Goal: Communication & Community: Answer question/provide support

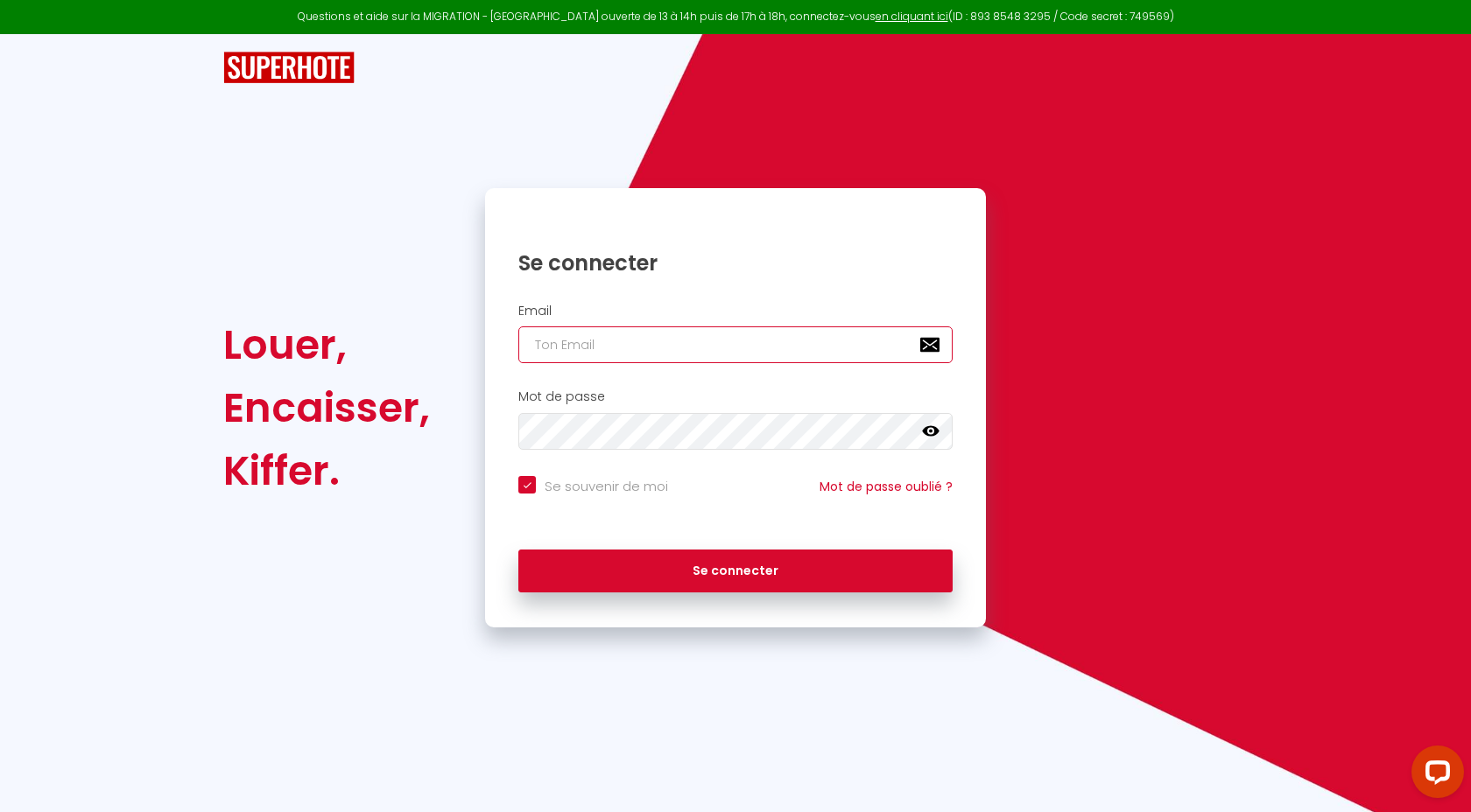
type input "contactgenevievengondi@gmail.com"
checkbox input "true"
click at [785, 349] on input "contactgenevievengondi@gmail.com" at bounding box center [736, 345] width 435 height 37
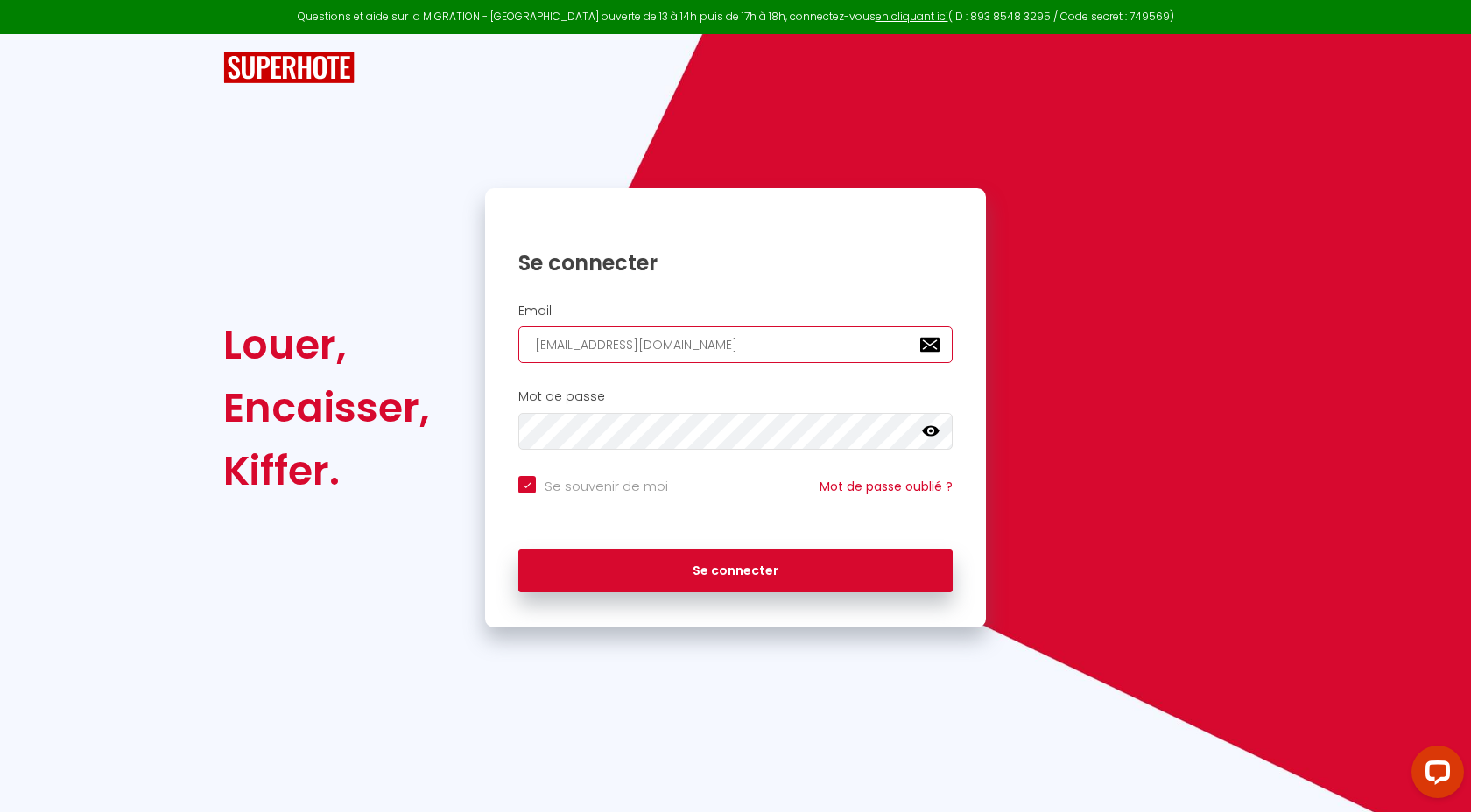
type input "[EMAIL_ADDRESS][DOMAIN_NAME]"
click at [932, 433] on icon at bounding box center [931, 431] width 18 height 18
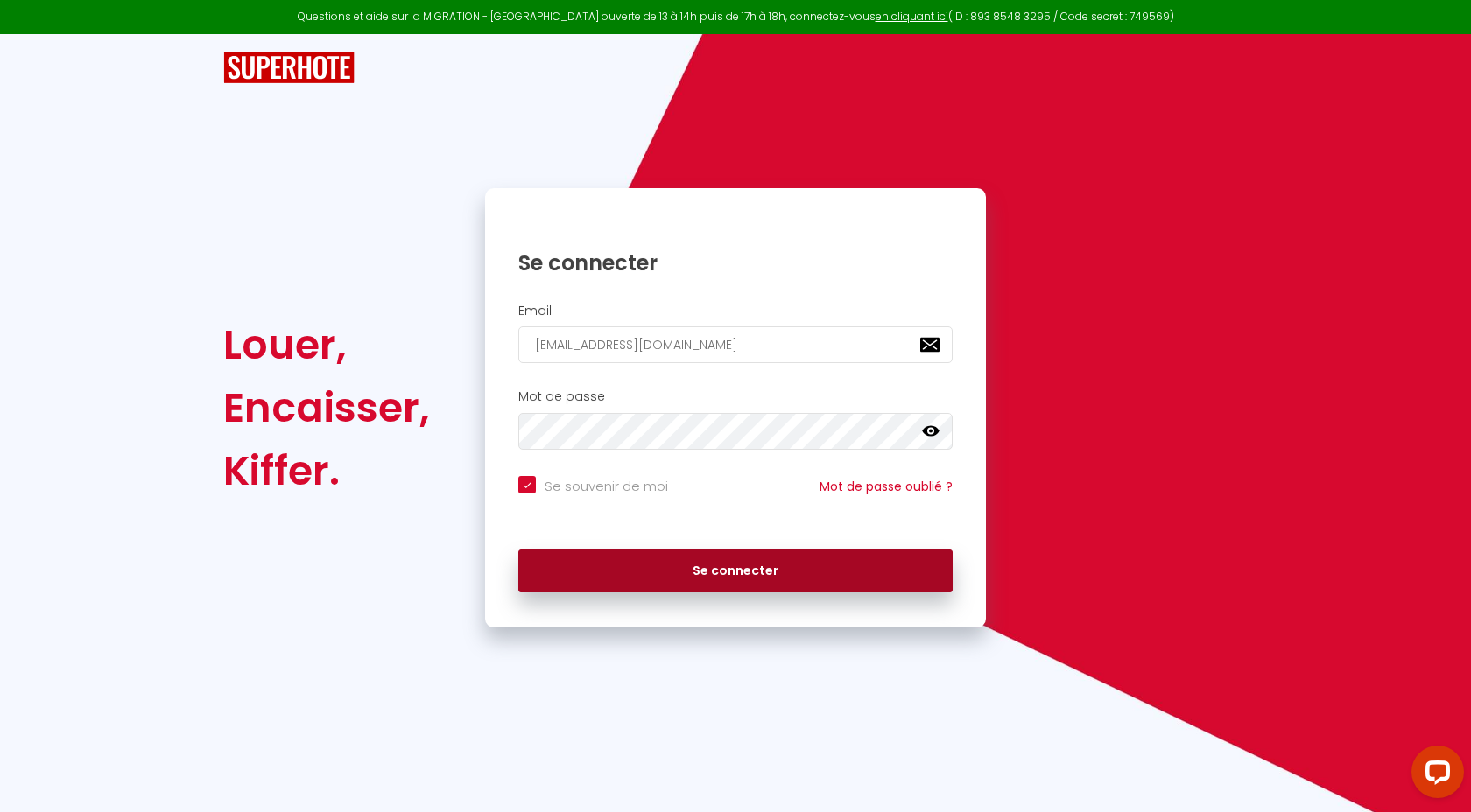
click at [751, 572] on button "Se connecter" at bounding box center [736, 571] width 435 height 43
checkbox input "true"
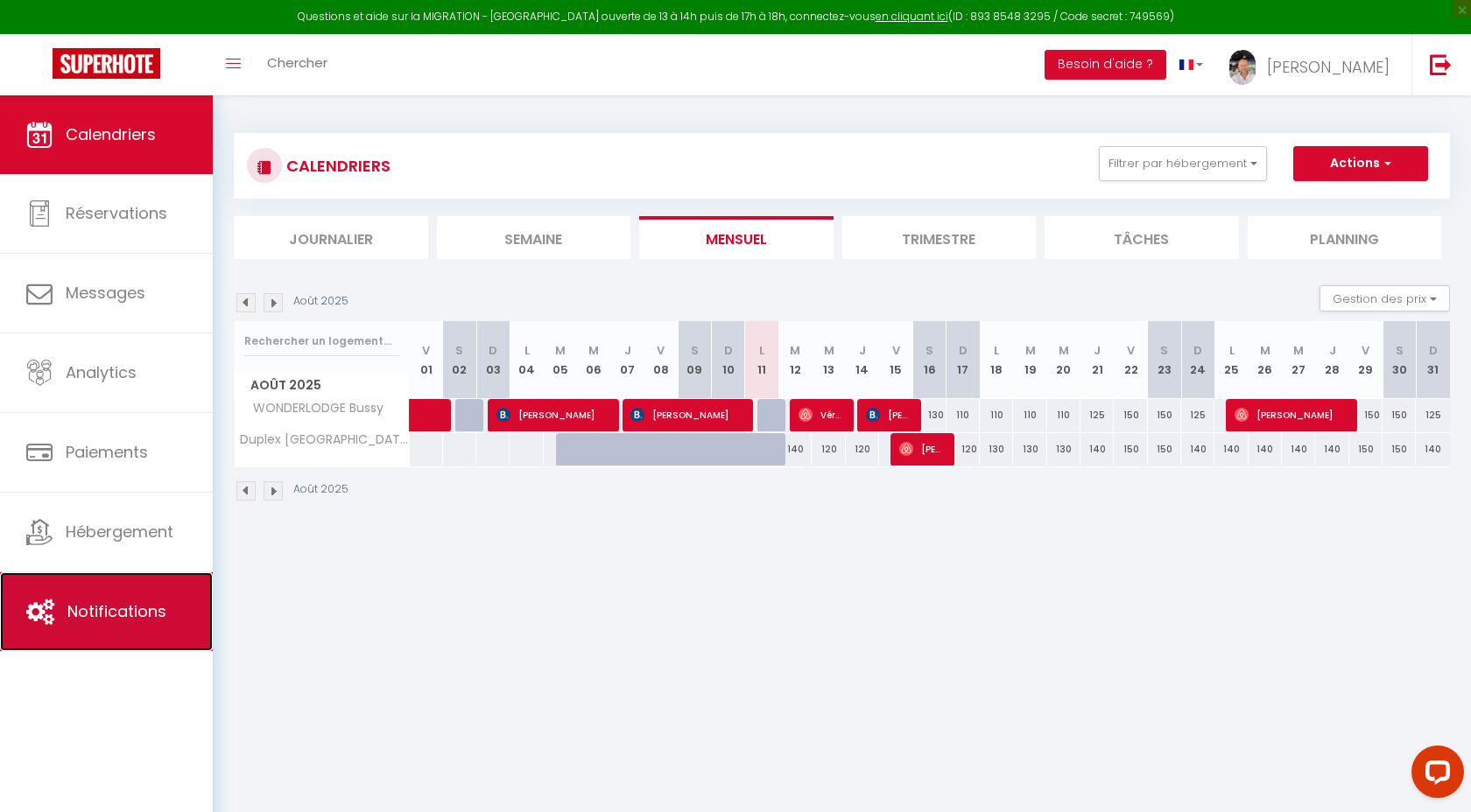
click at [156, 620] on span "Notifications" at bounding box center [116, 611] width 99 height 22
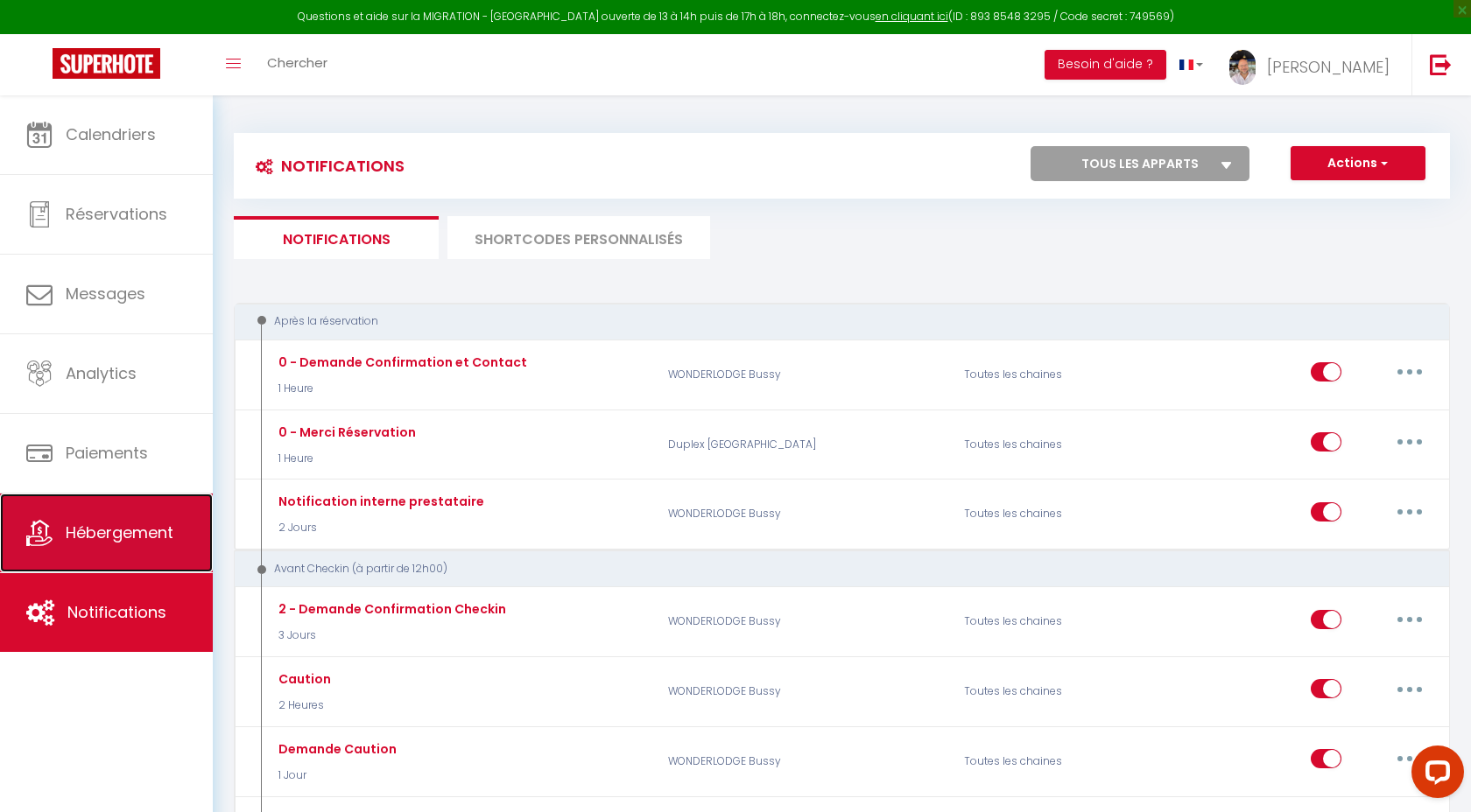
click at [88, 533] on span "Hébergement" at bounding box center [119, 532] width 108 height 22
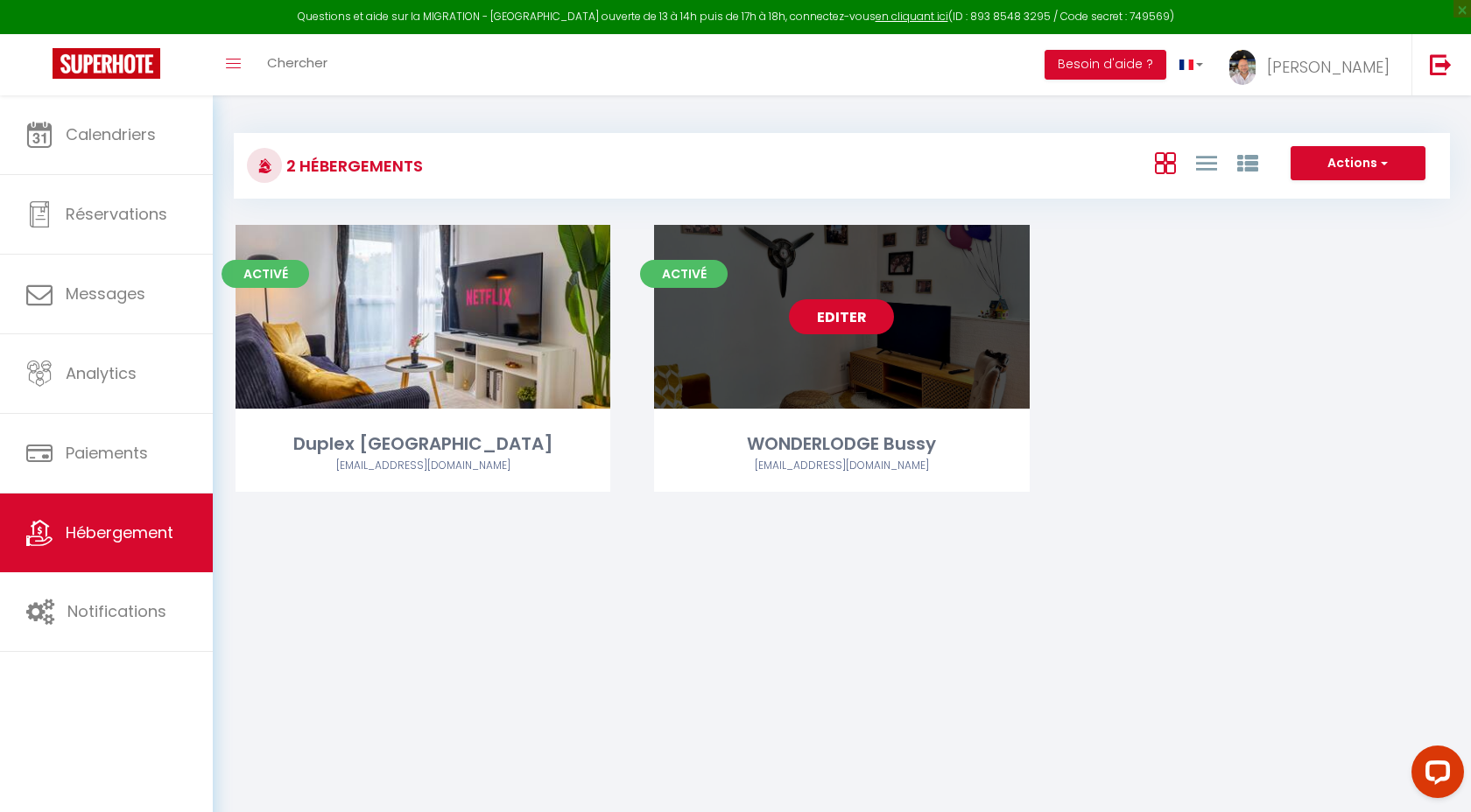
click at [843, 314] on link "Editer" at bounding box center [841, 316] width 105 height 35
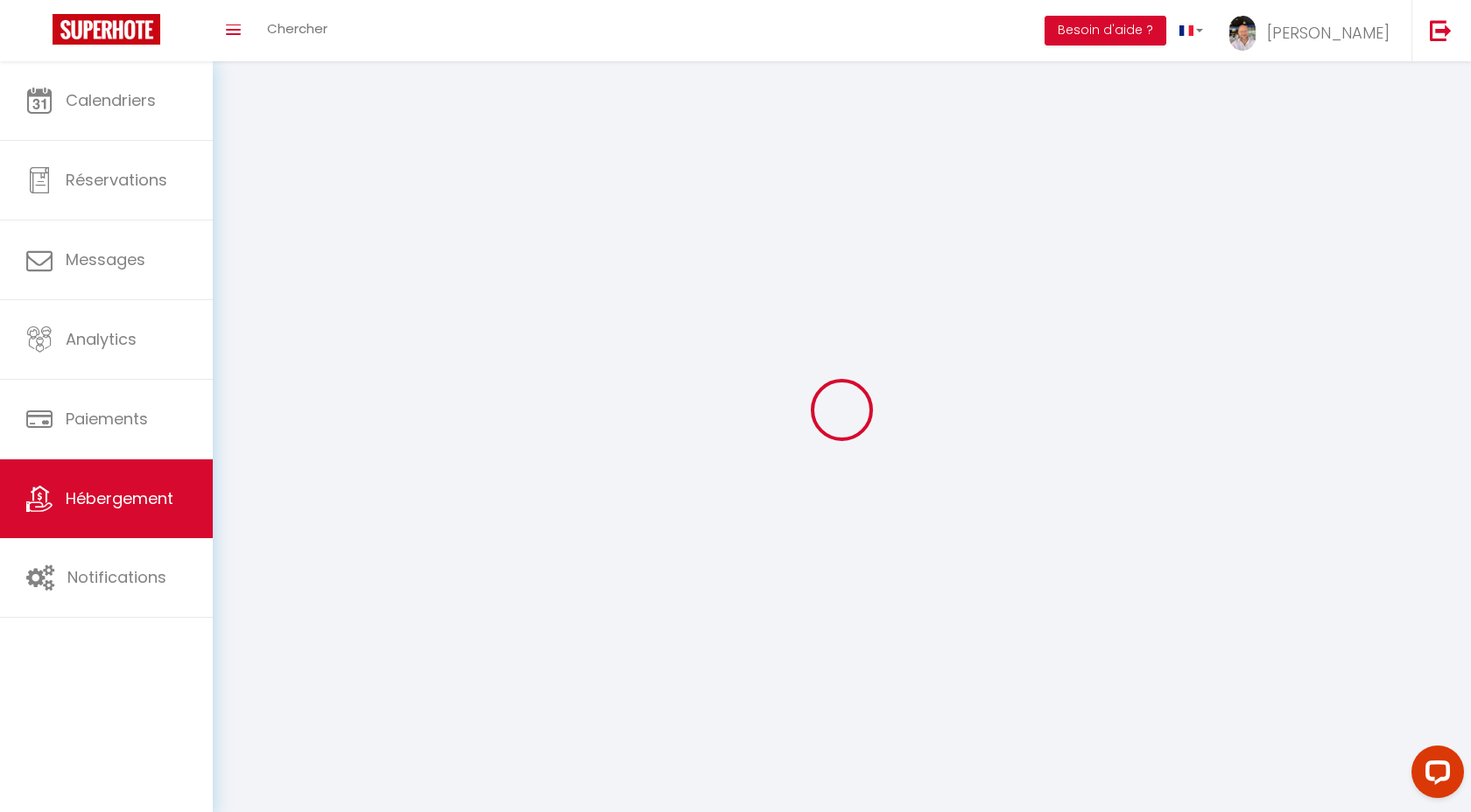
select select "1"
select select
select select "28"
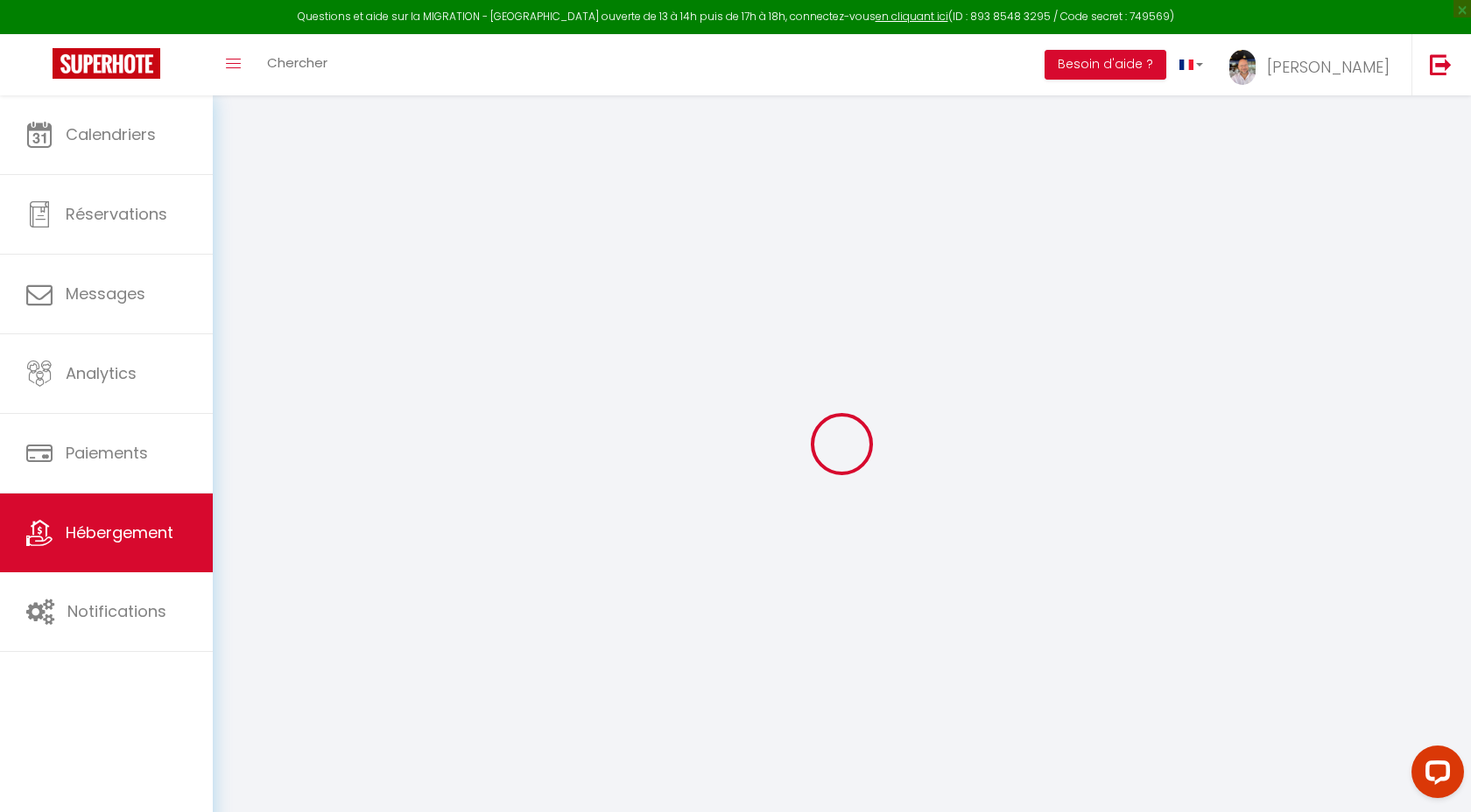
select select
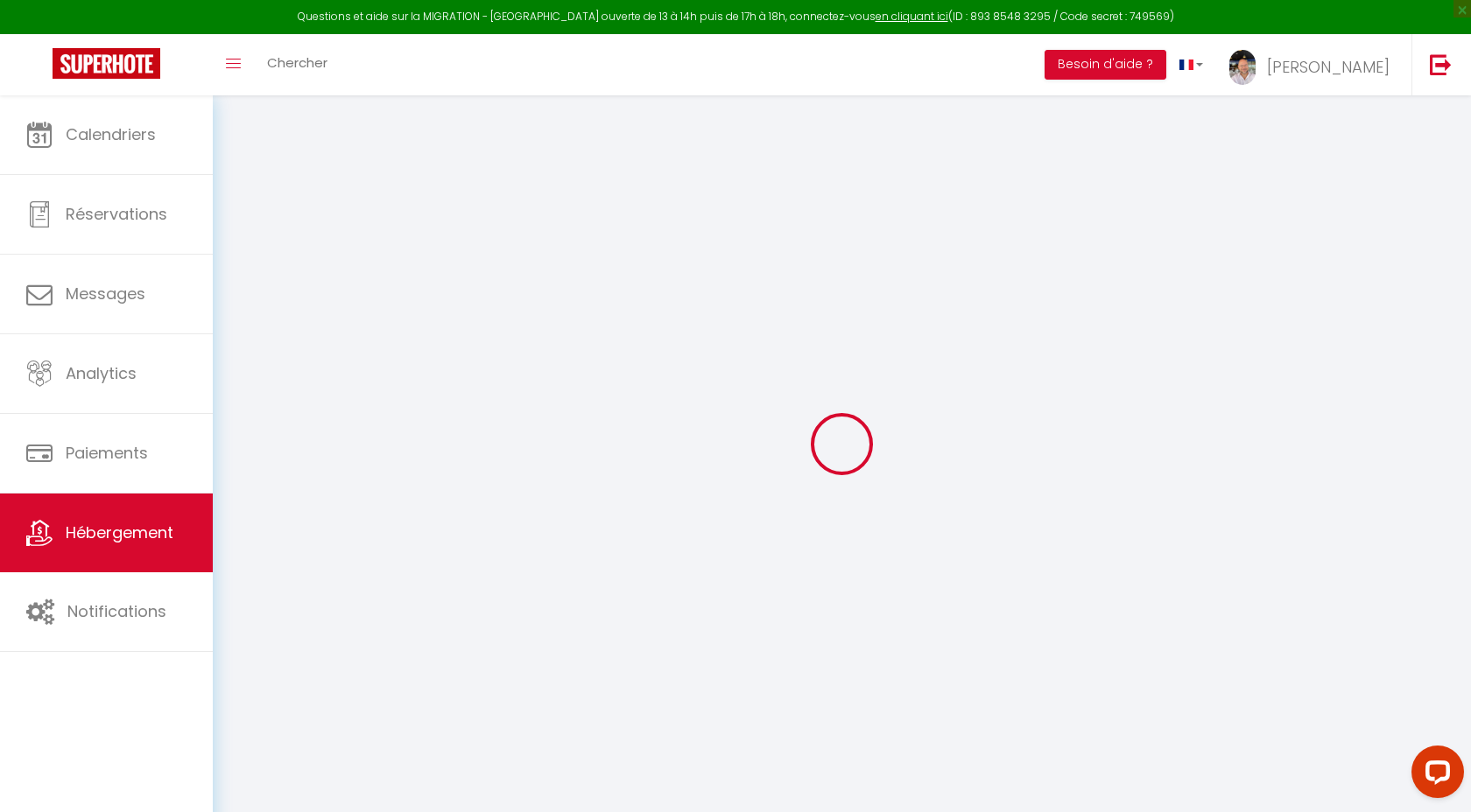
select select
checkbox input "false"
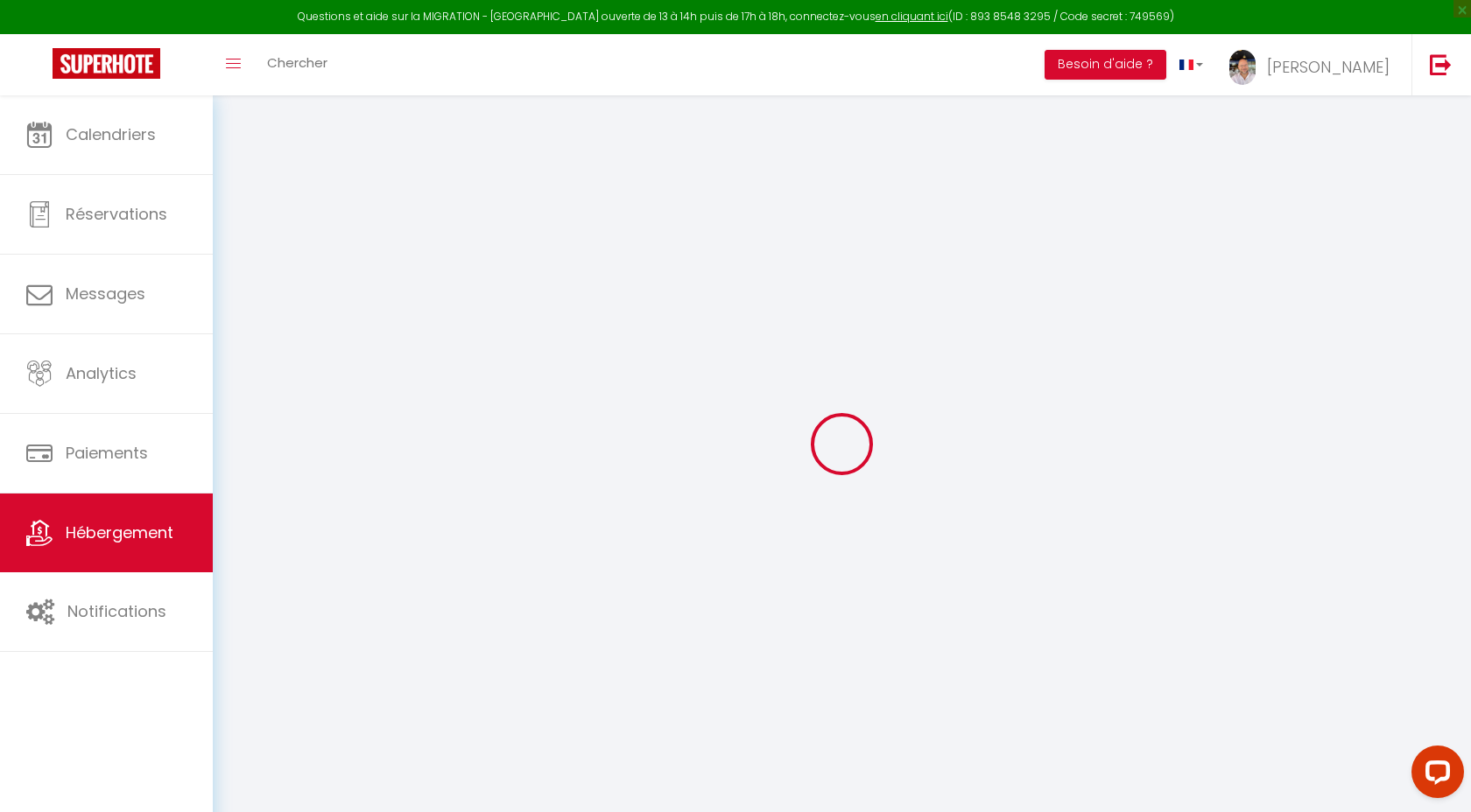
select select
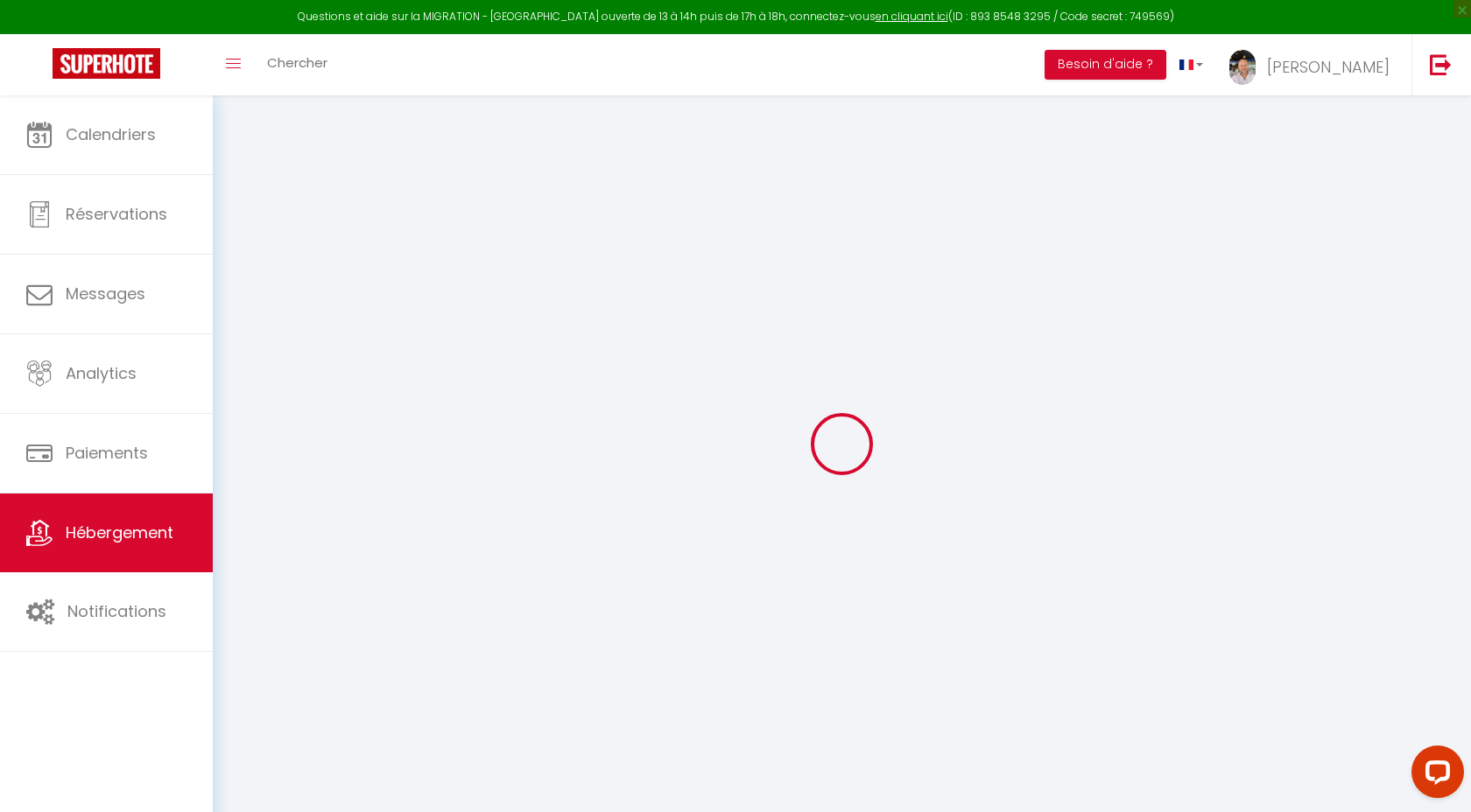
select select
checkbox input "false"
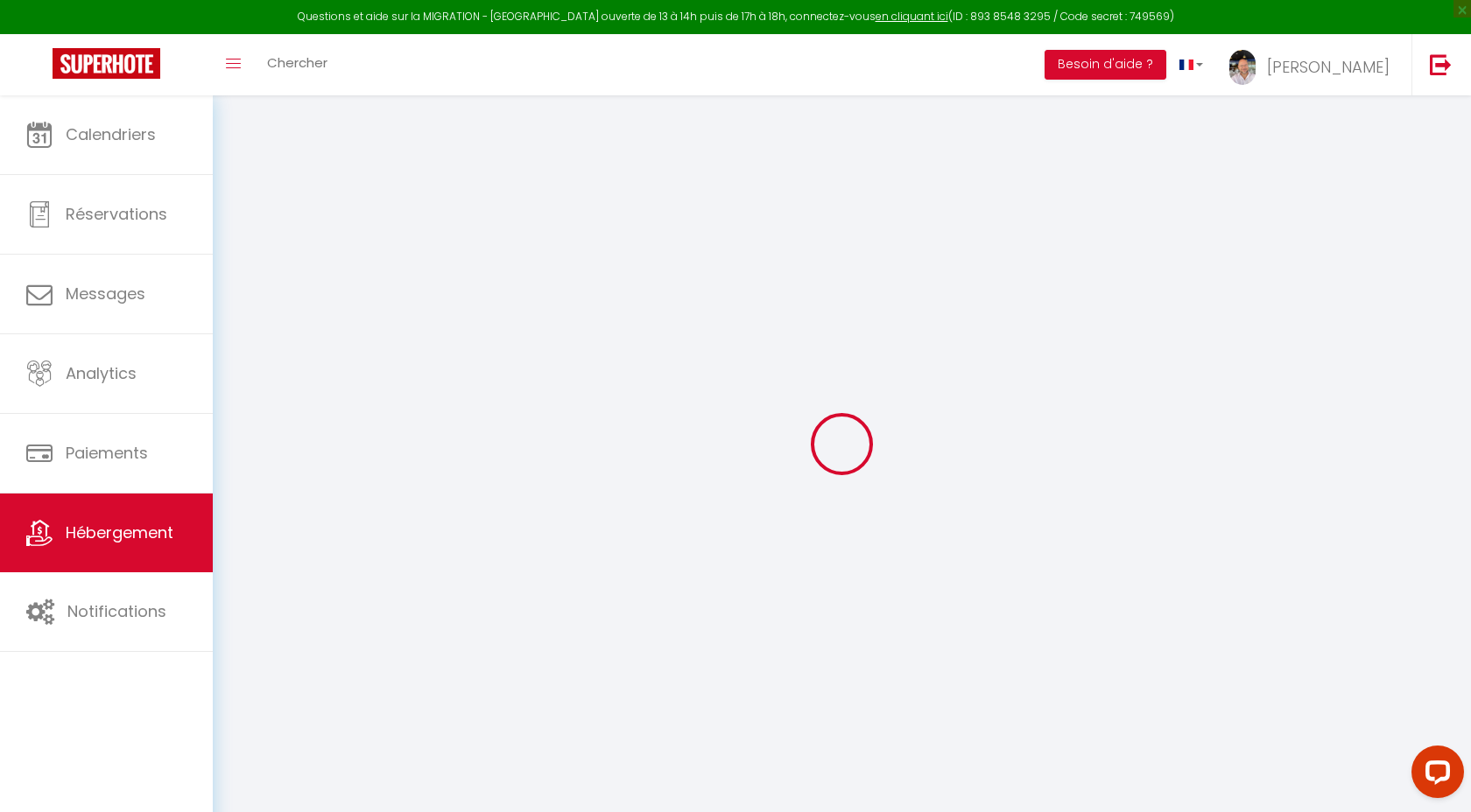
checkbox input "false"
select select
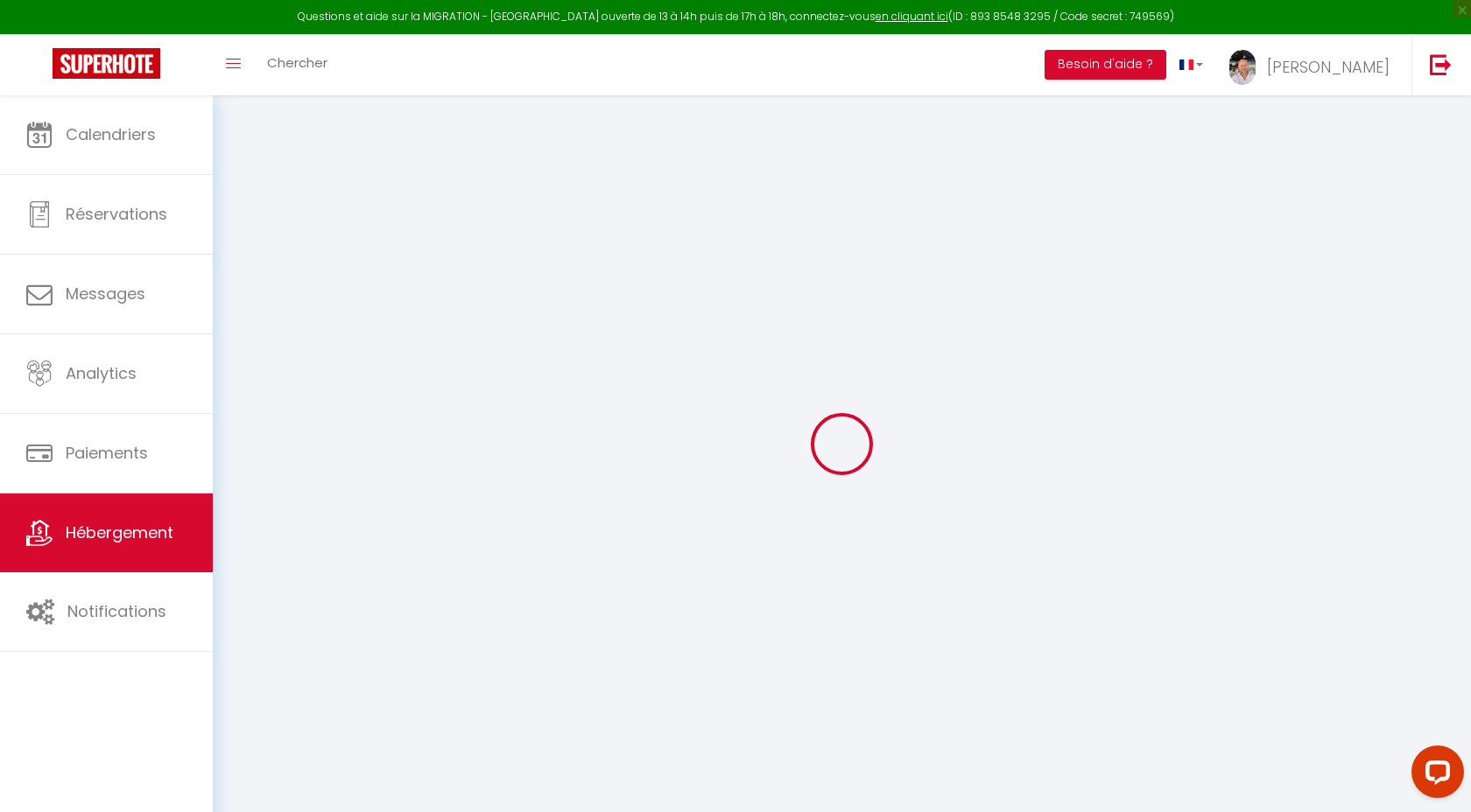
select select
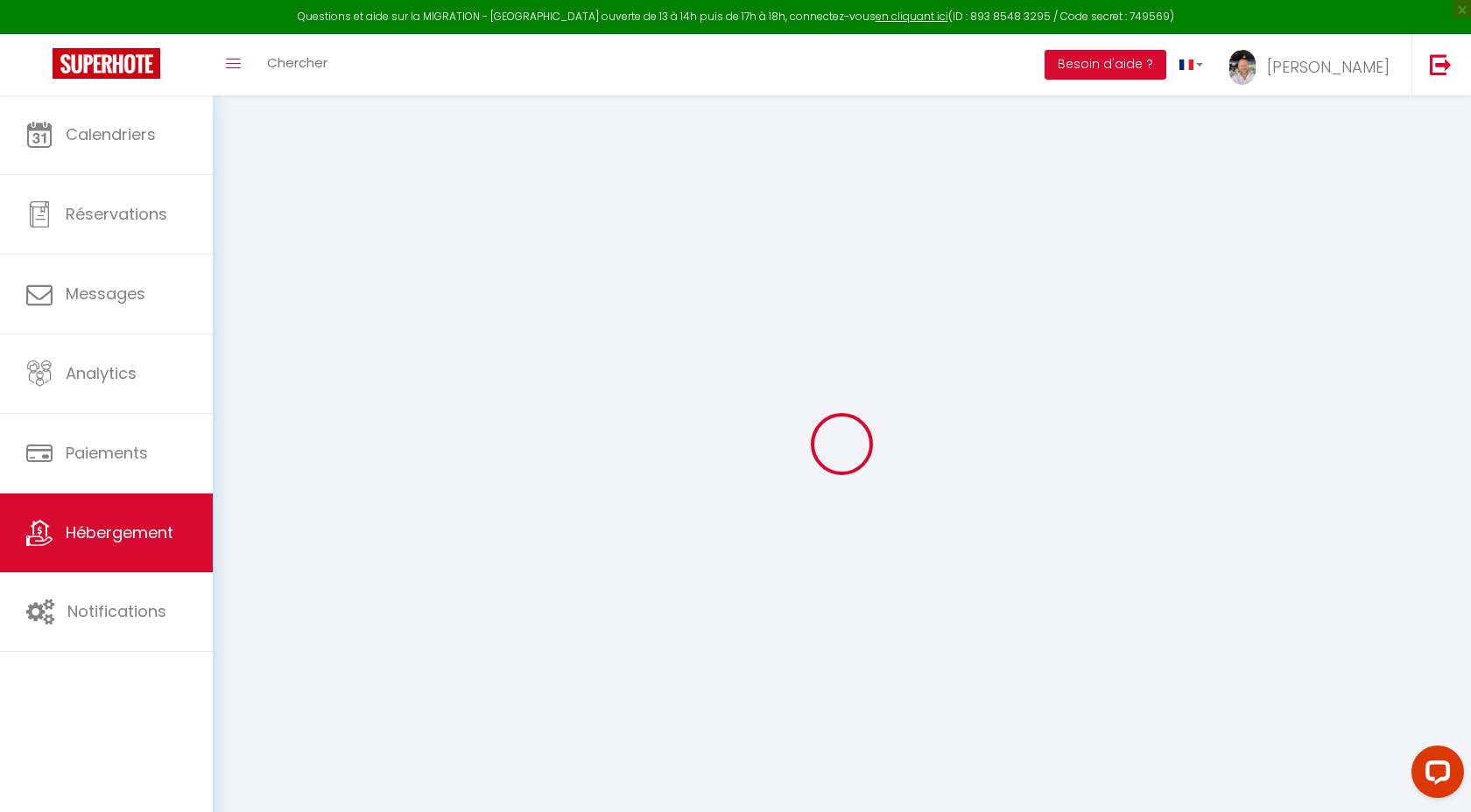
checkbox input "false"
select select
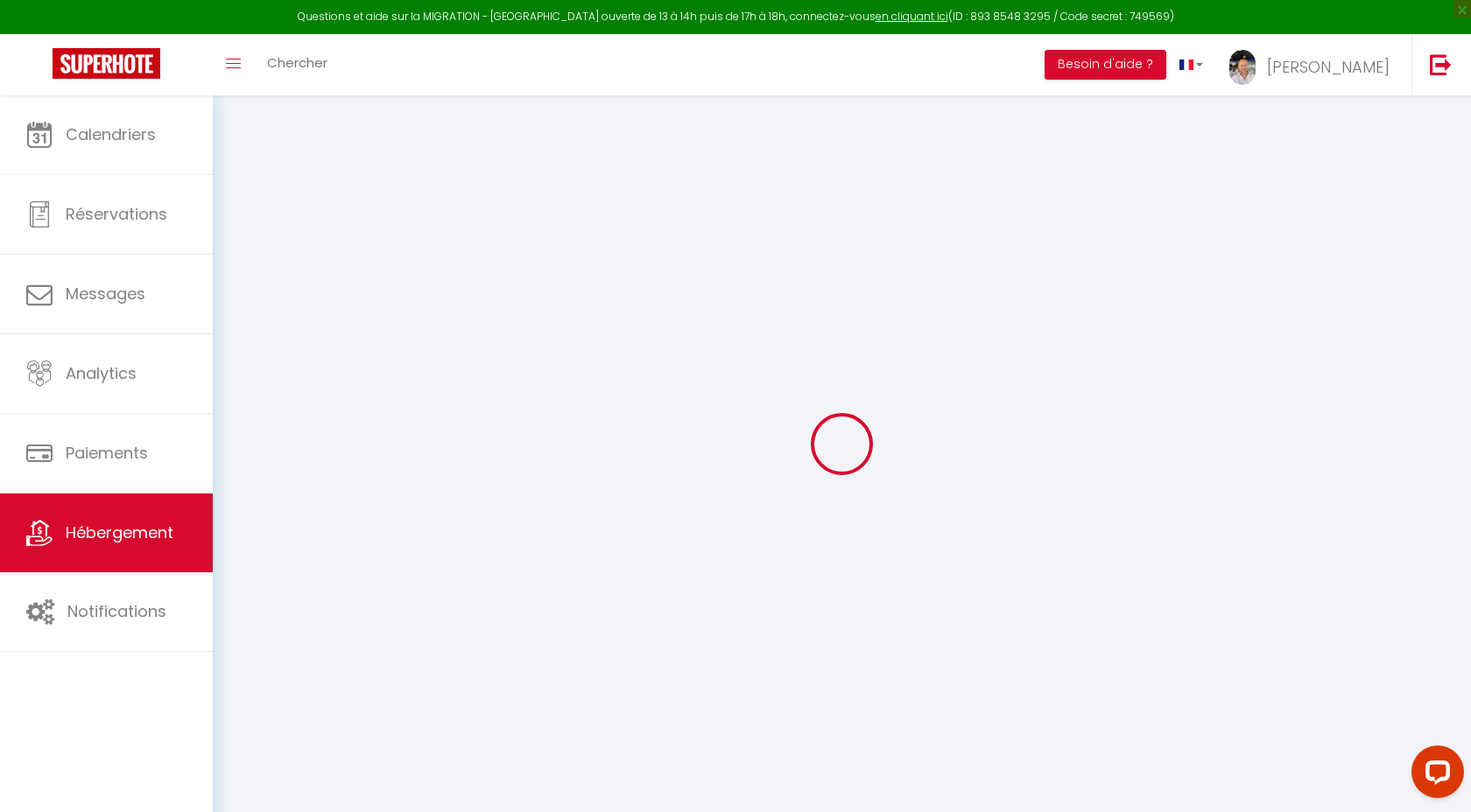
select select
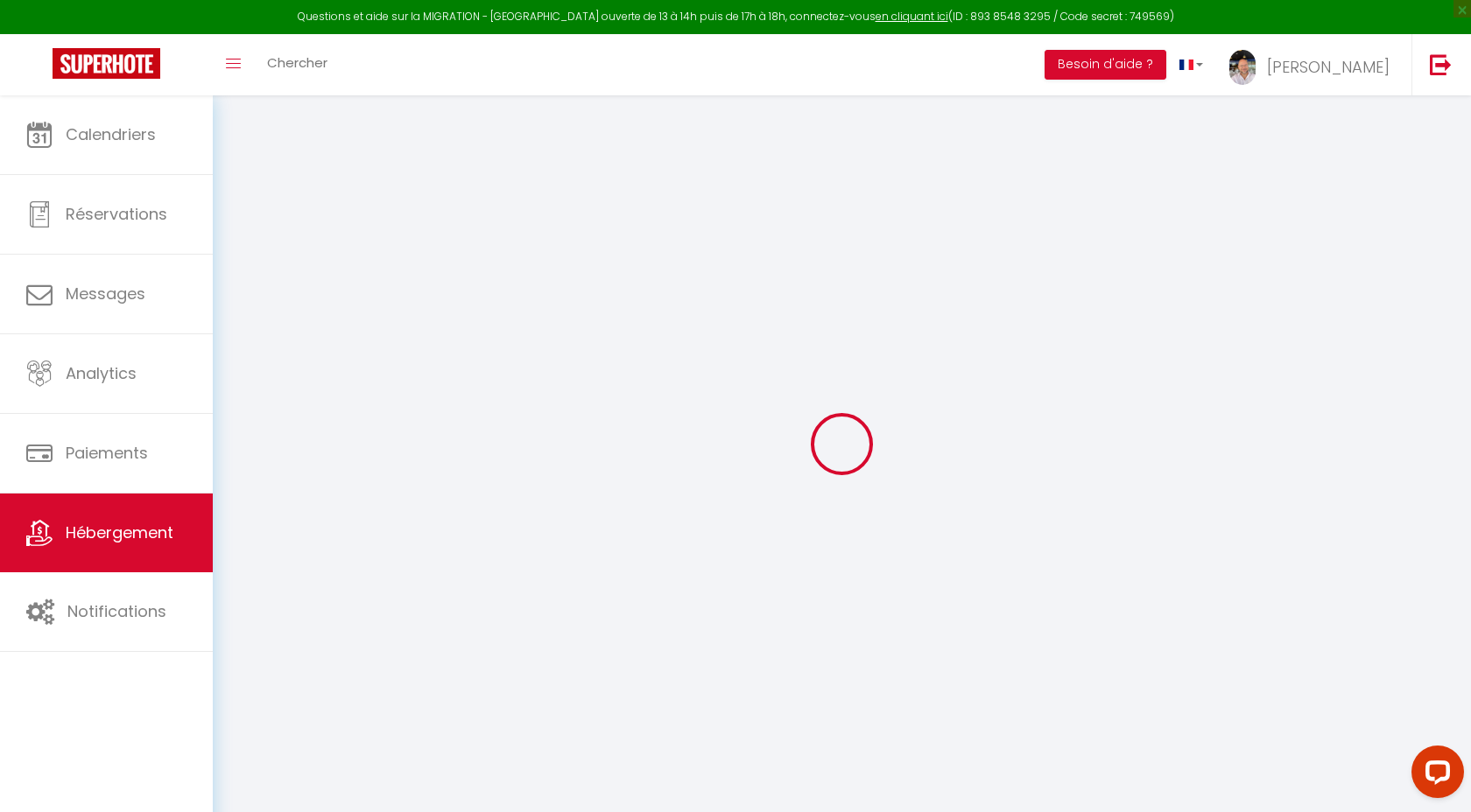
select select
checkbox input "false"
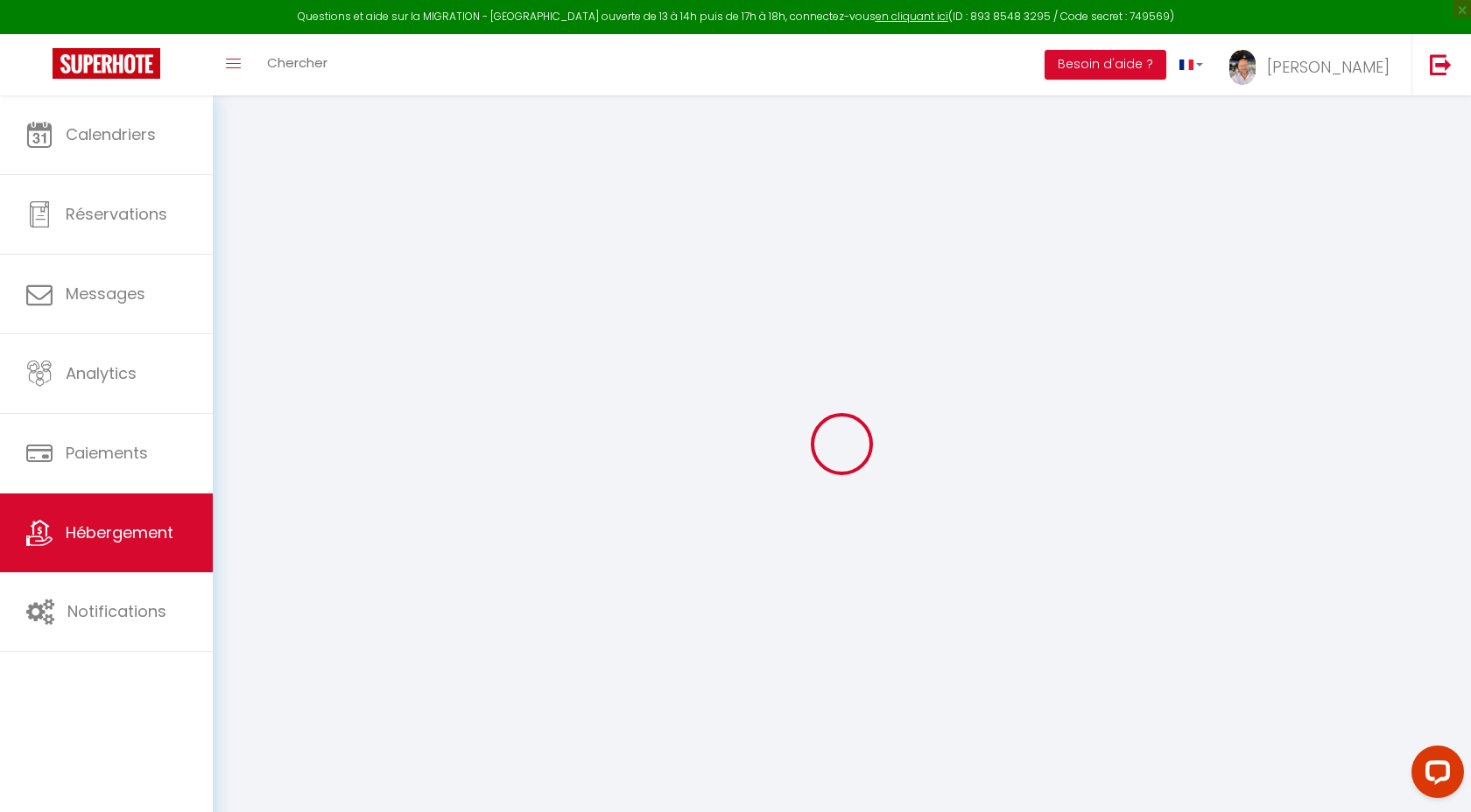
checkbox input "false"
select select
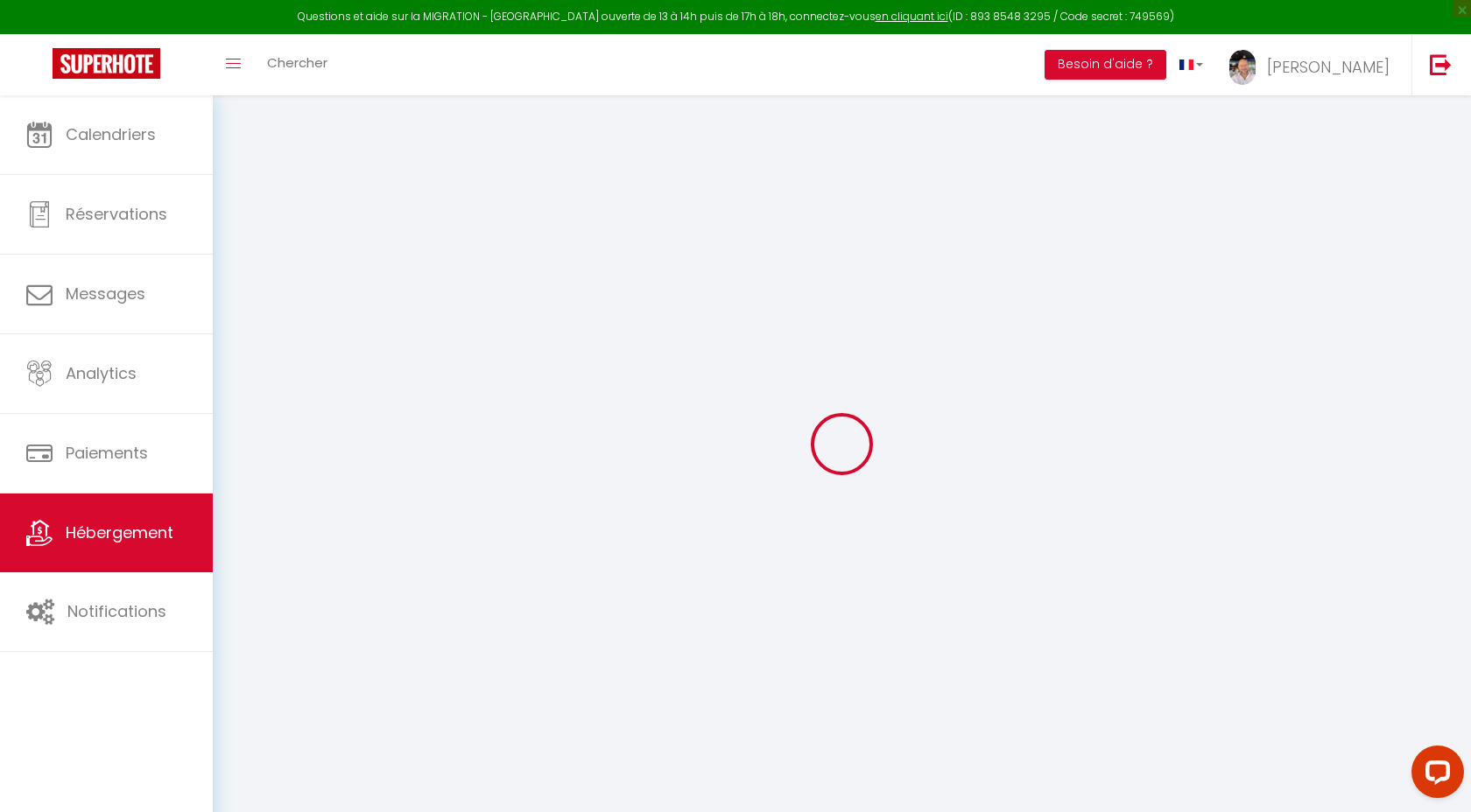
select select
checkbox input "false"
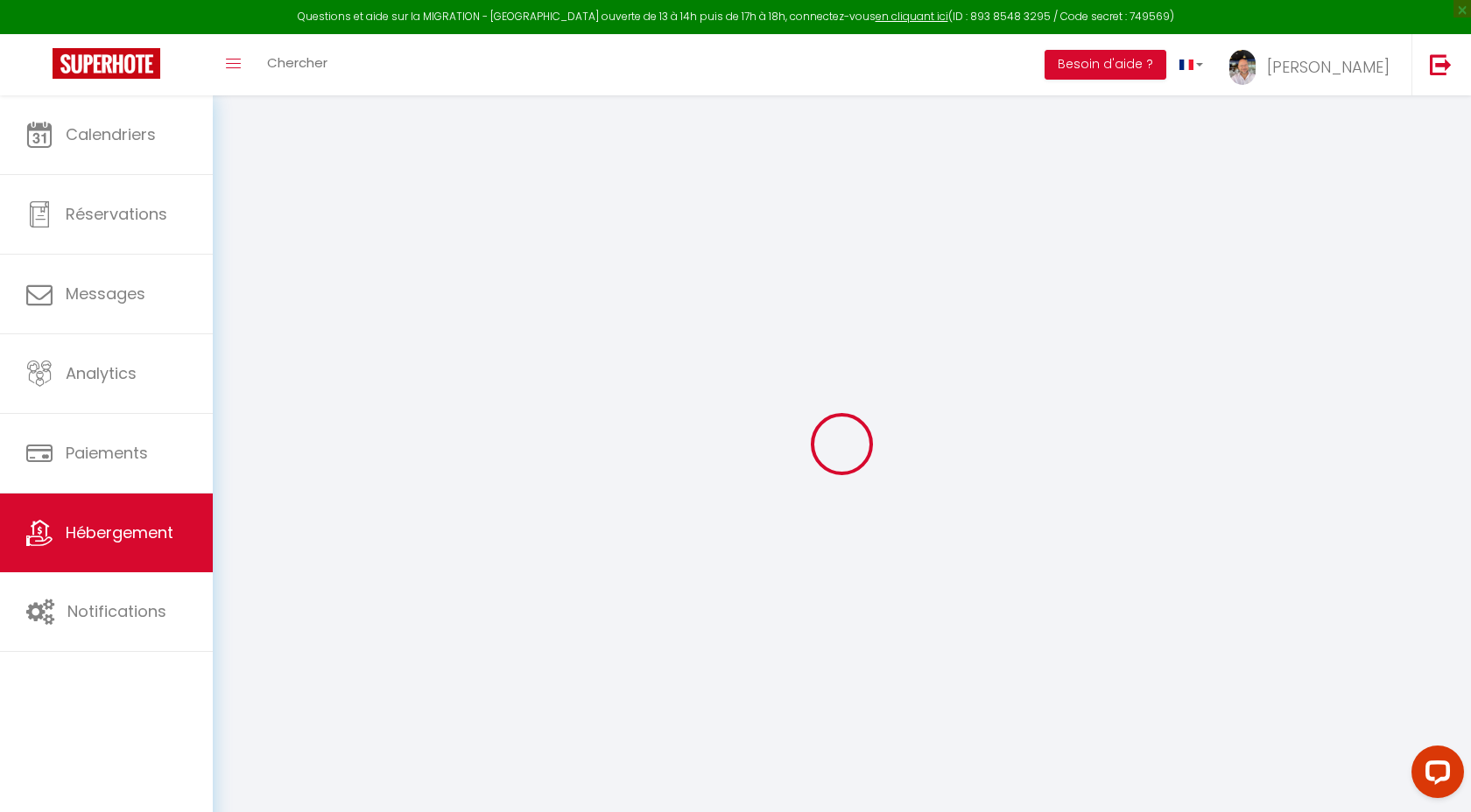
checkbox input "false"
select select
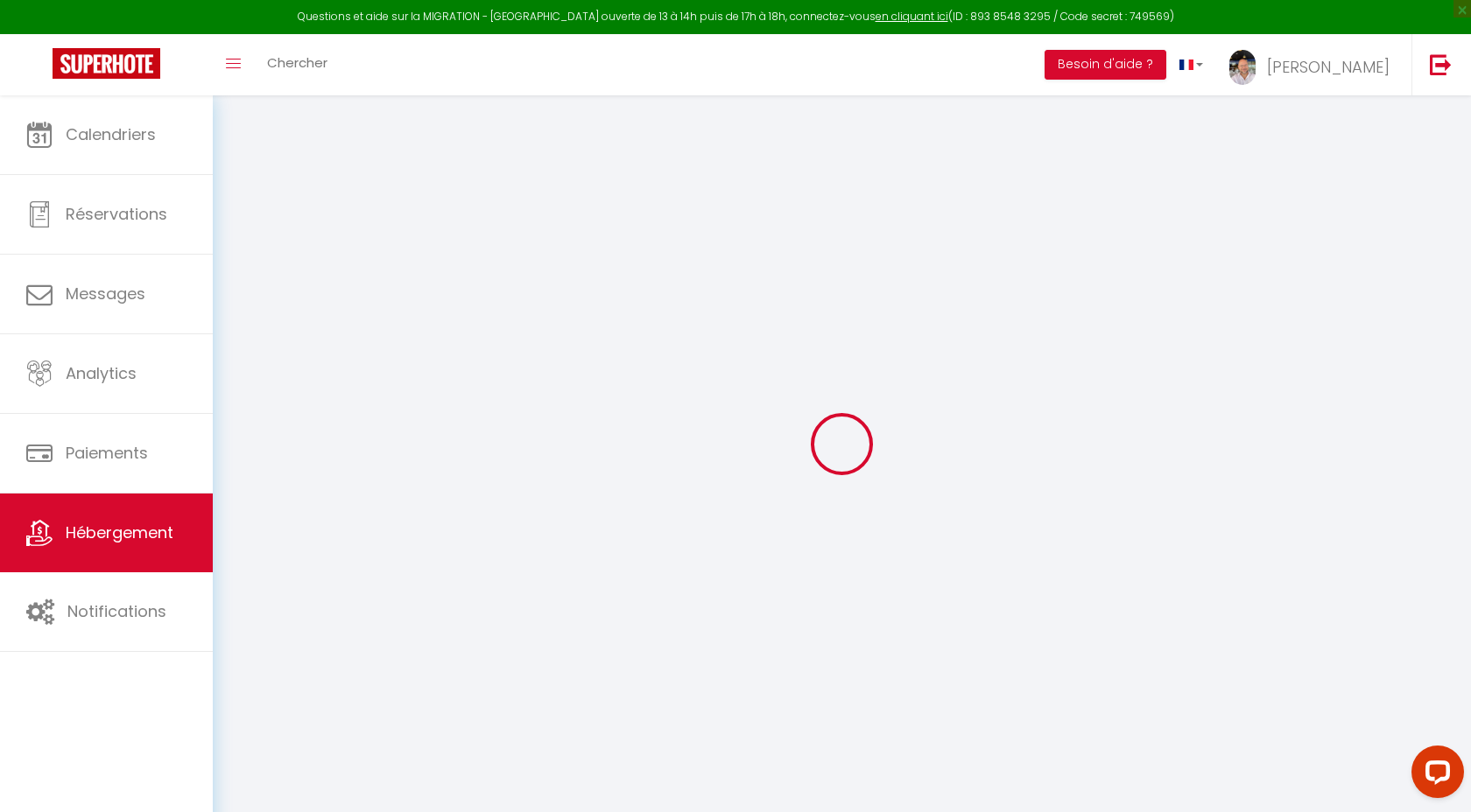
type input "WONDERLODGE Bussy"
type input "[PERSON_NAME]"
type input "keller"
type input "3 Bis Allée des Trouvères"
type input "77600"
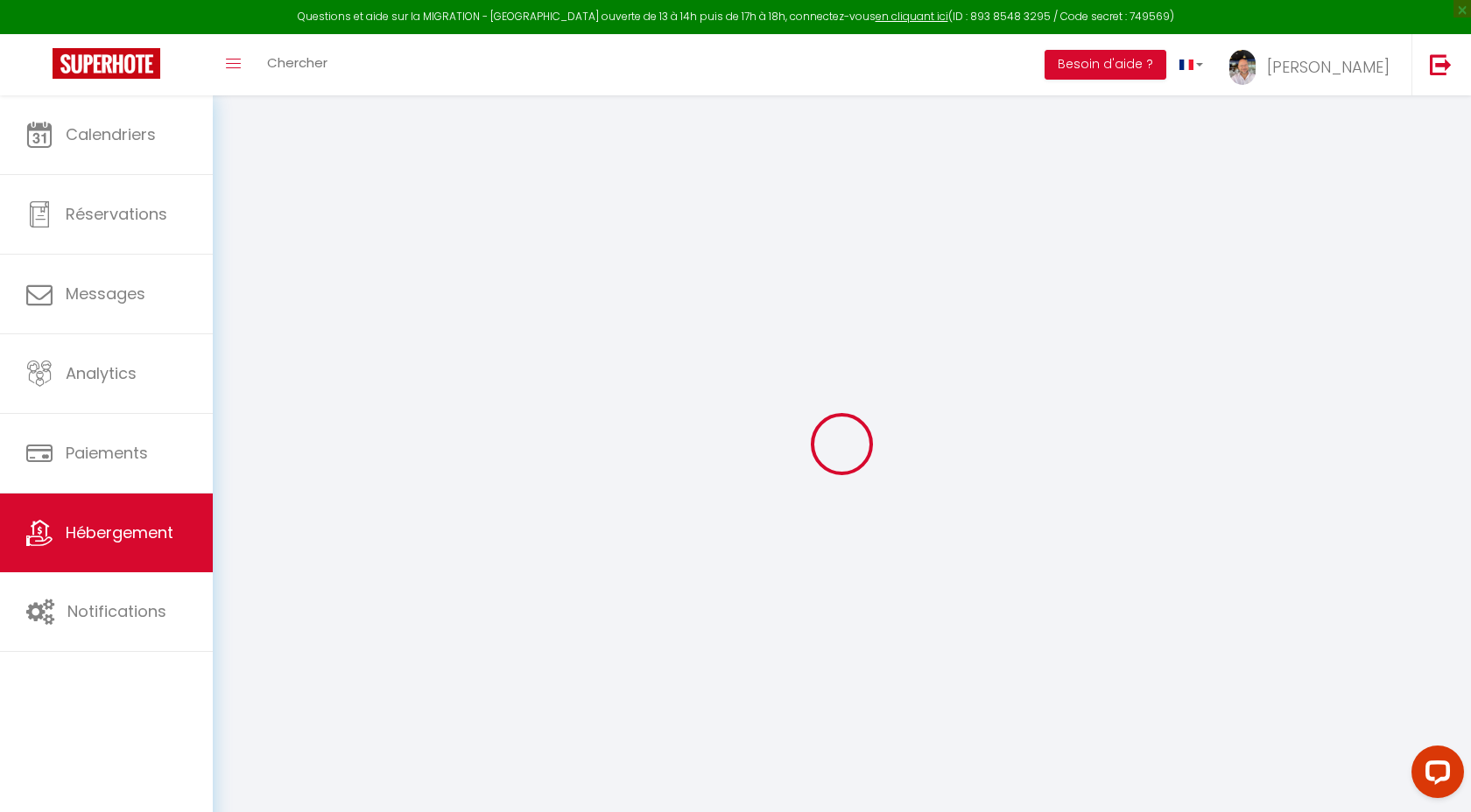
type input "BUSSY ST GEORGES"
select select "houses"
select select "8"
select select "7"
select select "3"
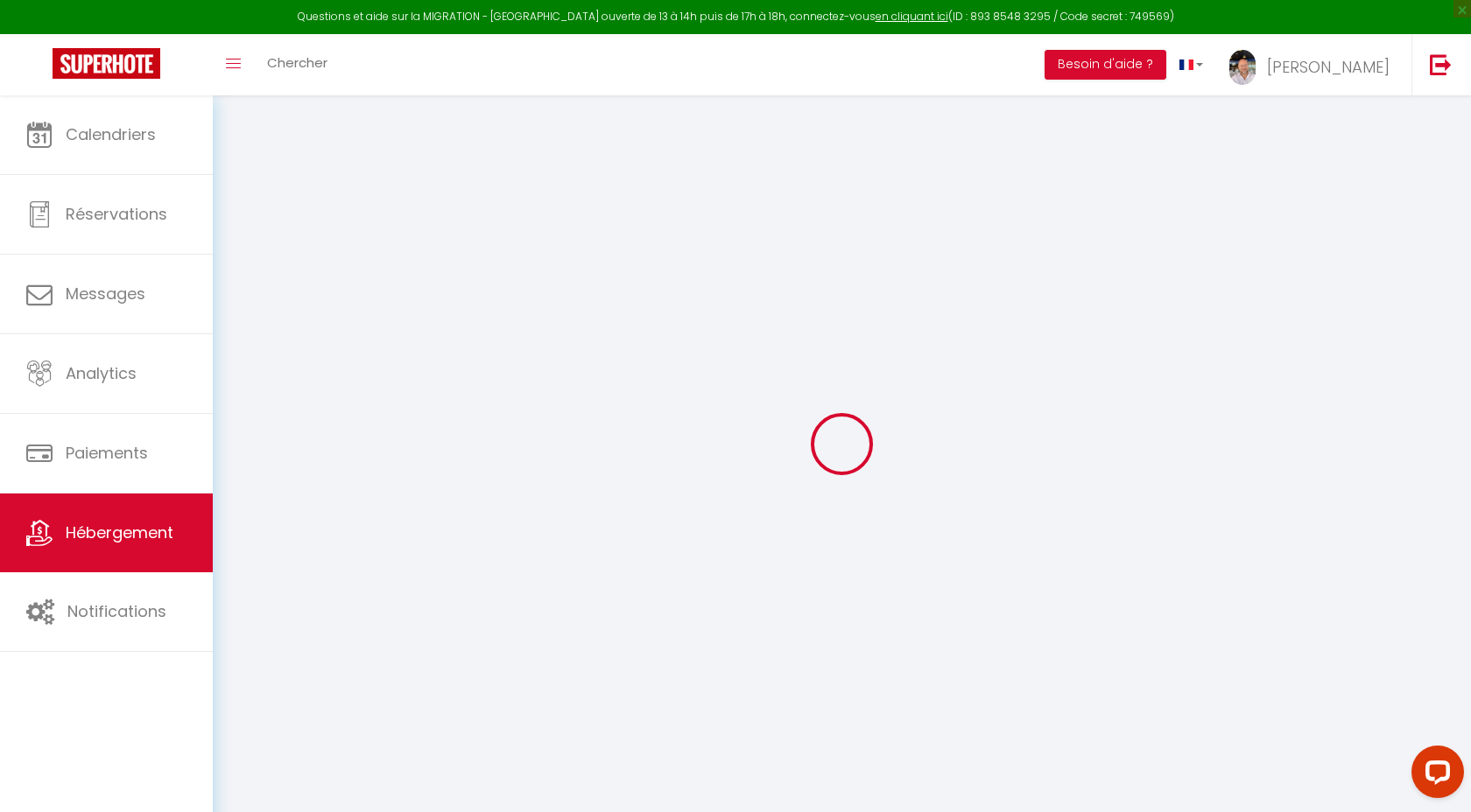
type input "115"
type input "36"
type input "80"
type input "11.38"
type input "14.95"
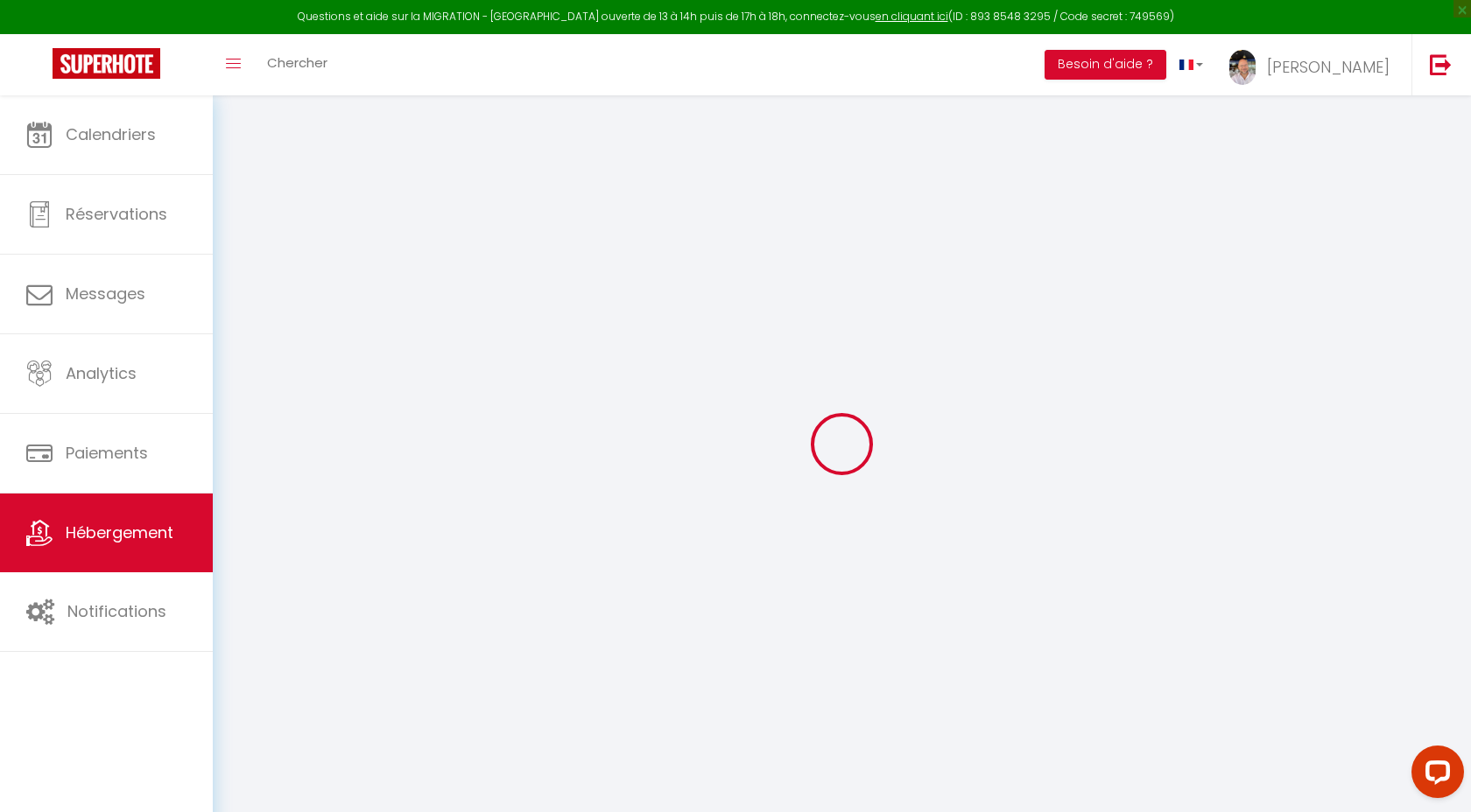
type input "200"
select select
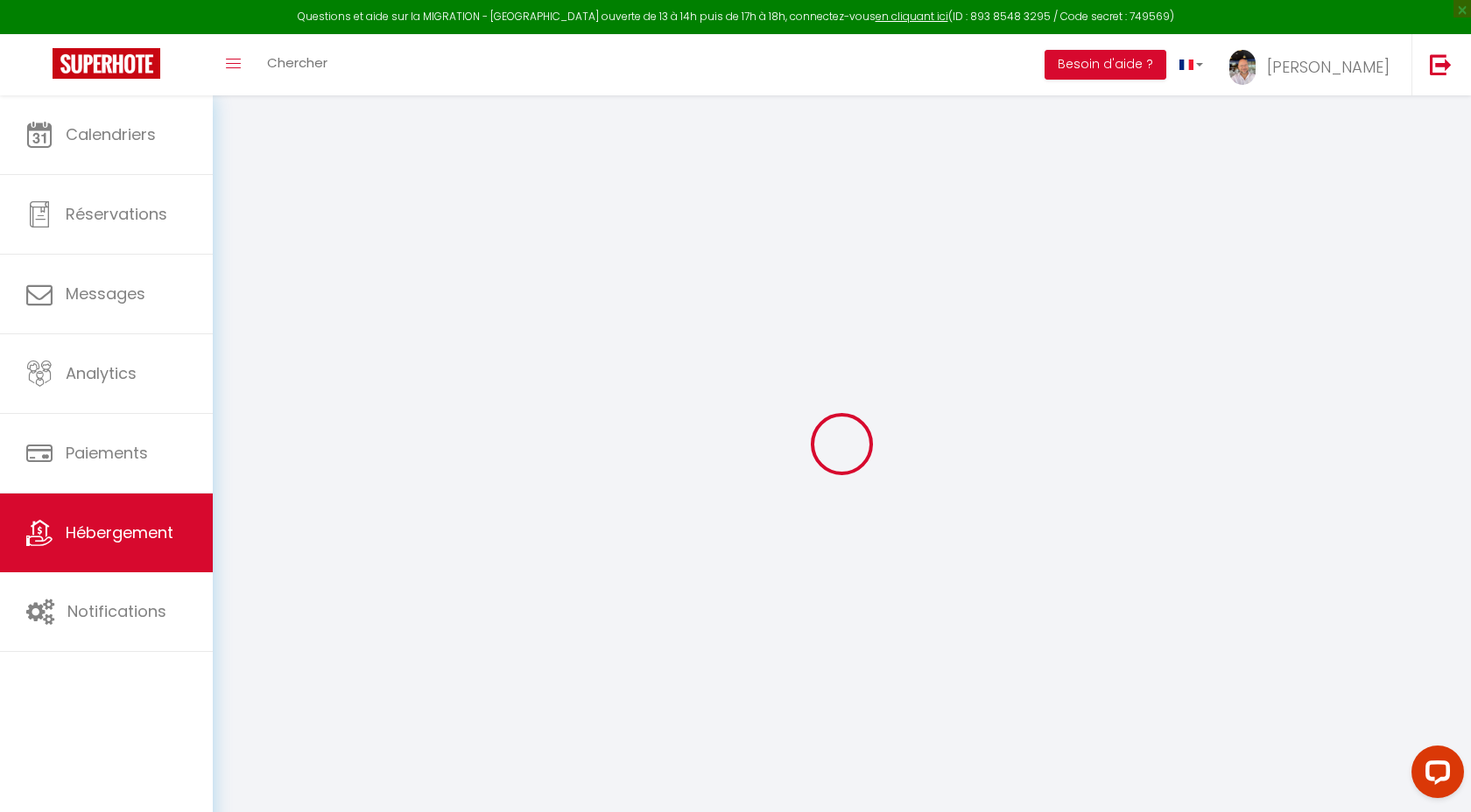
select select
type input "rue Faubry"
type input "77600"
type input "Bussy-[GEOGRAPHIC_DATA]"
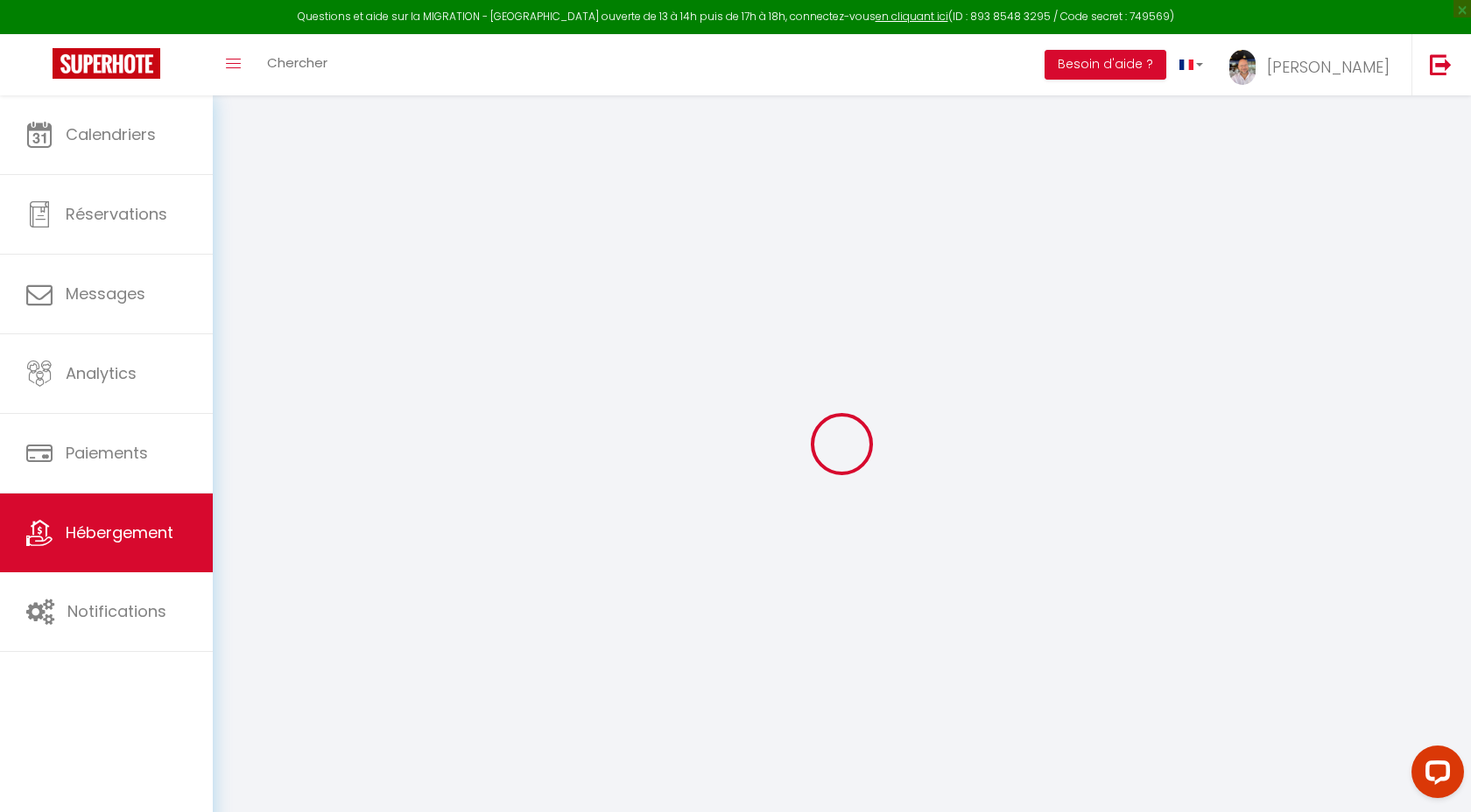
type input "[EMAIL_ADDRESS][DOMAIN_NAME]"
select select "14712"
checkbox input "false"
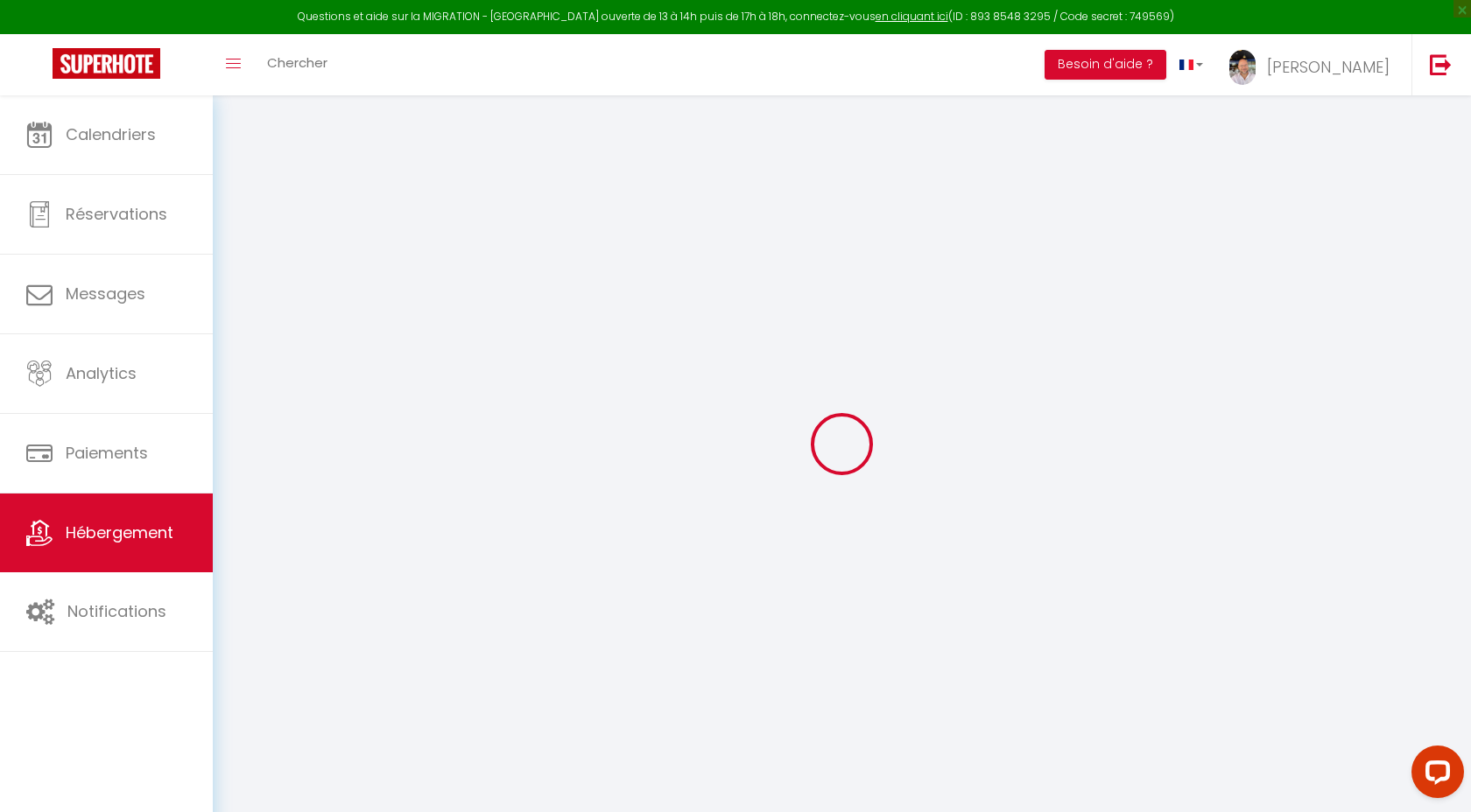
checkbox input "false"
radio input "true"
type input "0"
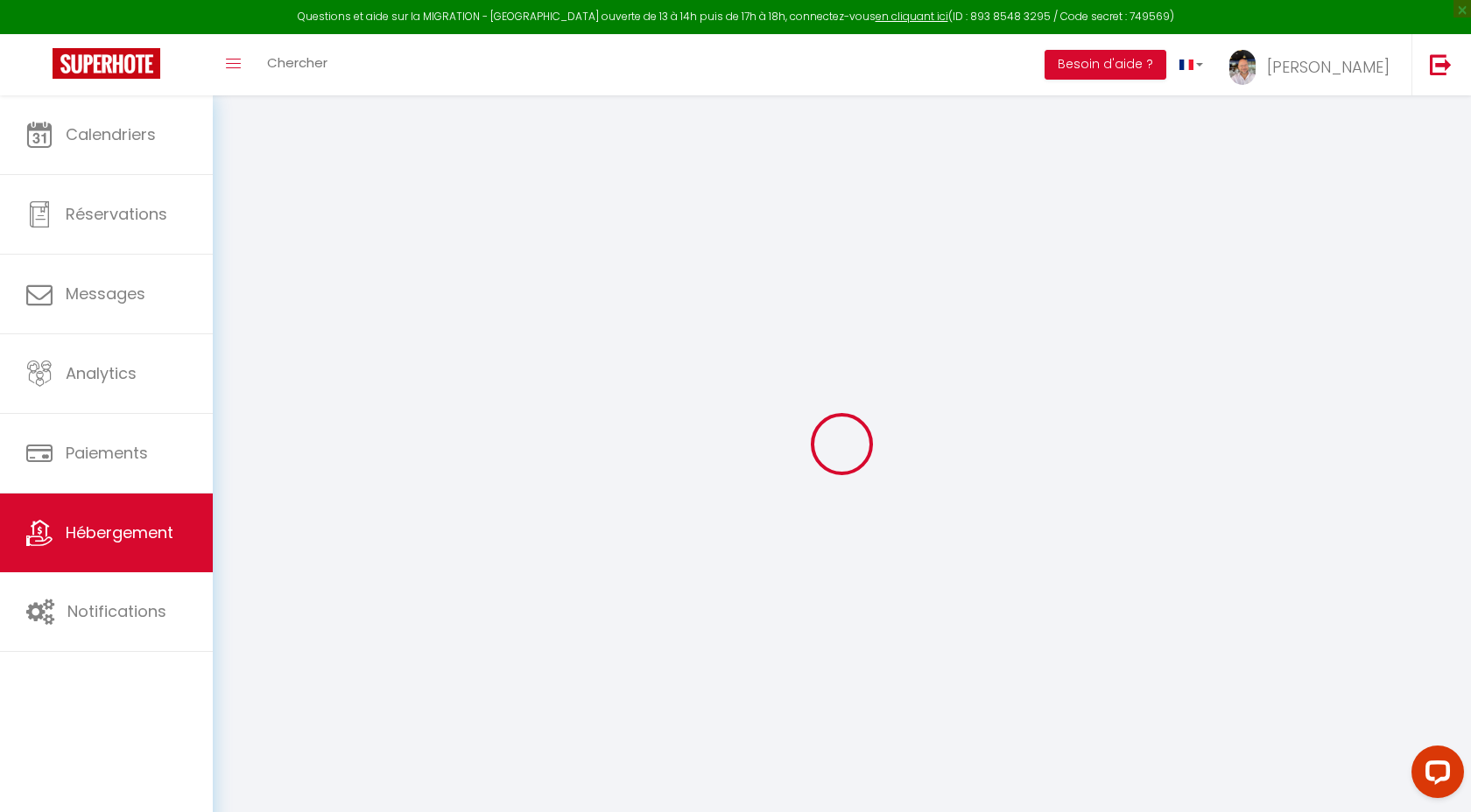
type input "0"
select select "48397"
select select
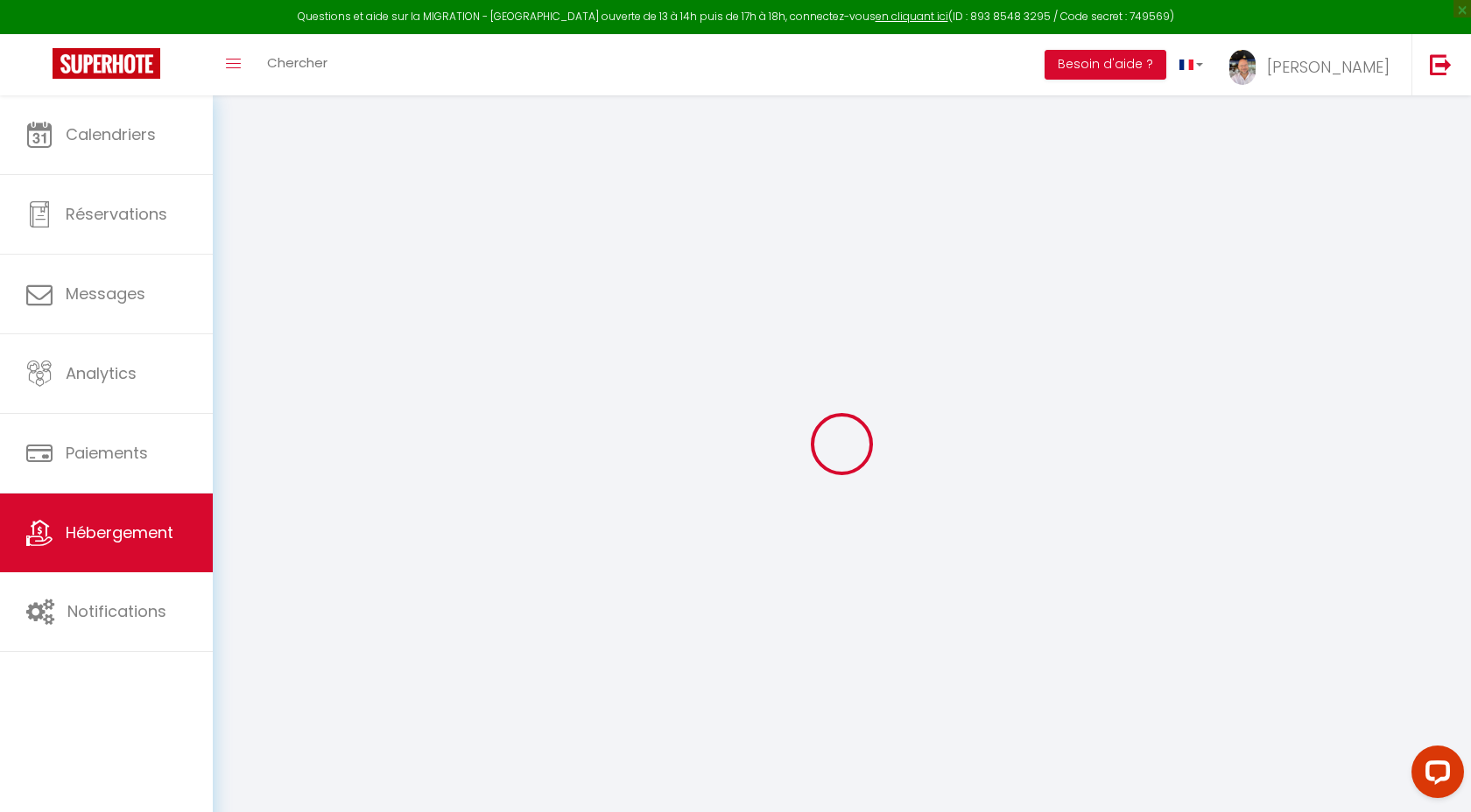
select select
checkbox input "false"
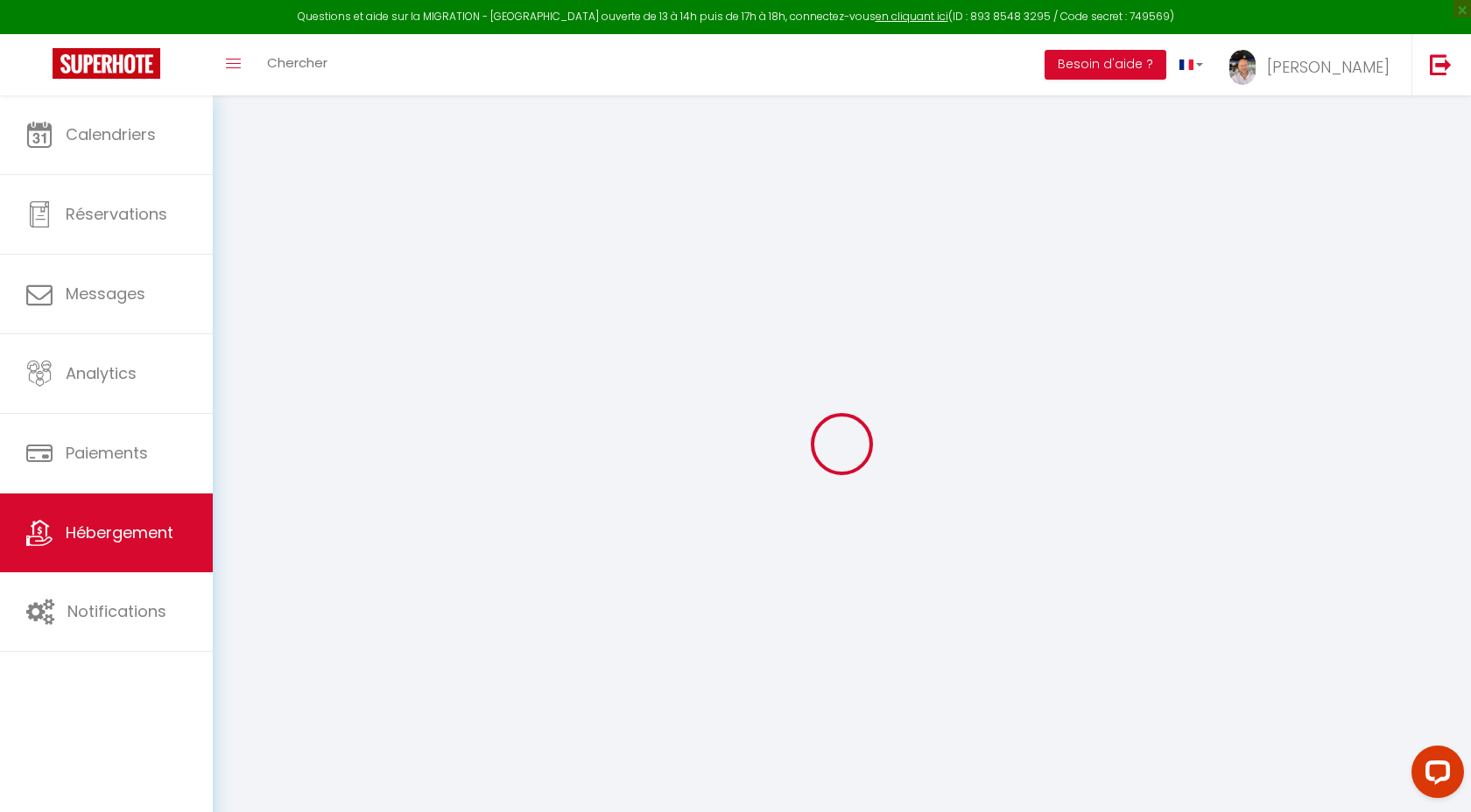
checkbox input "false"
select select
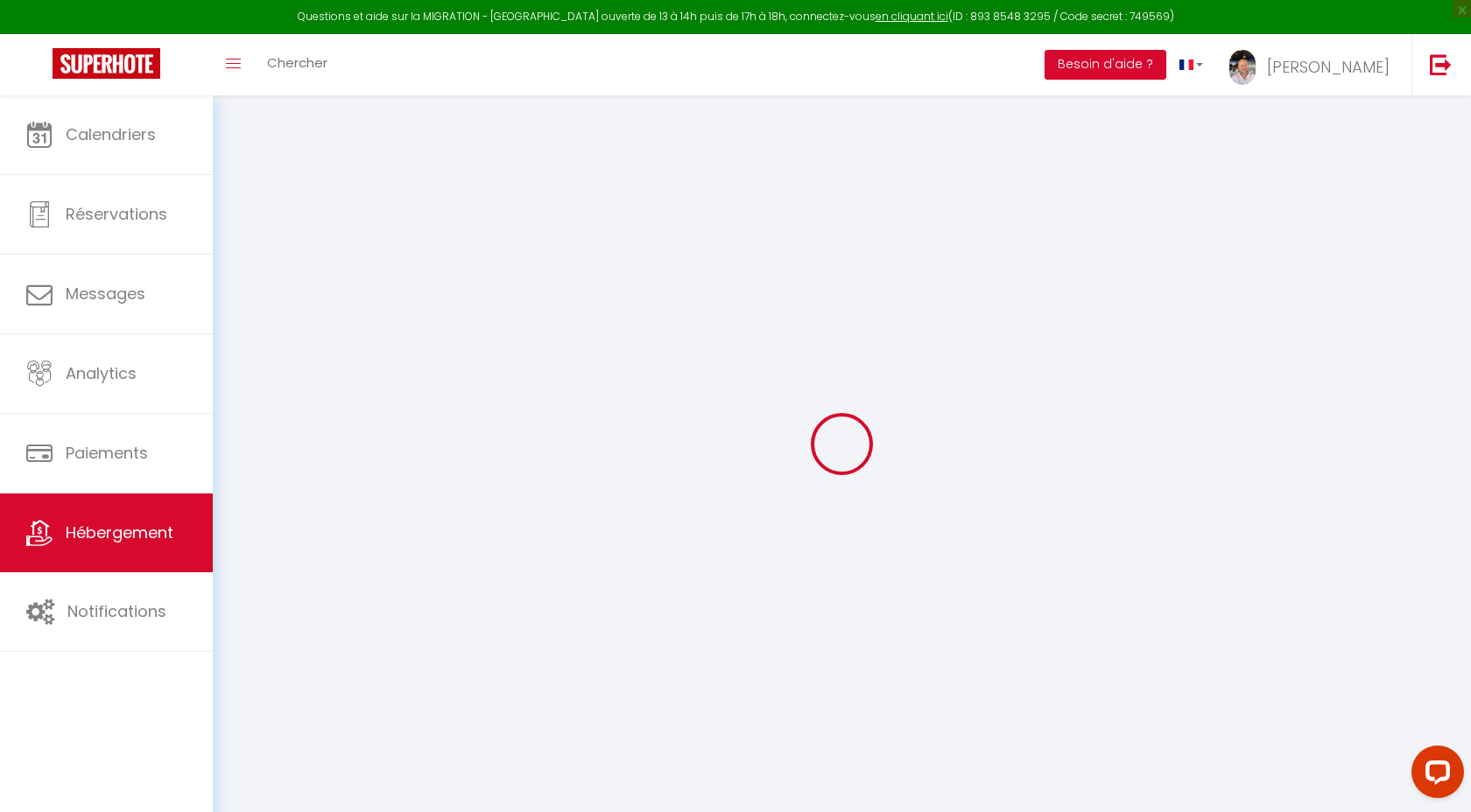
select select
checkbox input "false"
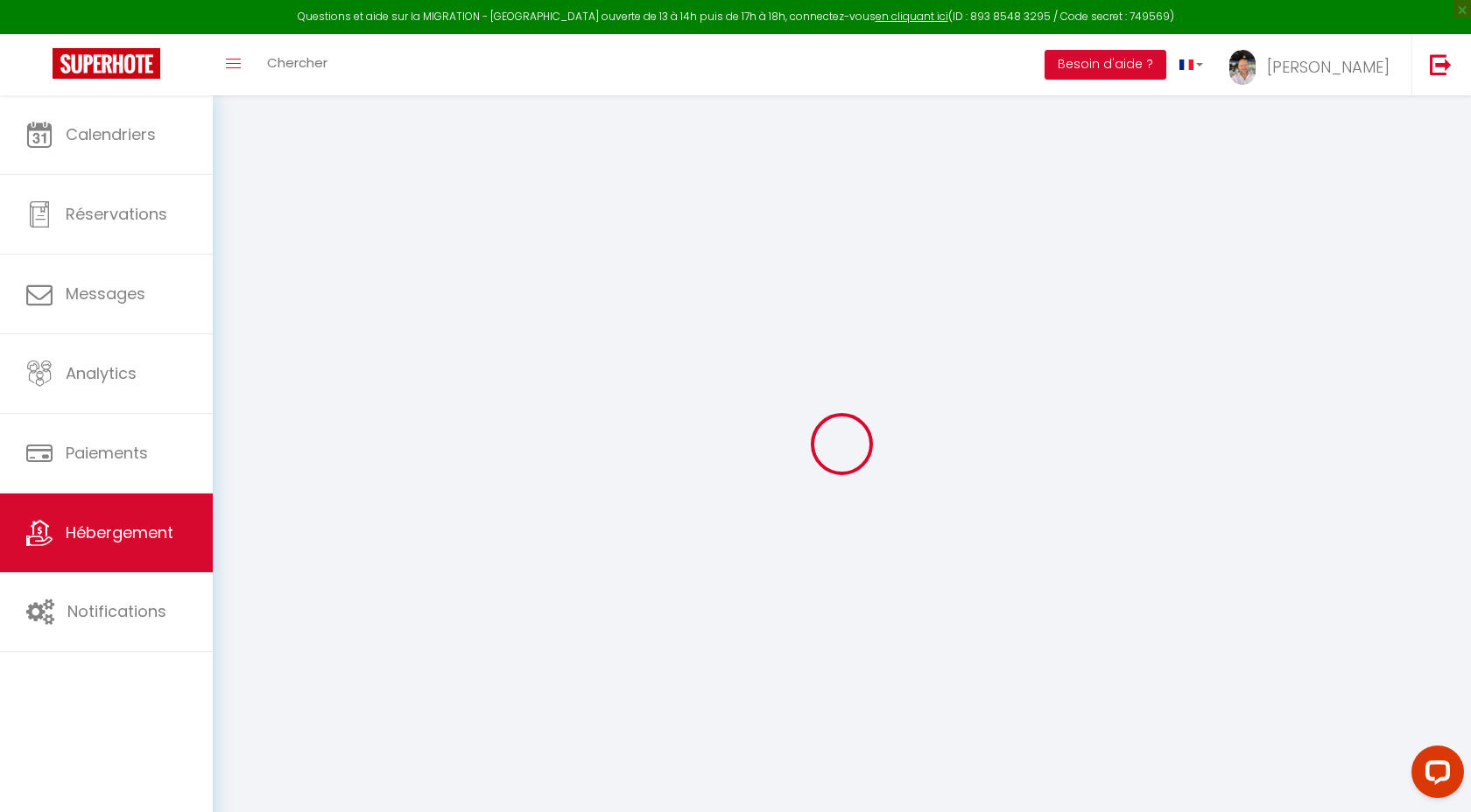
checkbox input "false"
select select
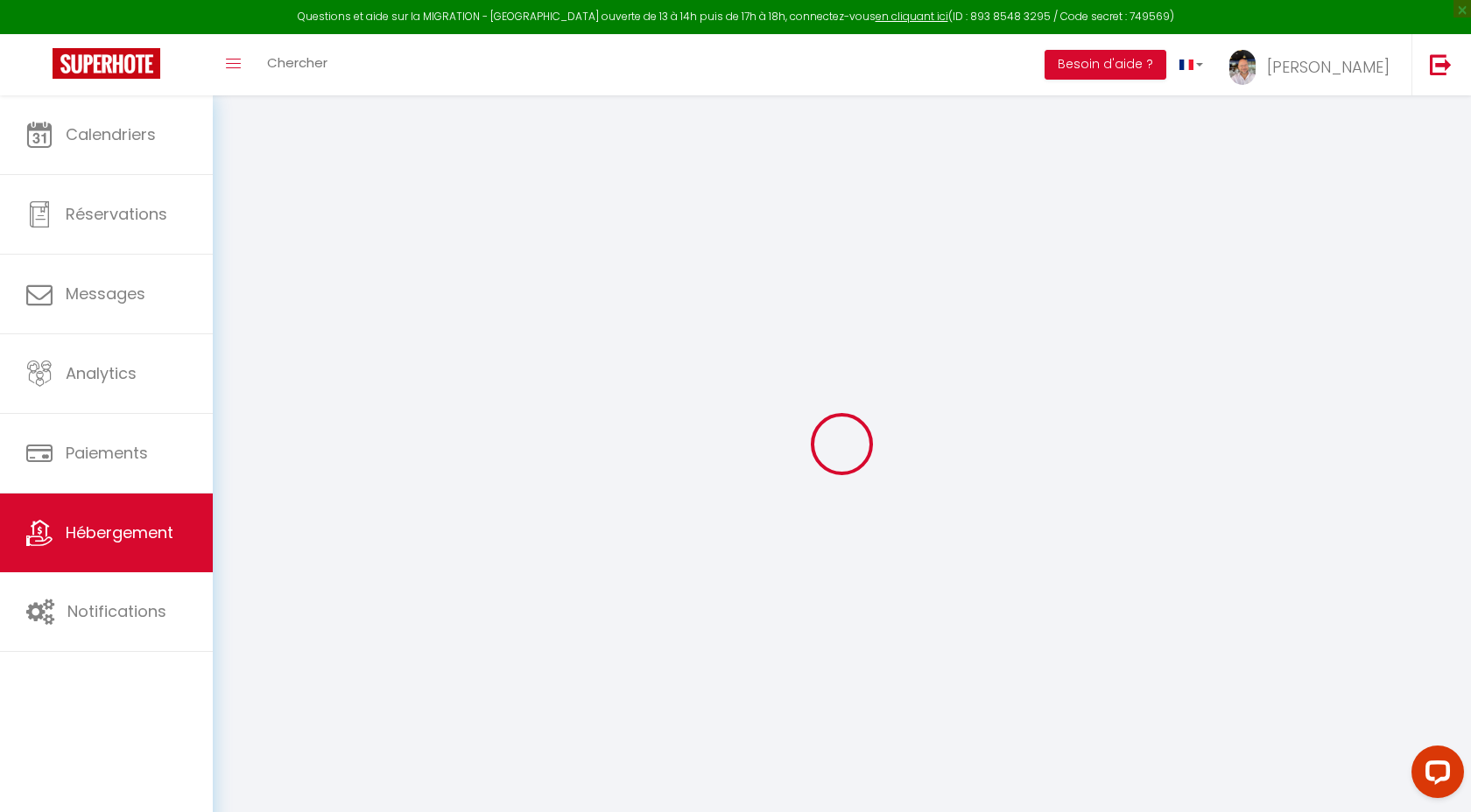
select select
checkbox input "false"
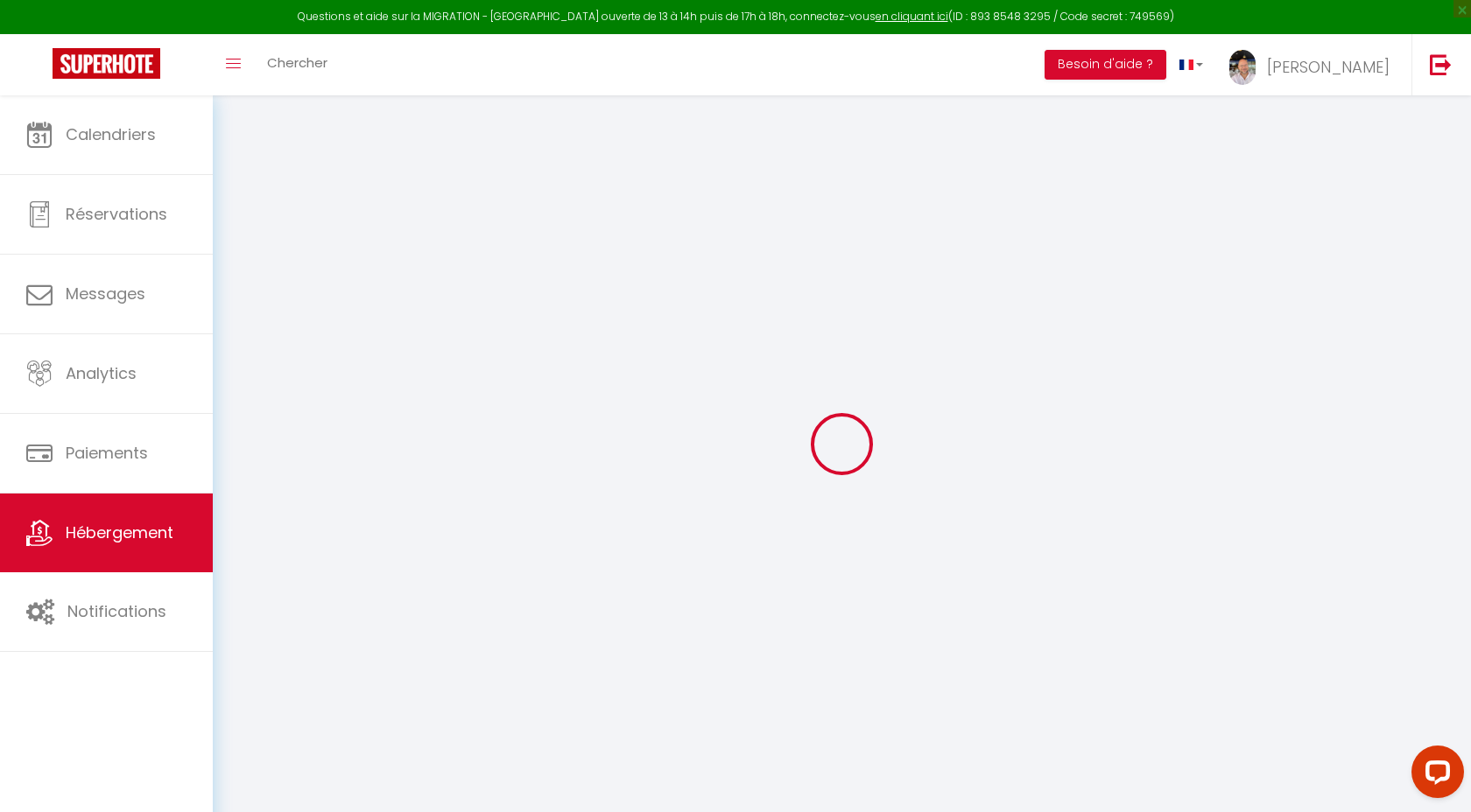
checkbox input "false"
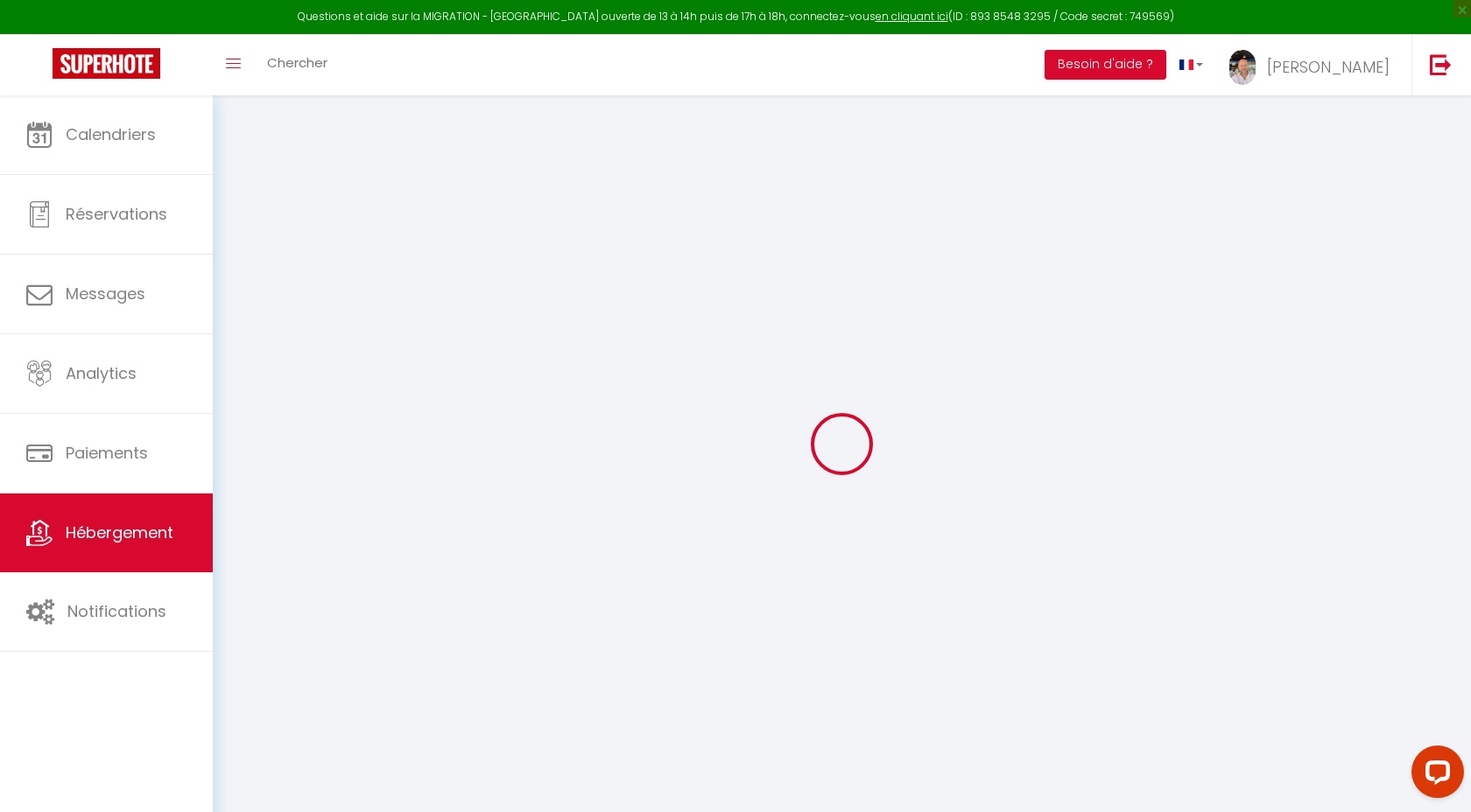
checkbox input "false"
select select "16:00"
select select
select select "11:00"
select select "30"
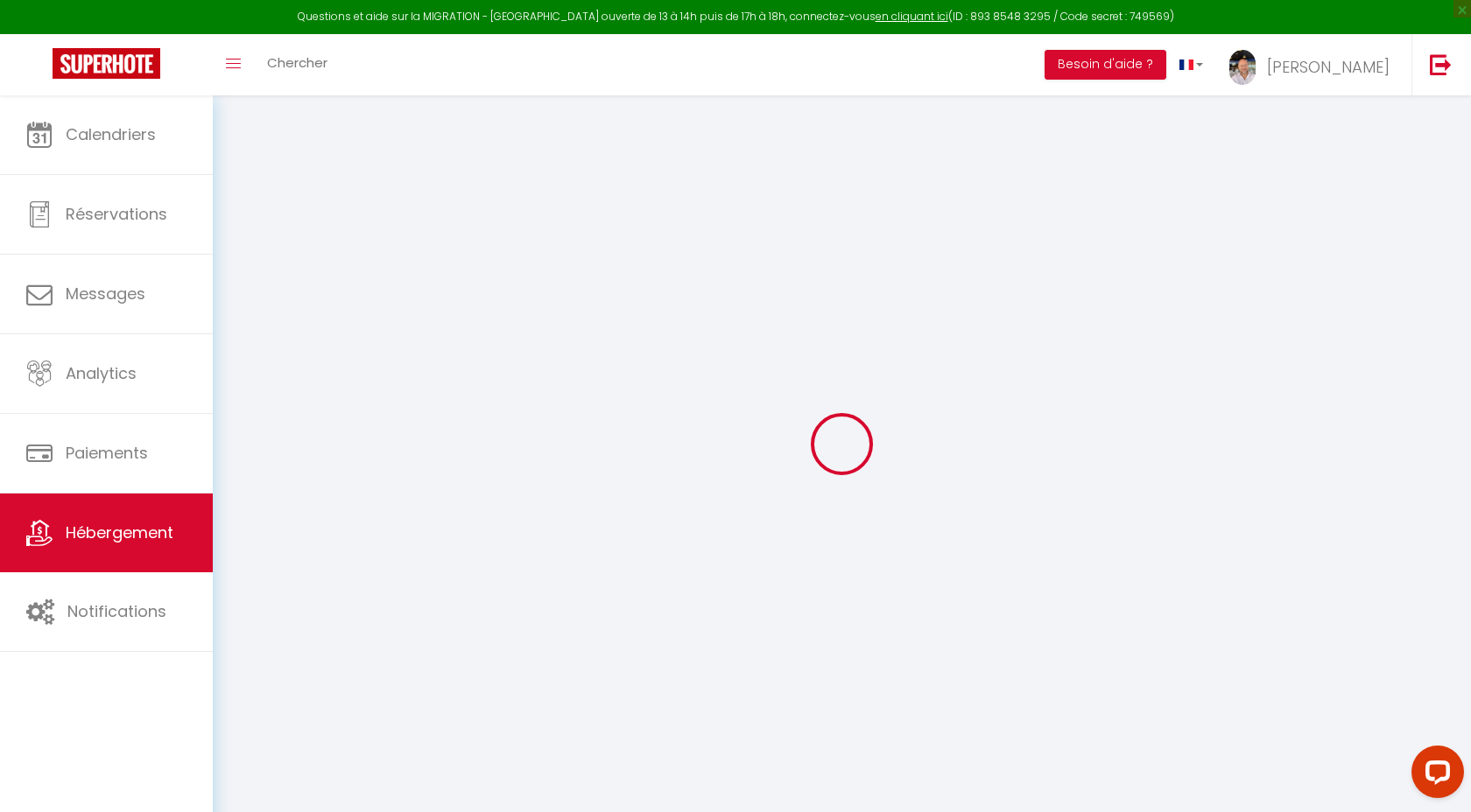
select select "120"
select select "01:00"
select select
checkbox input "false"
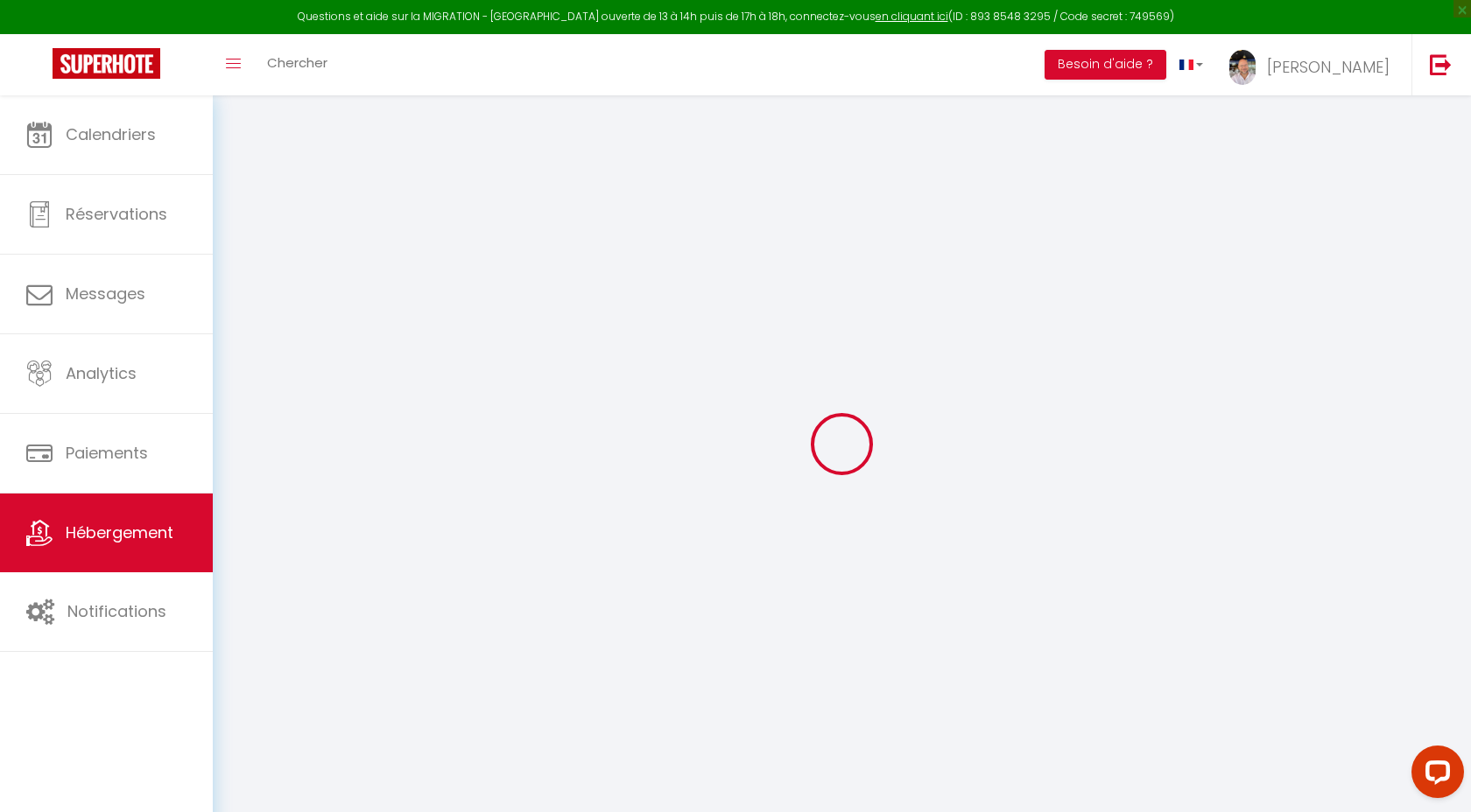
checkbox input "false"
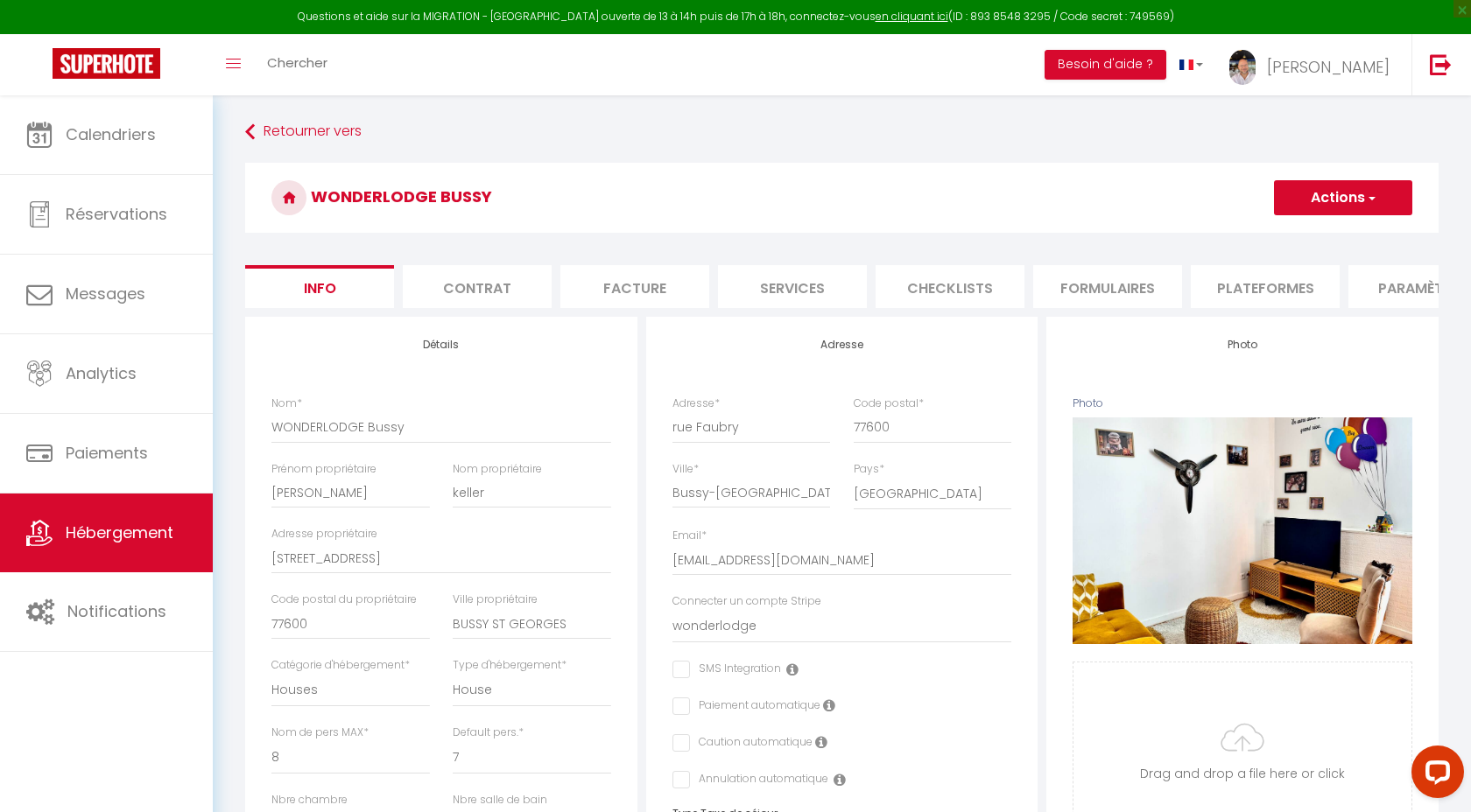
drag, startPoint x: 910, startPoint y: 284, endPoint x: 910, endPoint y: 299, distance: 15.0
click at [910, 297] on li "Checklists" at bounding box center [950, 286] width 149 height 42
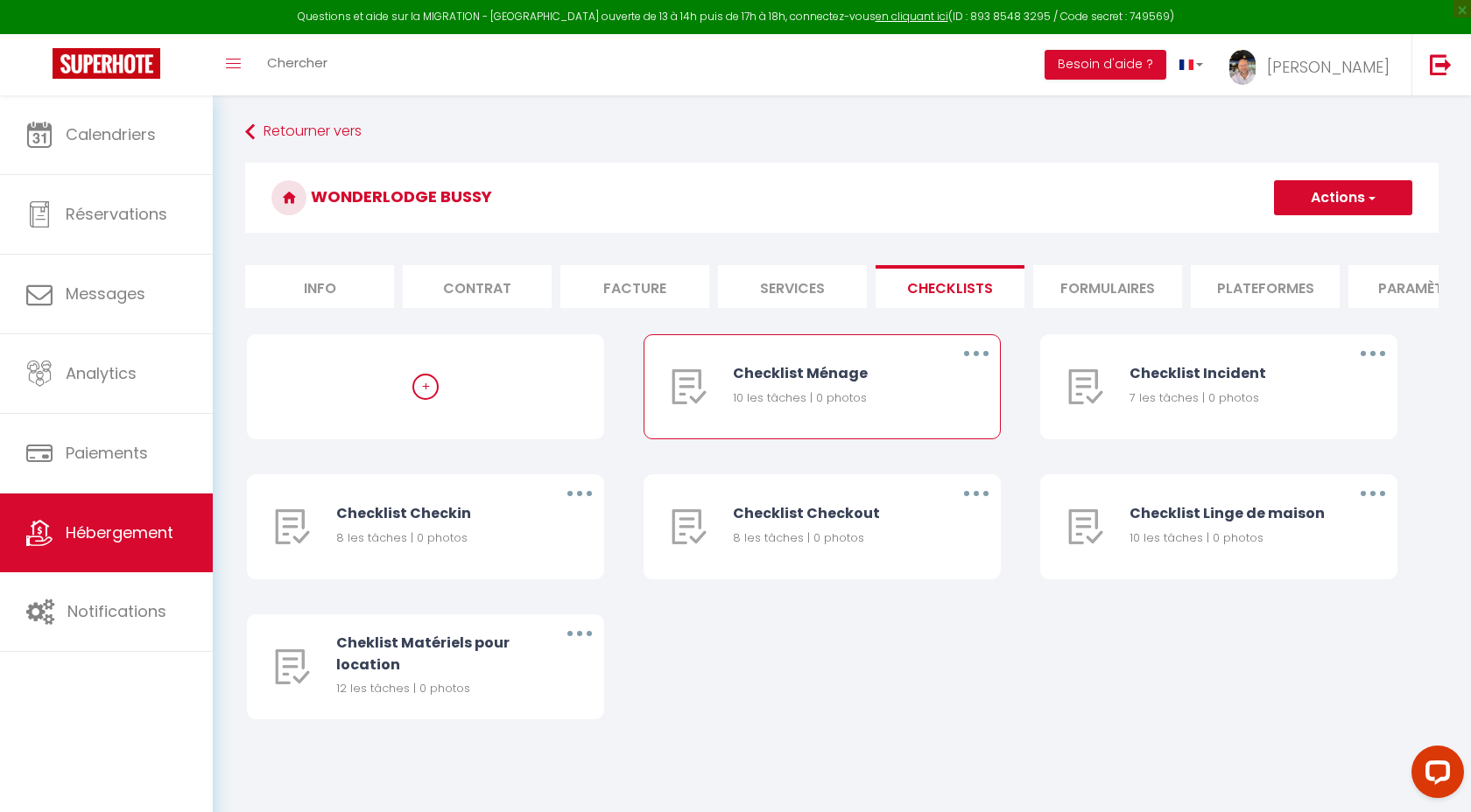
click at [838, 386] on div "Checklist Ménage 10 les tâches | 0 photos" at bounding box center [831, 386] width 197 height 103
click at [971, 347] on button "button" at bounding box center [976, 354] width 49 height 28
click at [930, 391] on link "Editer" at bounding box center [930, 394] width 129 height 30
type input "Checklist Ménage"
type input "Procédure à suivre à la fin du ménage"
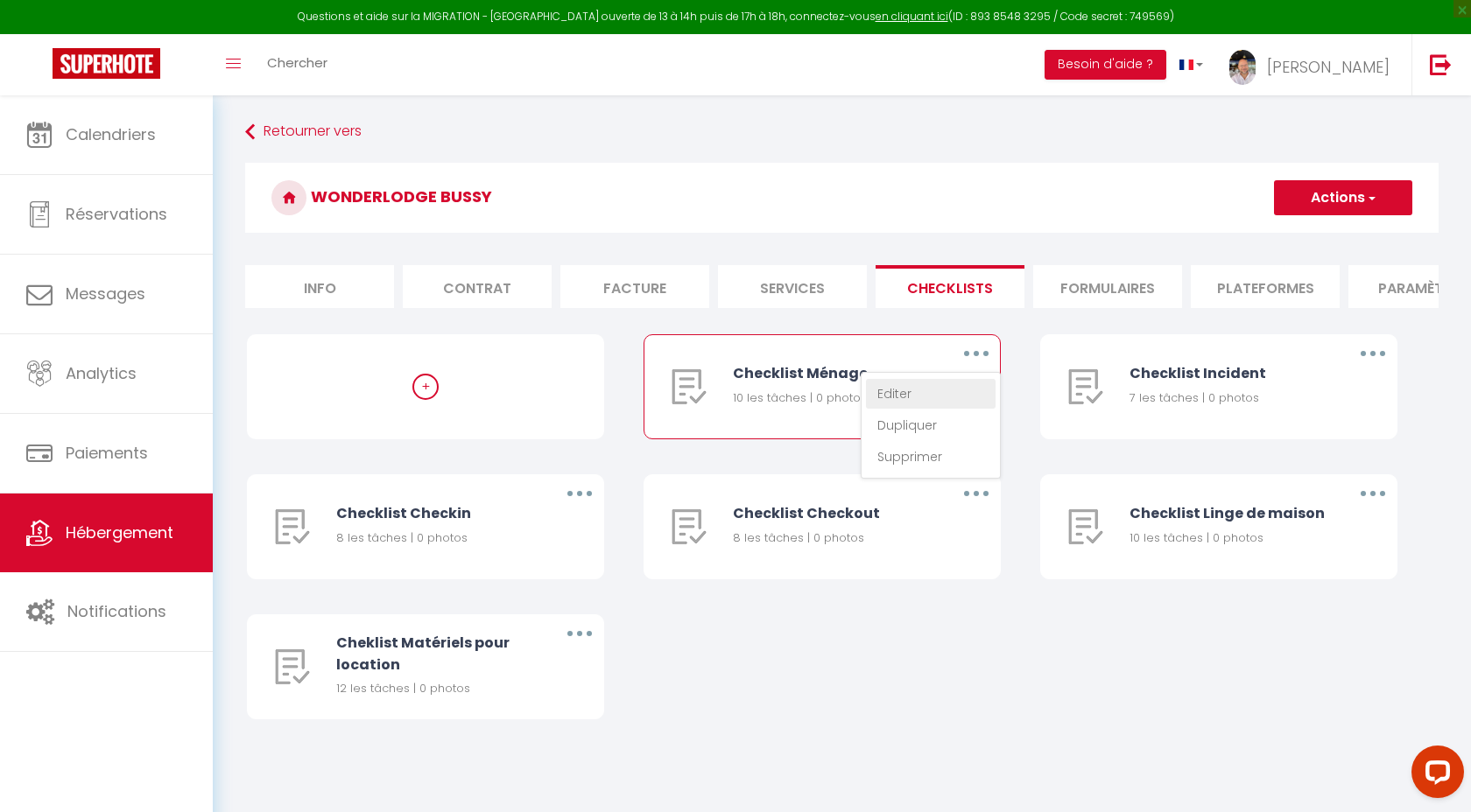
select select
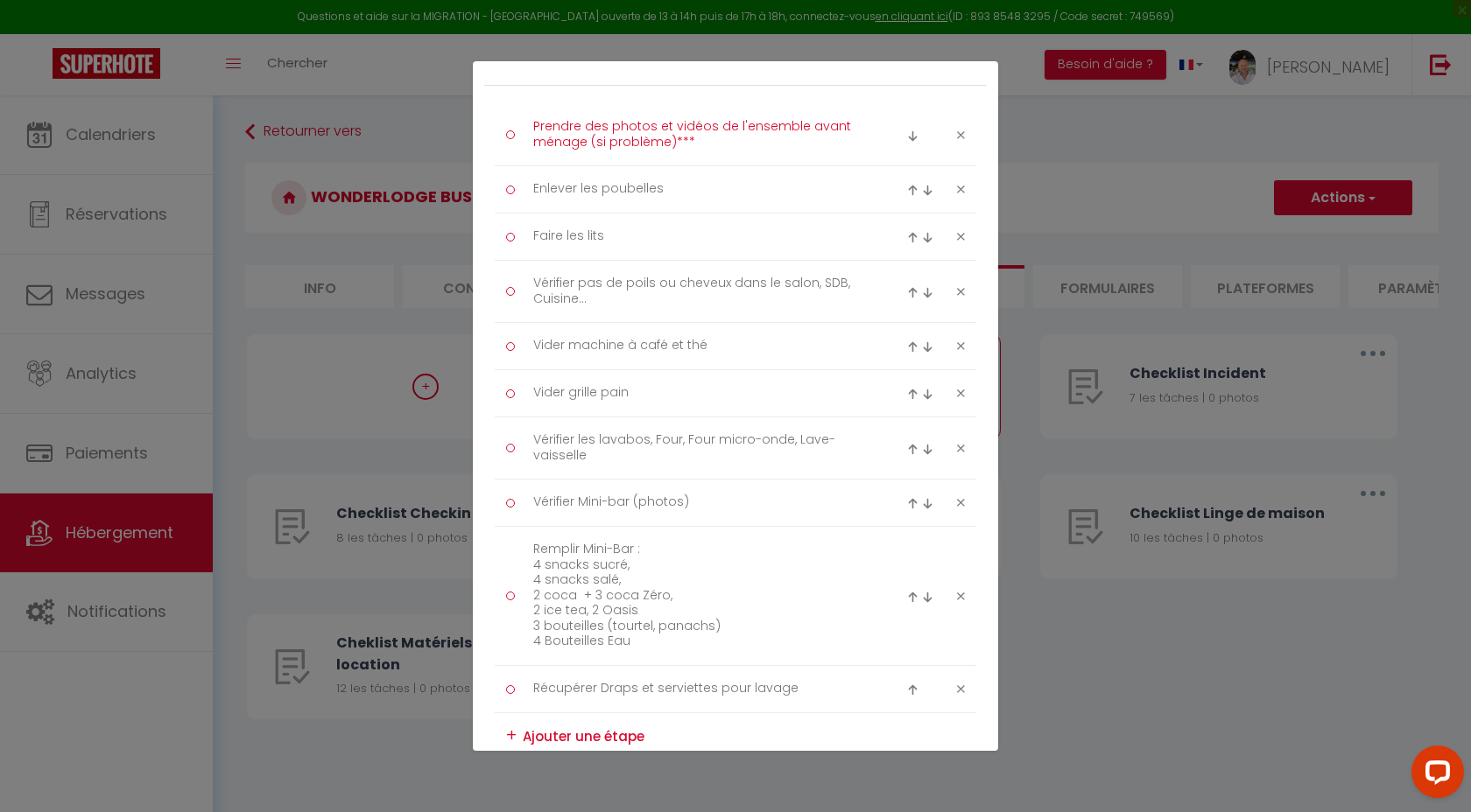
scroll to position [224, 0]
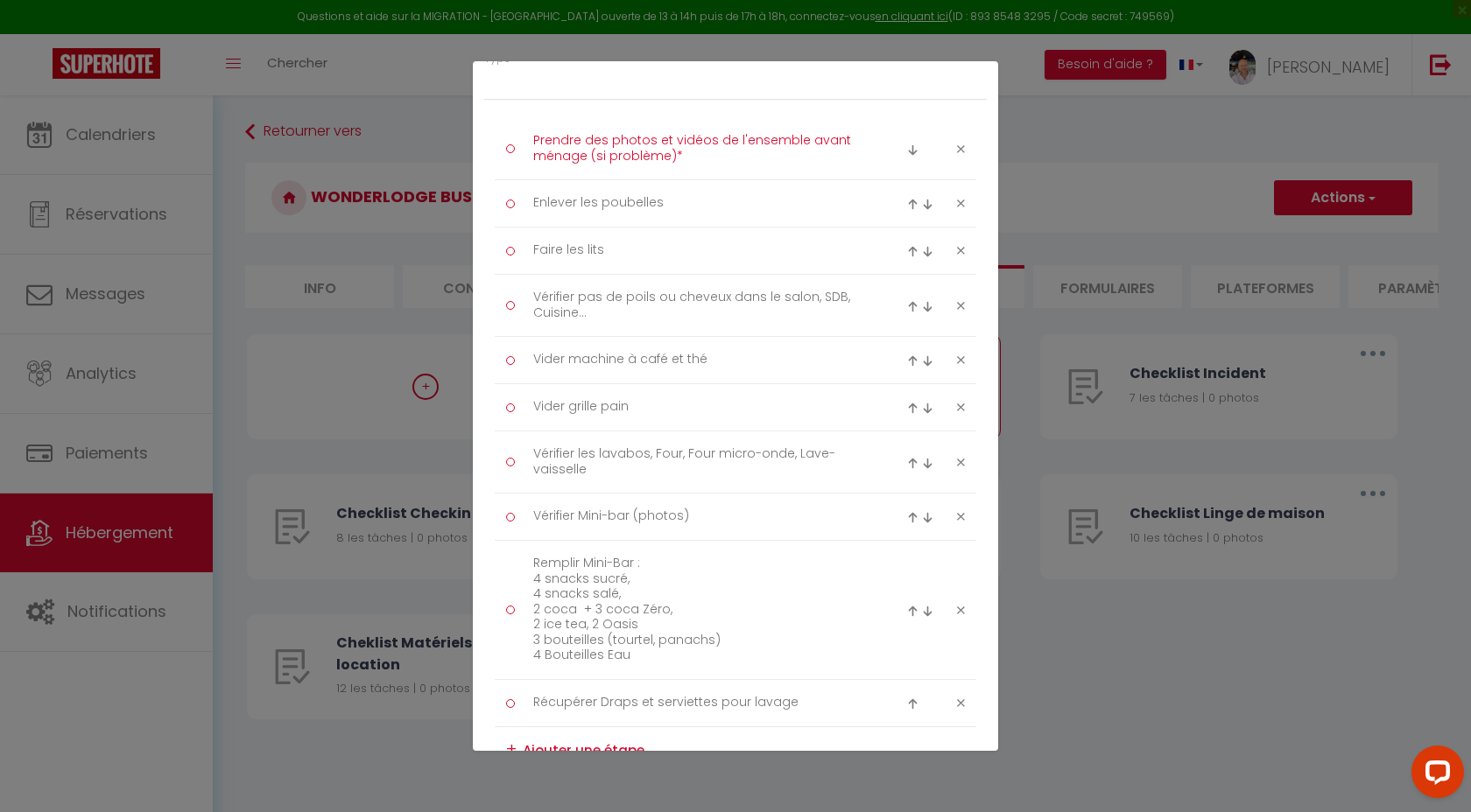
type textarea "Prendre des photos et vidéos de l'ensemble avant ménage (si problème)"
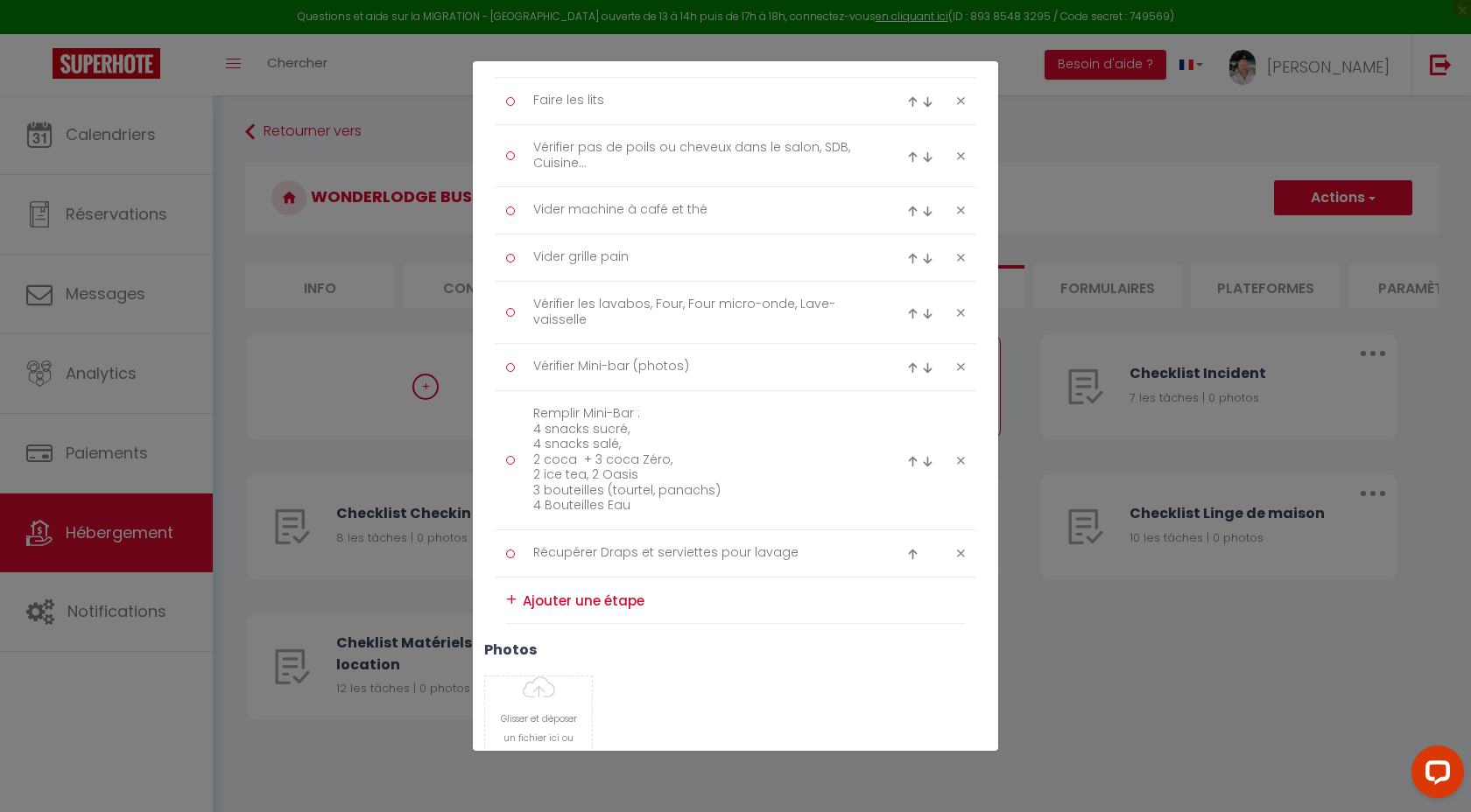
scroll to position [499, 0]
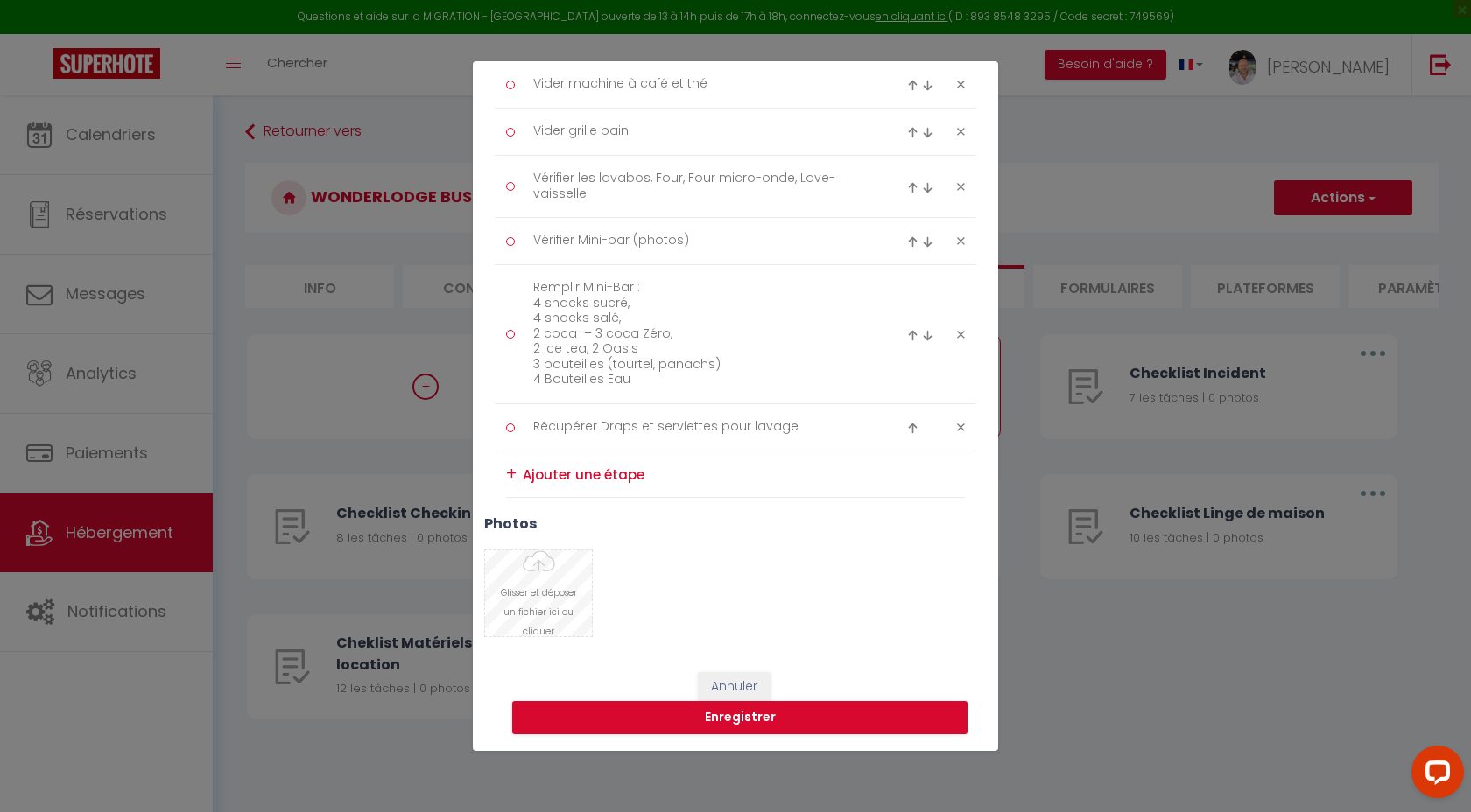
click at [561, 584] on input "Photo" at bounding box center [538, 593] width 107 height 86
type input "C:\fakepath\IMG_8145.jpeg"
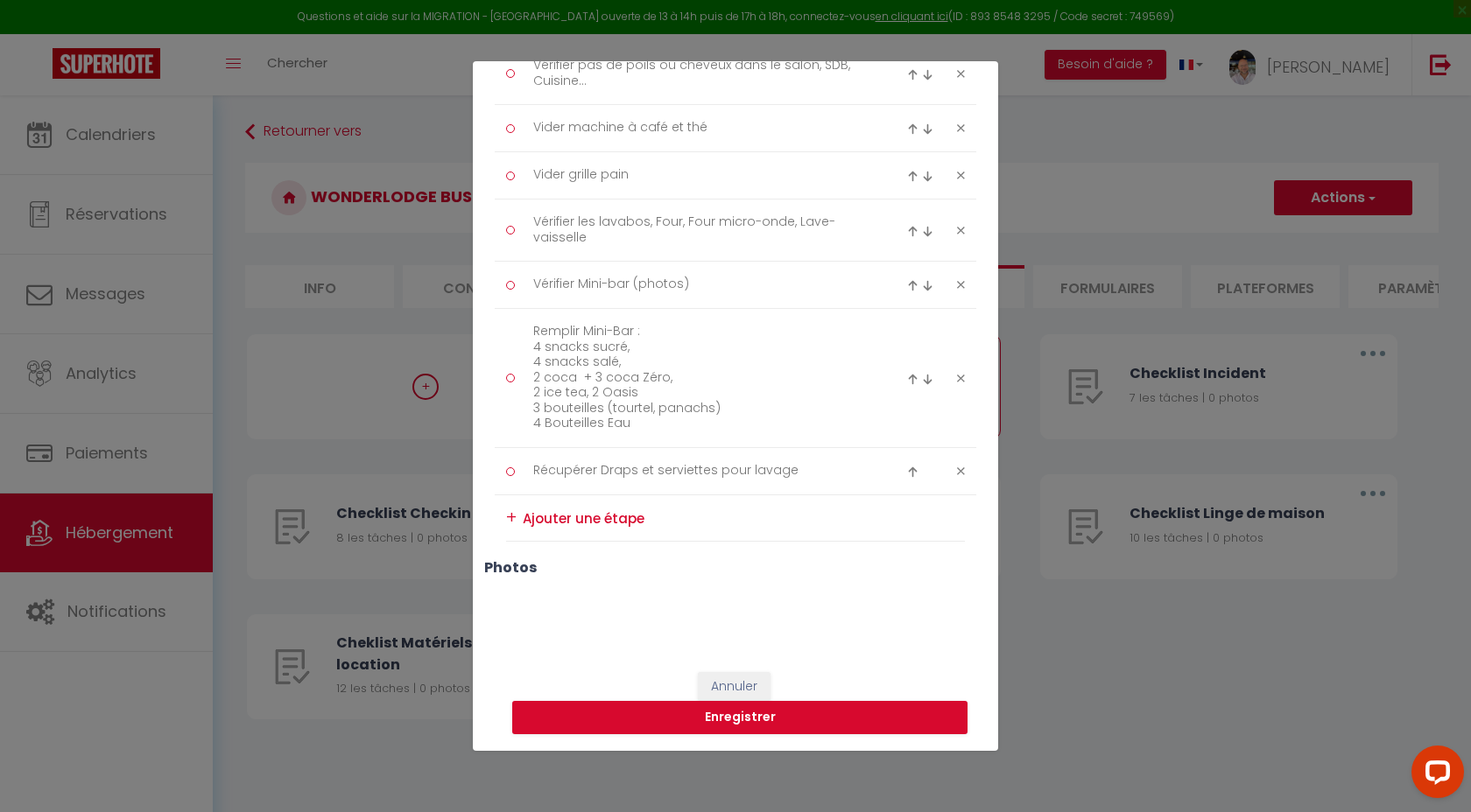
scroll to position [456, 0]
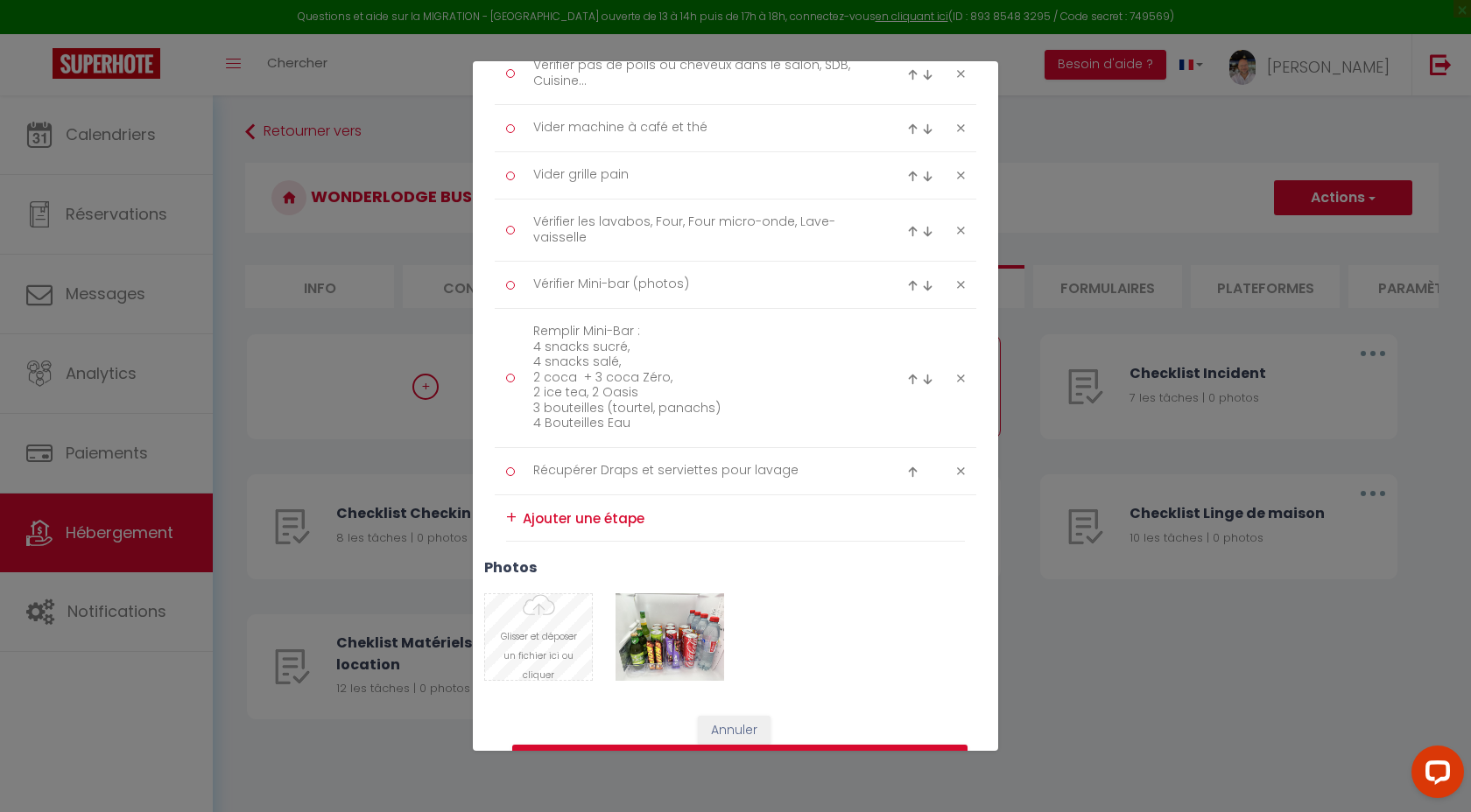
click at [550, 648] on input "Photo" at bounding box center [538, 636] width 107 height 86
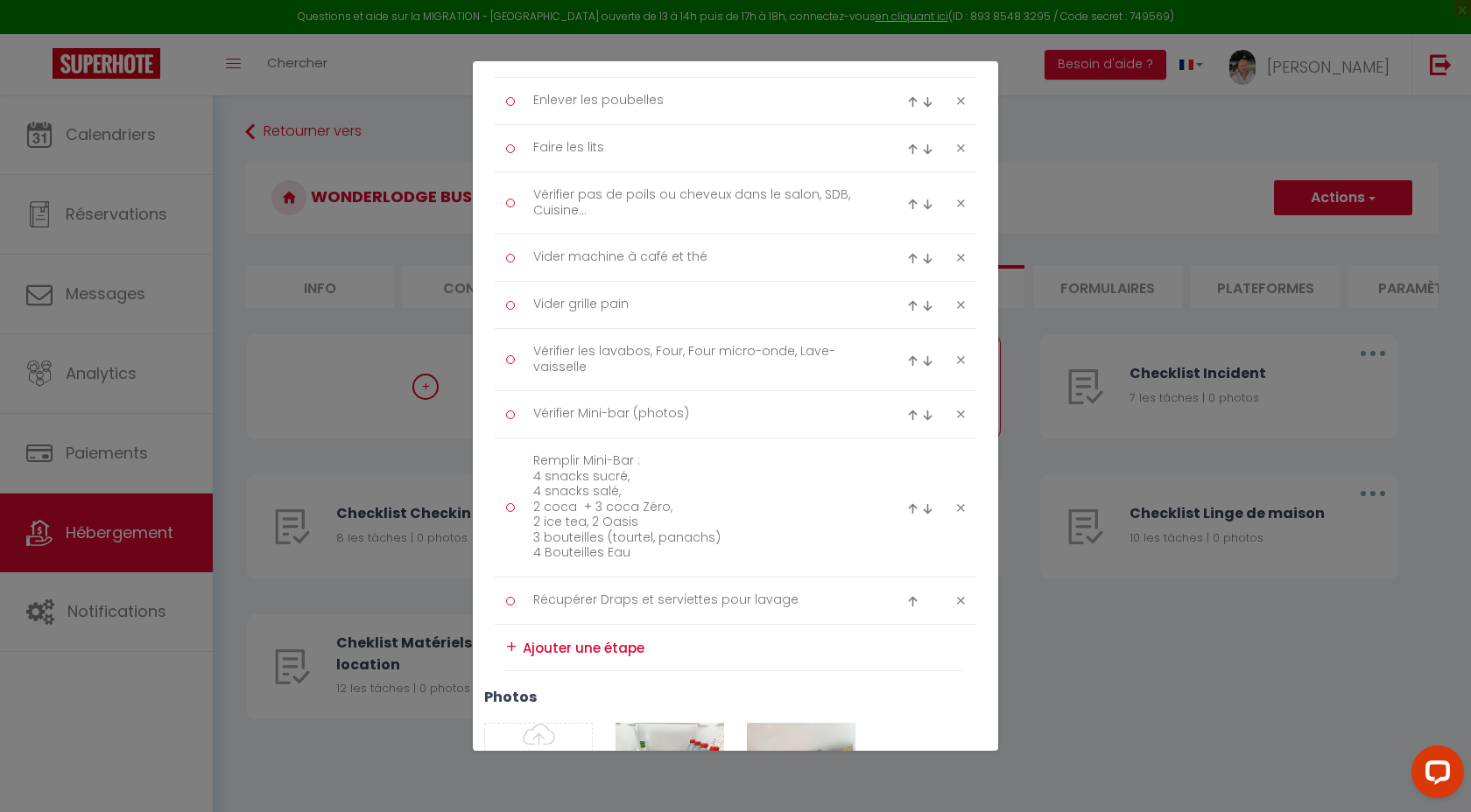
scroll to position [374, 0]
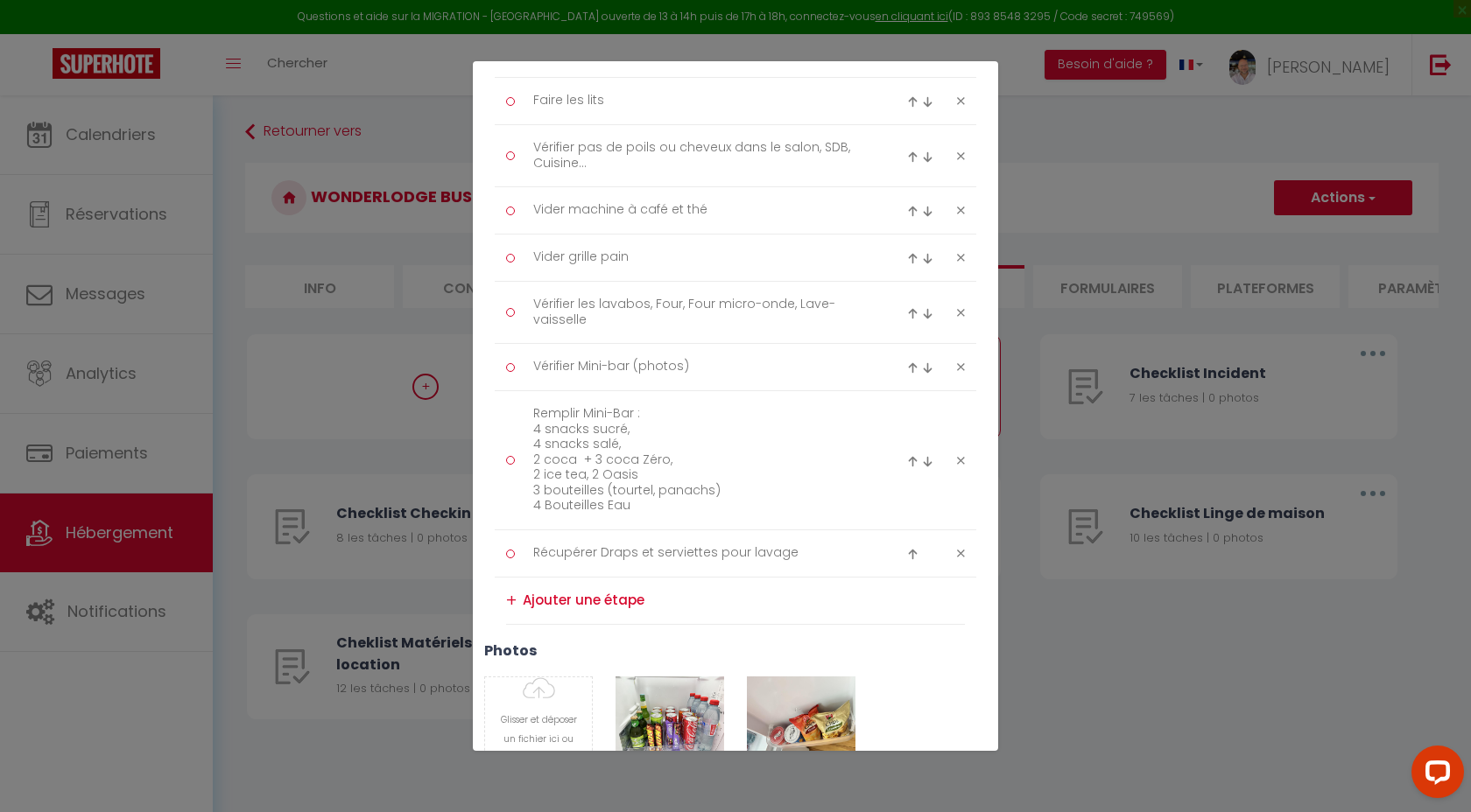
click at [584, 599] on textarea at bounding box center [744, 601] width 442 height 29
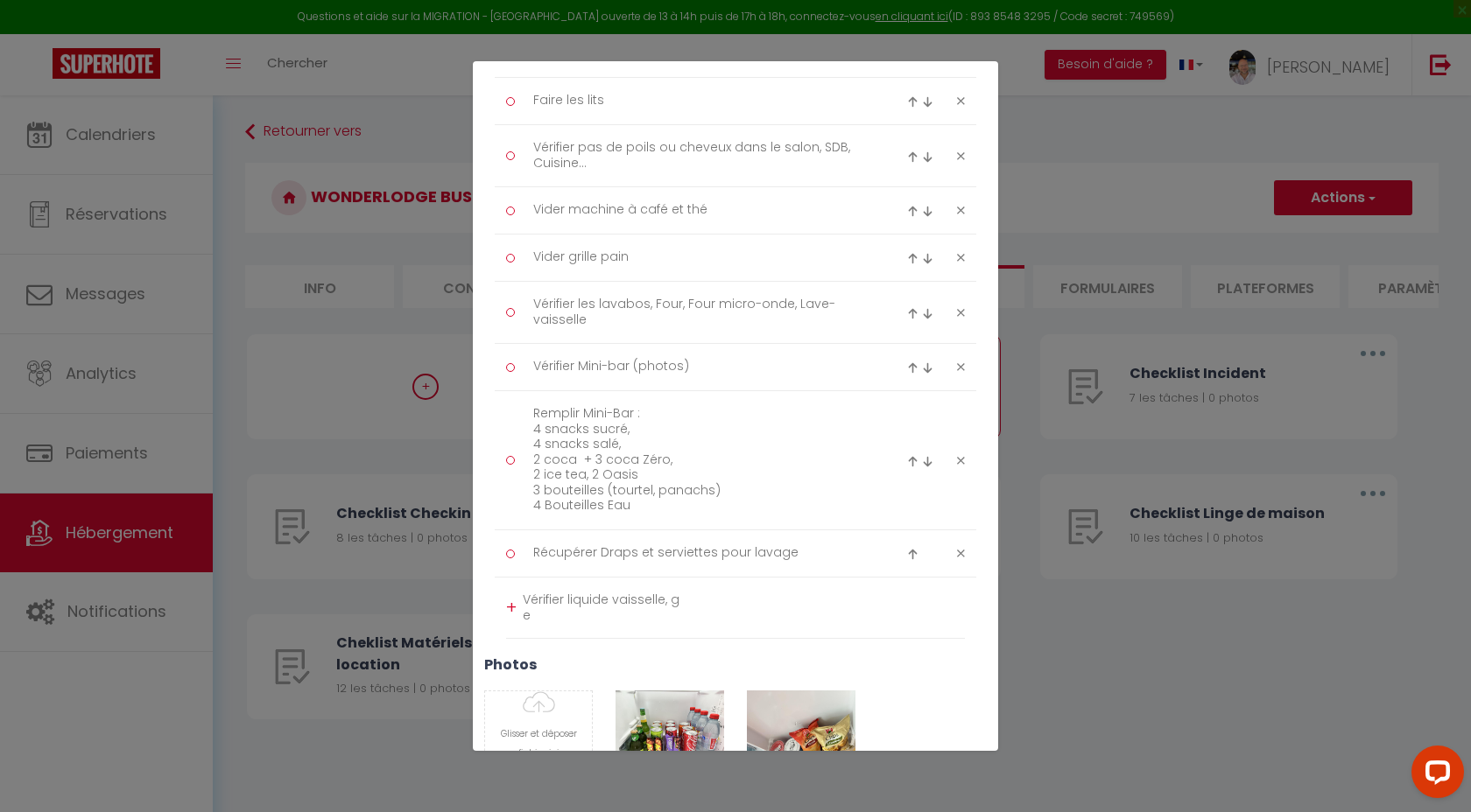
scroll to position [0, 0]
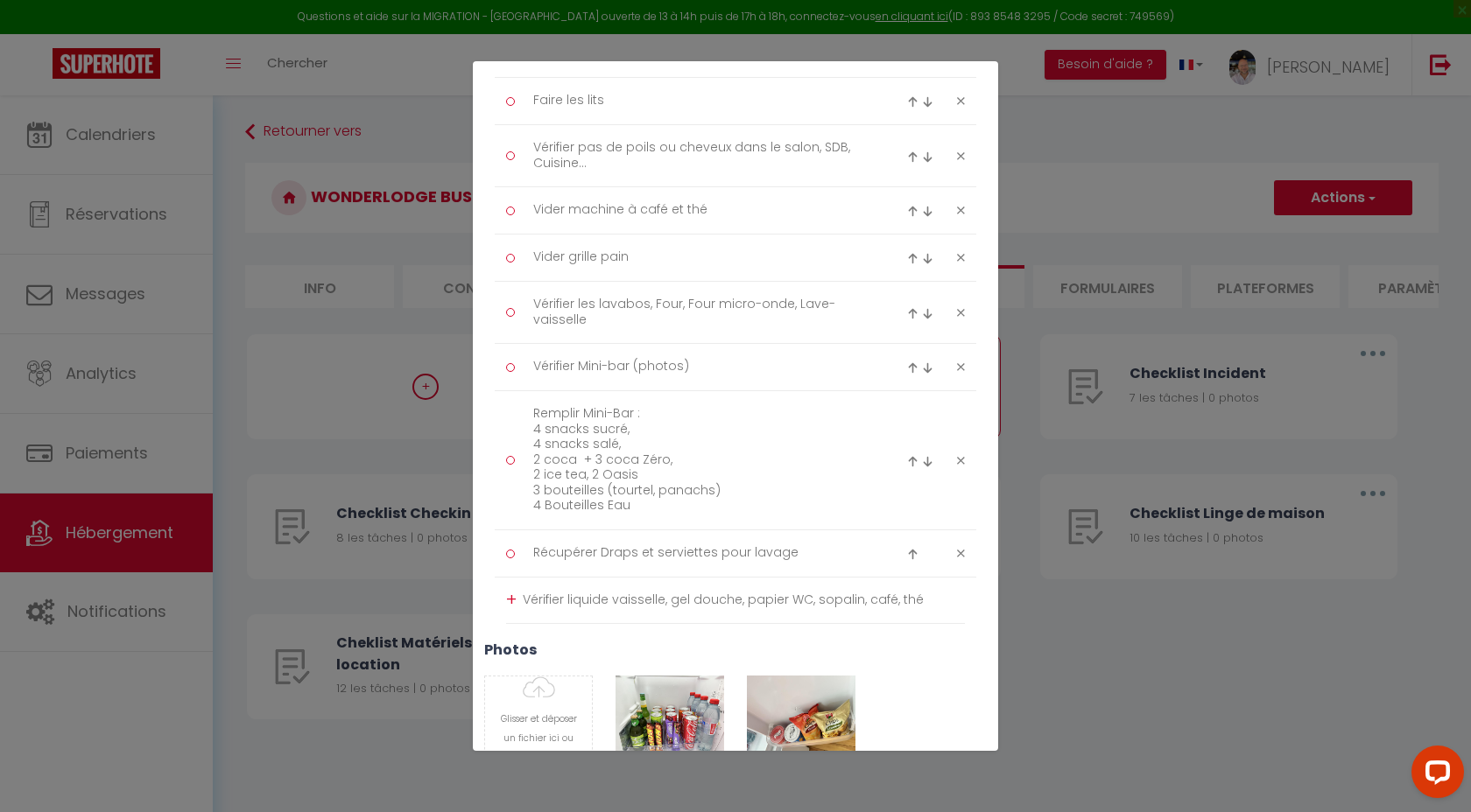
click at [564, 597] on textarea "Vérifier liquide vaisselle, gel douche, papier WC, sopalin, café, thé" at bounding box center [744, 601] width 442 height 28
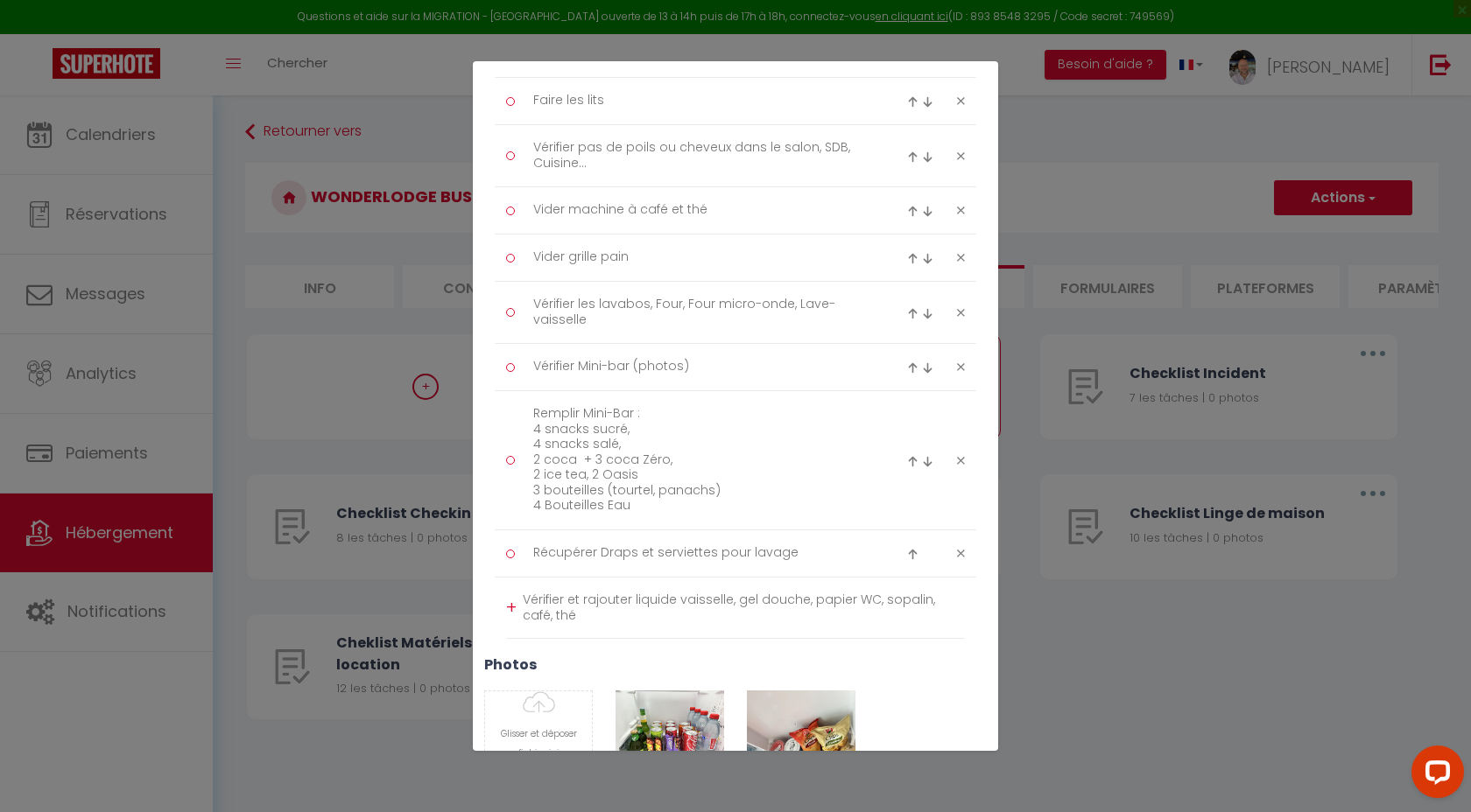
click at [613, 616] on textarea "Vérifier et rajouter liquide vaisselle, gel douche, papier WC, sopalin, café, t…" at bounding box center [744, 607] width 442 height 42
drag, startPoint x: 801, startPoint y: 593, endPoint x: 736, endPoint y: 602, distance: 65.6
click at [736, 602] on textarea "Vérifier et rajouter liquide vaisselle, gel douche, papier WC, sopalin, café, t…" at bounding box center [744, 607] width 442 height 42
click at [884, 597] on textarea "Vérifier et rajouter liquide vaisselle, savon main, papier WC, sopalin, café, t…" at bounding box center [744, 607] width 442 height 42
click at [887, 597] on textarea "Vérifier et rajouter liquide vaisselle, savon main, papier WC, sopalin, café, t…" at bounding box center [744, 607] width 442 height 42
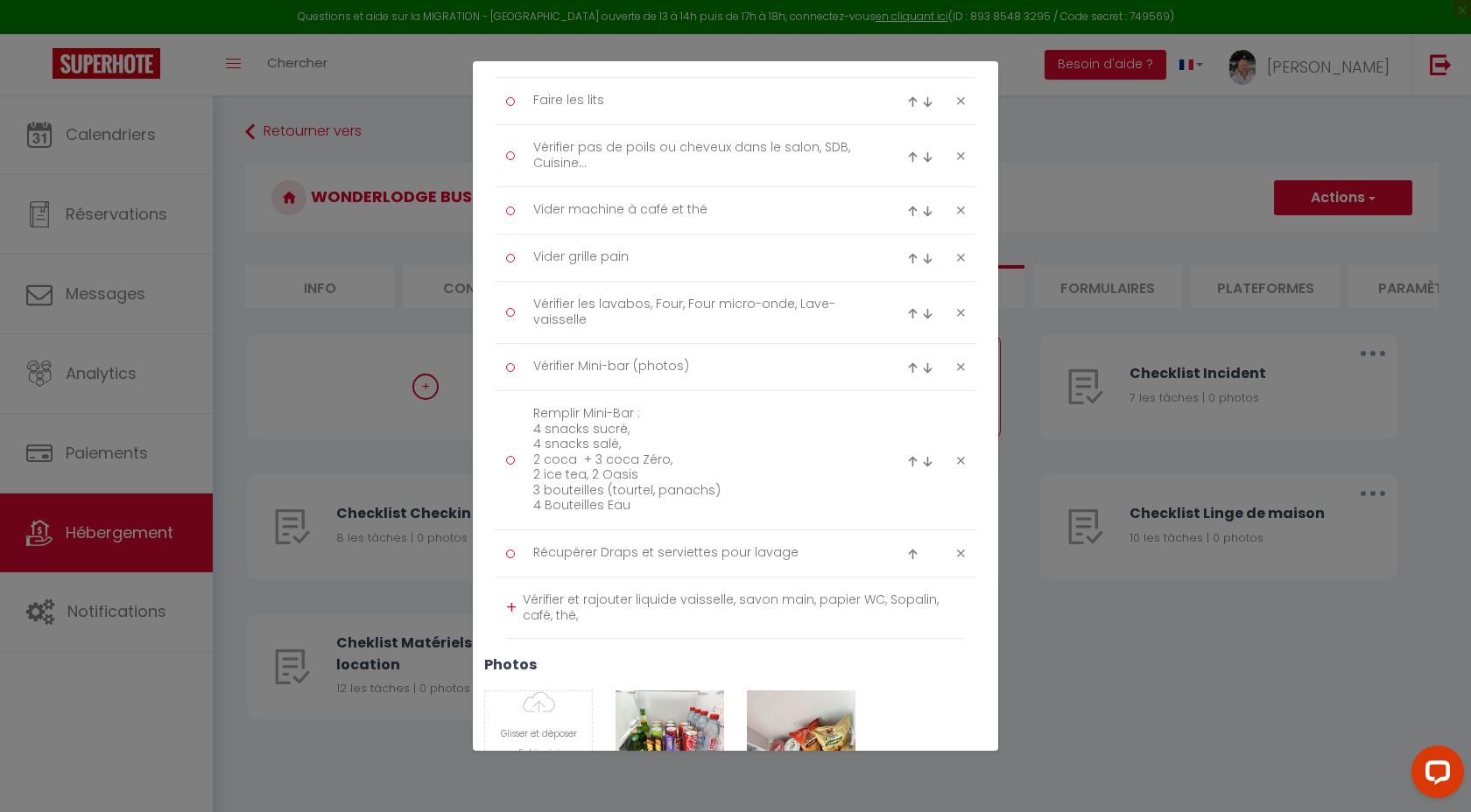
click at [703, 614] on textarea "Vérifier et rajouter liquide vaisselle, savon main, papier WC, Sopalin, café, t…" at bounding box center [744, 607] width 442 height 42
type textarea "Vérifier et rajouter liquide vaisselle, savon main, papier WC, Sopalin, café, t…"
click at [912, 552] on img at bounding box center [913, 554] width 11 height 11
type textarea "Récupérer Draps et serviettes pour lavage"
type textarea "Remplir Mini-Bar : 4 snacks sucré, 4 snacks salé, 2 coca + 3 coca Zéro, 2 ice t…"
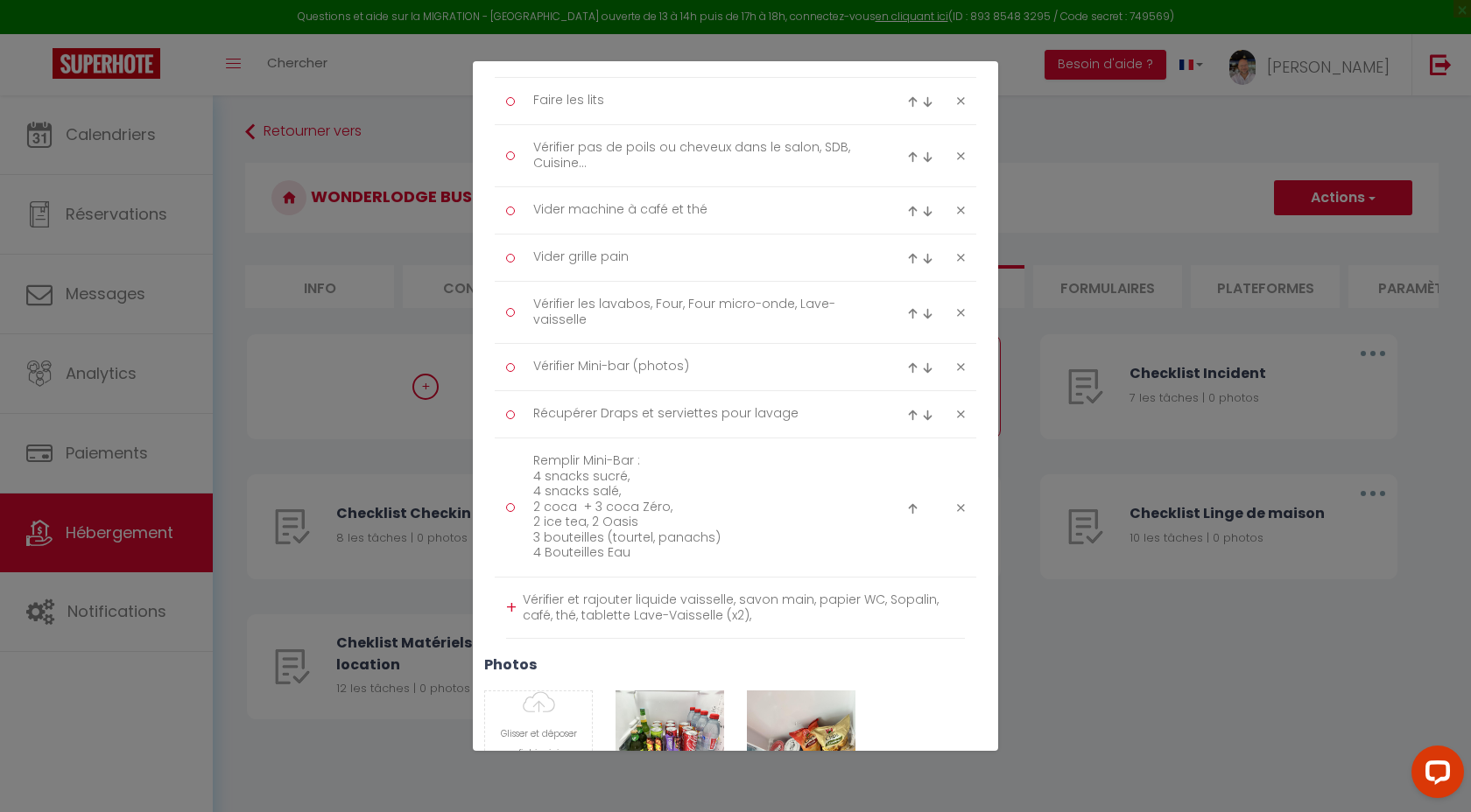
click at [739, 620] on textarea "Vérifier et rajouter liquide vaisselle, savon main, papier WC, Sopalin, café, t…" at bounding box center [744, 607] width 442 height 42
type textarea "Vérifier et rajouter liquide vaisselle, savon main, papier WC, Sopalin, café, t…"
click at [513, 604] on div "+" at bounding box center [511, 607] width 10 height 27
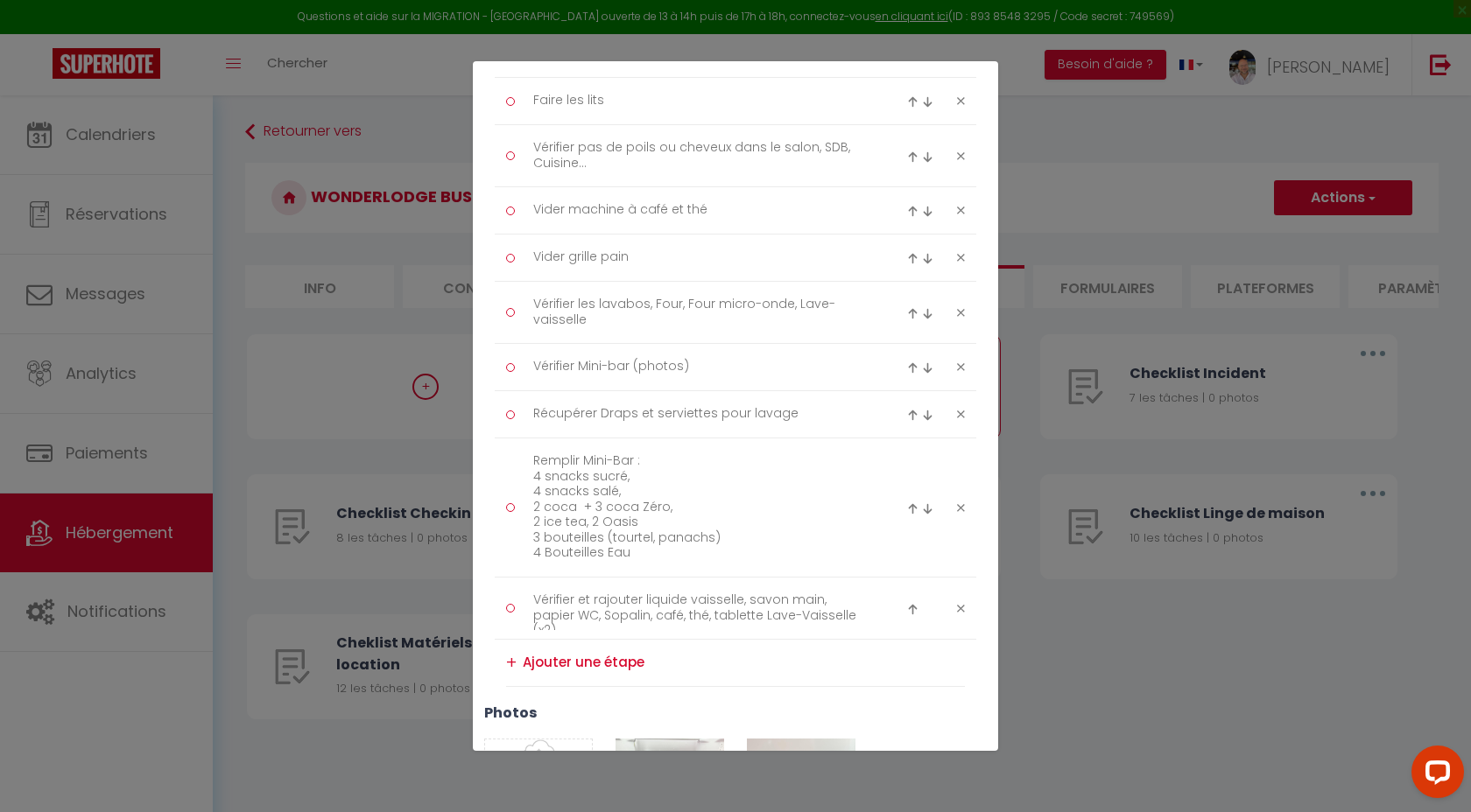
click at [915, 606] on img at bounding box center [913, 609] width 11 height 11
type textarea "Vérifier et rajouter liquide vaisselle, savon main, papier WC, Sopalin, café, t…"
type textarea "Remplir Mini-Bar : 4 snacks sucré, 4 snacks salé, 2 coca + 3 coca Zéro, 2 ice t…"
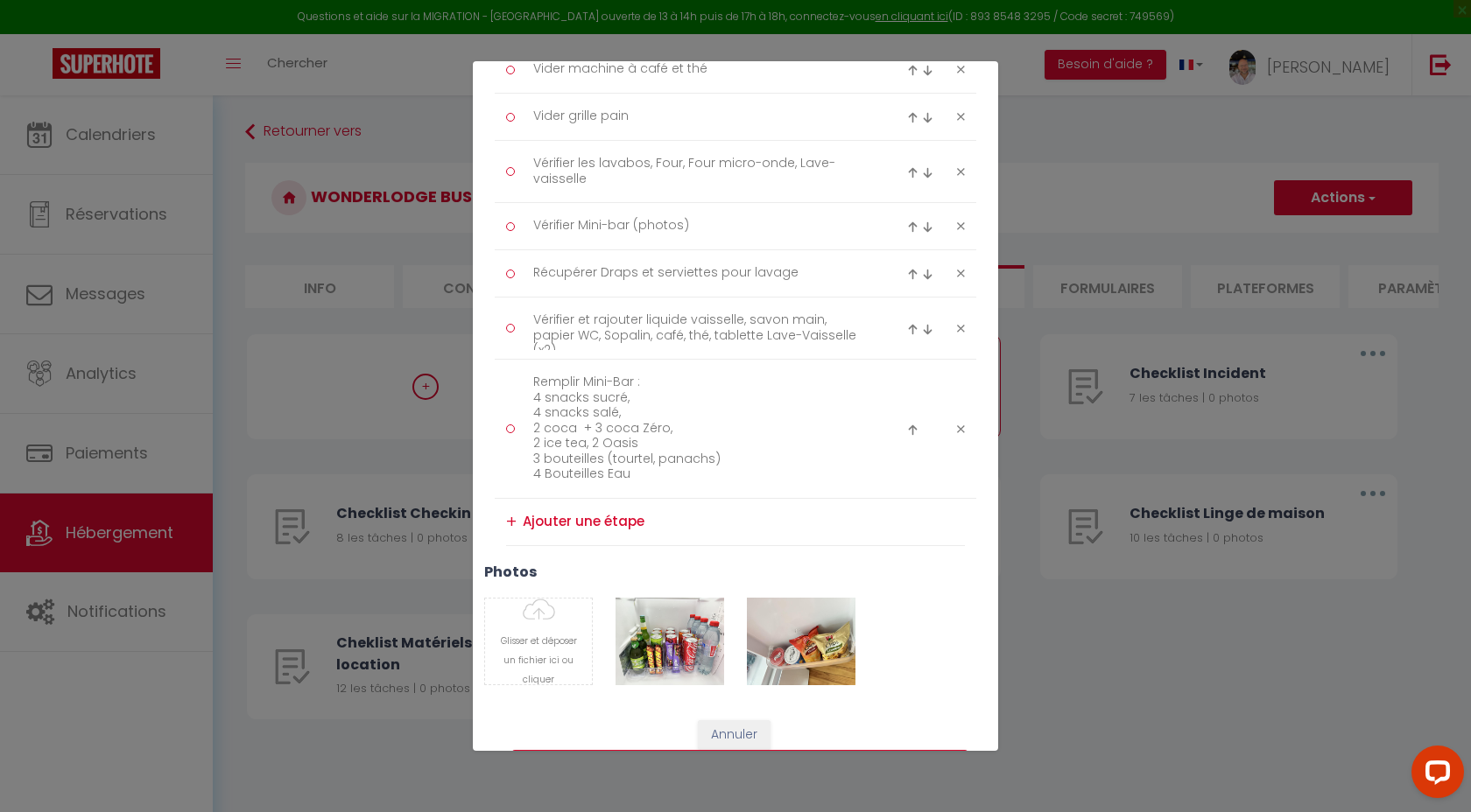
scroll to position [564, 0]
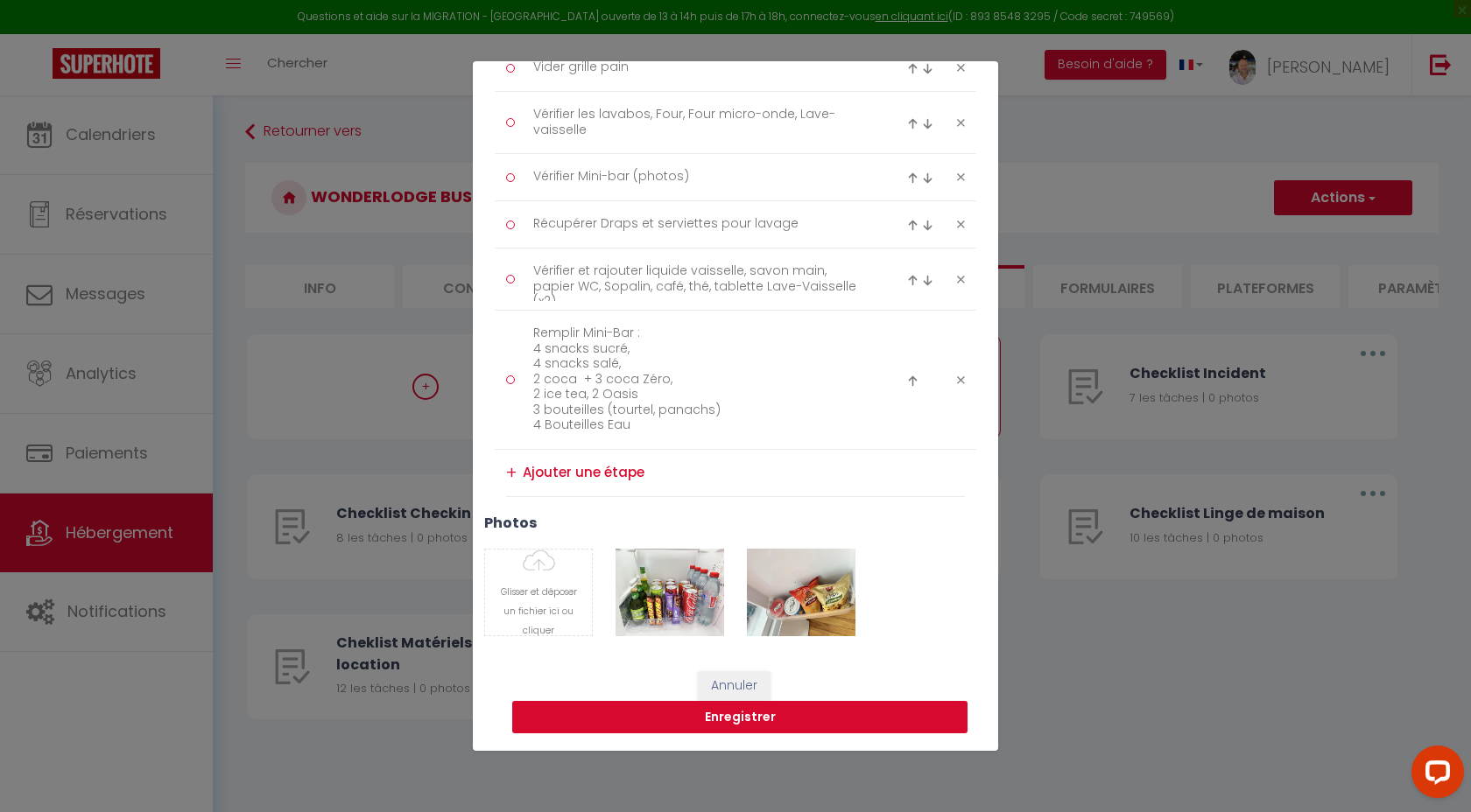
click at [758, 721] on button "Enregistrer" at bounding box center [740, 717] width 455 height 33
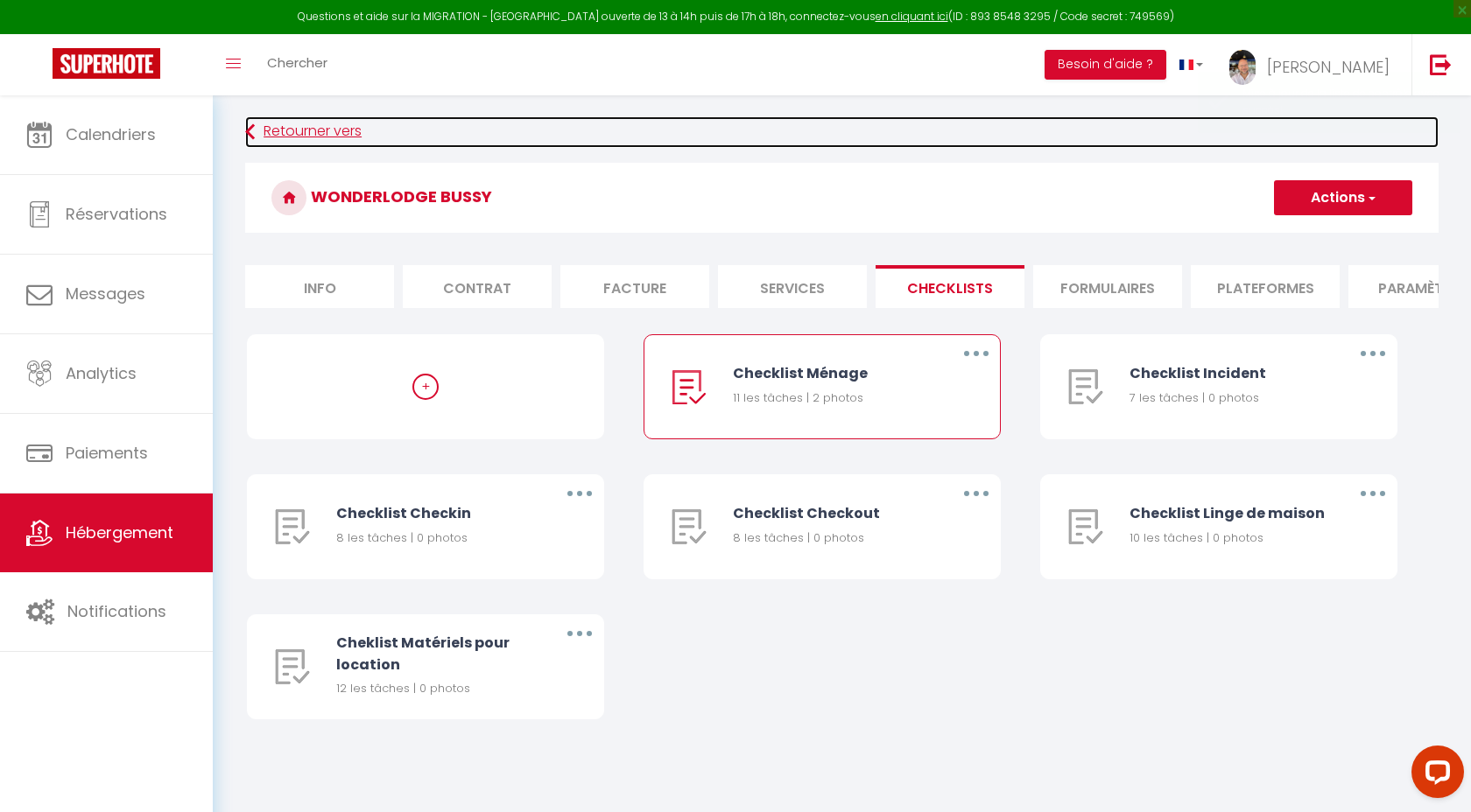
click at [318, 130] on link "Retourner vers" at bounding box center [841, 131] width 1193 height 31
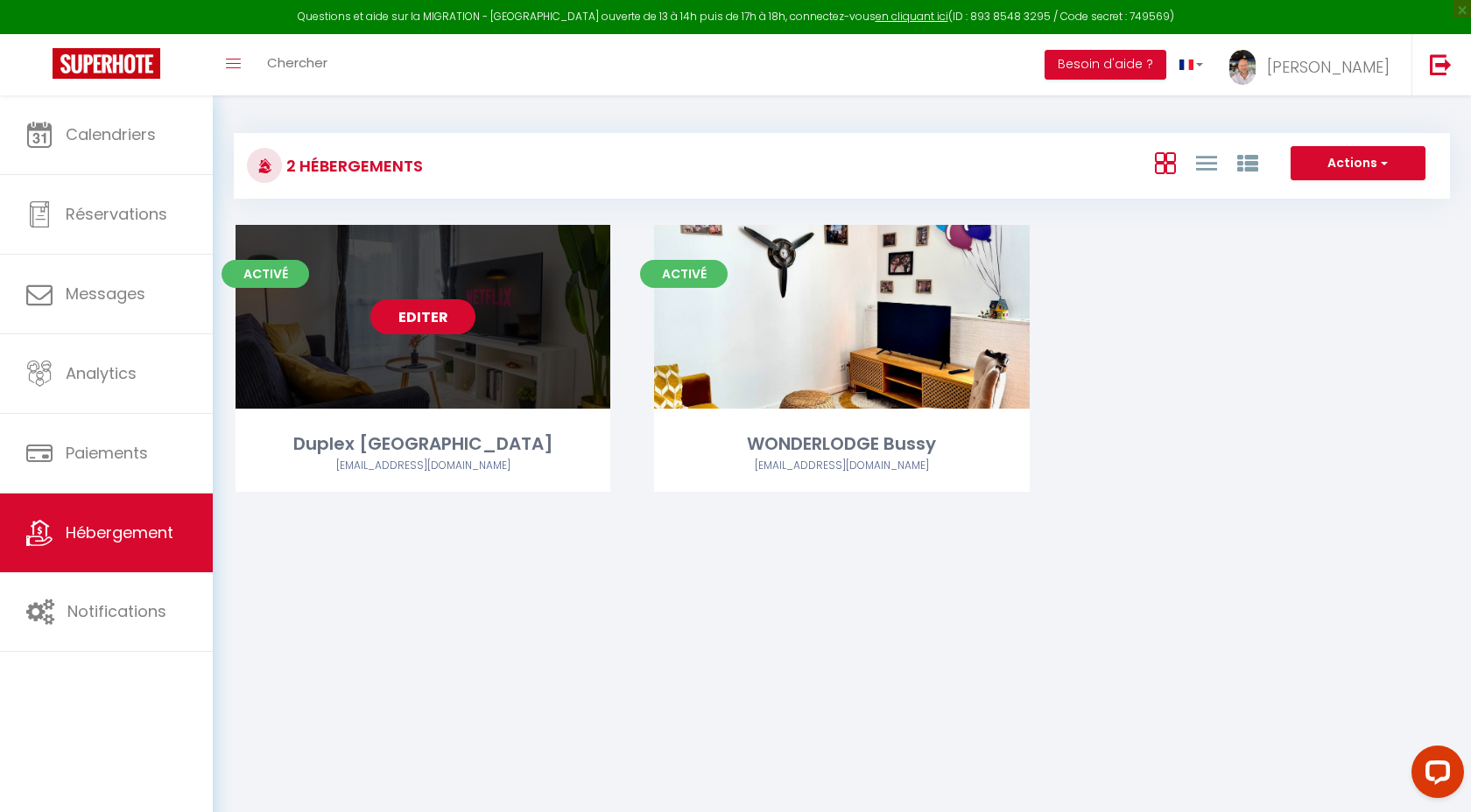
click at [431, 322] on link "Editer" at bounding box center [422, 316] width 105 height 35
click at [427, 318] on link "Editer" at bounding box center [422, 316] width 105 height 35
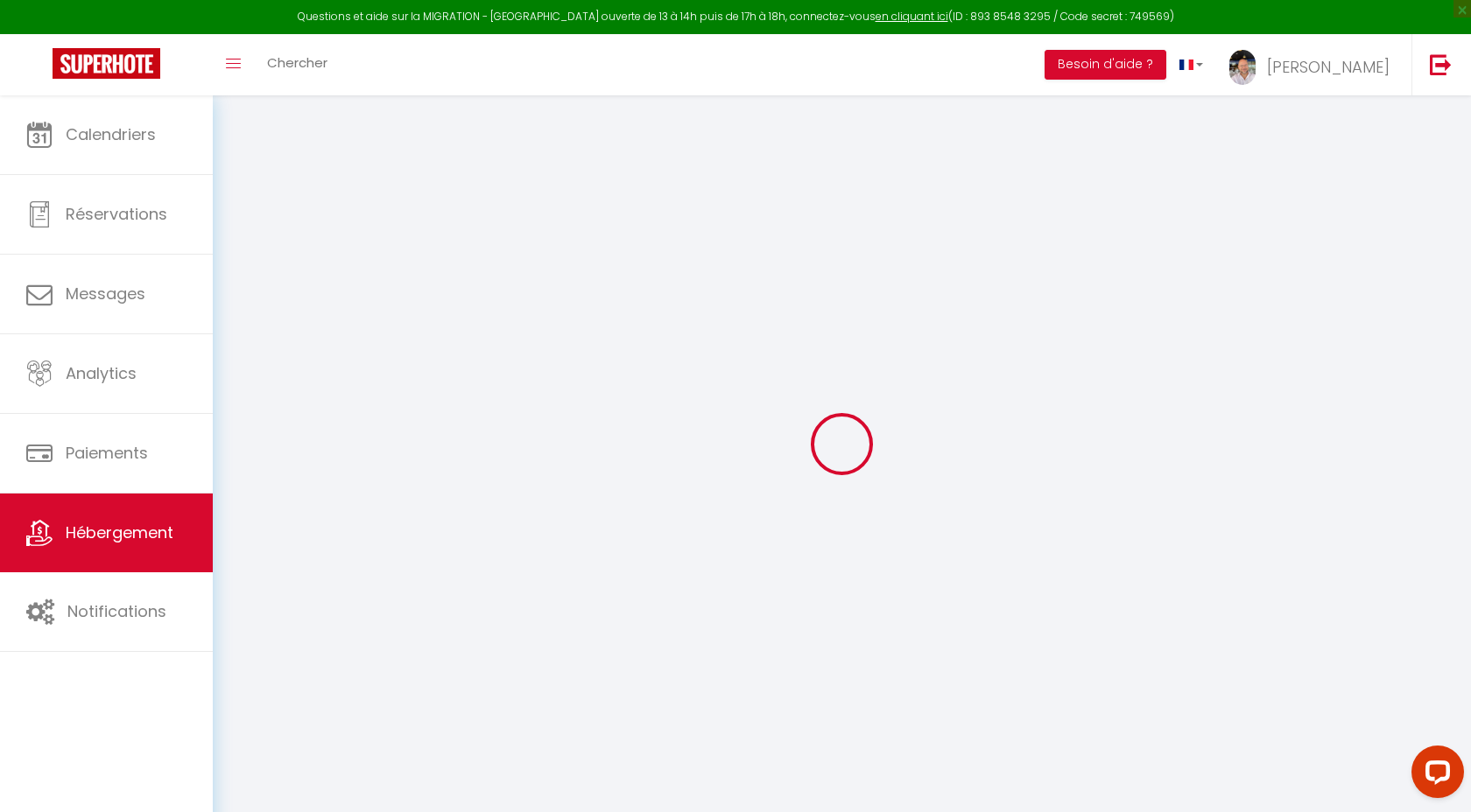
select select
select select "16:00"
select select "21:30"
select select "11:00"
select select "30"
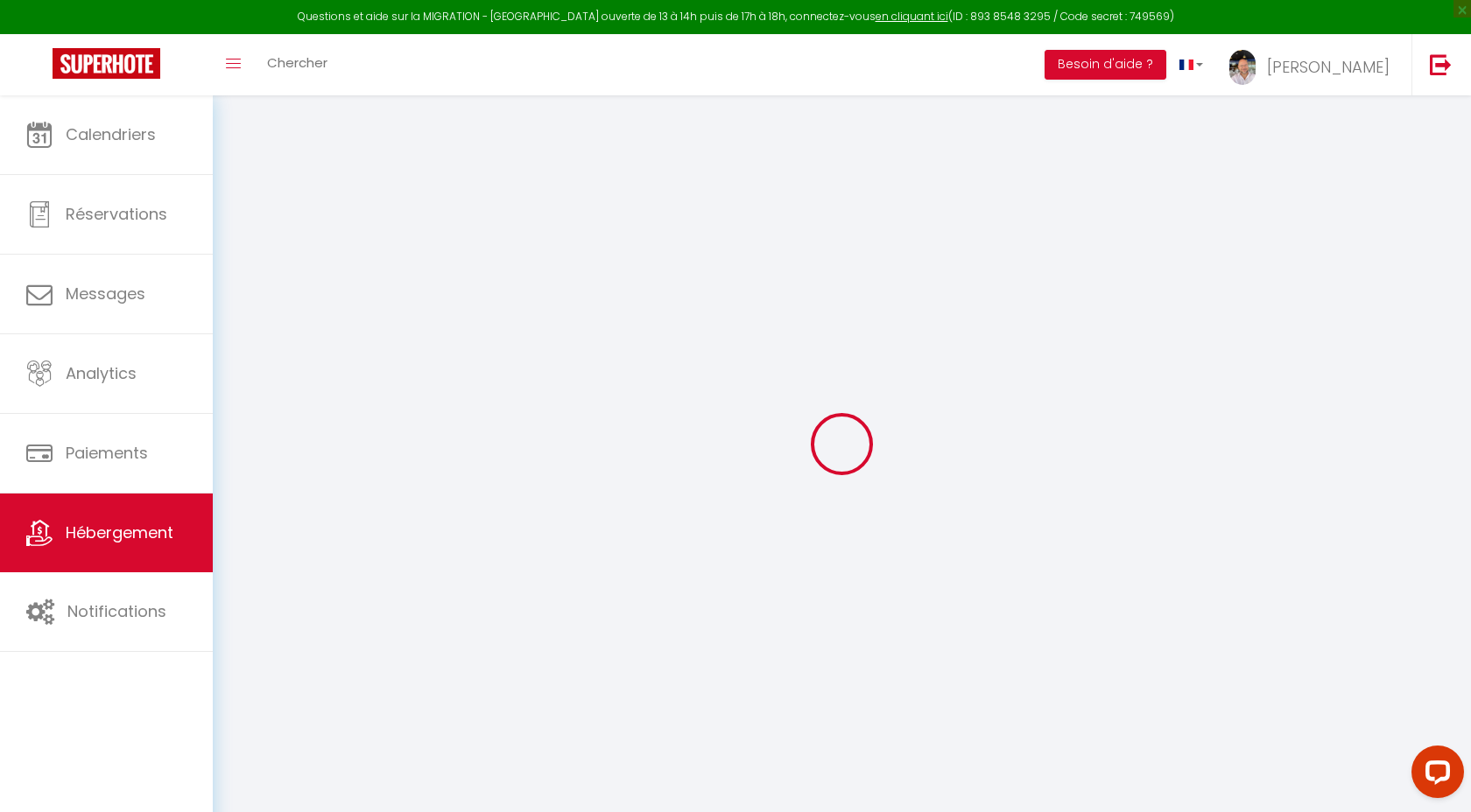
select select "120"
select select "01:00"
select select
checkbox input "false"
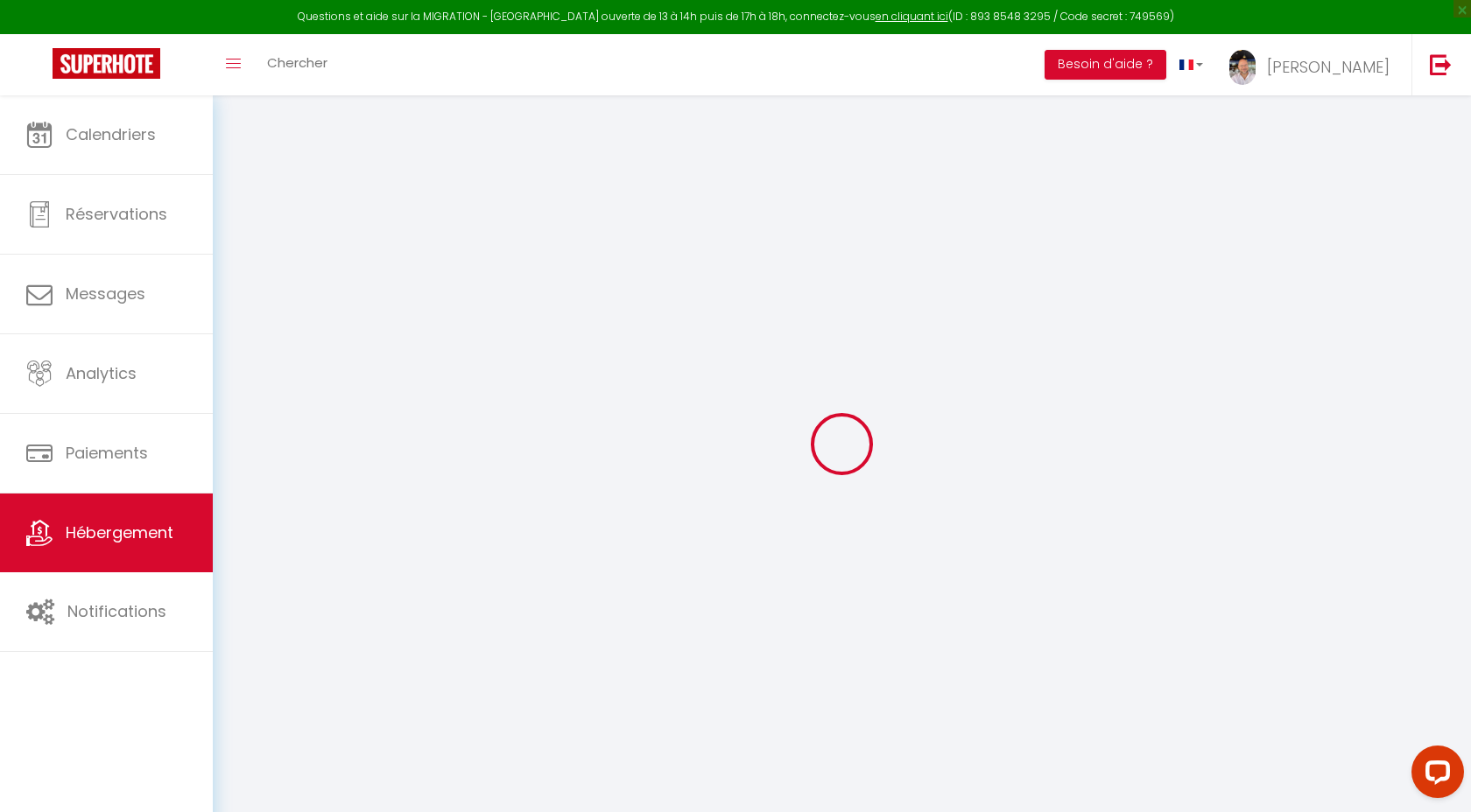
checkbox input "false"
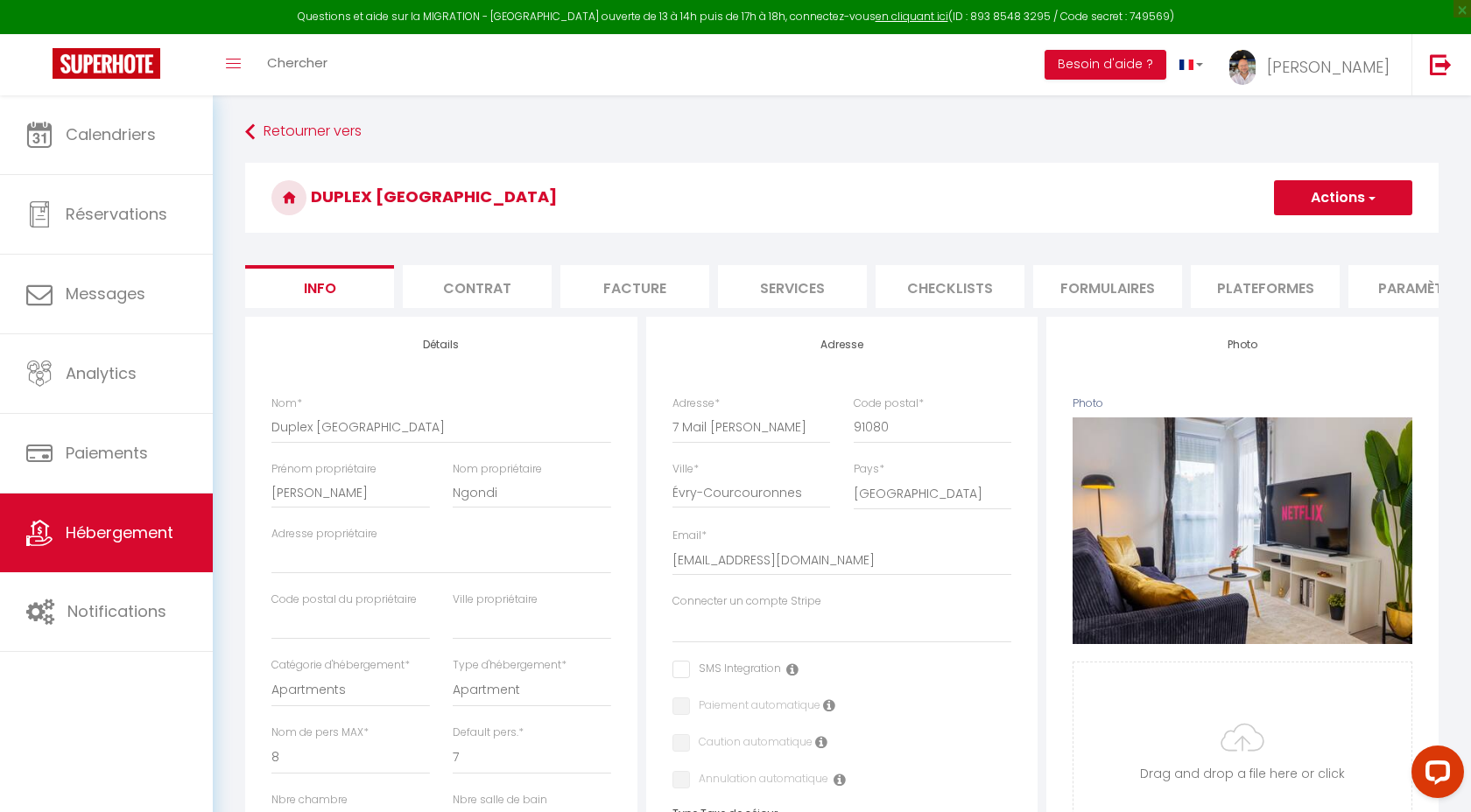
select select
checkbox input "false"
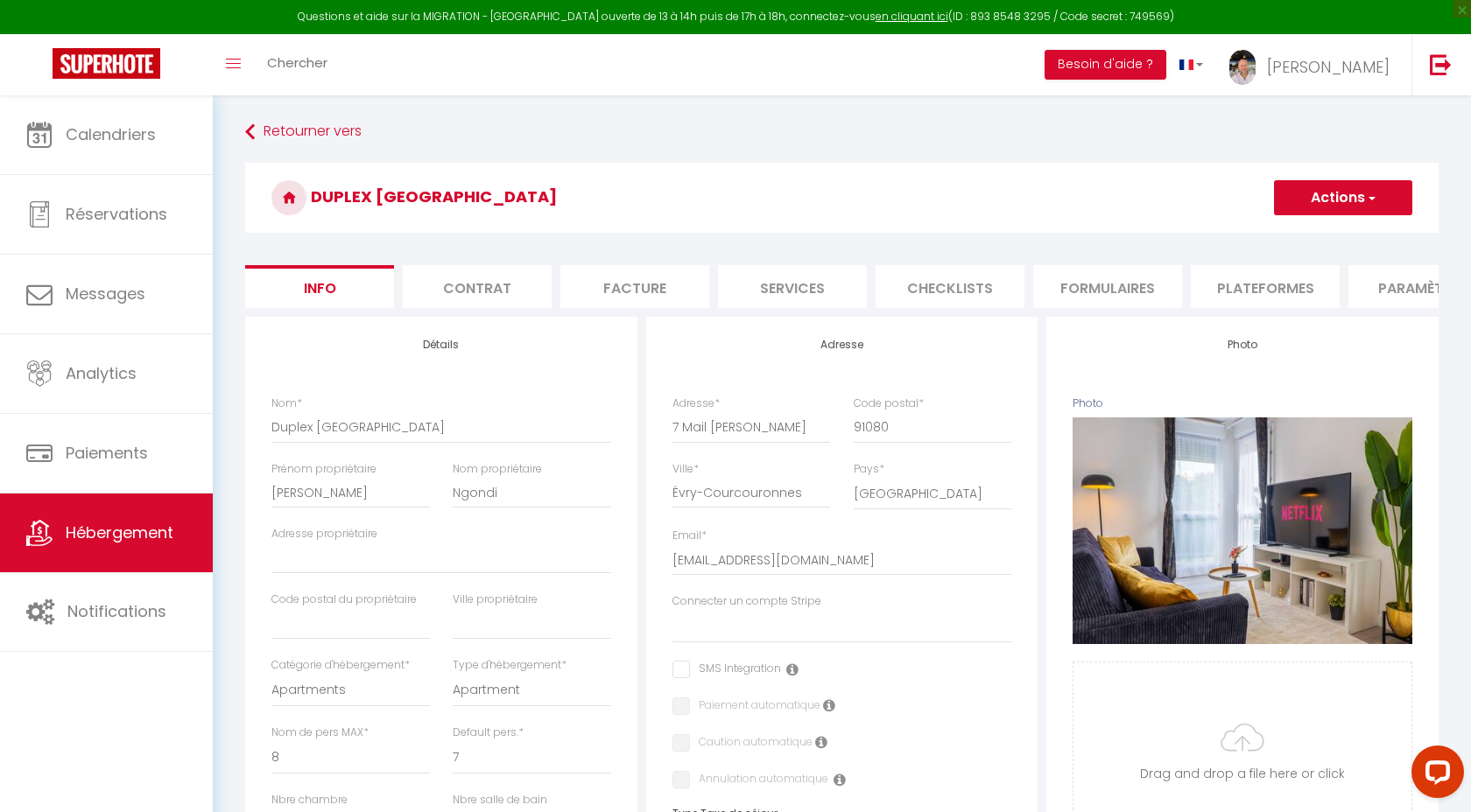
checkbox input "false"
click at [993, 279] on li "Checklists" at bounding box center [950, 286] width 149 height 42
select select
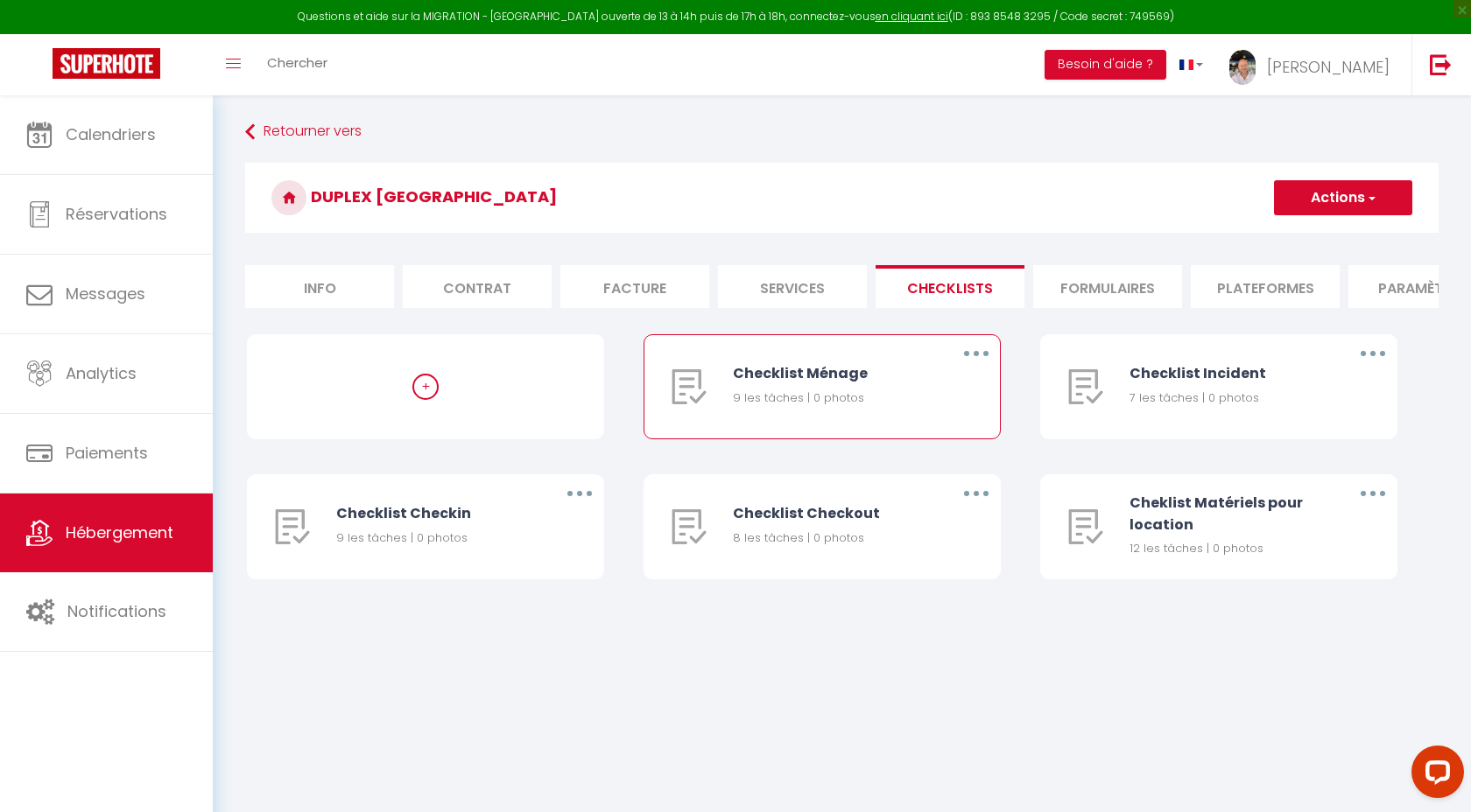
click at [975, 356] on icon "button" at bounding box center [976, 354] width 6 height 6
click at [917, 386] on link "Editer" at bounding box center [930, 394] width 129 height 30
type input "Checklist Ménage"
type input "Procédure à suivre à la fin du ménage"
select select
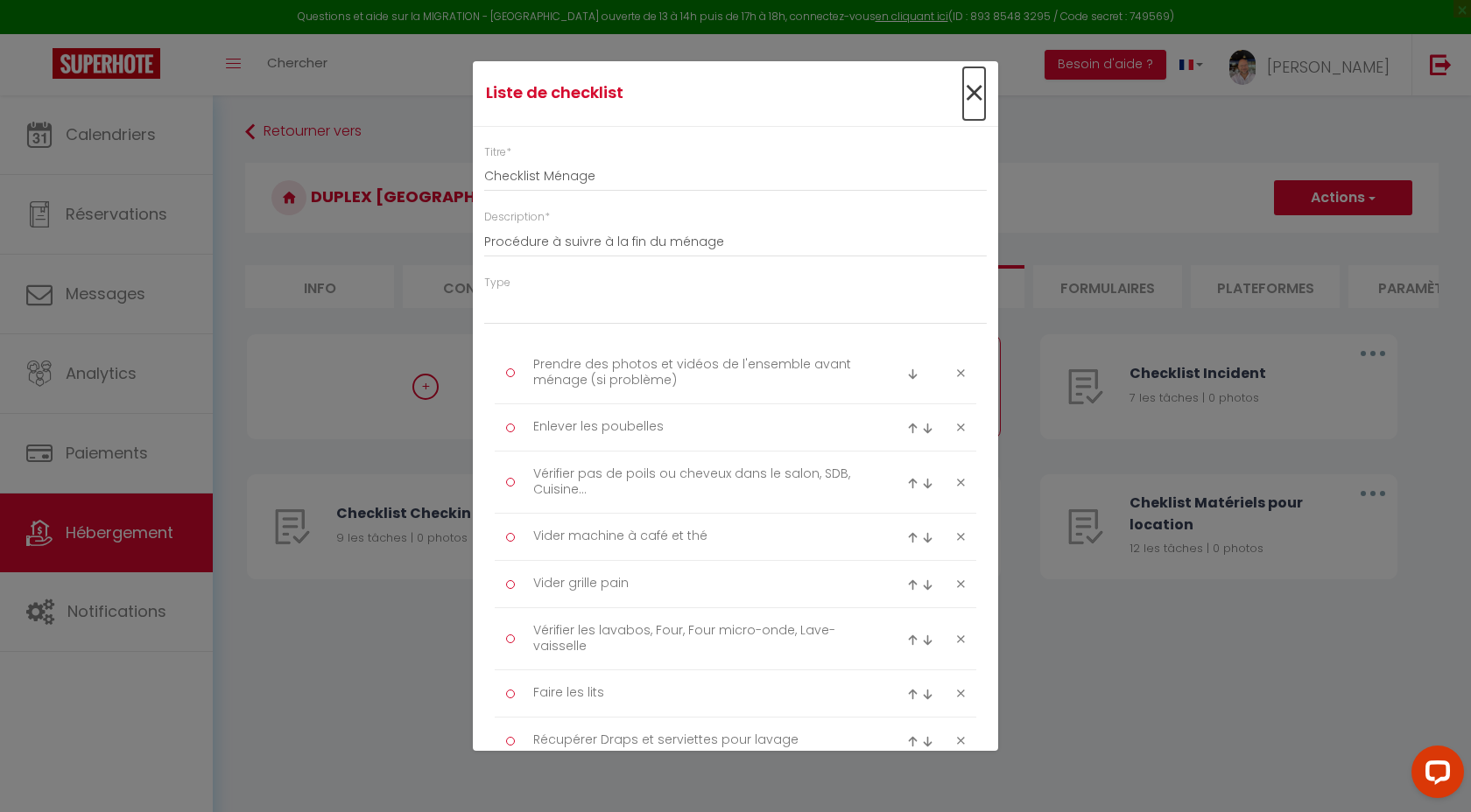
click at [976, 91] on span "×" at bounding box center [973, 93] width 22 height 53
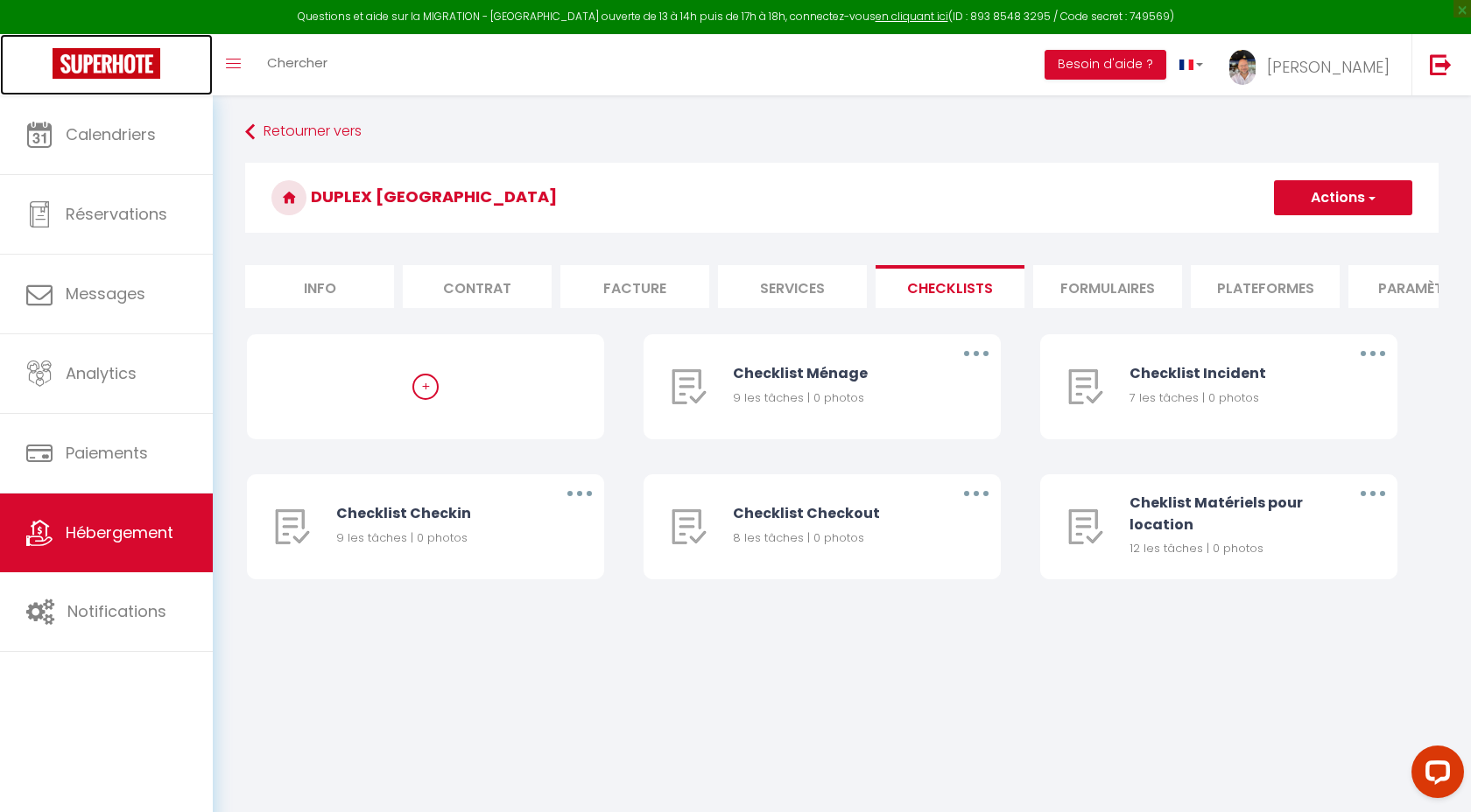
click at [102, 68] on img at bounding box center [107, 63] width 108 height 30
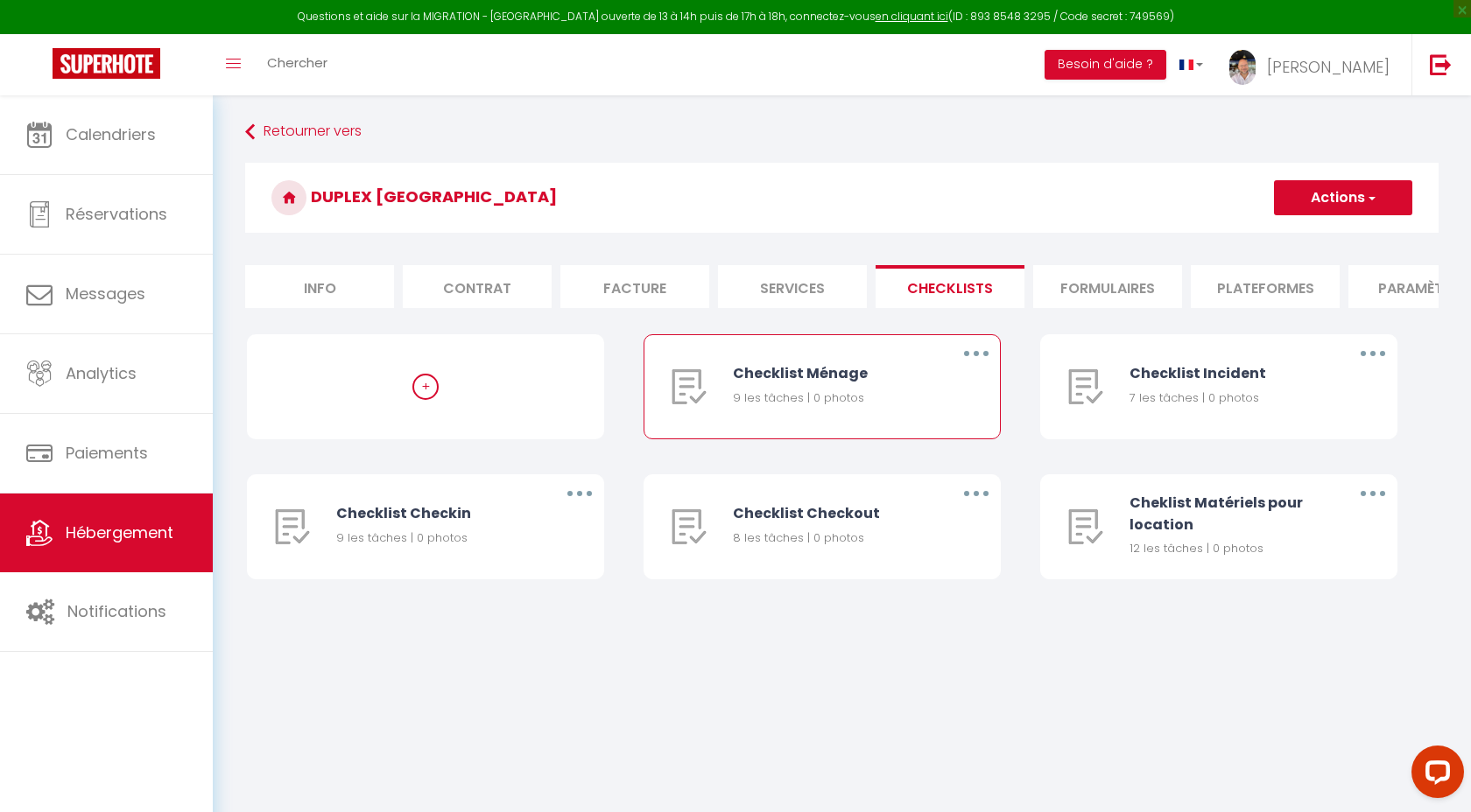
click at [981, 355] on button "button" at bounding box center [976, 354] width 49 height 28
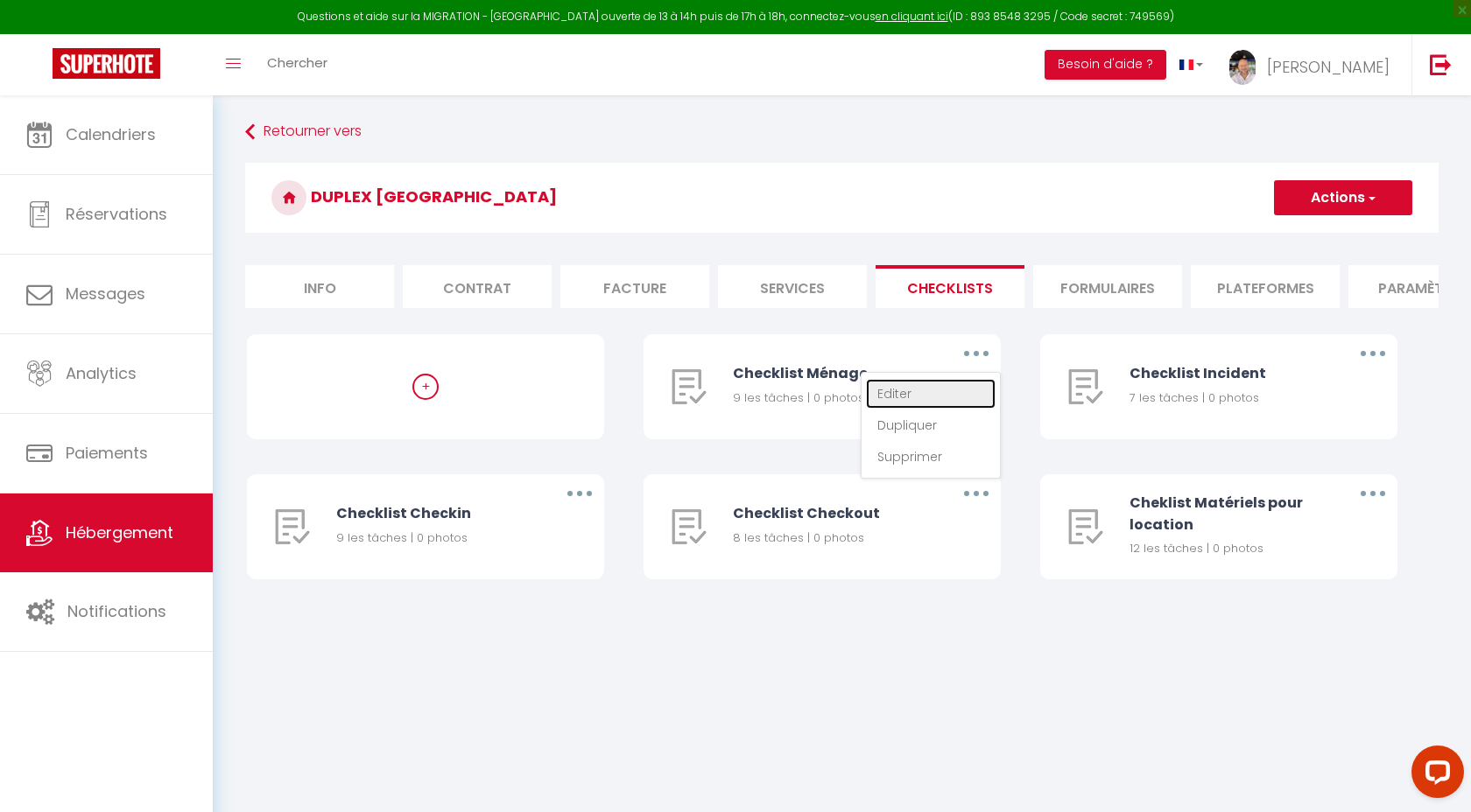
click at [919, 394] on link "Editer" at bounding box center [930, 394] width 129 height 30
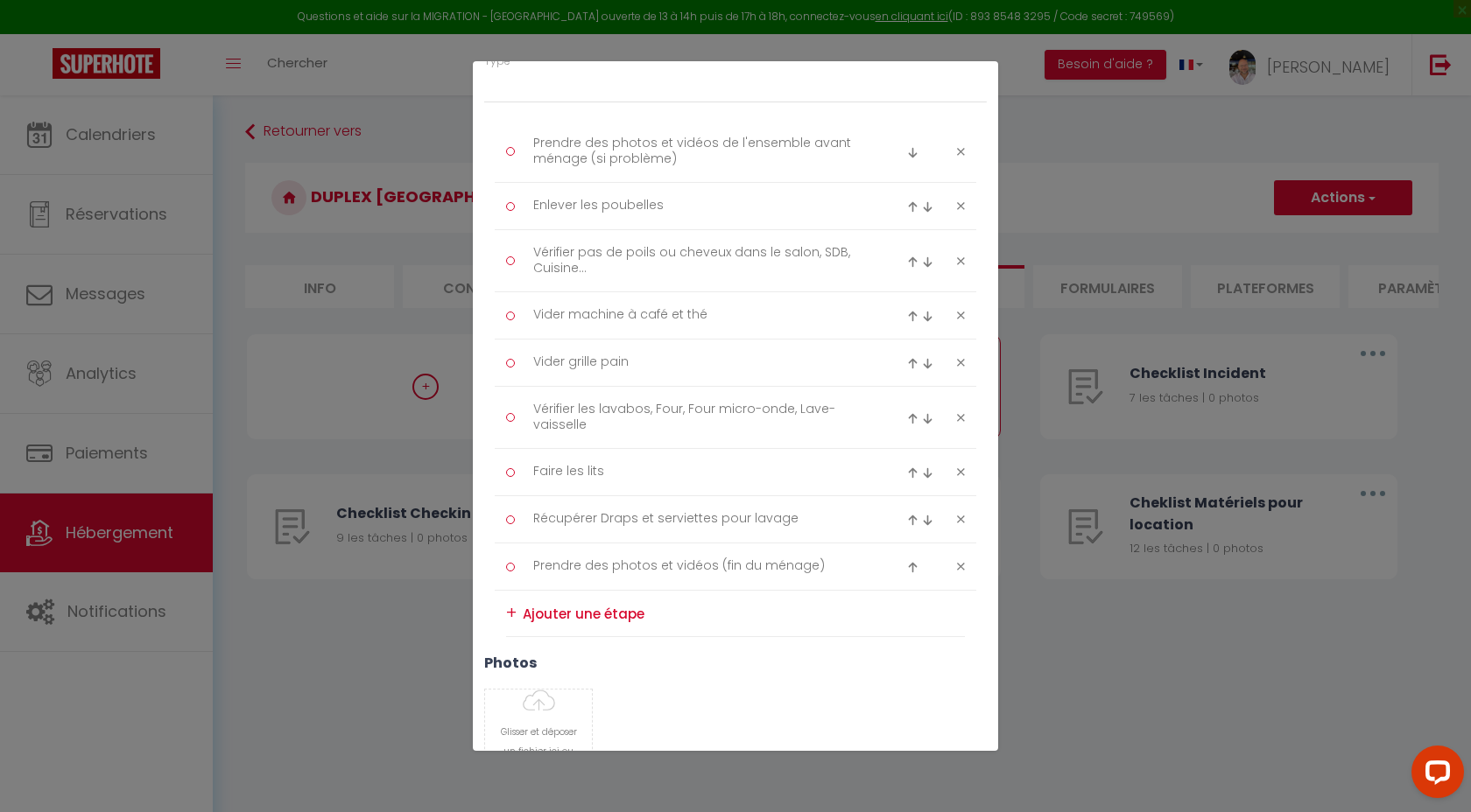
scroll to position [361, 0]
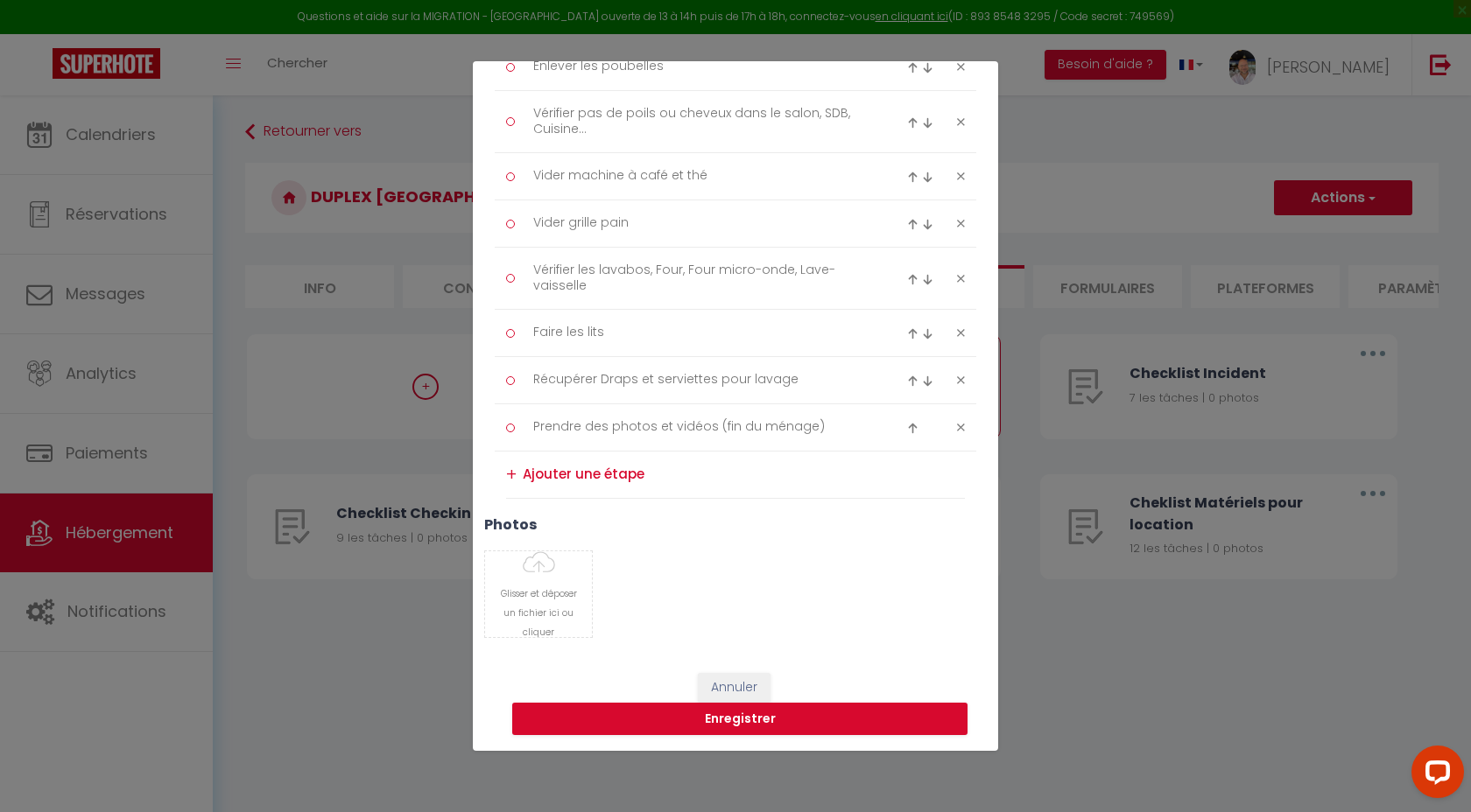
click at [592, 472] on textarea at bounding box center [744, 474] width 442 height 29
paste textarea "Vérifier et rajouter liquide vaisselle, savon main, papier WC, Sopalin, café, t…"
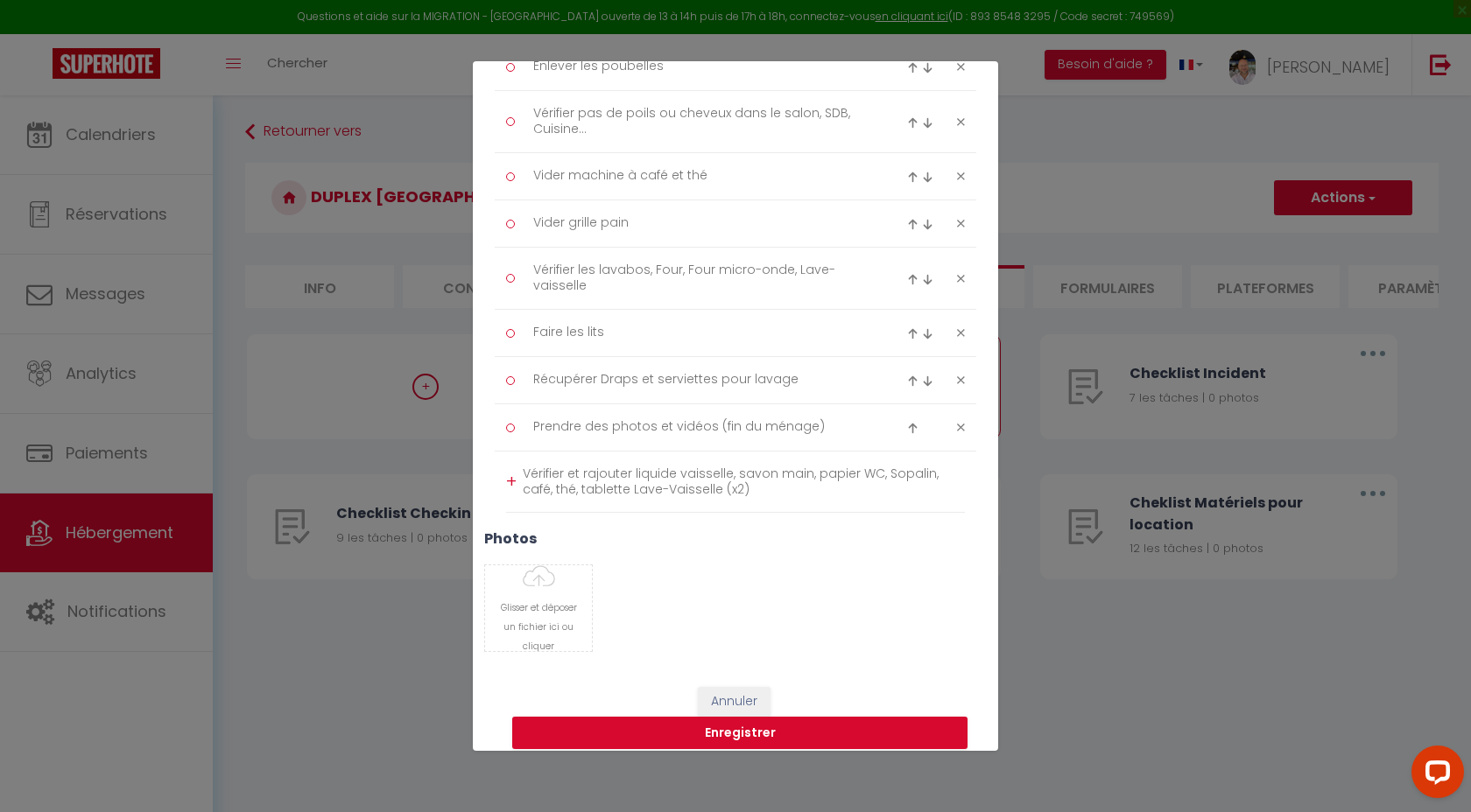
type textarea "Vérifier et rajouter liquide vaisselle, savon main, papier WC, Sopalin, café, t…"
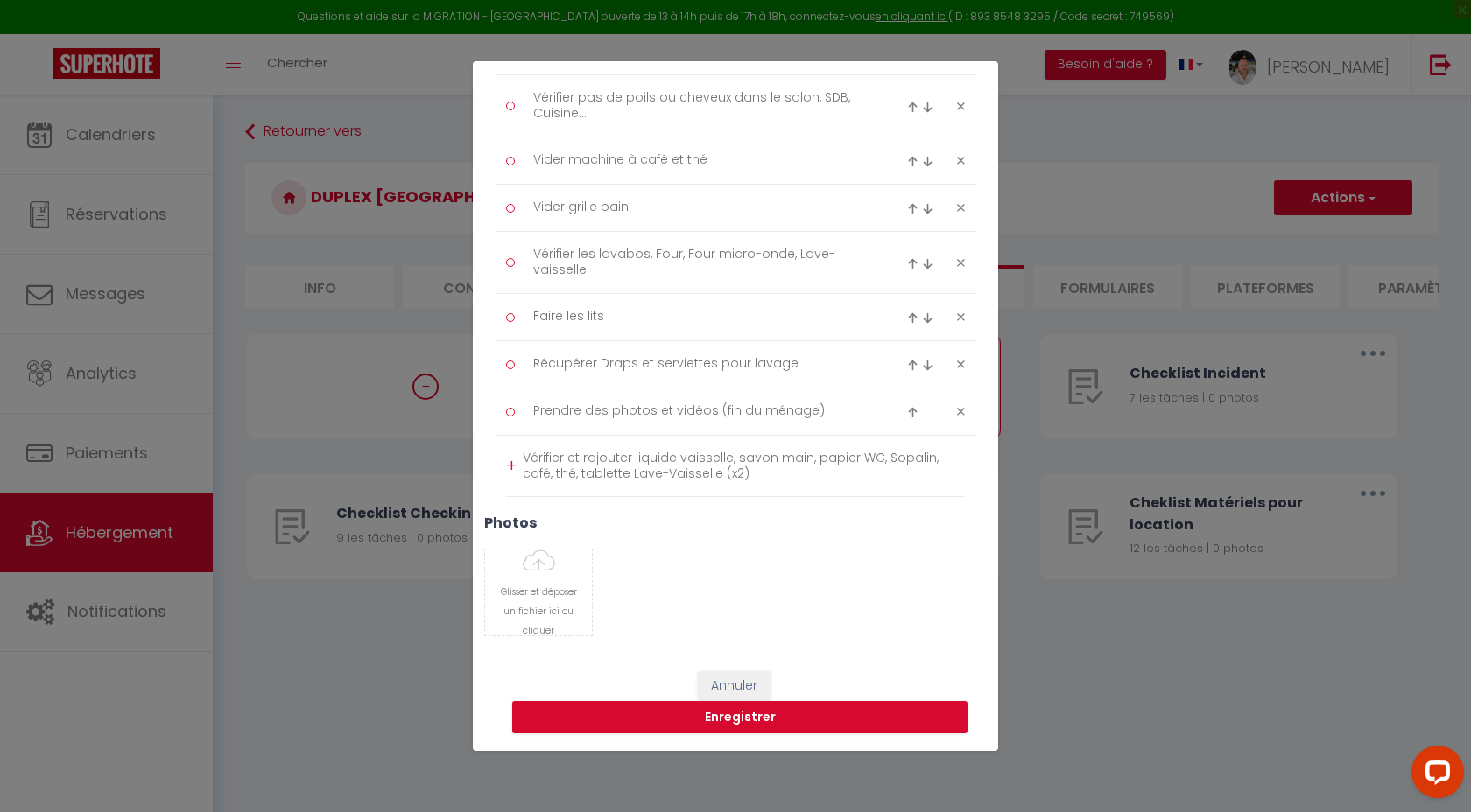
click at [510, 465] on div "+" at bounding box center [511, 465] width 10 height 27
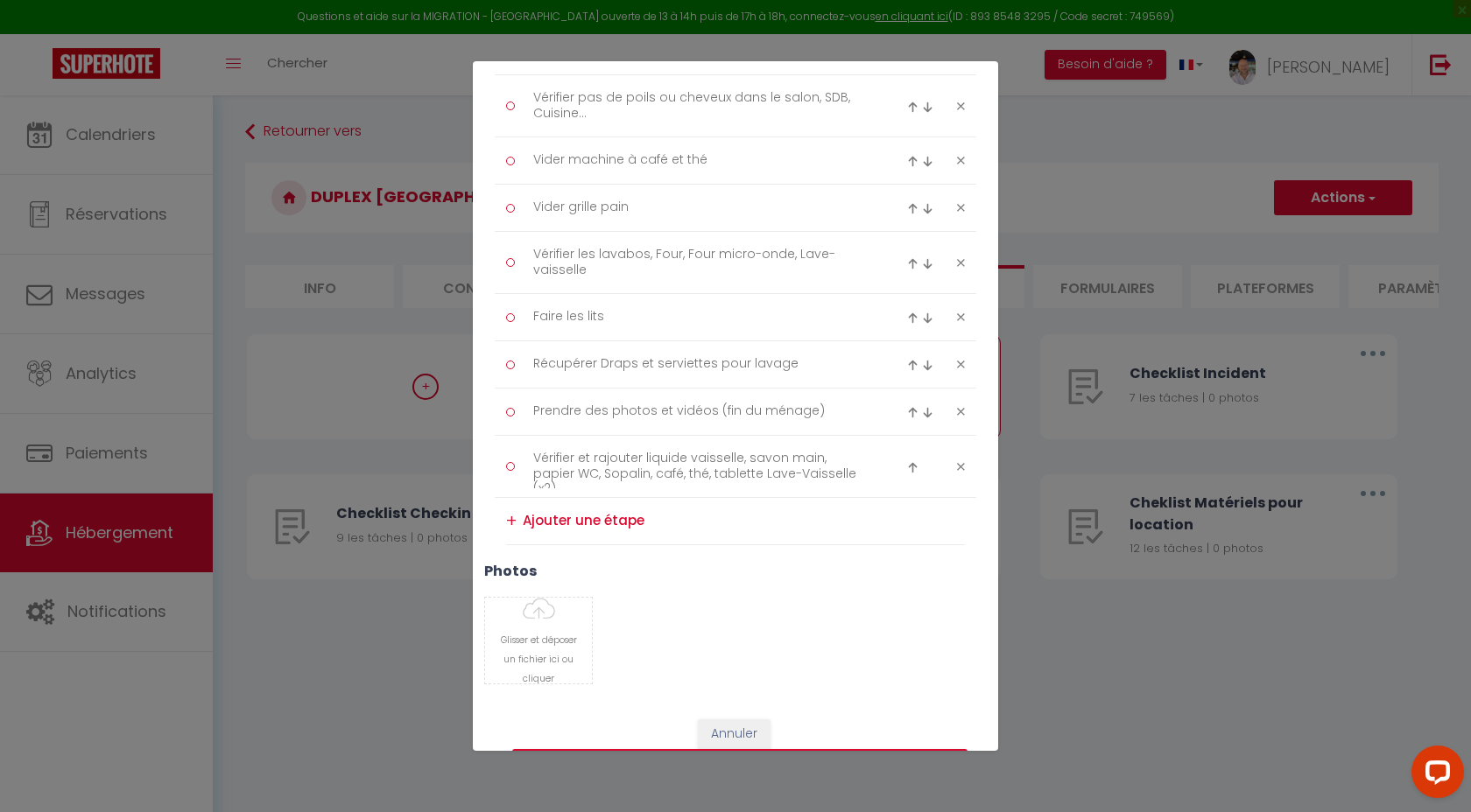
click at [918, 466] on div at bounding box center [922, 466] width 31 height 21
click at [913, 466] on img at bounding box center [913, 467] width 11 height 11
type textarea "Vérifier et rajouter liquide vaisselle, savon main, papier WC, Sopalin, café, t…"
type textarea "Prendre des photos et vidéos (fin du ménage)"
click at [913, 419] on img at bounding box center [913, 420] width 11 height 11
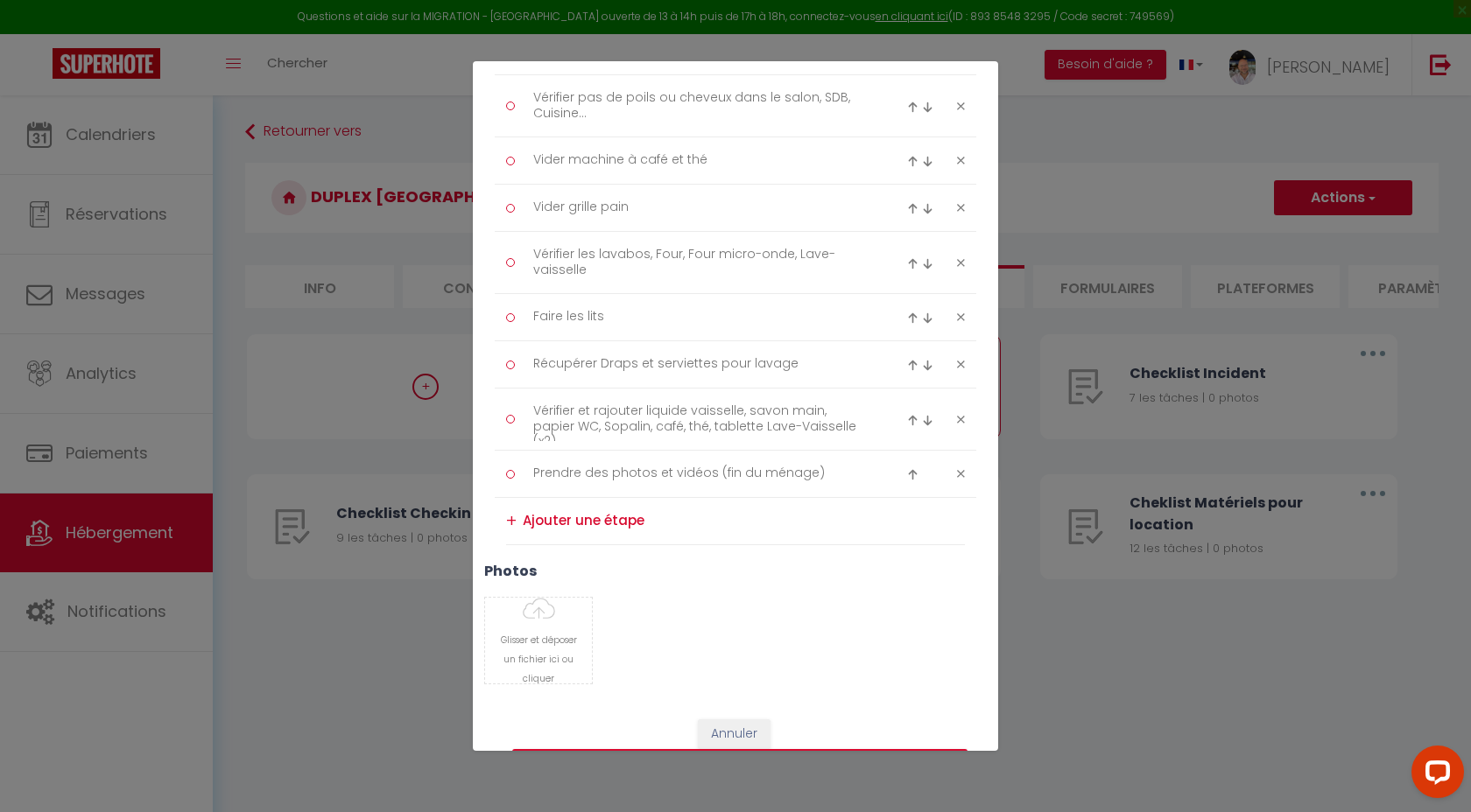
type textarea "Vérifier et rajouter liquide vaisselle, savon main, papier WC, Sopalin, café, t…"
type textarea "Récupérer Draps et serviettes pour lavage"
click at [929, 373] on img at bounding box center [928, 373] width 11 height 11
type textarea "Récupérer Draps et serviettes pour lavage"
type textarea "Vérifier et rajouter liquide vaisselle, savon main, papier WC, Sopalin, café, t…"
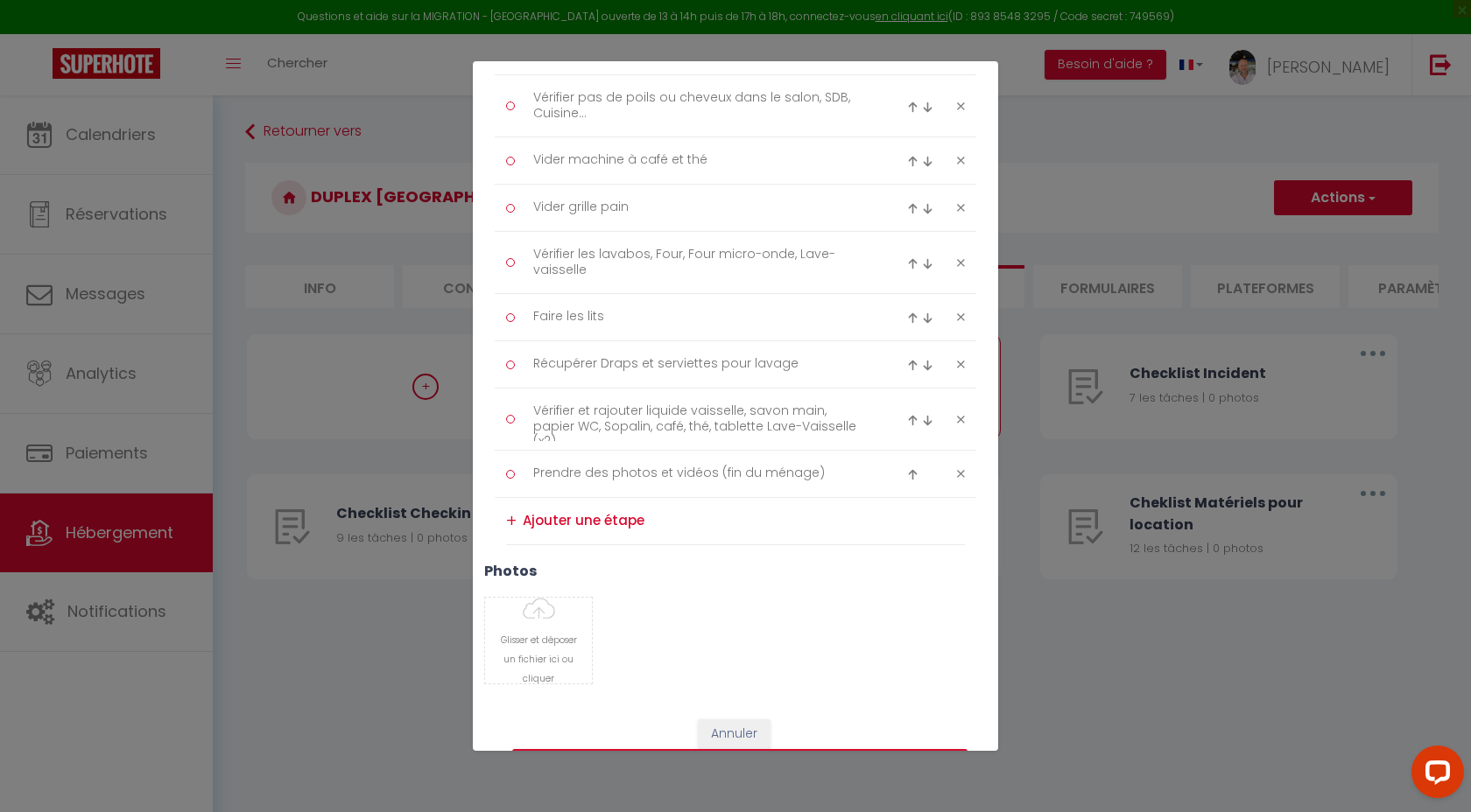
scroll to position [424, 0]
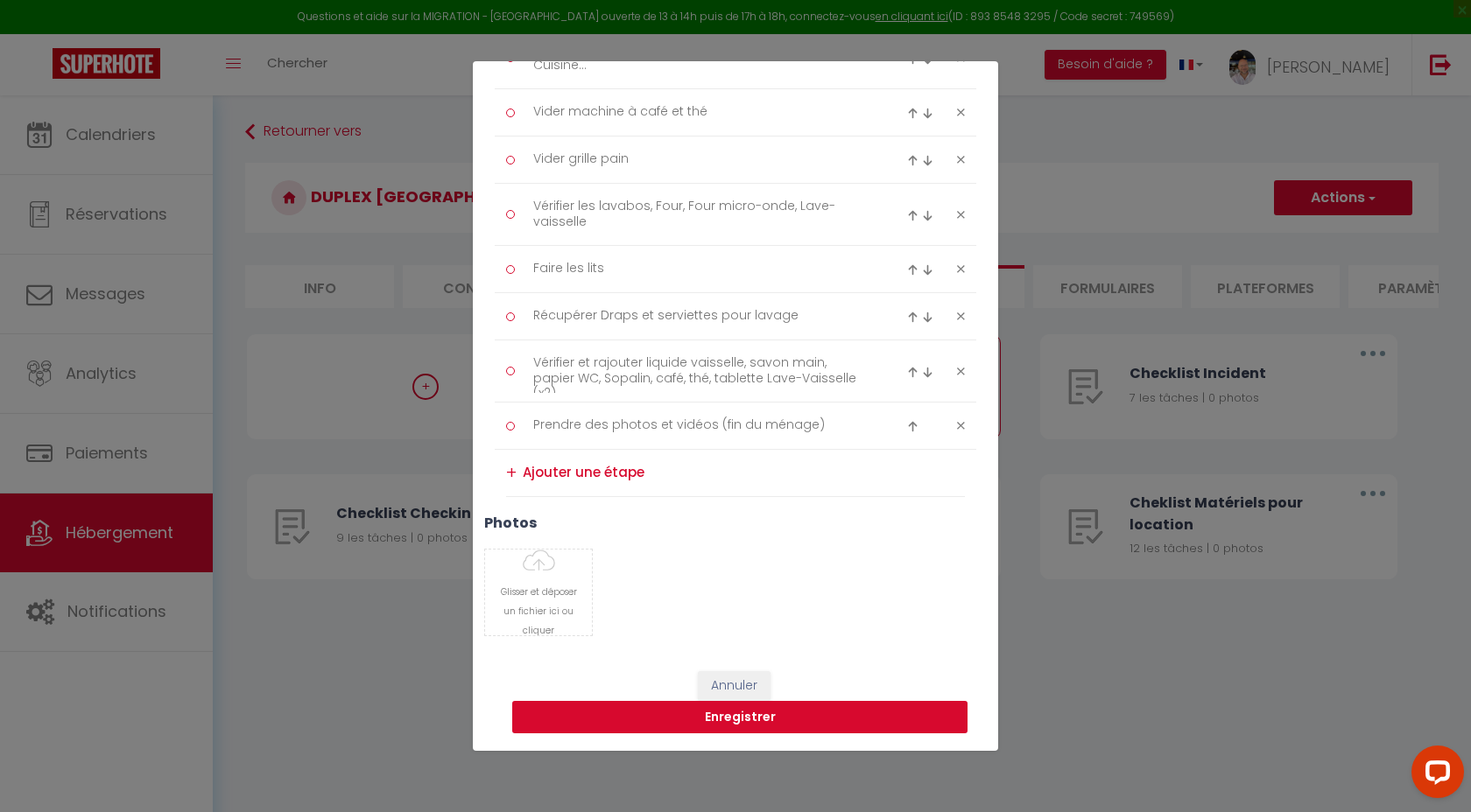
click at [742, 720] on button "Enregistrer" at bounding box center [740, 717] width 455 height 33
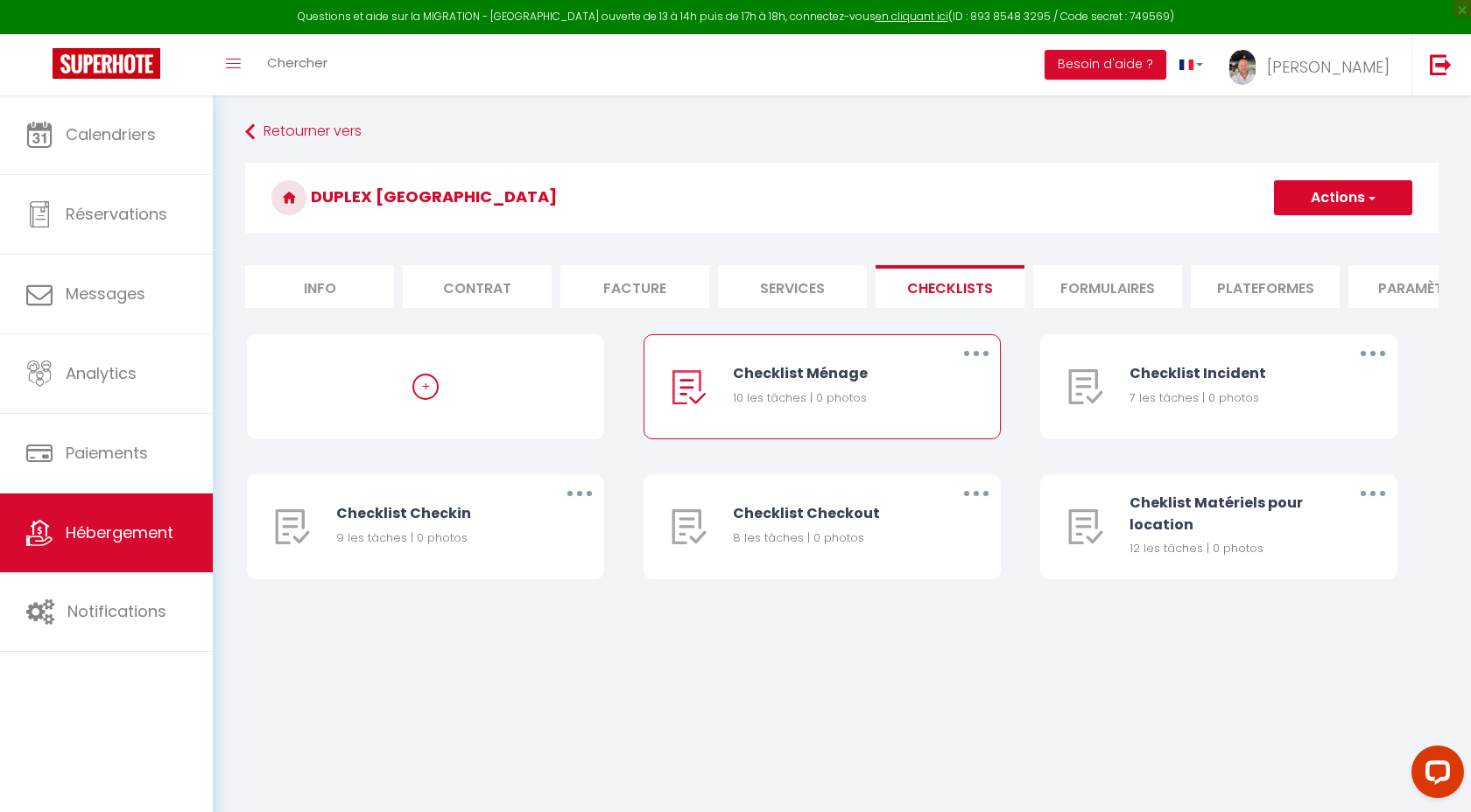
click at [978, 354] on icon "button" at bounding box center [976, 354] width 6 height 6
click at [914, 387] on link "Editer" at bounding box center [930, 394] width 129 height 30
type input "Checklist Ménage"
type input "Procédure à suivre à la fin du ménage"
select select "1"
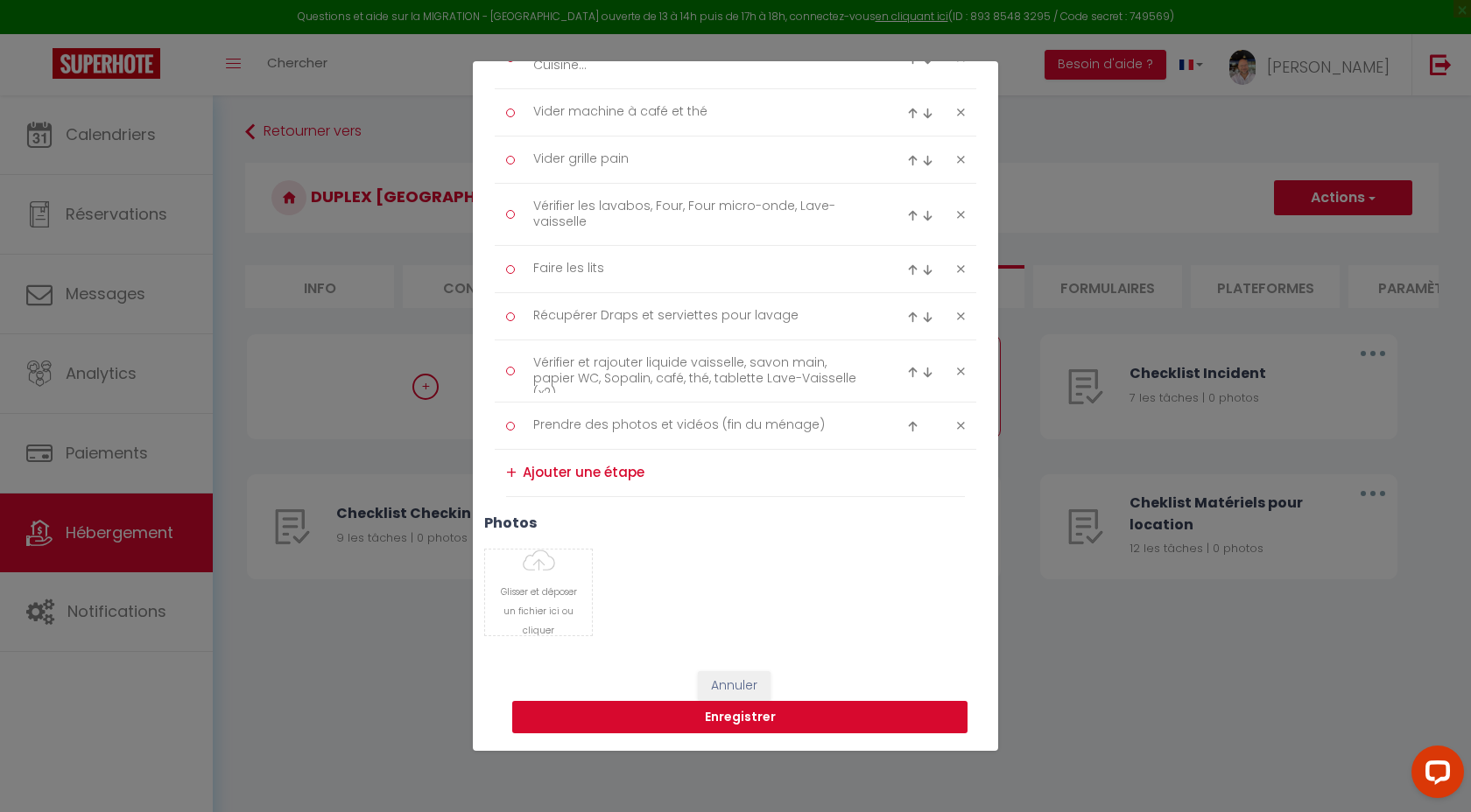
click at [668, 716] on button "Enregistrer" at bounding box center [740, 717] width 455 height 33
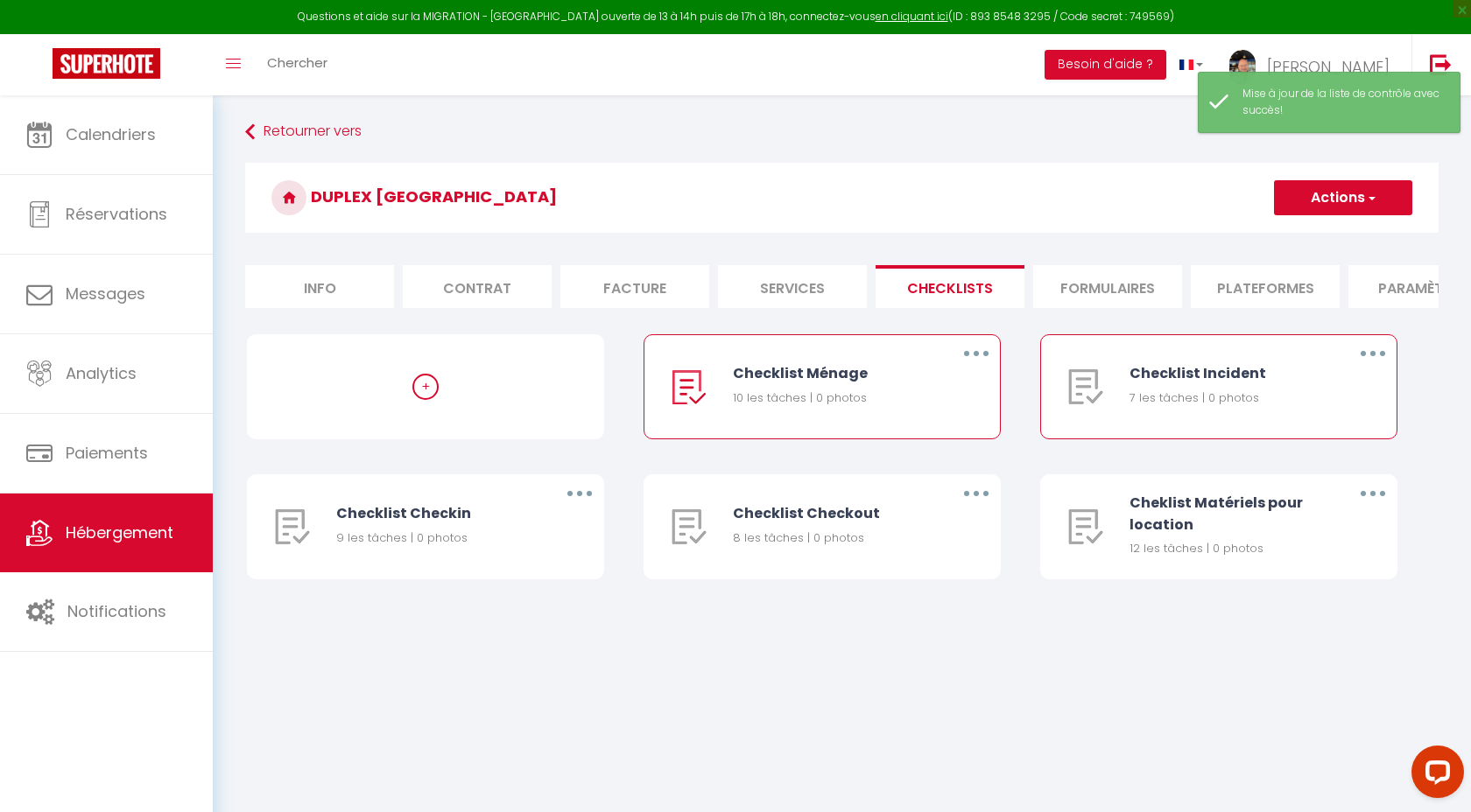
click at [1370, 350] on button "button" at bounding box center [1373, 354] width 49 height 28
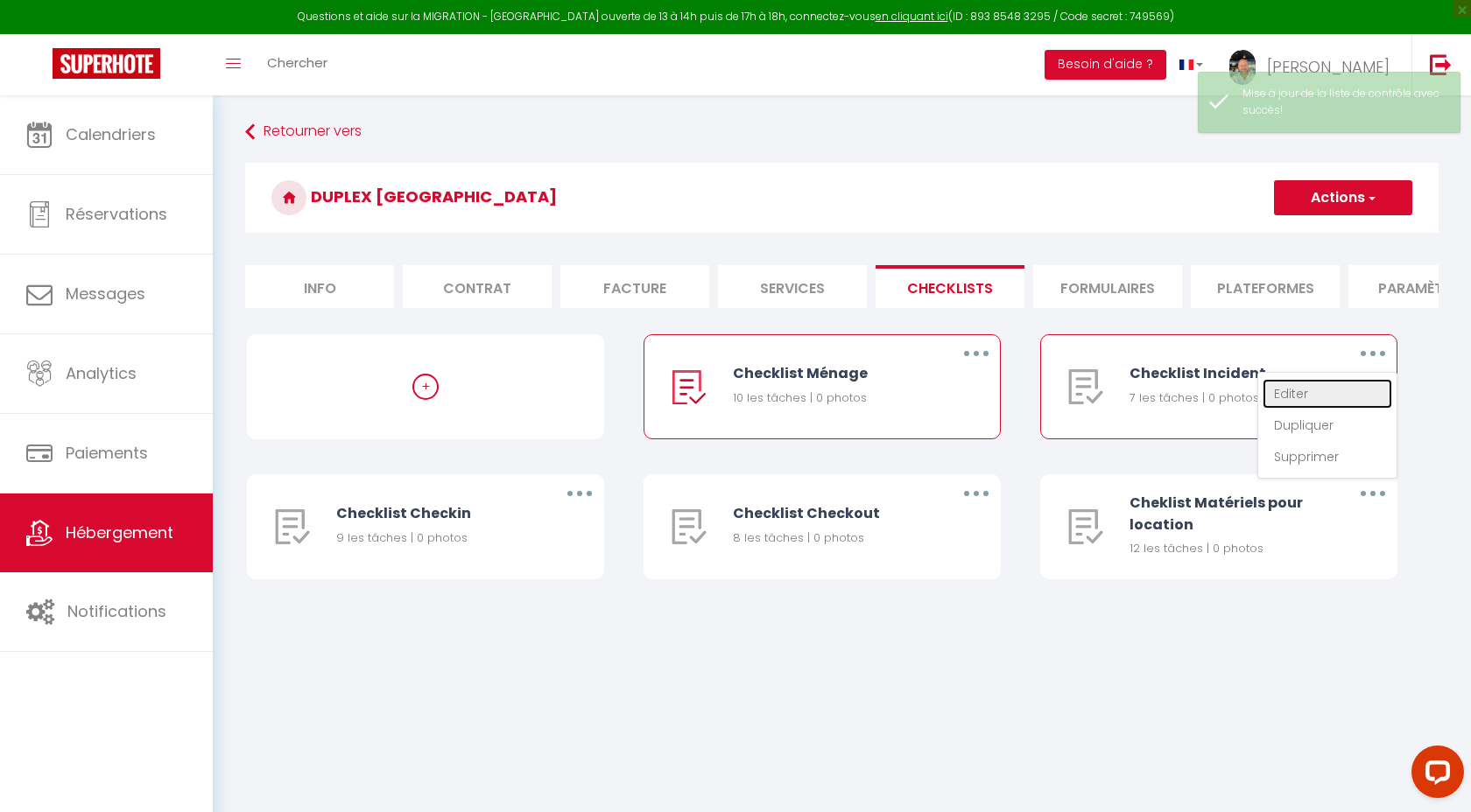
click at [1307, 388] on link "Editer" at bounding box center [1326, 394] width 129 height 30
type input "Checklist Incident"
type input "Procédure à suivre en cas d'incident"
select select "2"
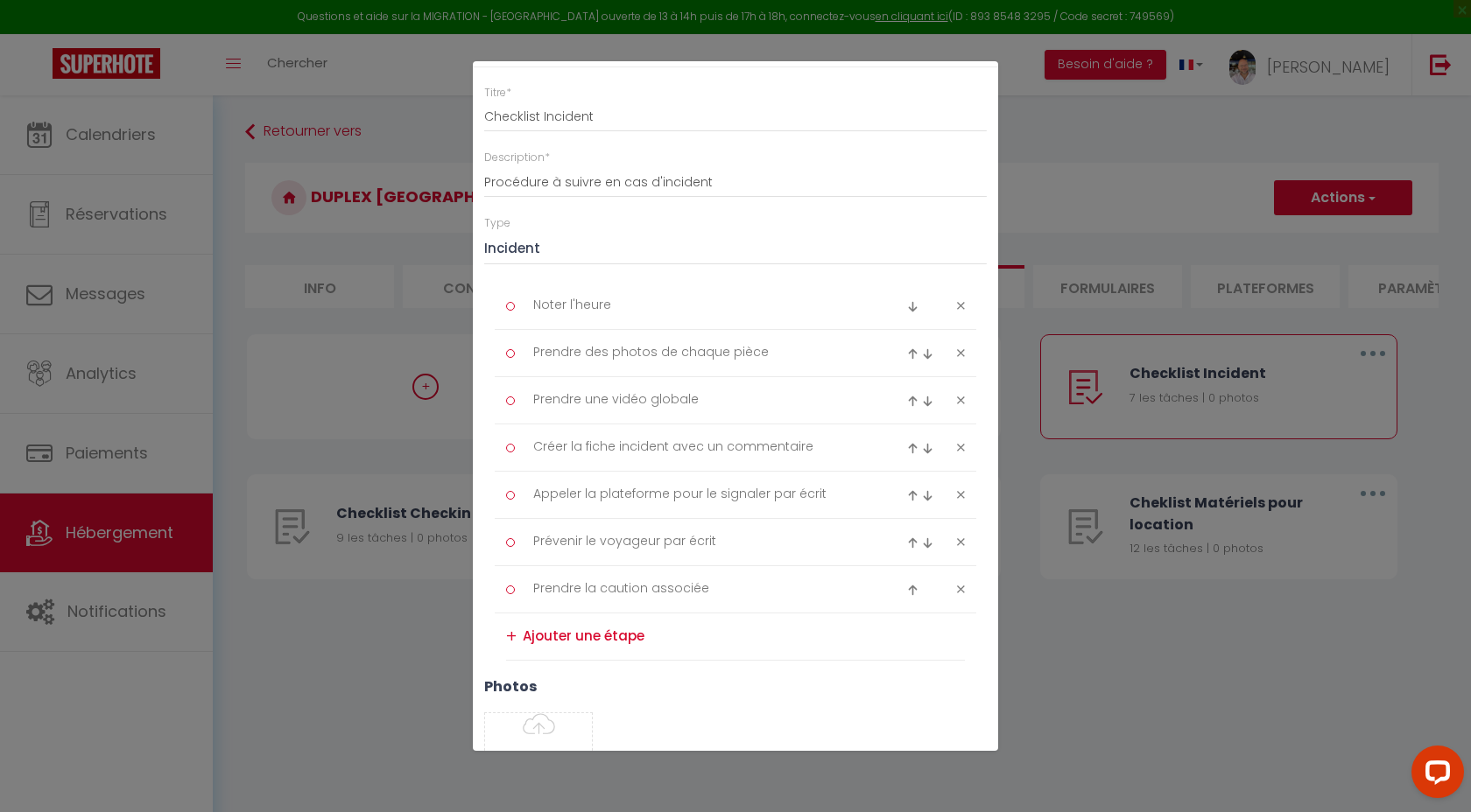
scroll to position [0, 0]
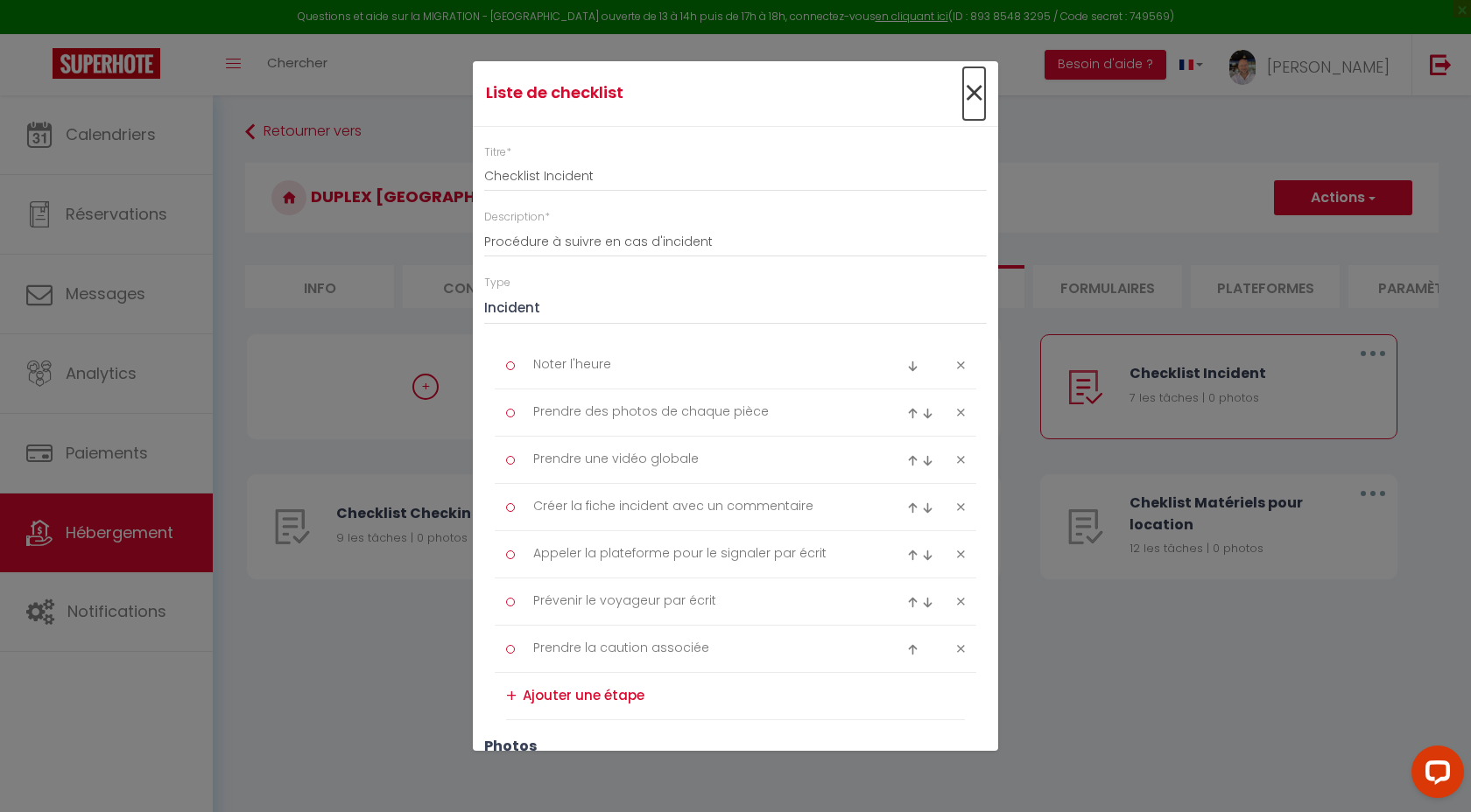
click at [972, 91] on span "×" at bounding box center [973, 93] width 22 height 53
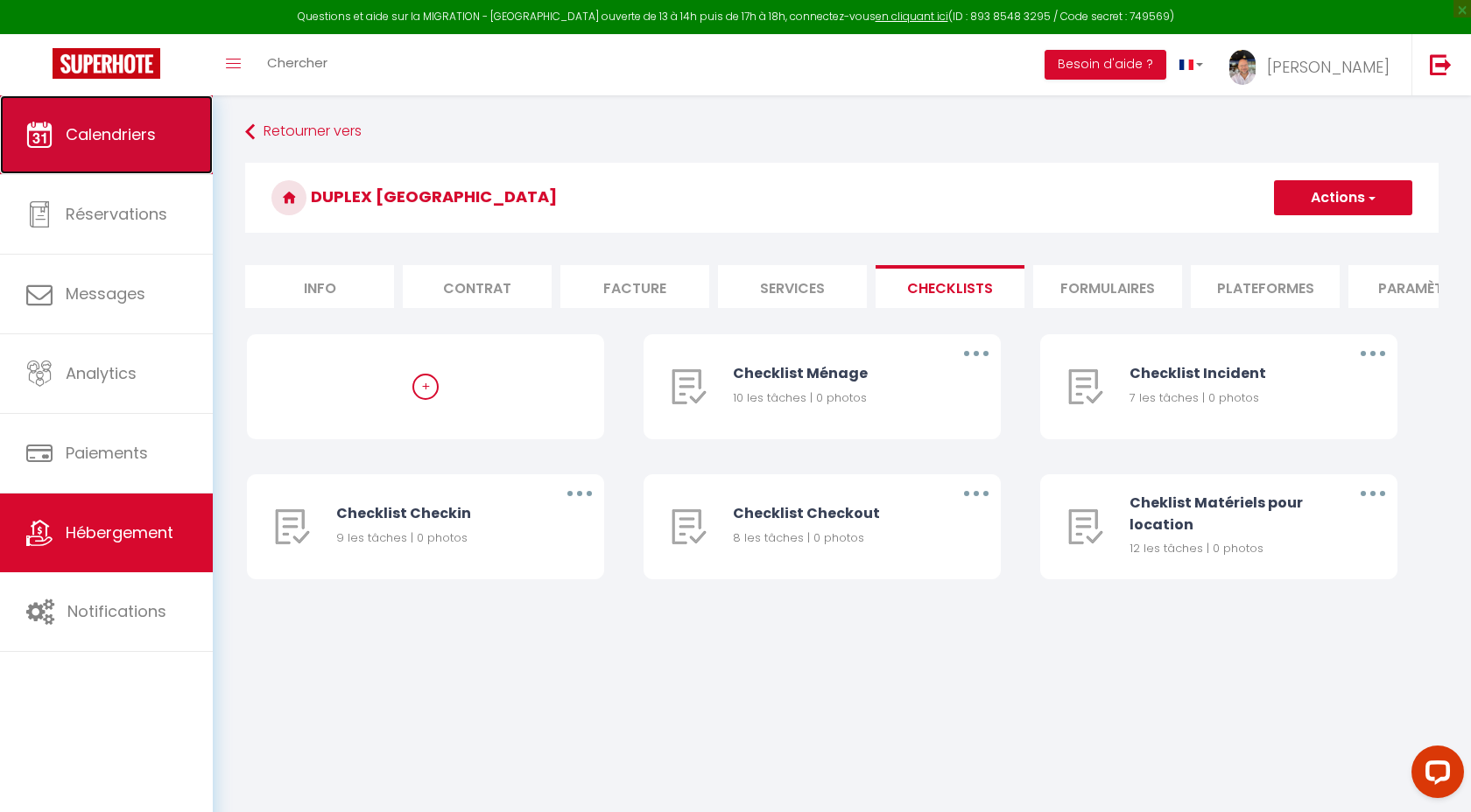
click at [102, 159] on link "Calendriers" at bounding box center [106, 134] width 213 height 78
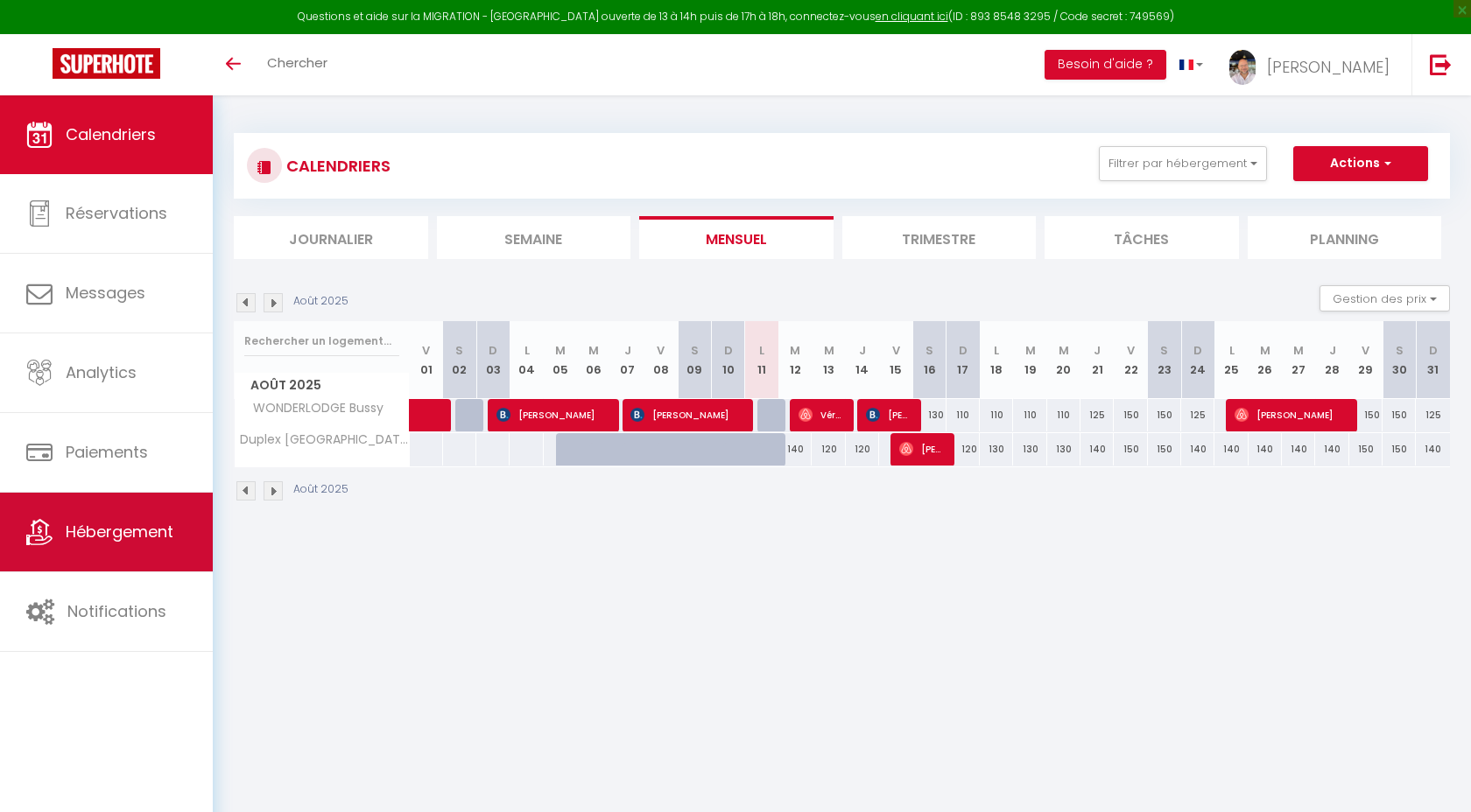
click at [122, 512] on link "Hébergement" at bounding box center [106, 532] width 213 height 78
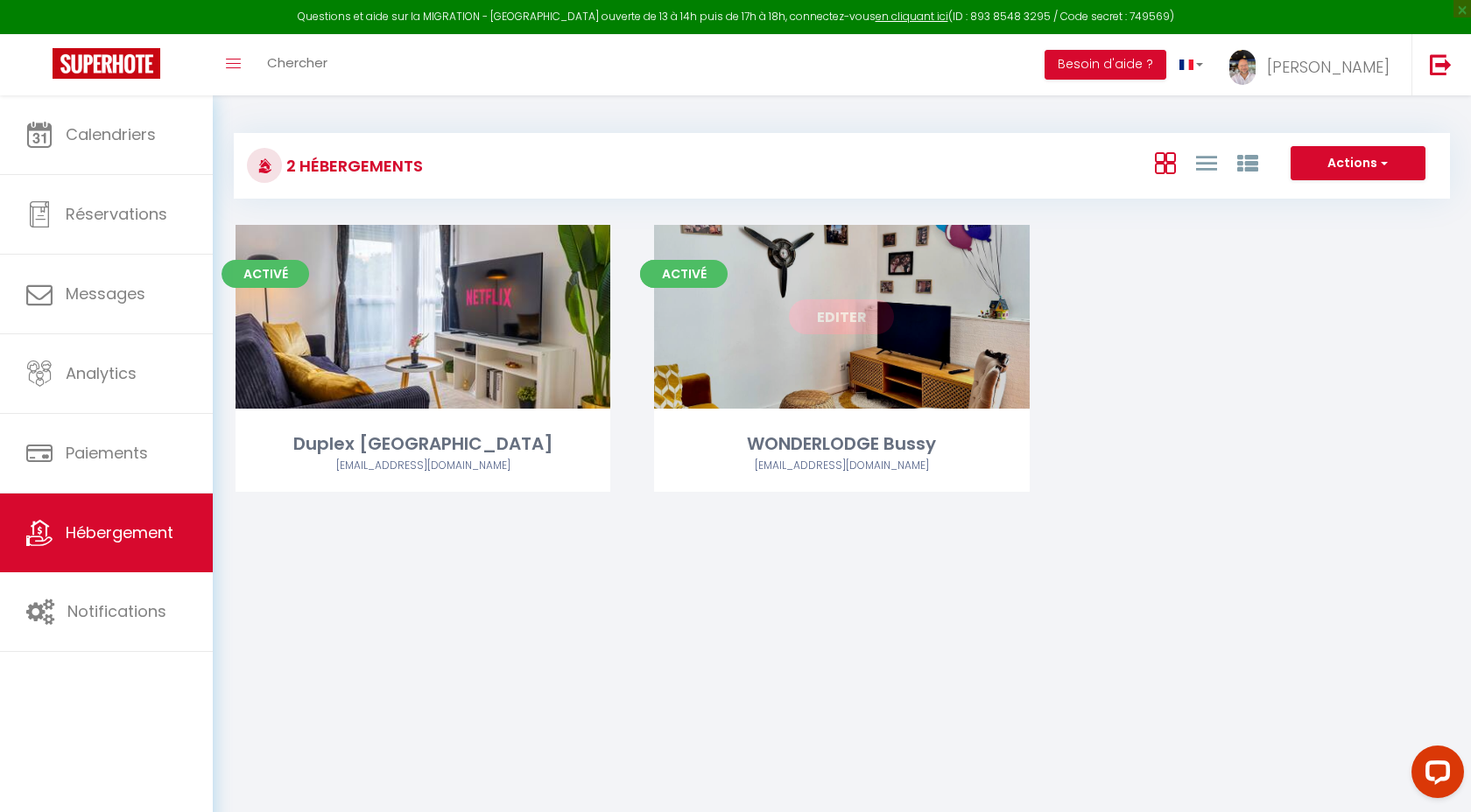
click at [848, 317] on link "Editer" at bounding box center [841, 316] width 105 height 35
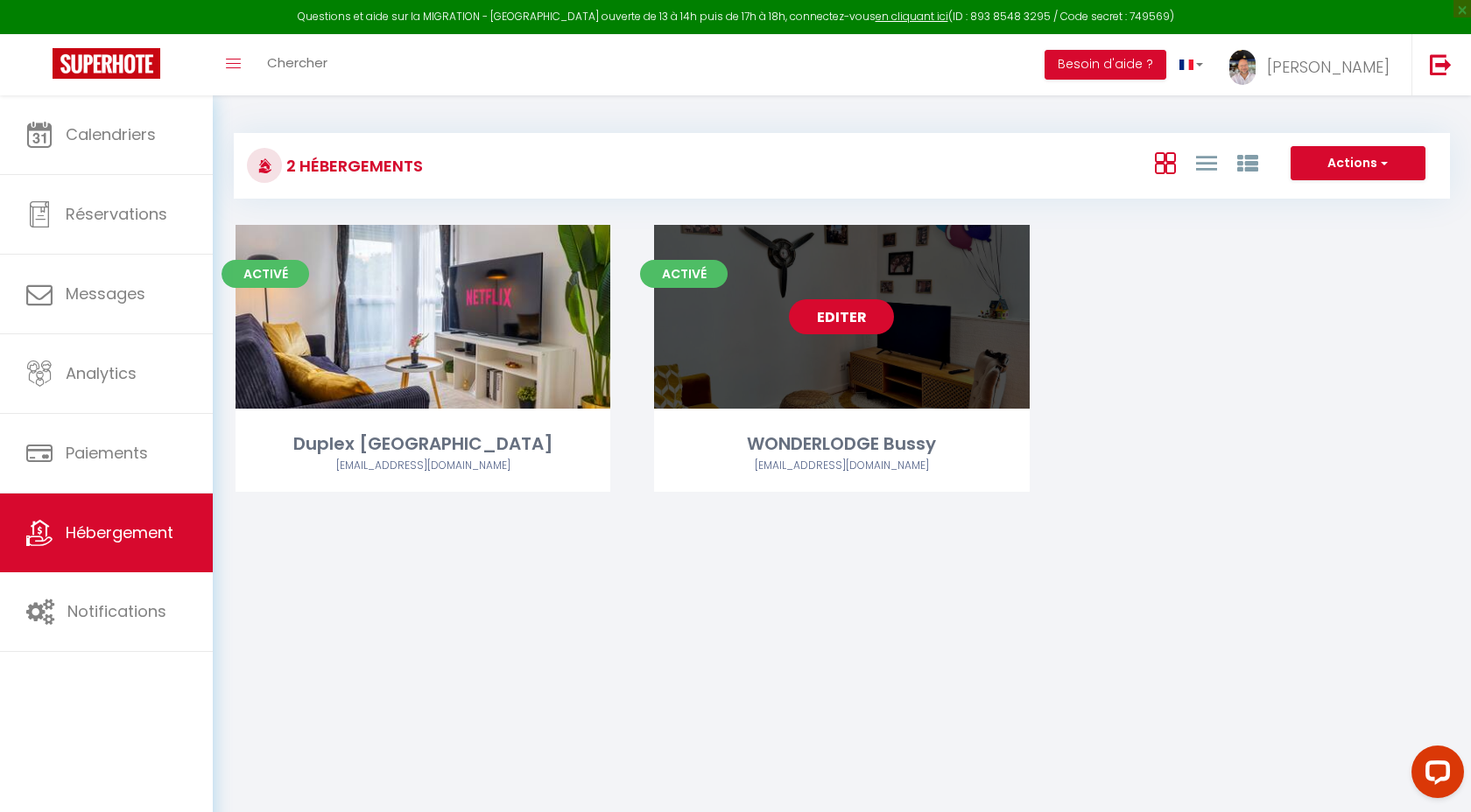
click at [848, 317] on link "Editer" at bounding box center [841, 316] width 105 height 35
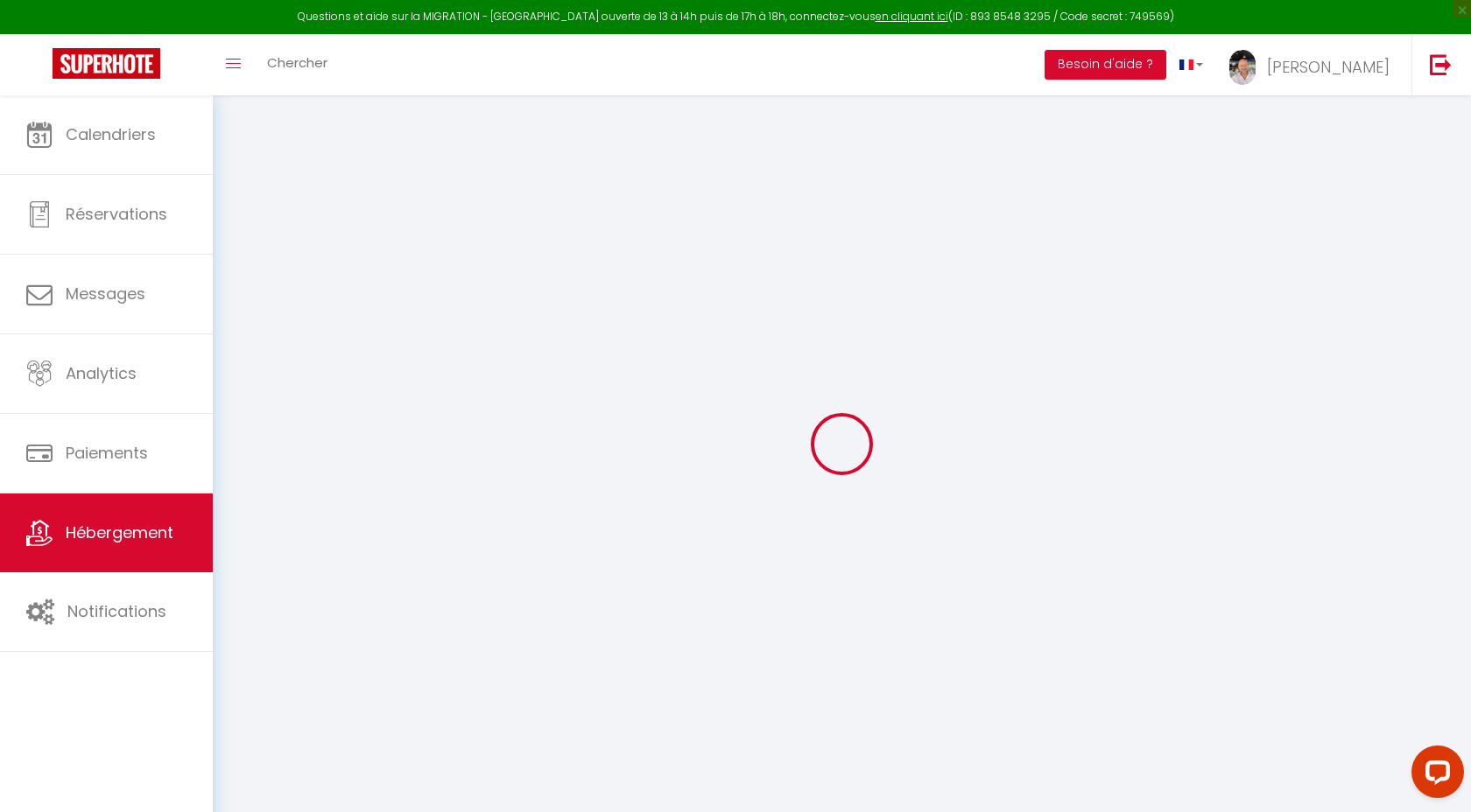
checkbox input "false"
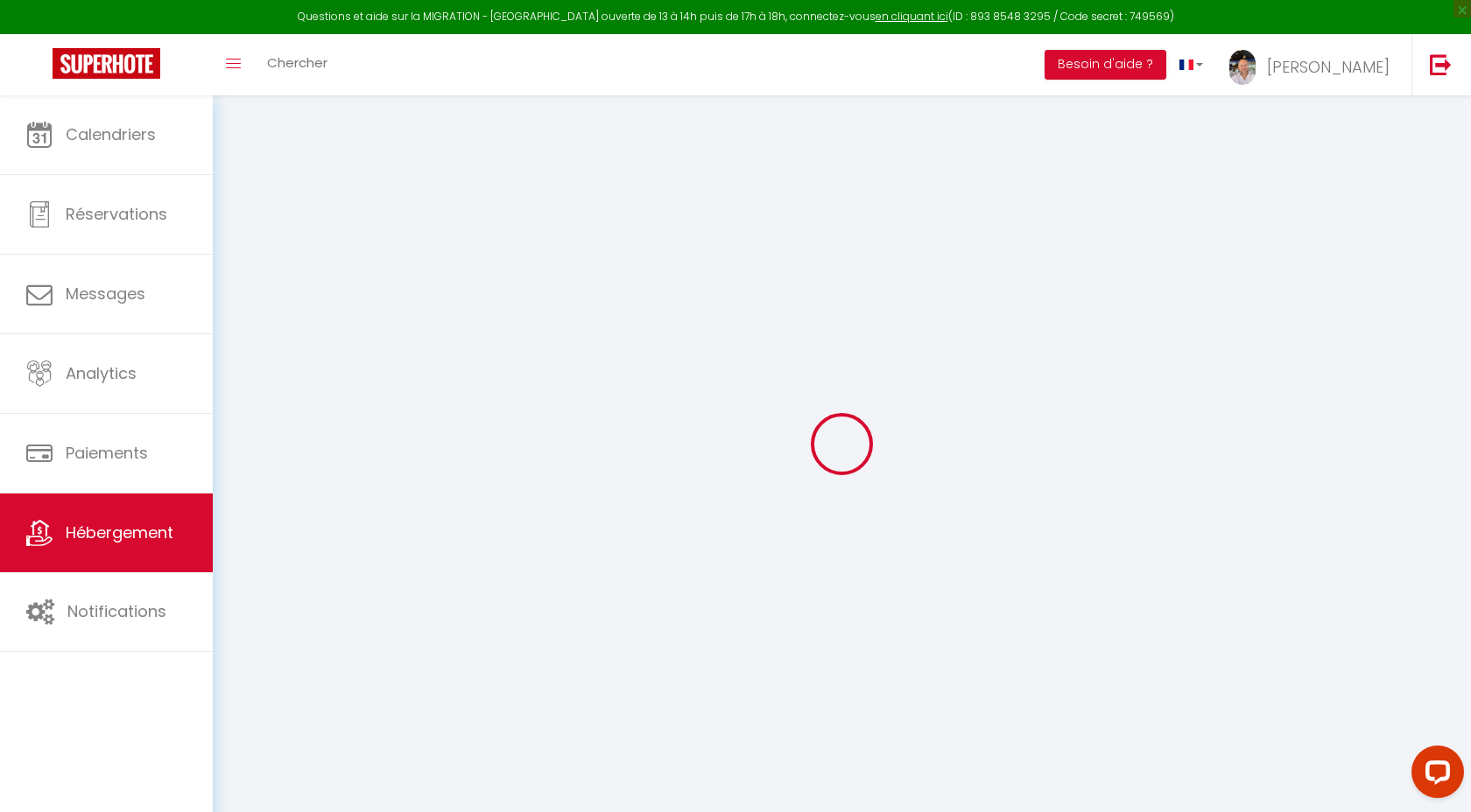
checkbox input "false"
select select "16:00"
select select
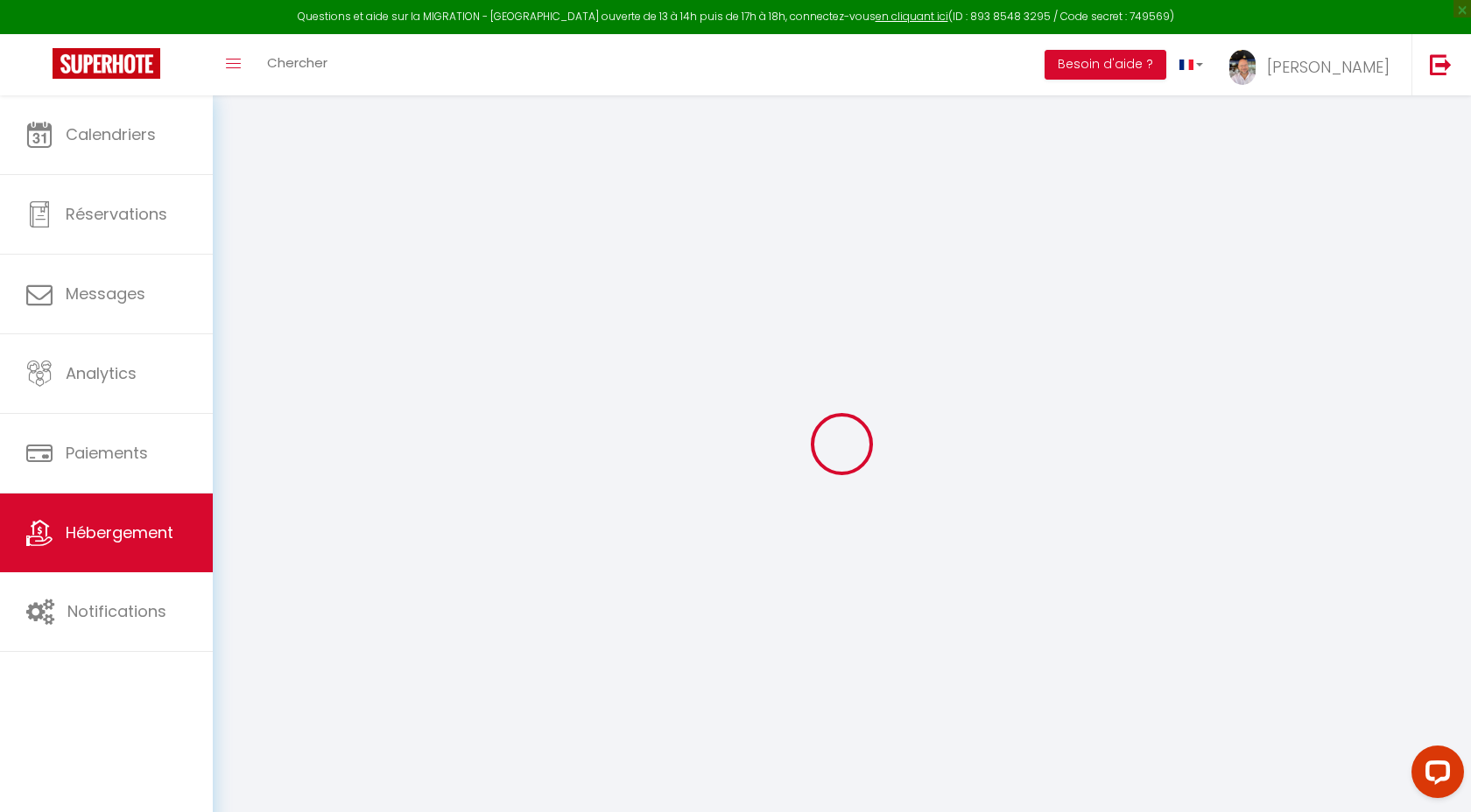
select select "11:00"
select select "30"
select select "120"
select select "01:00"
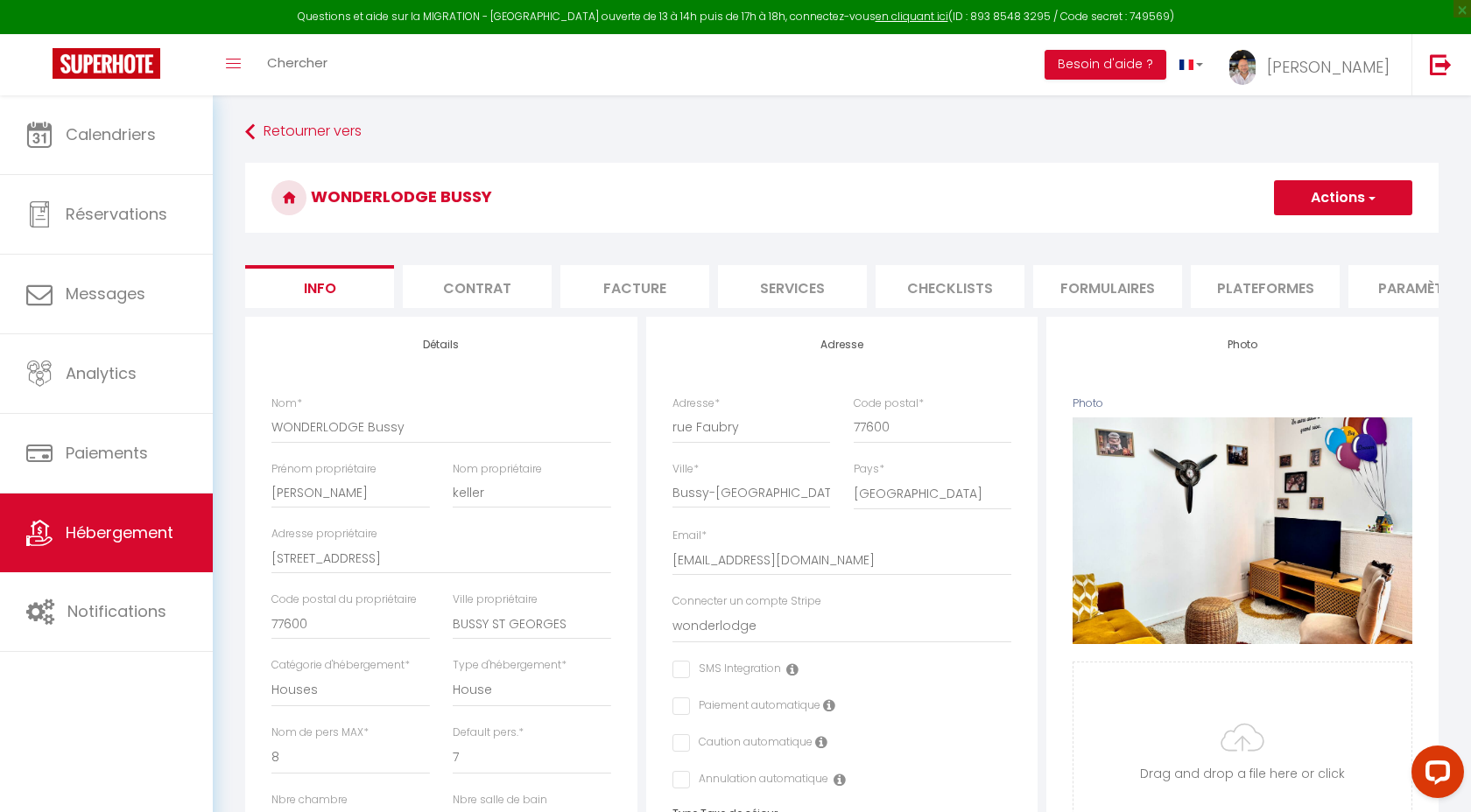
click at [949, 290] on li "Checklists" at bounding box center [950, 286] width 149 height 42
select select
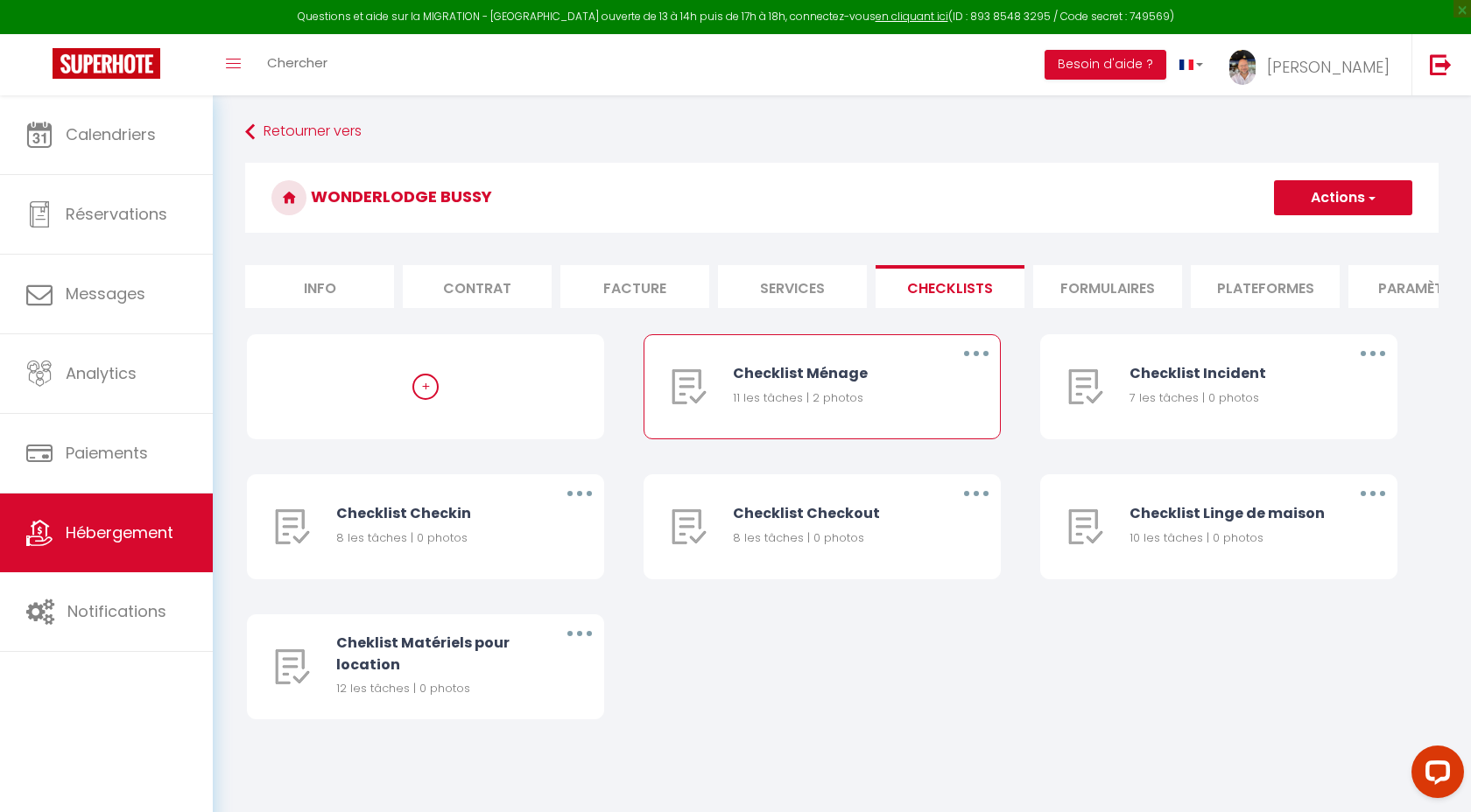
click at [981, 348] on button "button" at bounding box center [976, 354] width 49 height 28
click at [895, 397] on link "Editer" at bounding box center [930, 394] width 129 height 30
type input "Checklist Ménage"
type input "Procédure à suivre à la fin du ménage"
select select
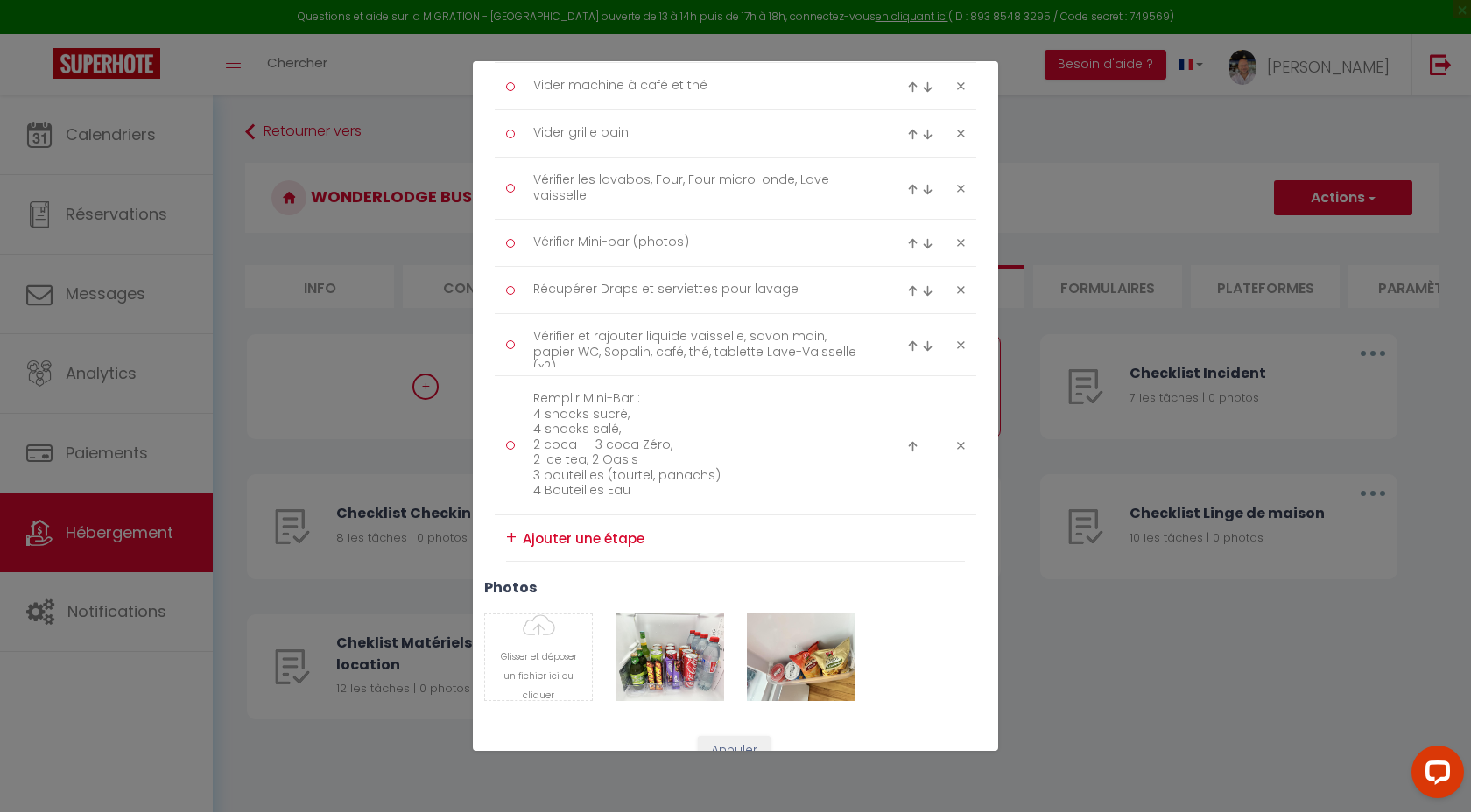
scroll to position [562, 0]
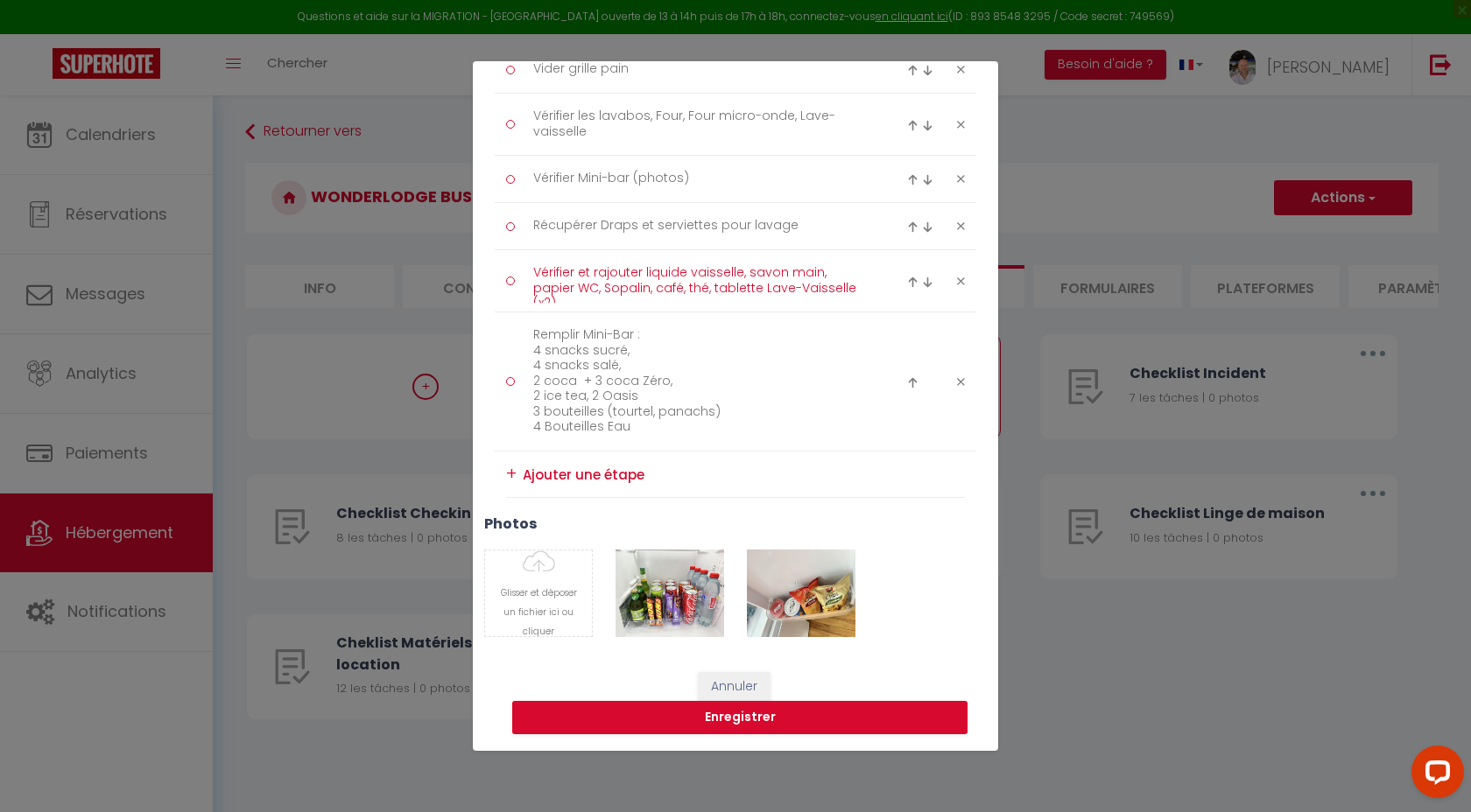
click at [724, 279] on textarea "Vérifier et rajouter liquide vaisselle, savon main, papier WC, Sopalin, café, t…" at bounding box center [700, 280] width 359 height 43
drag, startPoint x: 839, startPoint y: 287, endPoint x: 531, endPoint y: 276, distance: 308.2
click at [531, 276] on textarea "Vérifier et rajouter liquide vaisselle, savon main, papier WC, Sopalin, café, t…" at bounding box center [700, 280] width 359 height 43
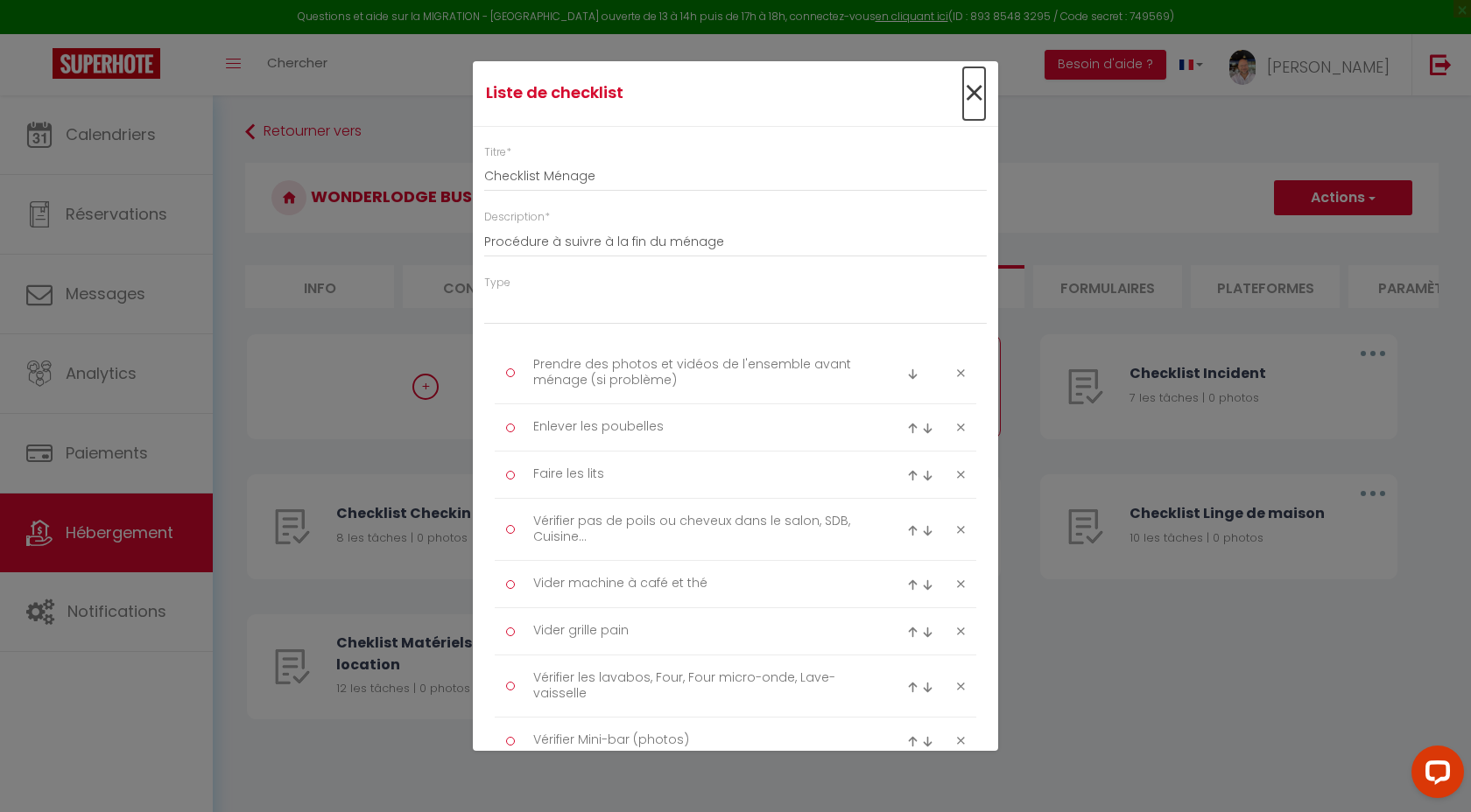
click at [977, 89] on span "×" at bounding box center [973, 93] width 22 height 53
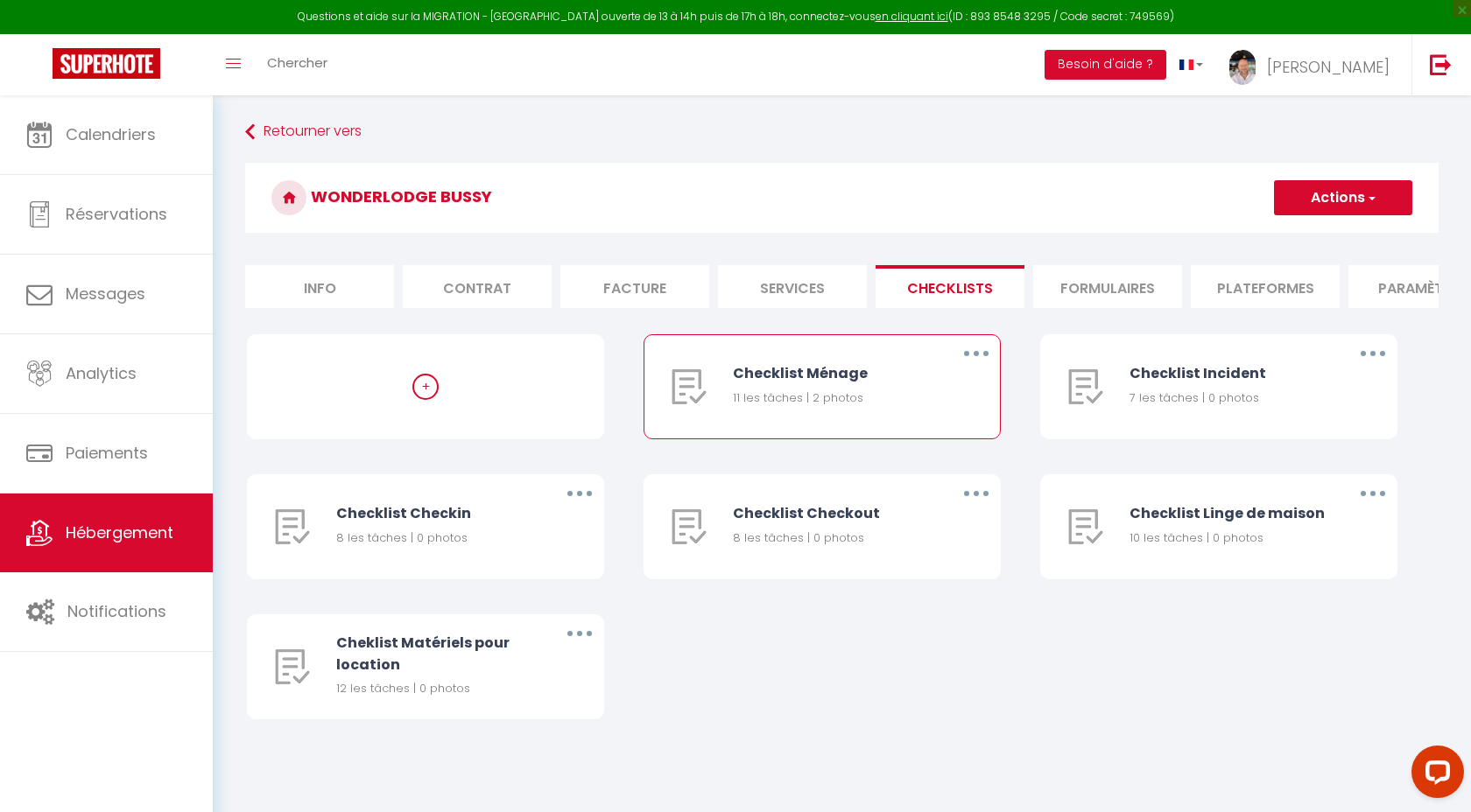
click at [971, 352] on button "button" at bounding box center [976, 354] width 49 height 28
click at [909, 386] on link "Editer" at bounding box center [930, 394] width 129 height 30
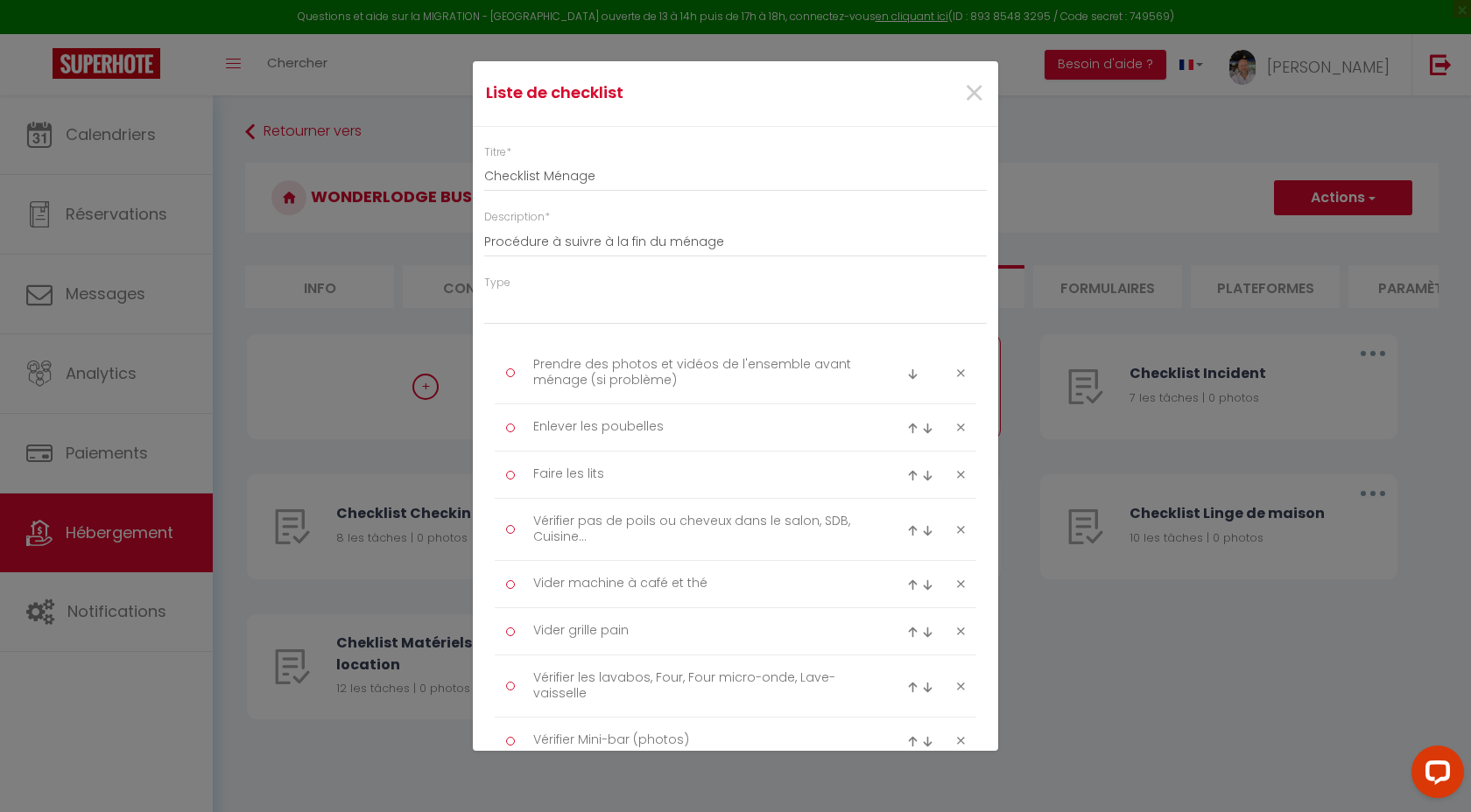
scroll to position [562, 0]
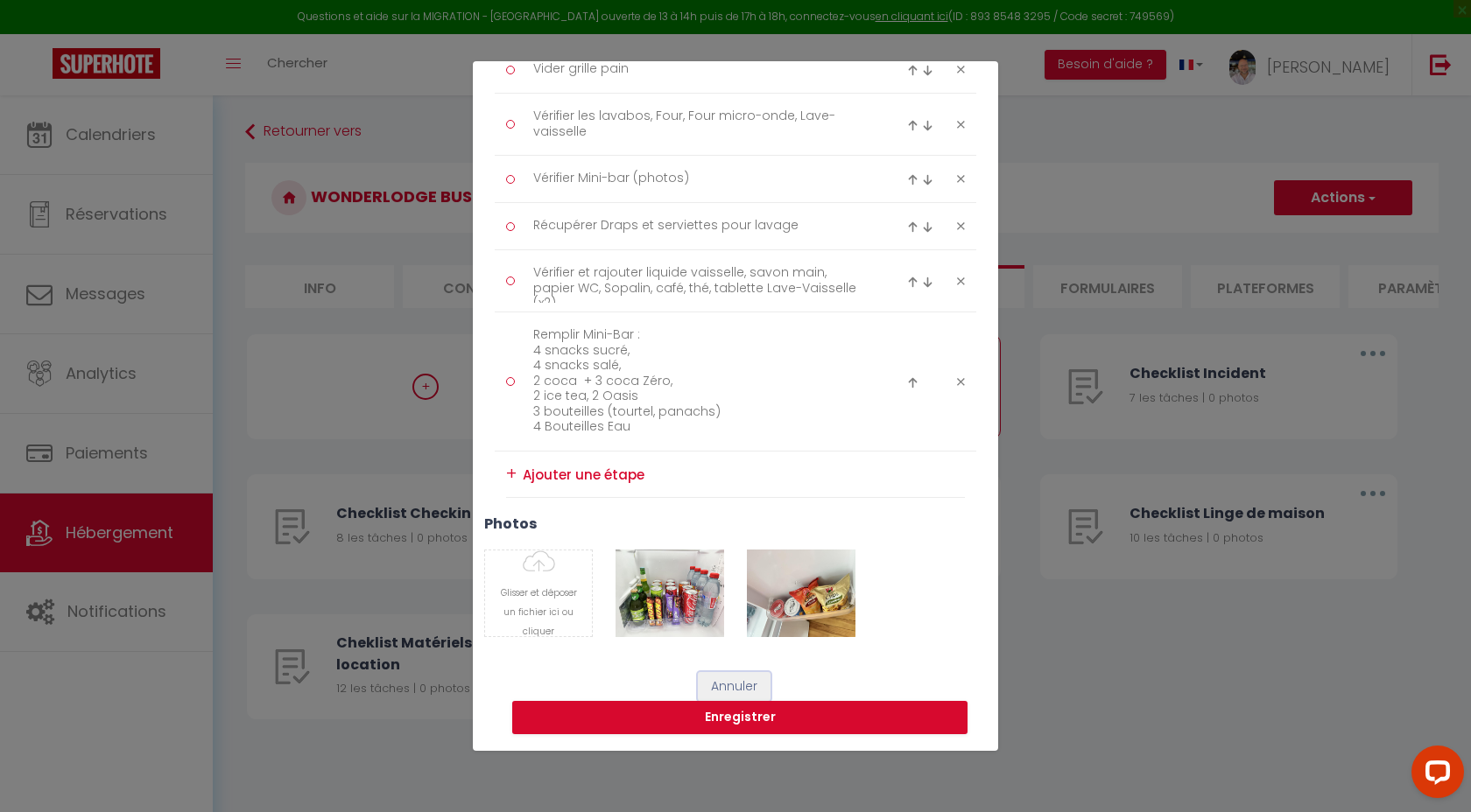
click at [734, 688] on button "Annuler" at bounding box center [734, 687] width 73 height 30
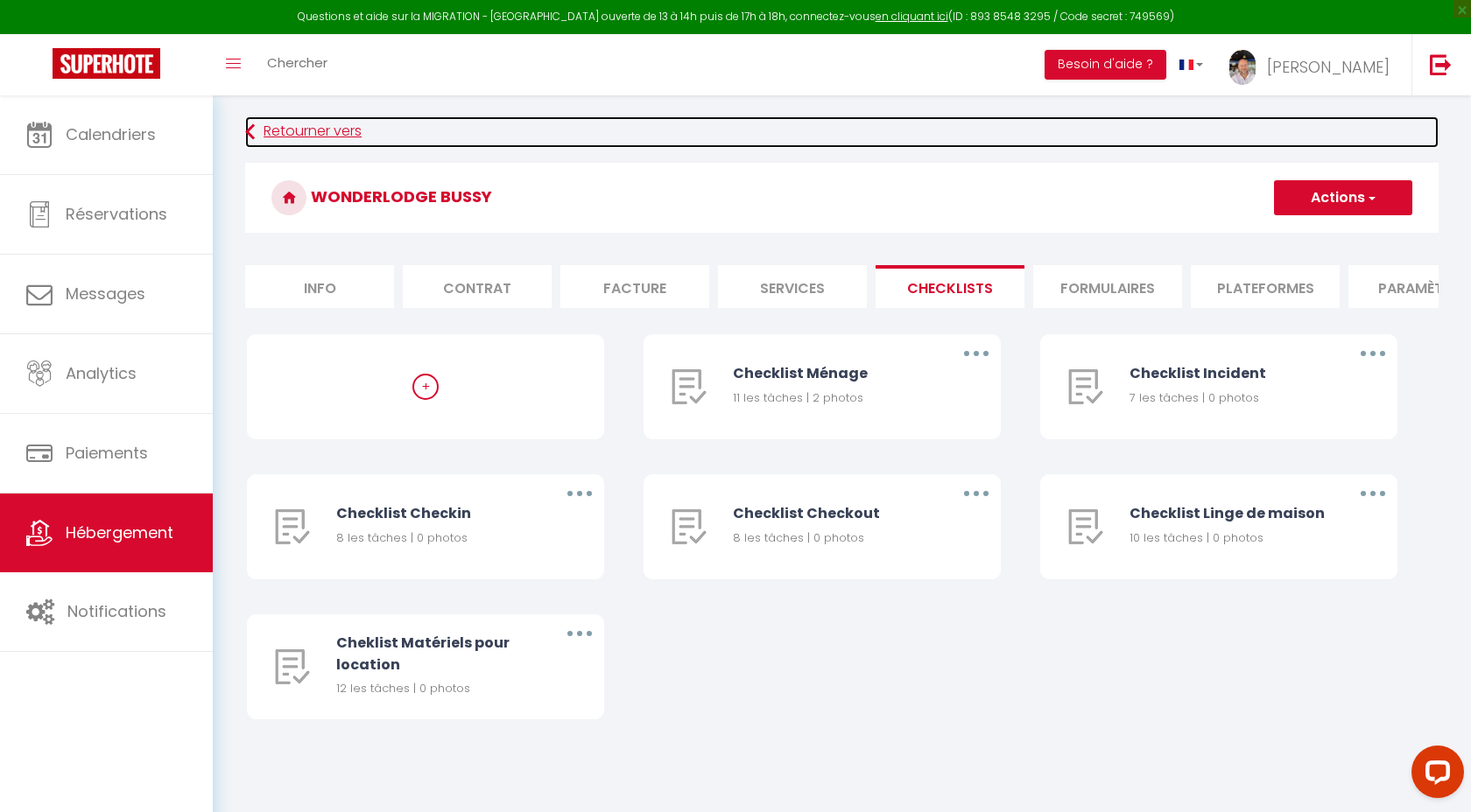
click at [271, 133] on link "Retourner vers" at bounding box center [841, 131] width 1193 height 31
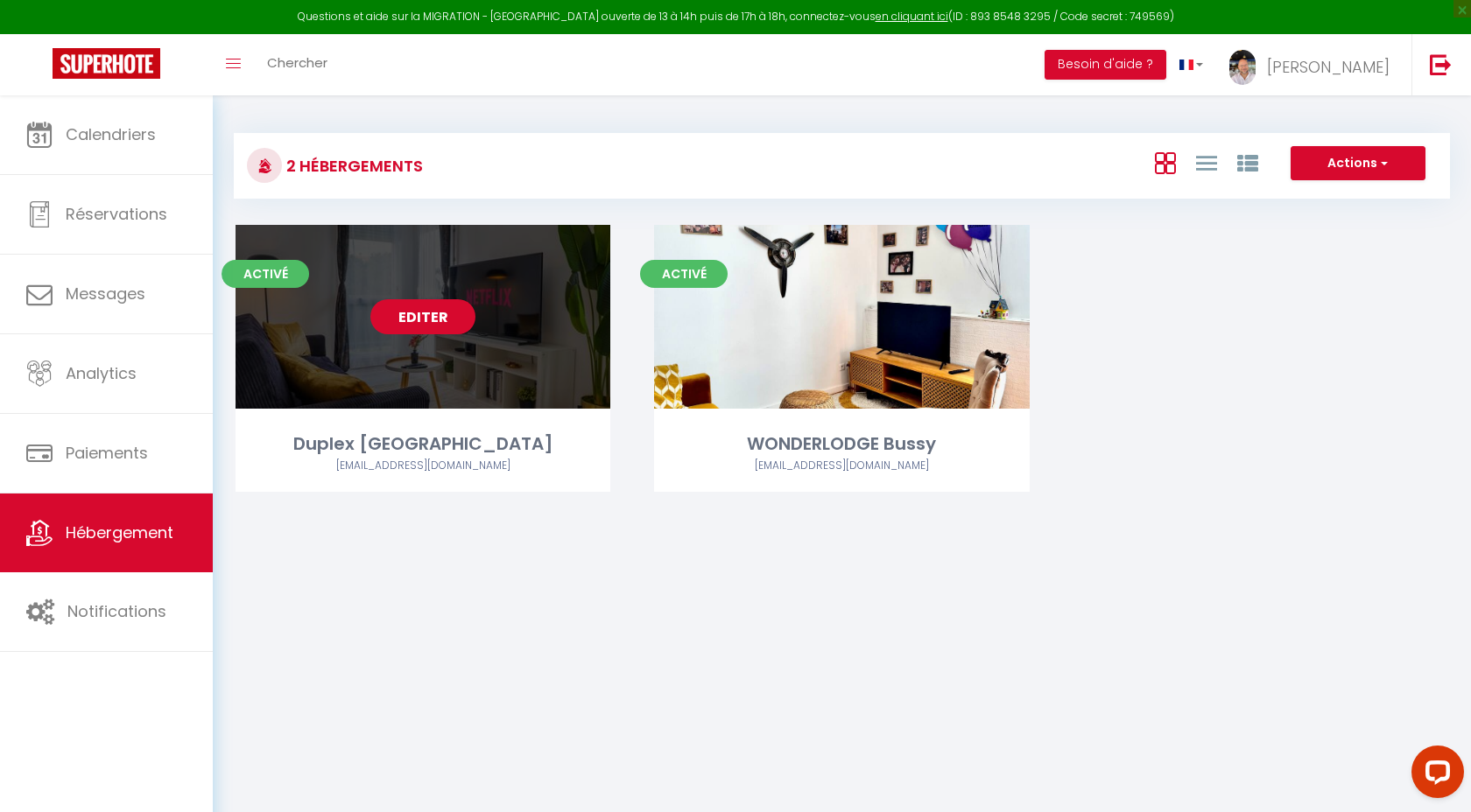
click at [435, 321] on link "Editer" at bounding box center [422, 316] width 105 height 35
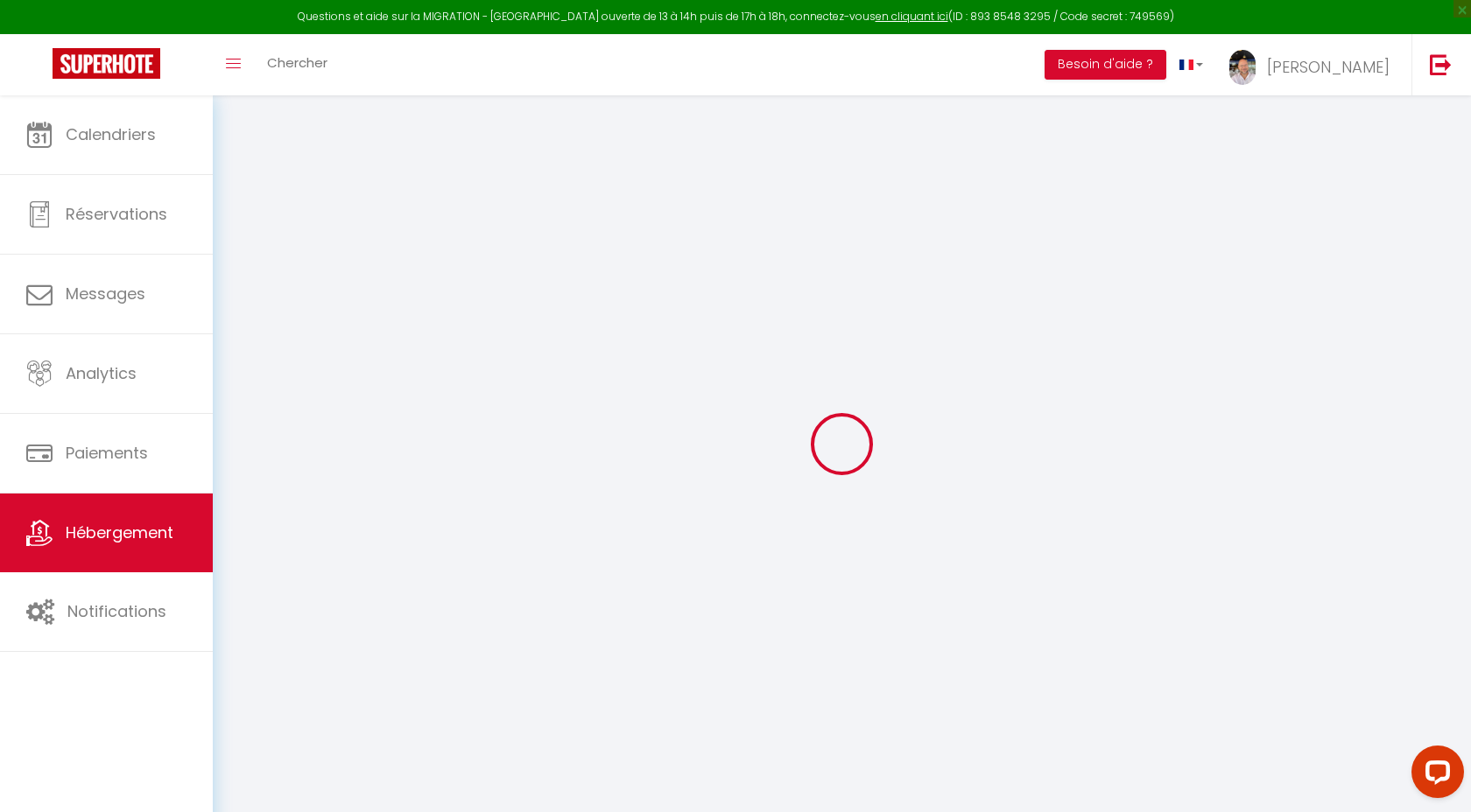
select select
checkbox input "false"
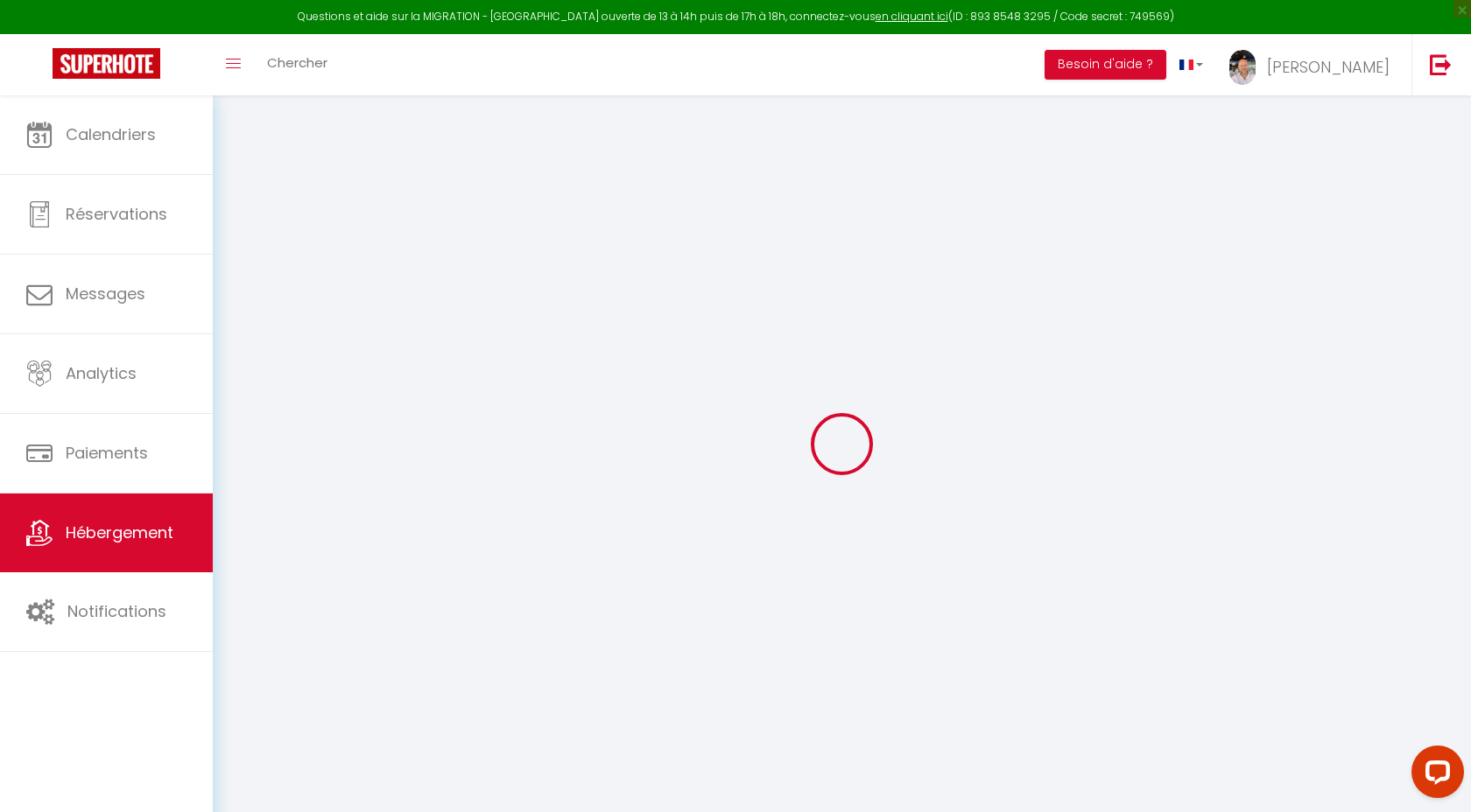
checkbox input "false"
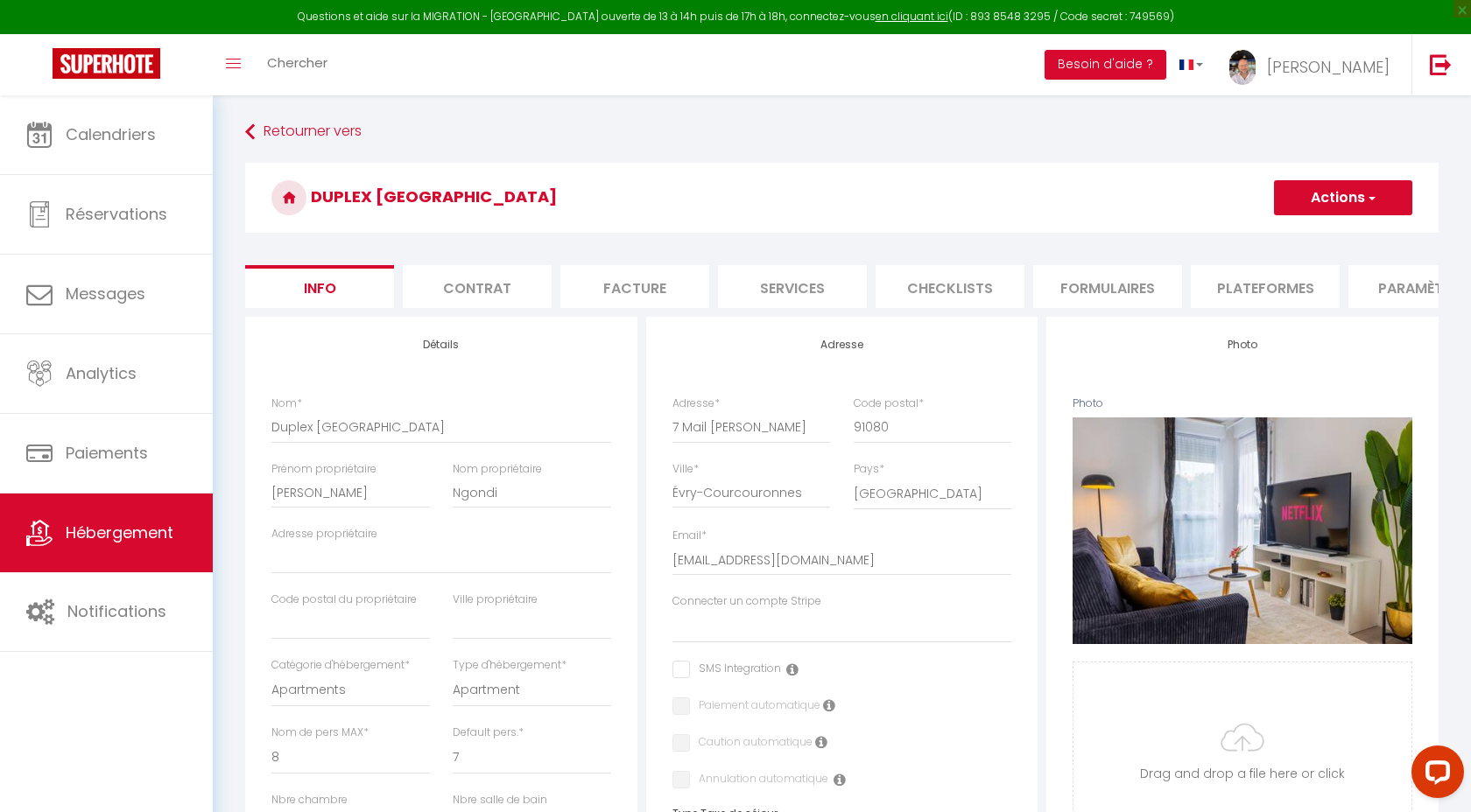
select select
checkbox input "false"
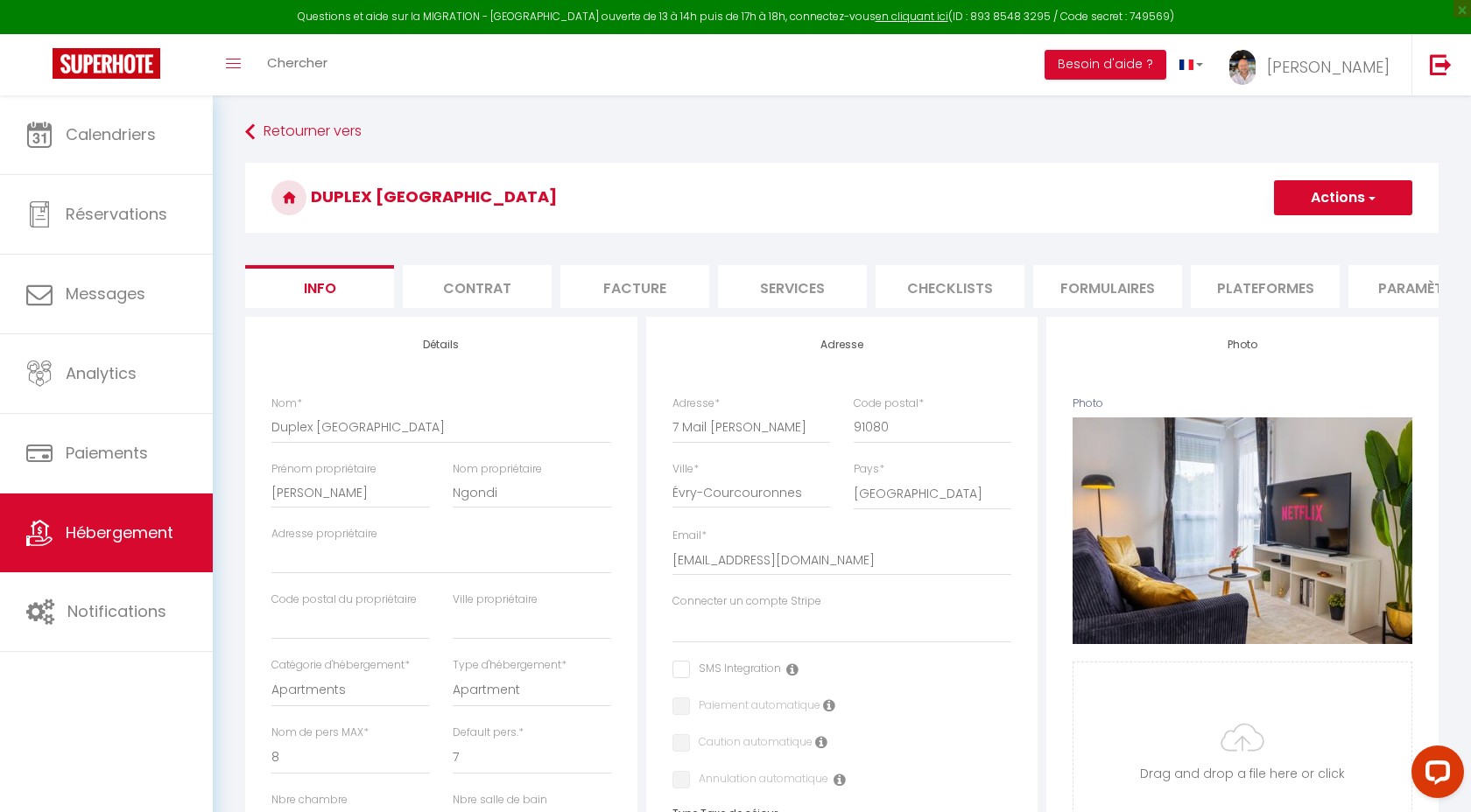
checkbox input "false"
click at [943, 280] on li "Checklists" at bounding box center [950, 286] width 149 height 42
select select
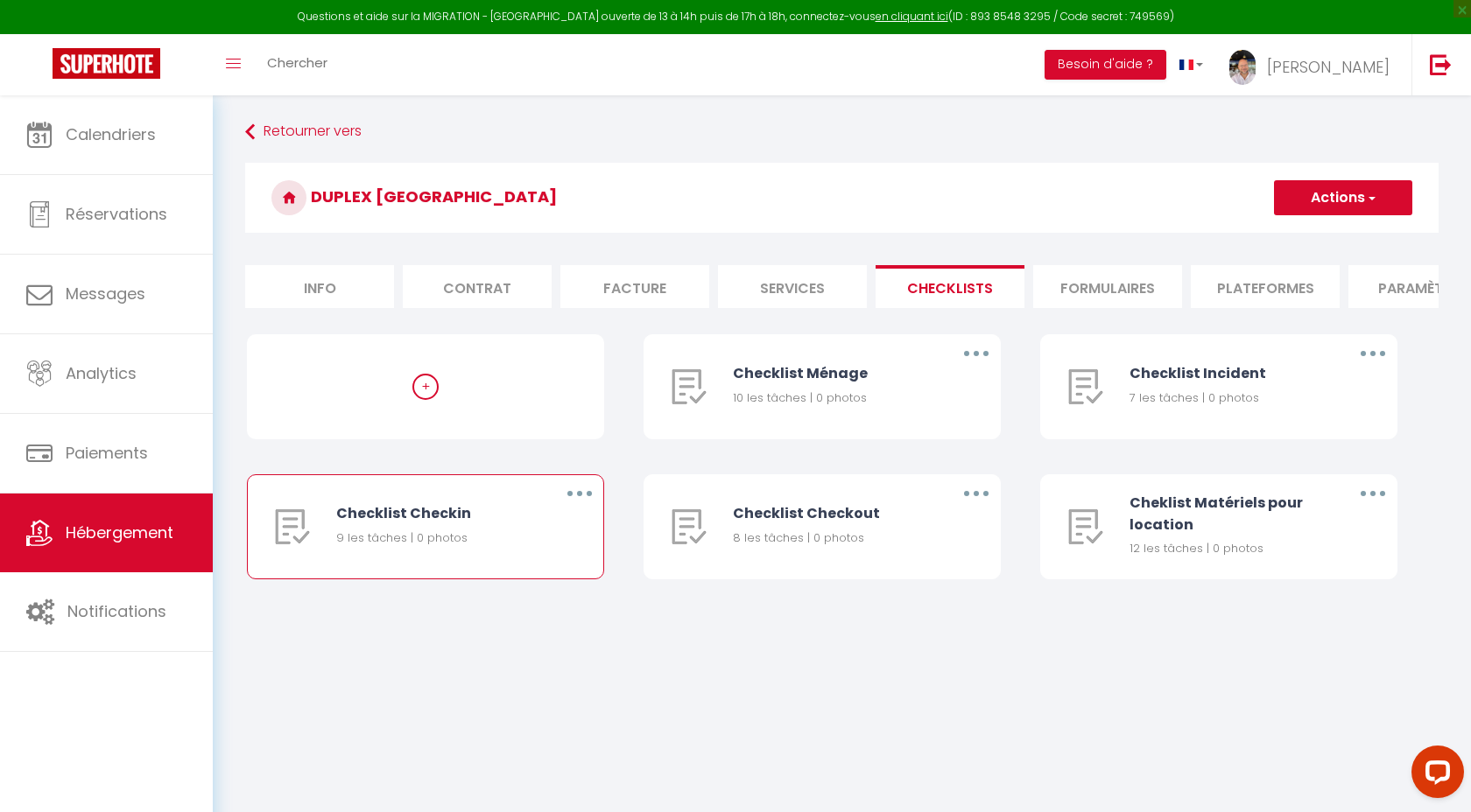
click at [586, 494] on button "button" at bounding box center [579, 494] width 49 height 28
click at [495, 540] on link "Editer" at bounding box center [534, 533] width 129 height 30
type input "Checklist Checkin"
type input "Procédure à suivre lors du checkin"
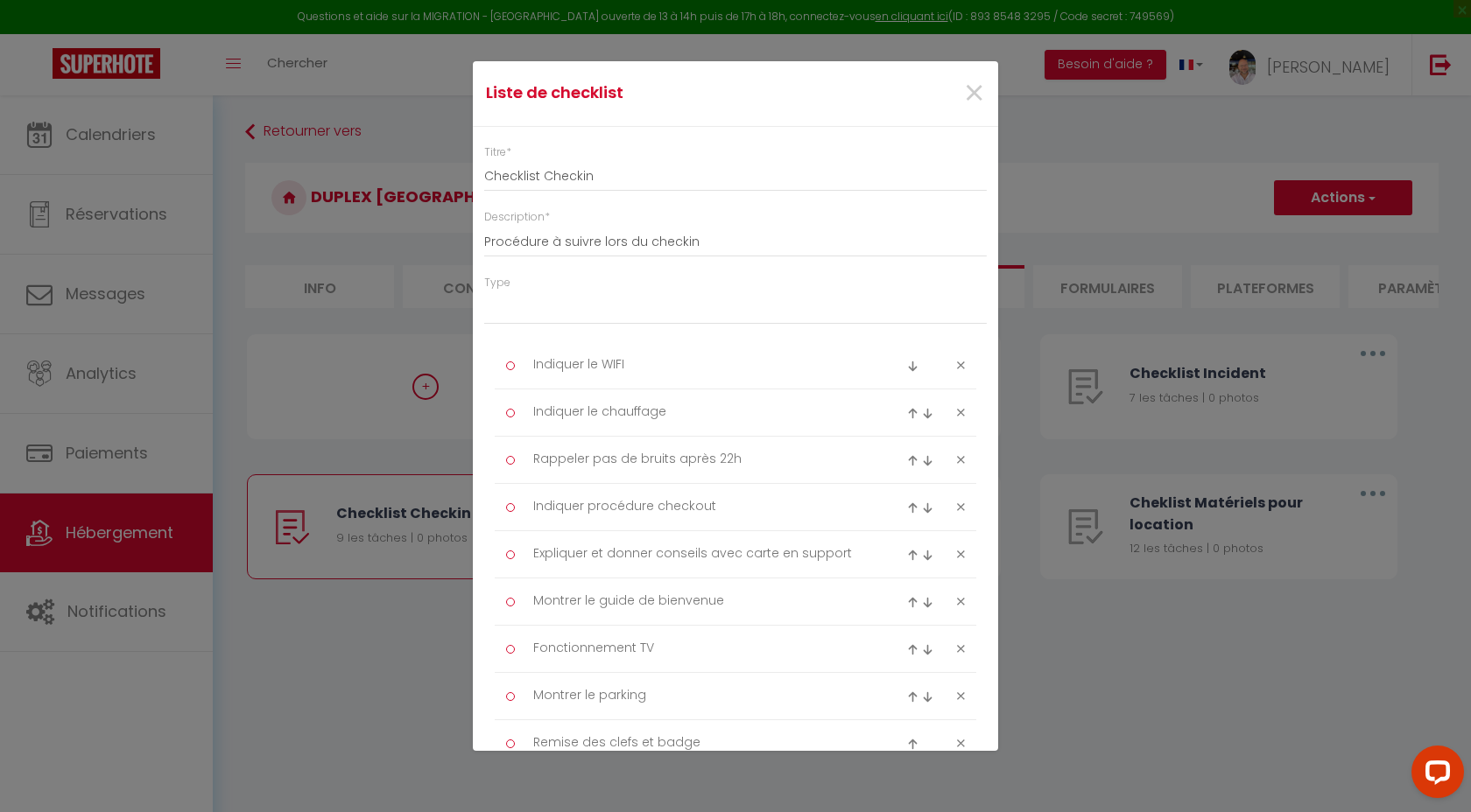
select select "3"
click at [584, 272] on div "Titre * Checklist Checkin Description * Procédure à suivre lors du checkin Type…" at bounding box center [735, 548] width 525 height 843
click at [973, 87] on span "×" at bounding box center [973, 93] width 22 height 53
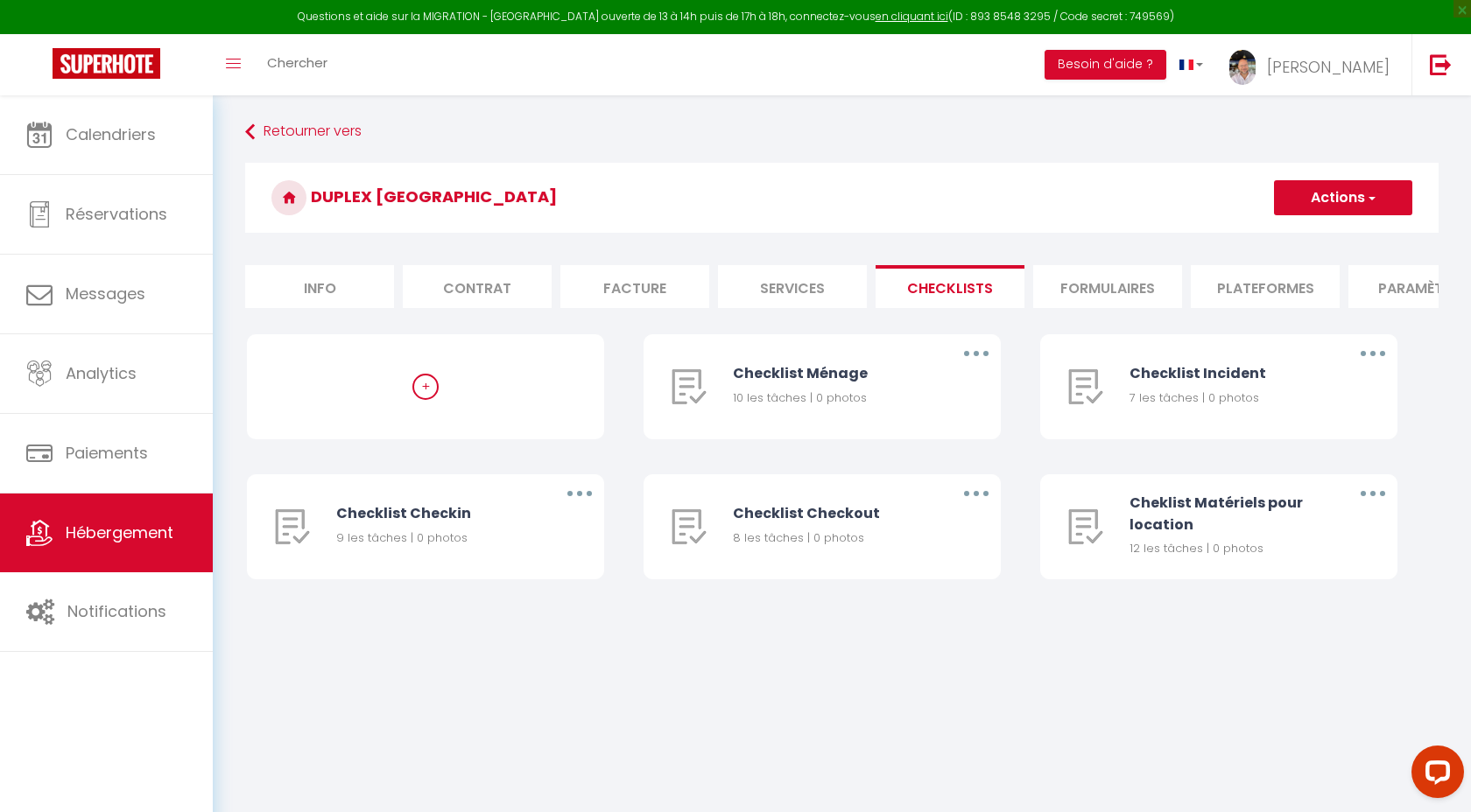
click at [1103, 294] on li "Formulaires" at bounding box center [1107, 286] width 149 height 42
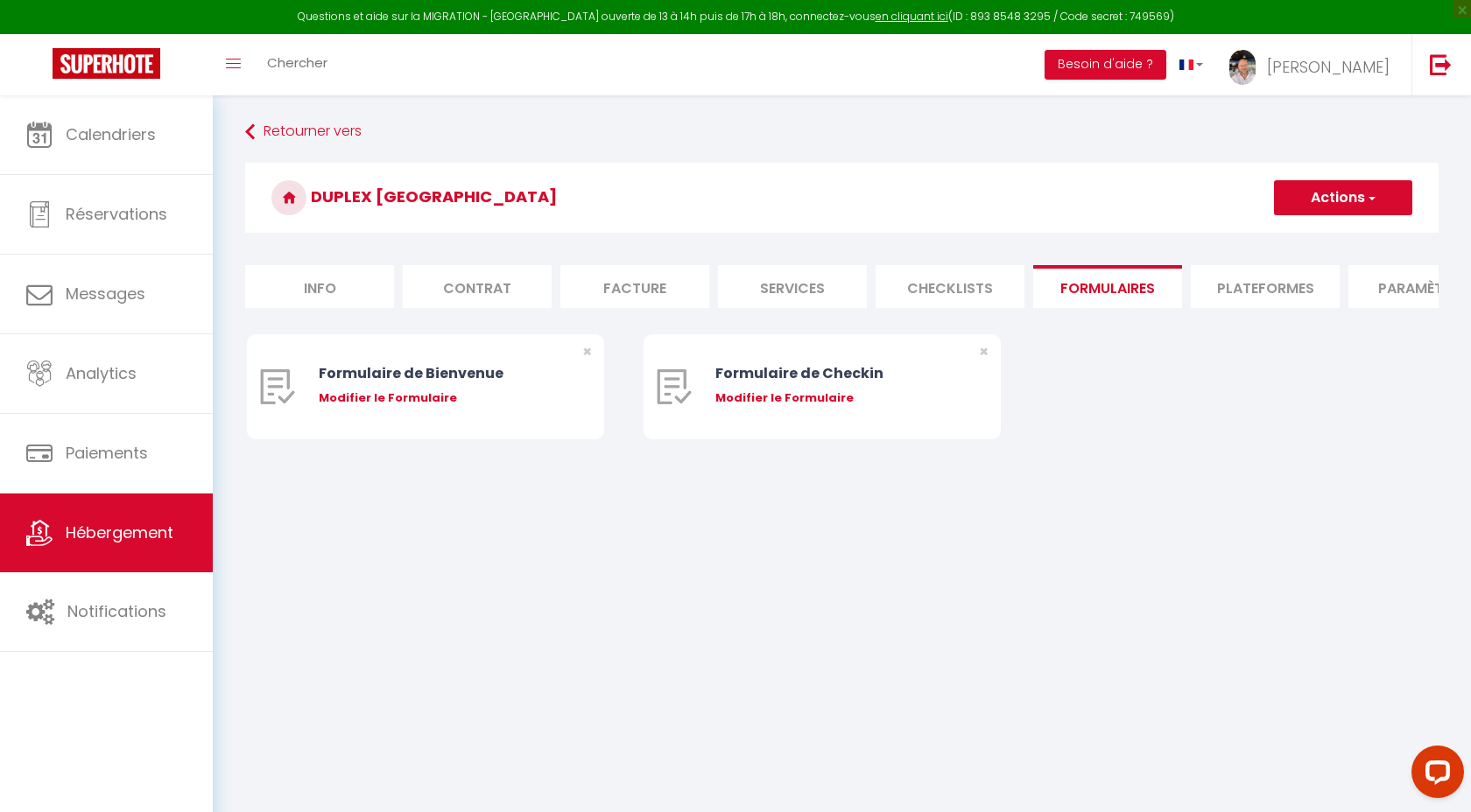
click at [1298, 283] on li "Plateformes" at bounding box center [1265, 286] width 149 height 42
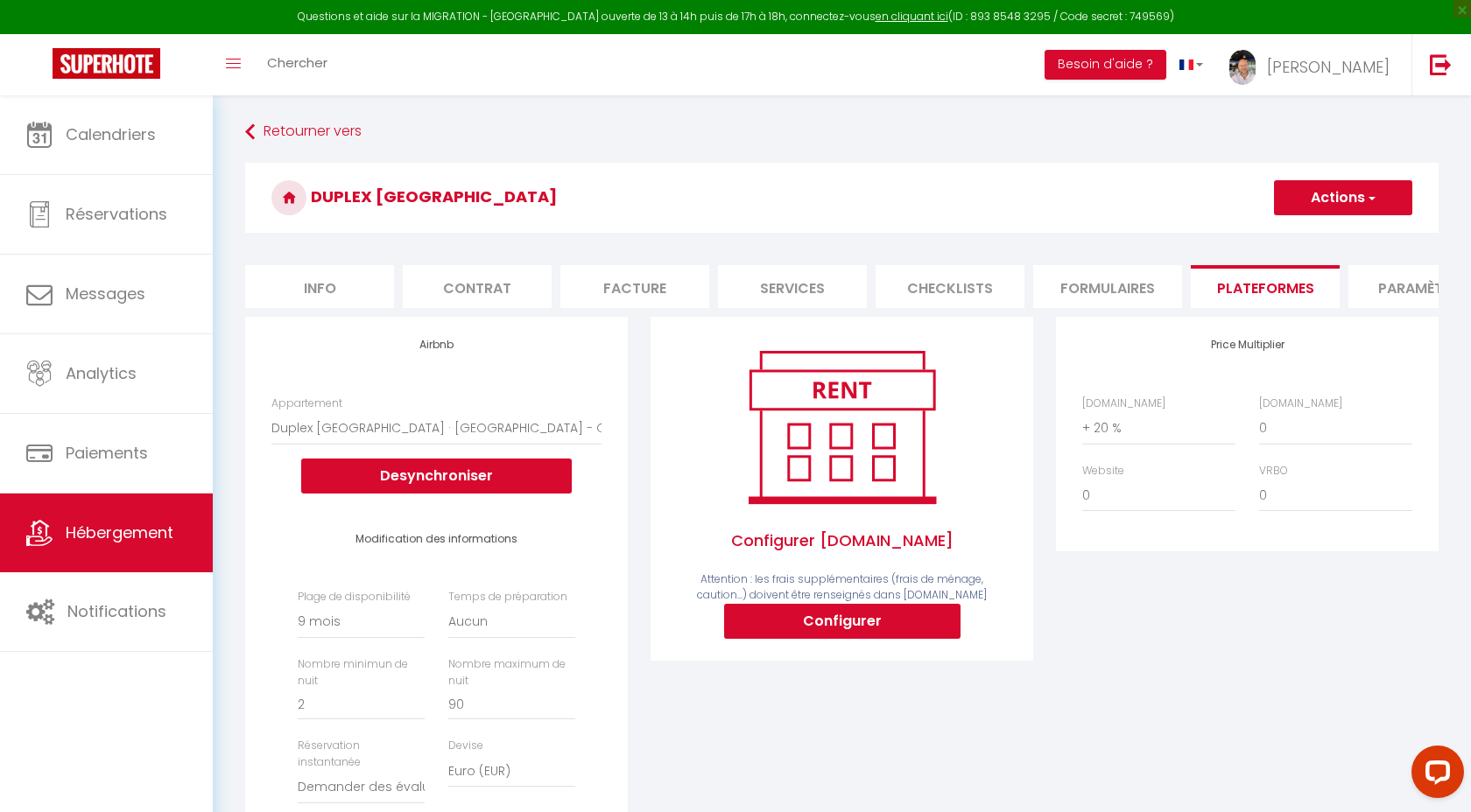
click at [1082, 283] on li "Formulaires" at bounding box center [1107, 286] width 149 height 42
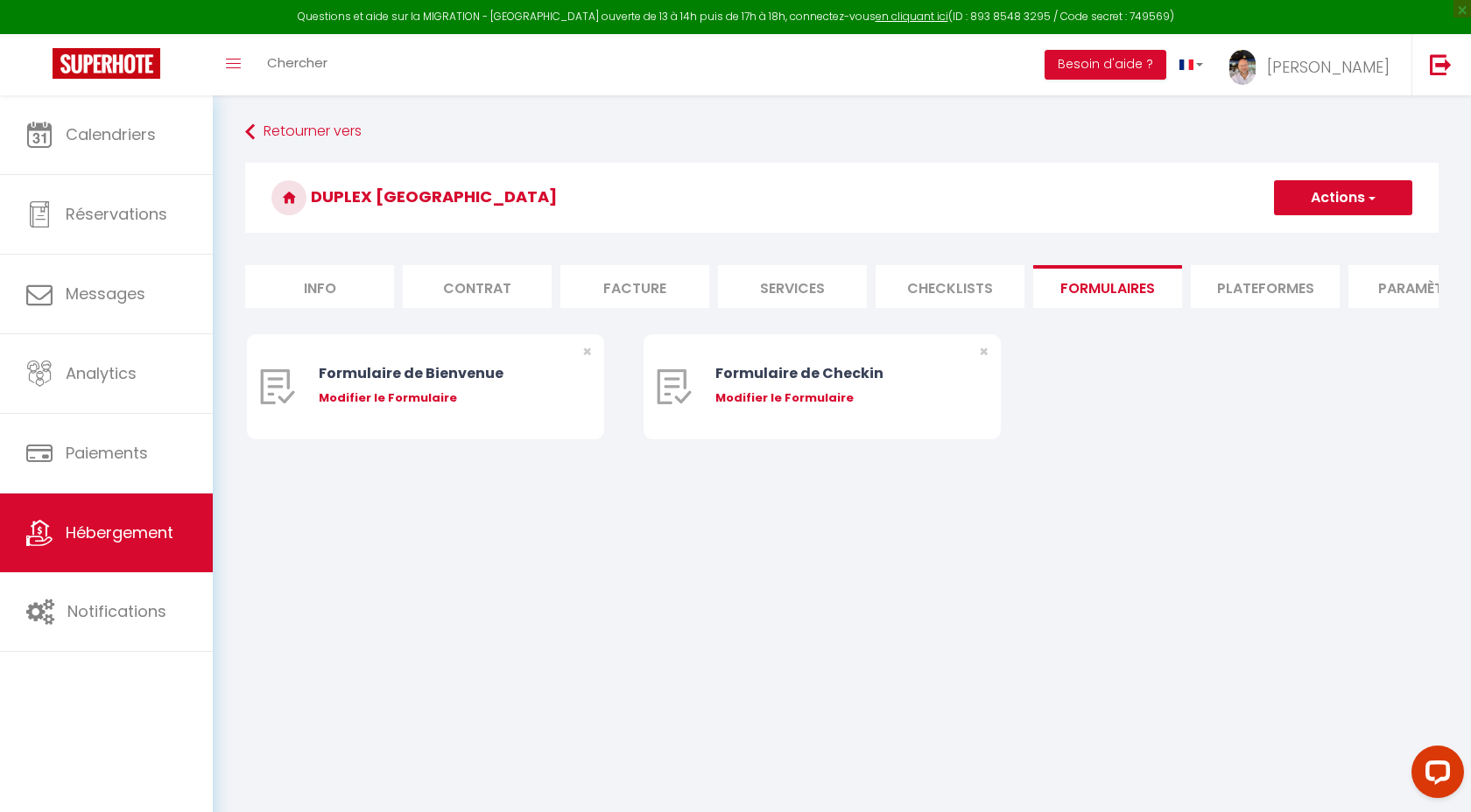
click at [1384, 288] on li "Paramètres" at bounding box center [1423, 286] width 149 height 42
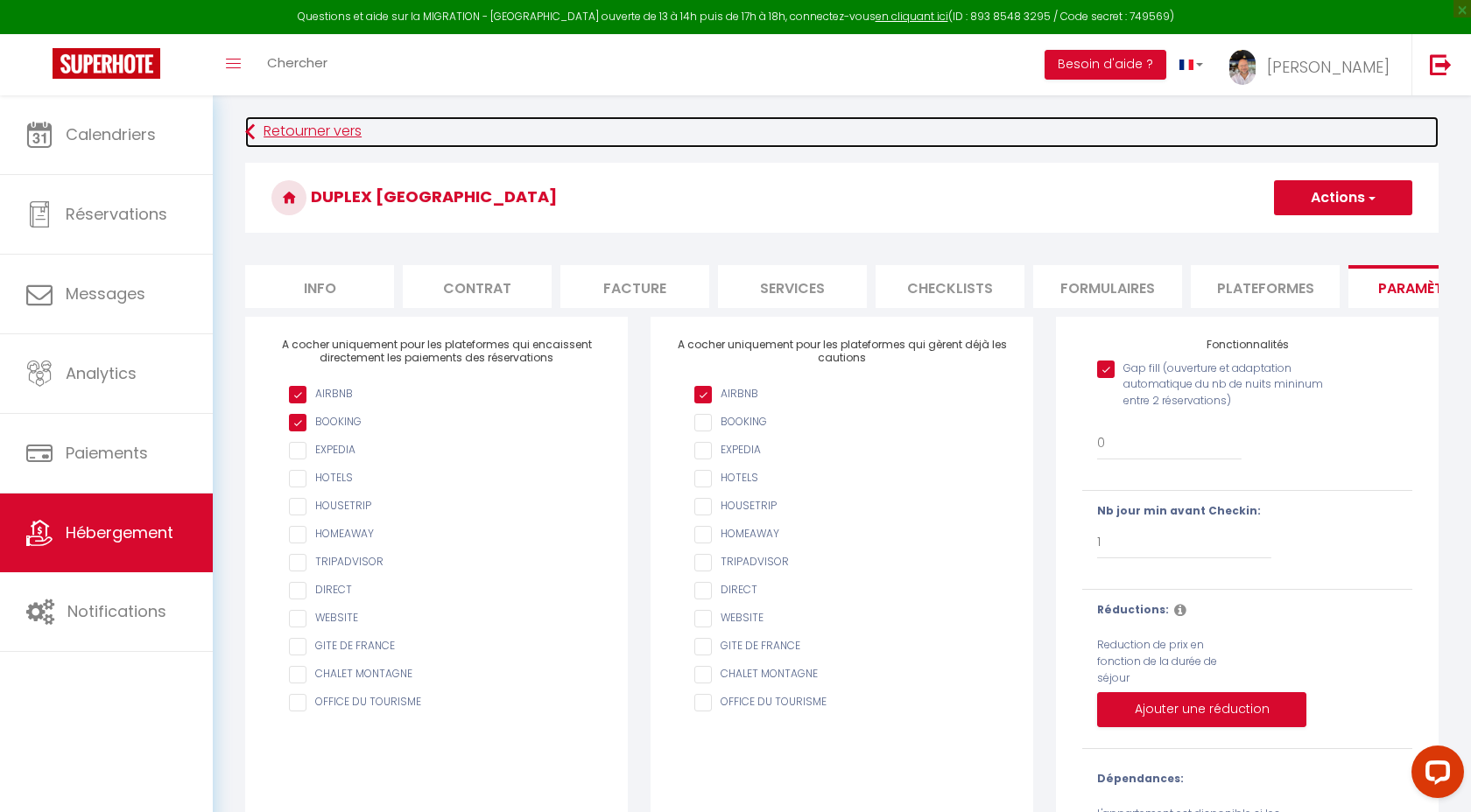
click at [300, 120] on link "Retourner vers" at bounding box center [841, 131] width 1193 height 31
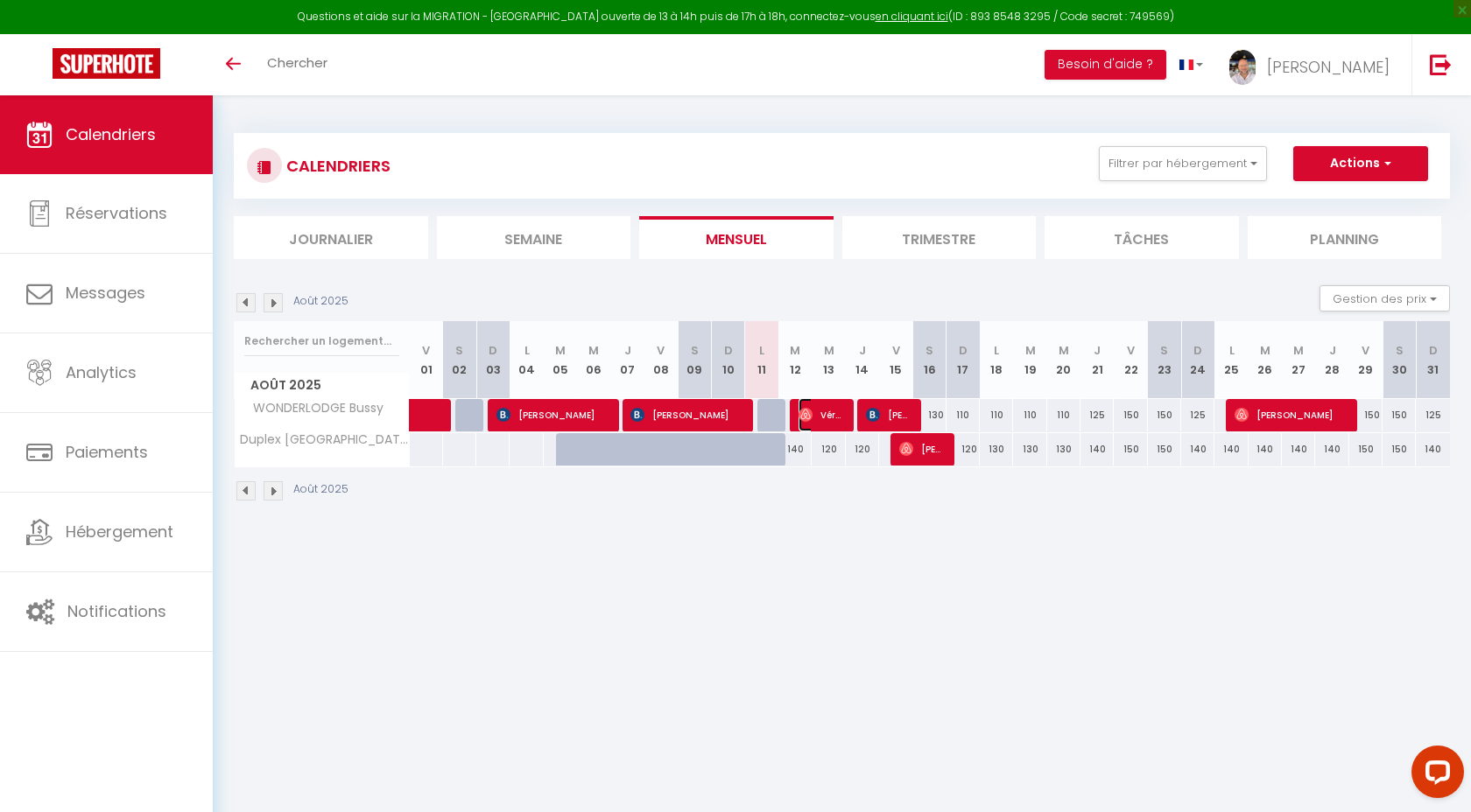
click at [823, 414] on span "Véronique Le Blay" at bounding box center [820, 414] width 44 height 33
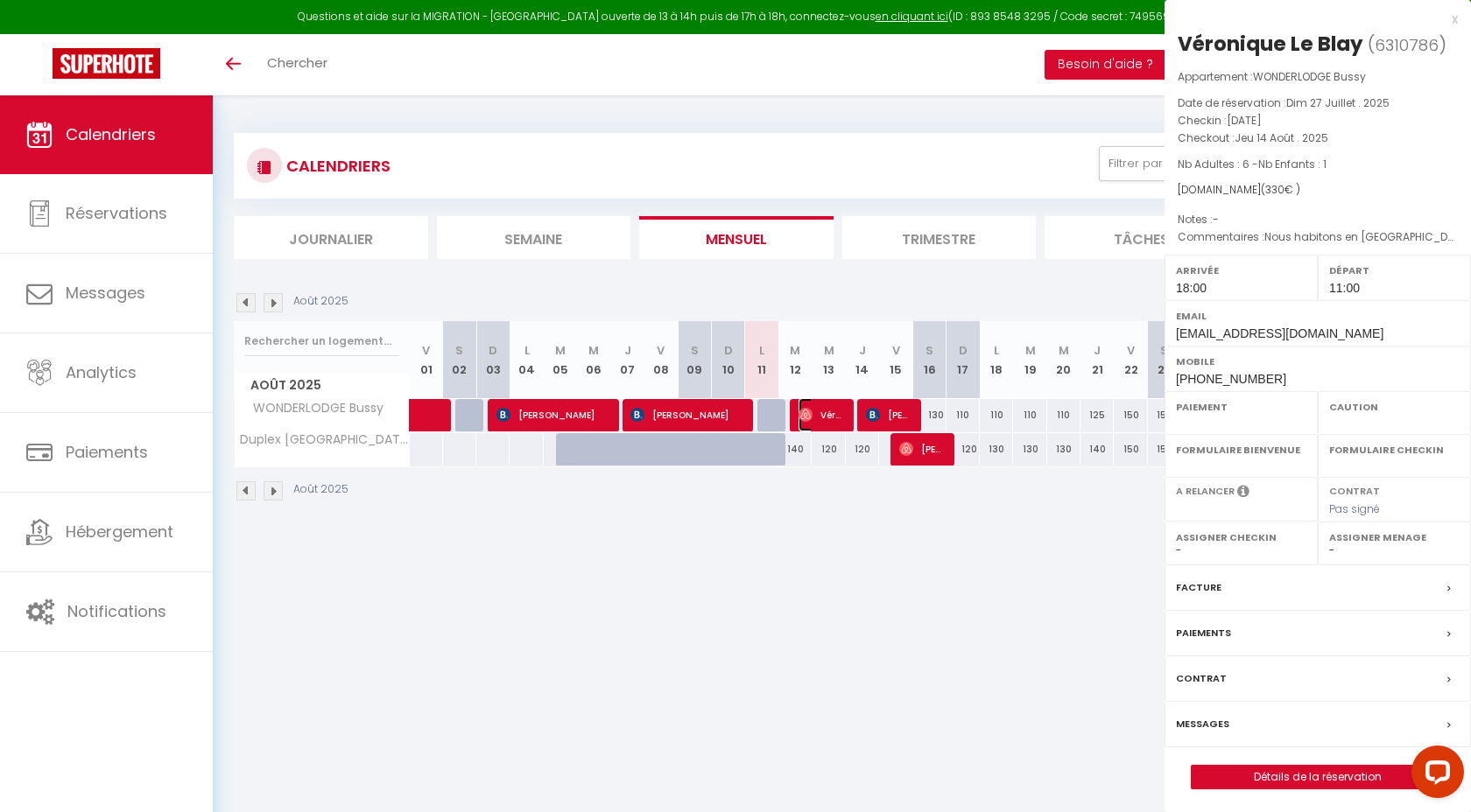
select select "OK"
select select "1"
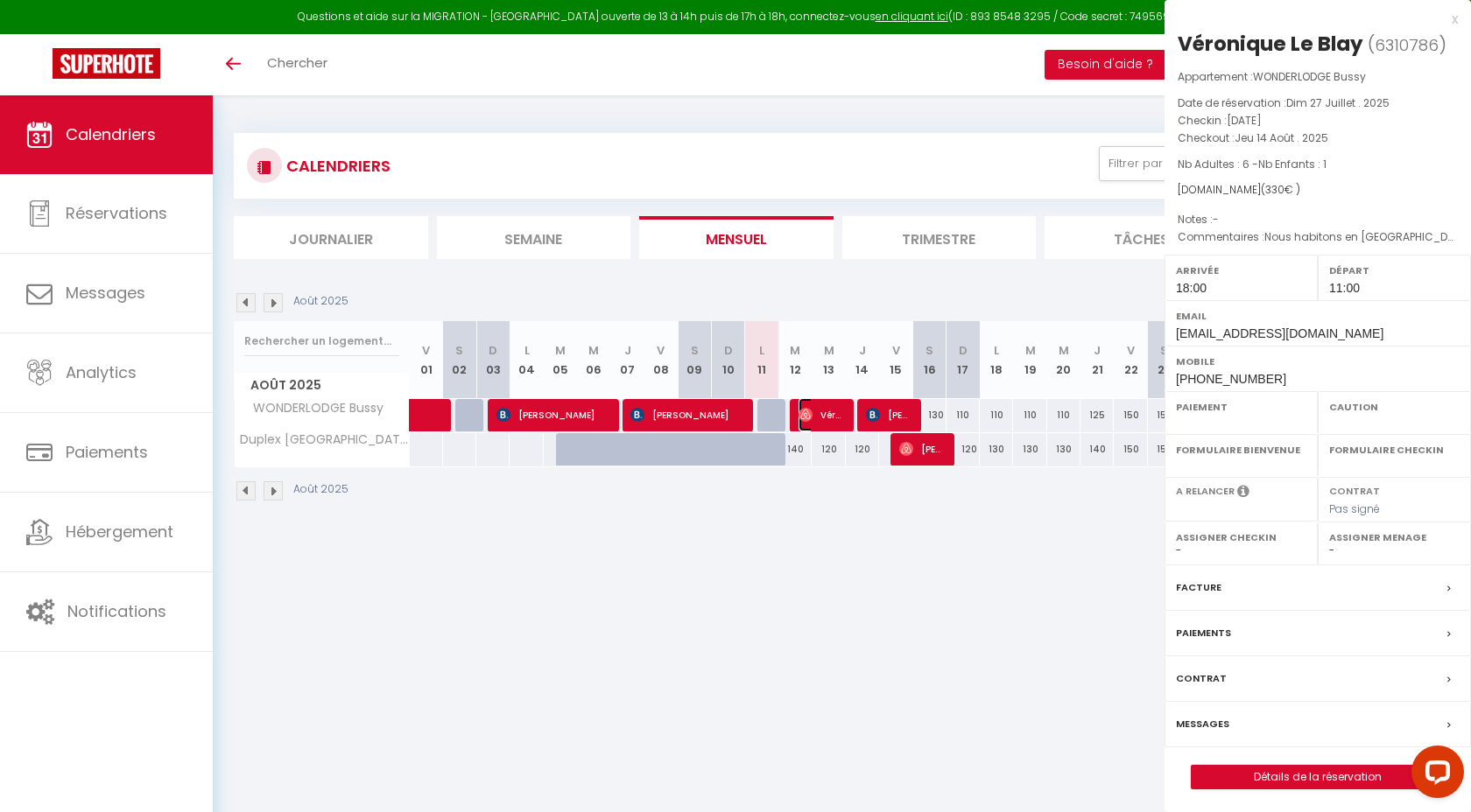
select select
select select "48397"
select select "22864"
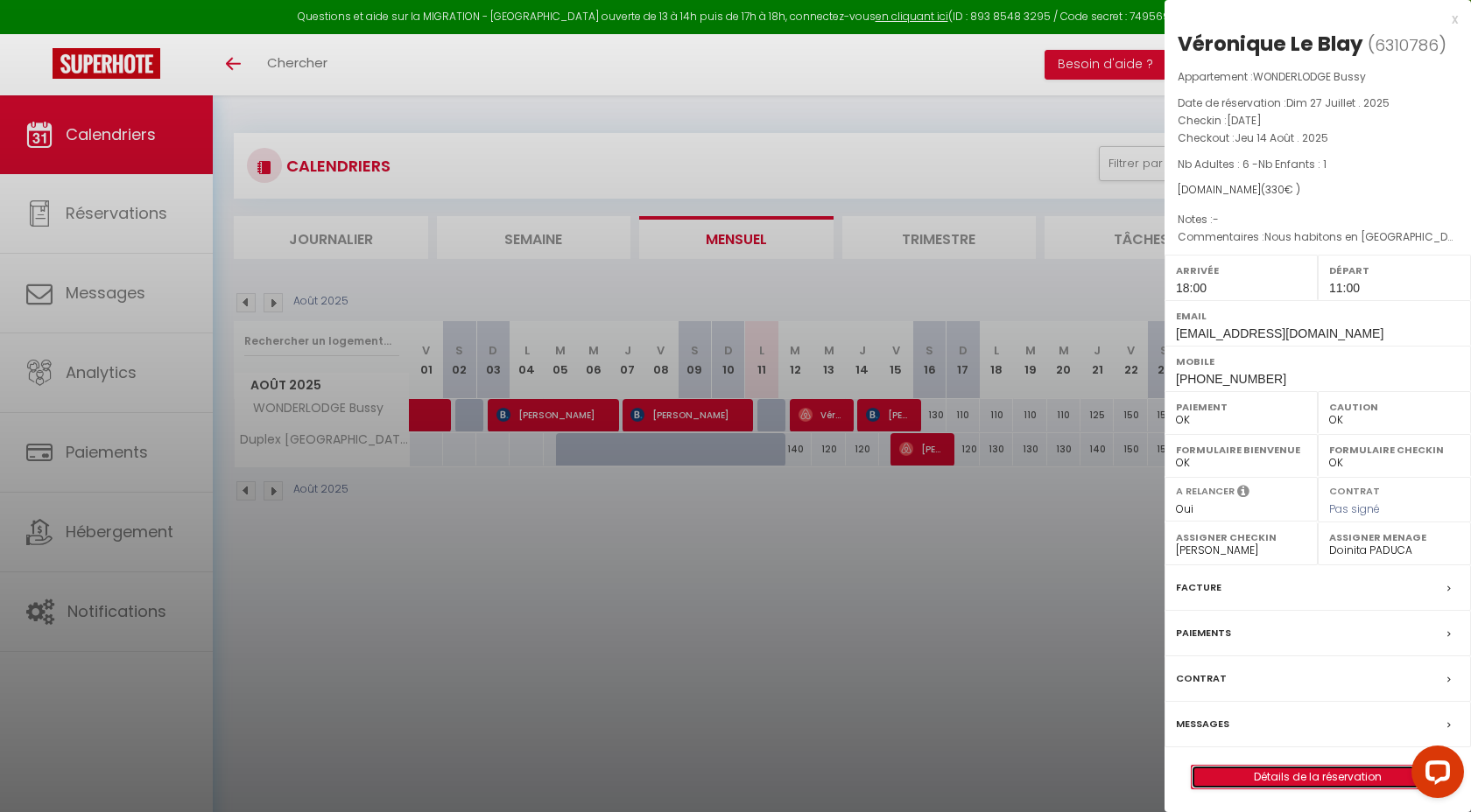
click at [1301, 778] on link "Détails de la réservation" at bounding box center [1317, 777] width 252 height 23
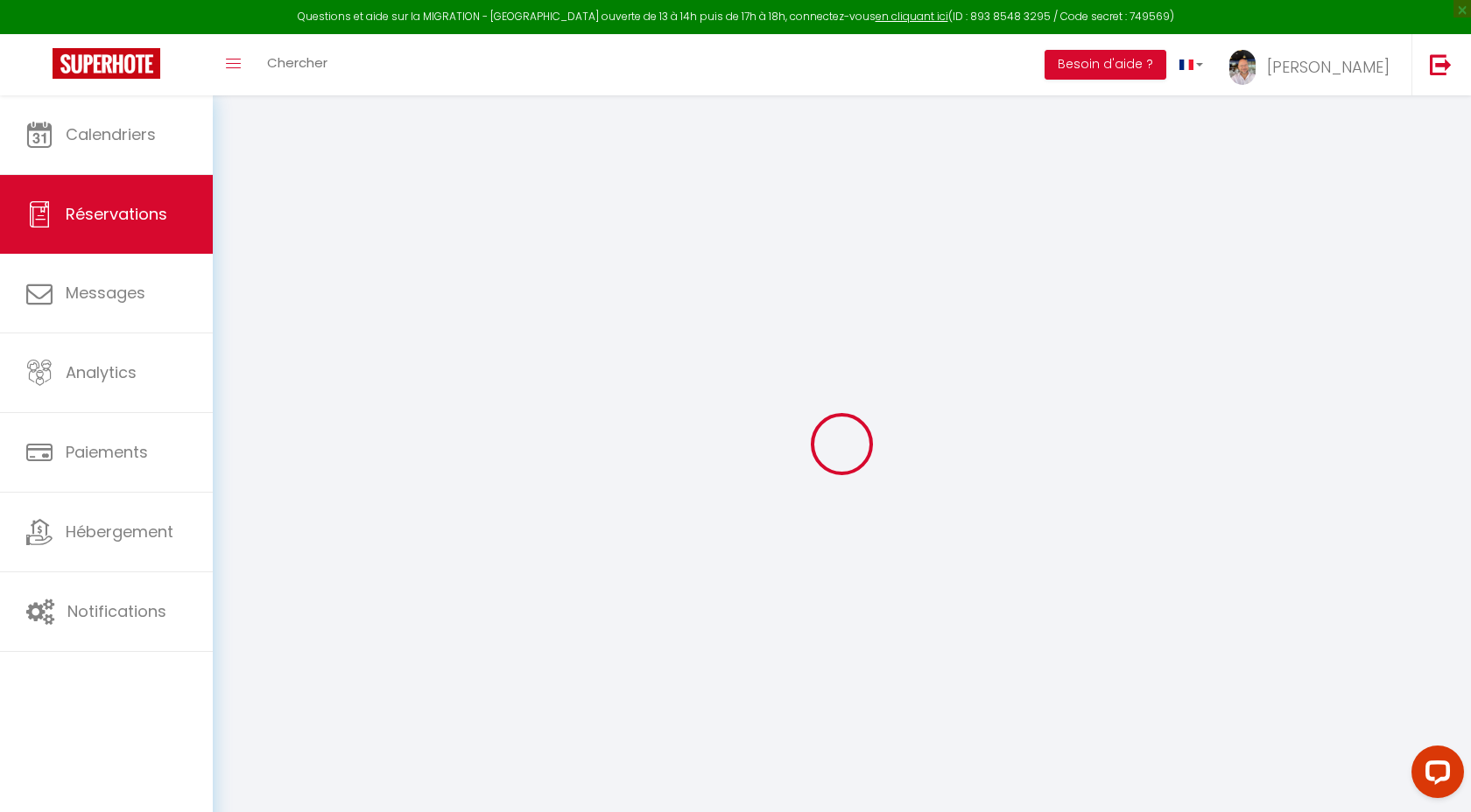
type input "Véronique"
type input "Le Blay"
type input "[EMAIL_ADDRESS][DOMAIN_NAME]"
type input "[PHONE_NUMBER]"
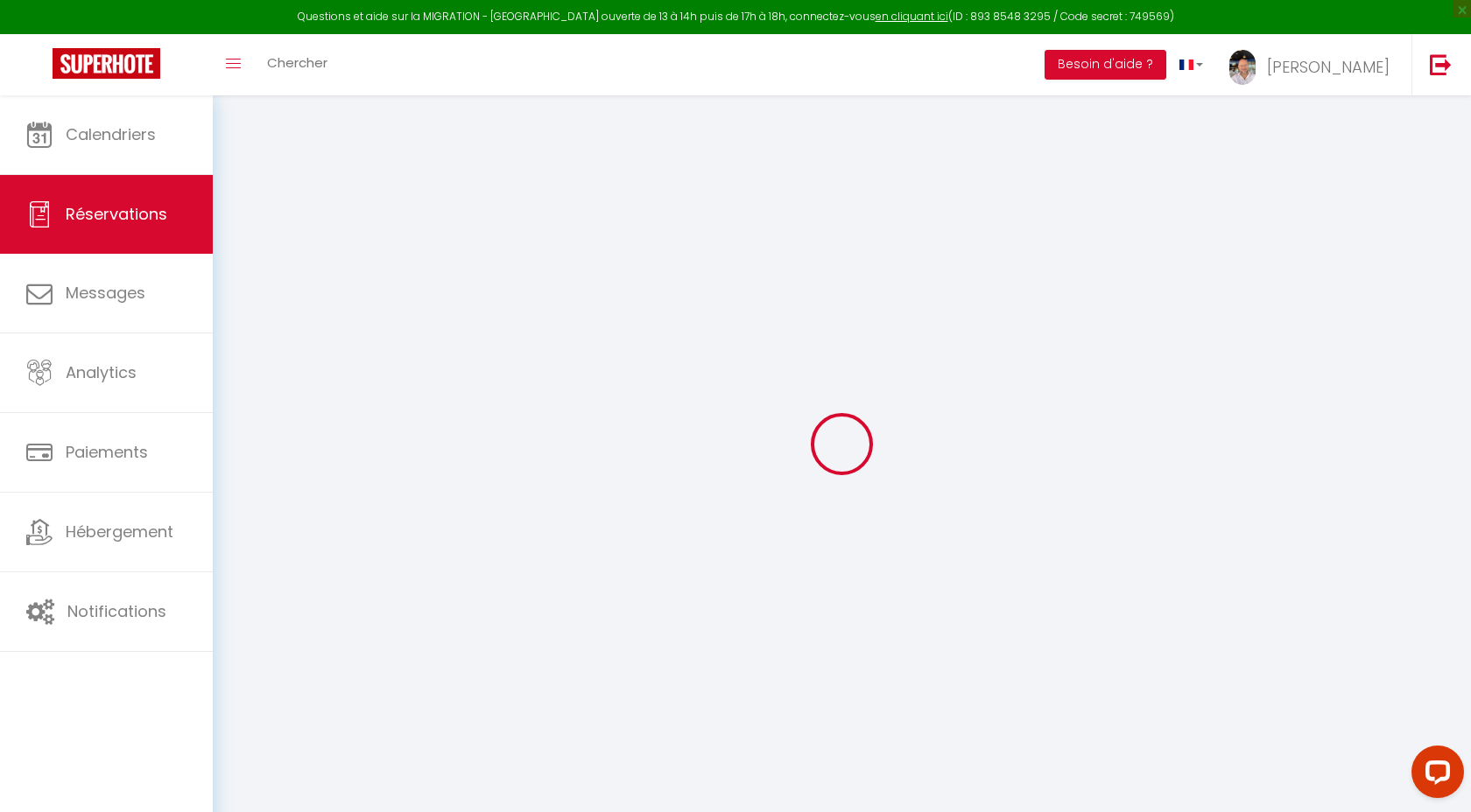
type input "[PHONE_NUMBER]"
select select
type input "59.4"
select select "70365"
select select "1"
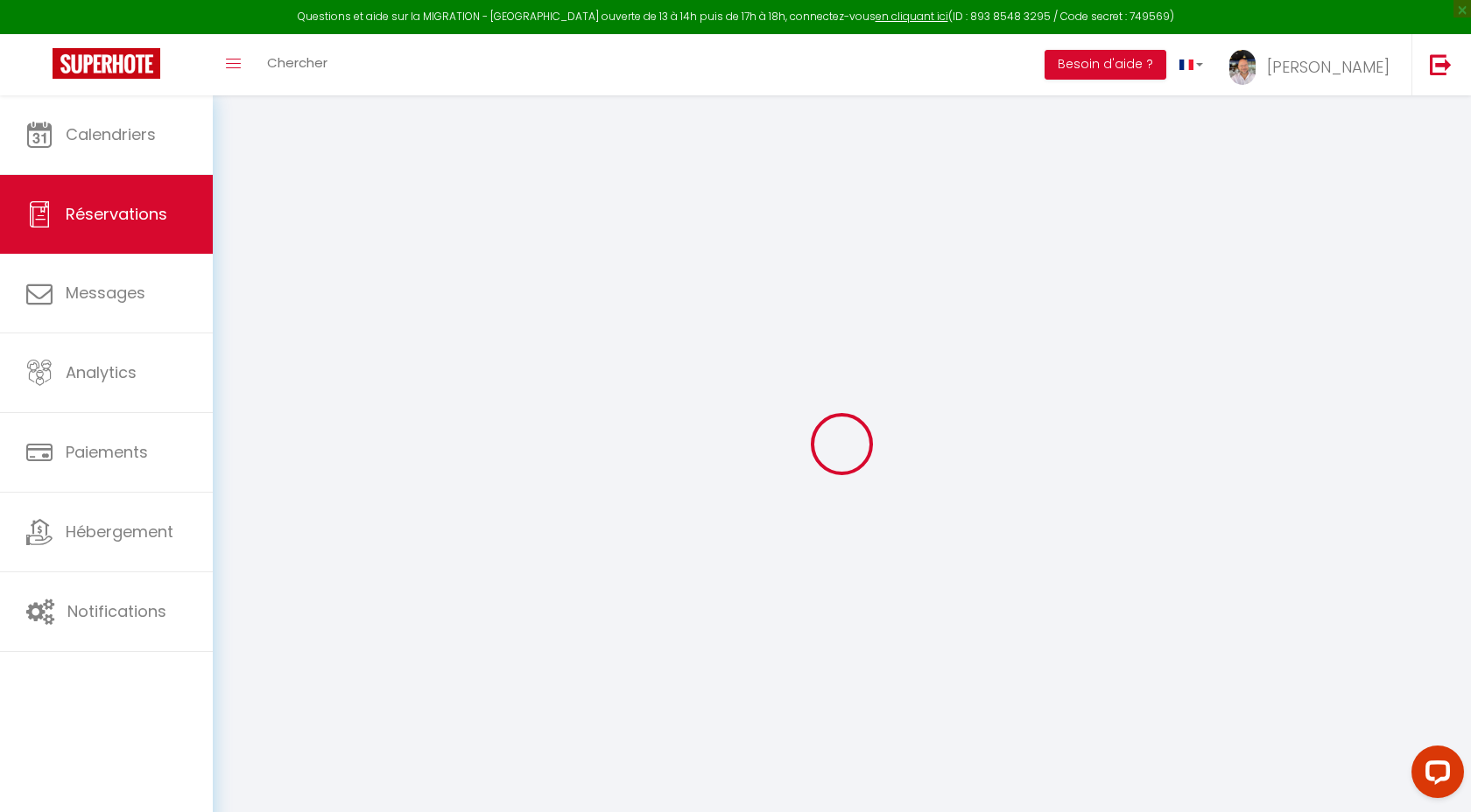
select select
type input "6"
type input "1"
select select "12"
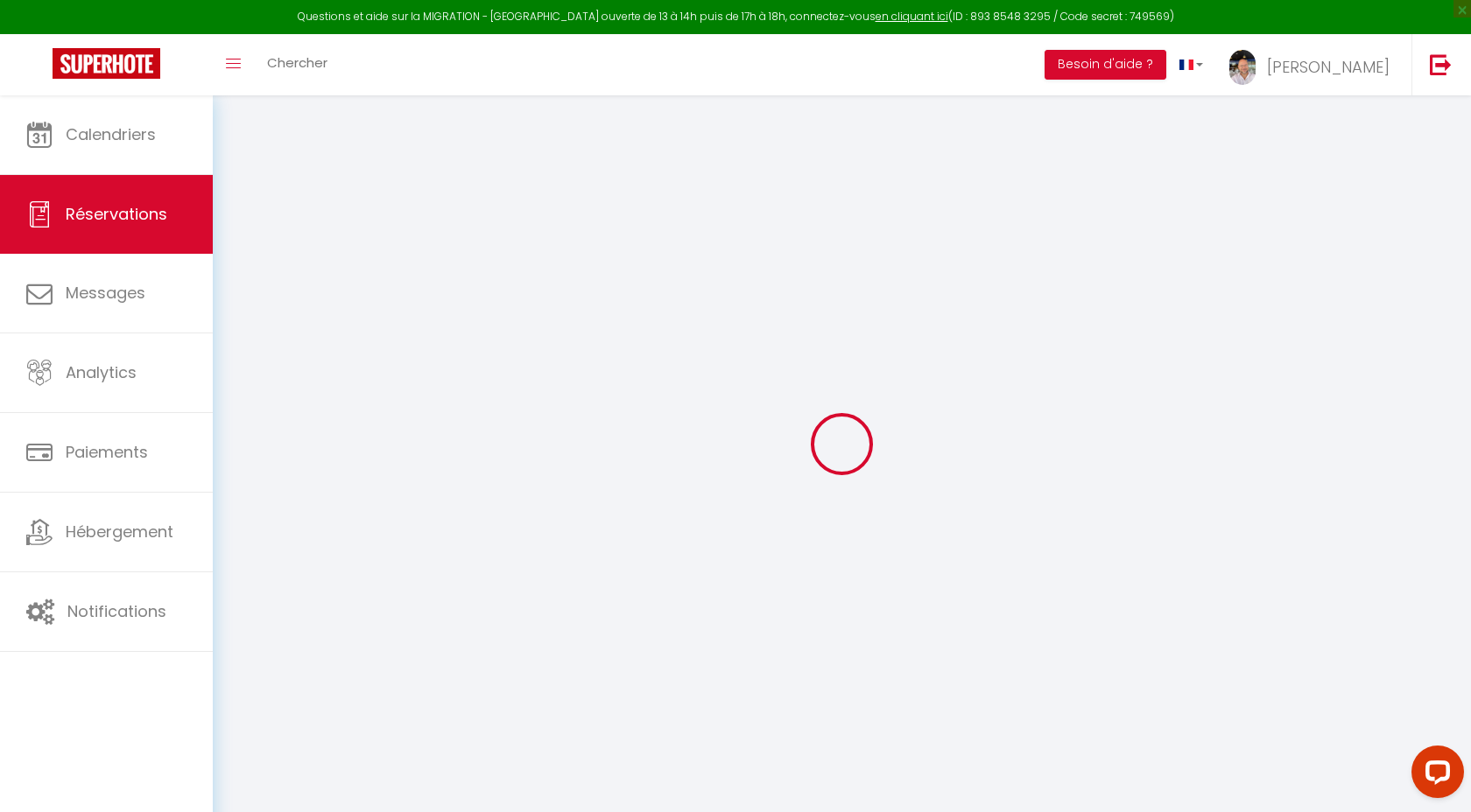
select select
type input "240"
checkbox input "false"
type input "0"
select select "1"
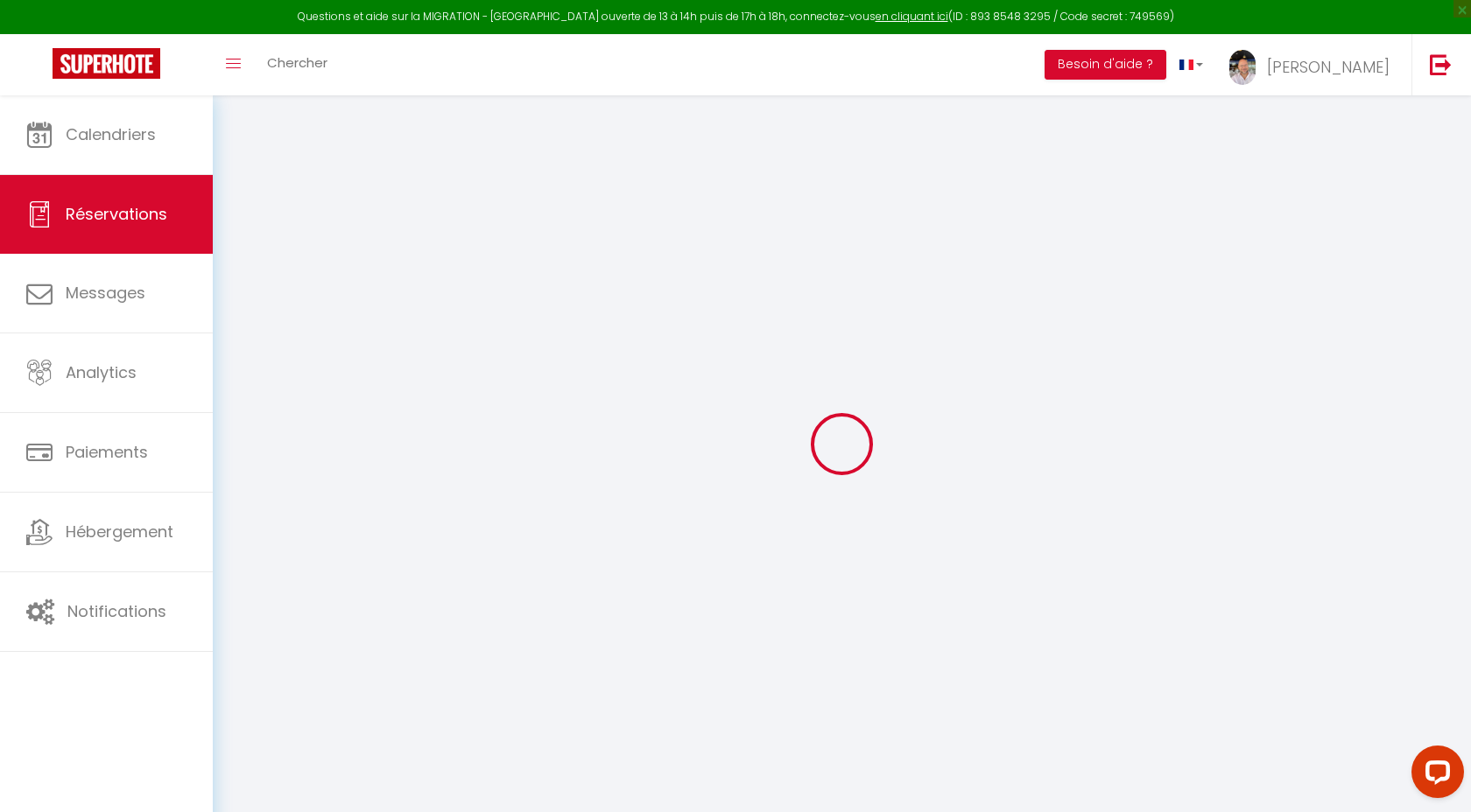
type input "0"
select select
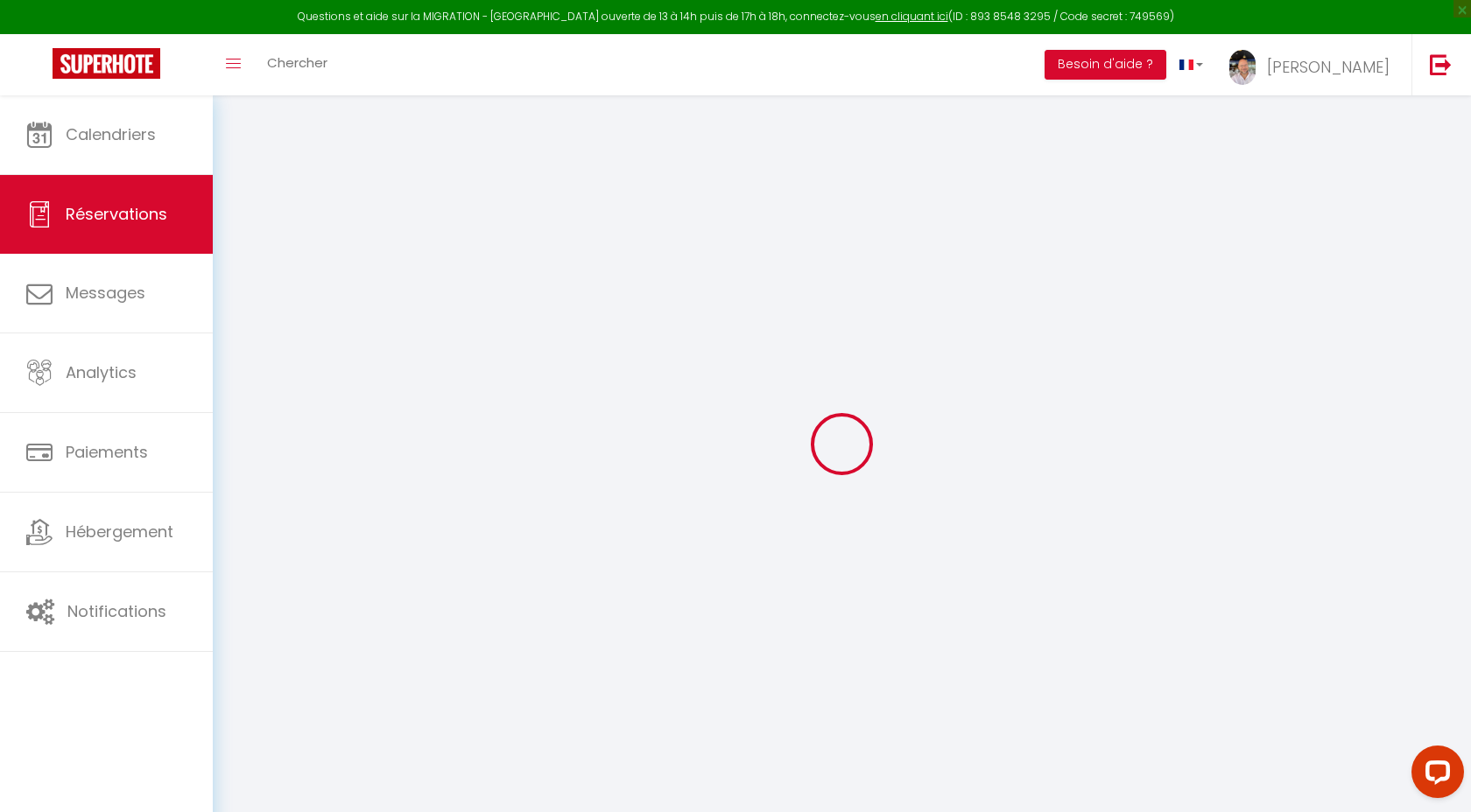
select select
select select "15"
checkbox input "false"
select select
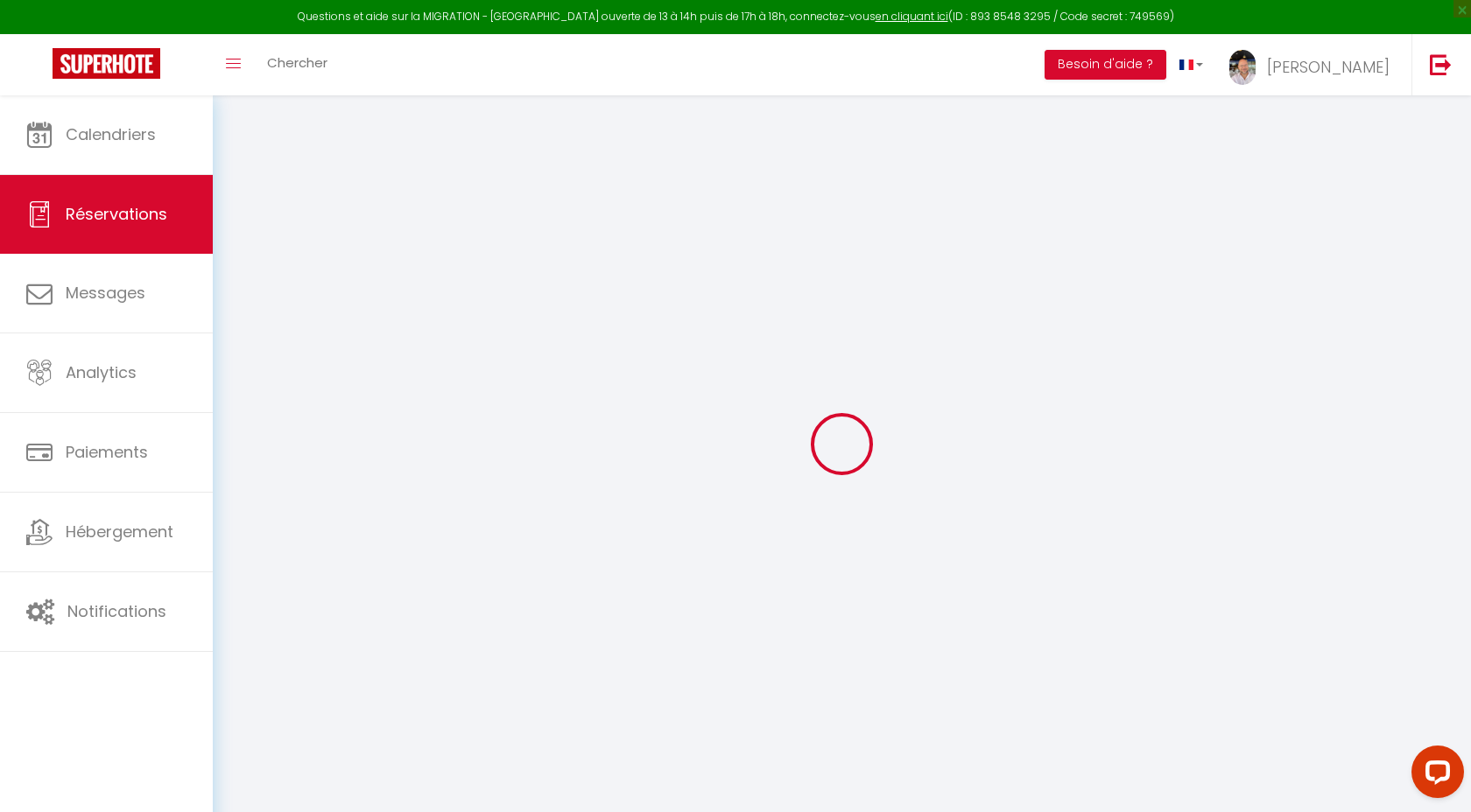
select select
checkbox input "false"
select select
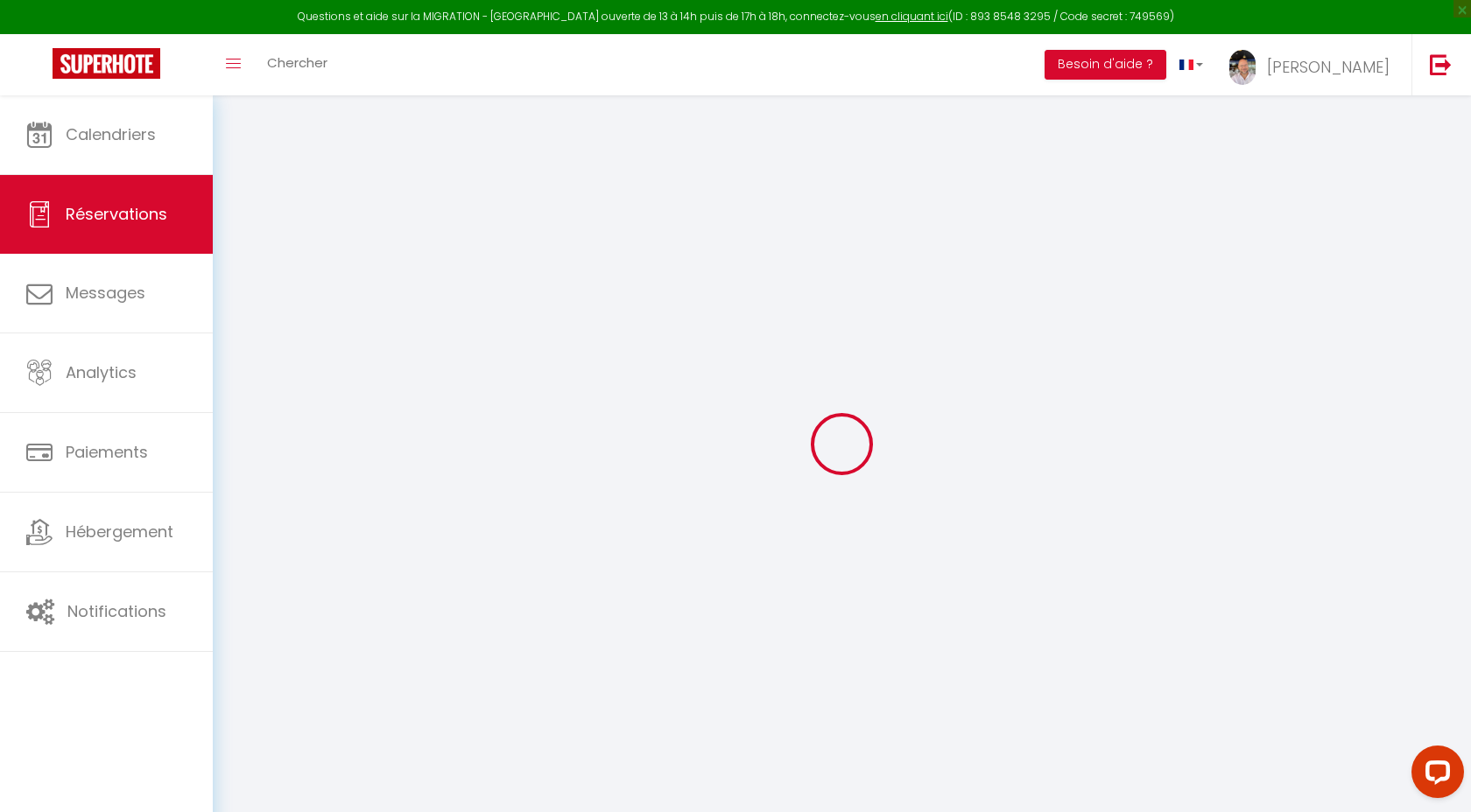
checkbox input "false"
select select
checkbox input "false"
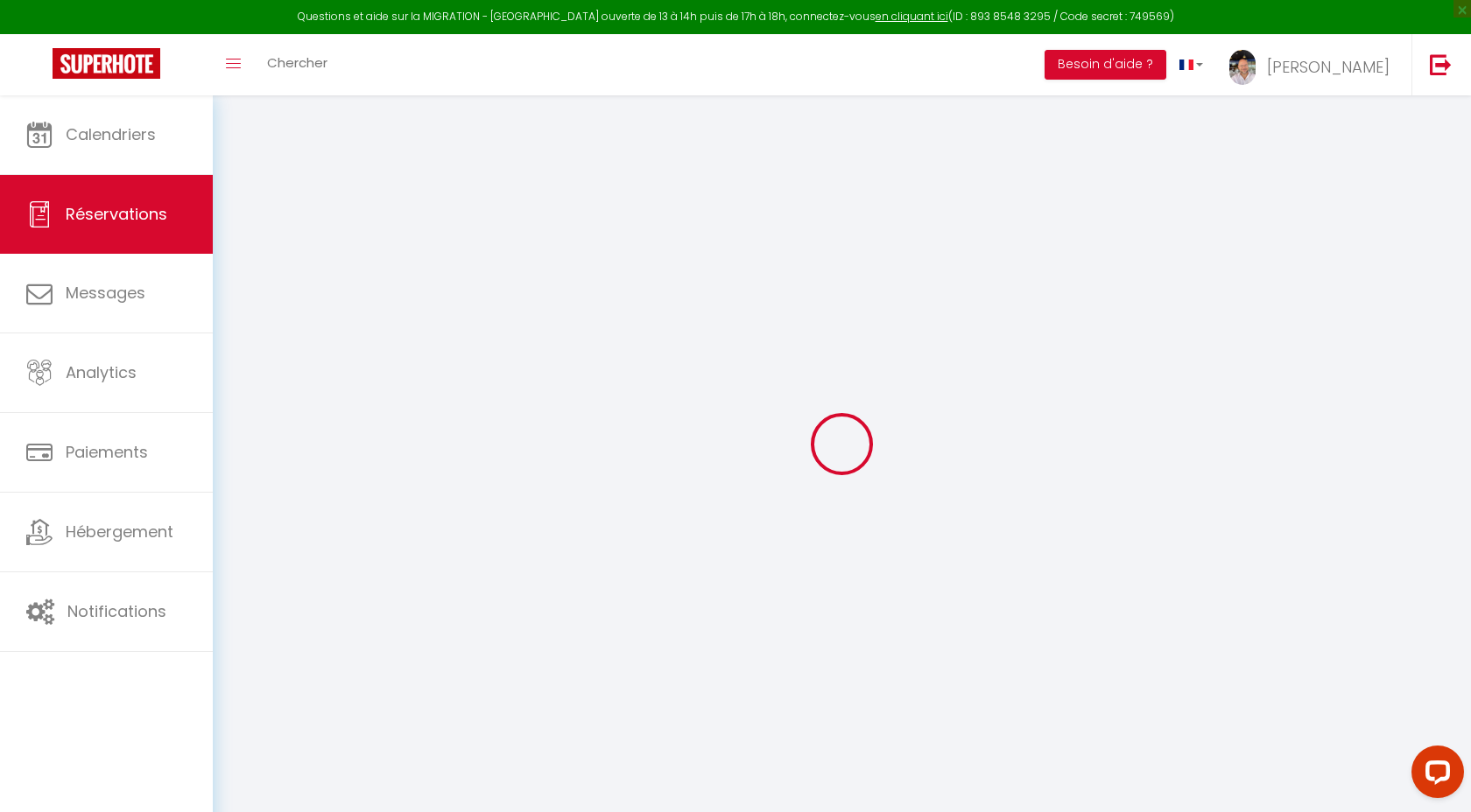
type textarea "Nous habitons en [GEOGRAPHIC_DATA], nous venons passer 3 jours sur [GEOGRAPHIC_…"
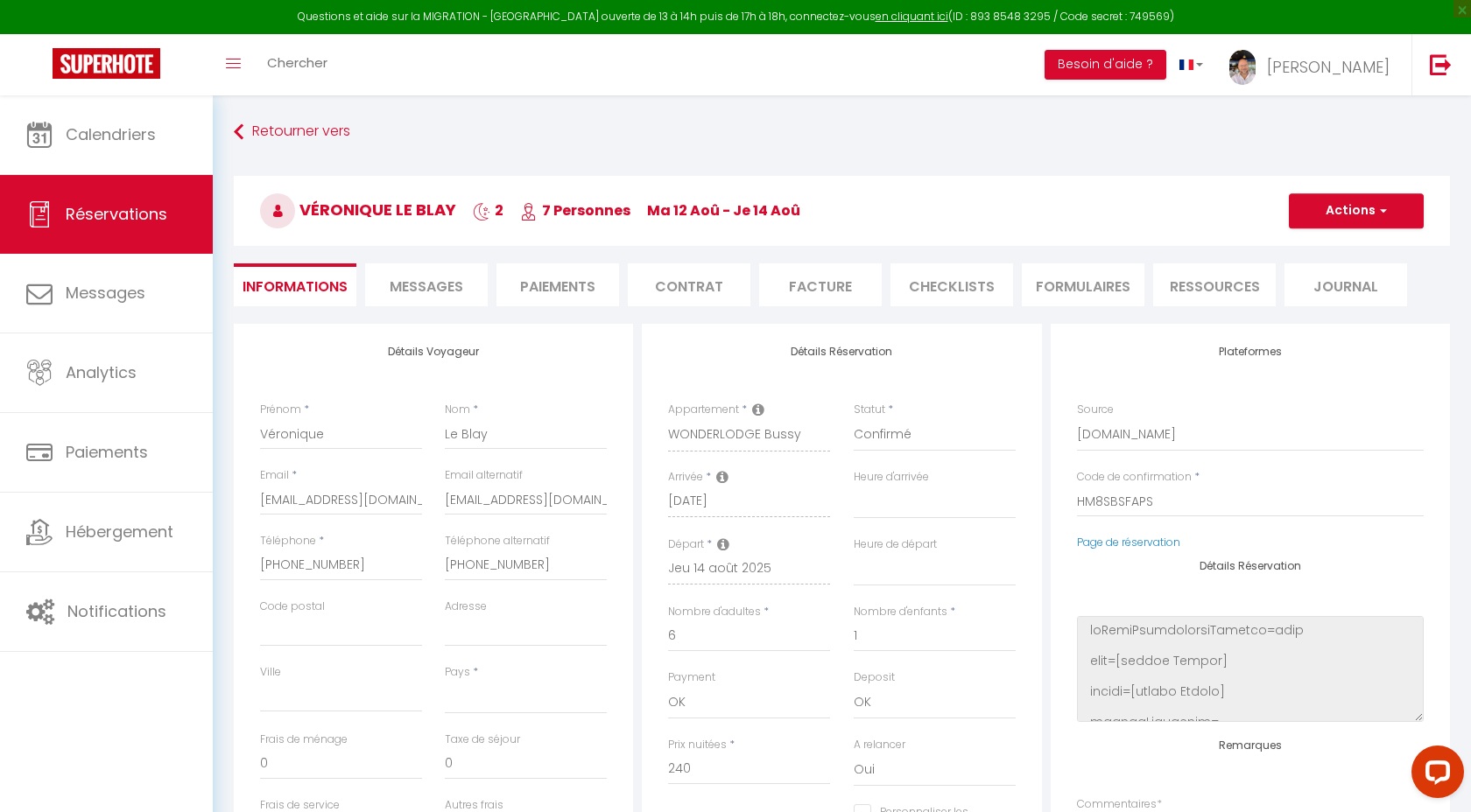
select select
type input "90"
select select
checkbox input "false"
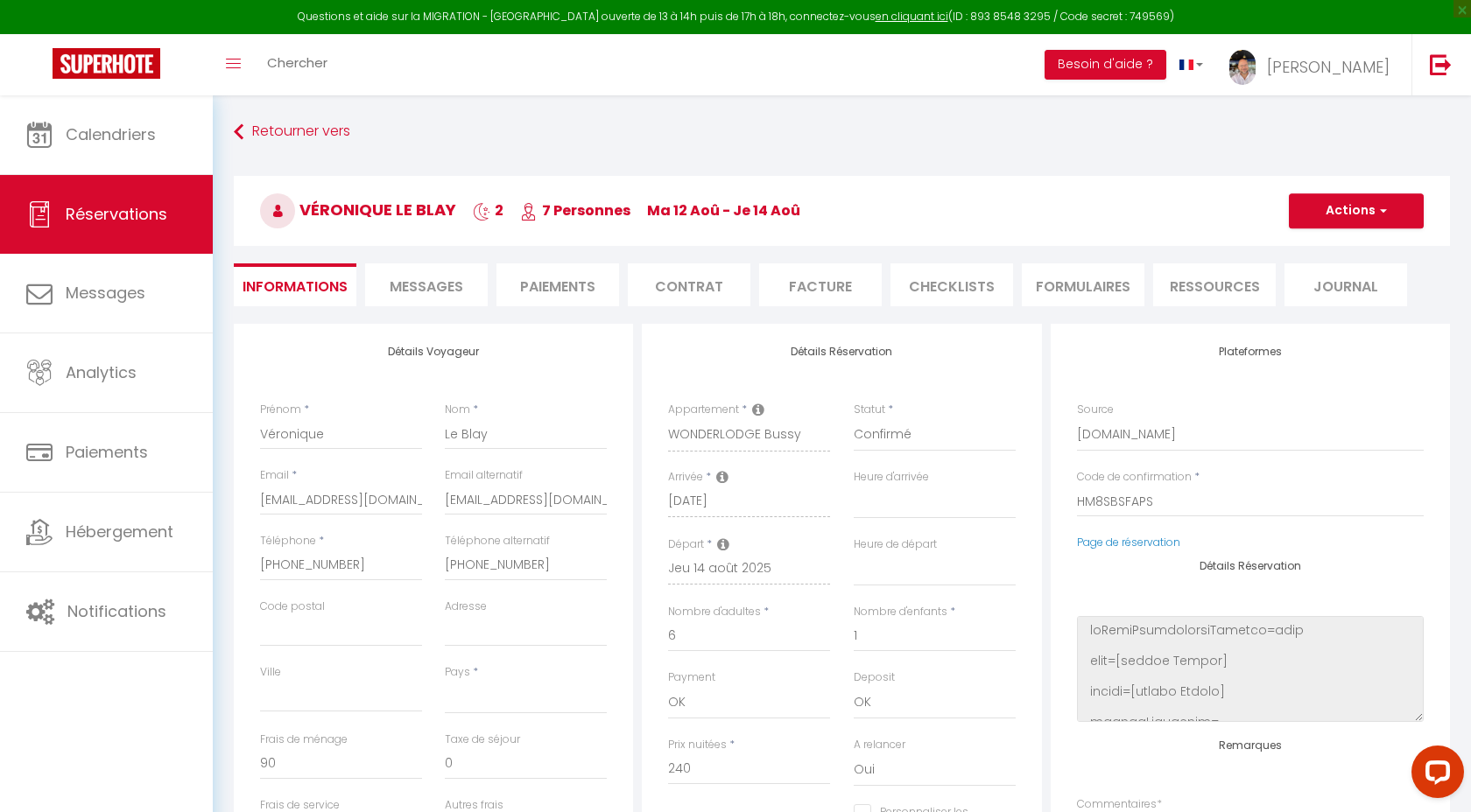
select select
checkbox input "false"
select select "18:00"
select select "11:00"
click at [436, 280] on span "Messages" at bounding box center [426, 286] width 74 height 20
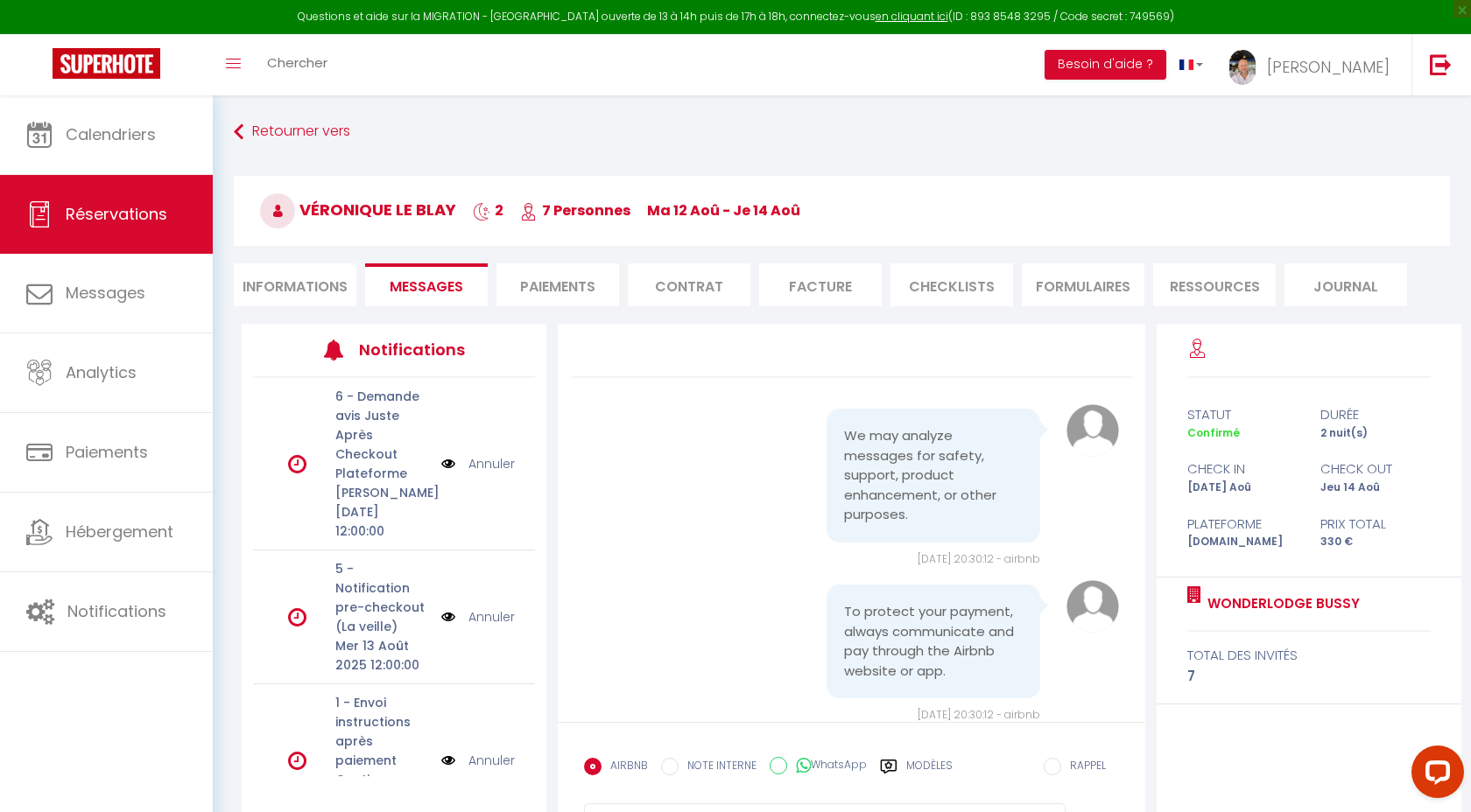
scroll to position [2478, 0]
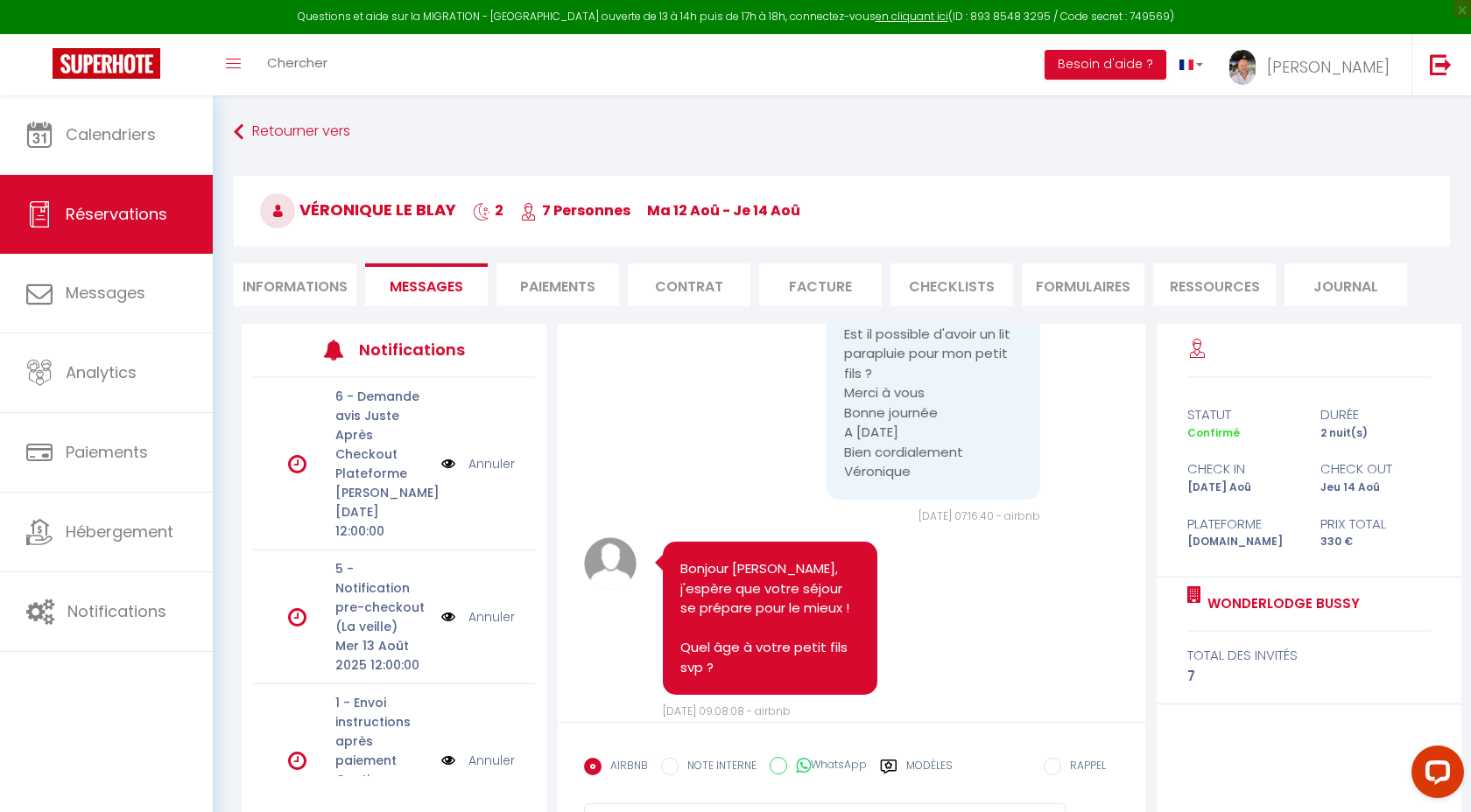
click at [313, 272] on li "Informations" at bounding box center [295, 284] width 123 height 42
select select
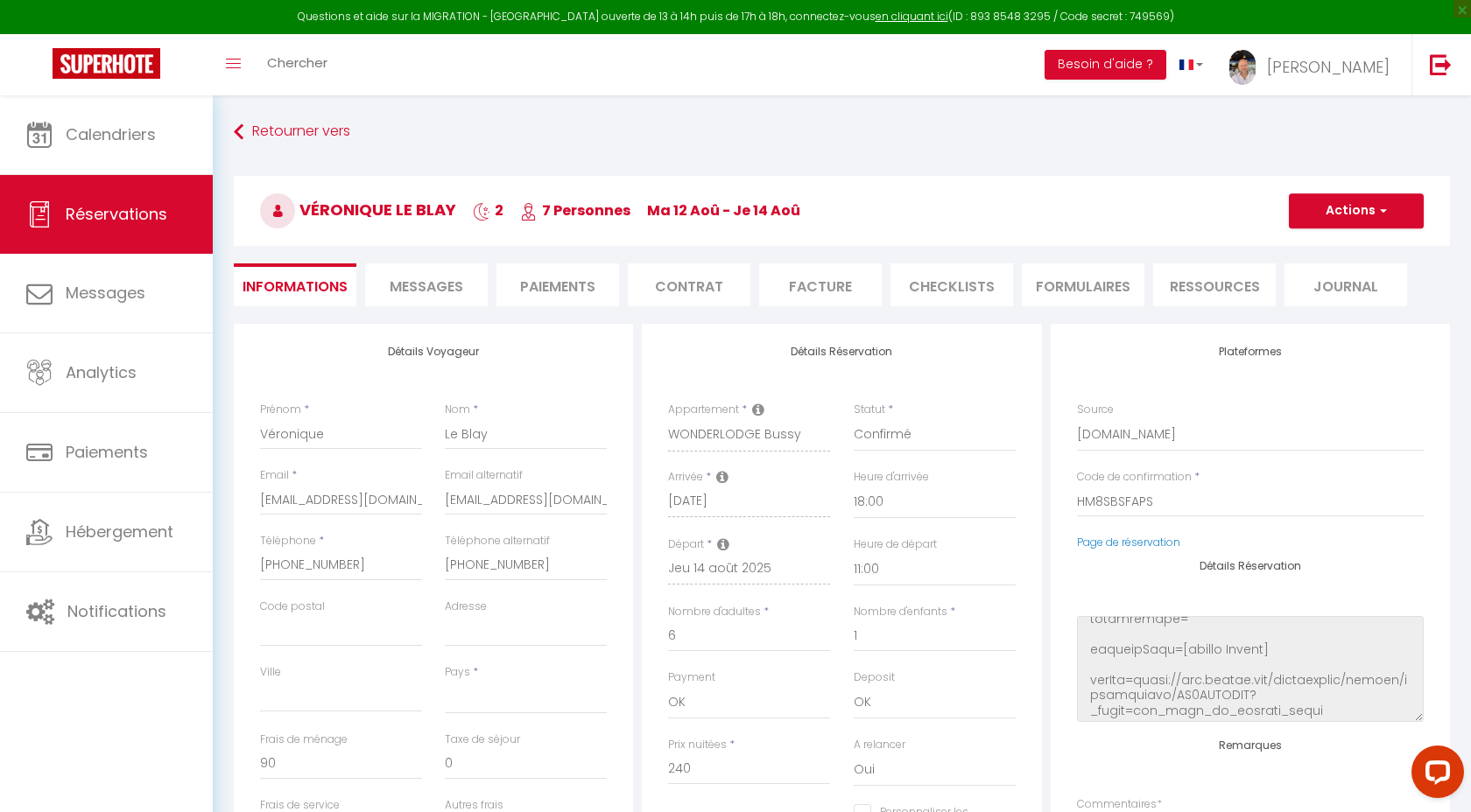
click at [448, 293] on span "Messages" at bounding box center [426, 286] width 74 height 20
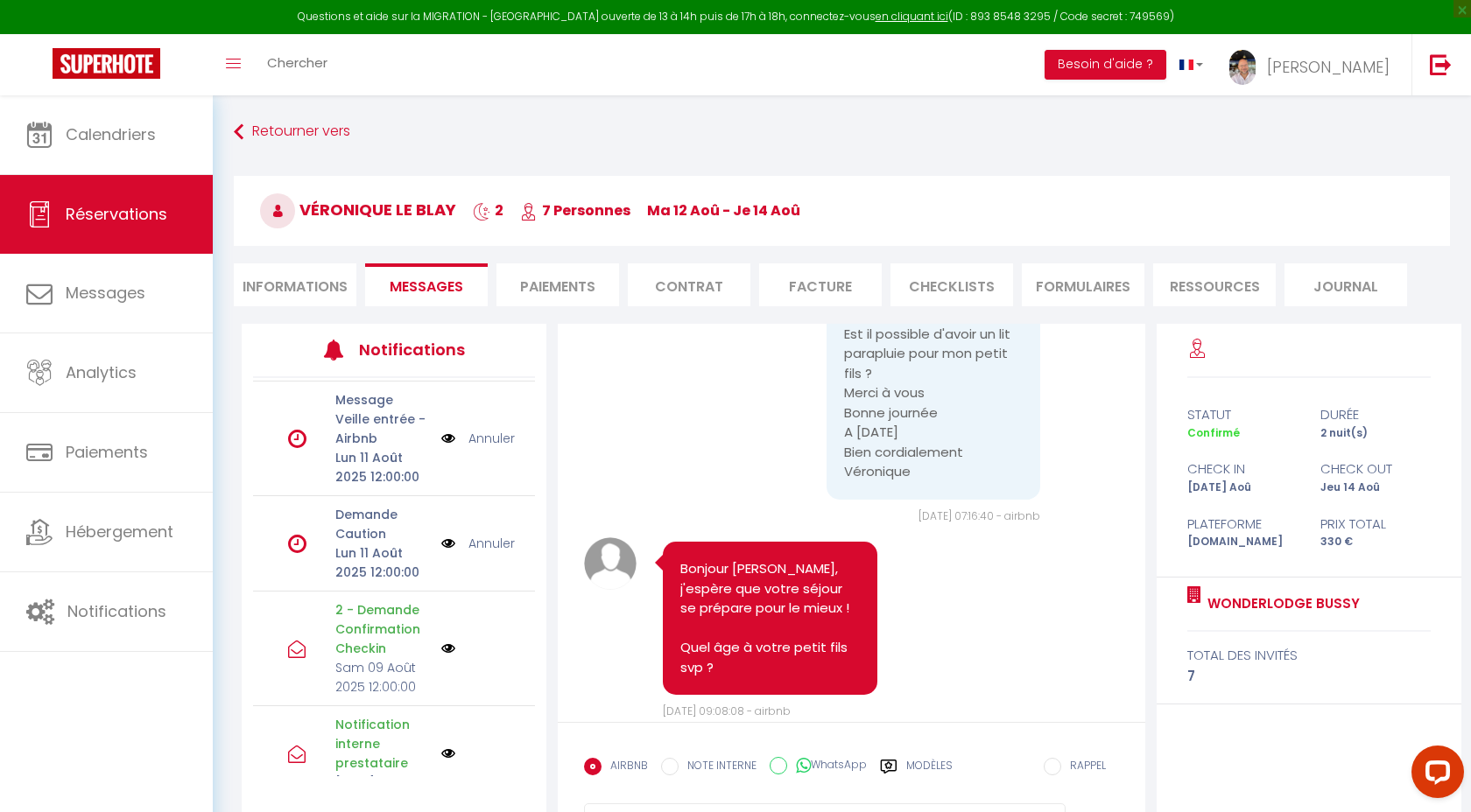
scroll to position [531, 0]
click at [445, 535] on img at bounding box center [448, 545] width 14 height 19
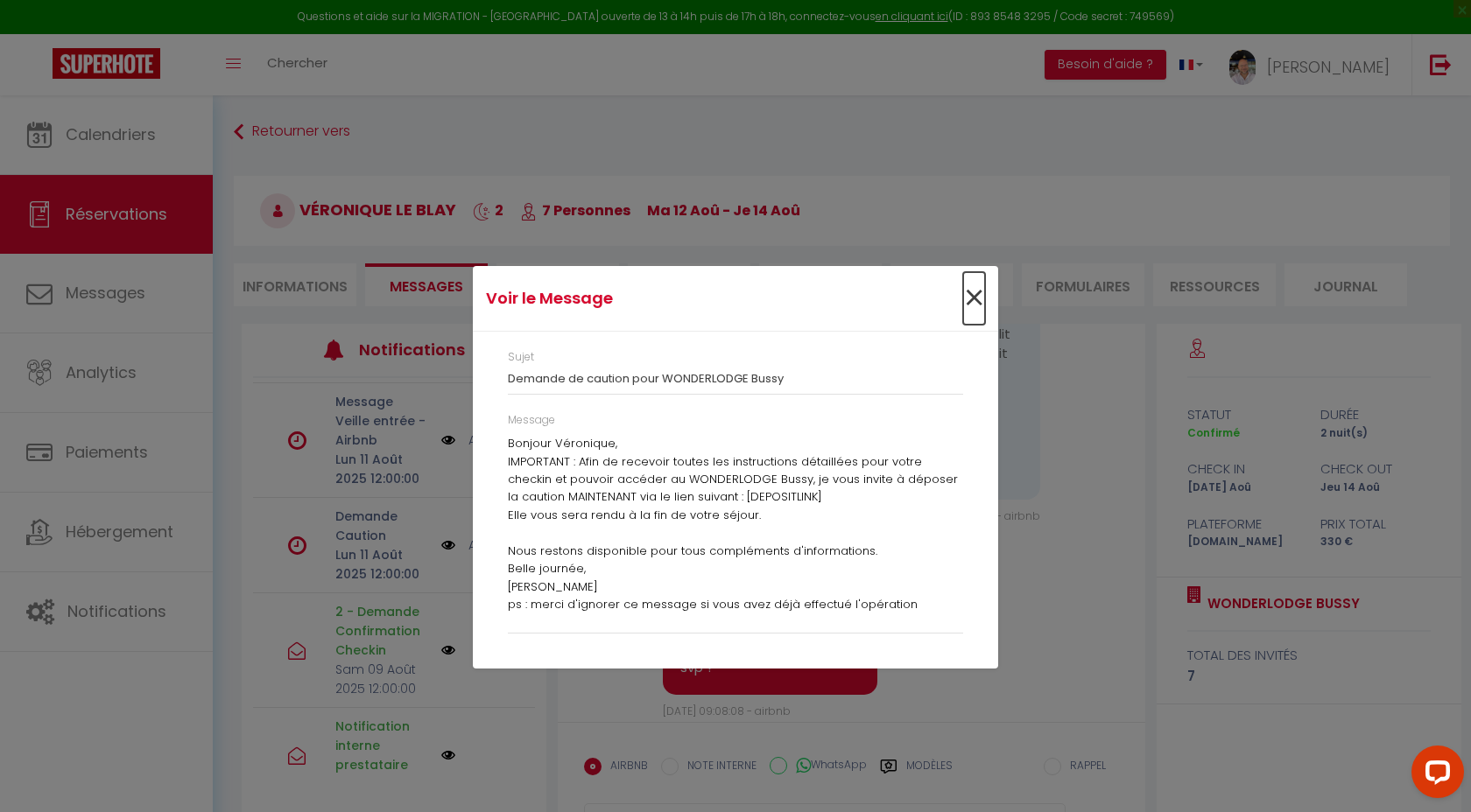
click at [971, 296] on span "×" at bounding box center [973, 298] width 22 height 53
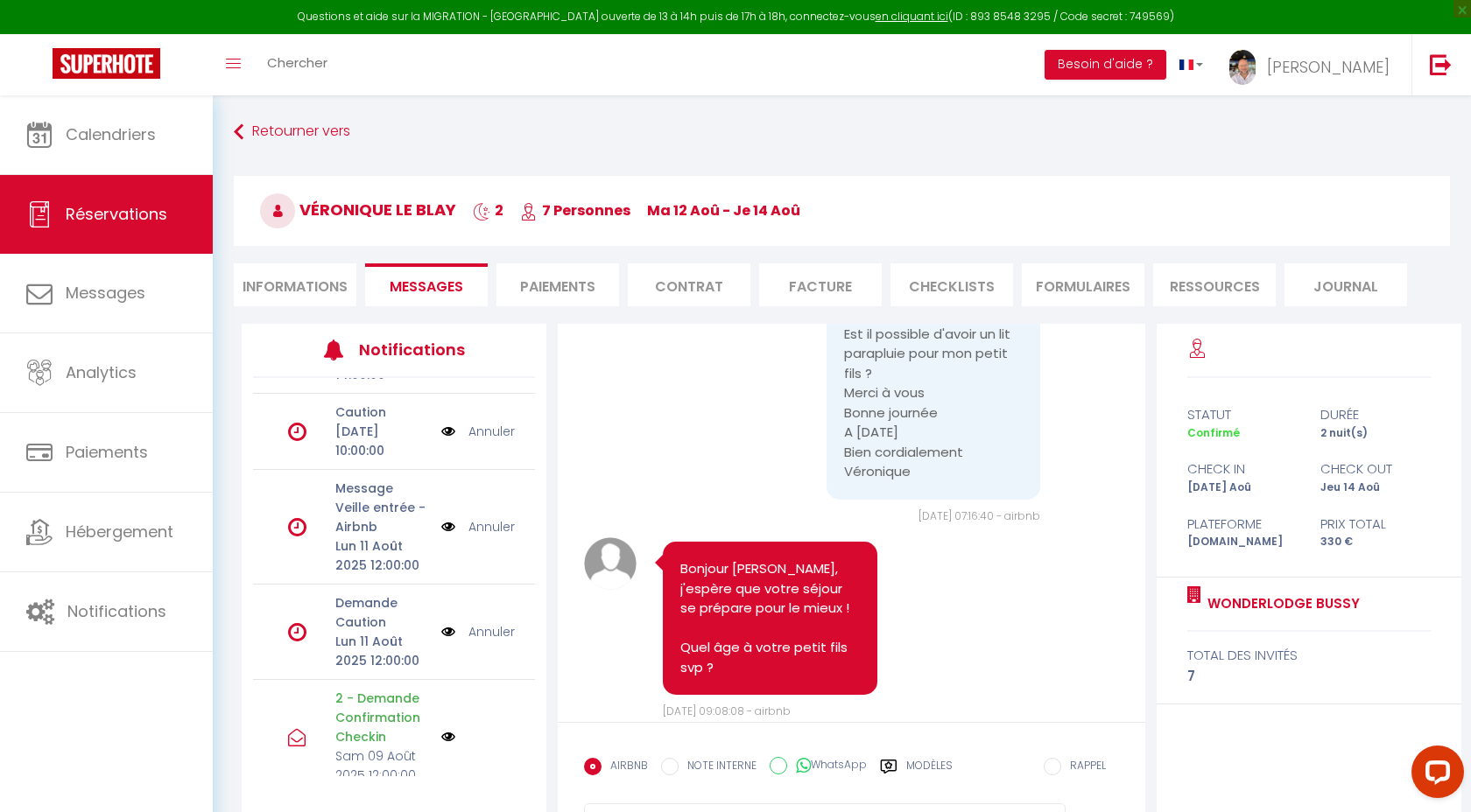
scroll to position [435, 0]
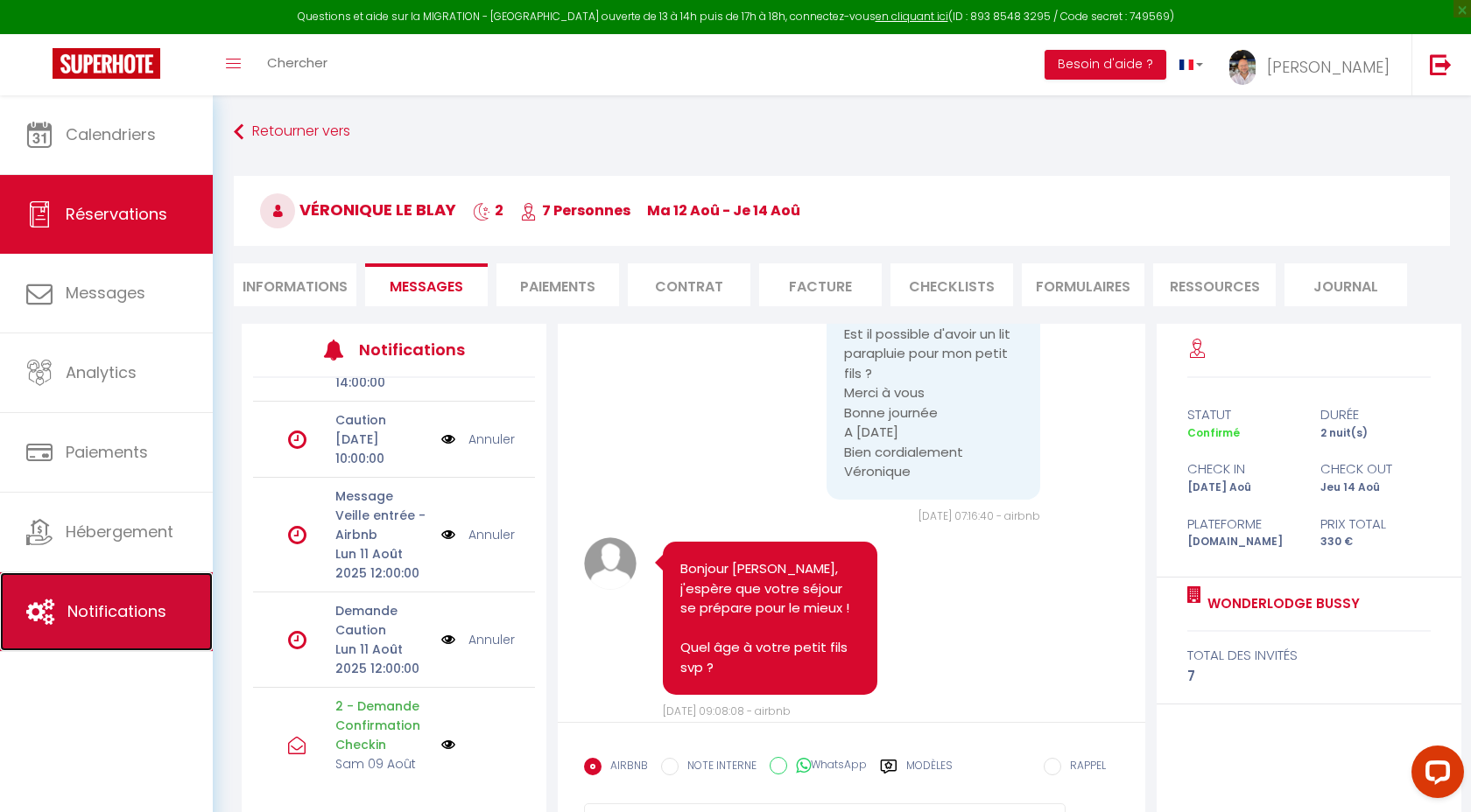
click at [140, 614] on span "Notifications" at bounding box center [116, 611] width 99 height 22
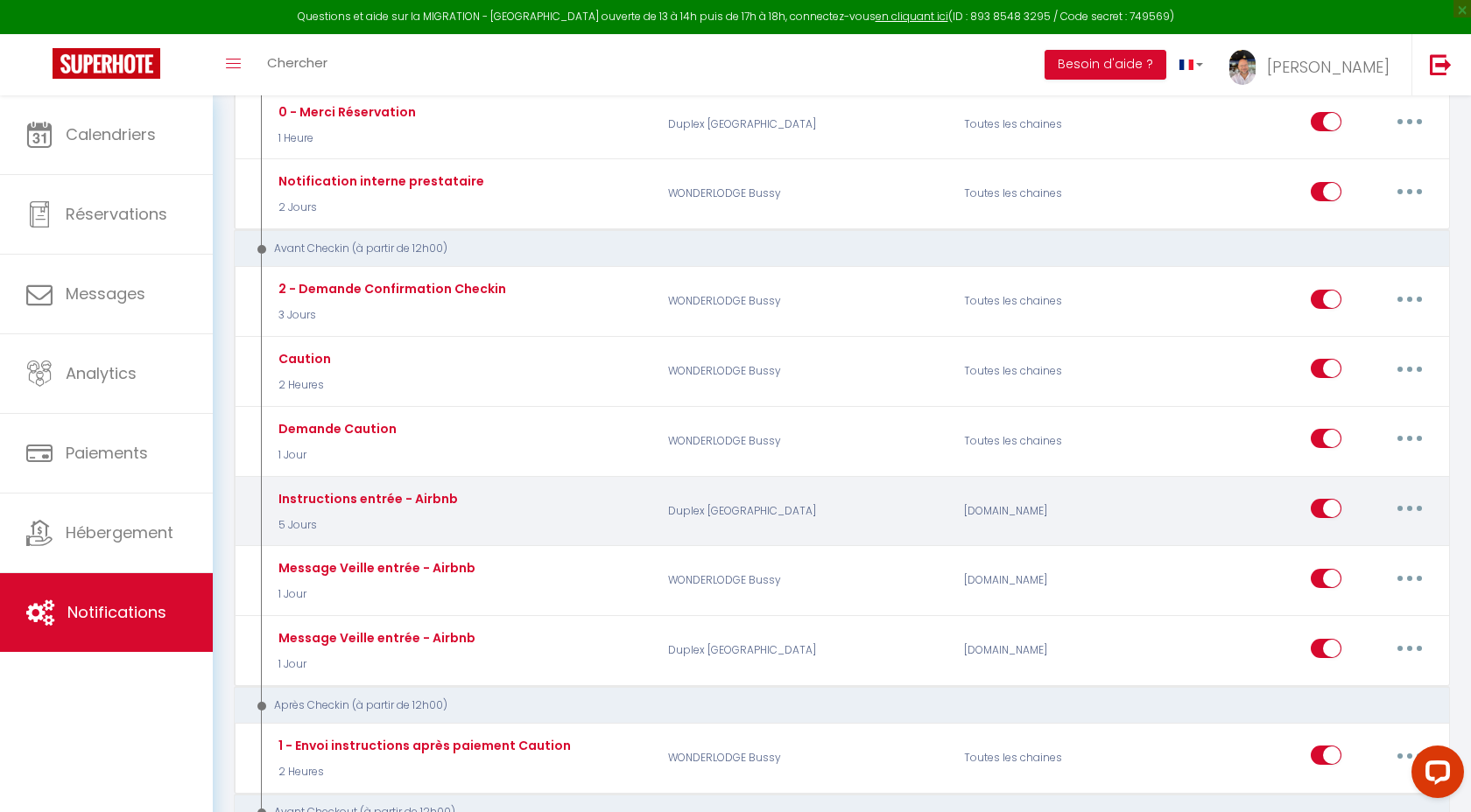
scroll to position [324, 0]
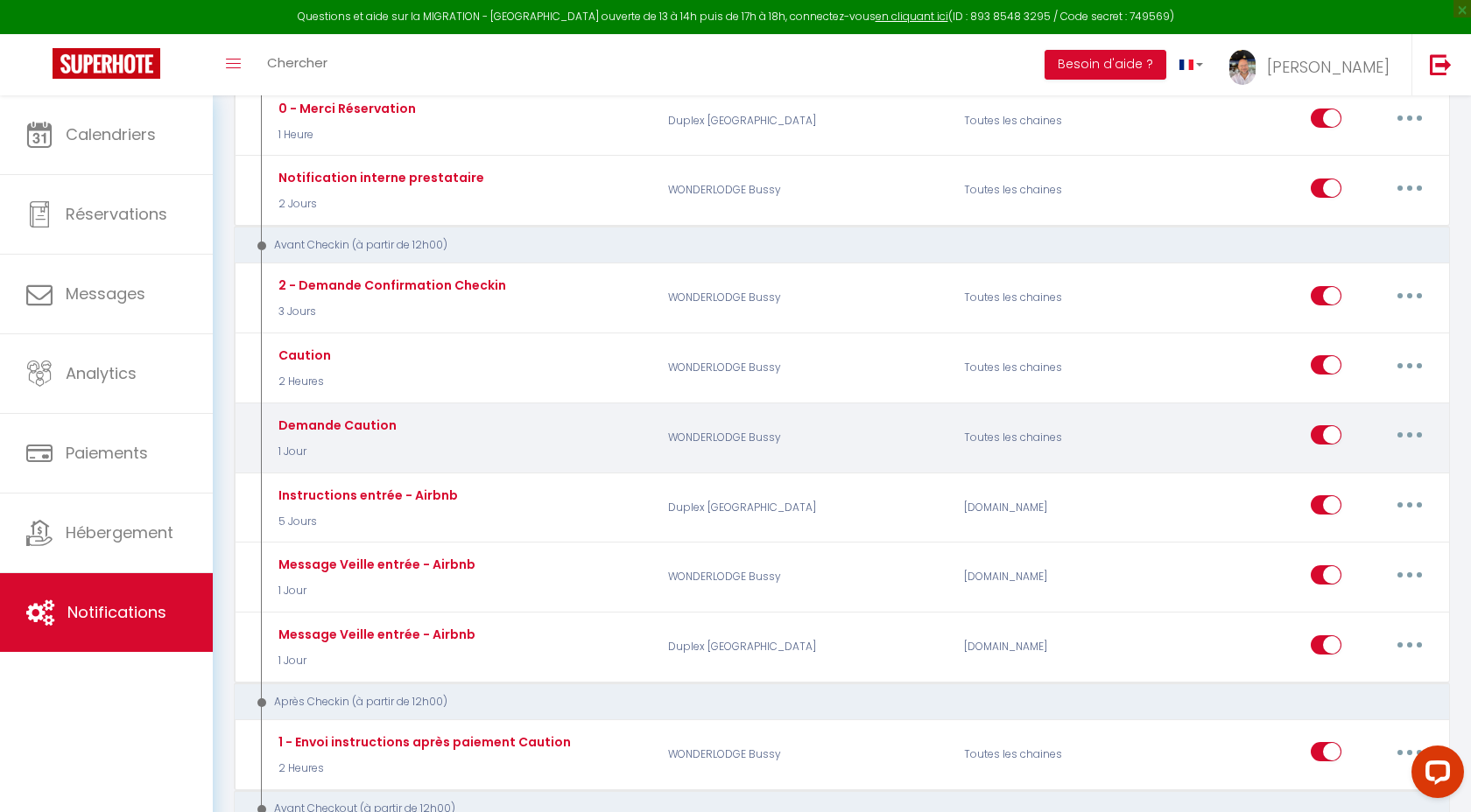
click at [1411, 433] on icon "button" at bounding box center [1410, 435] width 6 height 6
click at [1330, 471] on link "Editer" at bounding box center [1363, 475] width 129 height 30
type input "Demande Caution"
select select "1 Jour"
select select "if_booking_is_paid"
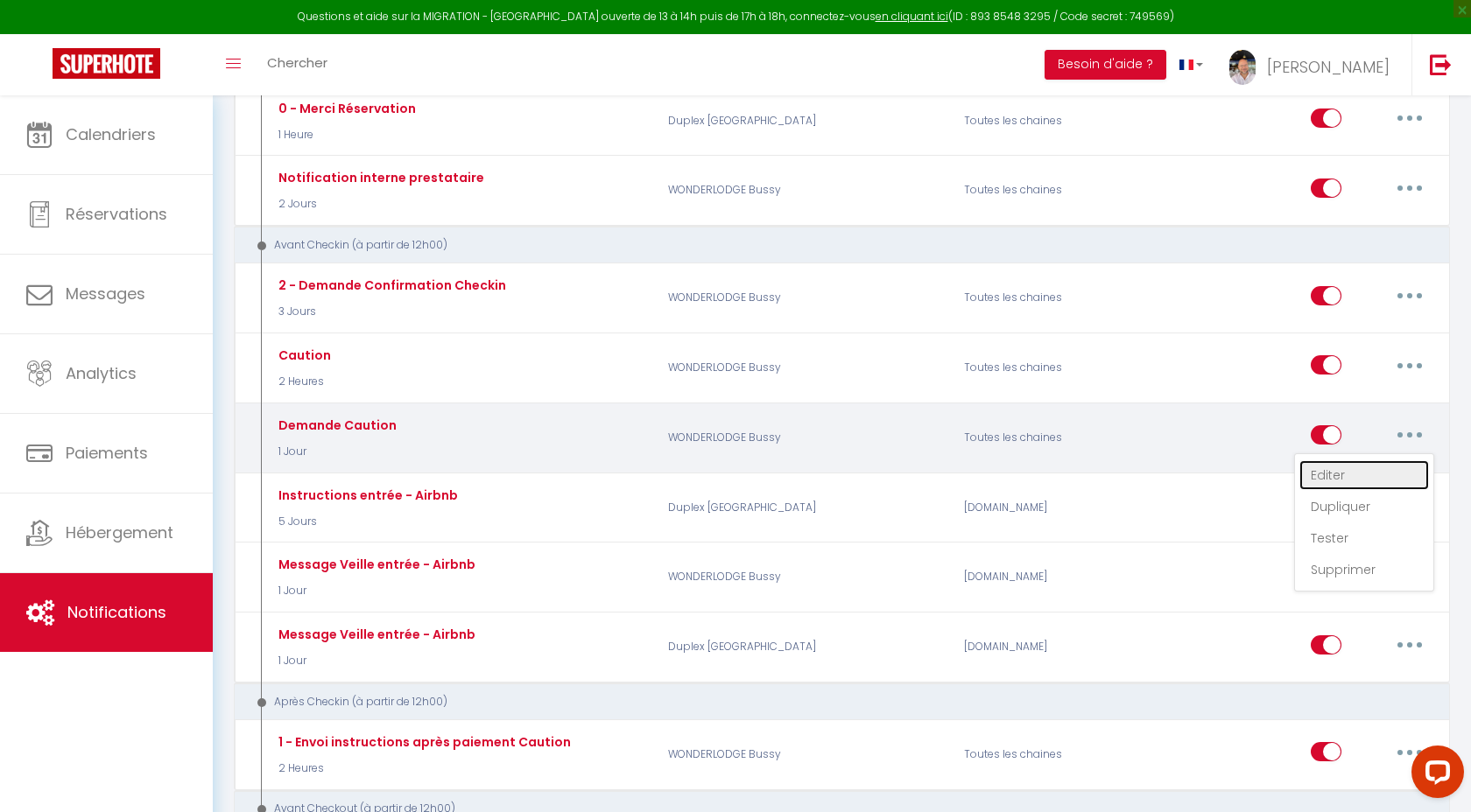
checkbox input "true"
checkbox input "false"
radio input "true"
type input "Demande de caution pour [RENTAL:NAME]"
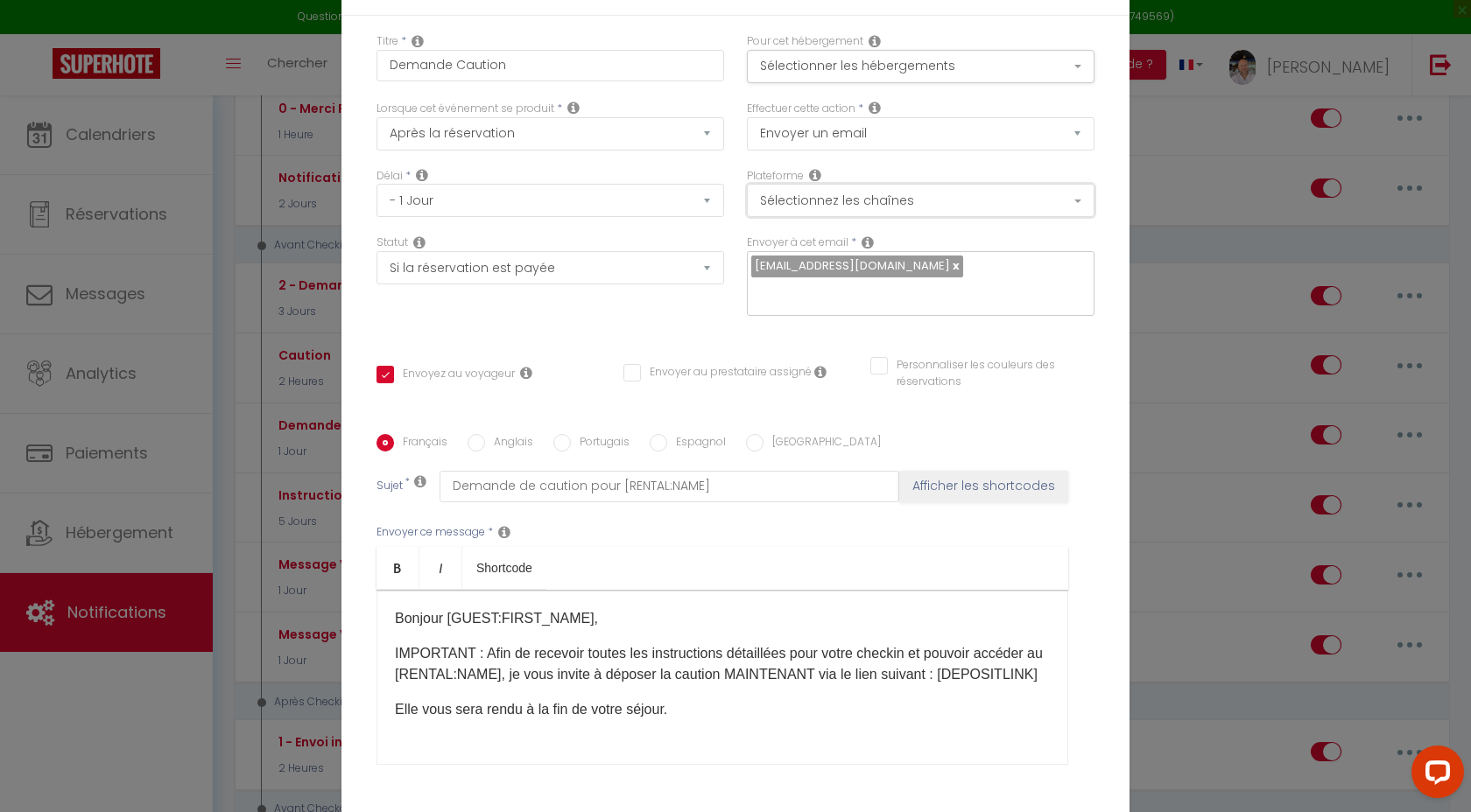
click at [848, 217] on button "Sélectionnez les chaînes" at bounding box center [920, 200] width 348 height 33
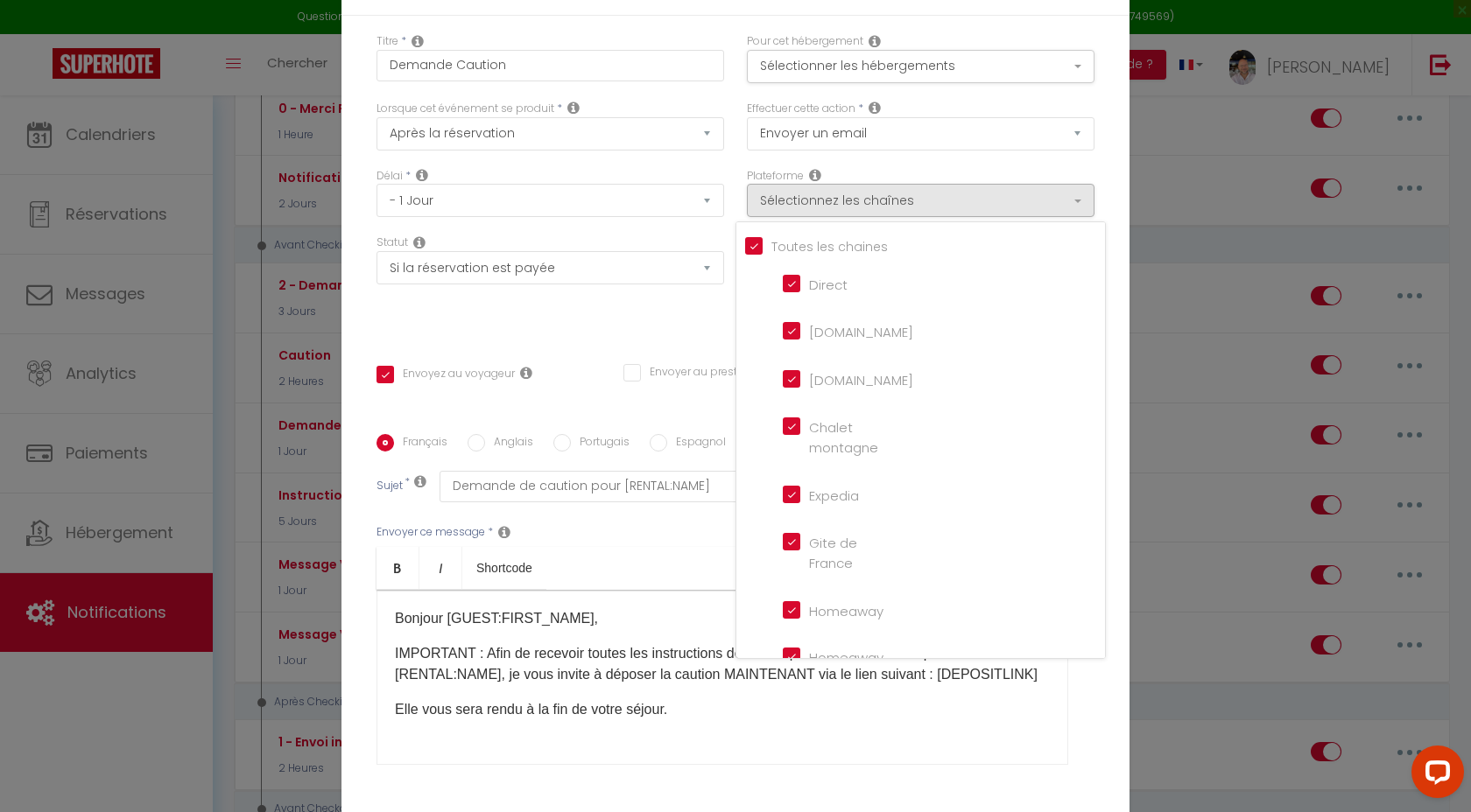
click at [791, 339] on input "[DOMAIN_NAME]" at bounding box center [832, 330] width 100 height 18
checkbox input "false"
checkbox input "true"
checkbox input "false"
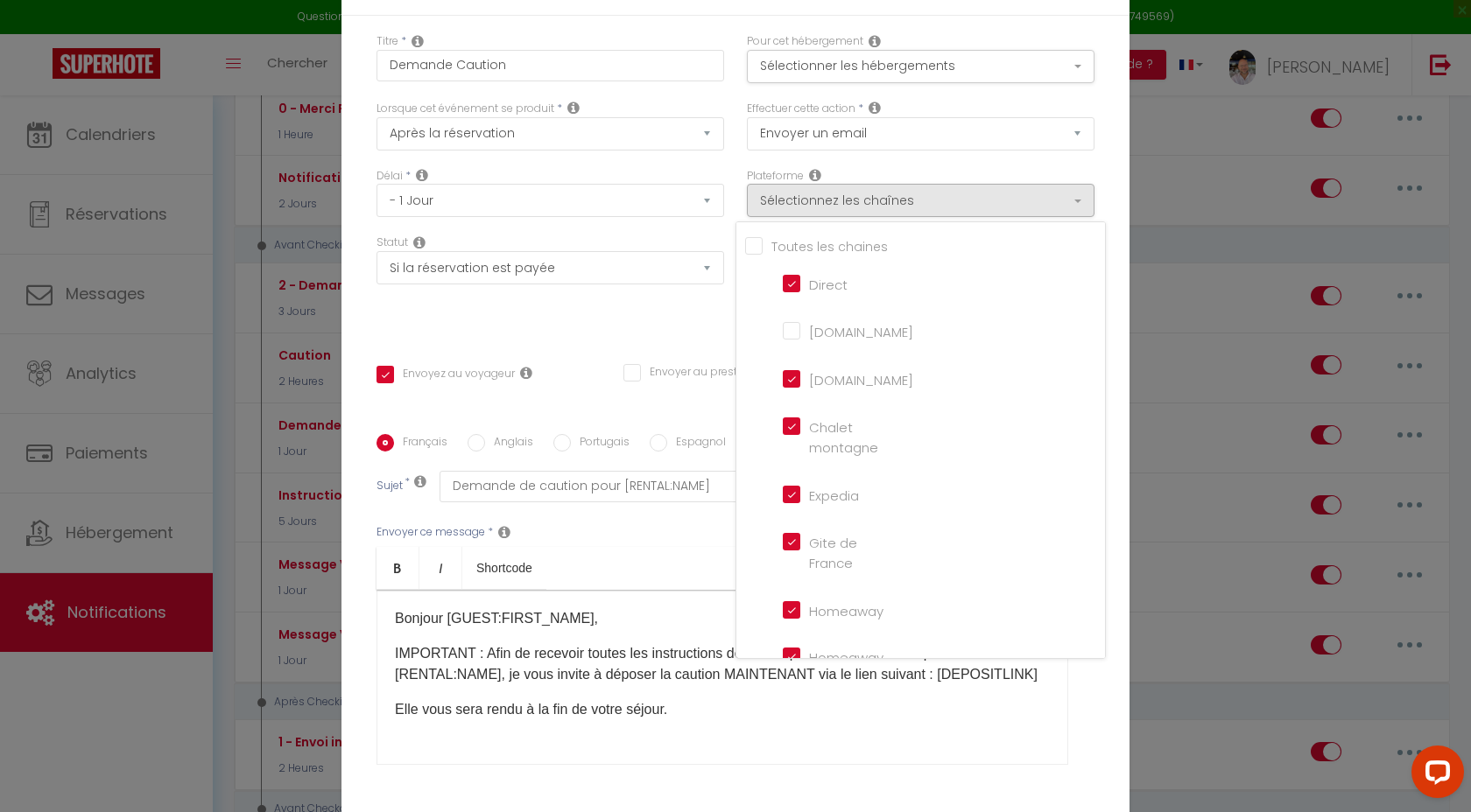
checkbox input "false"
click at [675, 330] on div "Titre * Demande Caution Pour cet hébergement Sélectionner les hébergements Tous…" at bounding box center [735, 434] width 788 height 837
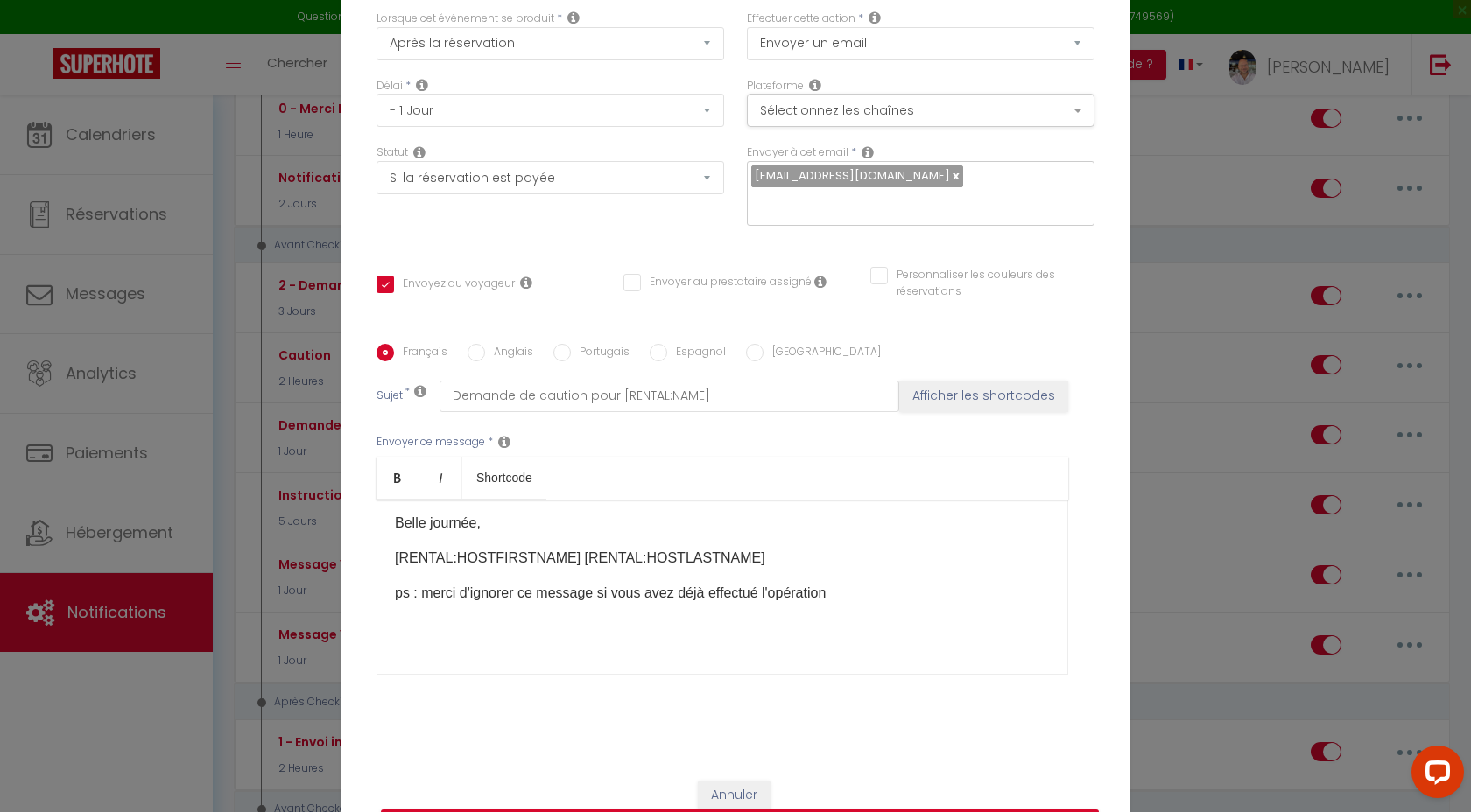
scroll to position [126, 0]
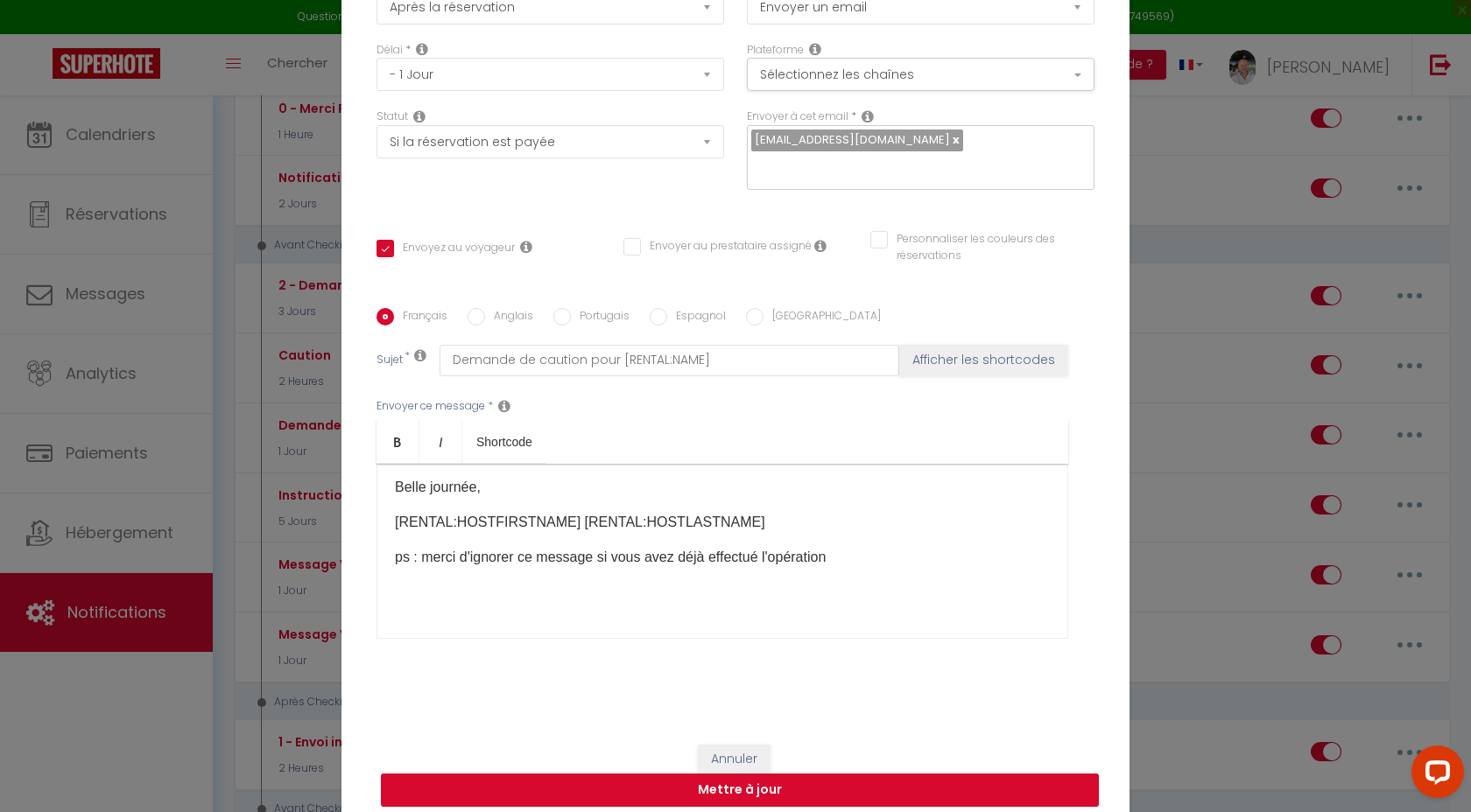
click at [750, 781] on button "Mettre à jour" at bounding box center [740, 789] width 718 height 33
checkbox input "true"
checkbox input "false"
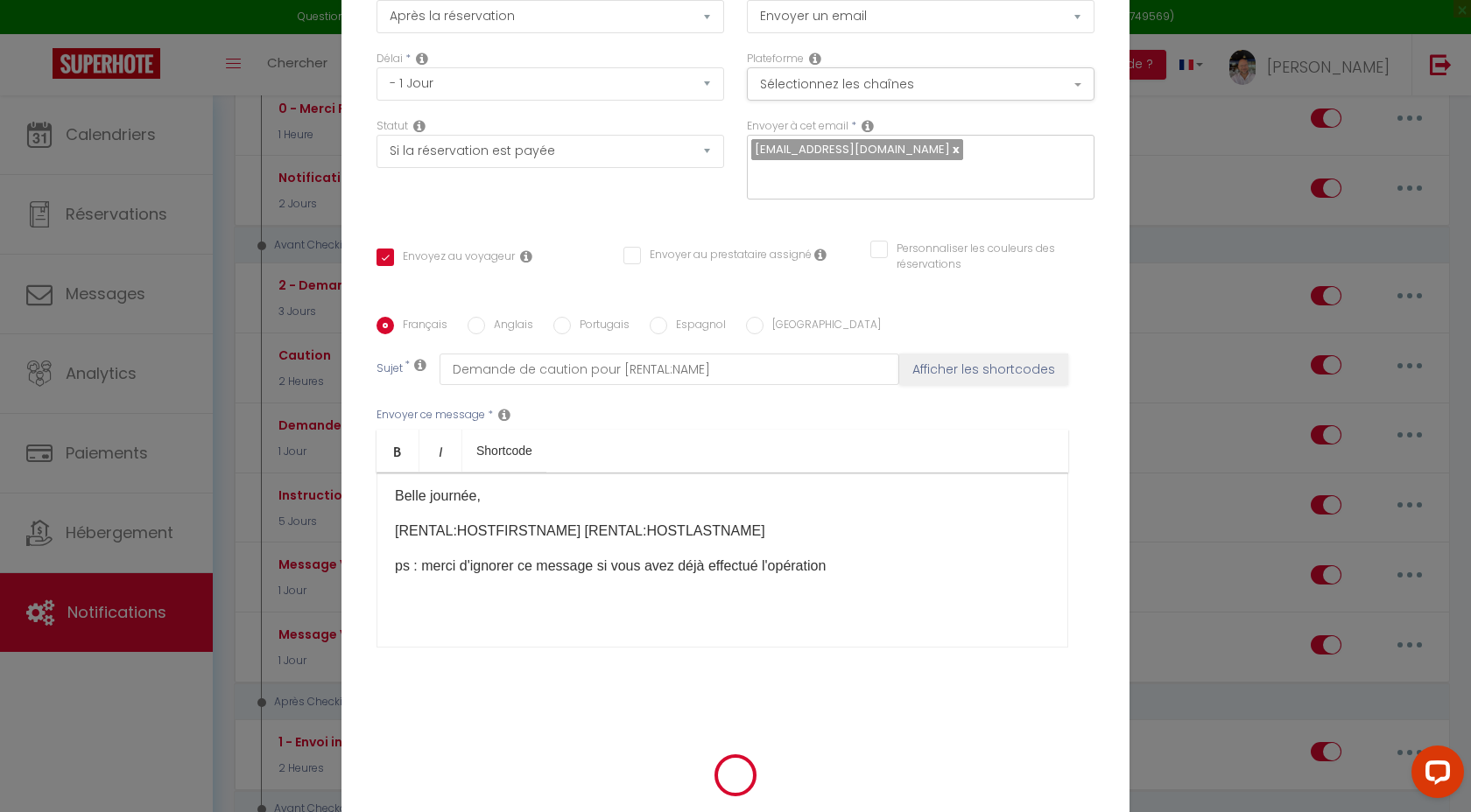
scroll to position [117, 0]
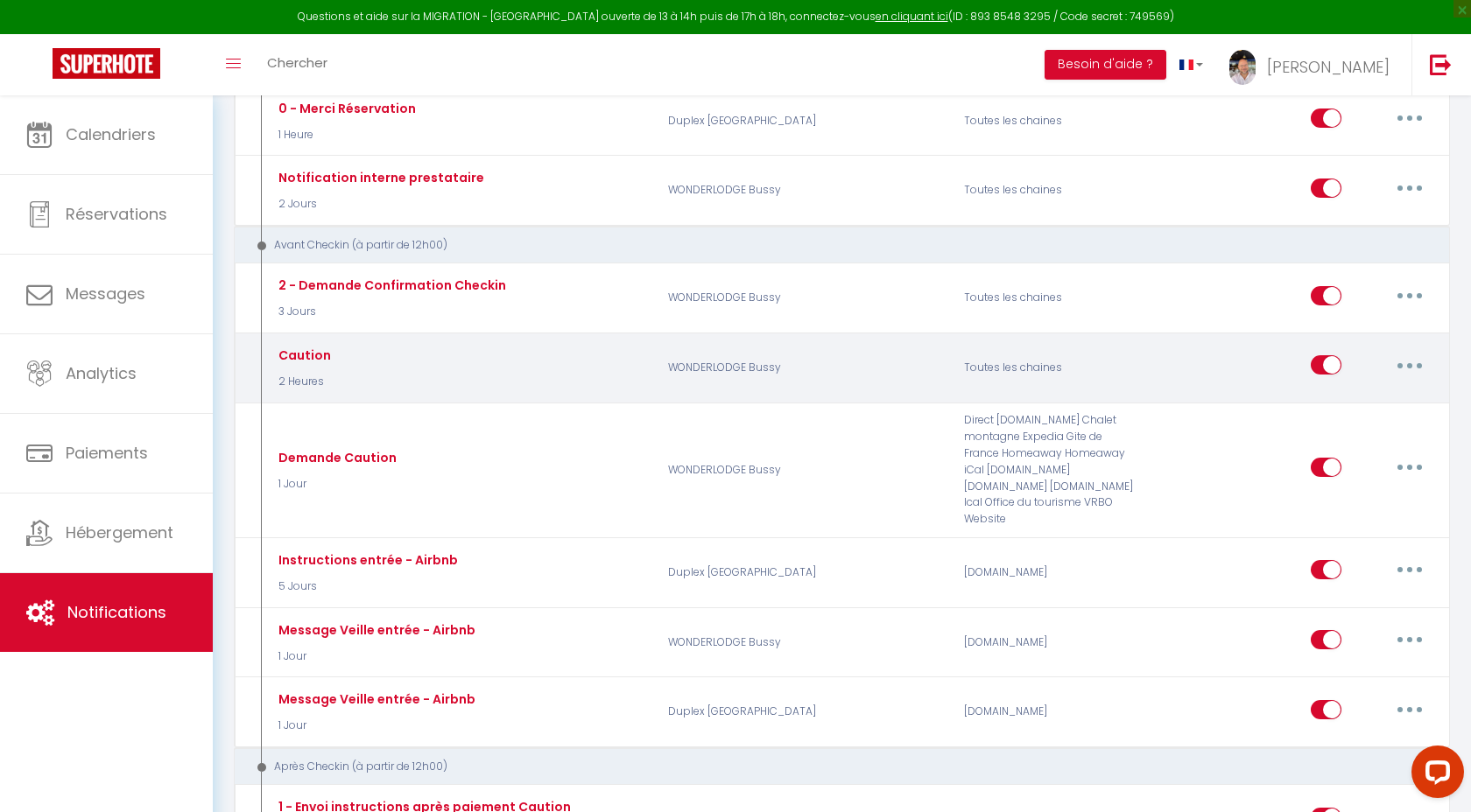
click at [1413, 362] on button "button" at bounding box center [1410, 365] width 49 height 28
click at [1323, 400] on link "Editer" at bounding box center [1363, 405] width 129 height 30
type input "Caution"
select select "2 Heures"
select select "if_deposit_not_paid"
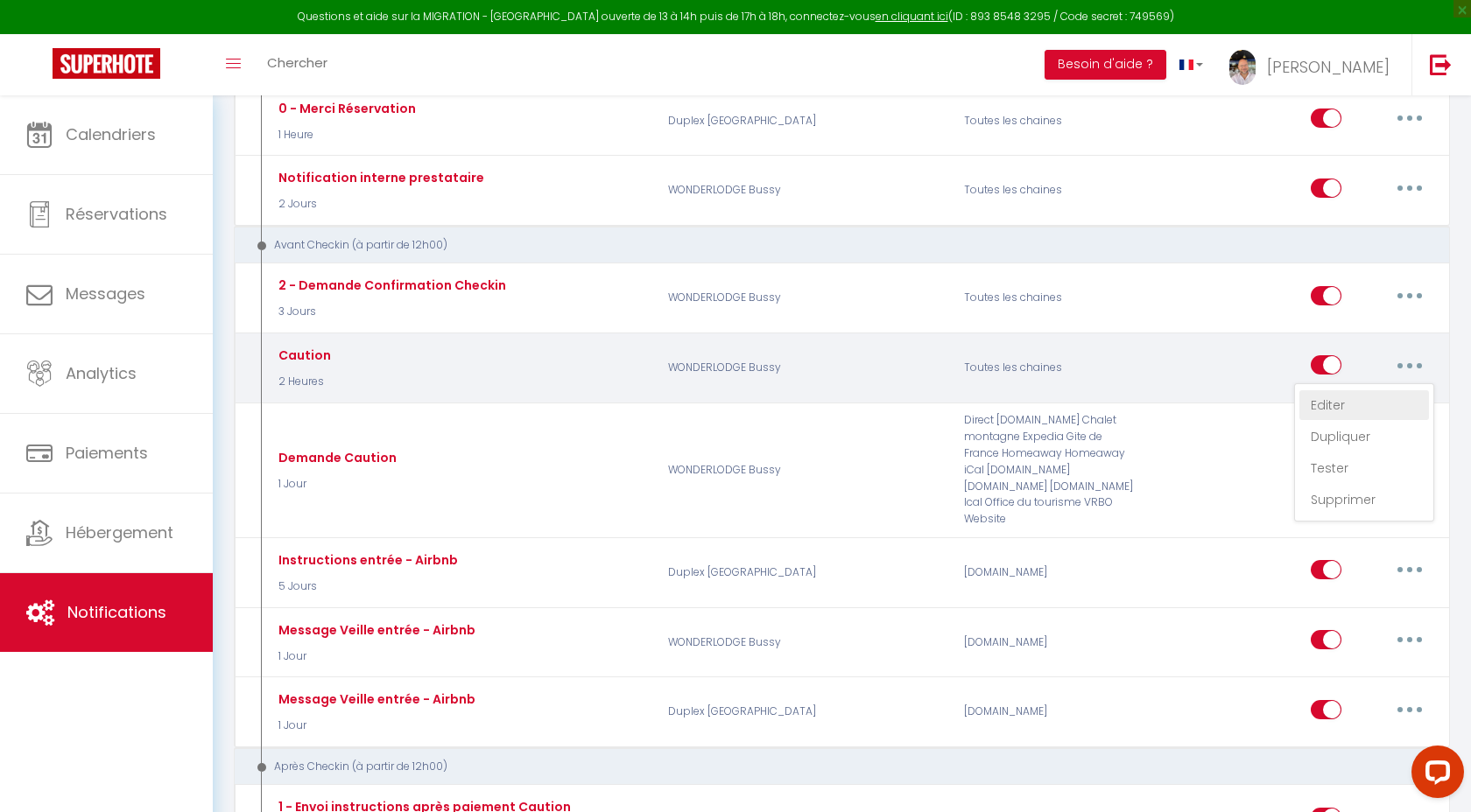
checkbox input "true"
checkbox input "false"
radio input "true"
type input "Lien Caution avant instructions [RENTAL:NAME]"
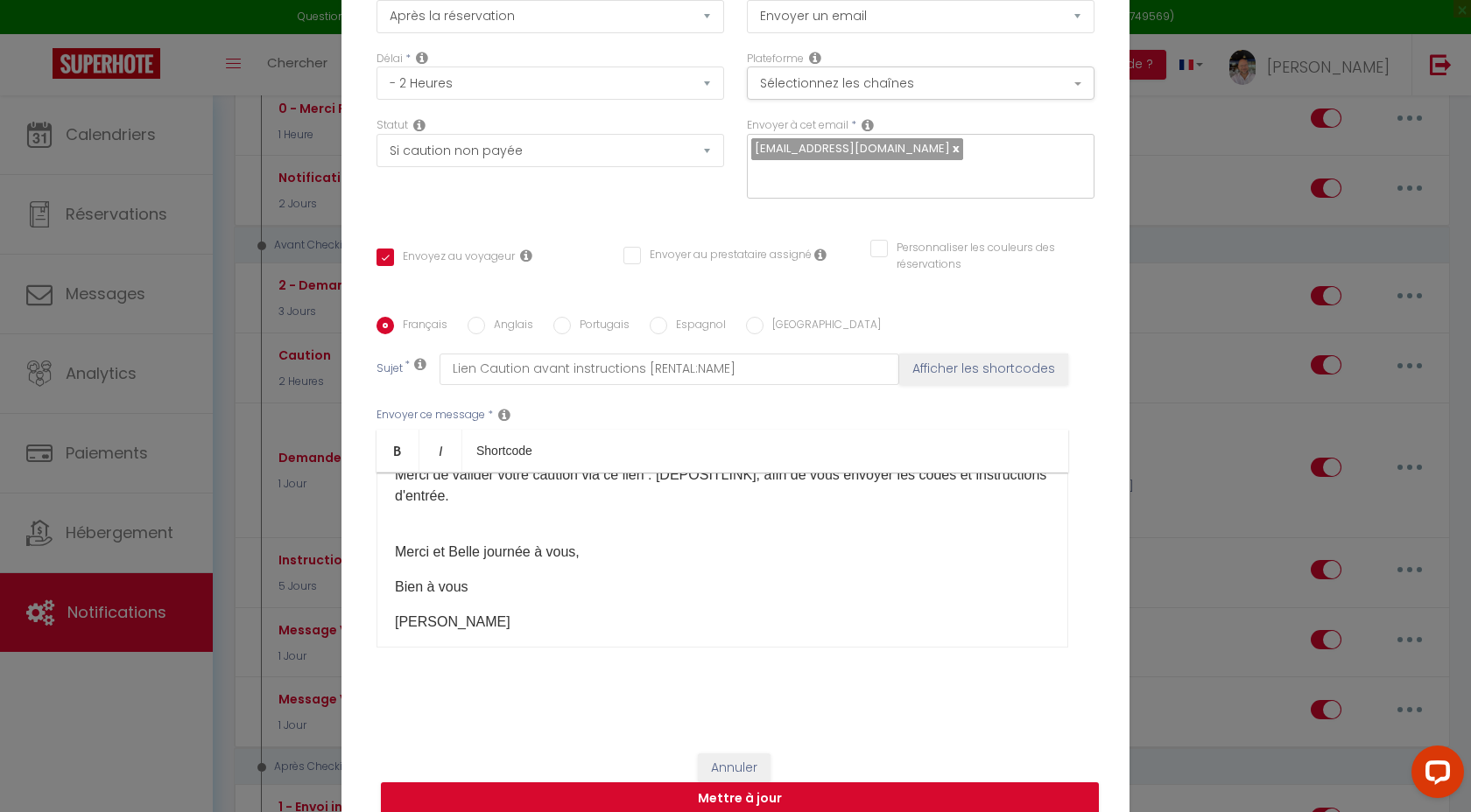
scroll to position [0, 0]
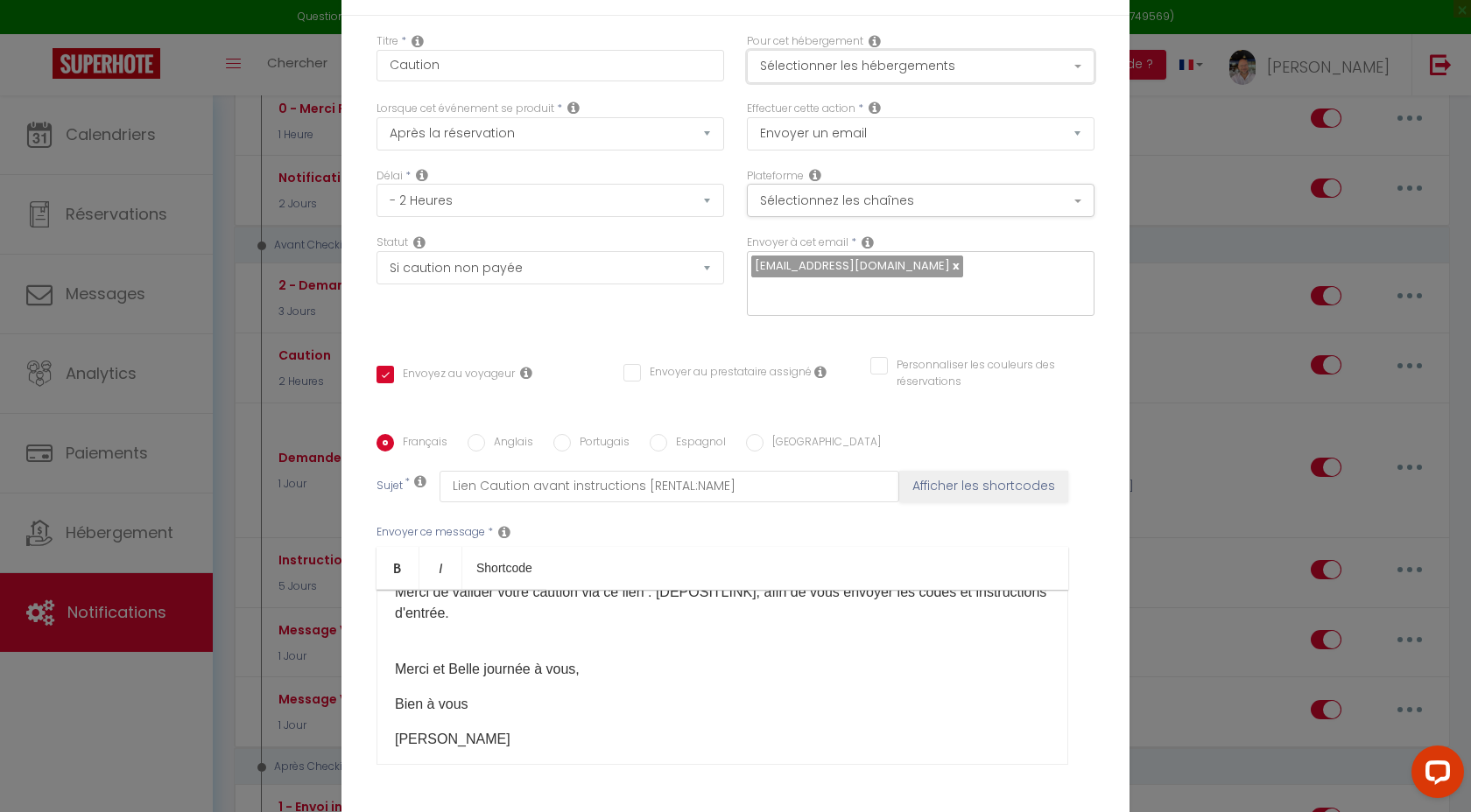
click at [895, 75] on button "Sélectionner les hébergements" at bounding box center [920, 66] width 348 height 33
click at [896, 75] on button "Sélectionner les hébergements" at bounding box center [920, 66] width 348 height 33
click at [864, 215] on button "Sélectionnez les chaînes" at bounding box center [920, 200] width 348 height 33
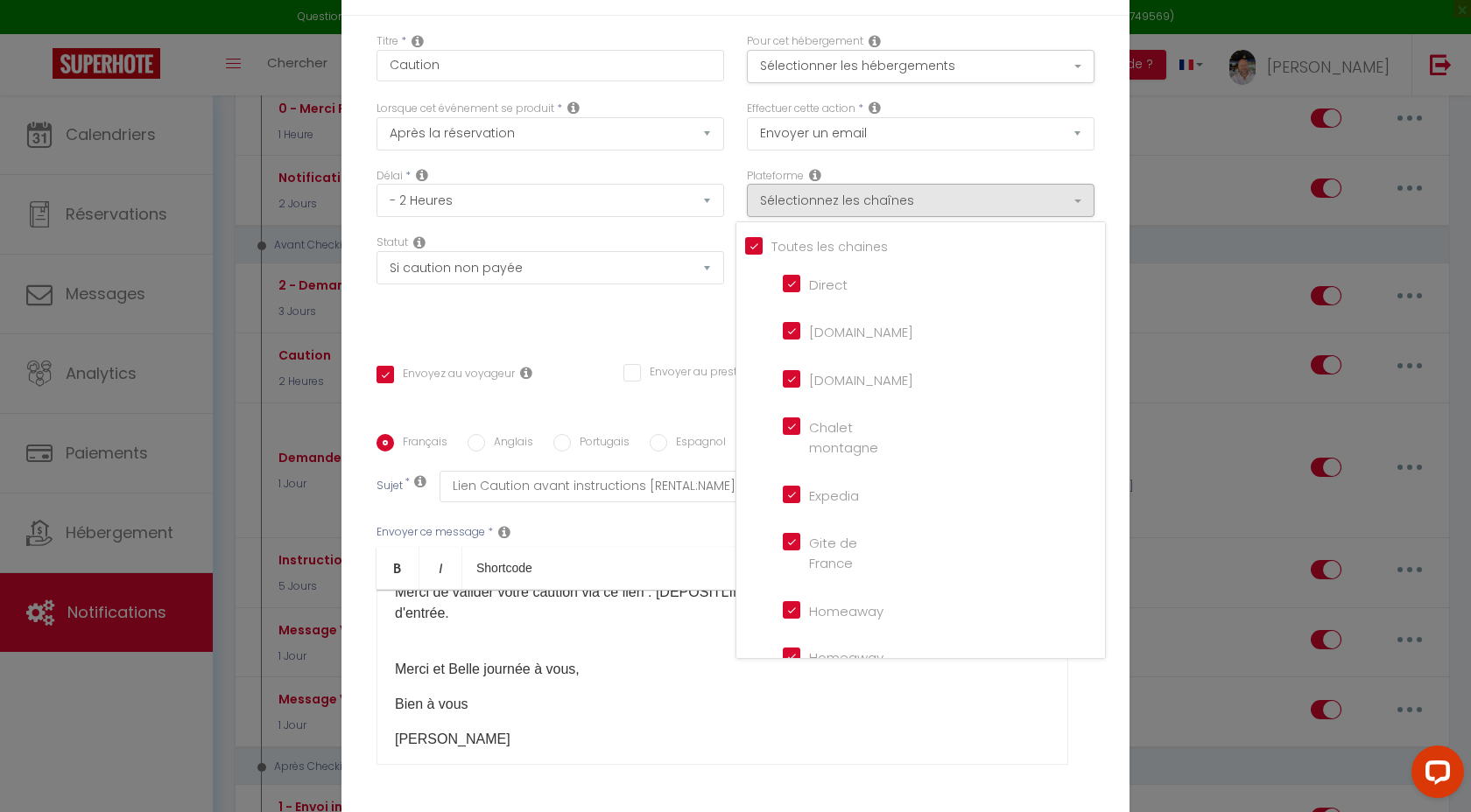
click at [794, 339] on input "[DOMAIN_NAME]" at bounding box center [832, 330] width 100 height 18
checkbox input "false"
checkbox input "true"
checkbox input "false"
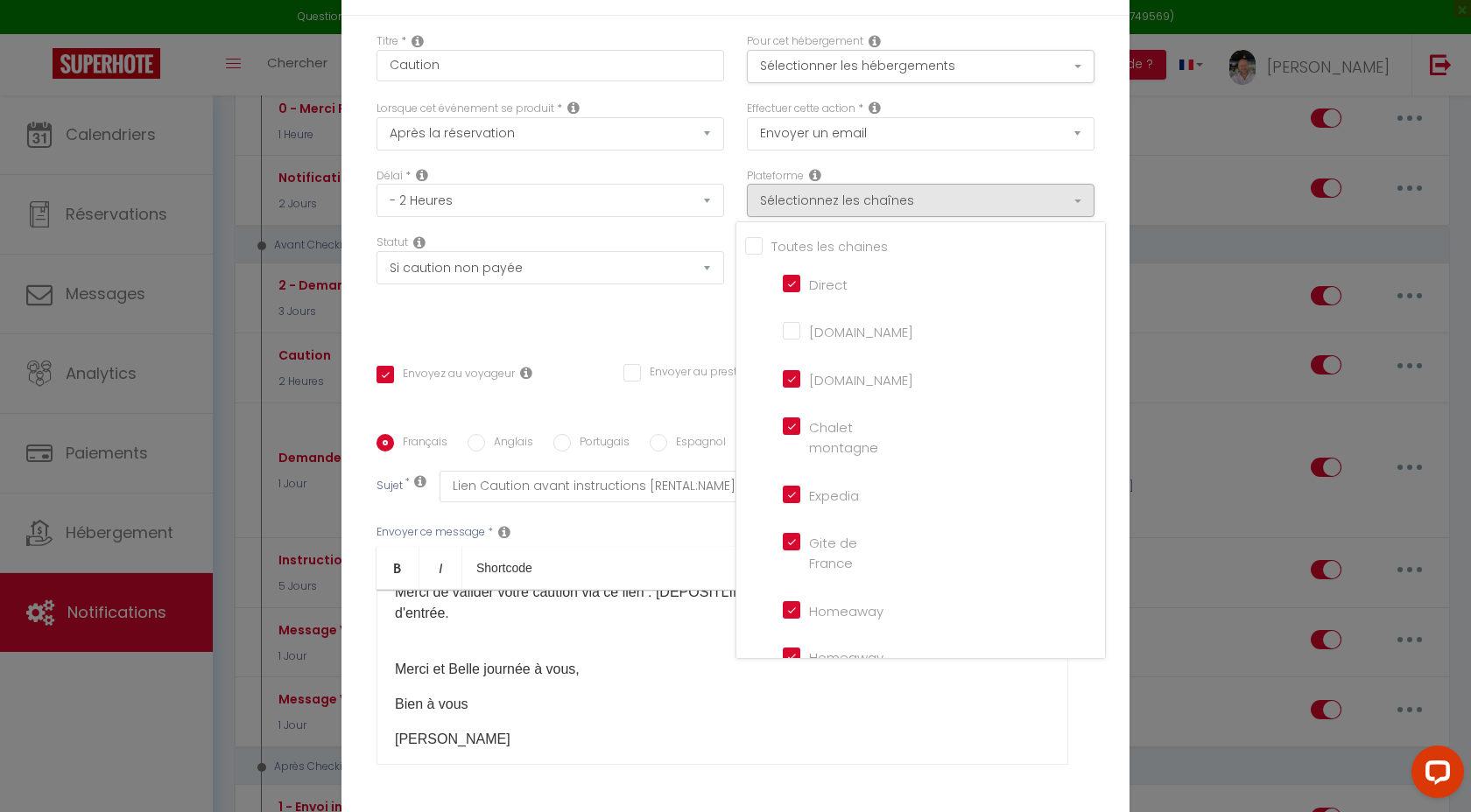
checkbox input "false"
click at [698, 328] on div "Titre * Caution Pour cet hébergement Sélectionner les hébergements Tous les app…" at bounding box center [735, 434] width 788 height 837
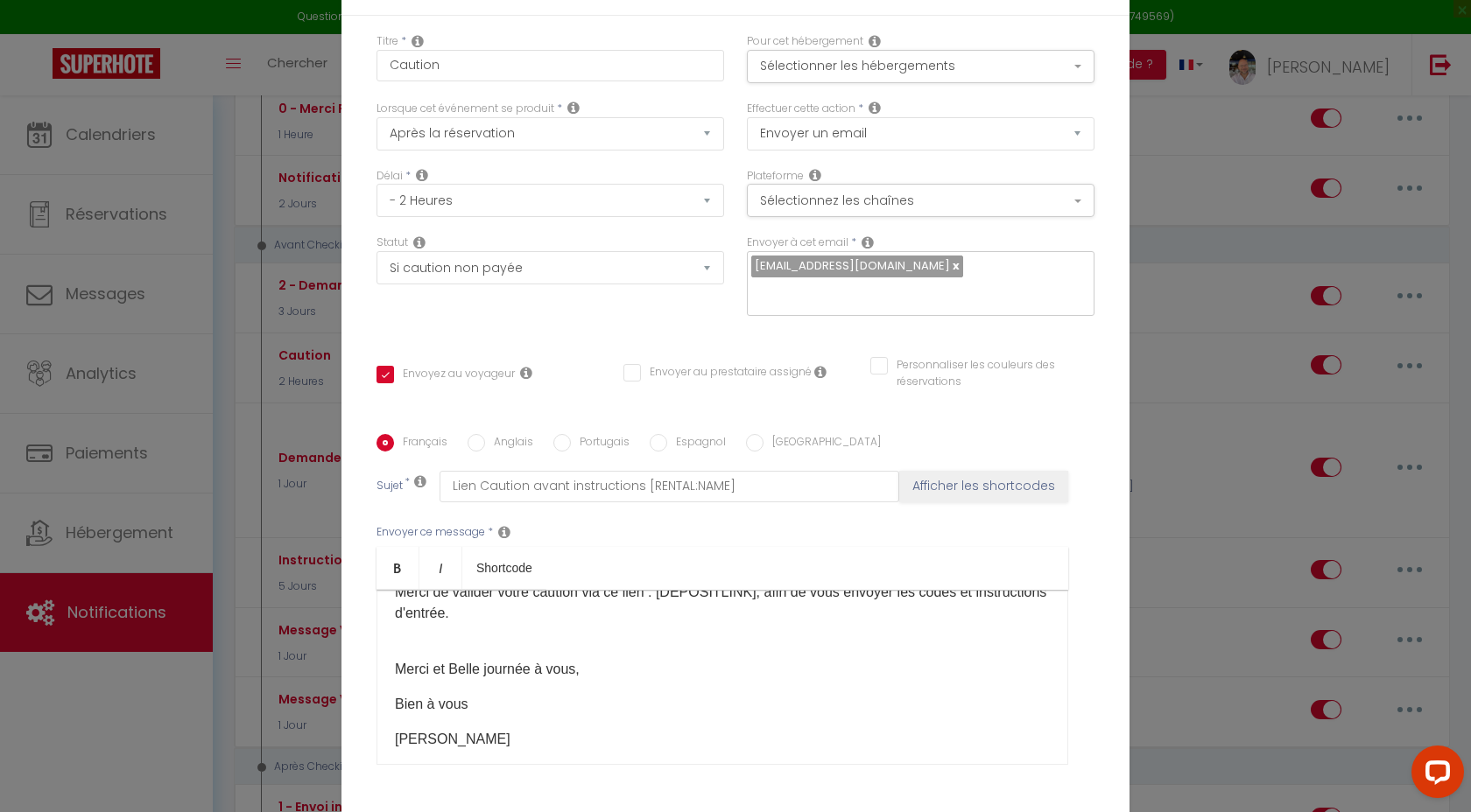
scroll to position [126, 0]
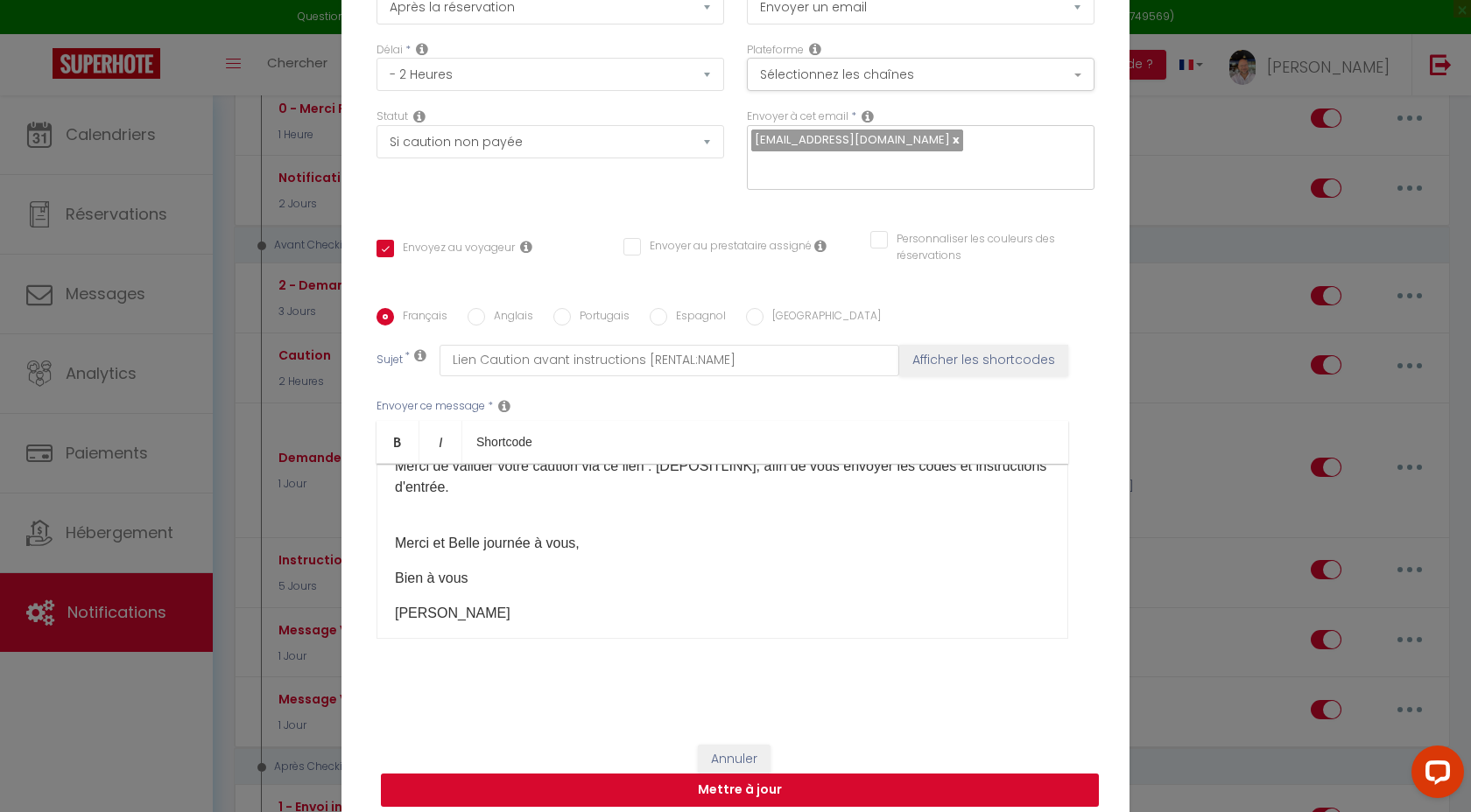
click at [707, 780] on button "Mettre à jour" at bounding box center [740, 789] width 718 height 33
checkbox input "true"
checkbox input "false"
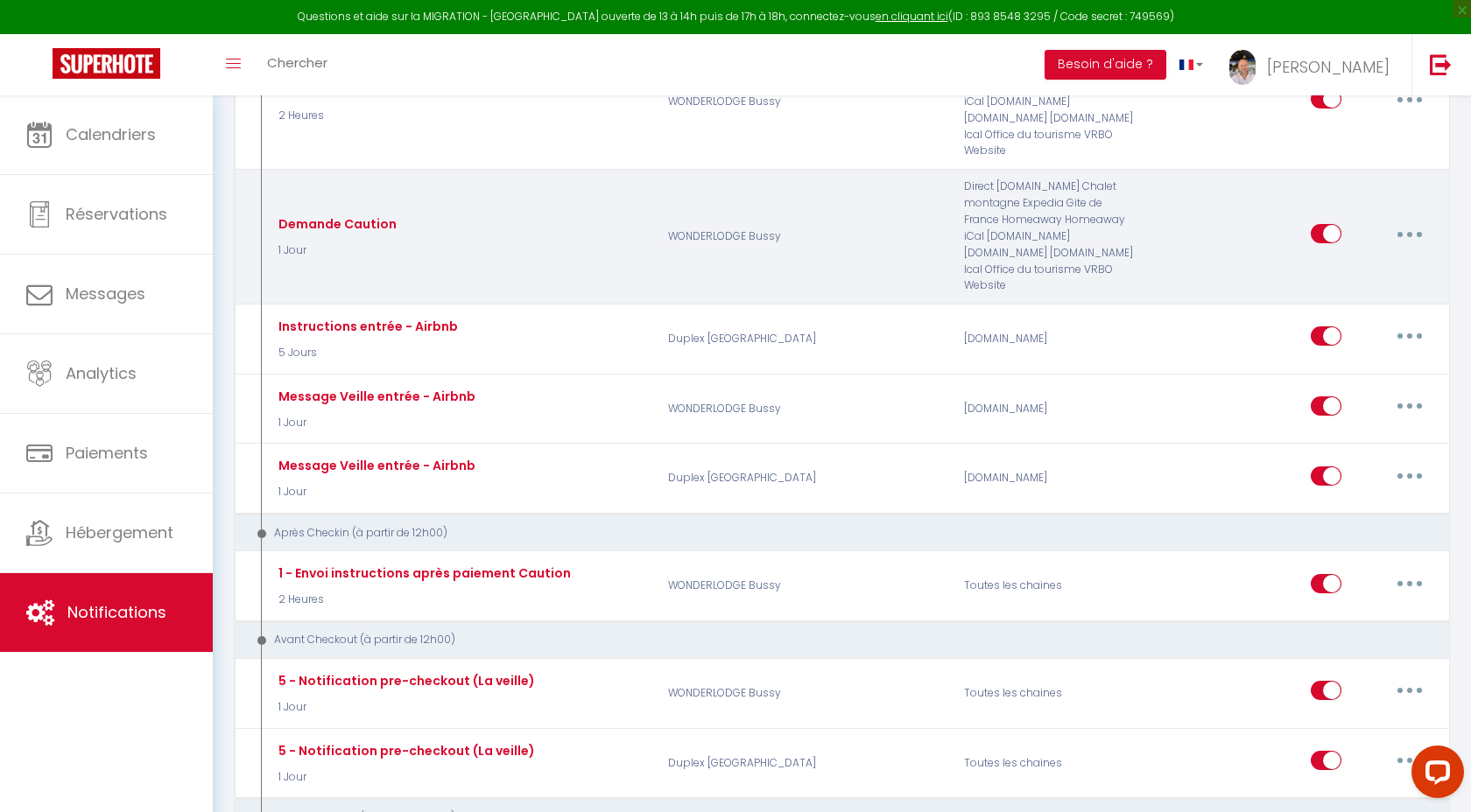
scroll to position [621, 0]
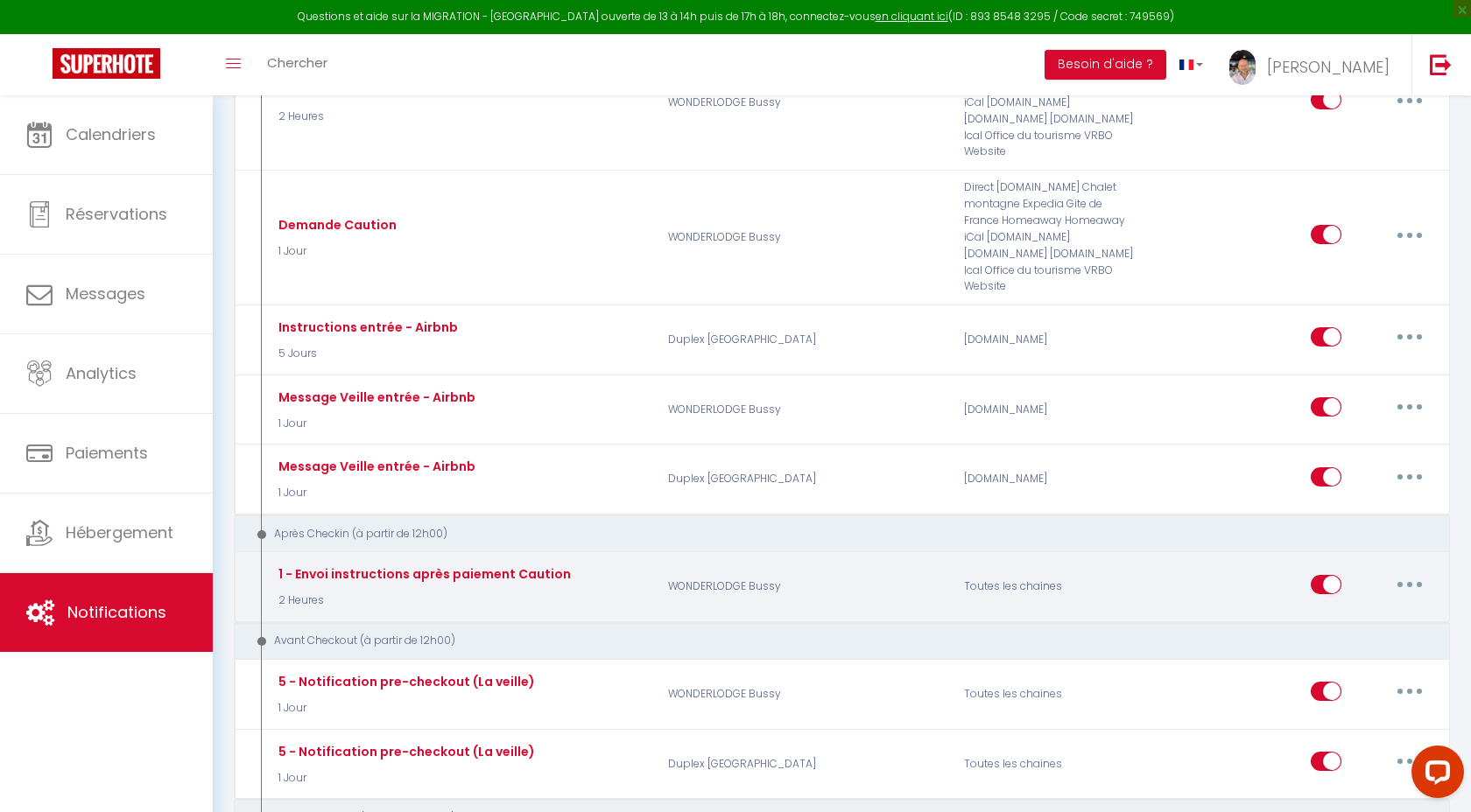
click at [1415, 570] on button "button" at bounding box center [1410, 584] width 49 height 28
click at [1319, 609] on link "Editer" at bounding box center [1363, 624] width 129 height 30
type input "1 - Envoi instructions après paiement Caution"
select select "3"
select select "2 Heures"
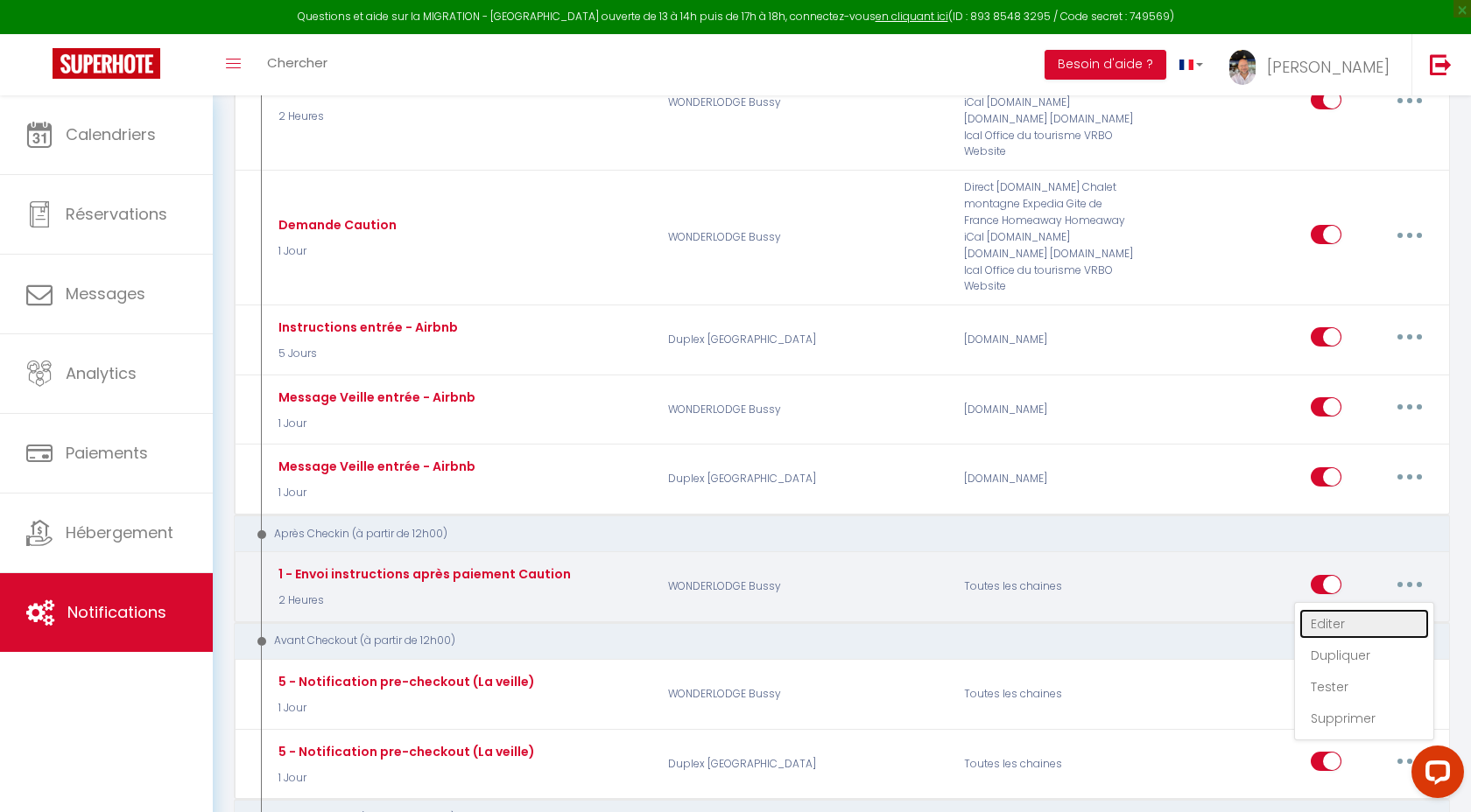
select select "if_deposit_is_paid"
checkbox input "true"
checkbox input "false"
checkbox input "true"
radio input "true"
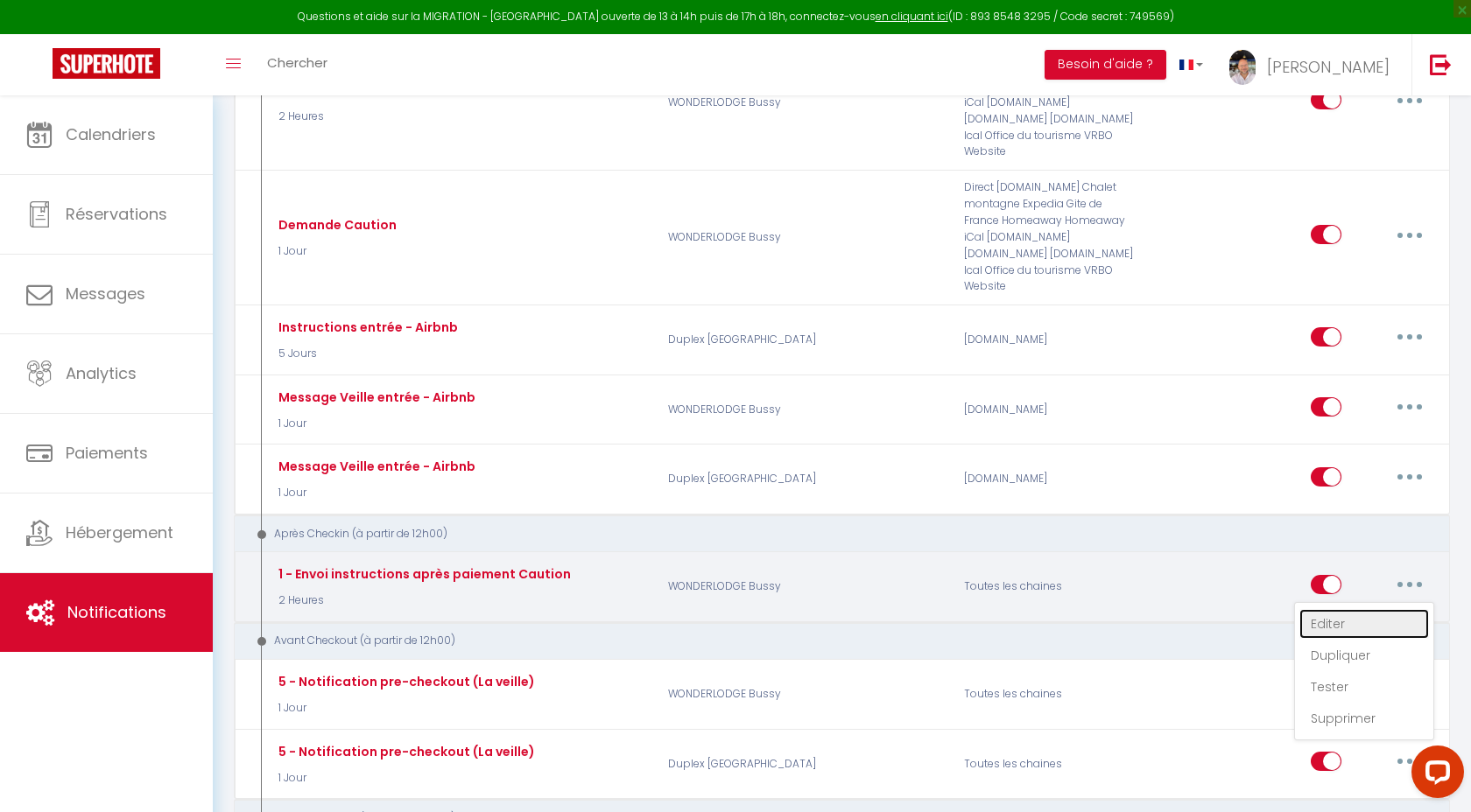
type input "Confirmation de votre Caution - [BOOKING:ID] - [GUEST:FIRST_NAME] [GUEST:LAST_N…"
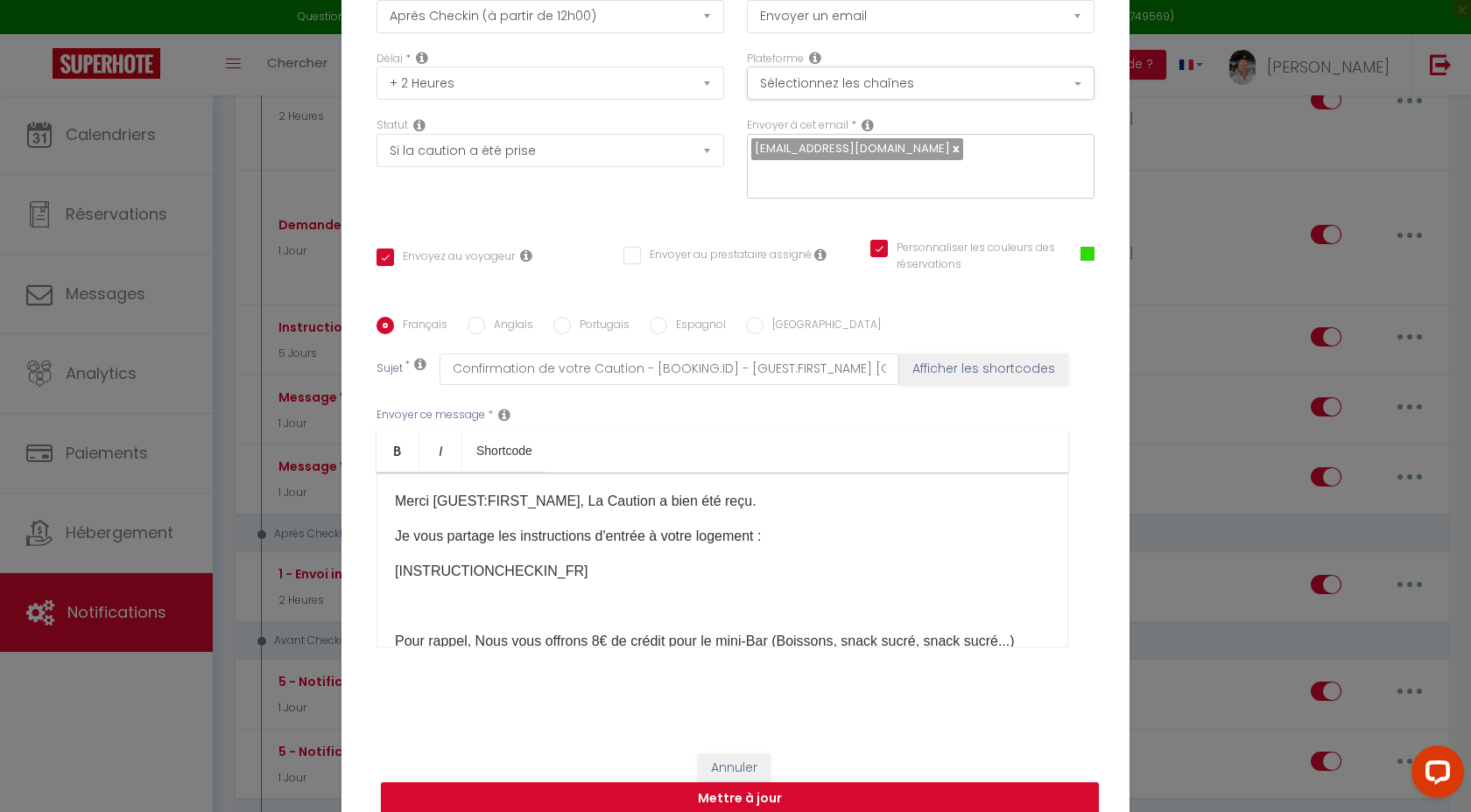
scroll to position [0, 0]
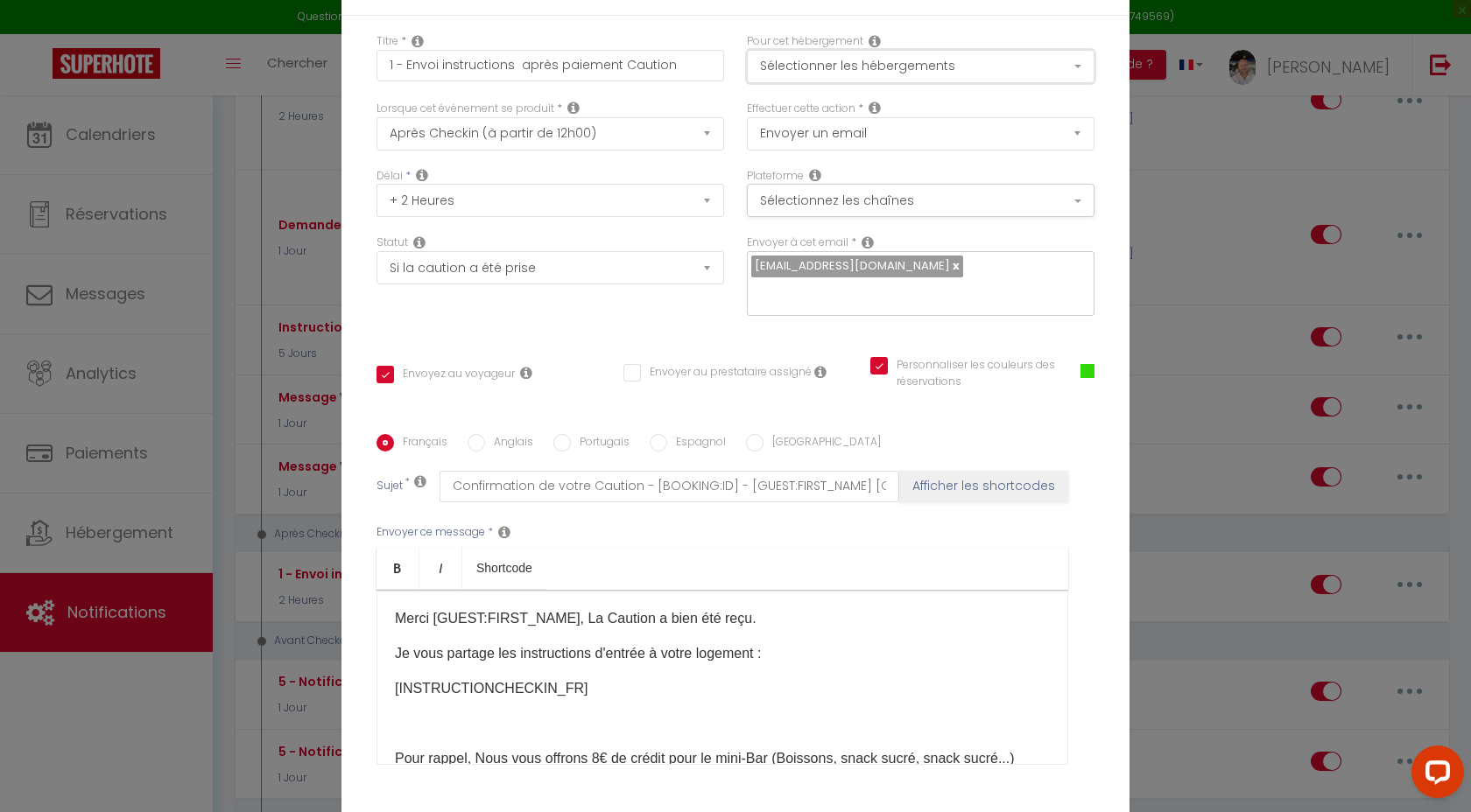
click at [900, 83] on button "Sélectionner les hébergements" at bounding box center [920, 66] width 348 height 33
click at [905, 62] on button "Sélectionner les hébergements" at bounding box center [920, 66] width 348 height 33
click at [638, 651] on p "Je vous partage les instructions d'entrée à votre logement :" at bounding box center [722, 653] width 655 height 21
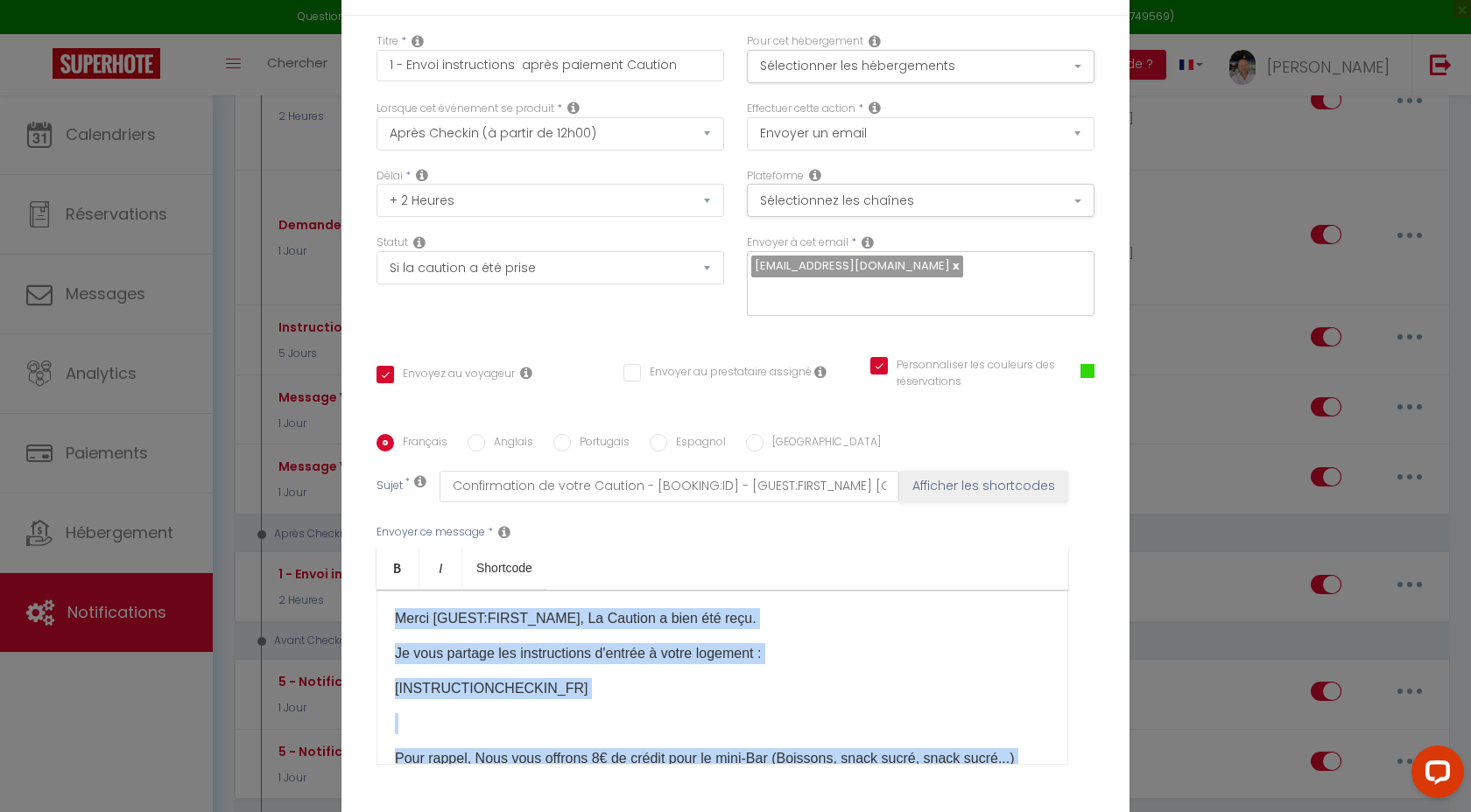
copy div "Merci [GUEST:FIRST_NAME], La Caution a bien été reçu. Je vous partage les instr…"
click at [960, 213] on button "Sélectionnez les chaînes" at bounding box center [920, 200] width 348 height 33
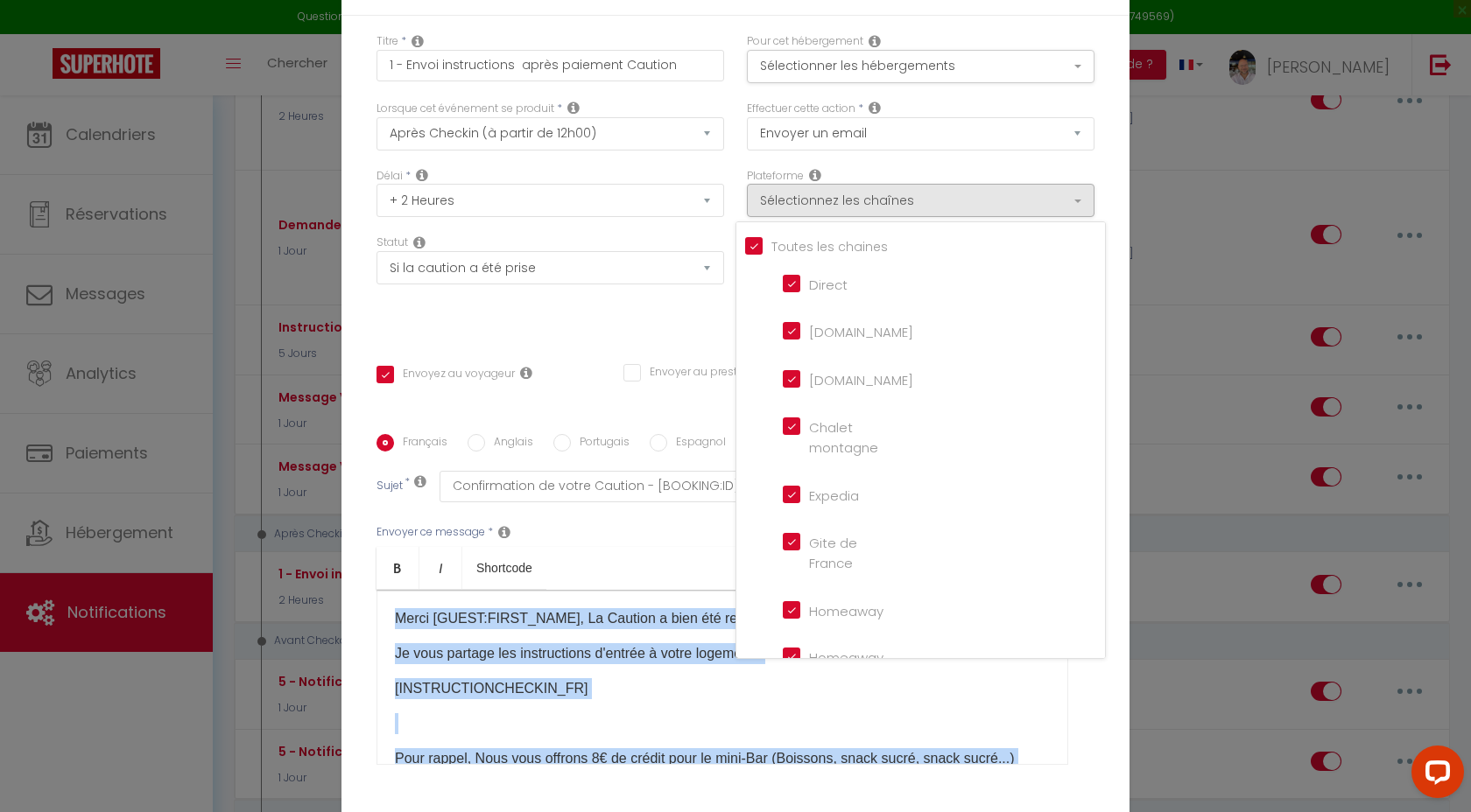
click at [790, 339] on input "[DOMAIN_NAME]" at bounding box center [832, 330] width 100 height 18
checkbox input "false"
checkbox input "true"
checkbox input "false"
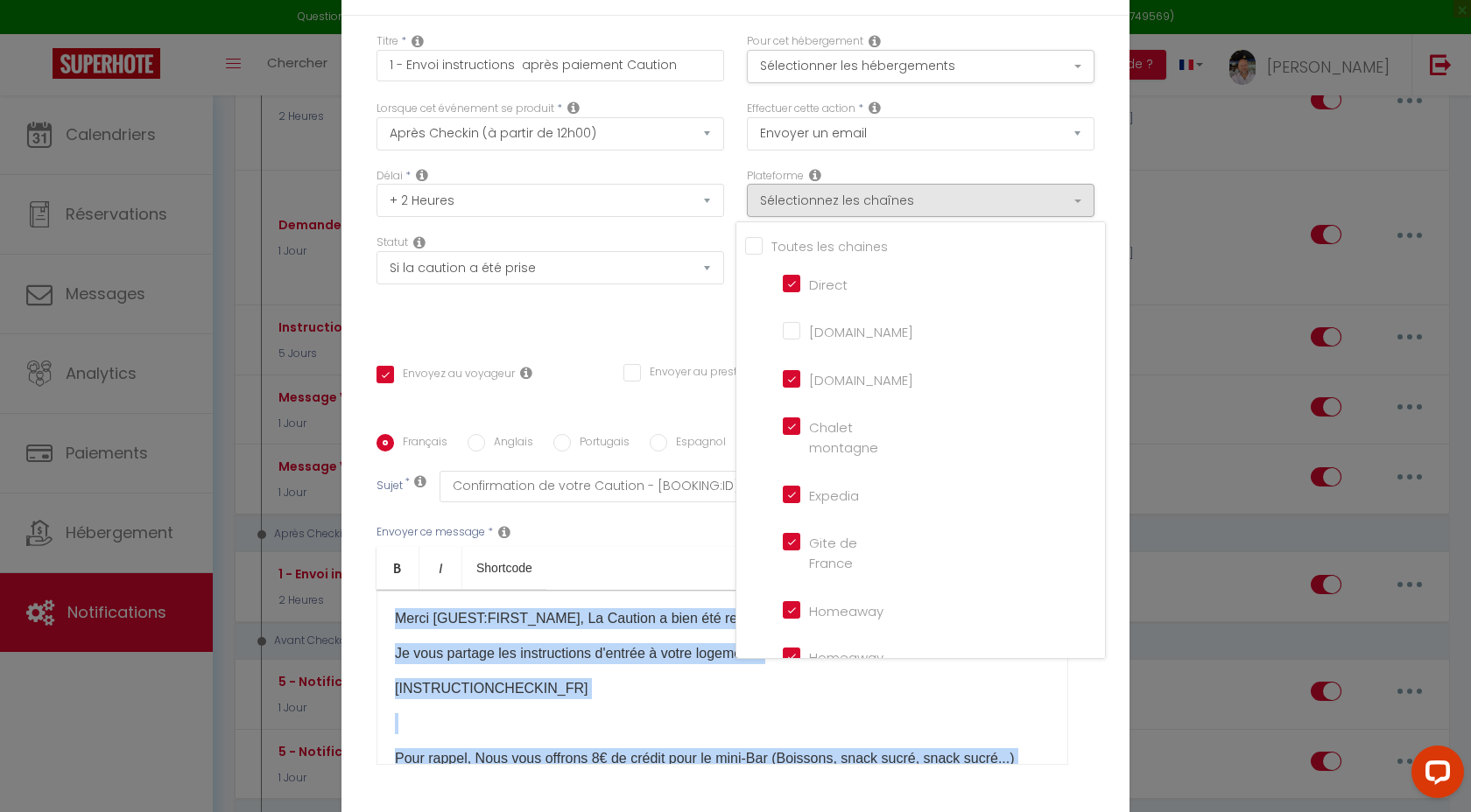
checkbox input "true"
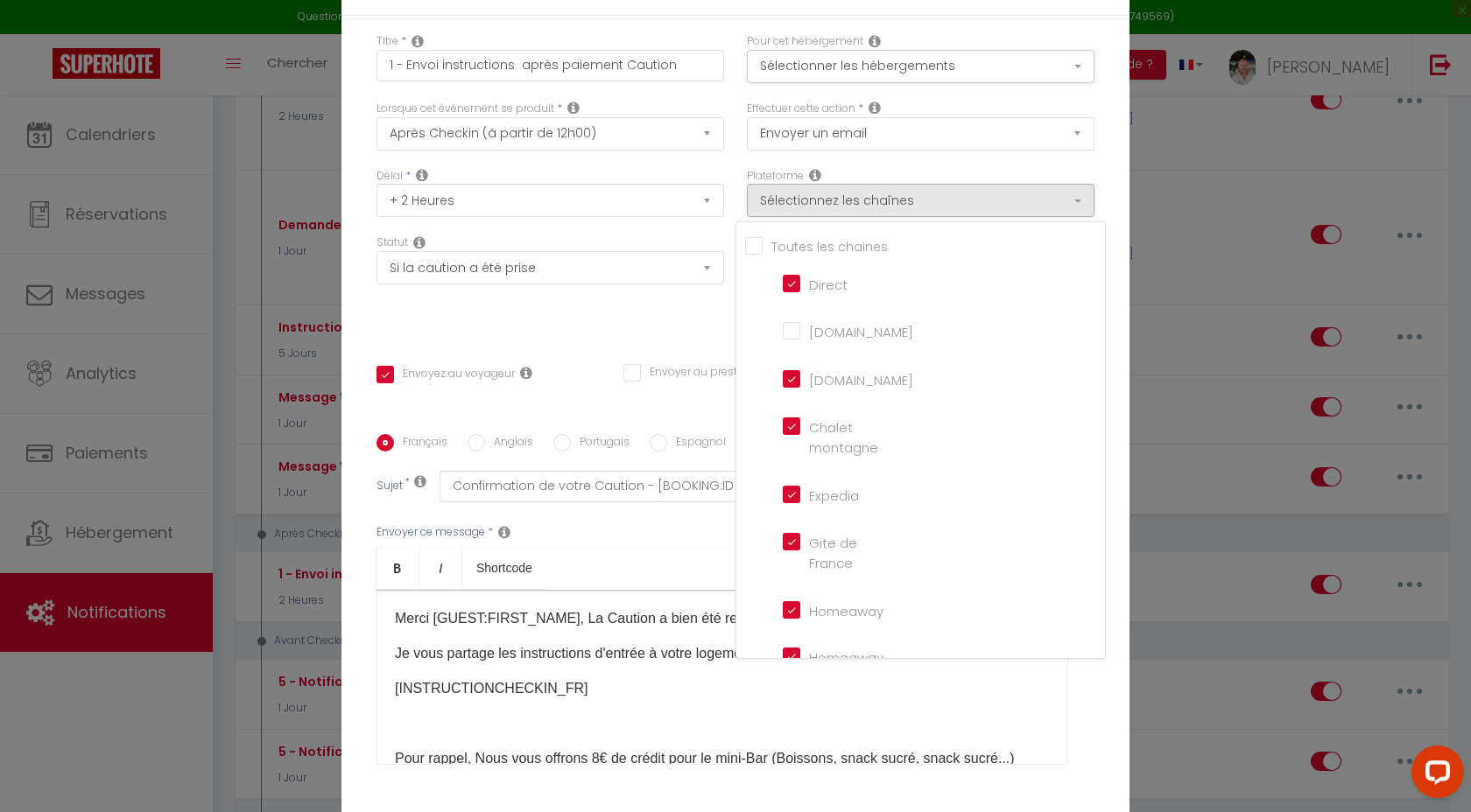
click at [667, 314] on div "Statut Aucun Si la réservation est payée Si réservation non payée Si la caution…" at bounding box center [550, 283] width 370 height 99
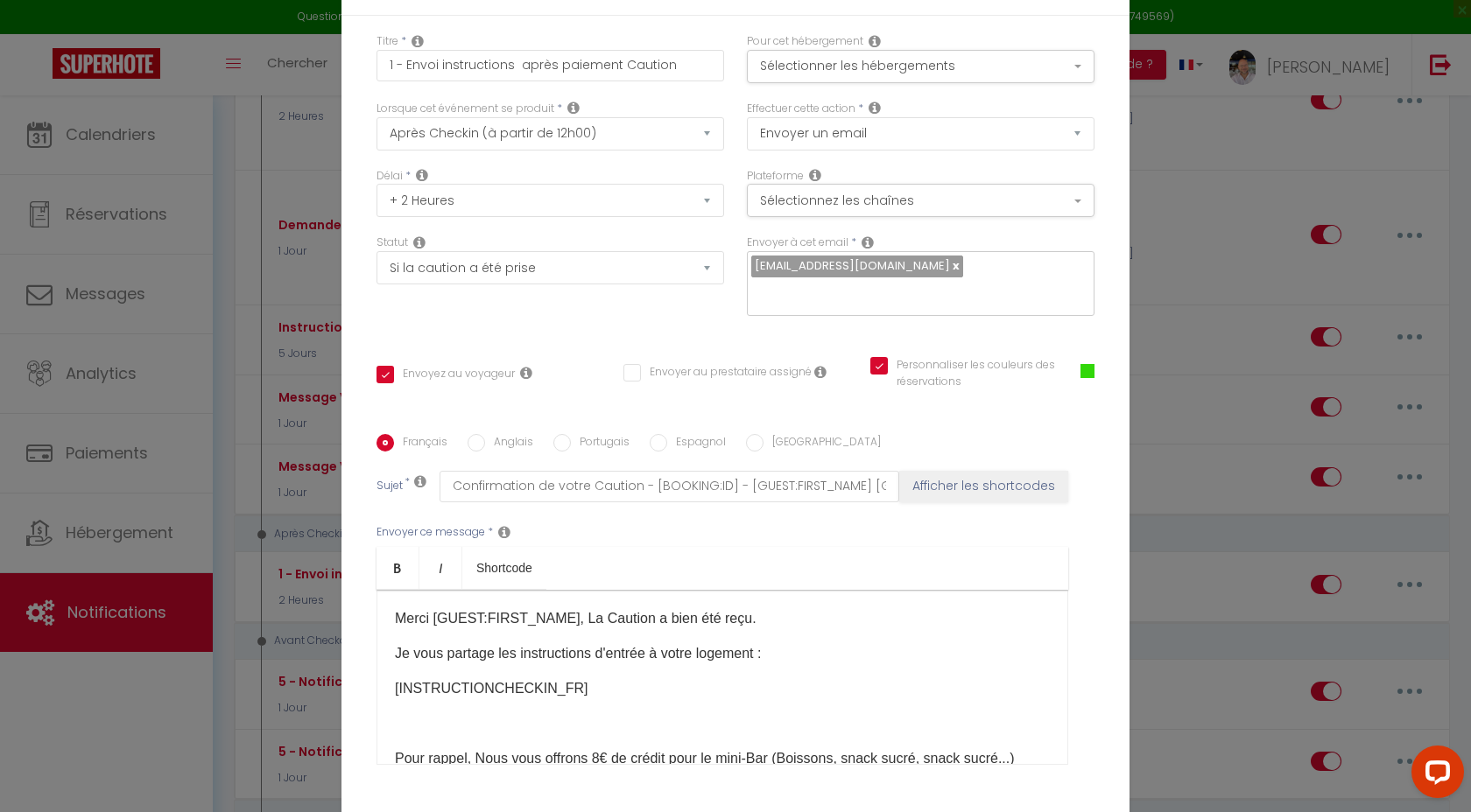
scroll to position [126, 0]
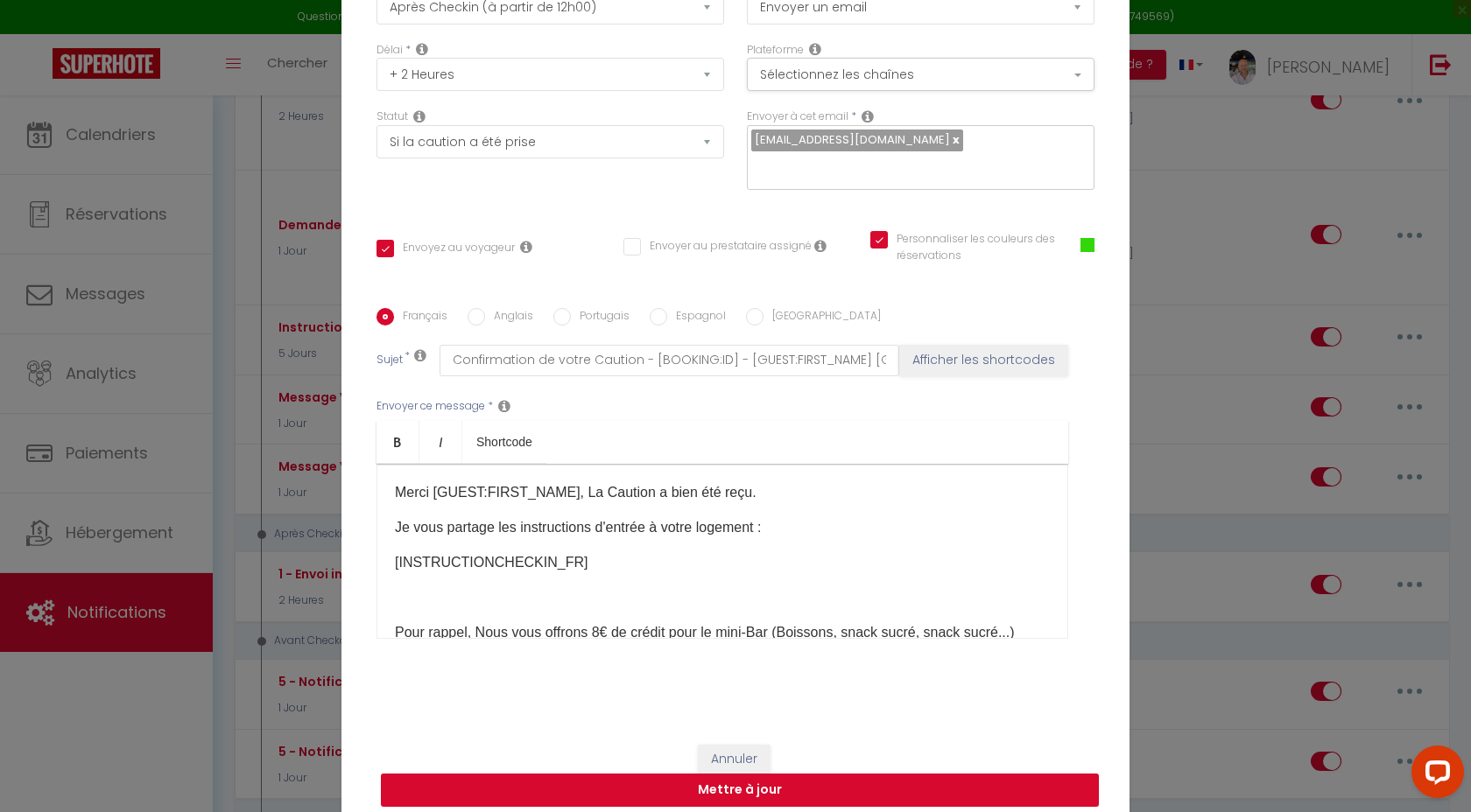
click at [710, 787] on button "Mettre à jour" at bounding box center [740, 789] width 718 height 33
checkbox input "true"
checkbox input "false"
checkbox input "true"
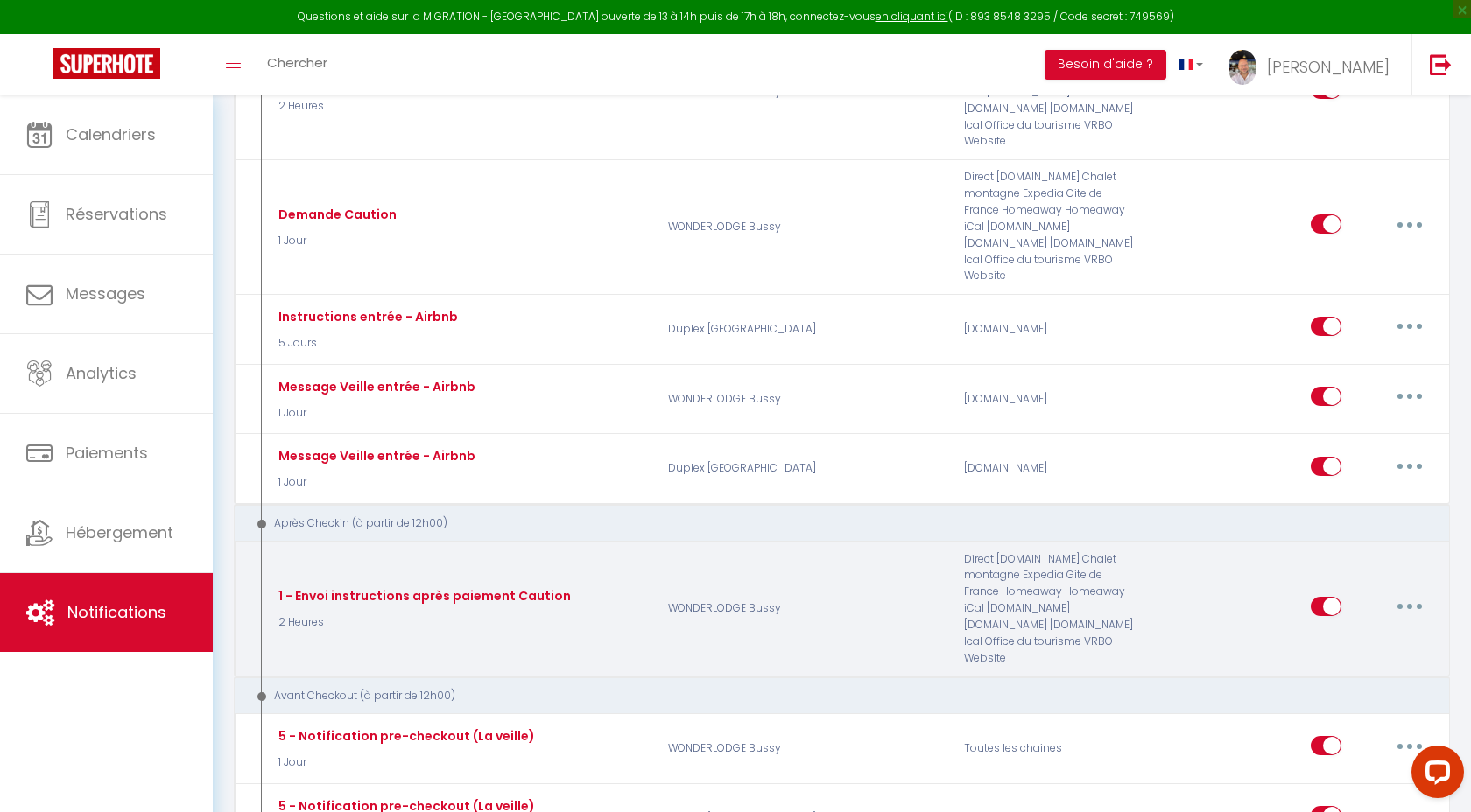
scroll to position [545, 0]
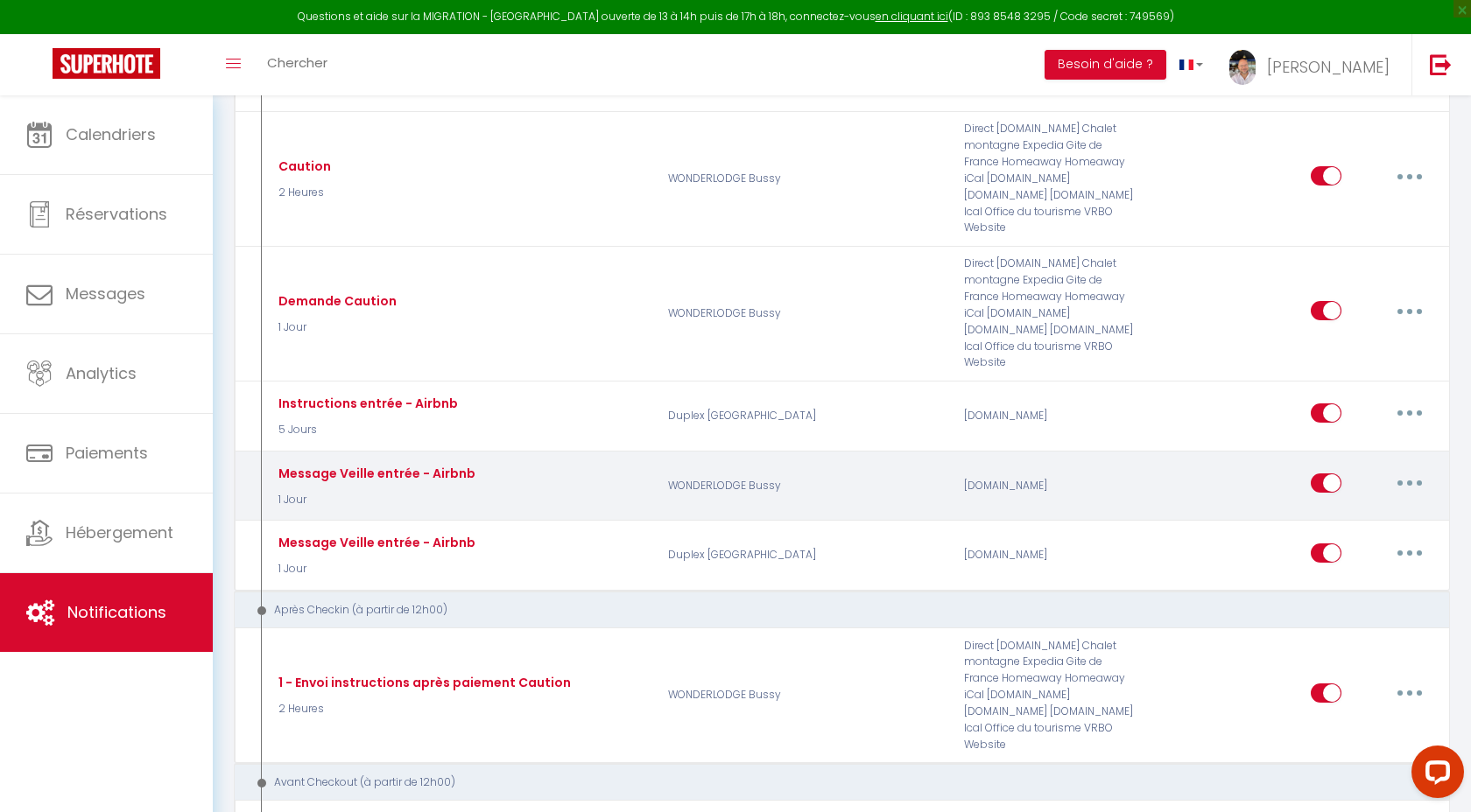
click at [1418, 469] on button "button" at bounding box center [1410, 483] width 49 height 28
click at [1326, 508] on link "Editer" at bounding box center [1363, 523] width 129 height 30
type input "Message Veille entrée - Airbnb"
select select "1 Jour"
select select "if_booking_is_paid"
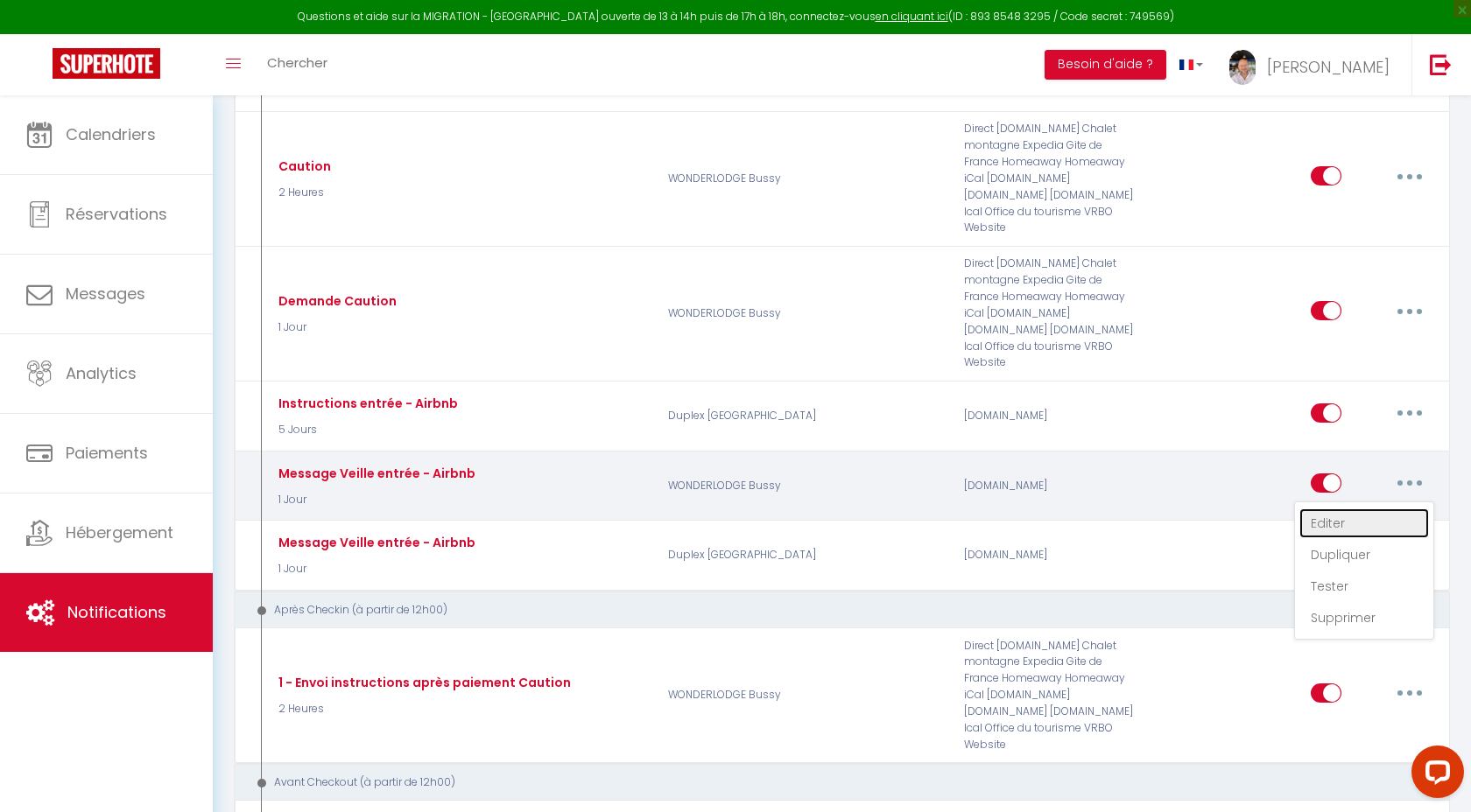
checkbox input "true"
checkbox input "false"
radio input "true"
type input "[RENTAL:NAME] - Votre séjour va bientôt commencer..."
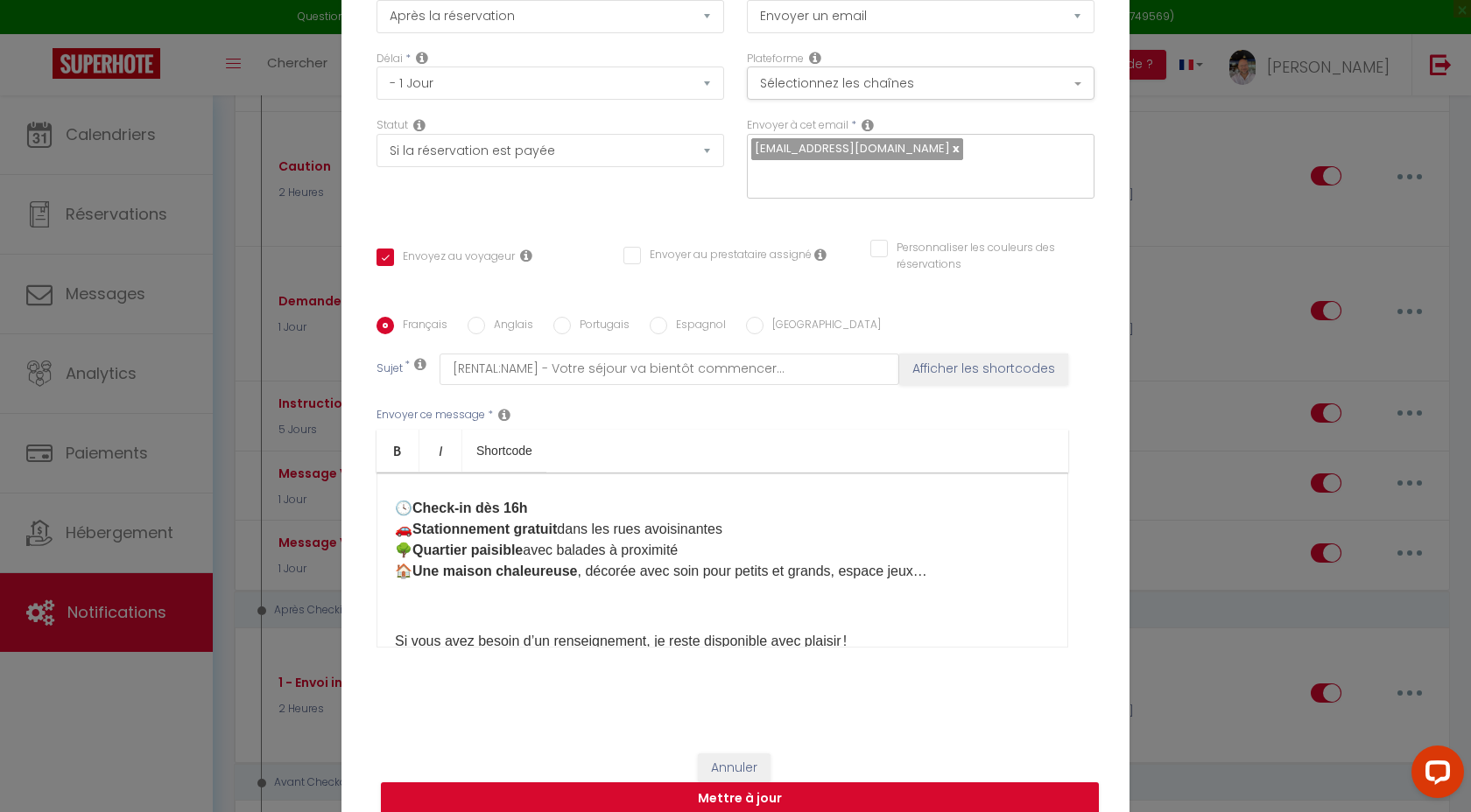
scroll to position [271, 0]
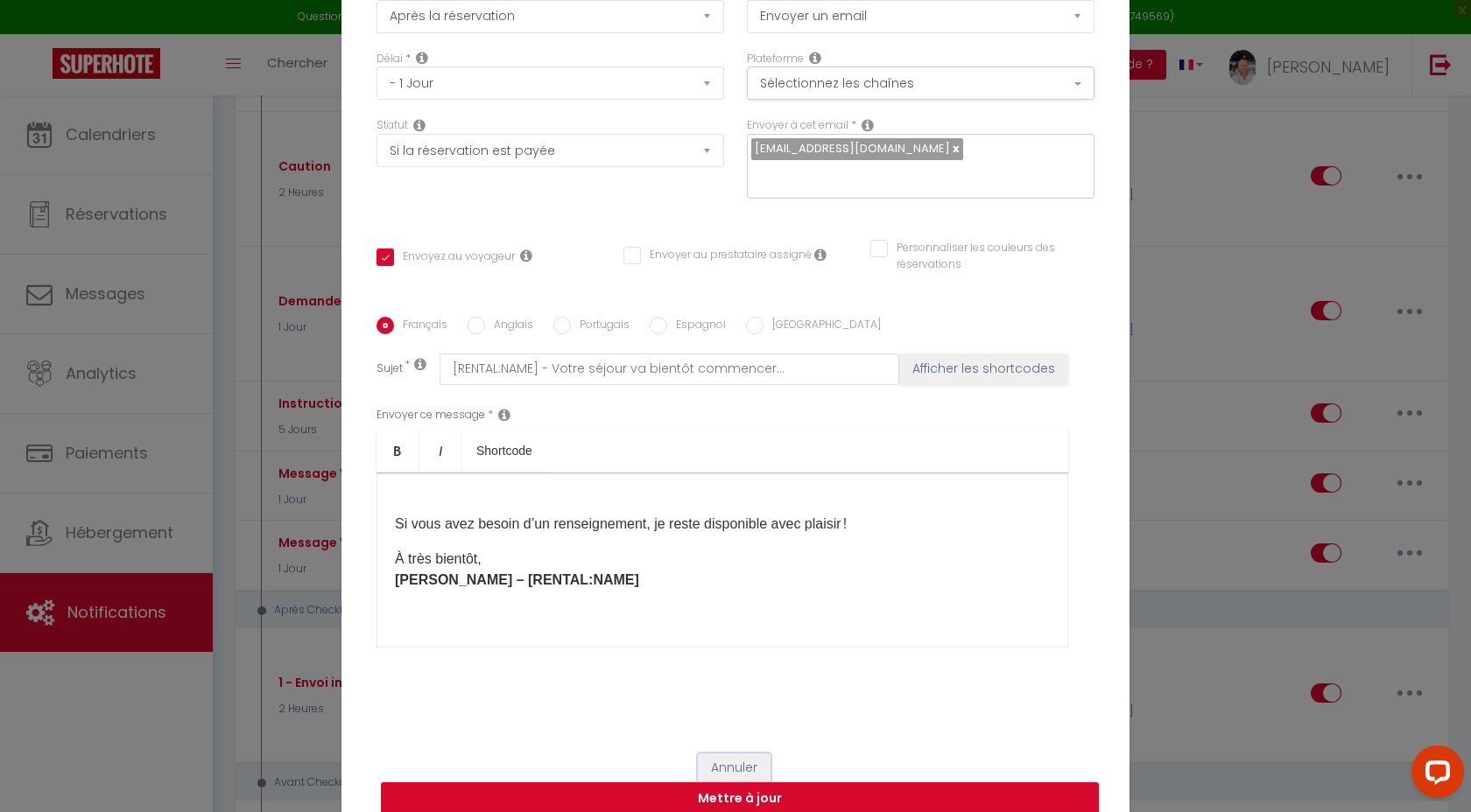
click at [744, 757] on button "Annuler" at bounding box center [734, 769] width 73 height 30
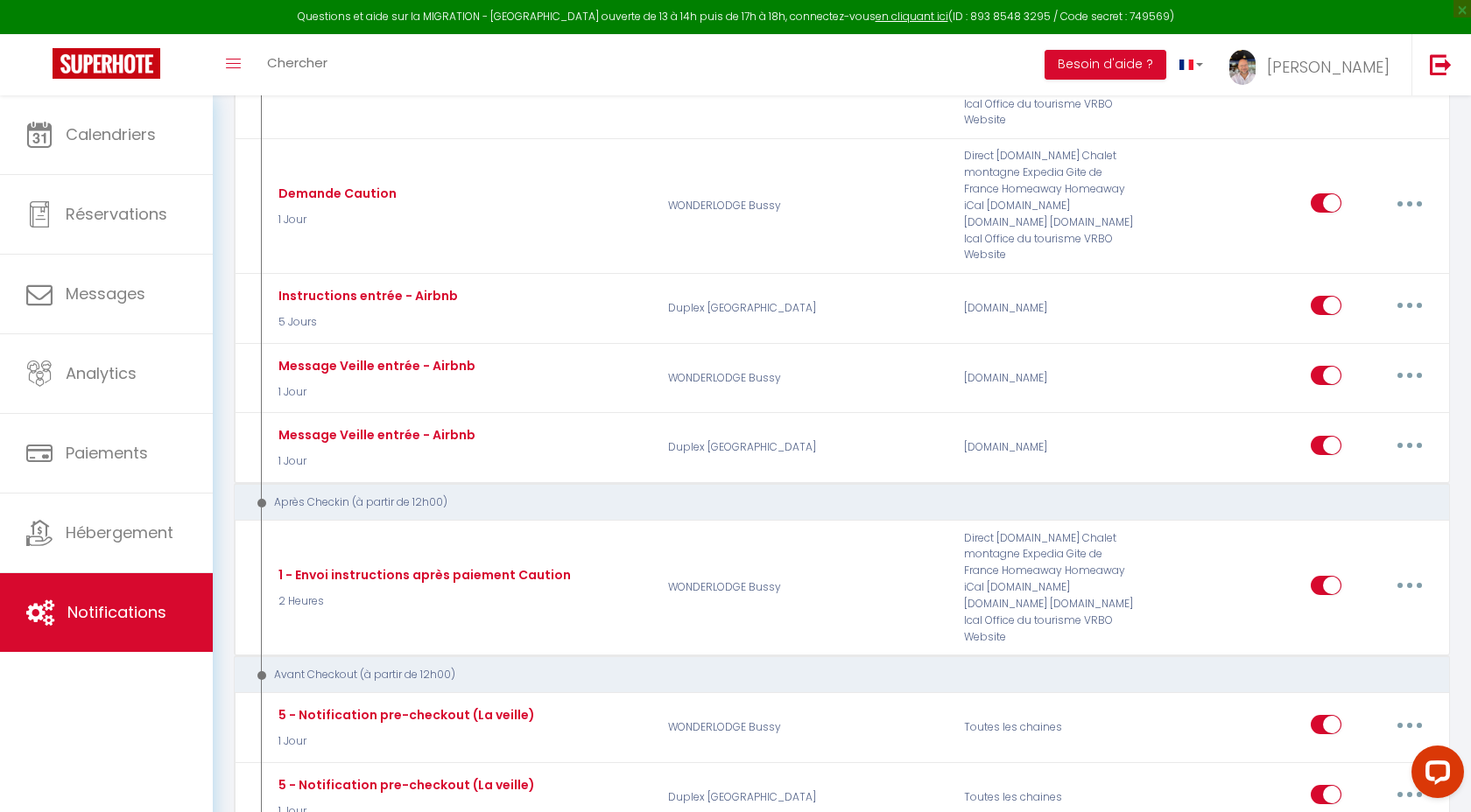
scroll to position [655, 0]
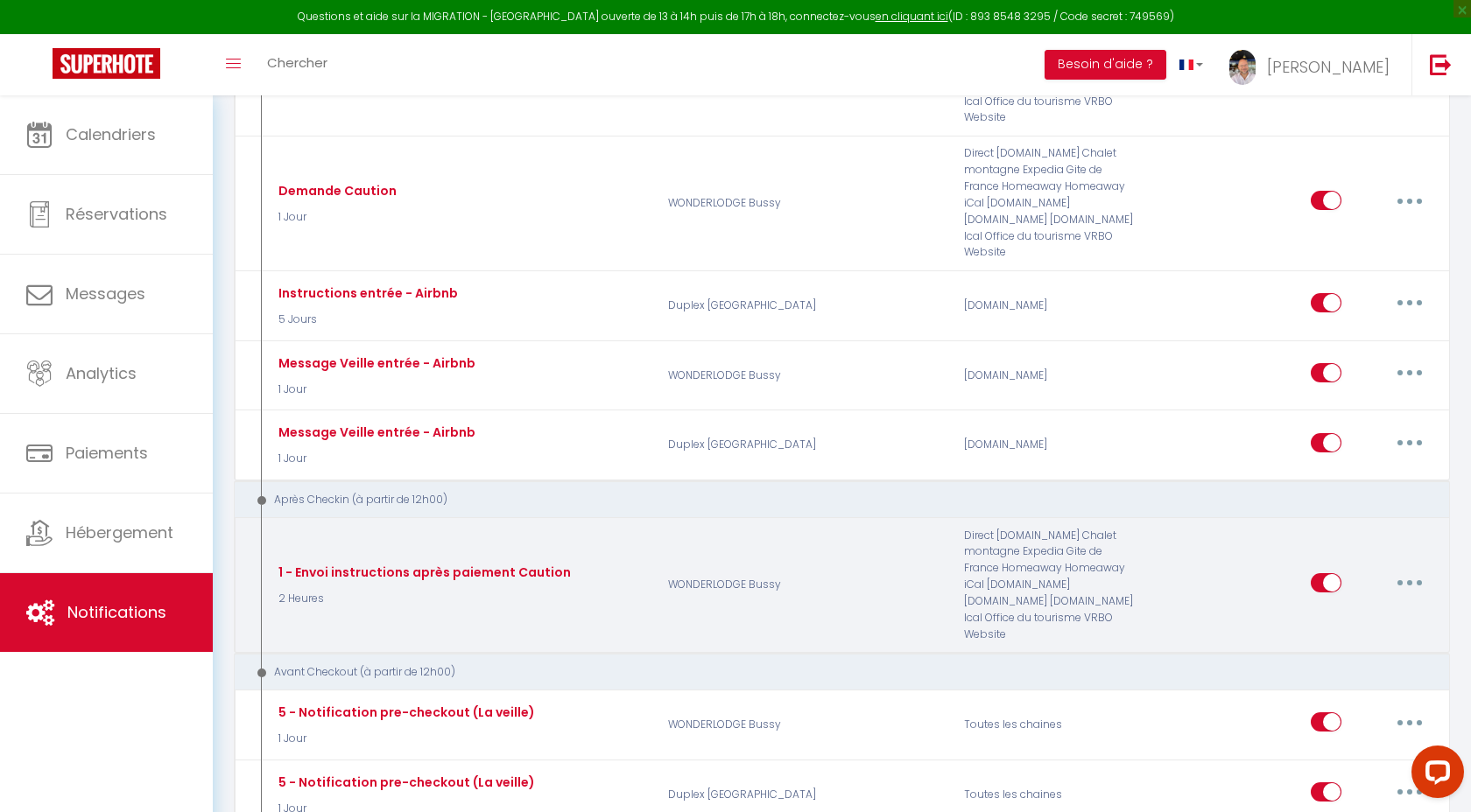
click at [1408, 580] on icon "button" at bounding box center [1410, 583] width 6 height 6
click at [1357, 638] on link "Dupliquer" at bounding box center [1363, 653] width 129 height 30
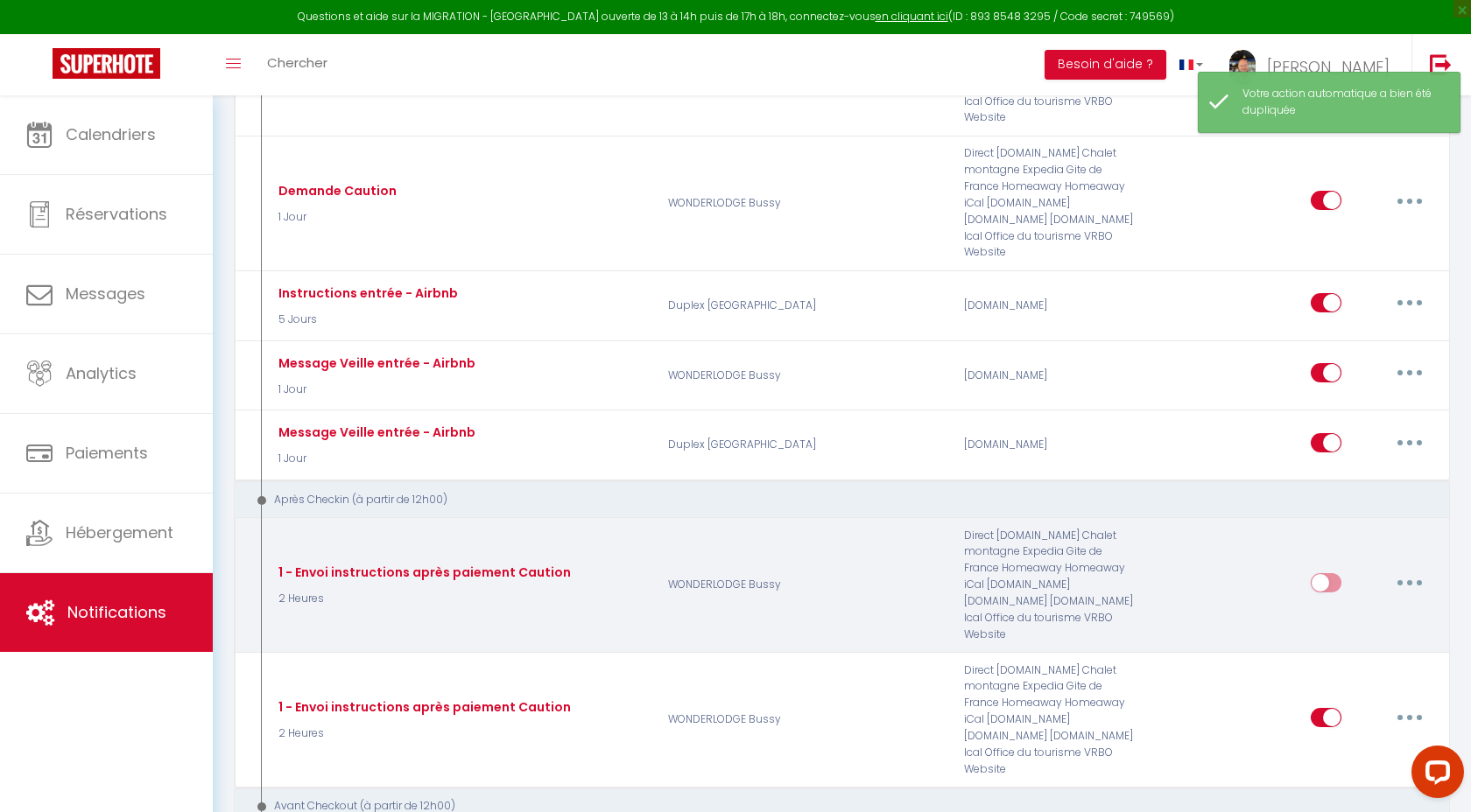
click at [1408, 580] on icon "button" at bounding box center [1410, 583] width 6 height 6
click at [1346, 607] on link "Editer" at bounding box center [1363, 622] width 129 height 30
type input "1 - Envoi instructions après paiement Caution"
select select "3"
select select "2 Heures"
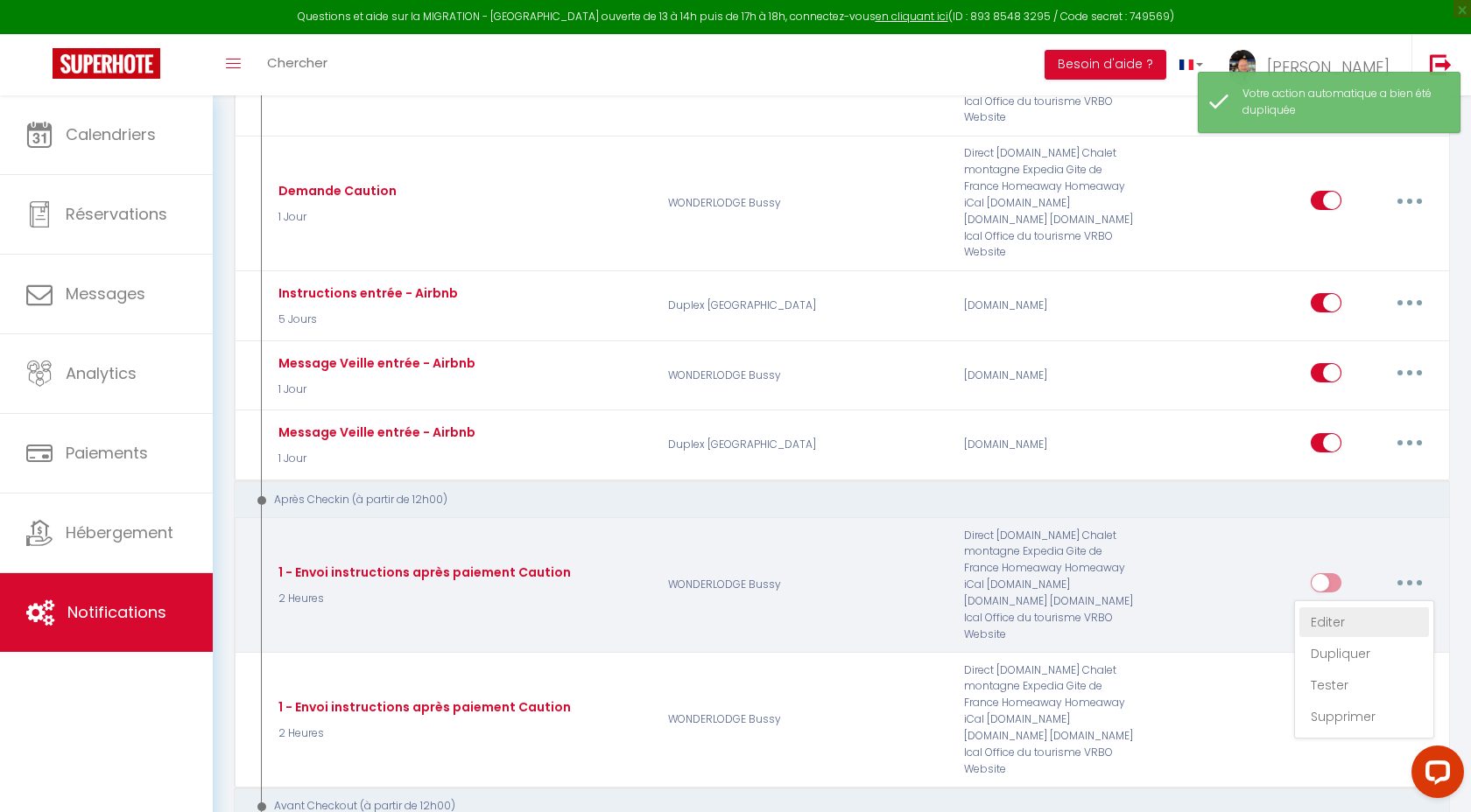
select select "if_deposit_is_paid"
checkbox input "true"
checkbox input "false"
radio input "true"
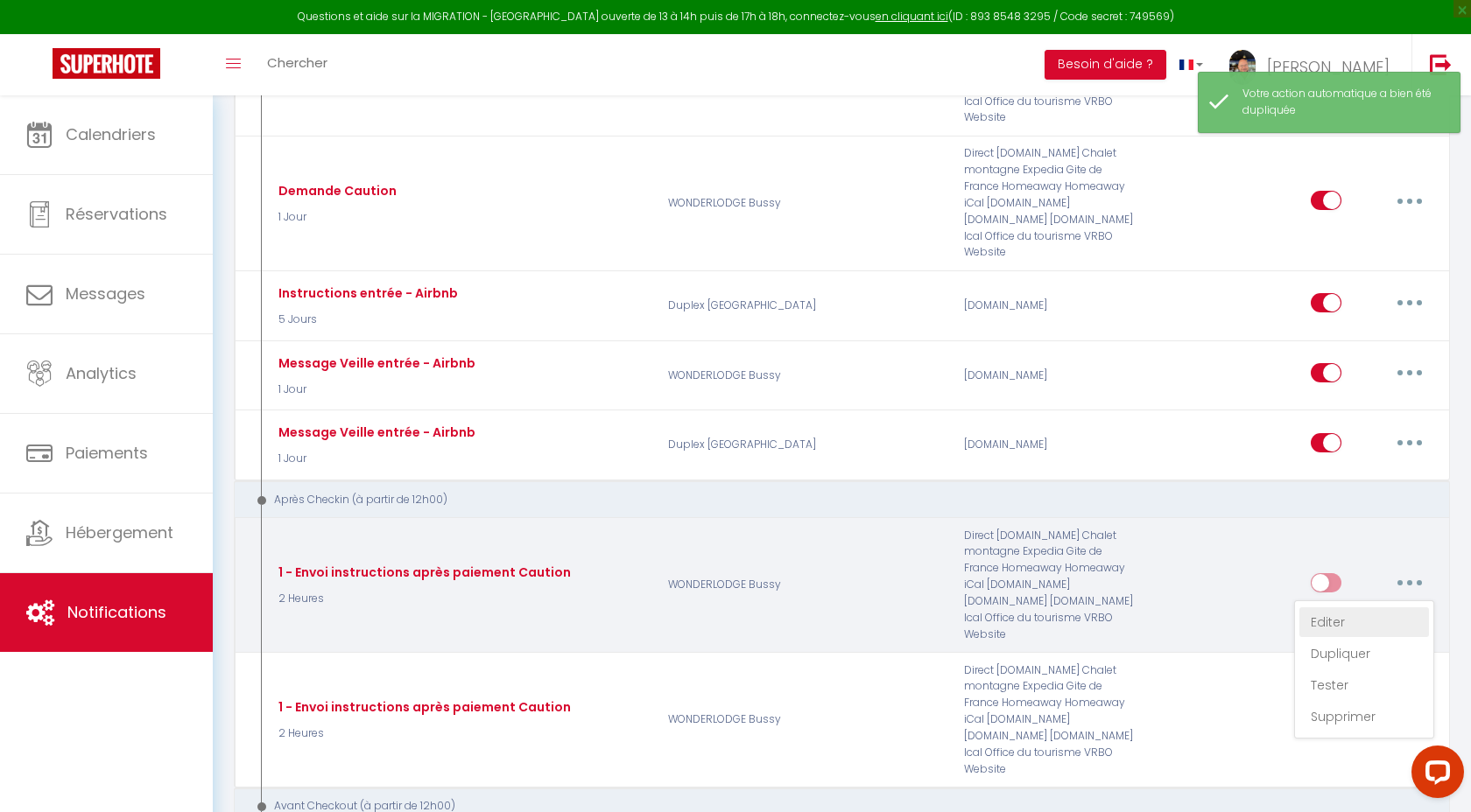
type input "Confirmation de votre Caution - [BOOKING:ID] - [GUEST:FIRST_NAME] [GUEST:LAST_N…"
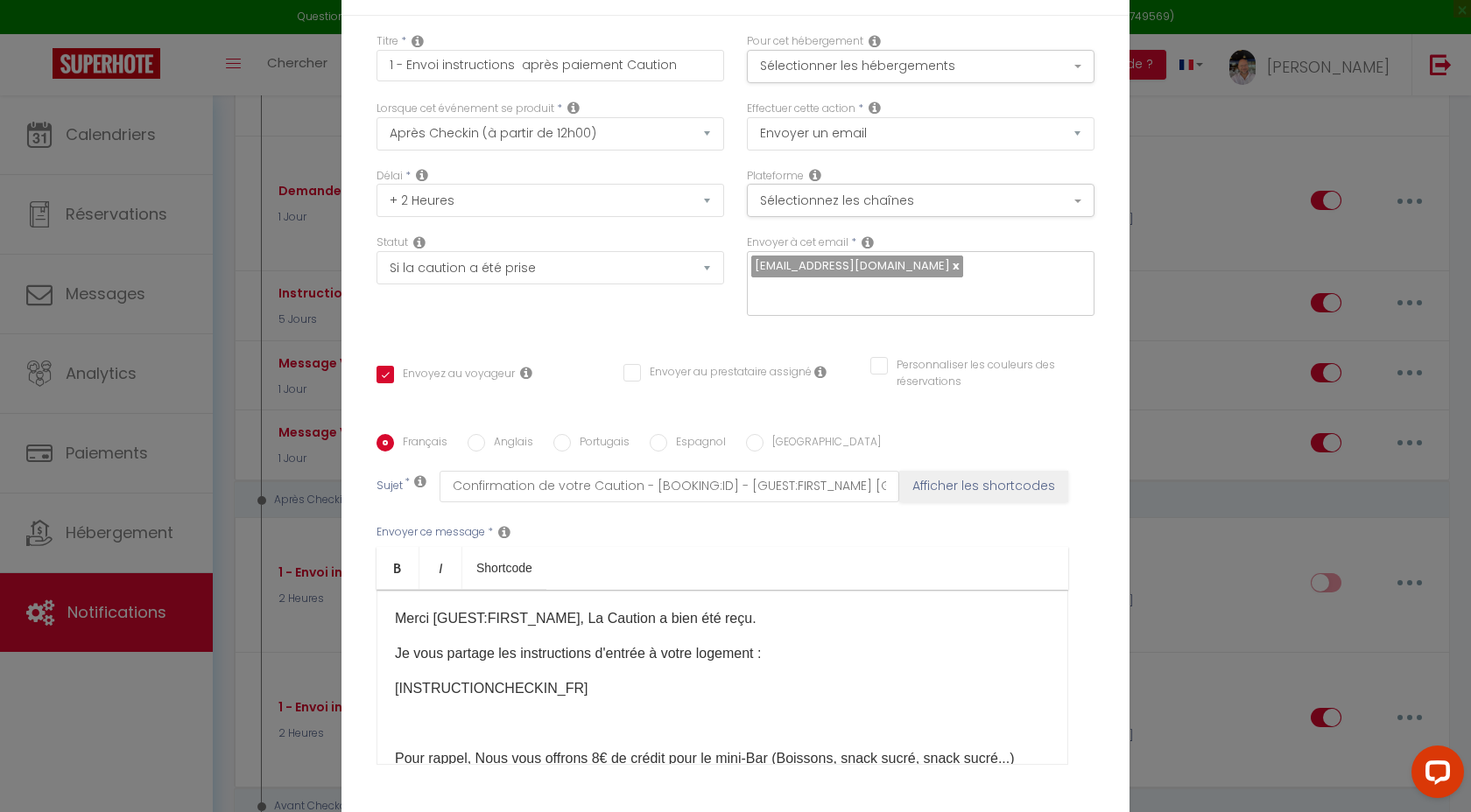
click at [419, 608] on p "Merci [GUEST:FIRST_NAME], La Caution a bien été reçu." at bounding box center [722, 618] width 655 height 21
drag, startPoint x: 590, startPoint y: 605, endPoint x: 758, endPoint y: 603, distance: 168.0
click at [758, 608] on p "Bonjour [GUEST:FIRST_NAME], La Caution a bien été reçu." at bounding box center [722, 618] width 655 height 21
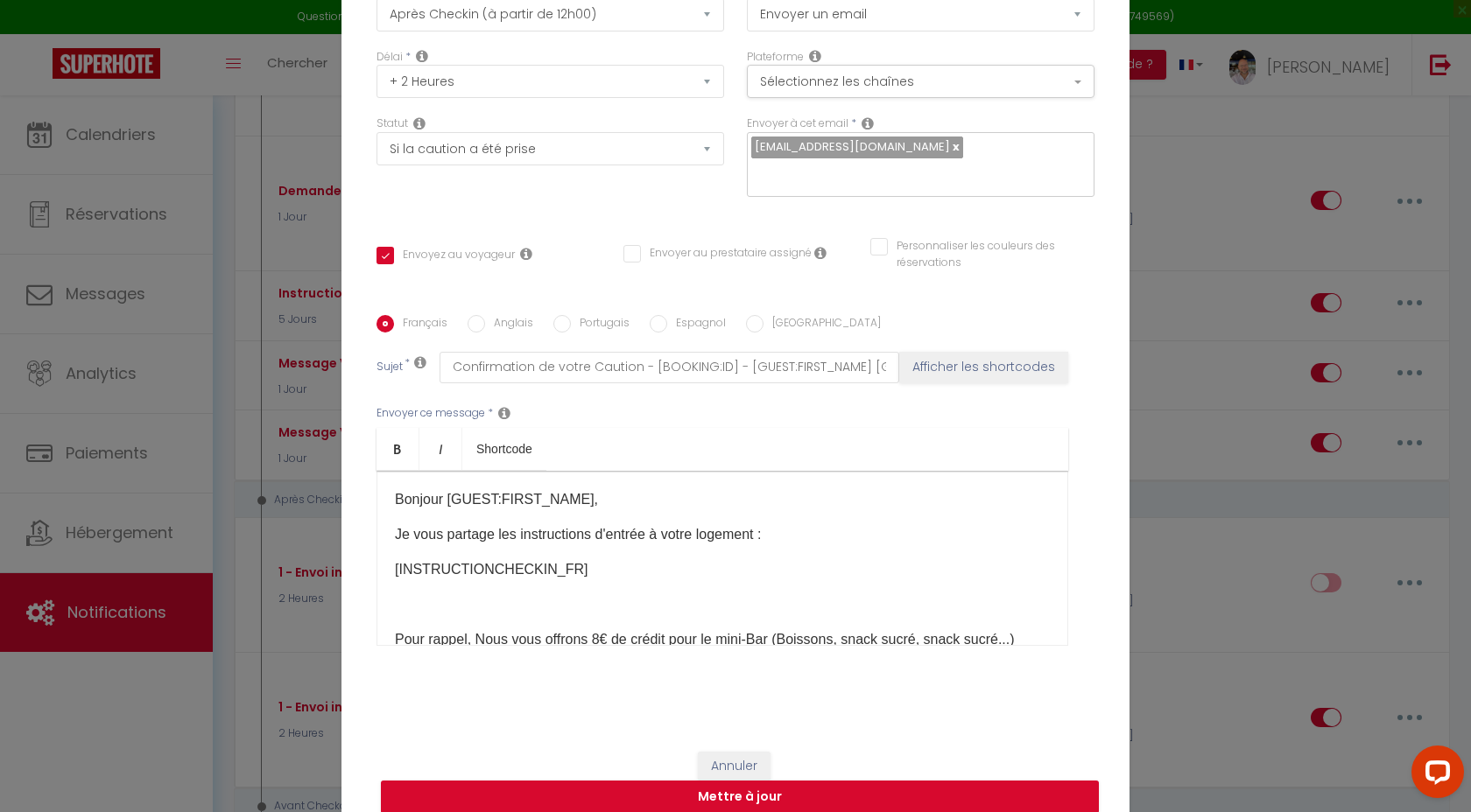
scroll to position [126, 0]
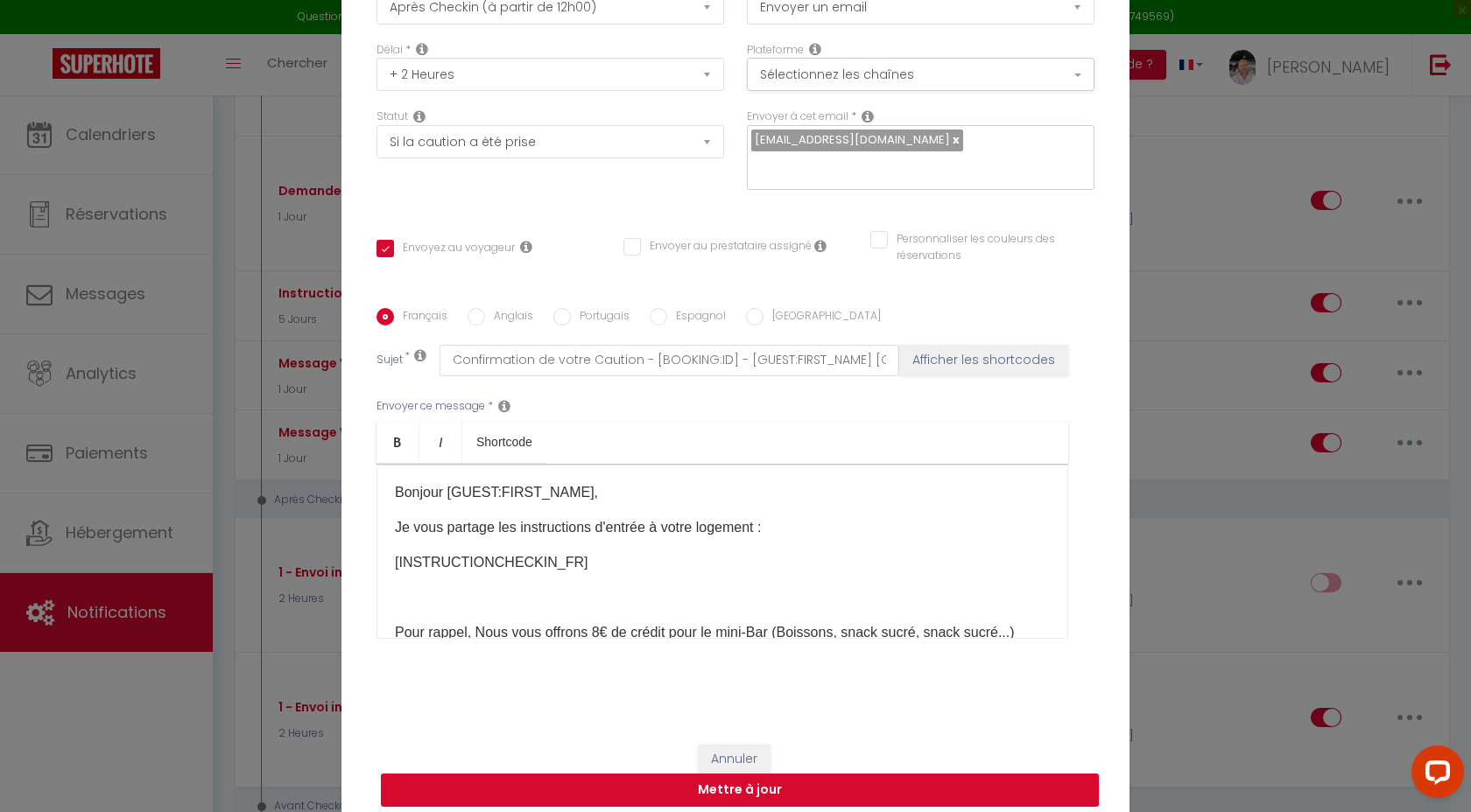
click at [734, 776] on button "Mettre à jour" at bounding box center [740, 789] width 718 height 33
checkbox input "true"
checkbox input "false"
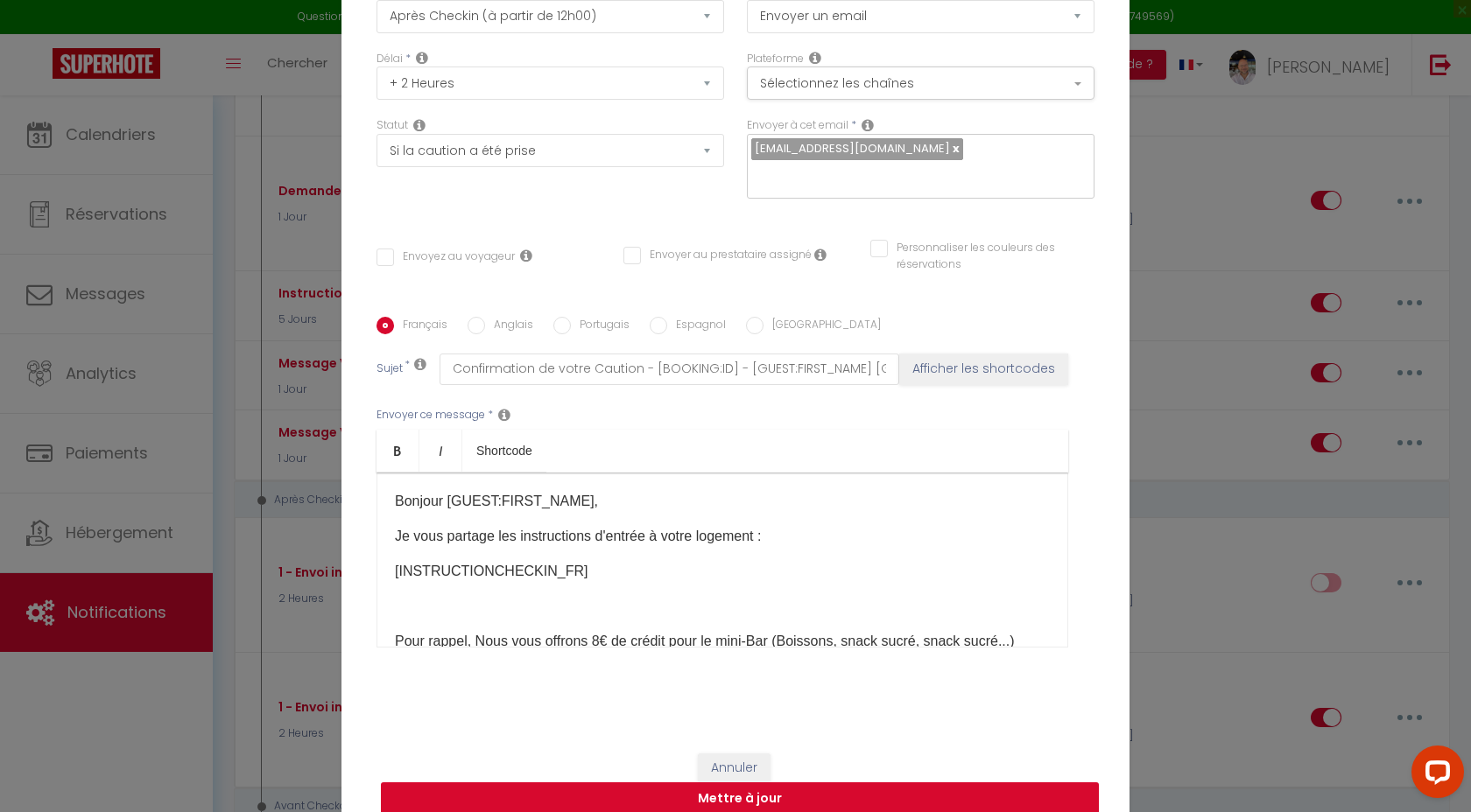
select select "1"
select select
checkbox input "false"
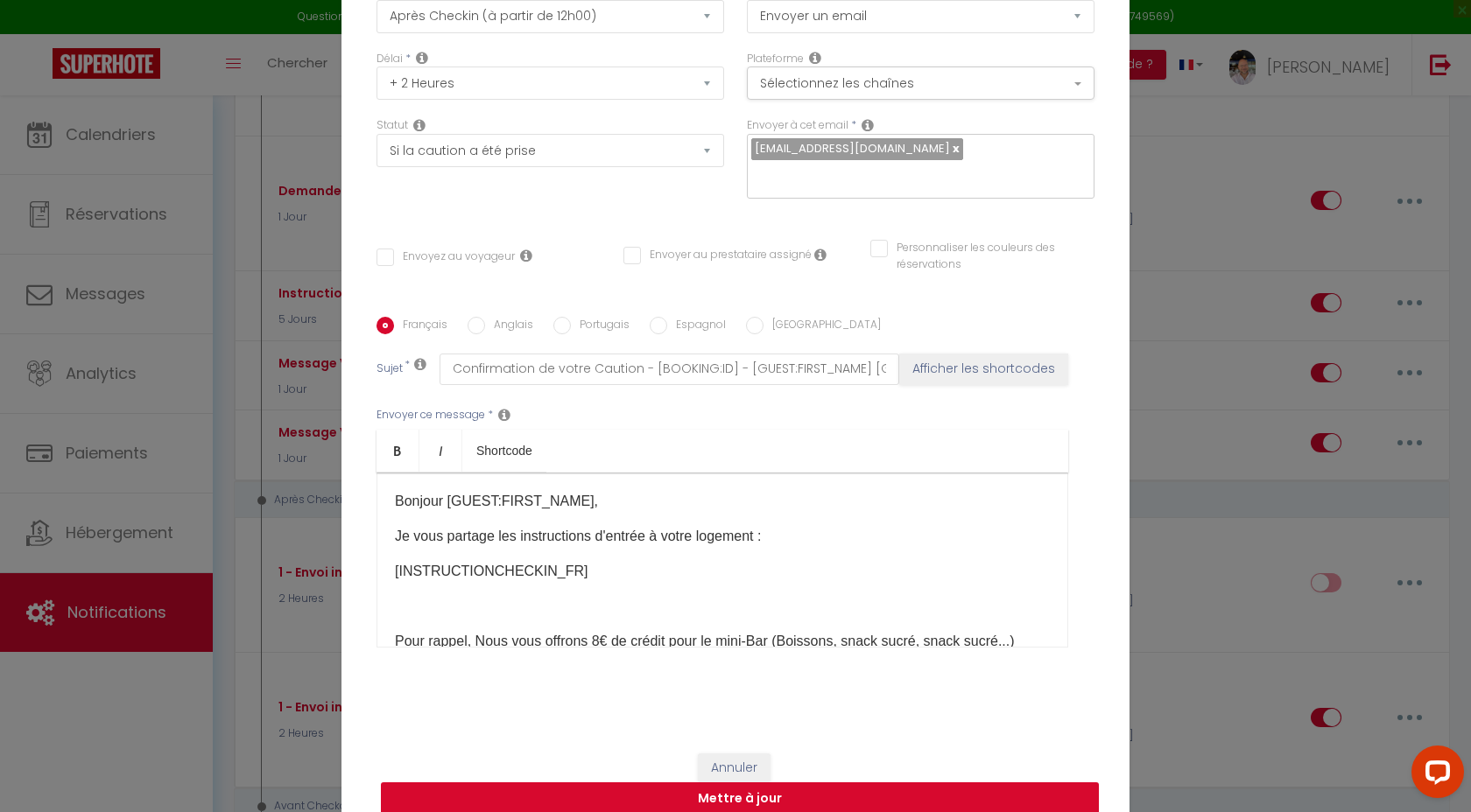
checkbox input "false"
radio input "false"
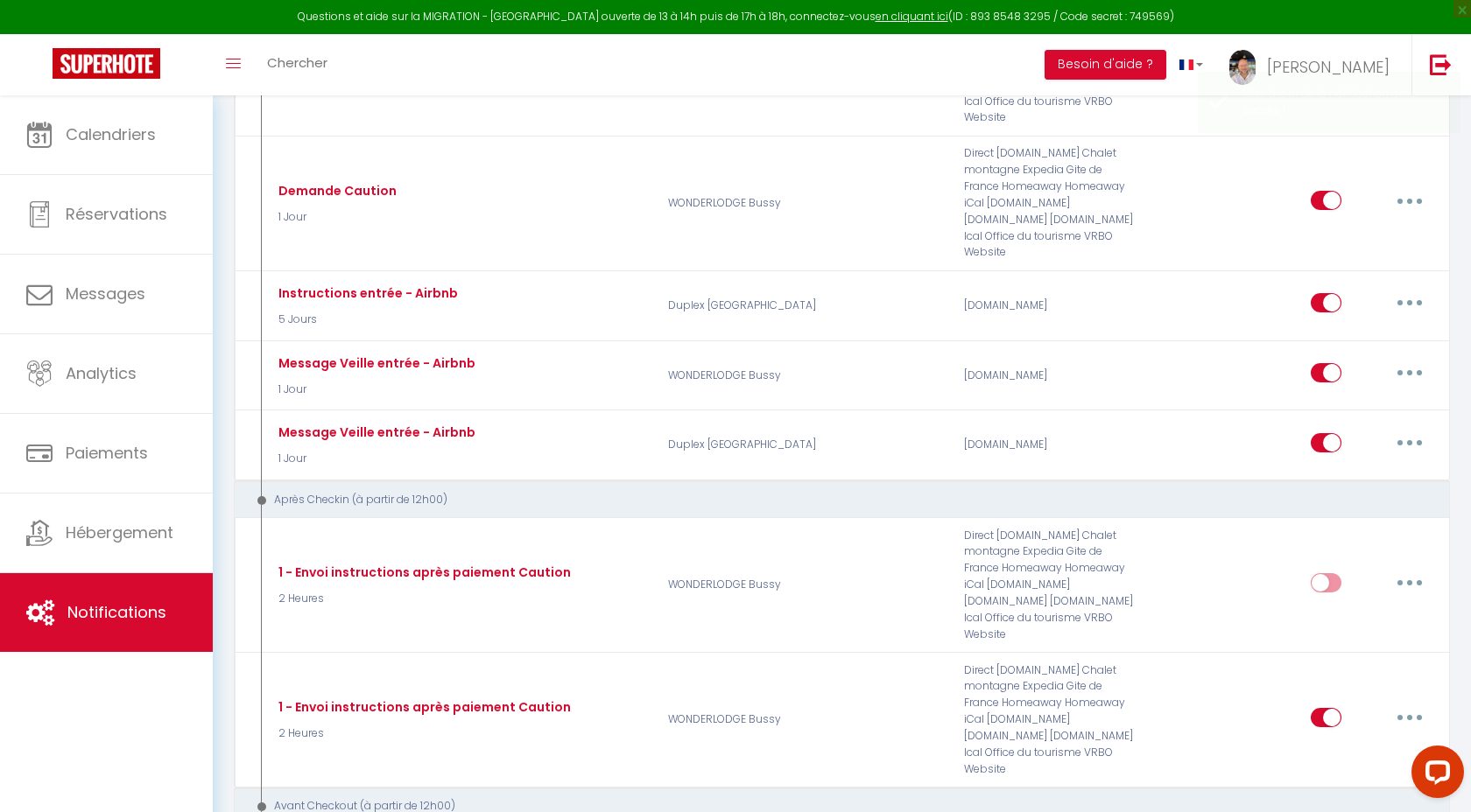
select select
checkbox input "false"
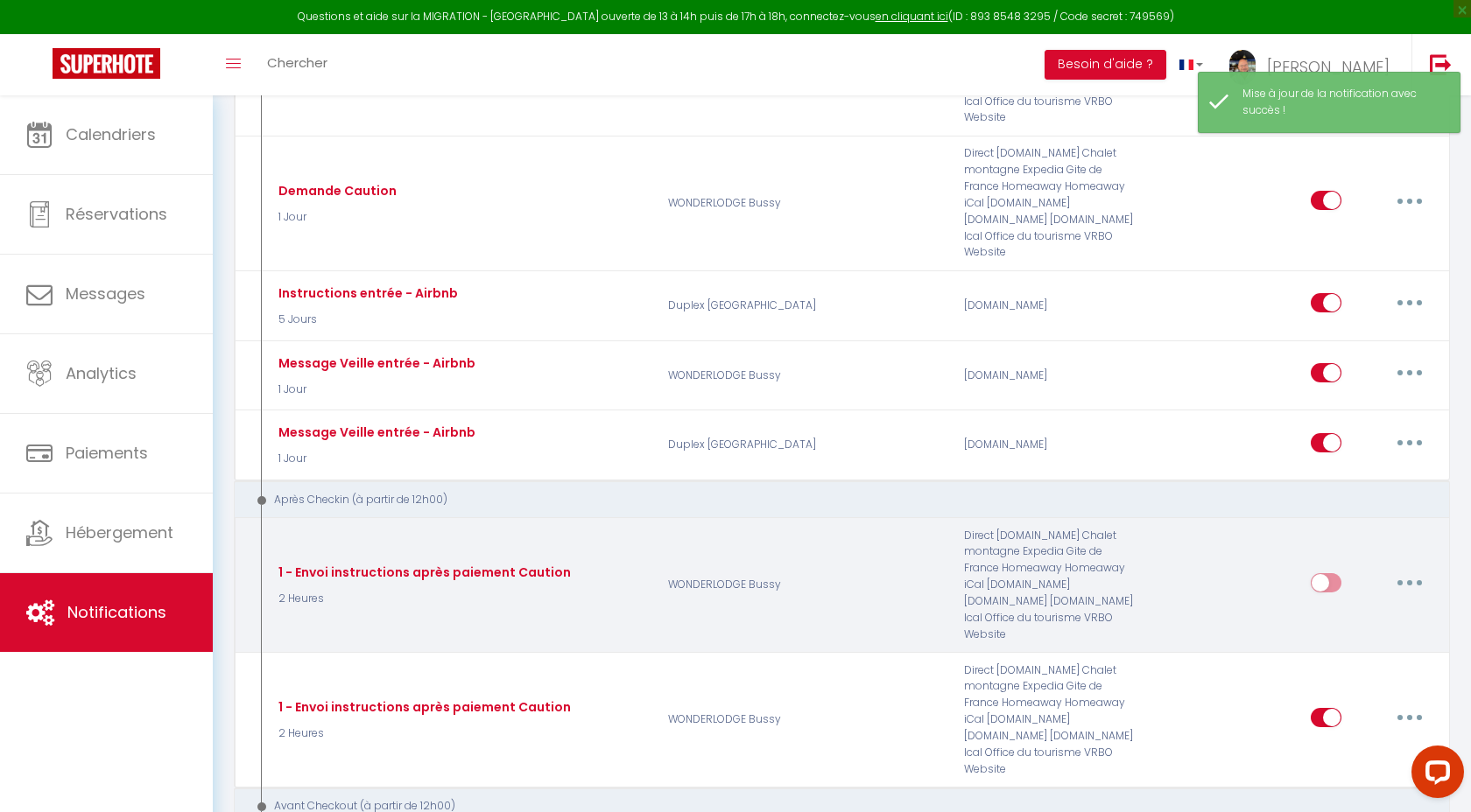
click at [1404, 568] on button "button" at bounding box center [1410, 583] width 49 height 28
click at [1341, 607] on link "Editer" at bounding box center [1363, 622] width 129 height 30
type input "1 - Envoi instructions après paiement Caution"
select select "3"
select select "2 Heures"
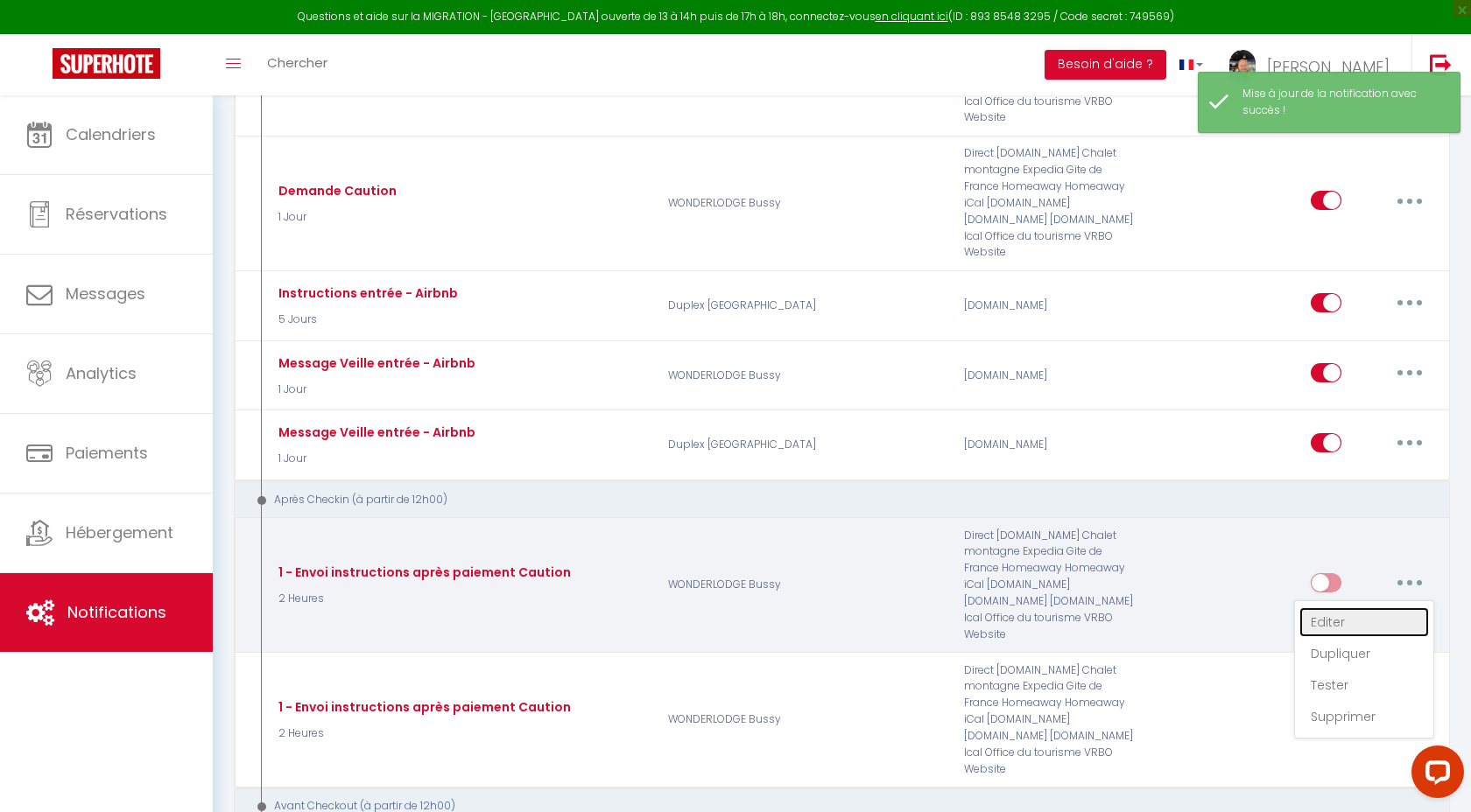
select select "if_deposit_is_paid"
checkbox input "true"
checkbox input "false"
radio input "true"
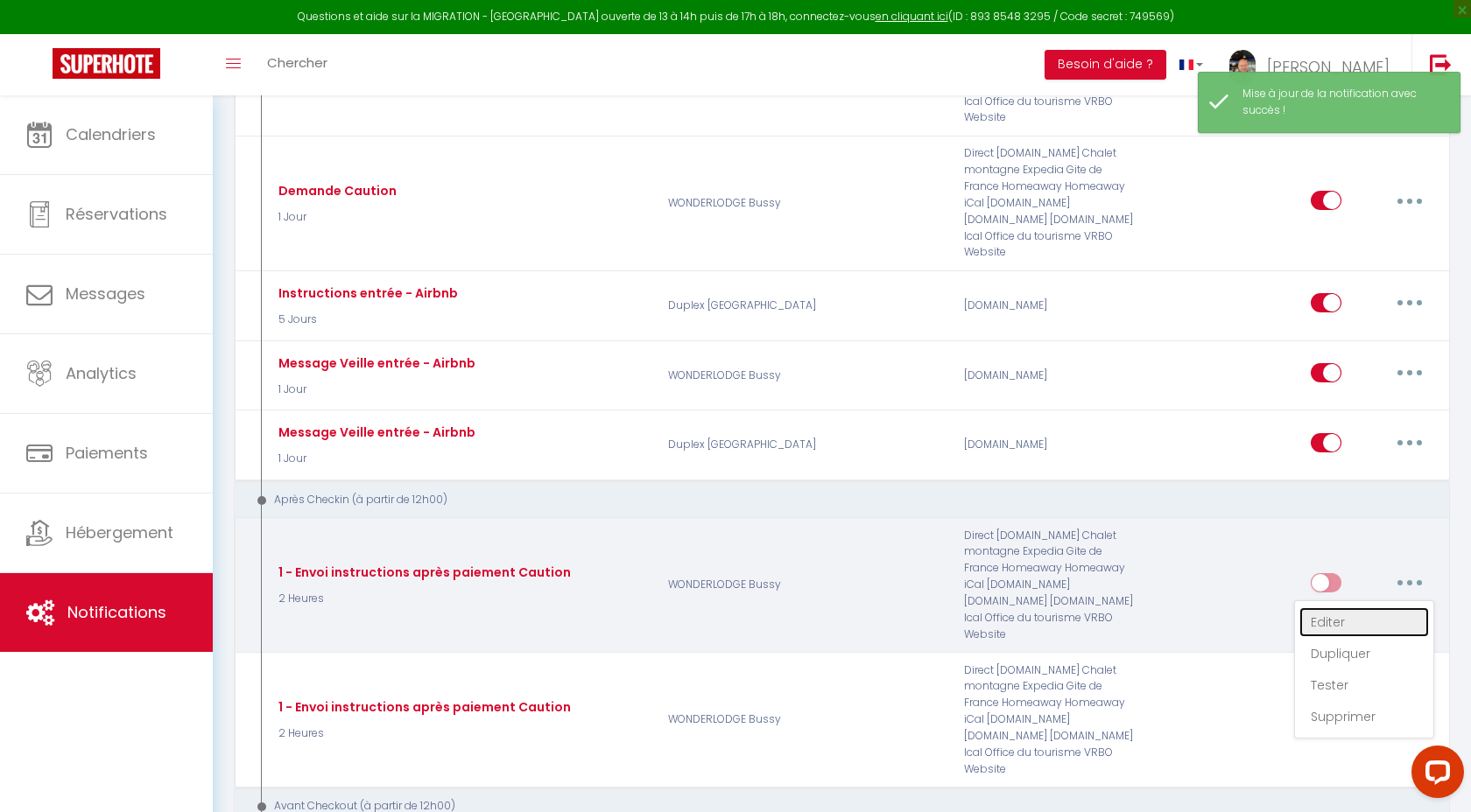
type input "Confirmation de votre Caution - [BOOKING:ID] - [GUEST:FIRST_NAME] [GUEST:LAST_N…"
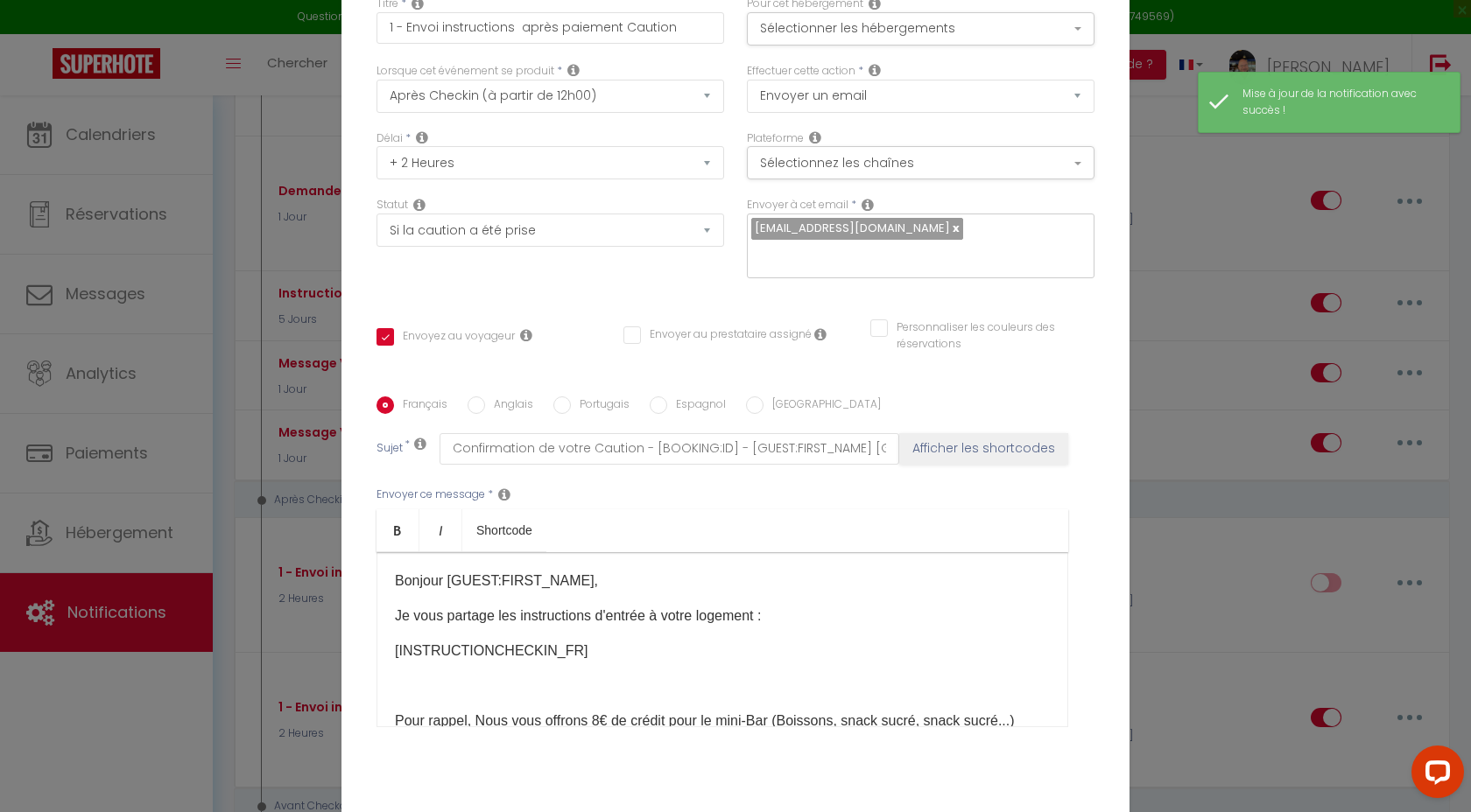
scroll to position [0, 0]
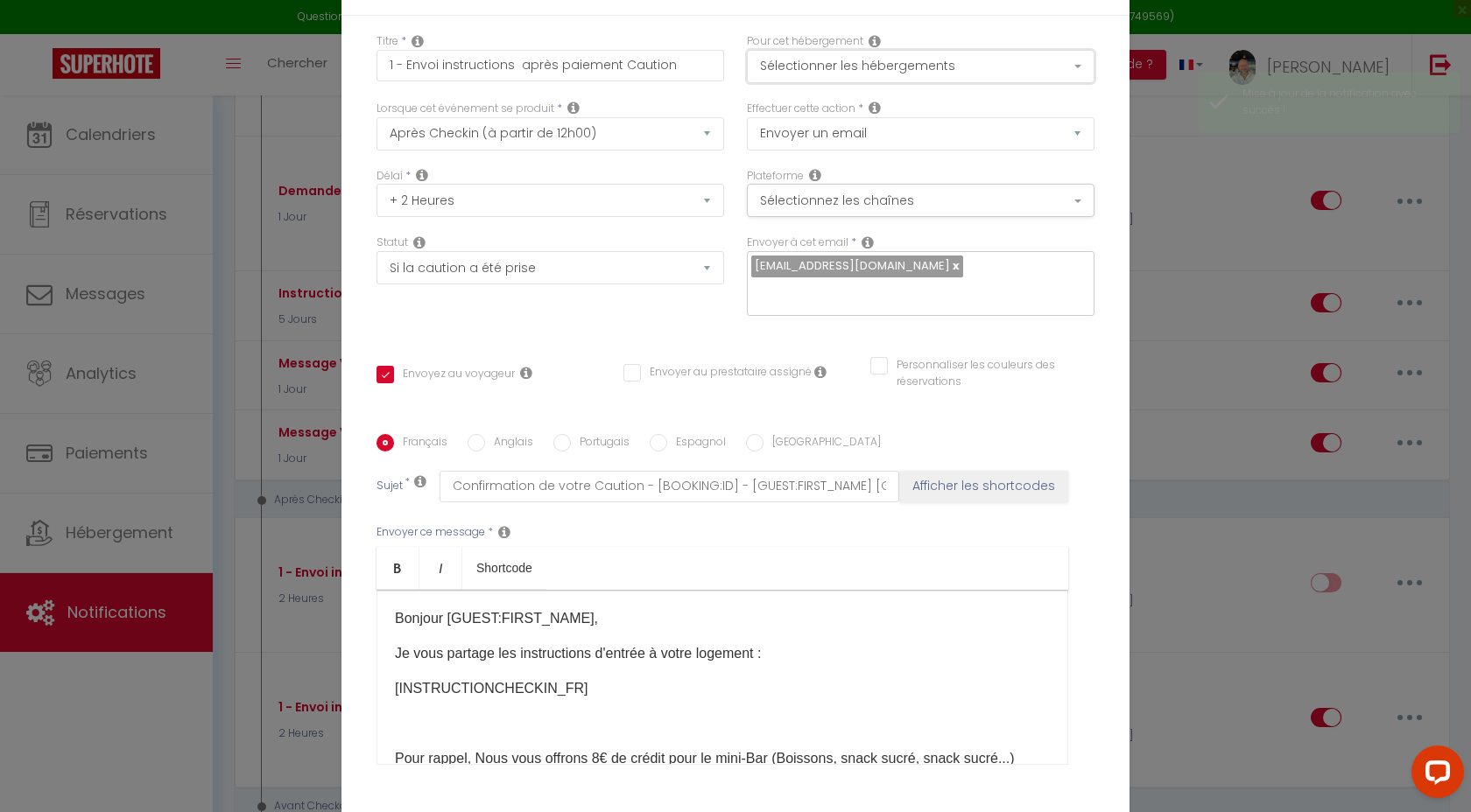
click at [925, 81] on button "Sélectionner les hébergements" at bounding box center [920, 66] width 348 height 33
click at [883, 217] on button "Sélectionnez les chaînes" at bounding box center [920, 200] width 348 height 33
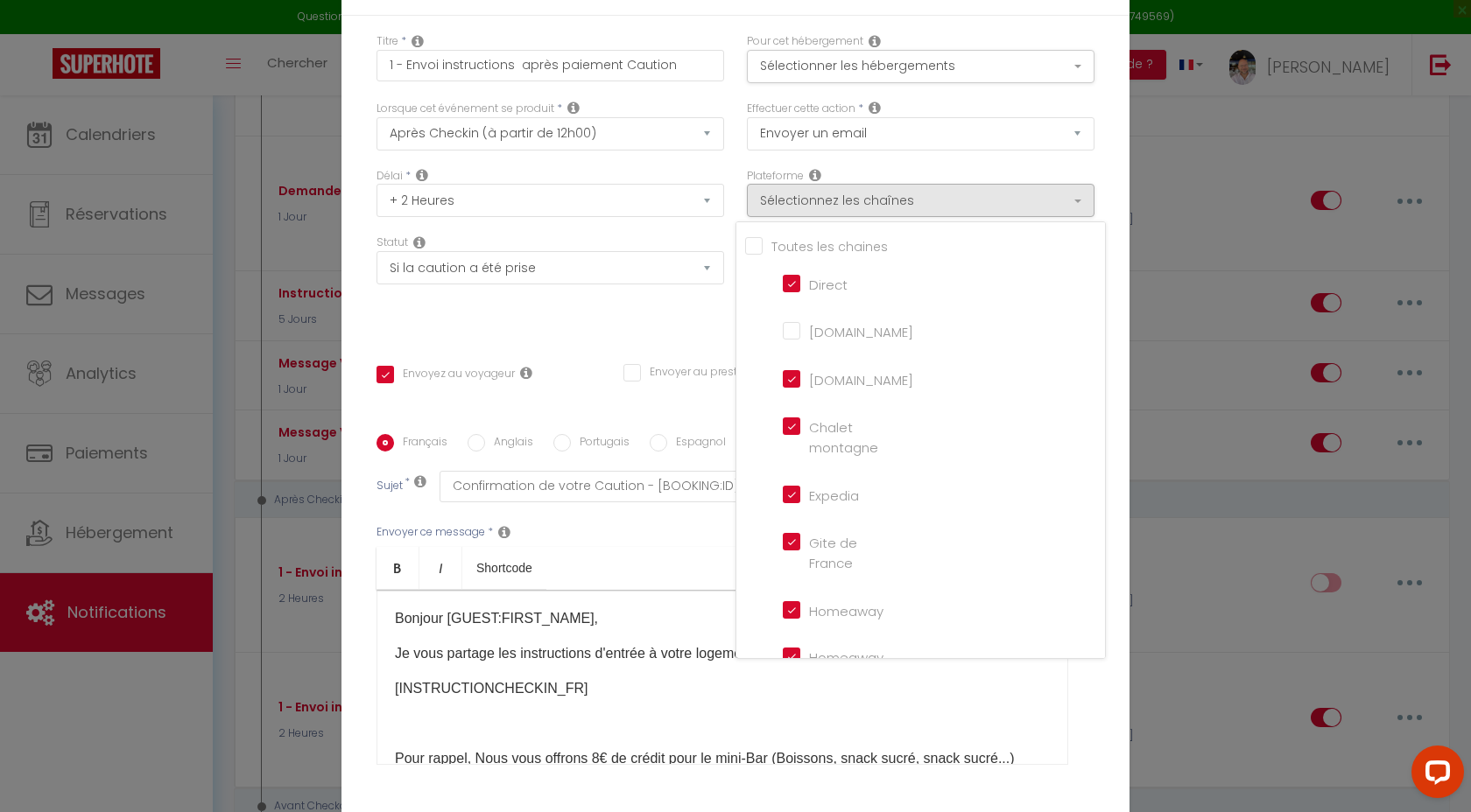
click at [757, 253] on input "Tous les apparts" at bounding box center [925, 244] width 360 height 18
checkbox input "true"
checkbox input "false"
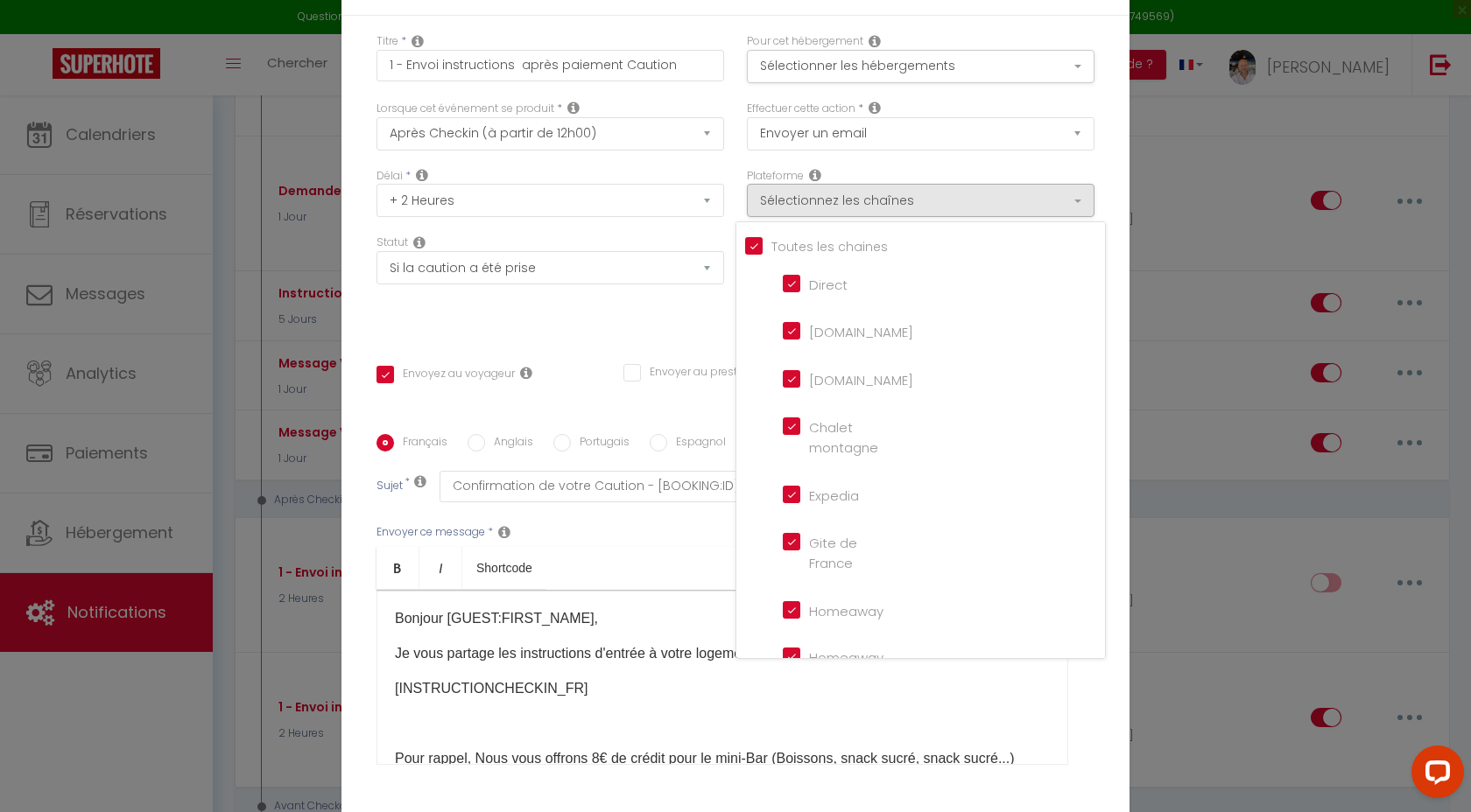
checkbox input "false"
click at [757, 253] on input "Tous les apparts" at bounding box center [925, 244] width 360 height 18
checkbox input "false"
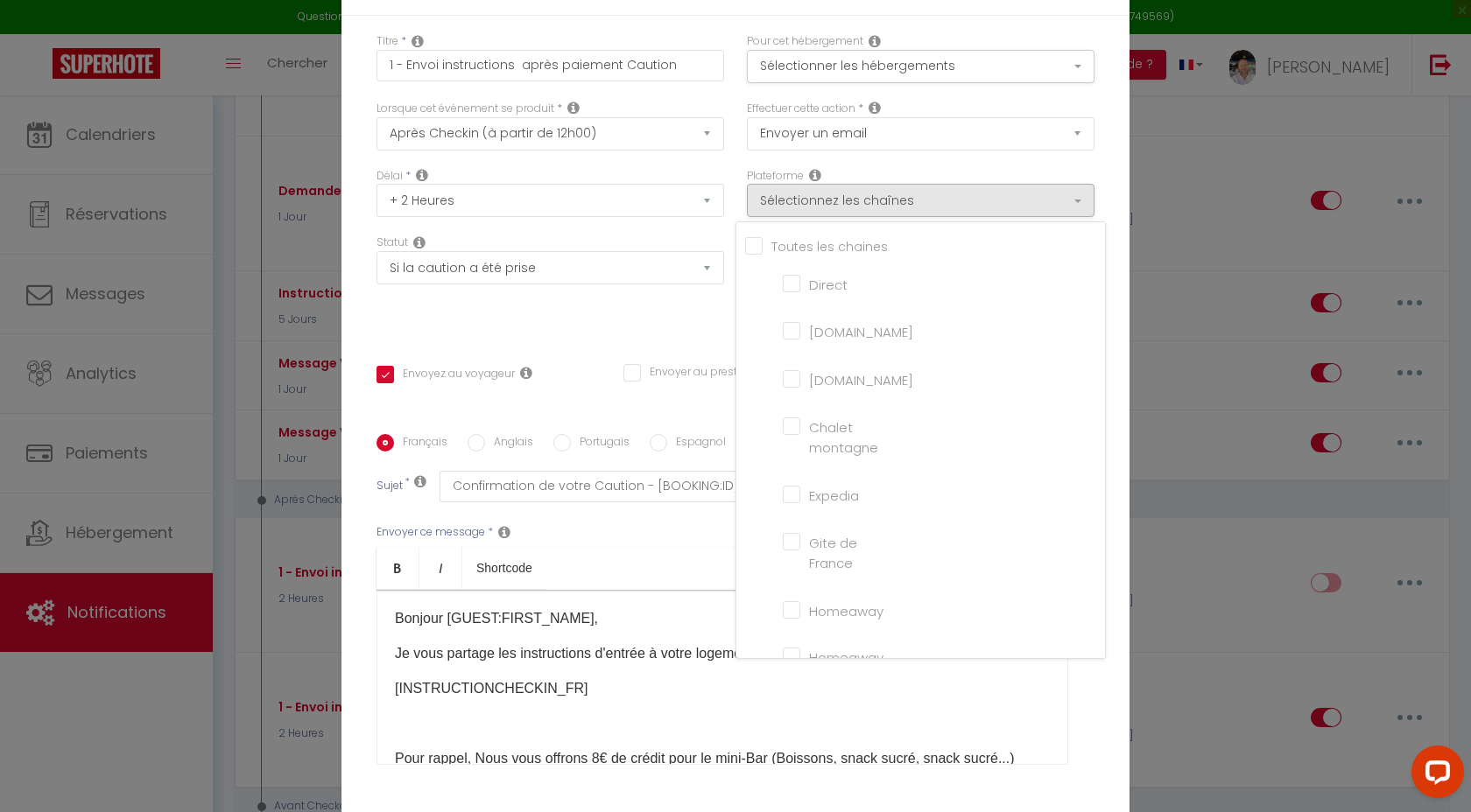
checkbox input "false"
checkbox montagne "false"
checkbox input "false"
checkbox France "false"
checkbox input "false"
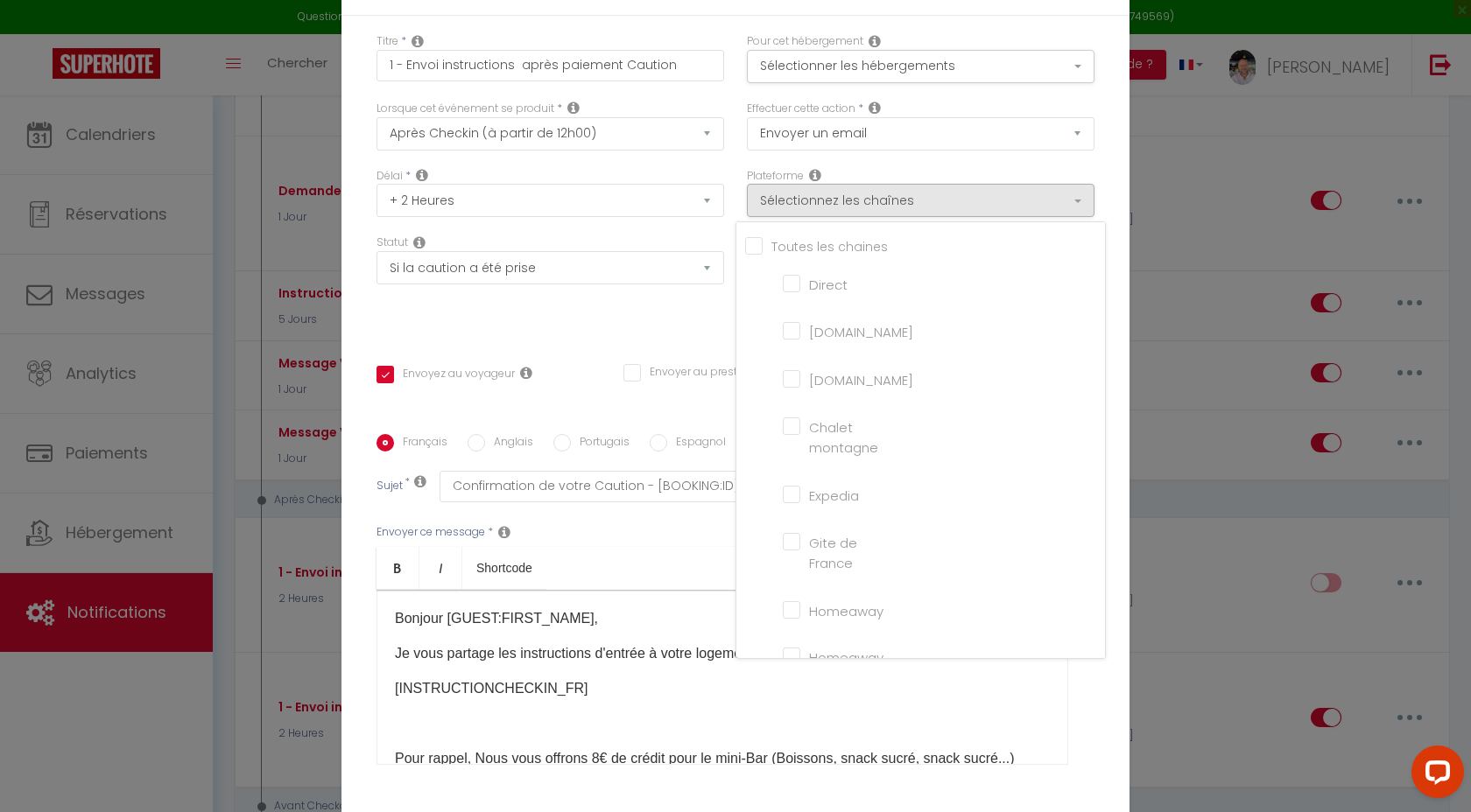
checkbox iCal "false"
checkbox input "false"
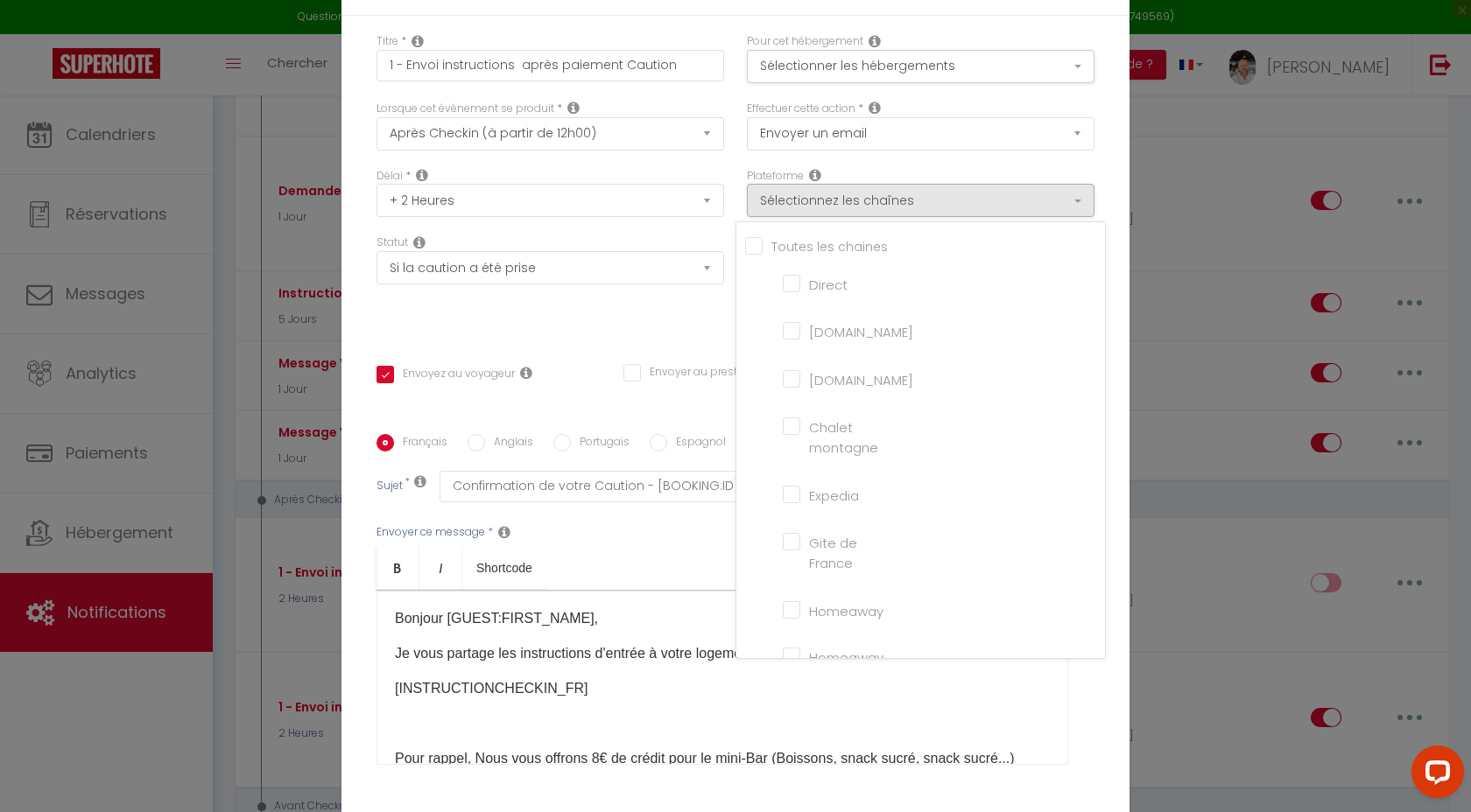
checkbox tourisme "false"
checkbox input "false"
checkbox input "true"
checkbox input "false"
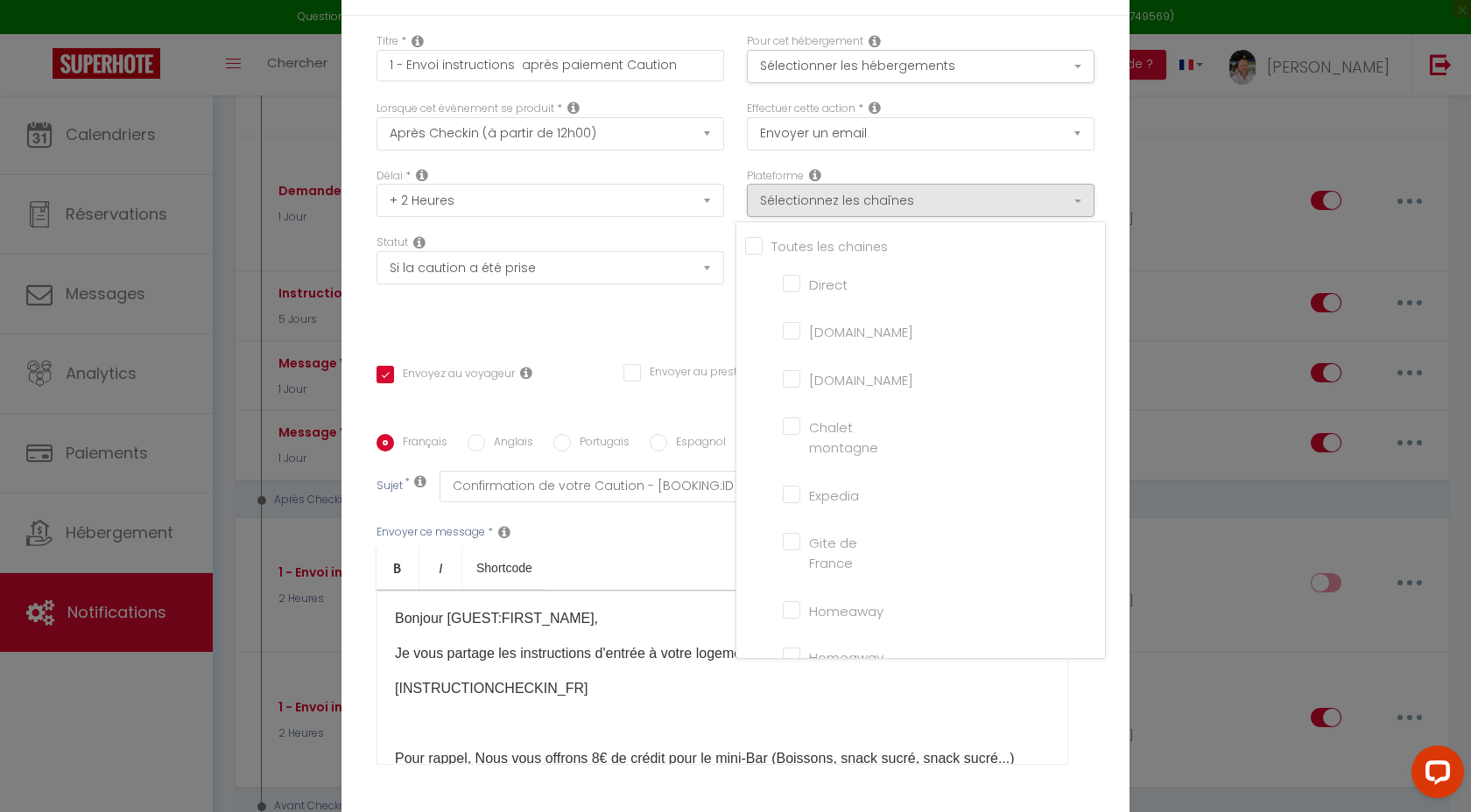
checkbox input "false"
click at [791, 339] on input "[DOMAIN_NAME]" at bounding box center [832, 330] width 100 height 18
checkbox input "true"
checkbox input "false"
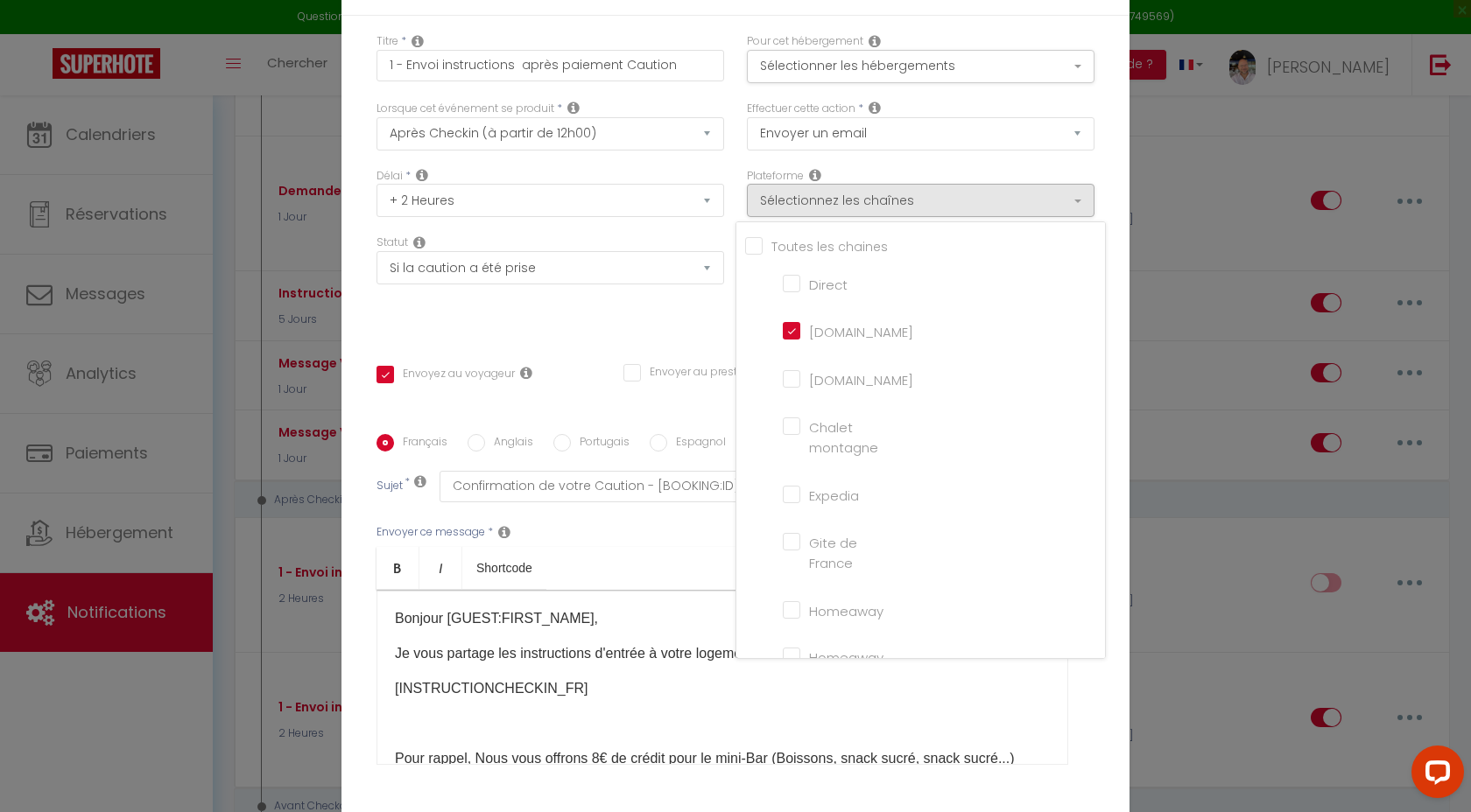
checkbox input "false"
click at [739, 186] on div "Plateforme Sélectionnez les chaînes Toutes les chaines Direct Airbnb.com Bookin…" at bounding box center [920, 201] width 370 height 67
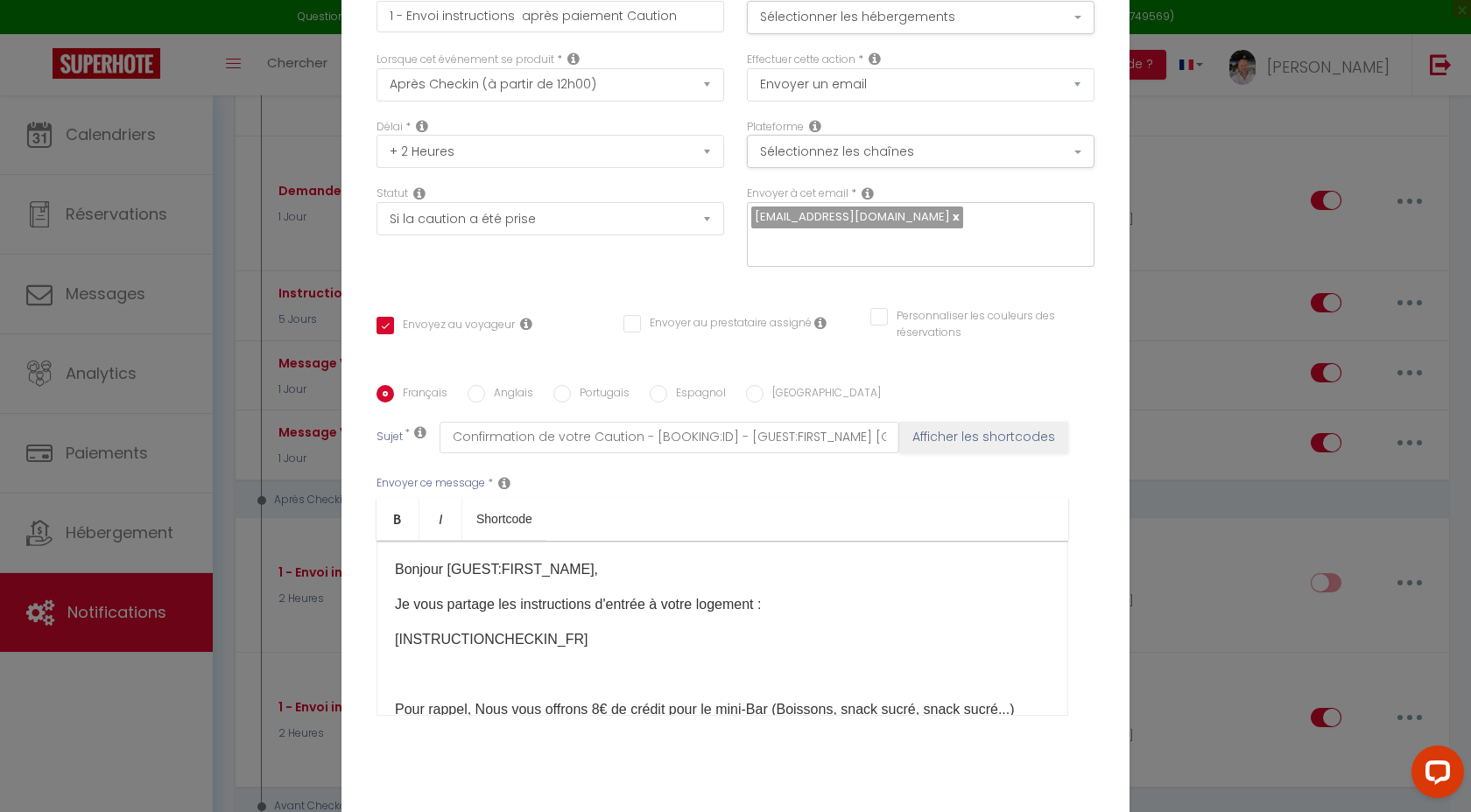
scroll to position [126, 0]
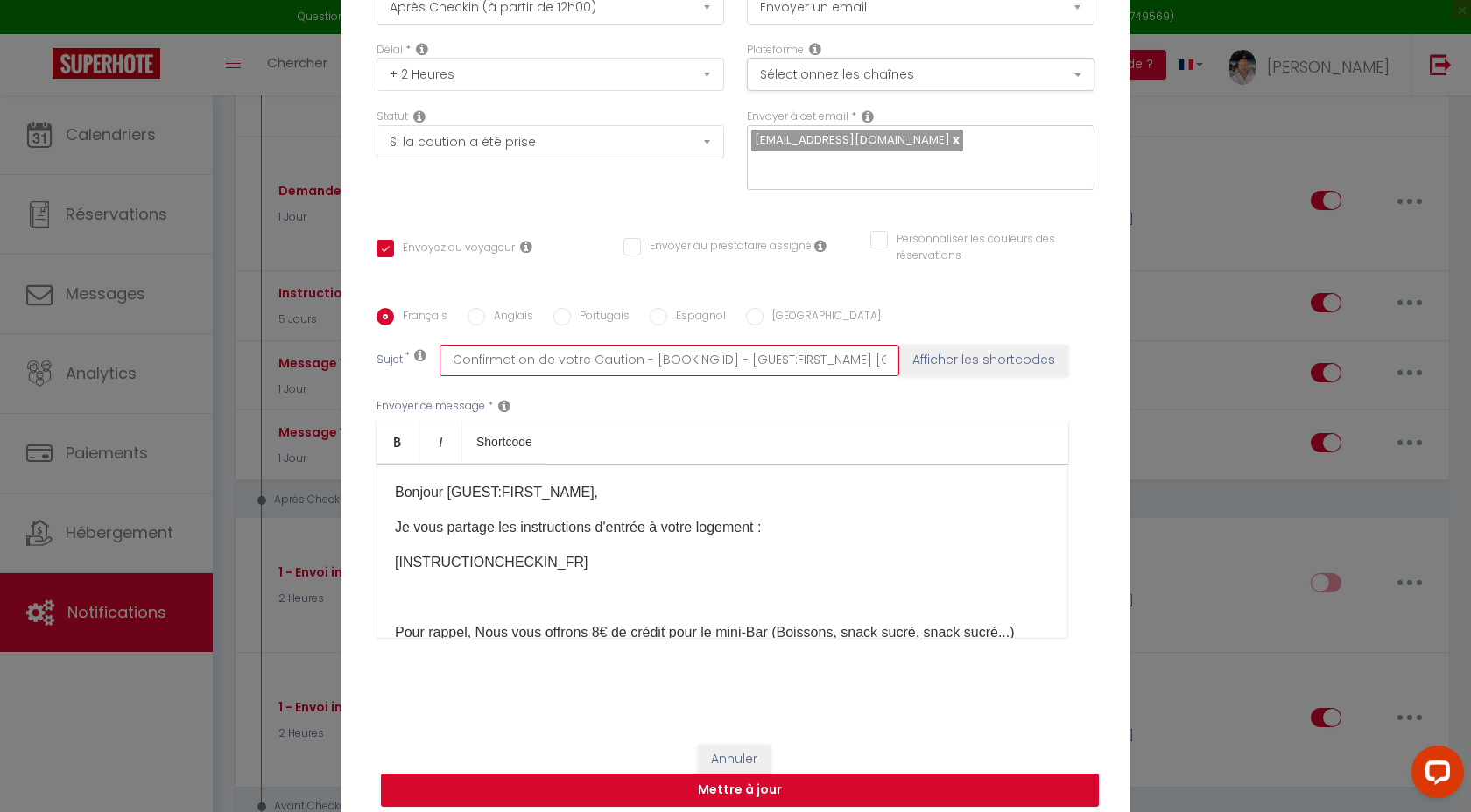
drag, startPoint x: 635, startPoint y: 347, endPoint x: 435, endPoint y: 345, distance: 200.0
click at [435, 345] on div "Sujet * Confirmation de votre Caution - [BOOKING:ID] - [GUEST:FIRST_NAME] [GUES…" at bounding box center [735, 360] width 718 height 31
type input "E - [BOOKING:ID] - [GUEST:FIRST_NAME] [GUEST:LAST_NAME] - [RENTAL:NAME]"
checkbox input "true"
checkbox input "false"
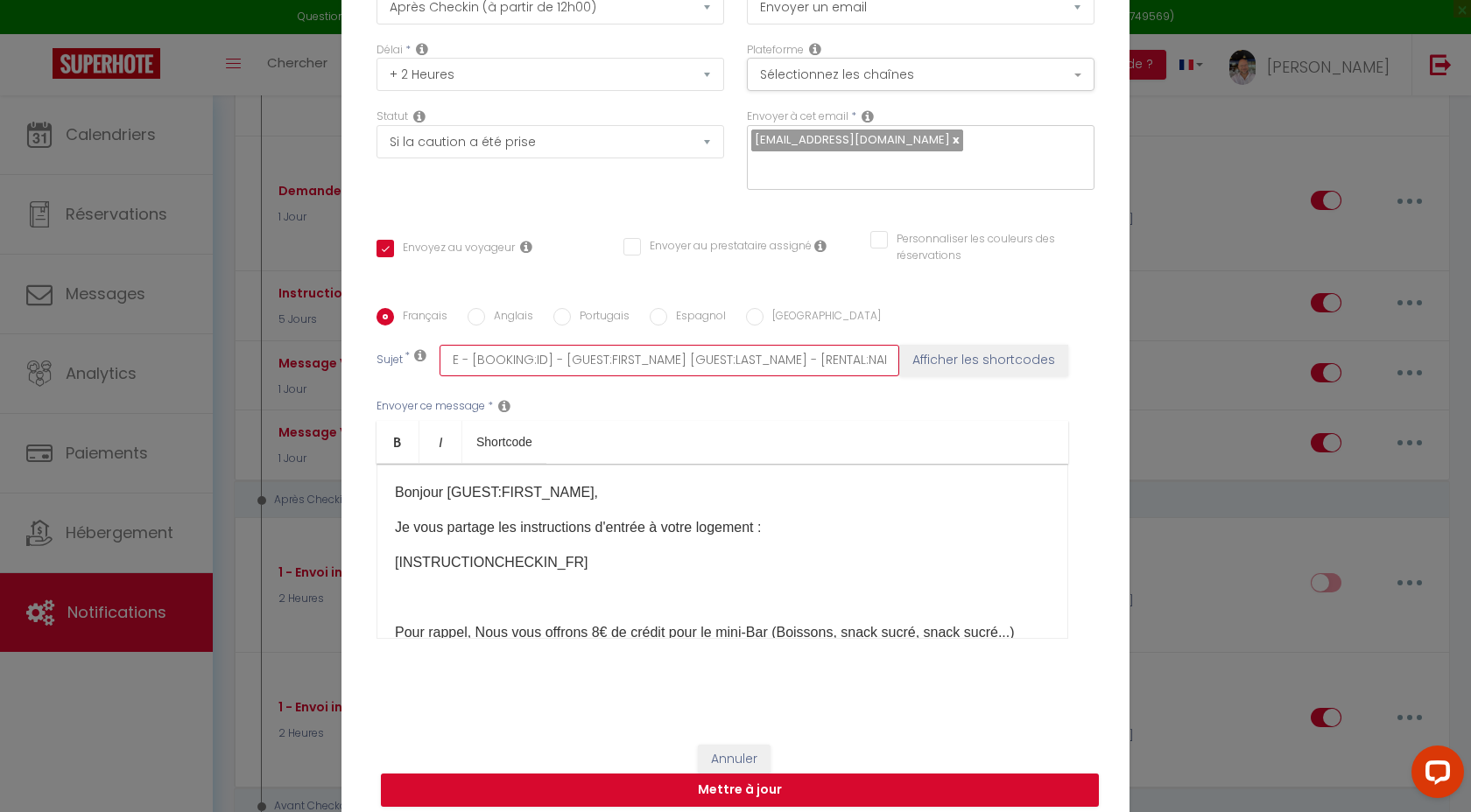
checkbox input "false"
type input "En - [BOOKING:ID] - [GUEST:FIRST_NAME] [GUEST:LAST_NAME] - [RENTAL:NAME]"
checkbox input "true"
checkbox input "false"
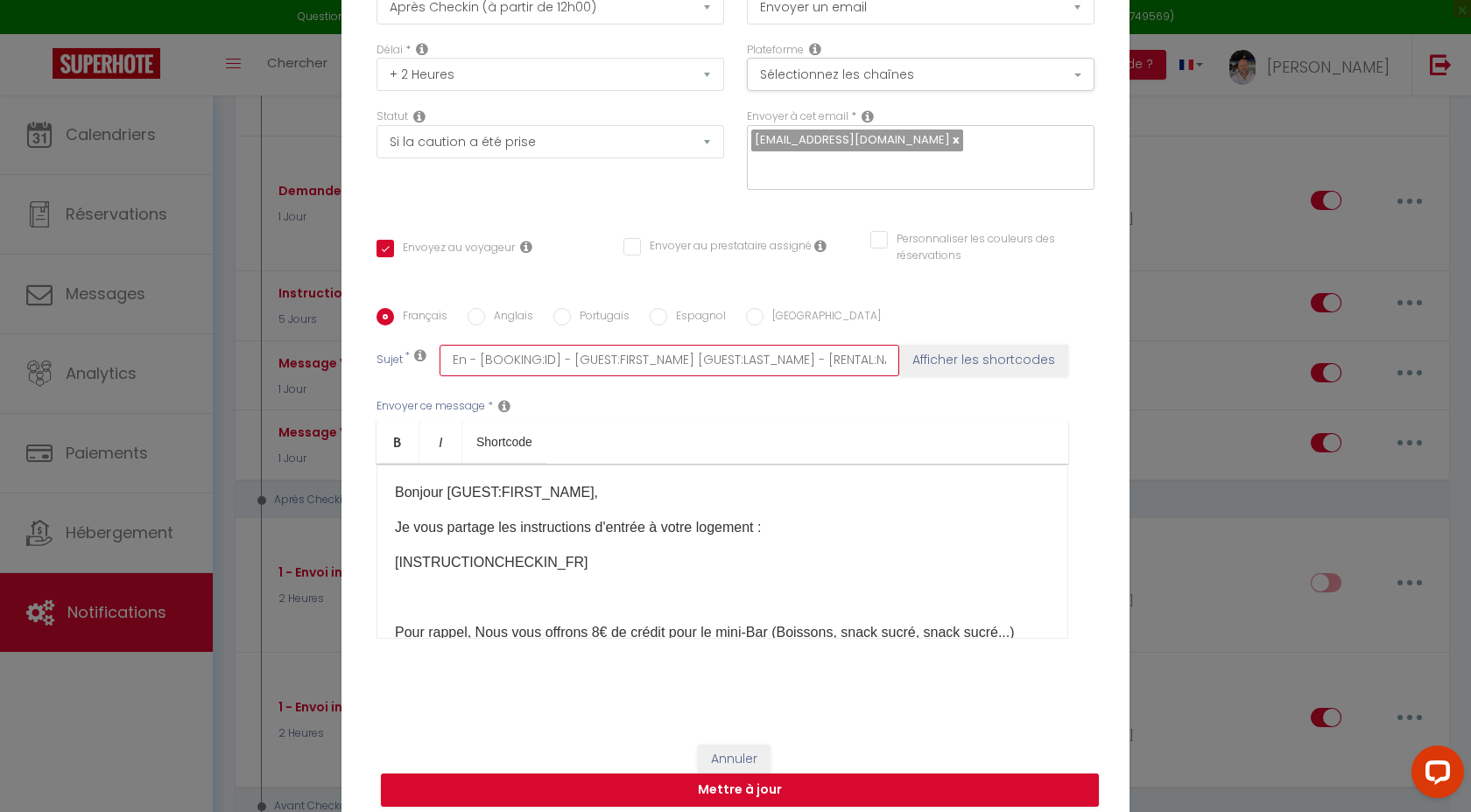
type input "Enn - [BOOKING:ID] - [GUEST:FIRST_NAME] [GUEST:LAST_NAME] - [RENTAL:NAME]"
checkbox input "true"
checkbox input "false"
type input "Ennv - [BOOKING:ID] - [GUEST:FIRST_NAME] [GUEST:LAST_NAME] - [RENTAL:NAME]"
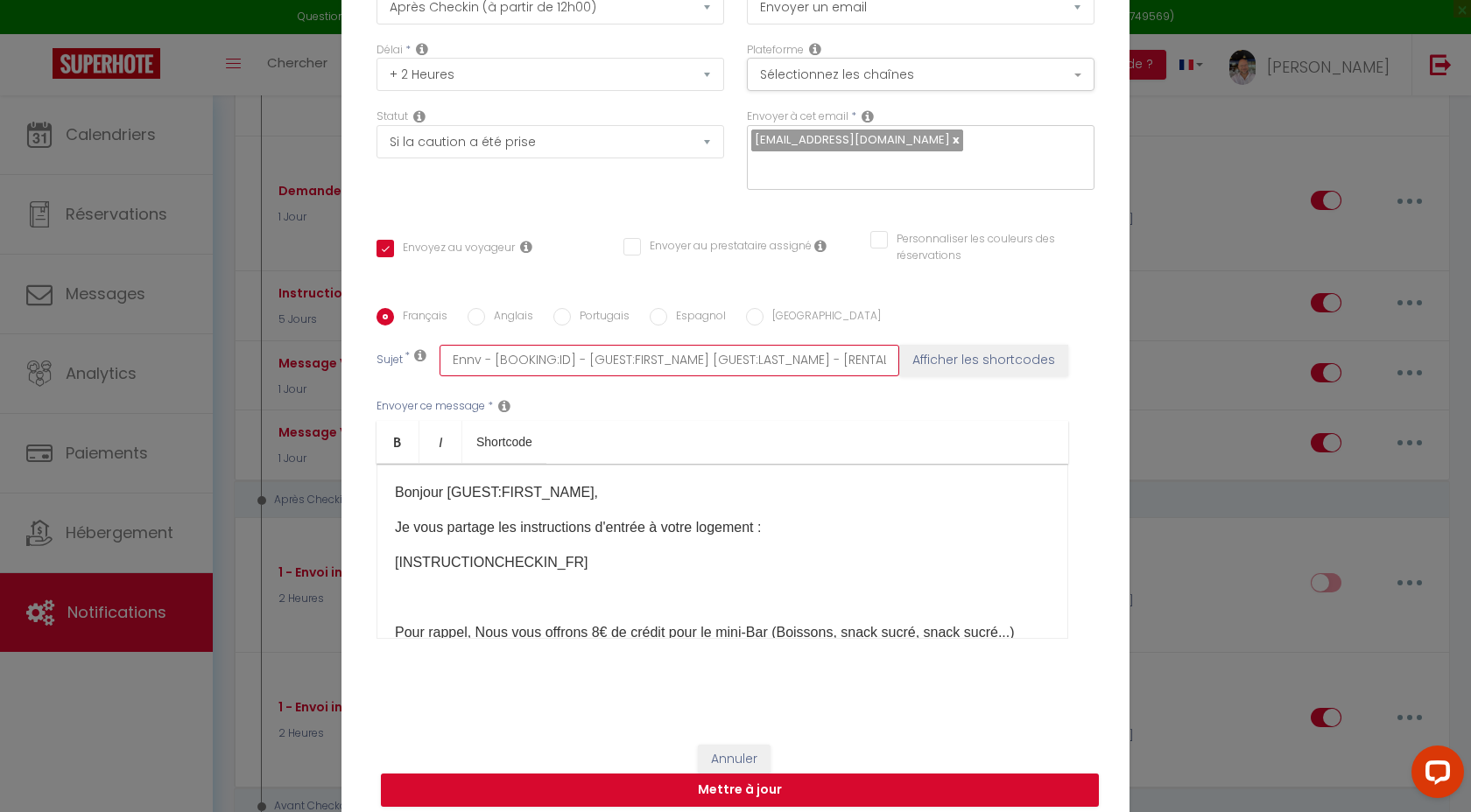
checkbox input "true"
checkbox input "false"
type input "Ennvo - [BOOKING:ID] - [GUEST:FIRST_NAME] [GUEST:LAST_NAME] - [RENTAL:NAME]"
checkbox input "true"
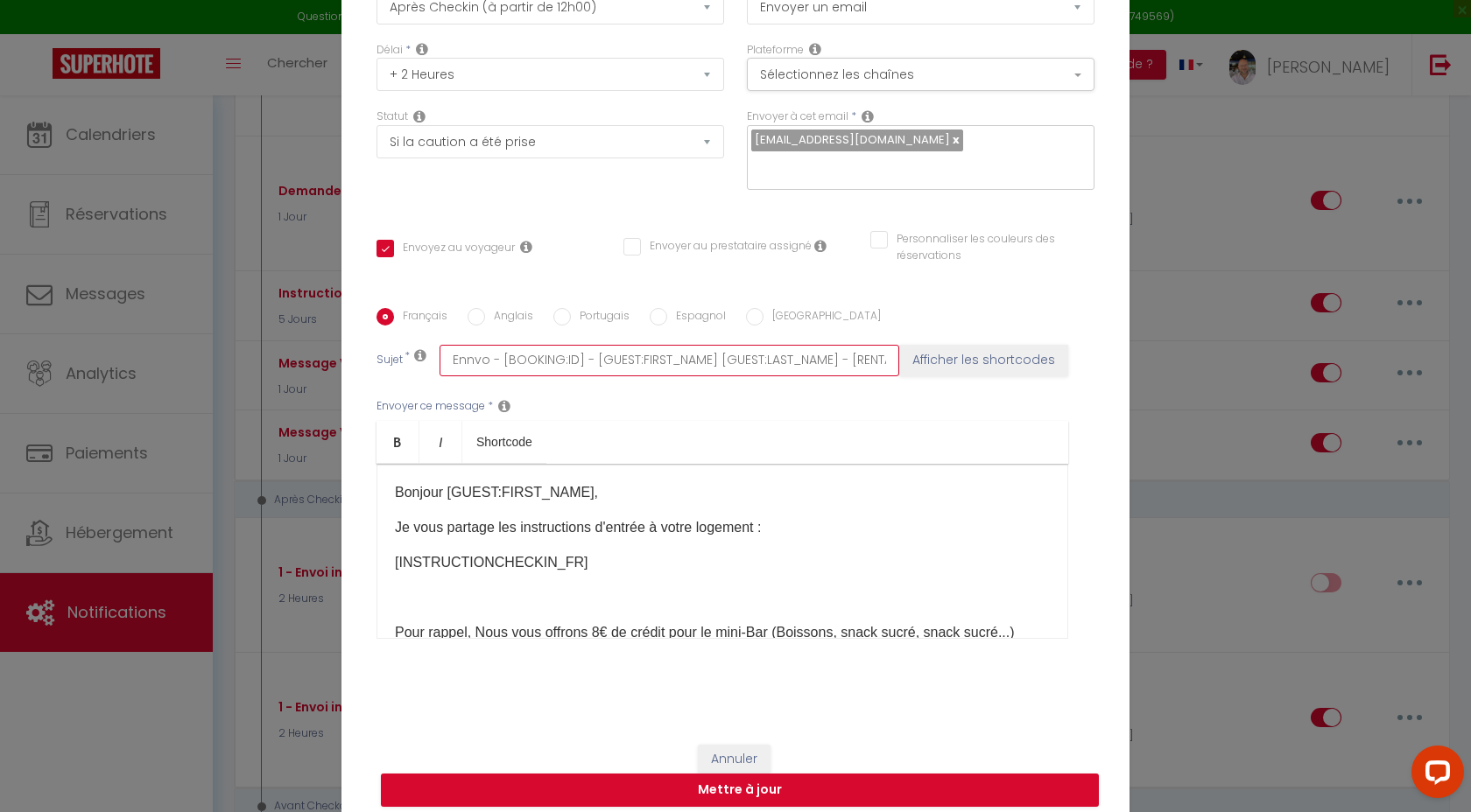
checkbox input "false"
type input "Ennvoi - [BOOKING:ID] - [GUEST:FIRST_NAME] [GUEST:LAST_NAME] - [RENTAL:NAME]"
click at [463, 346] on input "Ennvoie - [BOOKING:ID] - [GUEST:FIRST_NAME] [GUEST:LAST_NAME] - [RENTAL:NAME]" at bounding box center [669, 360] width 459 height 31
click at [495, 347] on input "Envoie - [BOOKING:ID] - [GUEST:FIRST_NAME] [GUEST:LAST_NAME] - [RENTAL:NAME]" at bounding box center [669, 360] width 459 height 31
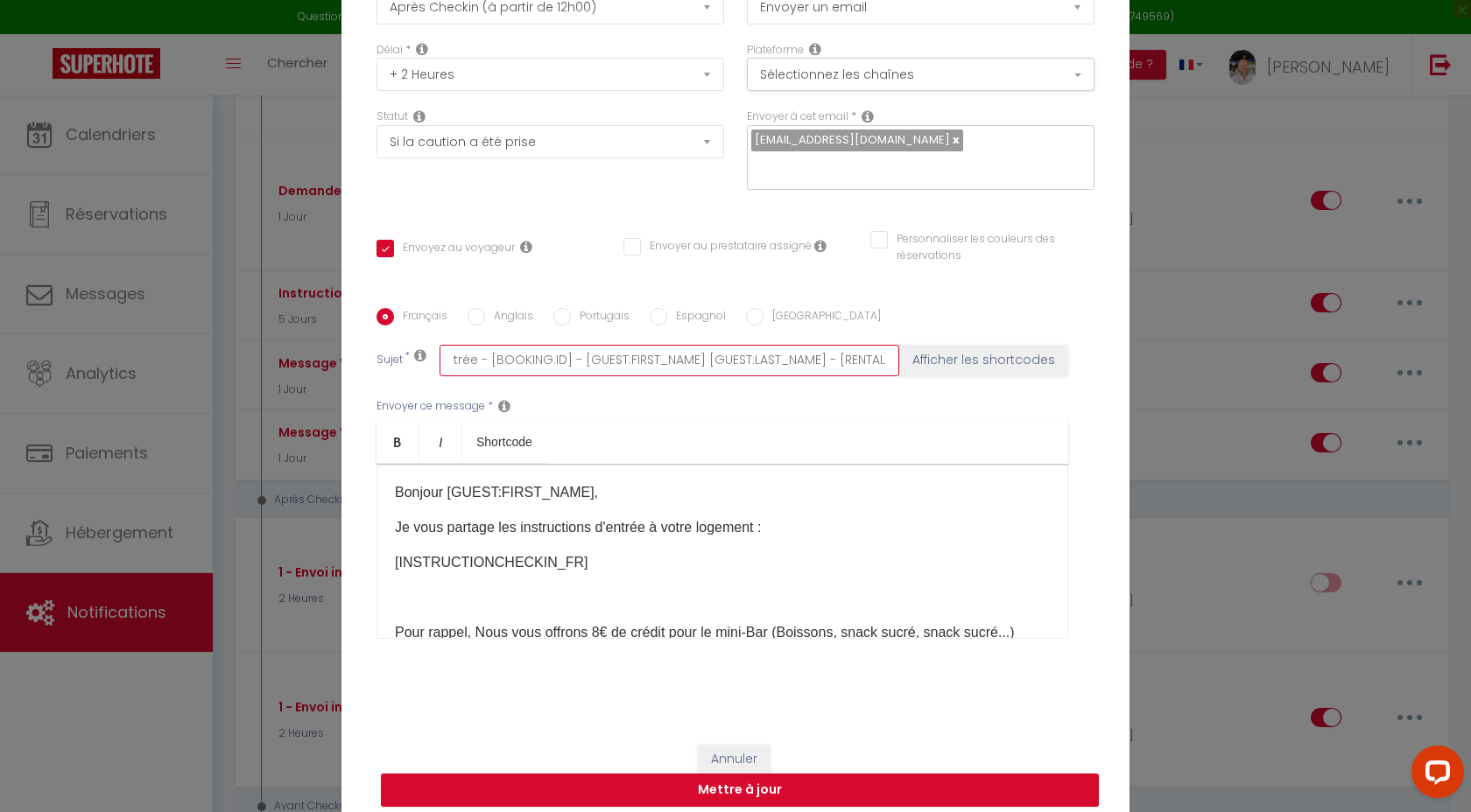
scroll to position [0, 154]
drag, startPoint x: 786, startPoint y: 347, endPoint x: 893, endPoint y: 347, distance: 107.0
click at [893, 347] on input "Envoie instructions Entrée - [BOOKING:ID] - [GUEST:FIRST_NAME] [GUEST:LAST_NAME…" at bounding box center [669, 360] width 459 height 31
click at [868, 421] on ul "Bold Italic Shortcode" at bounding box center [722, 442] width 692 height 42
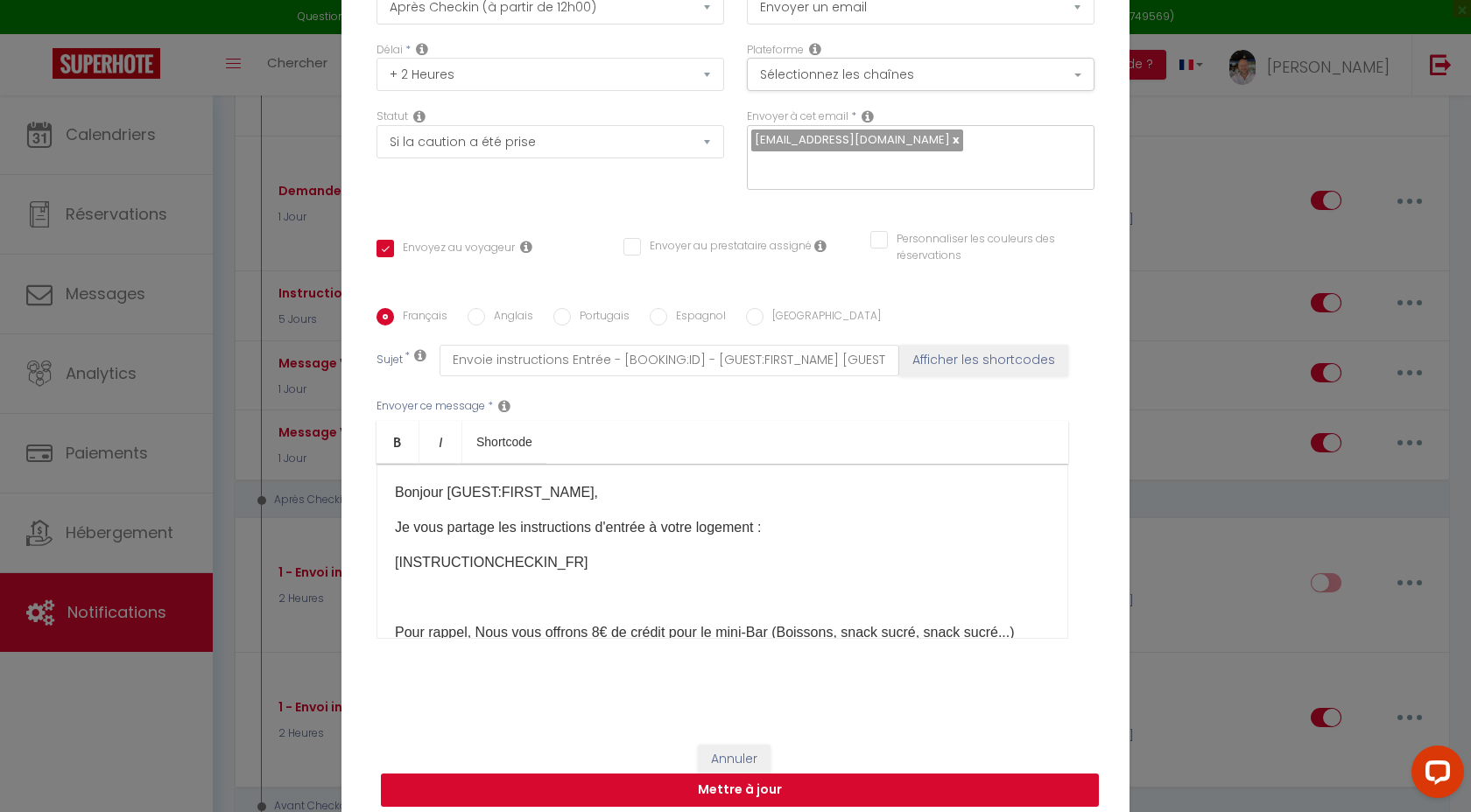
click at [735, 784] on button "Mettre à jour" at bounding box center [740, 789] width 718 height 33
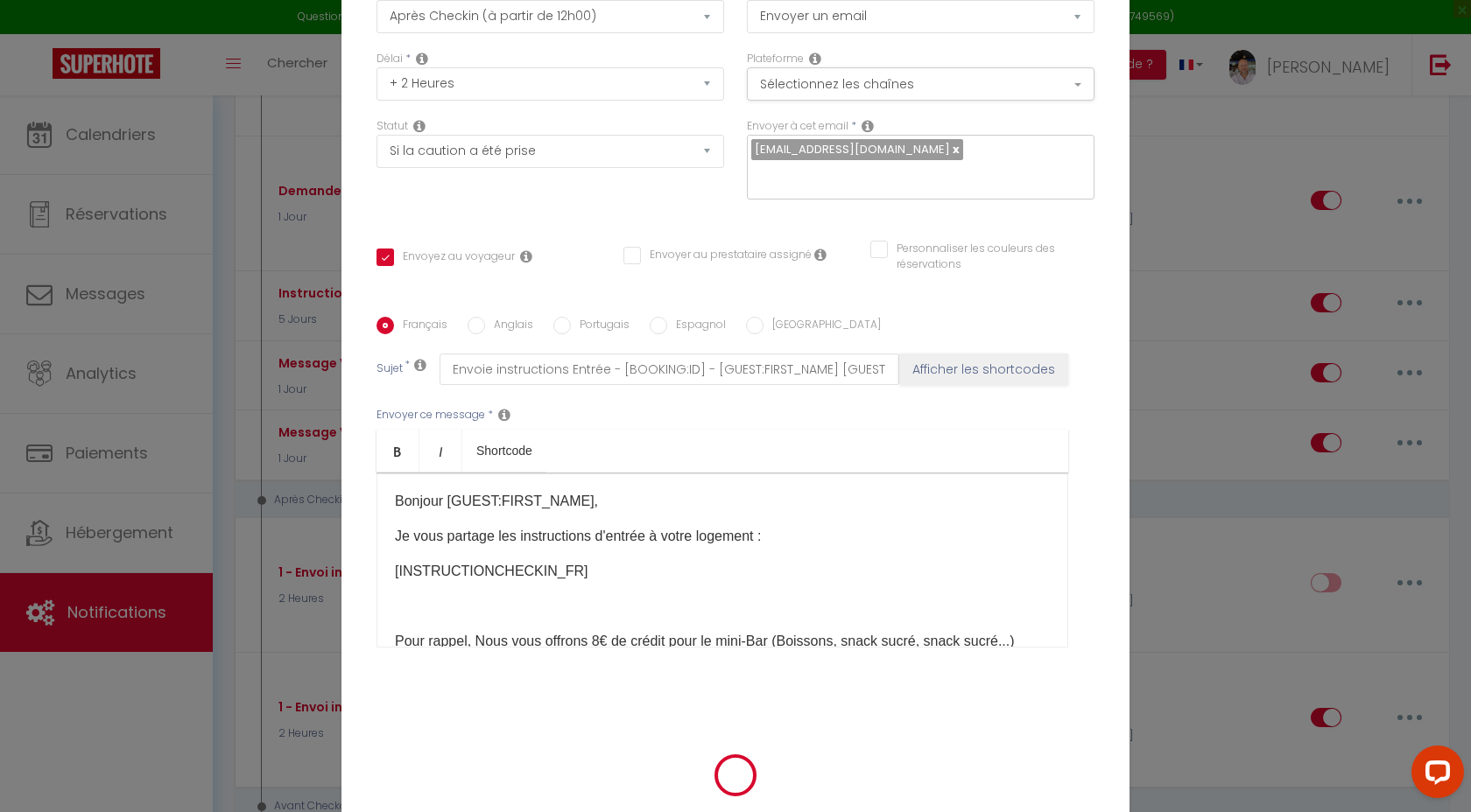
scroll to position [117, 0]
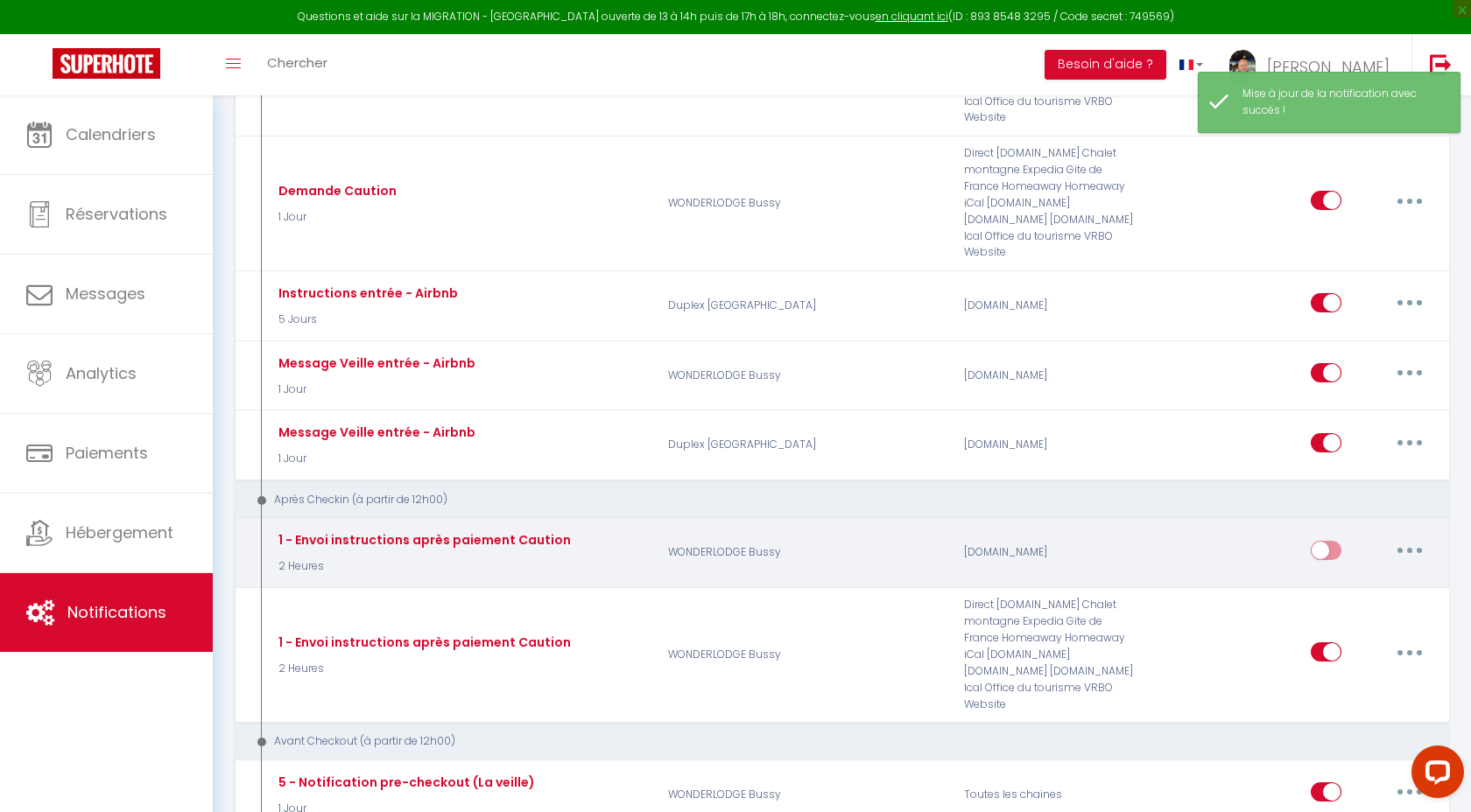
click at [1333, 541] on input "checkbox" at bounding box center [1326, 554] width 30 height 26
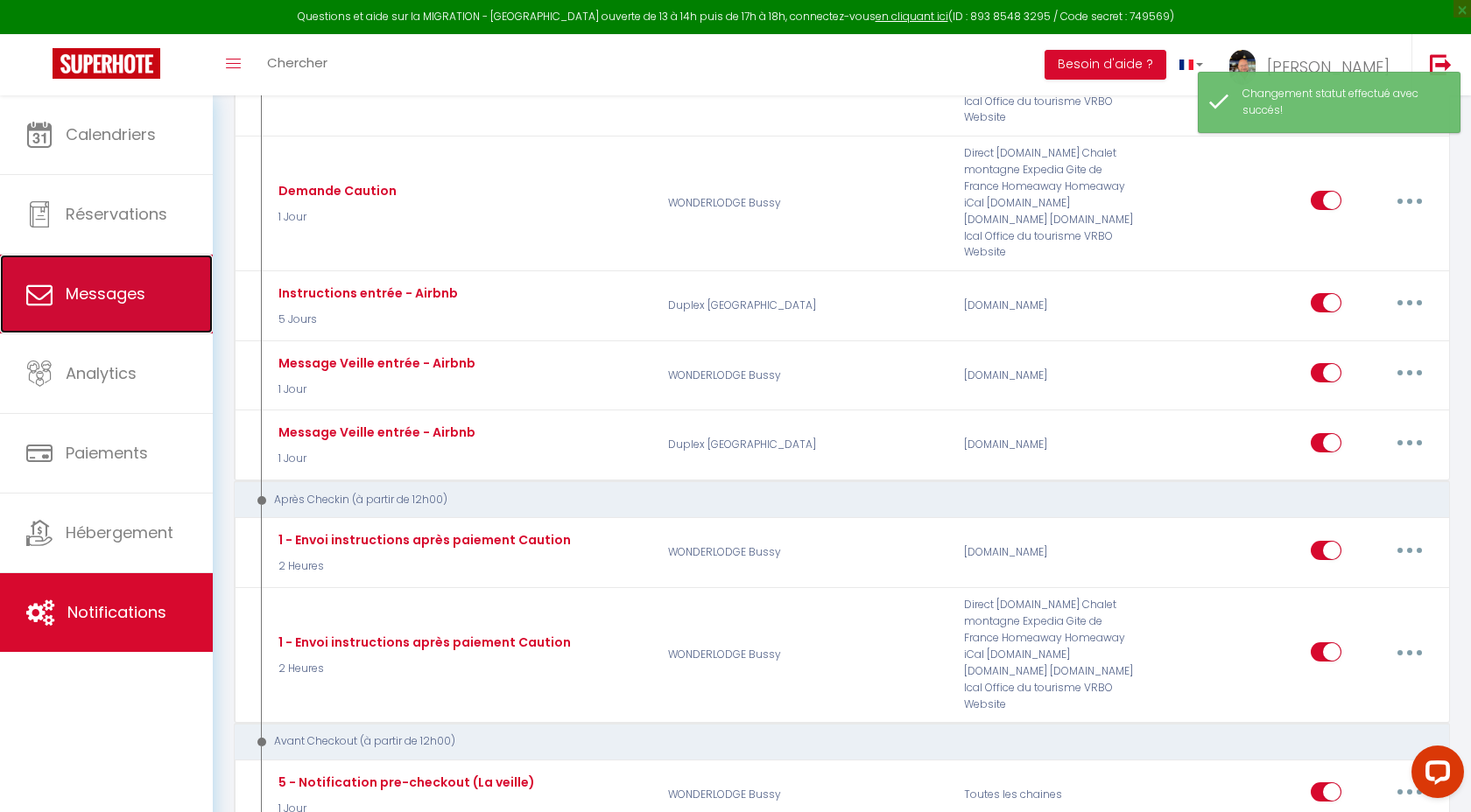
click at [107, 296] on span "Messages" at bounding box center [105, 293] width 79 height 22
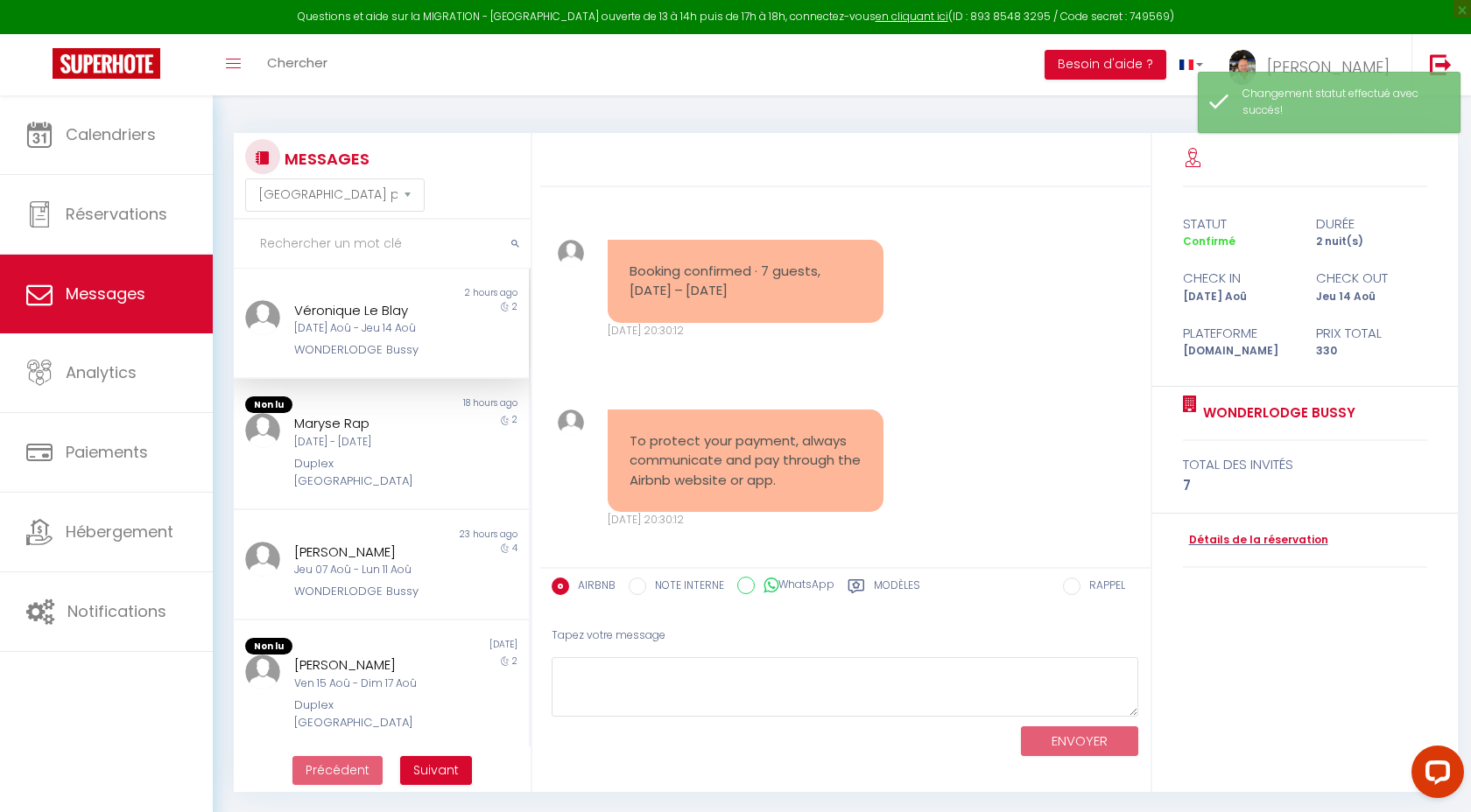
scroll to position [2834, 0]
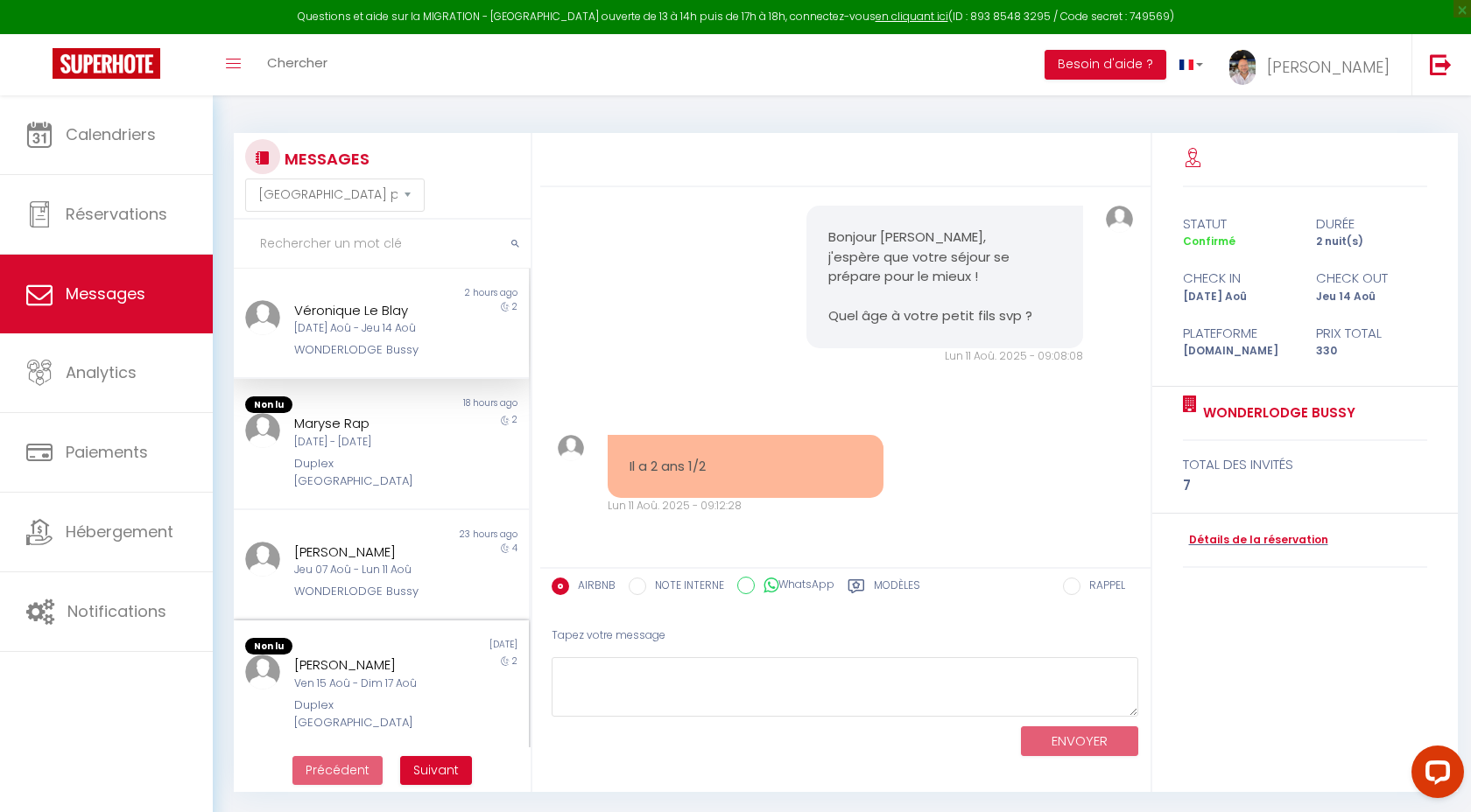
click at [373, 672] on div "[PERSON_NAME]" at bounding box center [368, 665] width 149 height 21
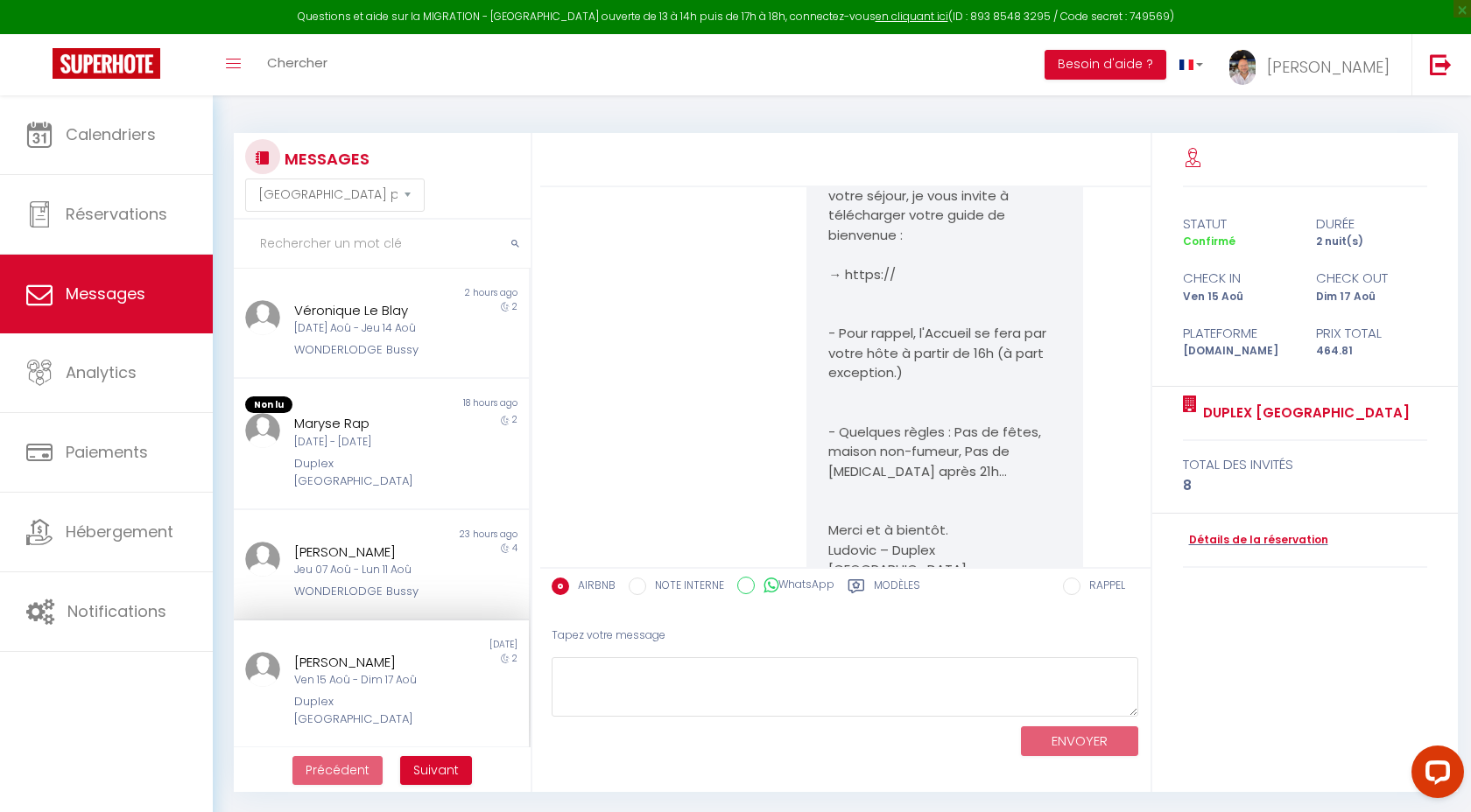
scroll to position [802, 0]
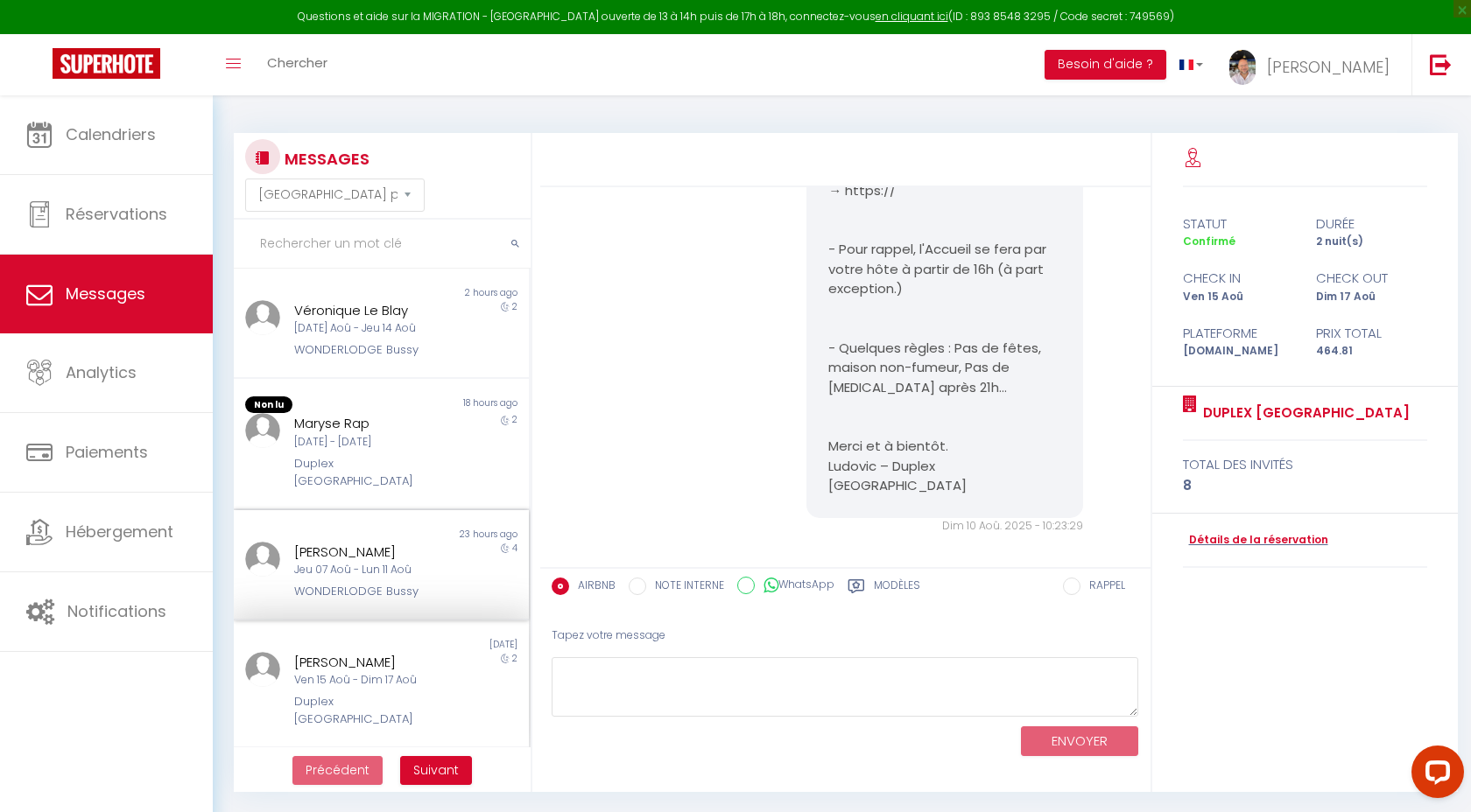
click at [361, 557] on div "[PERSON_NAME]" at bounding box center [368, 552] width 149 height 21
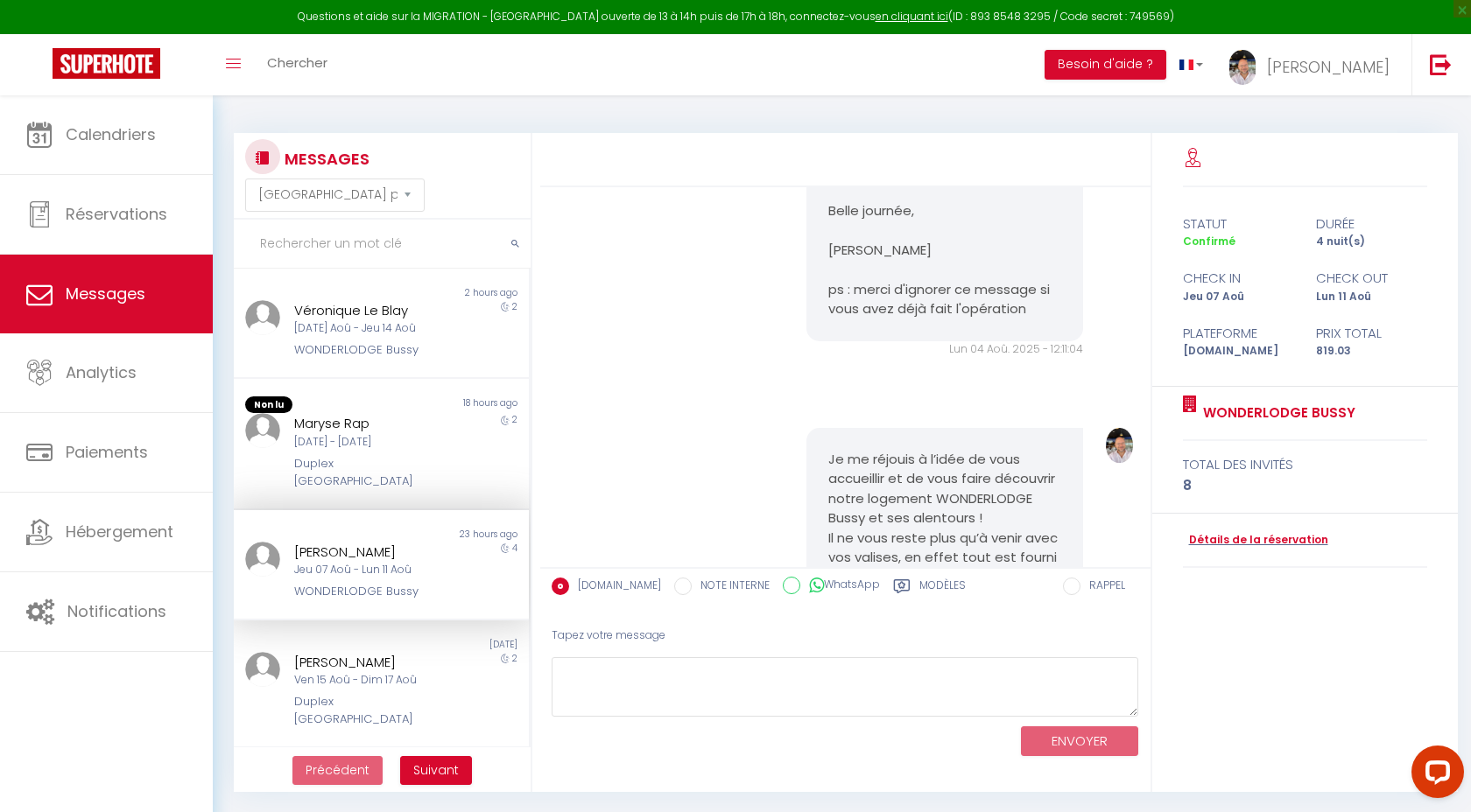
scroll to position [4693, 0]
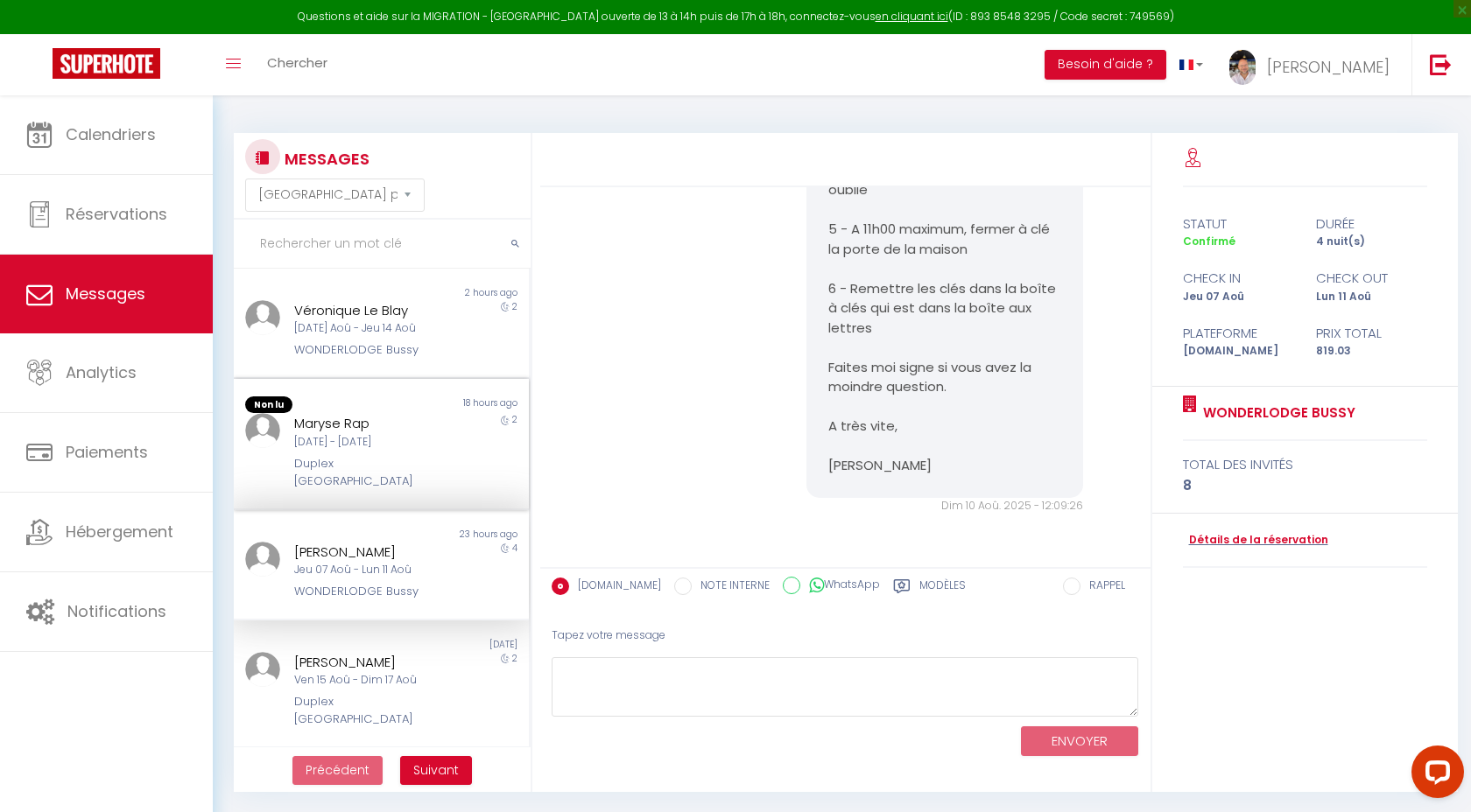
click at [364, 465] on div "Duplex [GEOGRAPHIC_DATA]" at bounding box center [368, 473] width 149 height 36
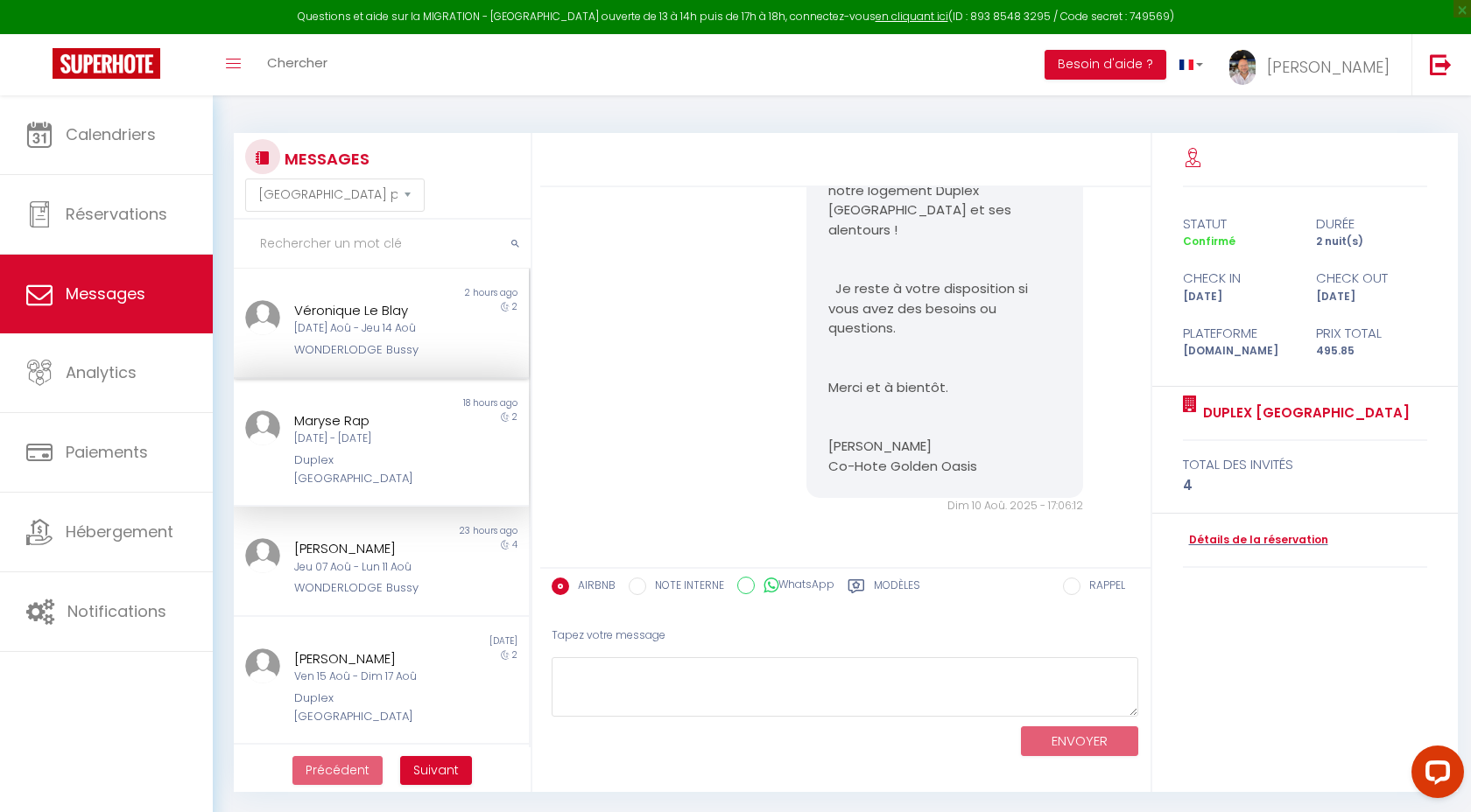
click at [378, 323] on div "[DATE] Aoû - Jeu 14 Aoû" at bounding box center [368, 329] width 149 height 17
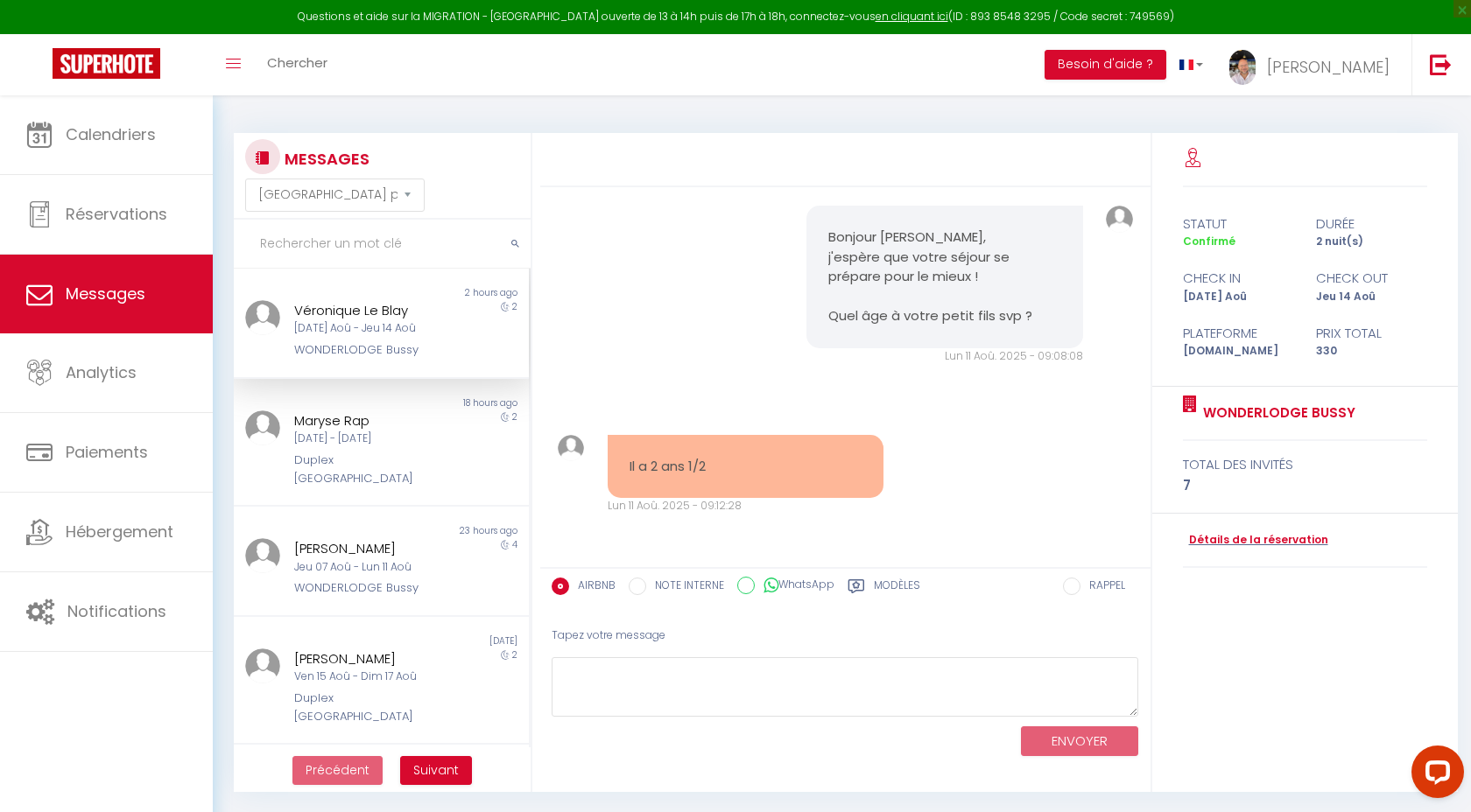
scroll to position [2691, 0]
click at [1251, 536] on link "Détails de la réservation" at bounding box center [1256, 540] width 145 height 17
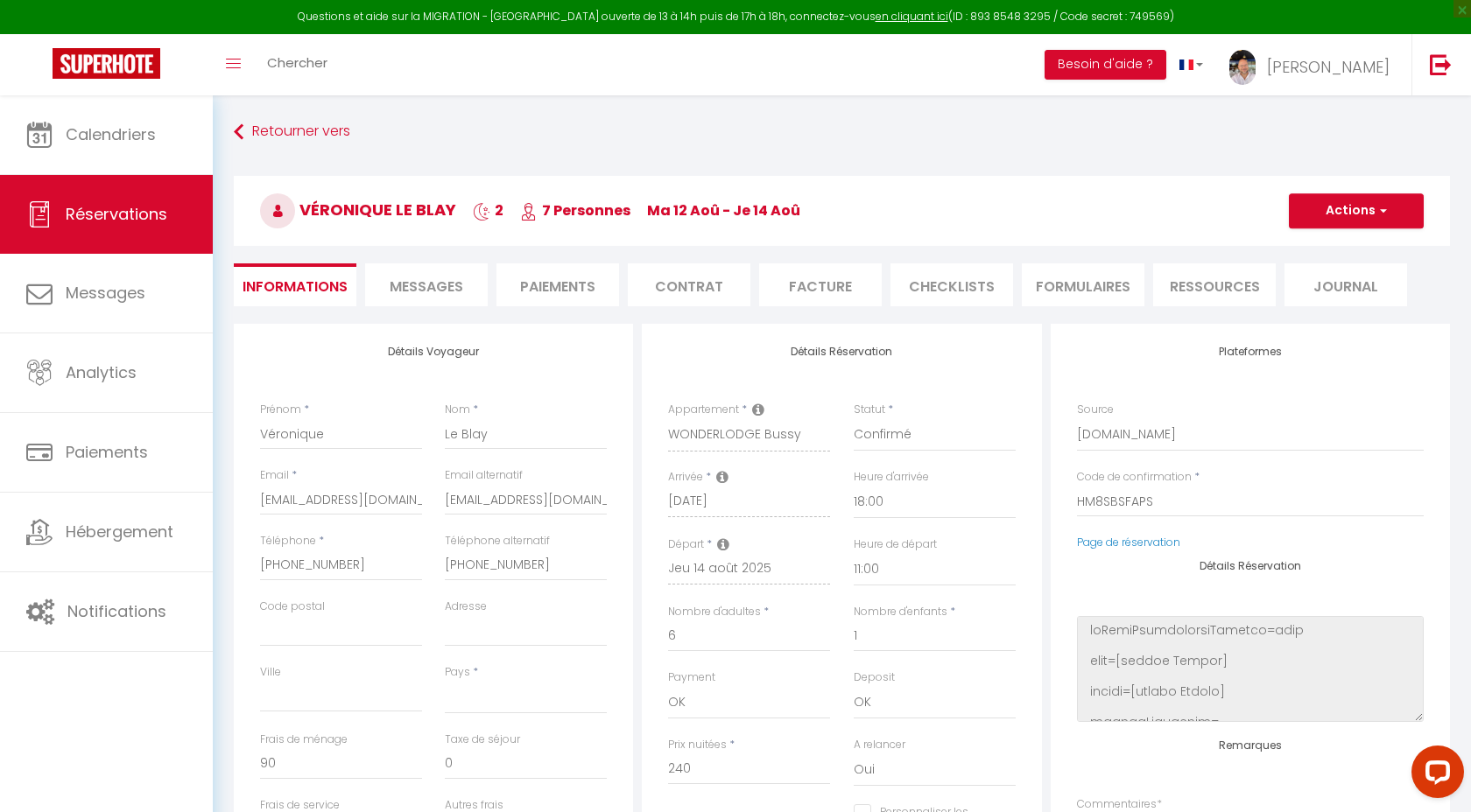
click at [415, 279] on span "Messages" at bounding box center [426, 286] width 74 height 20
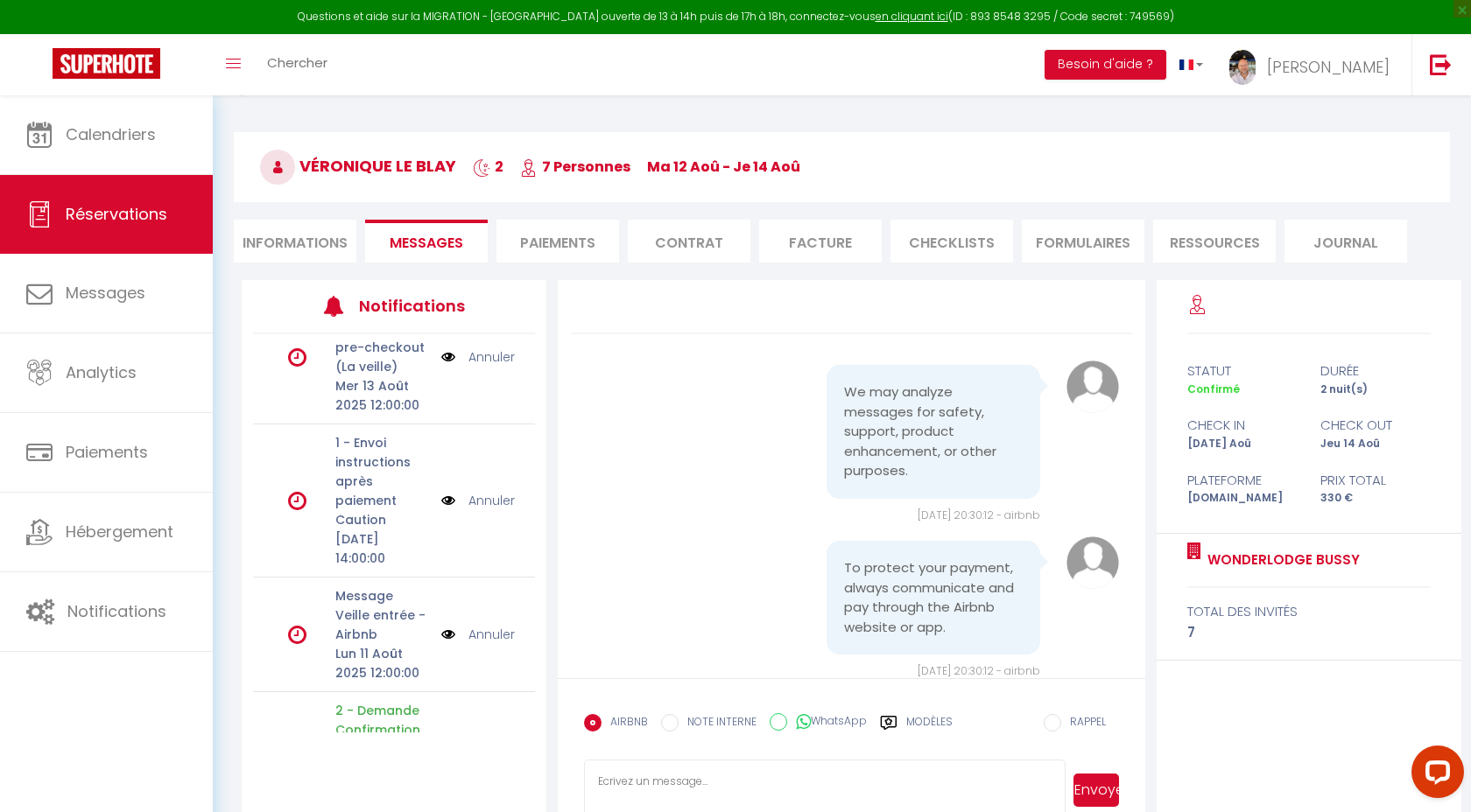
scroll to position [267, 0]
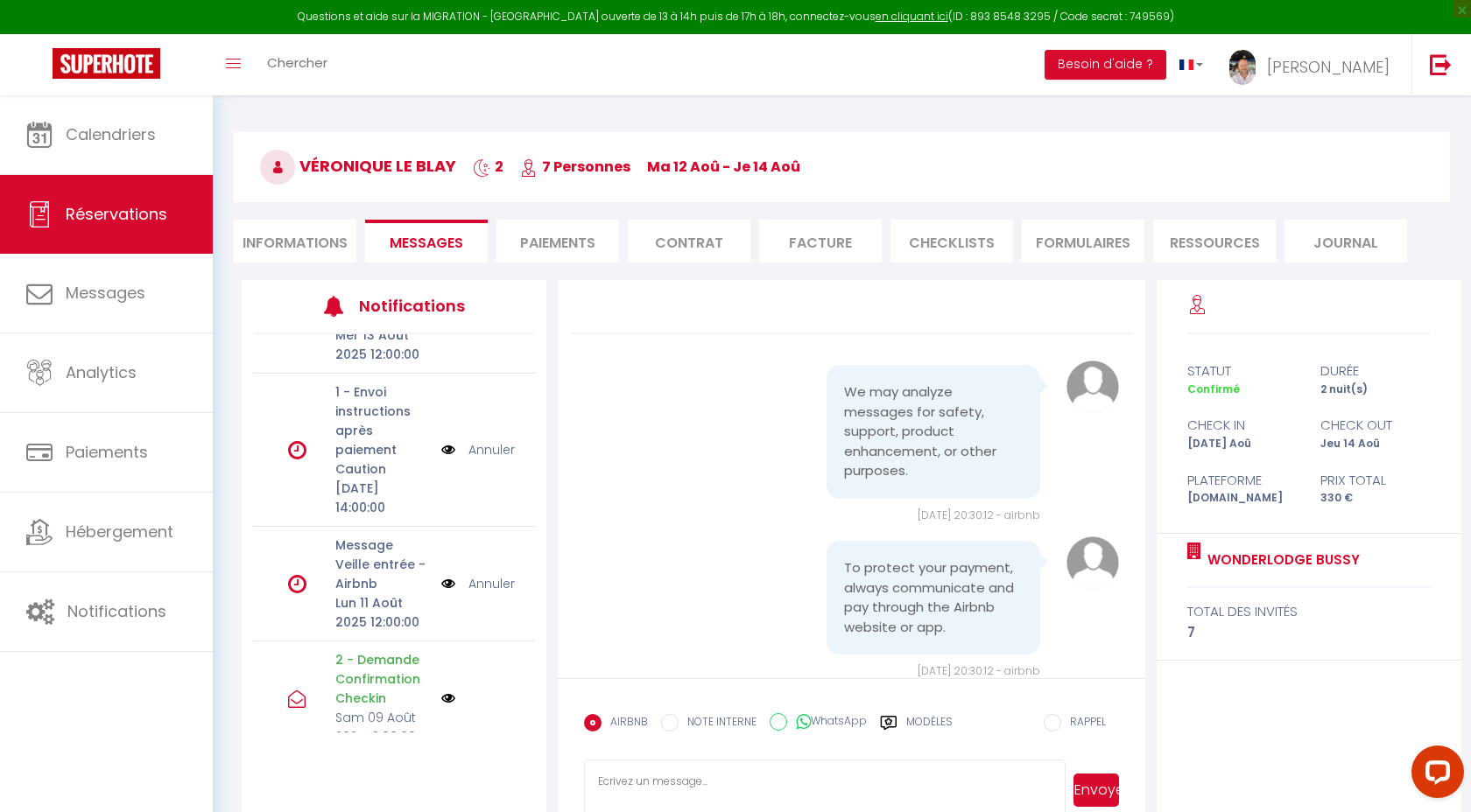
click at [447, 574] on img at bounding box center [448, 584] width 14 height 19
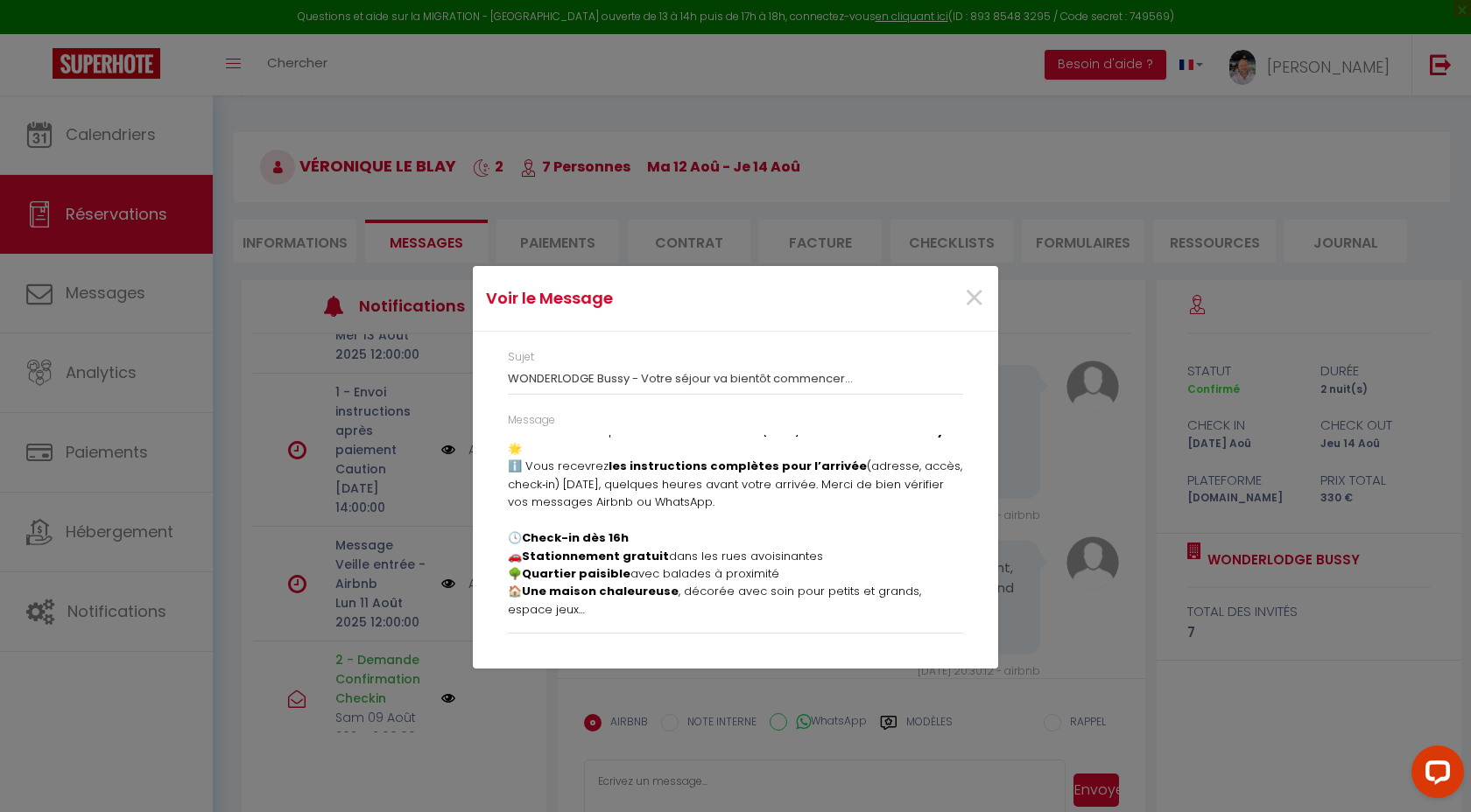
scroll to position [78, 0]
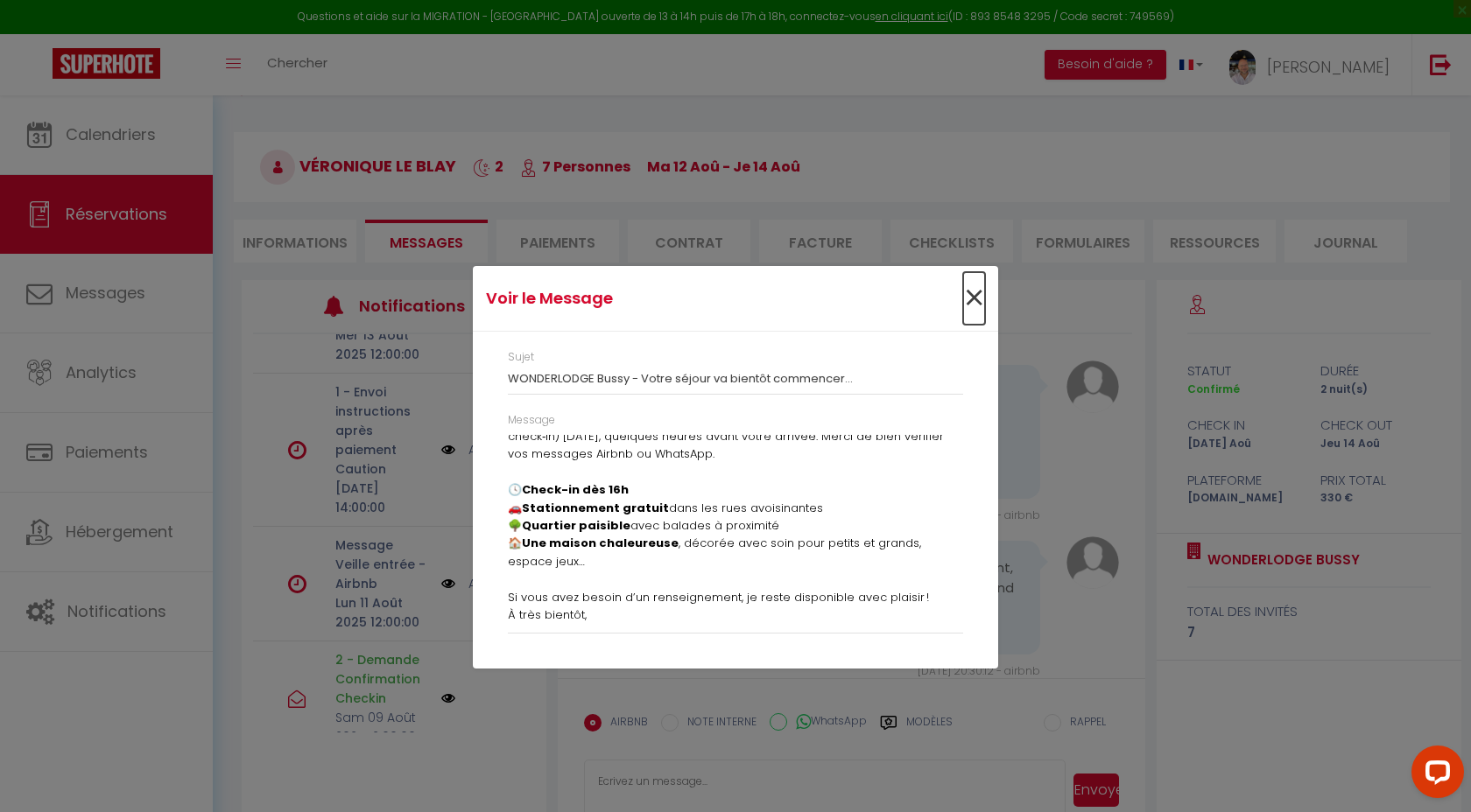
click at [971, 298] on span "×" at bounding box center [973, 298] width 22 height 53
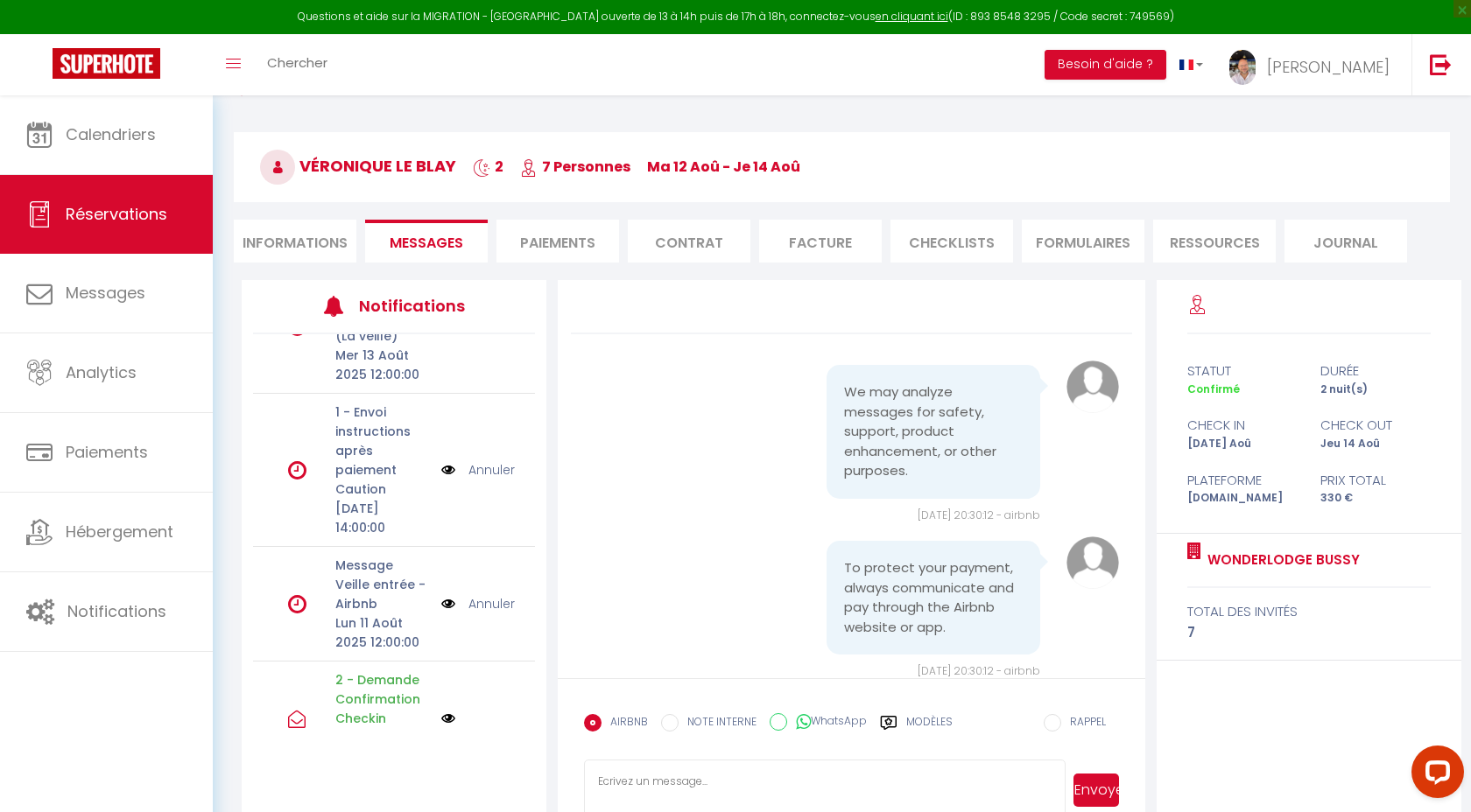
scroll to position [244, 0]
click at [448, 464] on img at bounding box center [448, 473] width 14 height 19
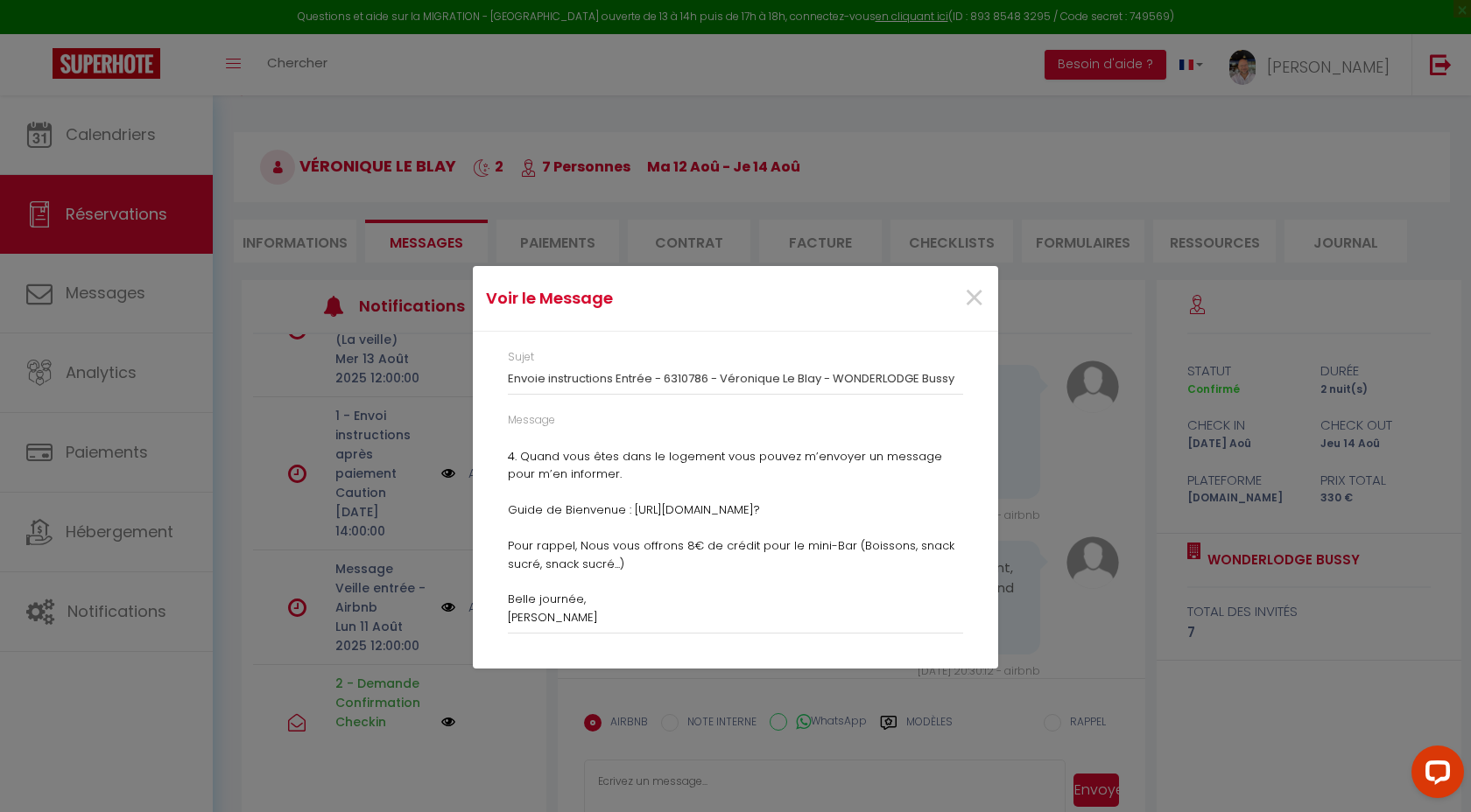
scroll to position [240, 0]
click at [972, 293] on span "×" at bounding box center [973, 298] width 22 height 53
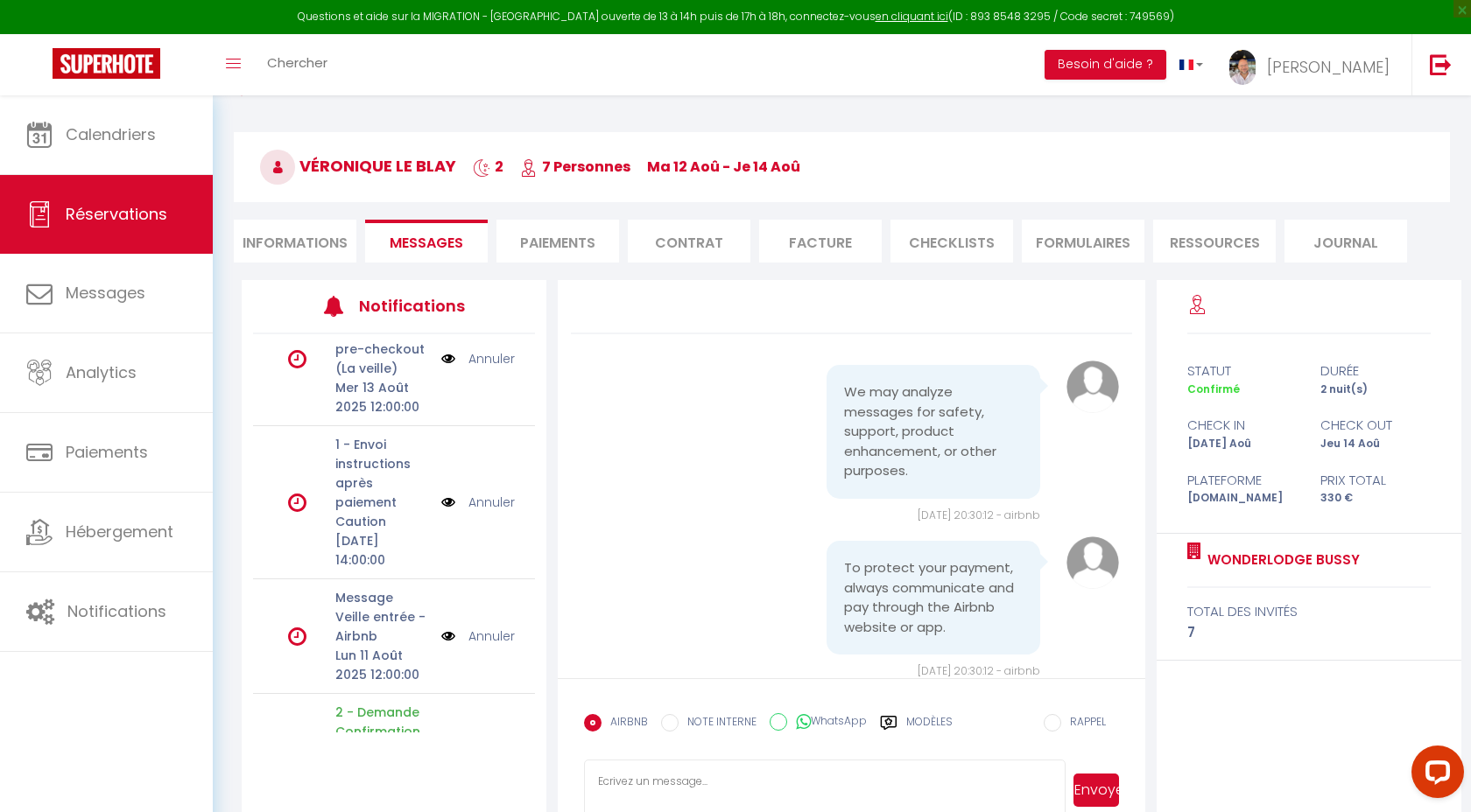
scroll to position [211, 0]
click at [448, 496] on img at bounding box center [448, 505] width 14 height 19
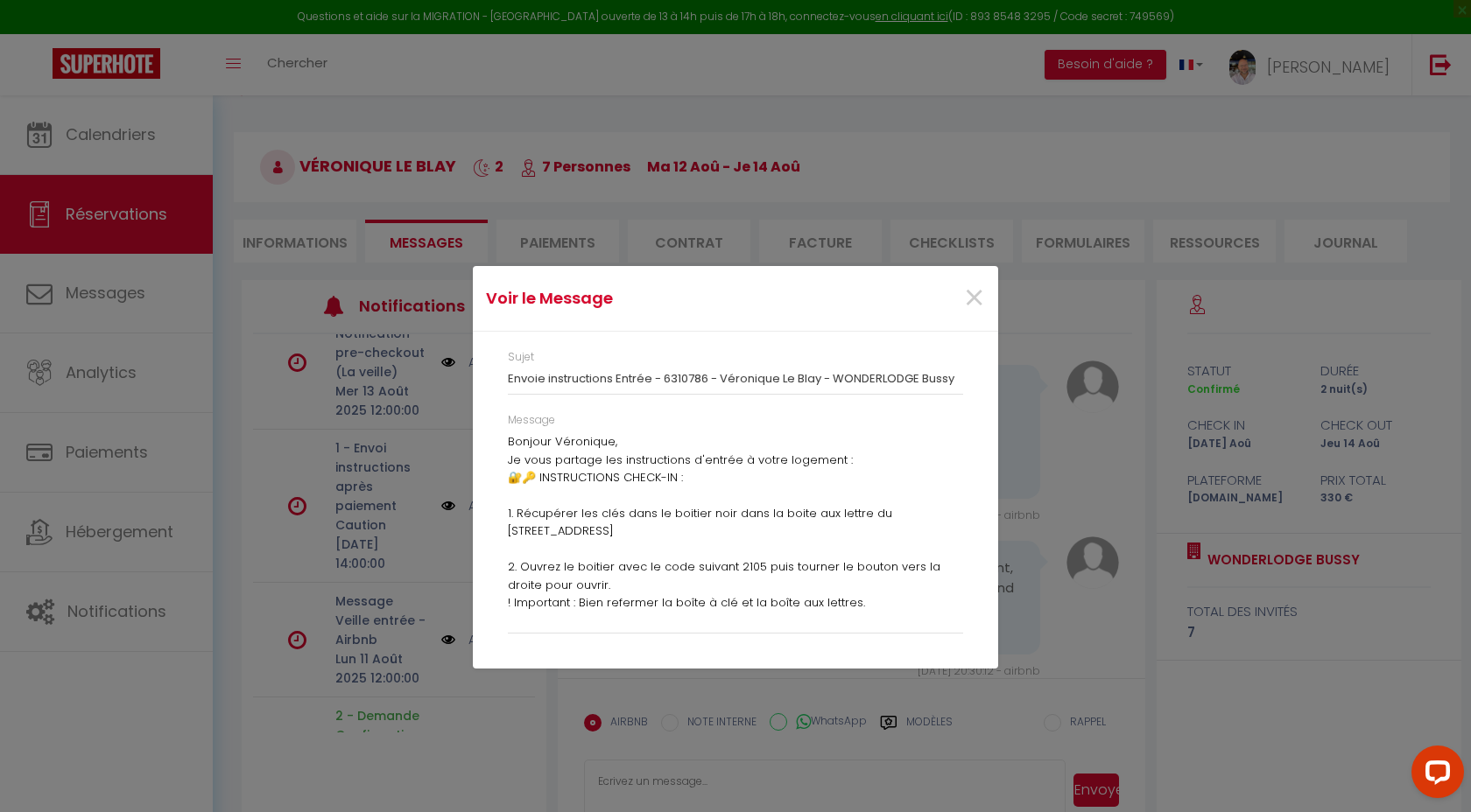
scroll to position [0, 0]
click at [973, 298] on span "×" at bounding box center [973, 298] width 22 height 53
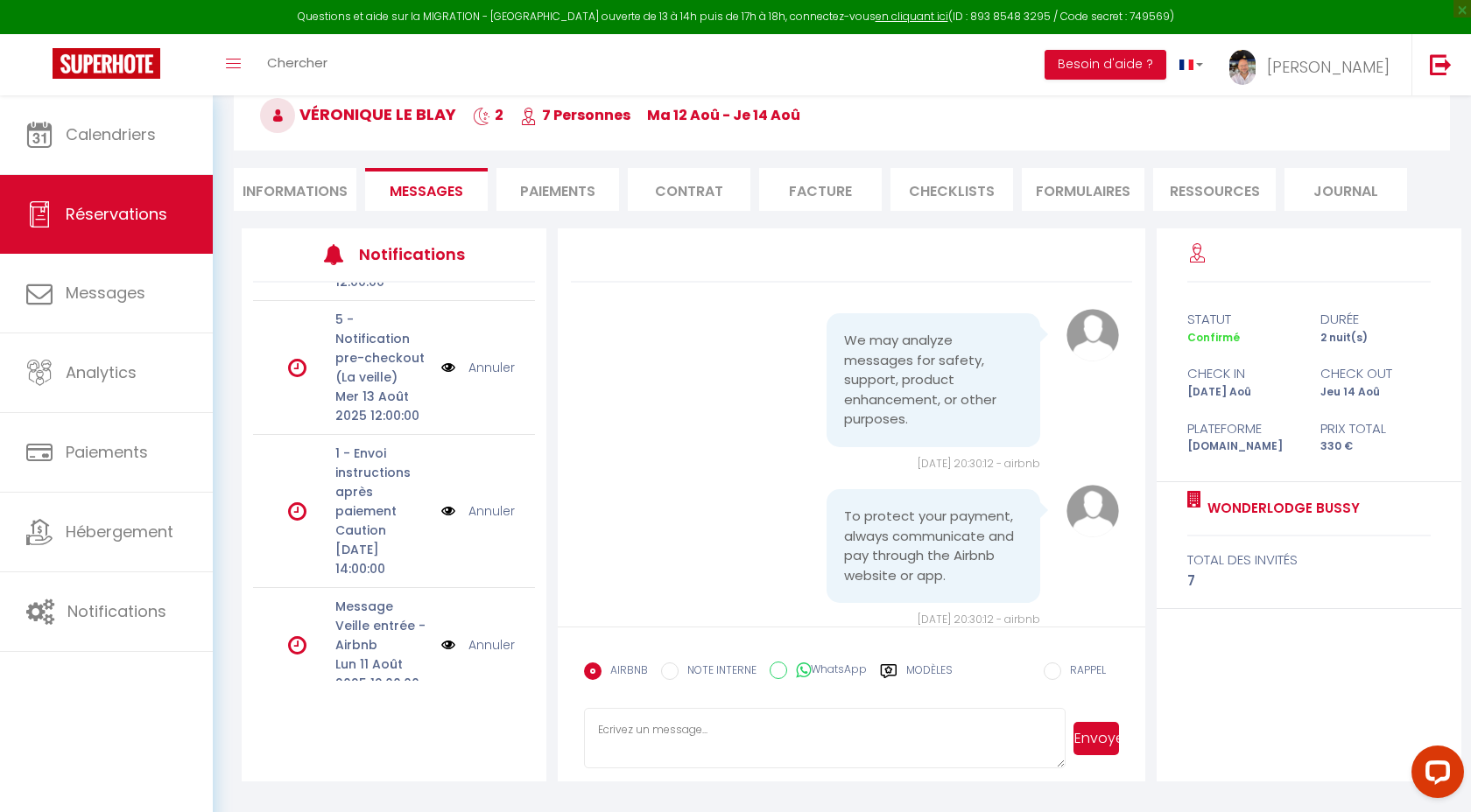
scroll to position [178, 0]
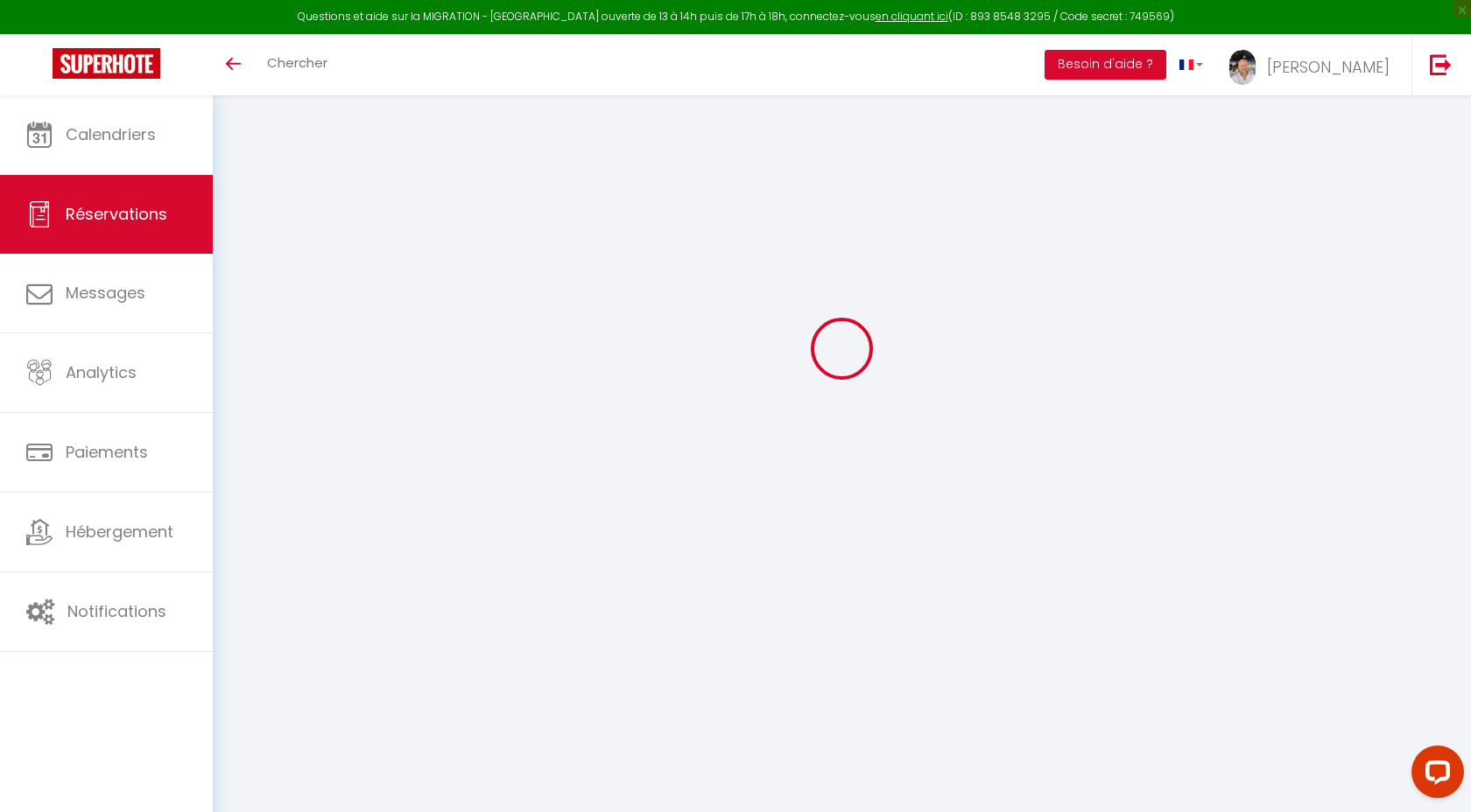
select select
checkbox input "false"
select select
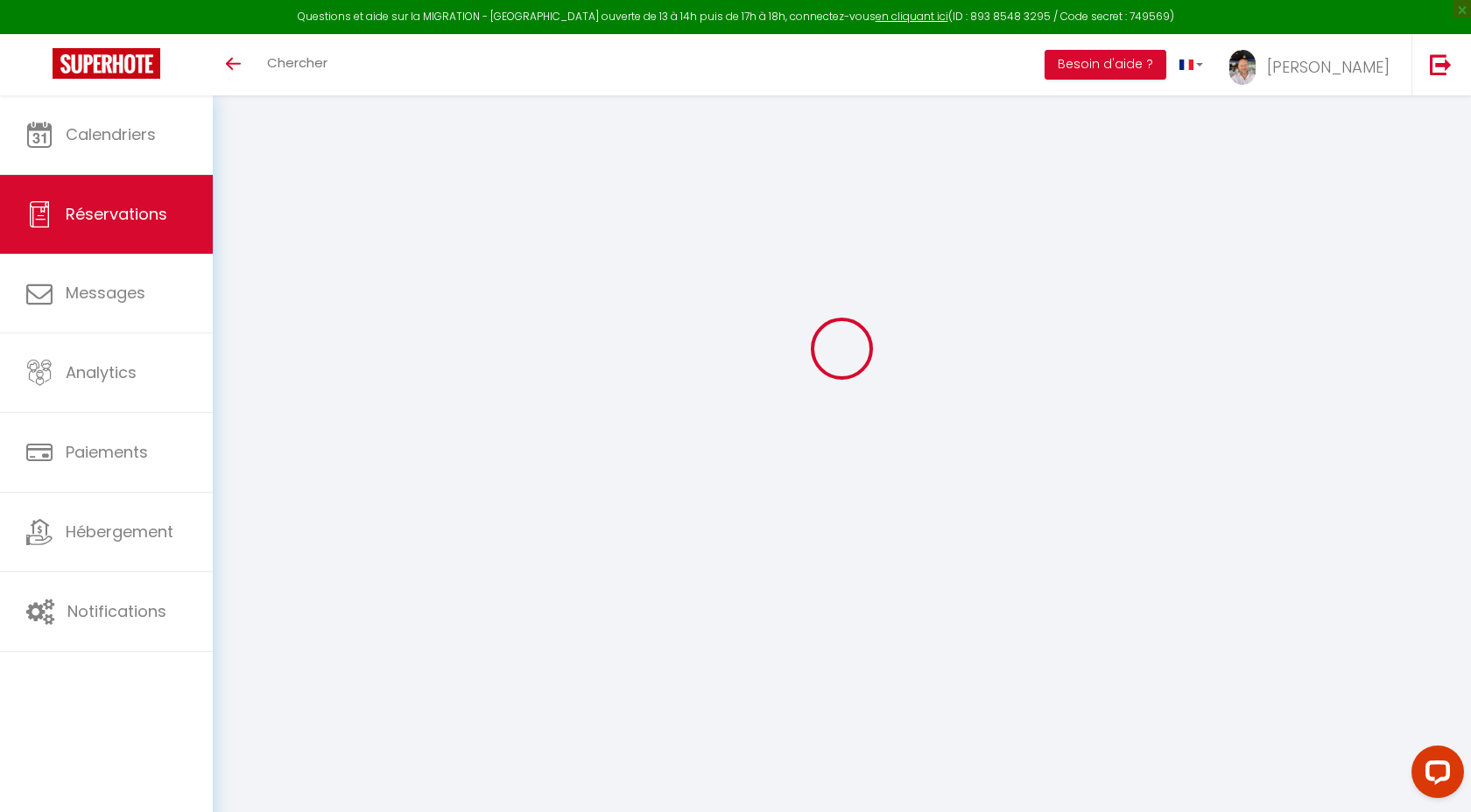
select select
checkbox input "false"
type textarea "Nous habitons en [GEOGRAPHIC_DATA], nous venons passer 3 jours sur [GEOGRAPHIC_…"
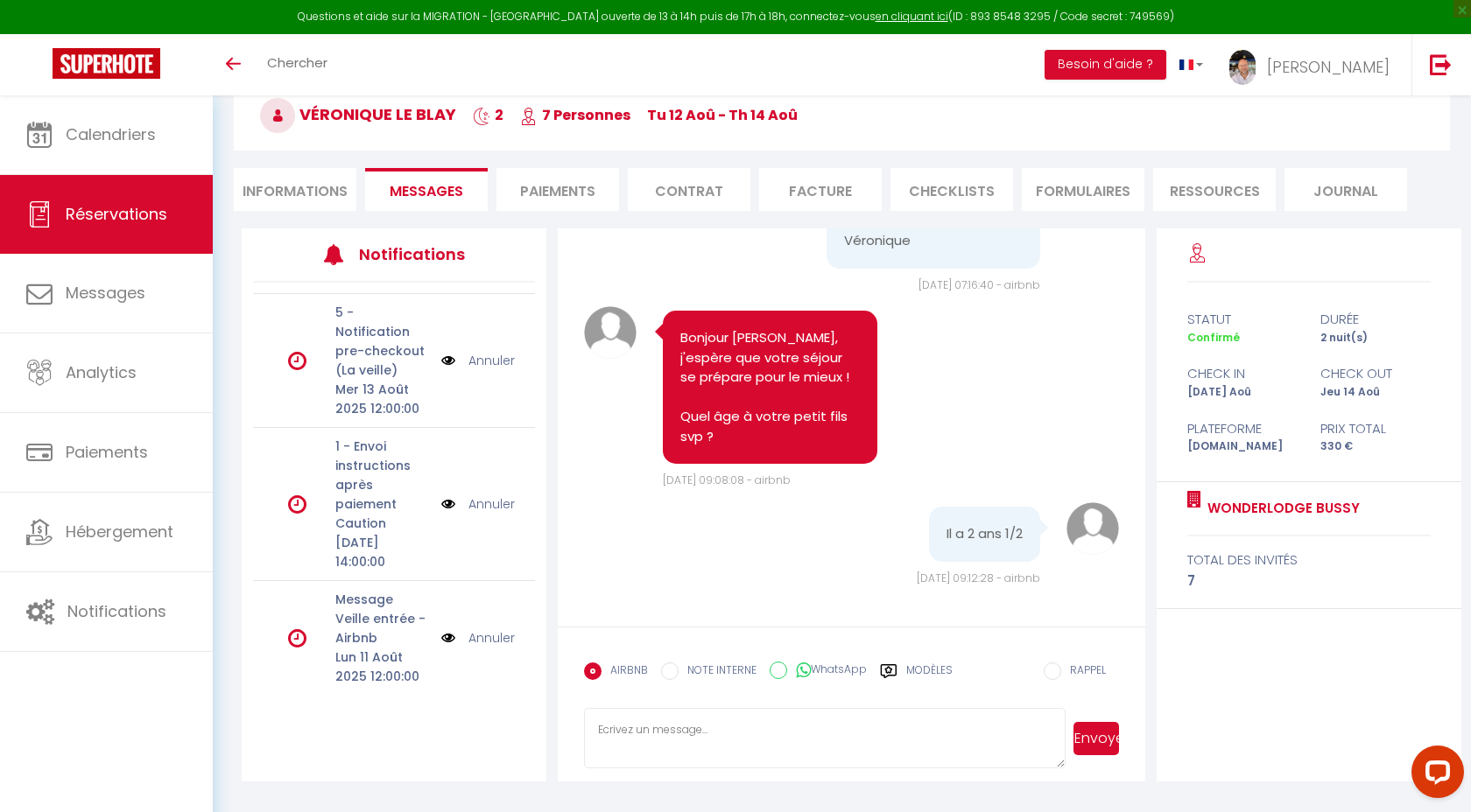
scroll to position [161, 0]
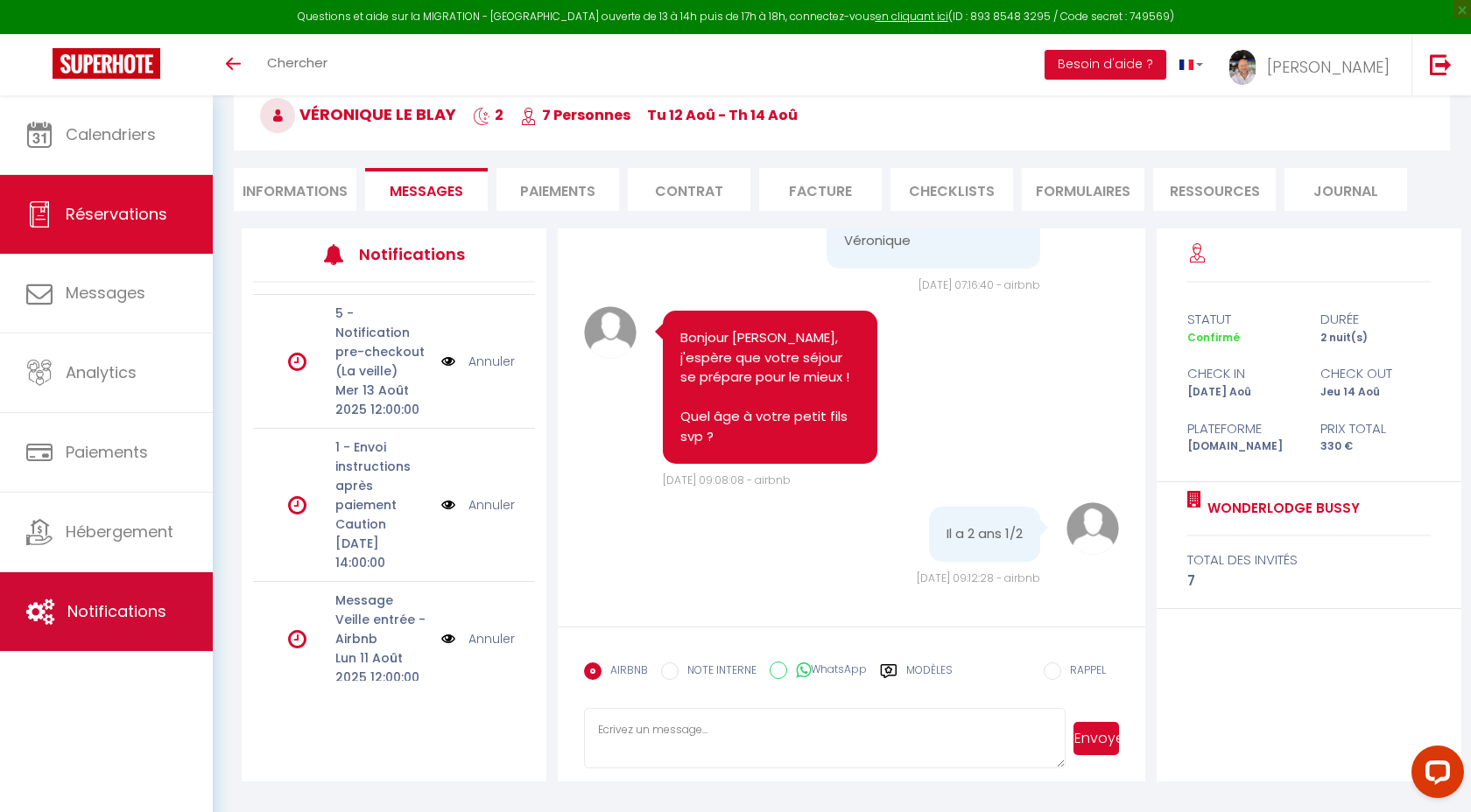
click at [126, 624] on link "Notifications" at bounding box center [106, 611] width 213 height 78
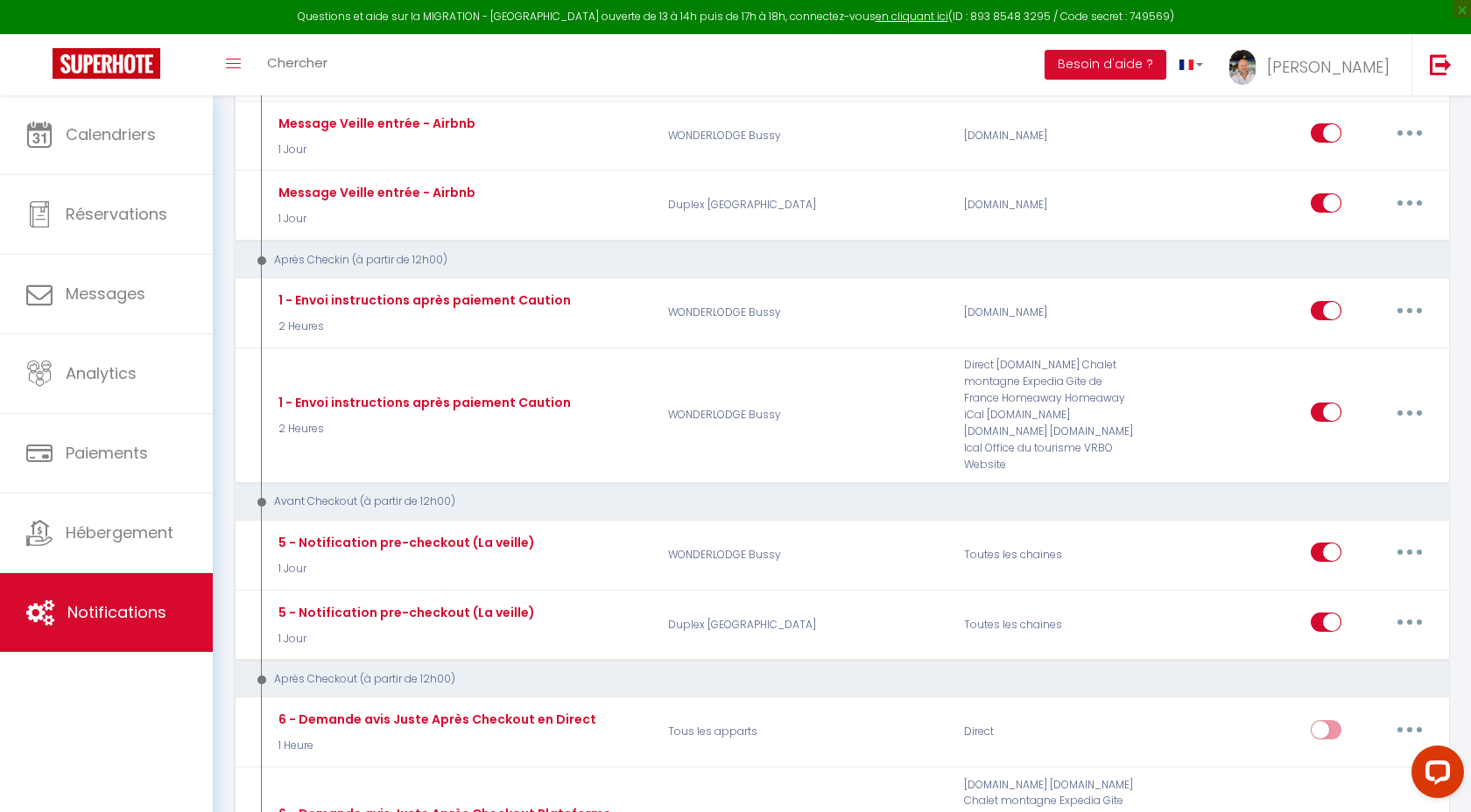
scroll to position [894, 0]
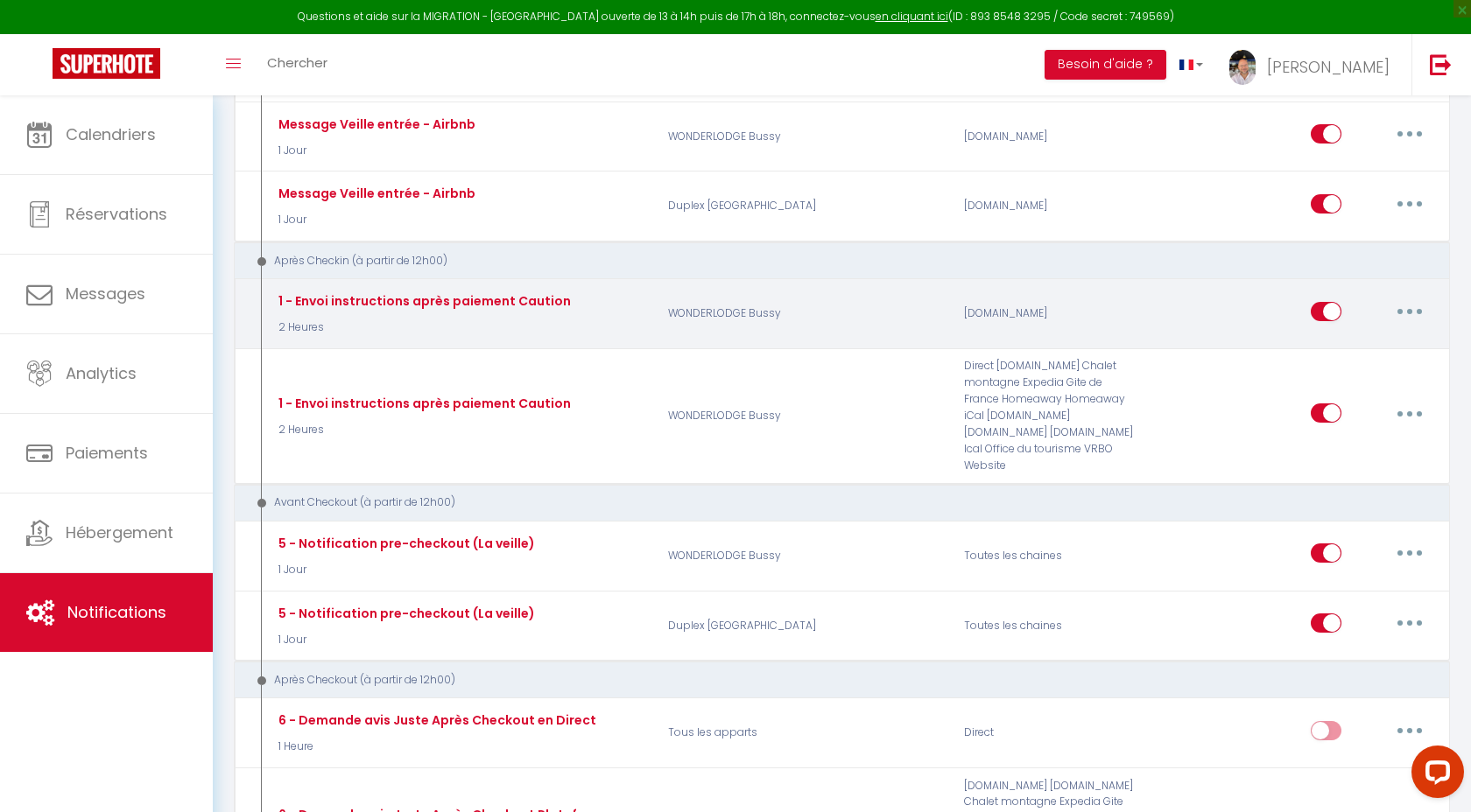
click at [1414, 297] on button "button" at bounding box center [1410, 312] width 49 height 28
click at [1321, 336] on link "Editer" at bounding box center [1363, 351] width 129 height 30
type input "1 - Envoi instructions après paiement Caution"
select select "3"
select select "2 Heures"
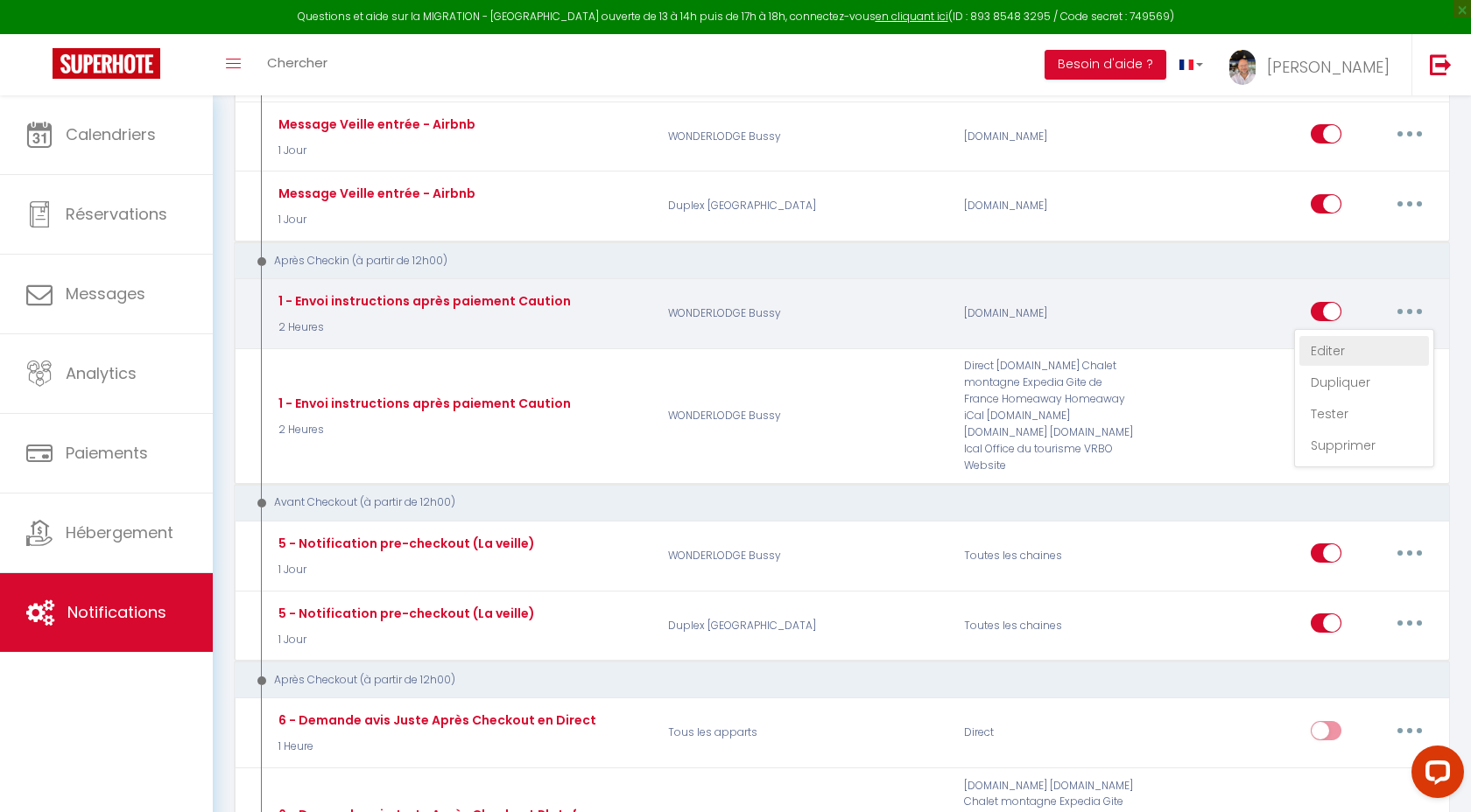
select select "if_deposit_is_paid"
checkbox input "true"
checkbox input "false"
radio input "true"
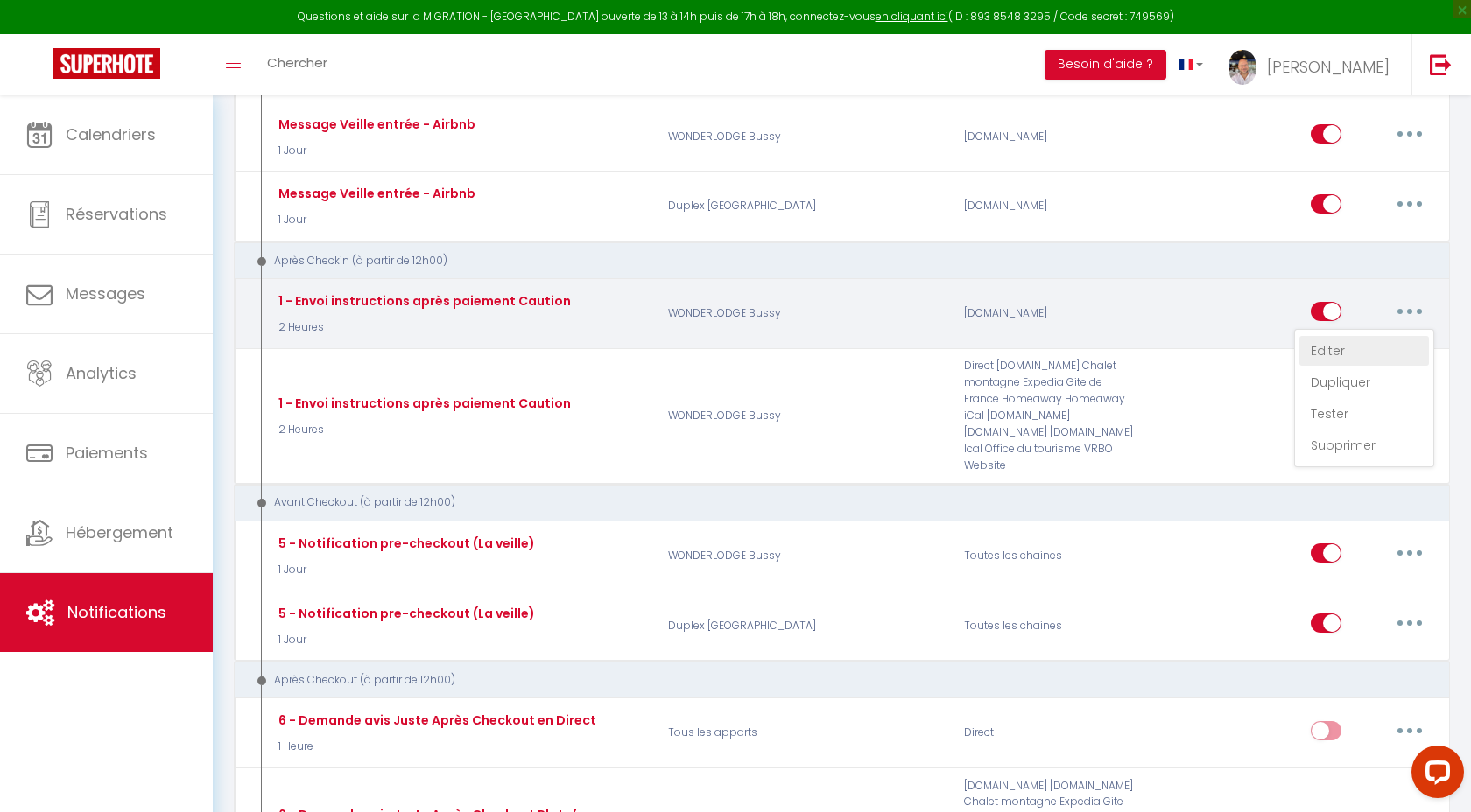
type input "Envoie instructions Entrée - [BOOKING:ID] - [GUEST:FIRST_NAME] [GUEST:LAST_NAME…"
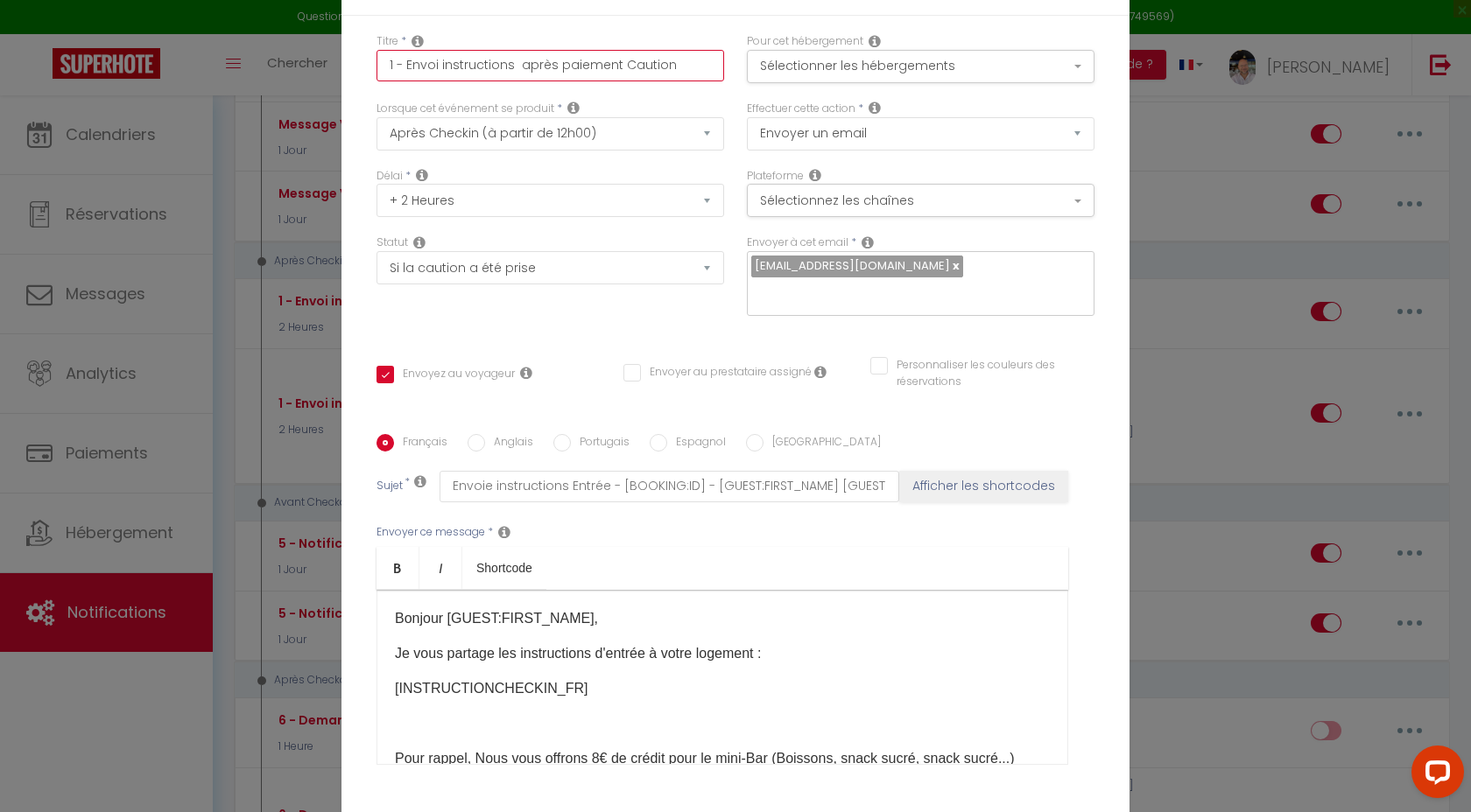
drag, startPoint x: 519, startPoint y: 76, endPoint x: 688, endPoint y: 72, distance: 169.0
click at [688, 74] on input "1 - Envoi instructions après paiement Caution" at bounding box center [550, 65] width 348 height 31
type input "1 - Envoi instructions J"
checkbox input "true"
checkbox input "false"
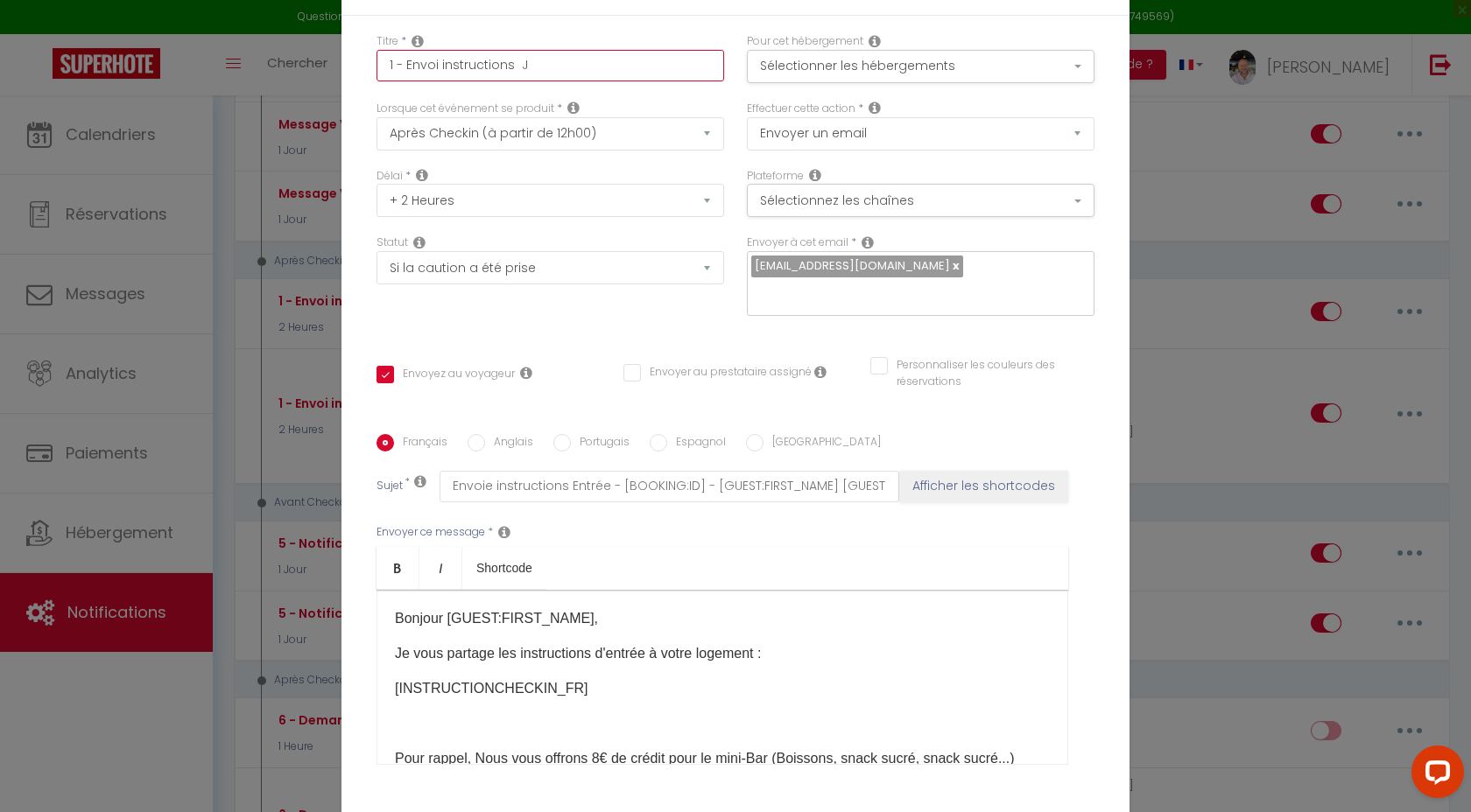
checkbox input "false"
type input "1 - Envoi instructions Jo"
checkbox input "true"
checkbox input "false"
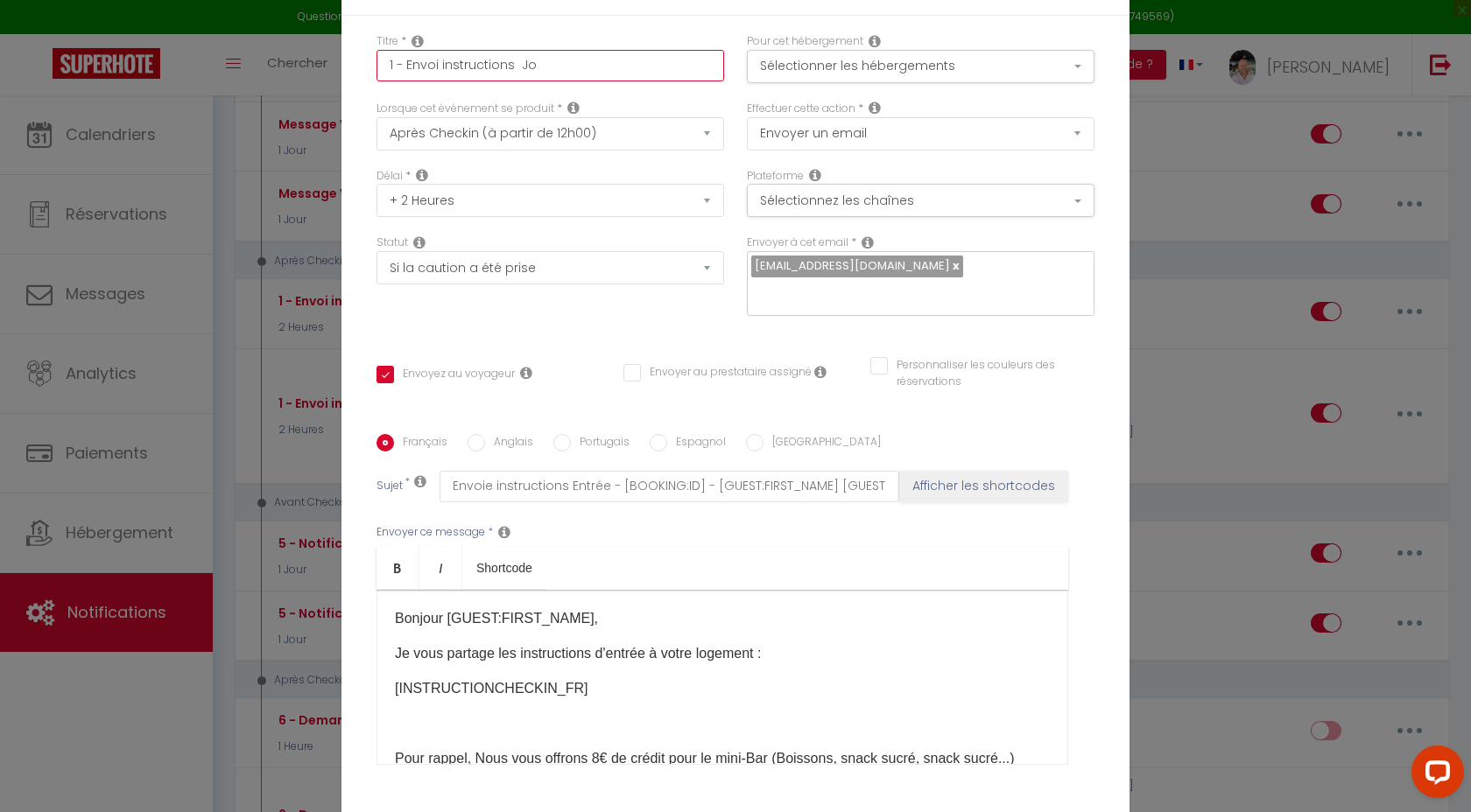
type input "1 - Envoi instructions Jou"
checkbox input "true"
checkbox input "false"
type input "1 - Envoi instructions Jout"
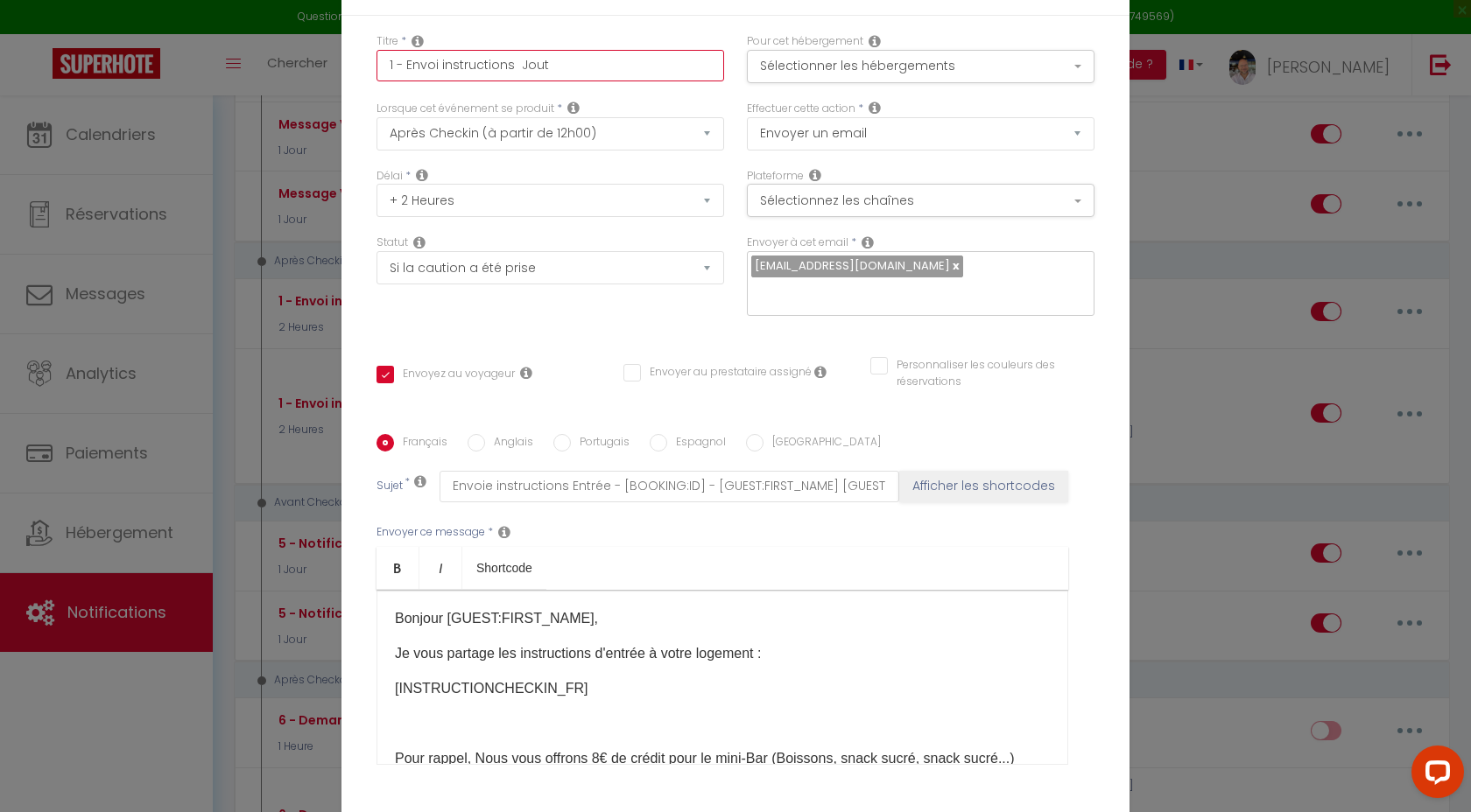
checkbox input "true"
checkbox input "false"
type input "1 - Envoi instructions Jou"
checkbox input "true"
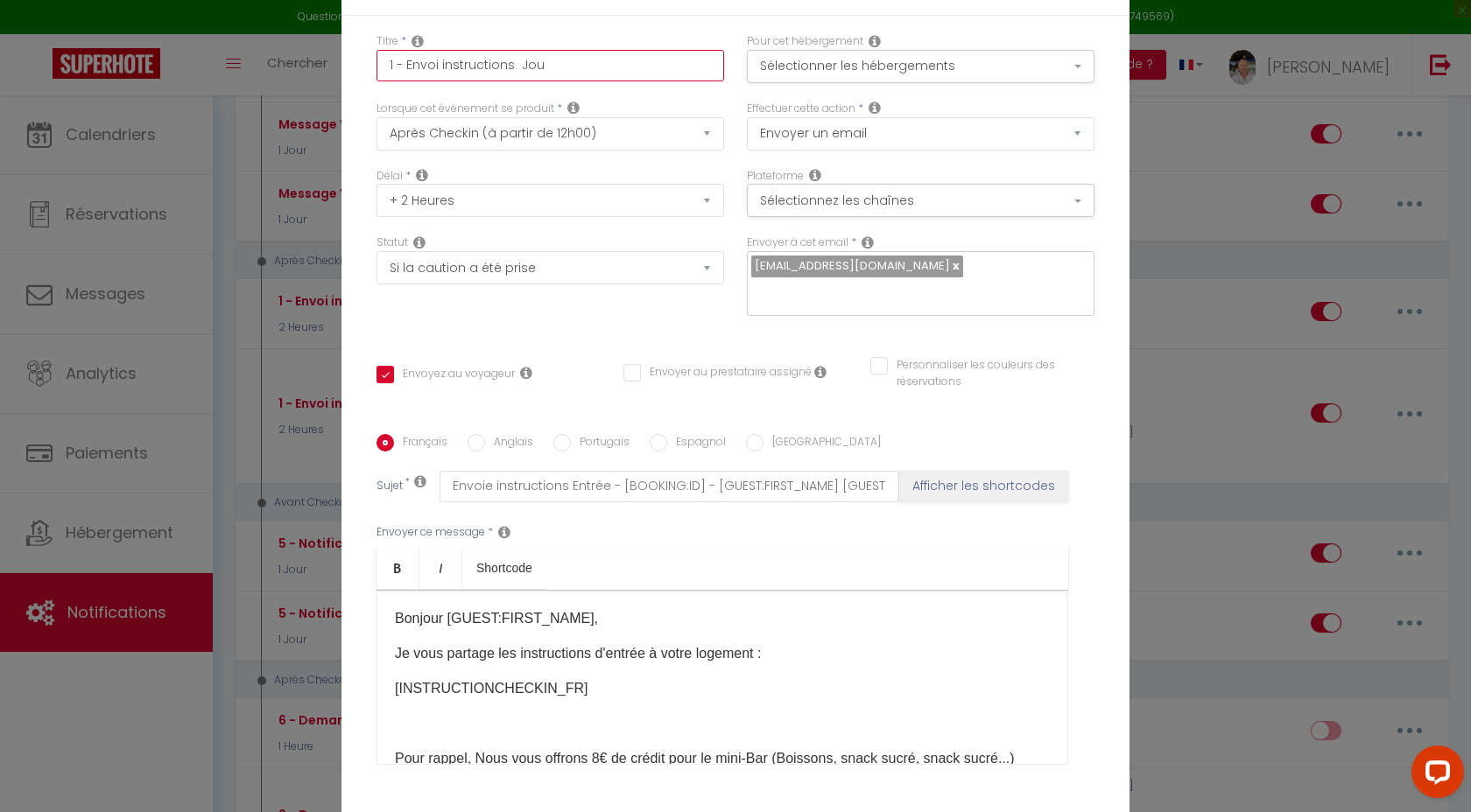
checkbox input "false"
type input "1 - Envoi instructions Jou"
checkbox input "true"
checkbox input "false"
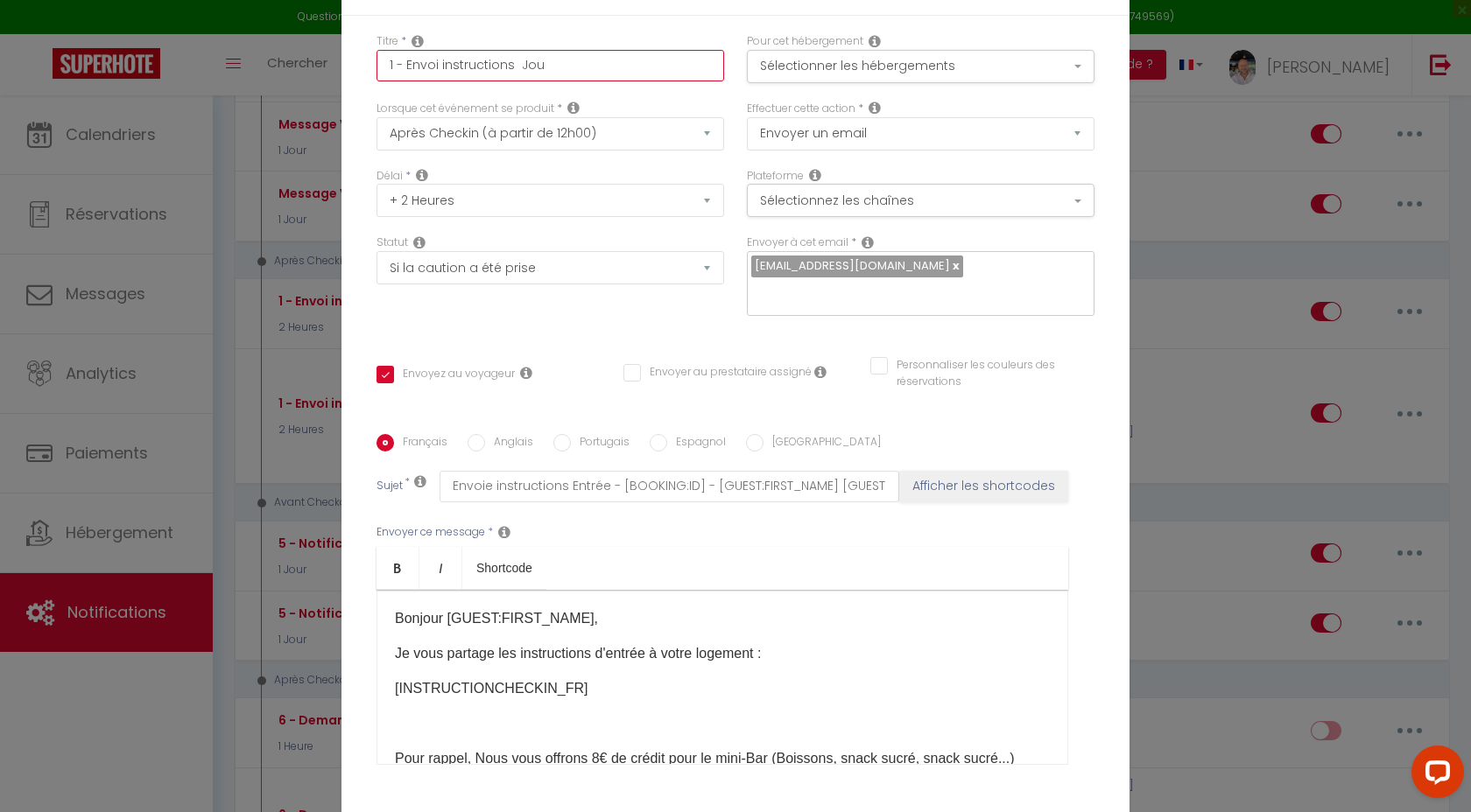
checkbox input "false"
type input "1 - Envoi instructions Jou"
checkbox input "true"
checkbox input "false"
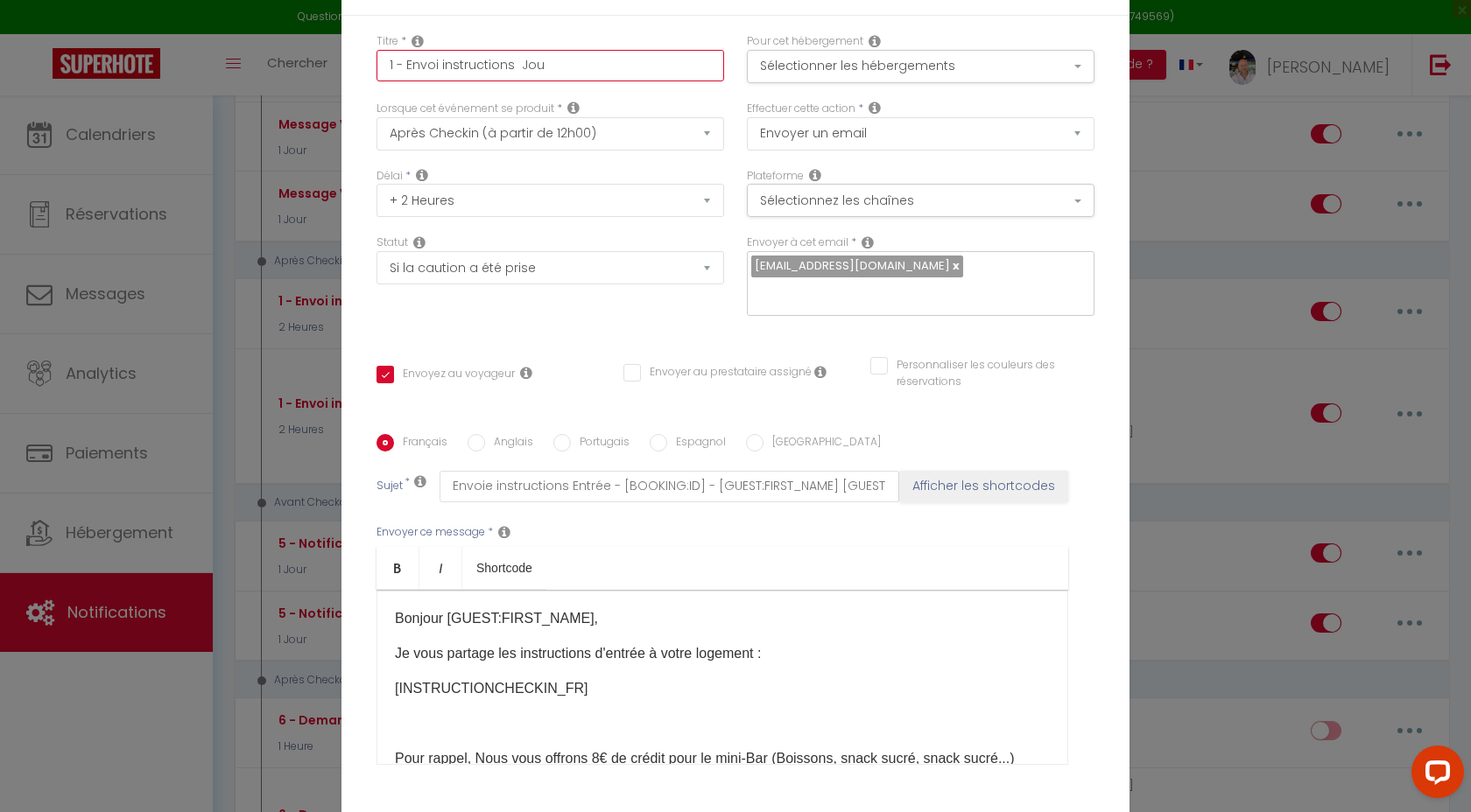
type input "1 - Envoi instructions Jour"
checkbox input "true"
checkbox input "false"
type input "1 - Envoi instructions Jour"
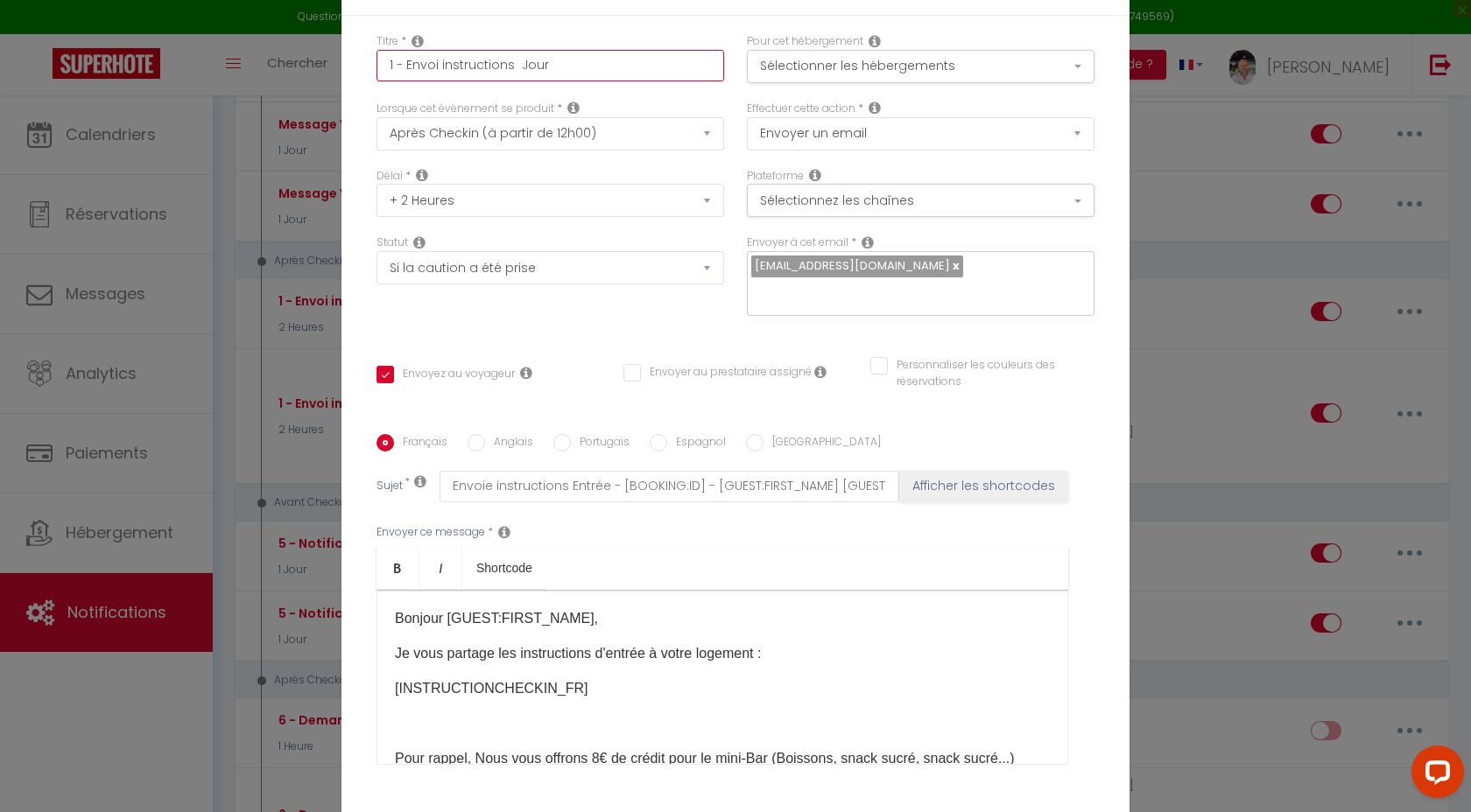
checkbox input "true"
checkbox input "false"
type input "1 - Envoi instructions Jour J"
checkbox input "true"
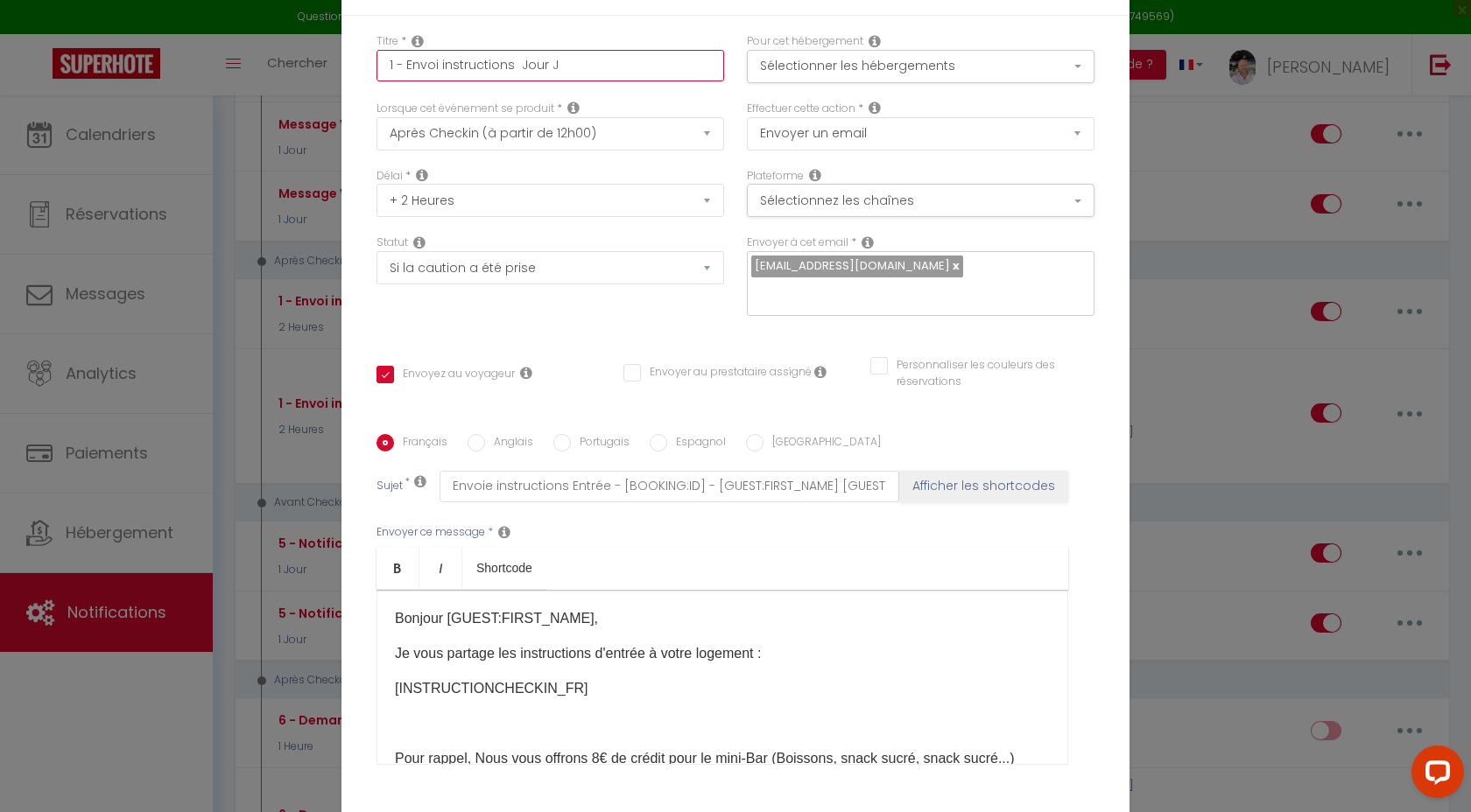
checkbox input "false"
type input "1 - Envoi instructions Jour J"
click at [1016, 200] on button "Sélectionnez les chaînes" at bounding box center [920, 200] width 348 height 33
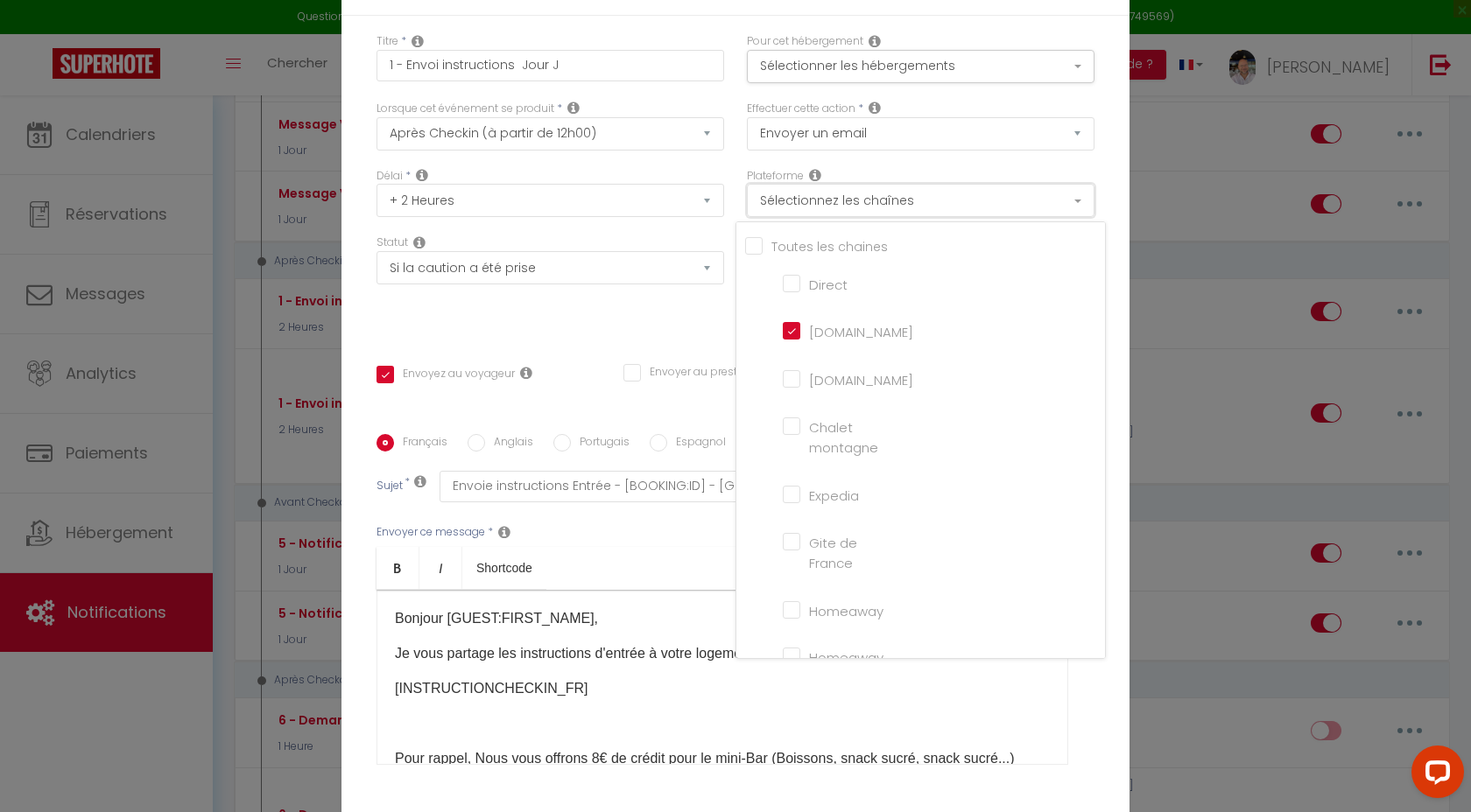
click at [1016, 200] on button "Sélectionnez les chaînes" at bounding box center [920, 200] width 348 height 33
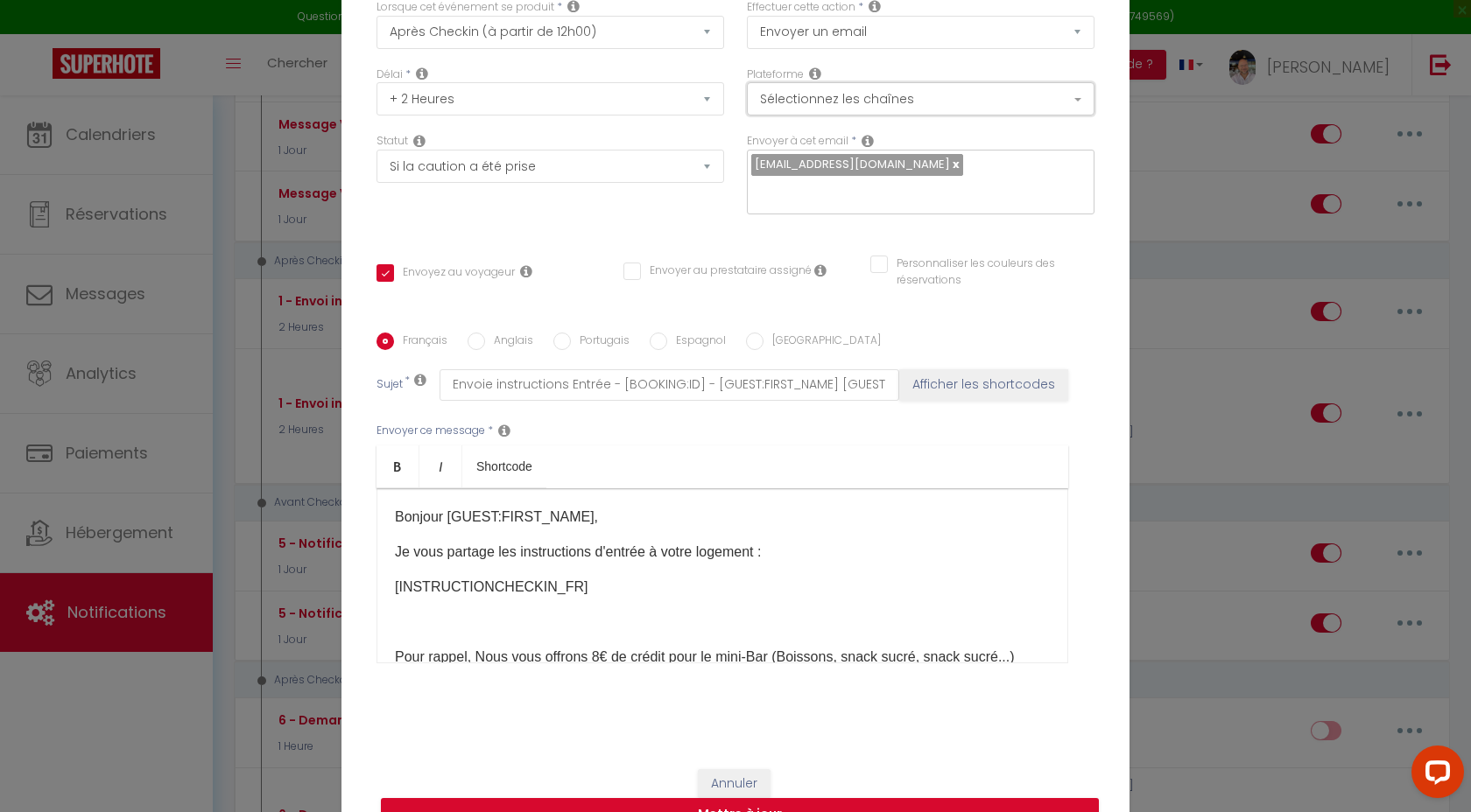
scroll to position [126, 0]
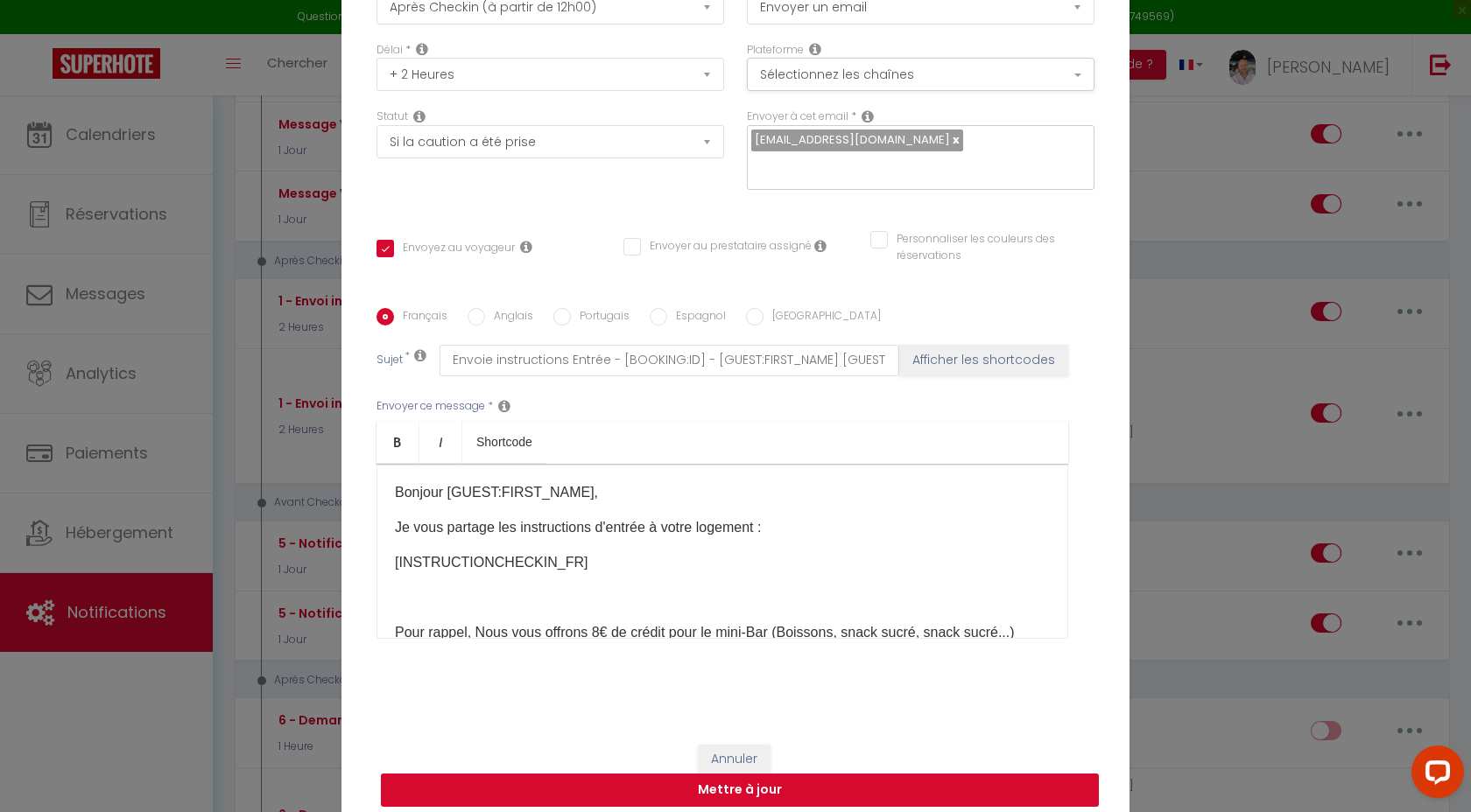
click at [748, 777] on button "Mettre à jour" at bounding box center [740, 789] width 718 height 33
checkbox input "true"
checkbox input "false"
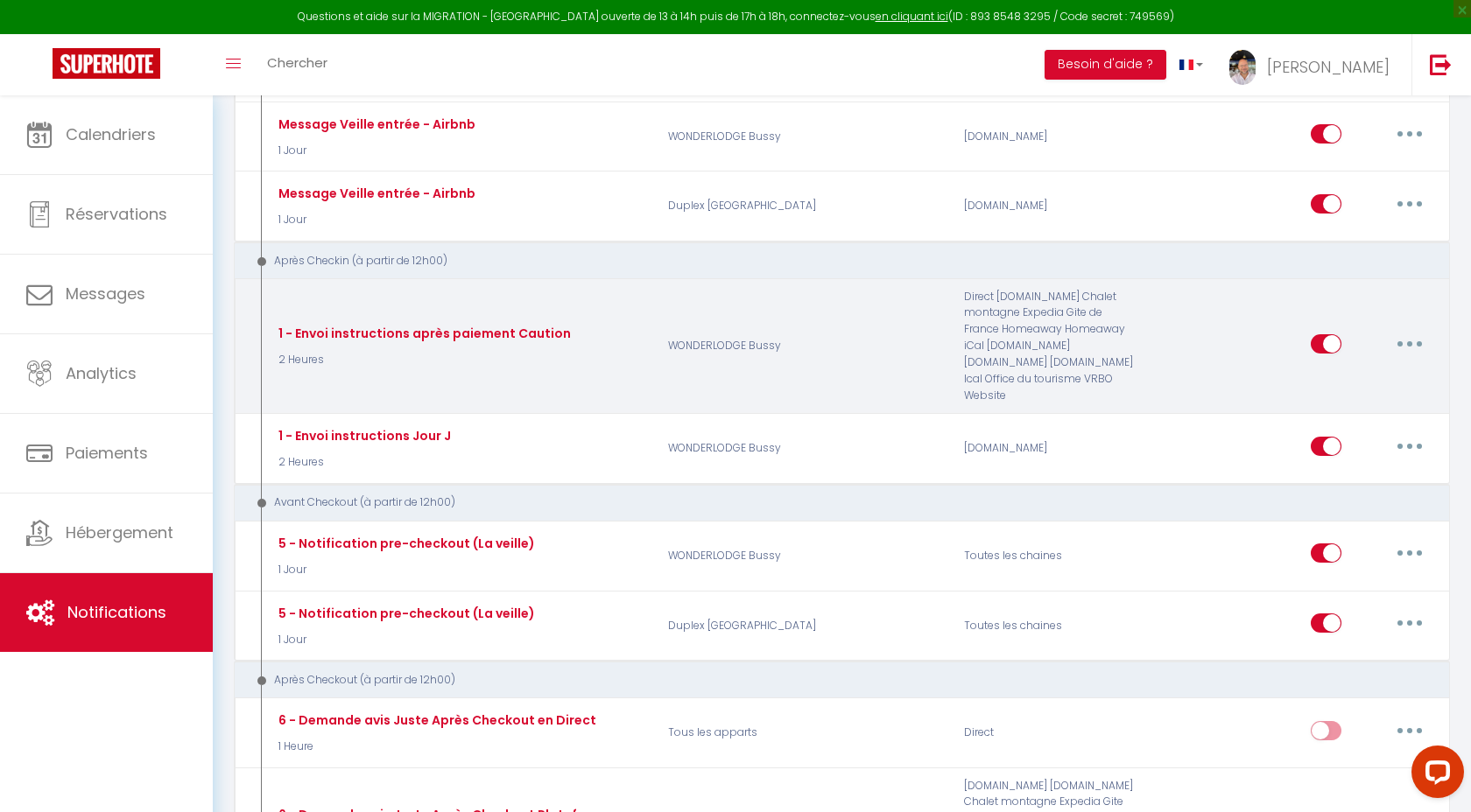
click at [1405, 330] on button "button" at bounding box center [1410, 344] width 49 height 28
click at [1311, 368] on link "Editer" at bounding box center [1363, 383] width 129 height 30
type input "1 - Envoi instructions après paiement Caution"
select select "3"
select select "2 Heures"
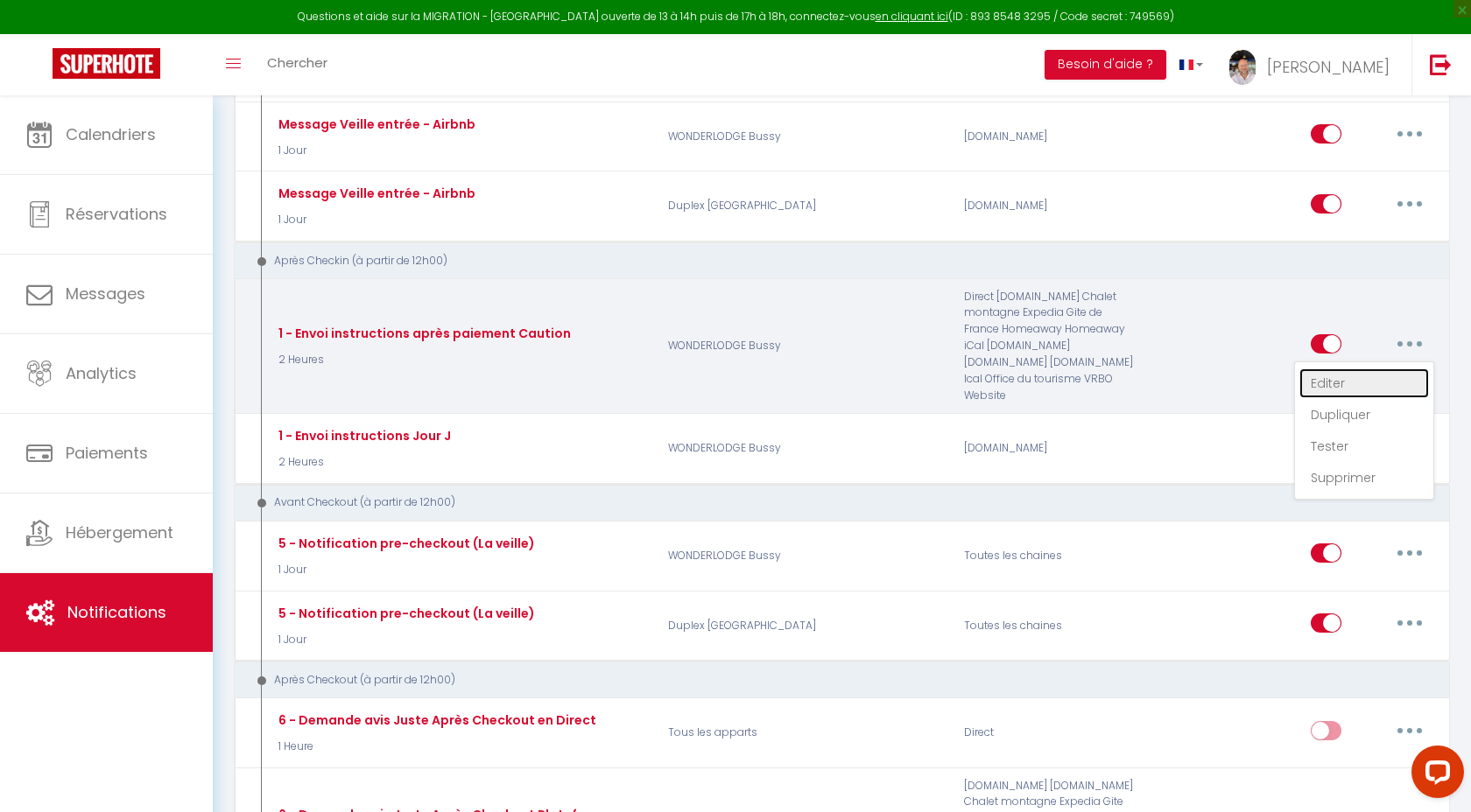
select select "if_deposit_is_paid"
checkbox input "true"
checkbox input "false"
checkbox input "true"
radio input "true"
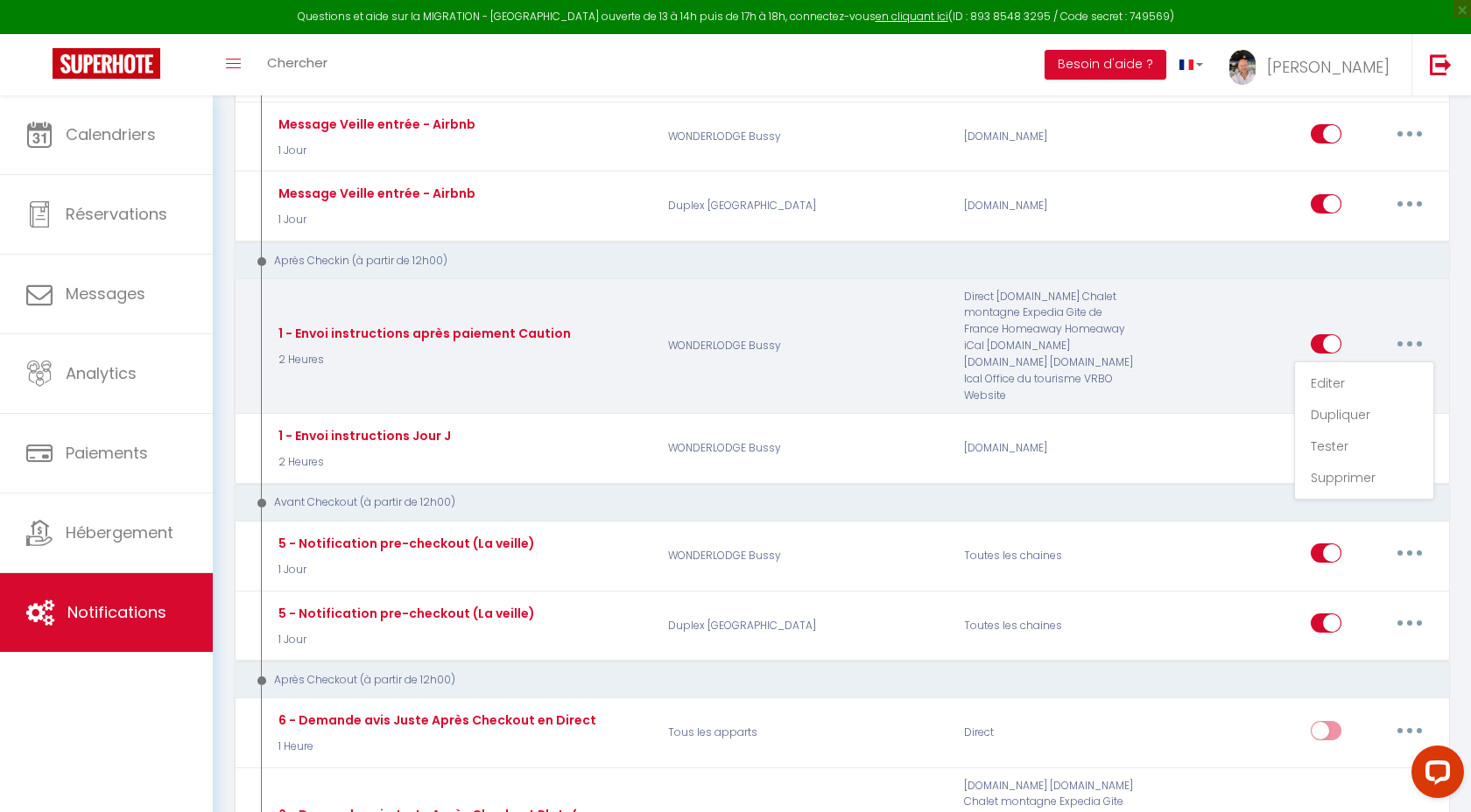
type input "Confirmation de votre Caution - [BOOKING:ID] - [GUEST:FIRST_NAME] [GUEST:LAST_N…"
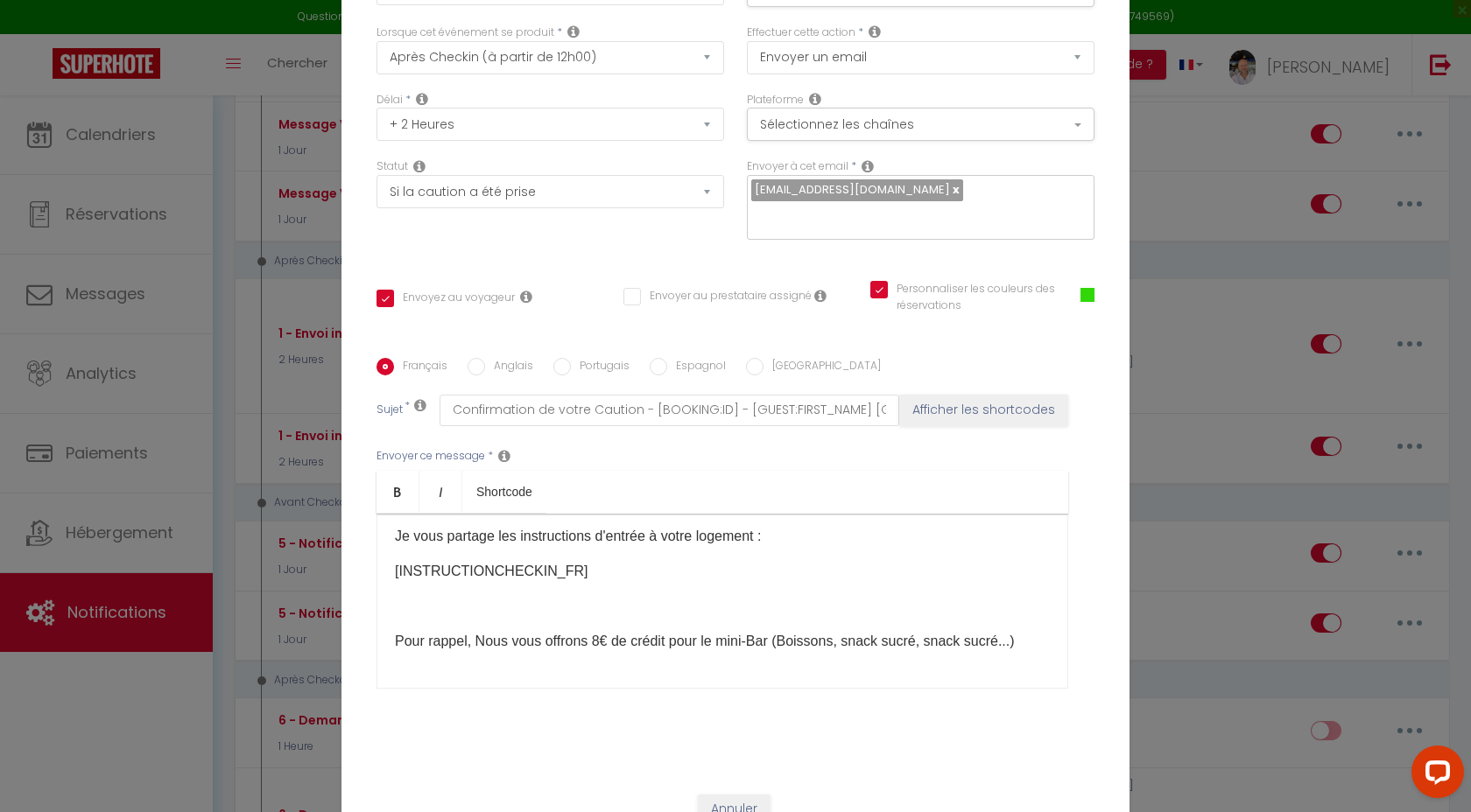
scroll to position [0, 0]
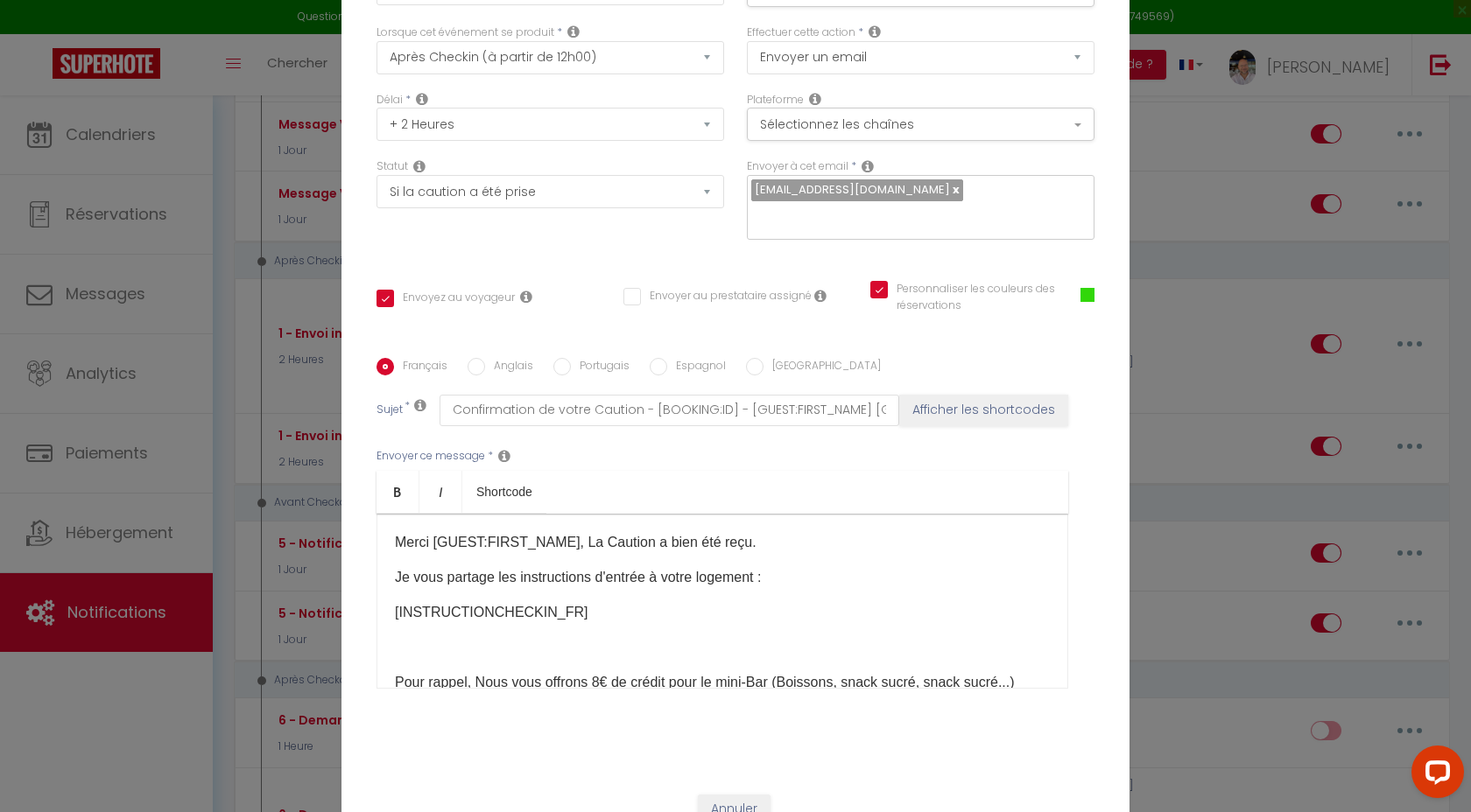
click at [736, 532] on p "Merci [GUEST:FIRST_NAME], La Caution a bien été reçu." at bounding box center [722, 542] width 655 height 21
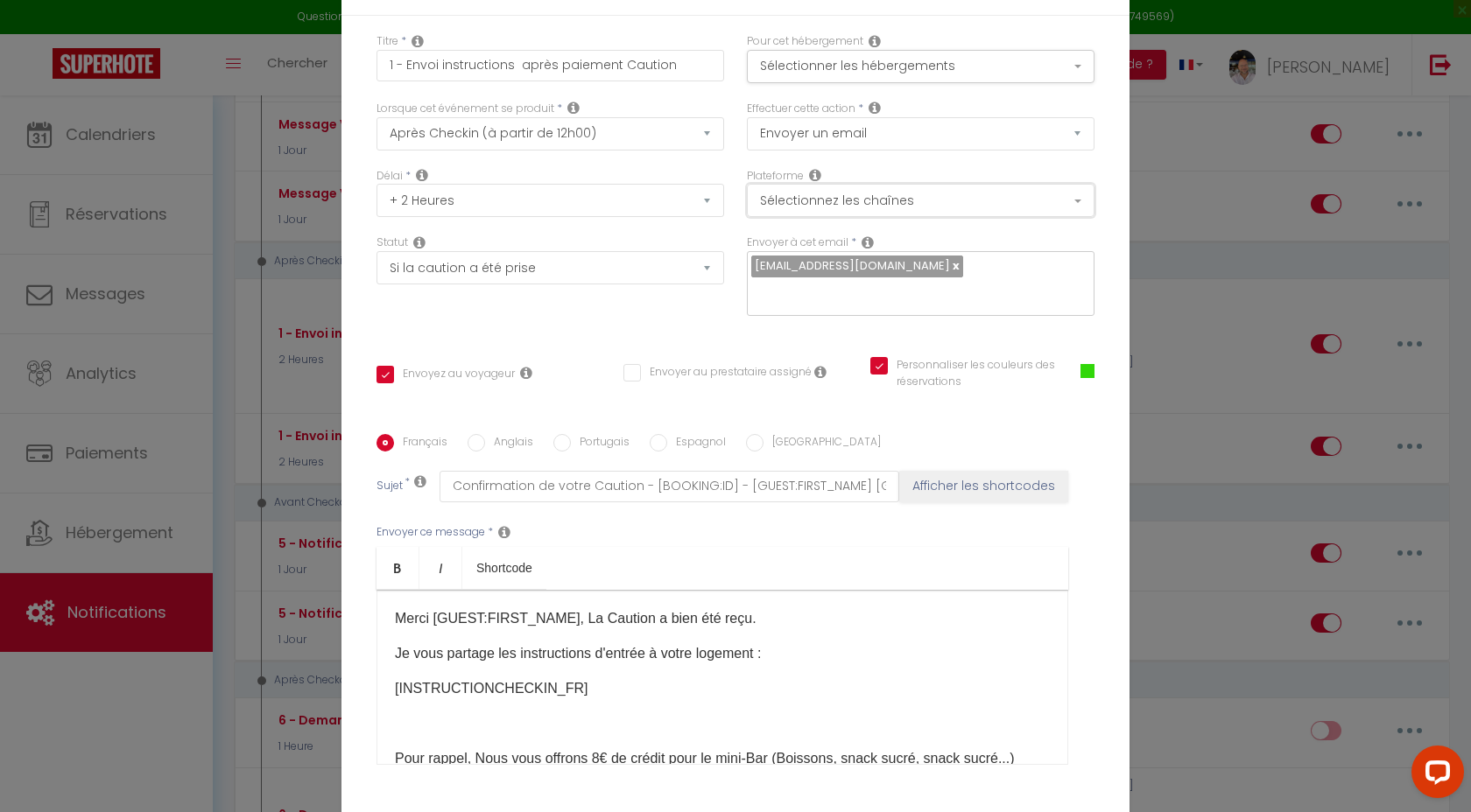
click at [872, 204] on button "Sélectionnez les chaînes" at bounding box center [920, 200] width 348 height 33
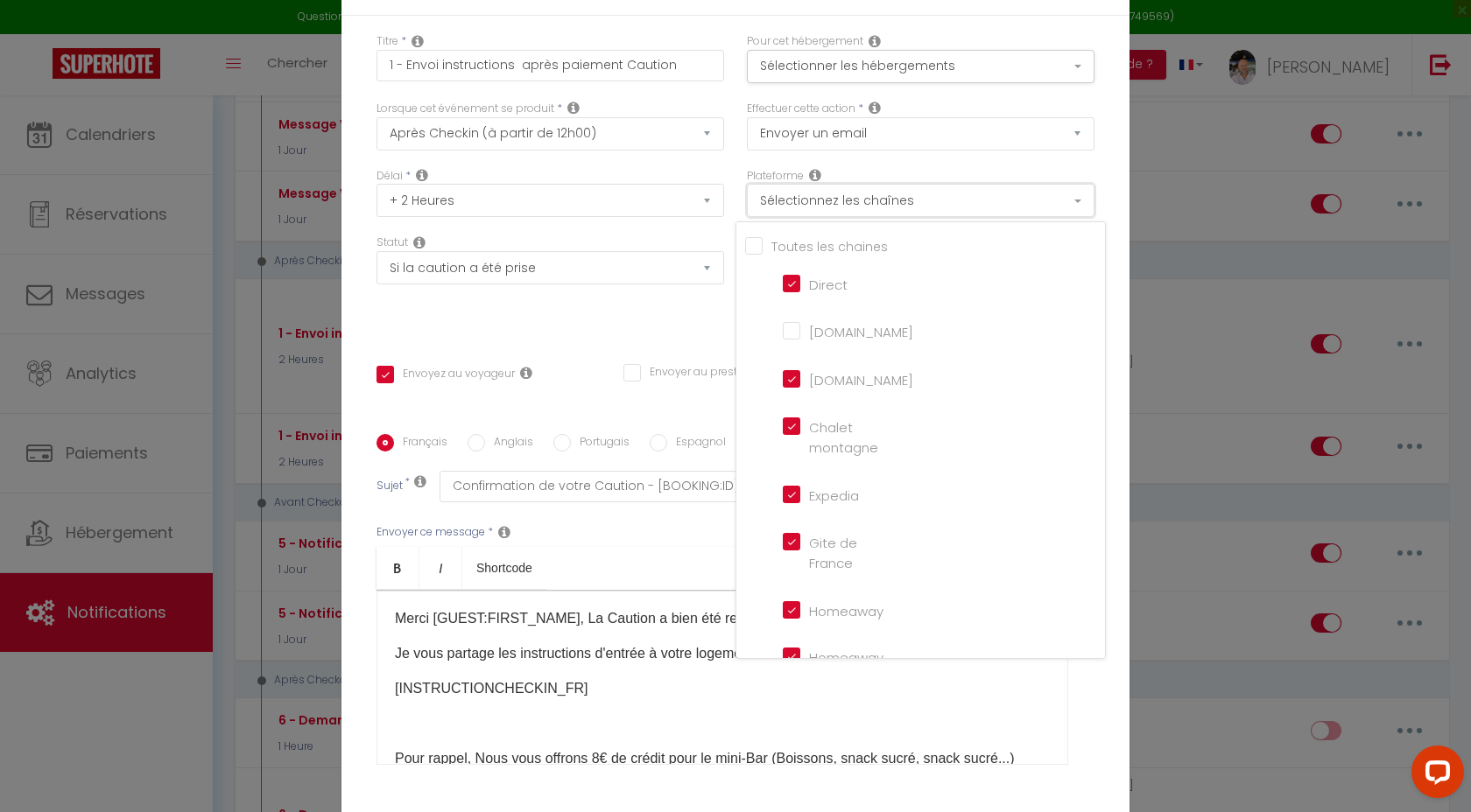
click at [872, 204] on button "Sélectionnez les chaînes" at bounding box center [920, 200] width 348 height 33
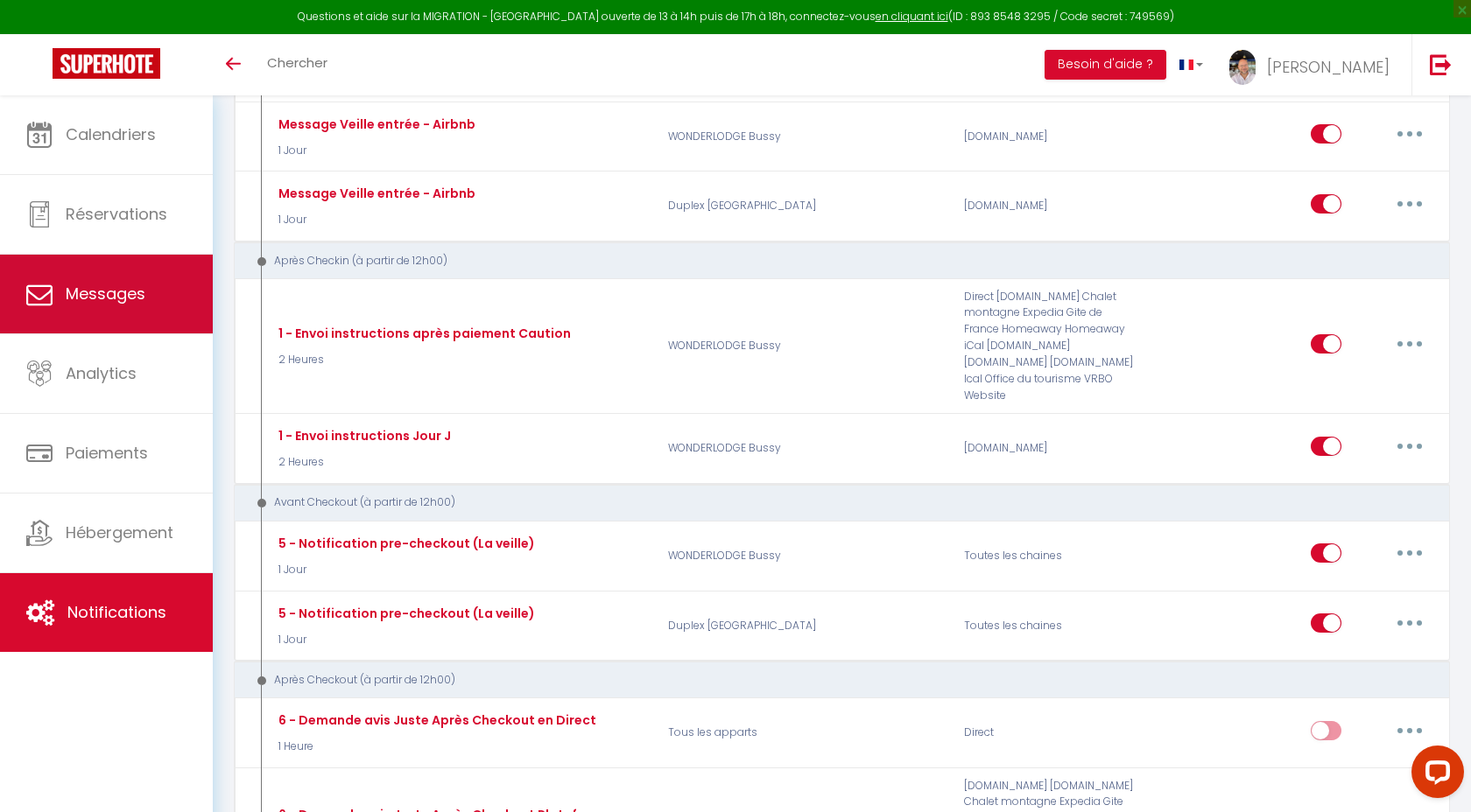
click at [105, 288] on span "Messages" at bounding box center [105, 293] width 79 height 22
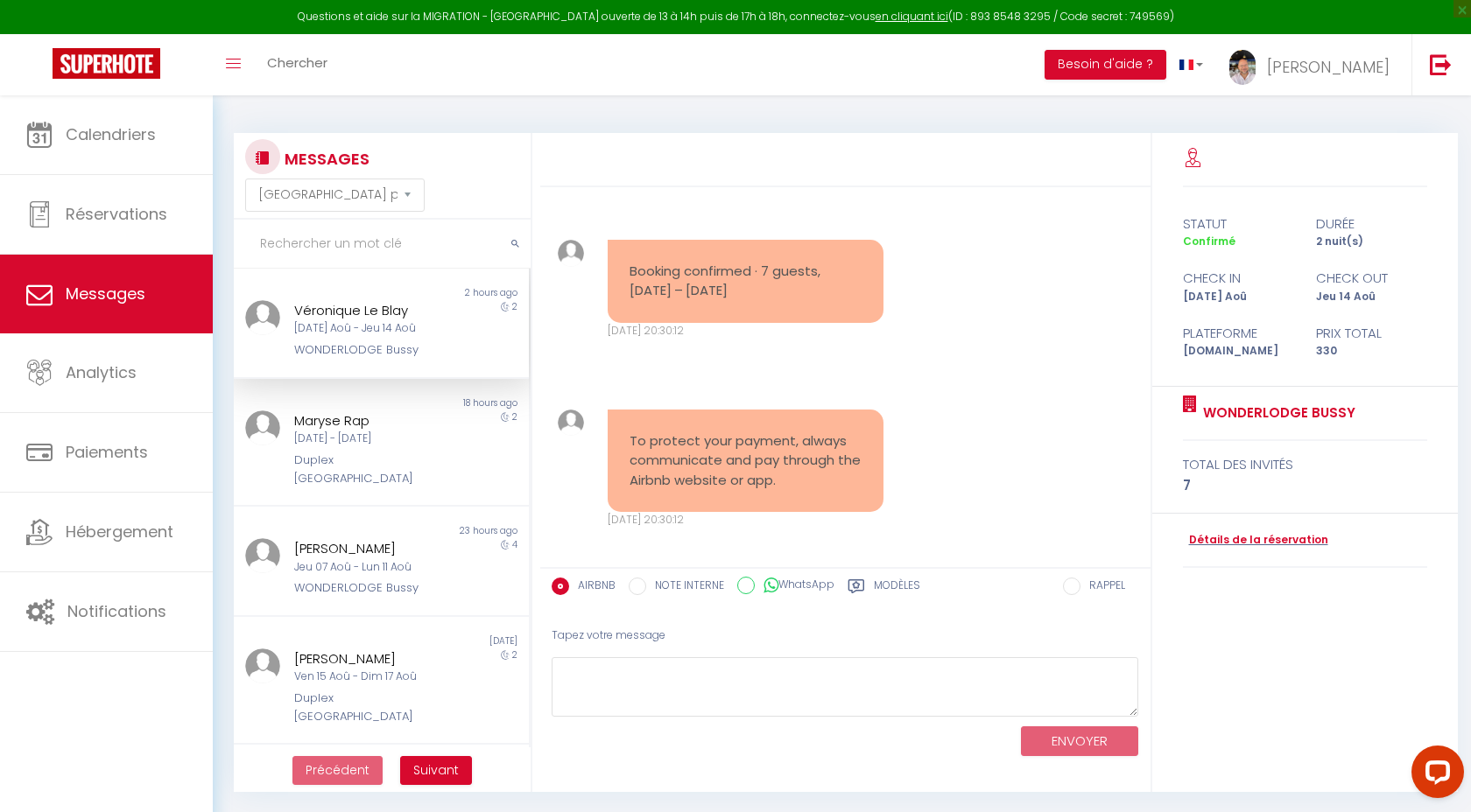
scroll to position [2834, 0]
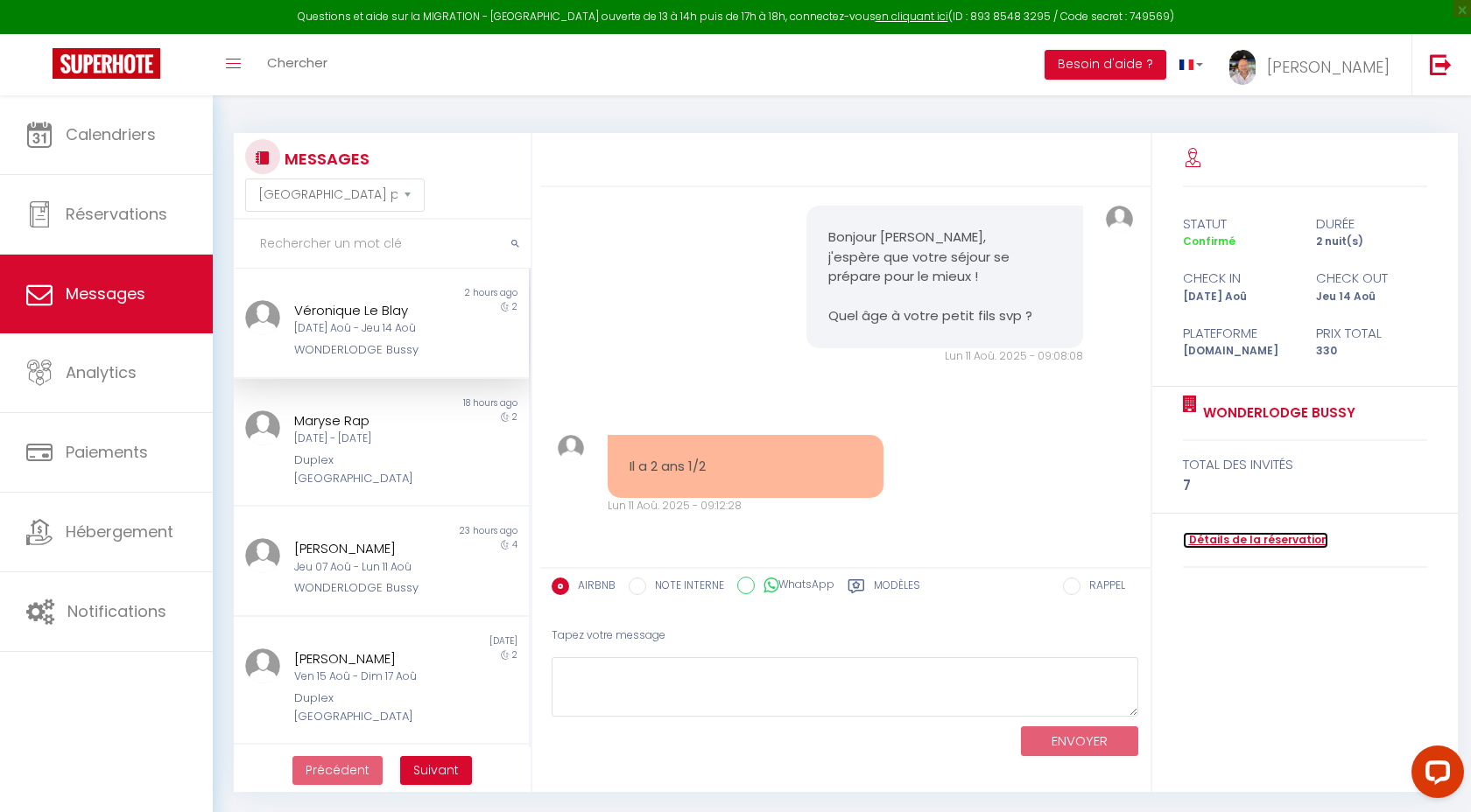
click at [1288, 535] on link "Détails de la réservation" at bounding box center [1256, 540] width 145 height 17
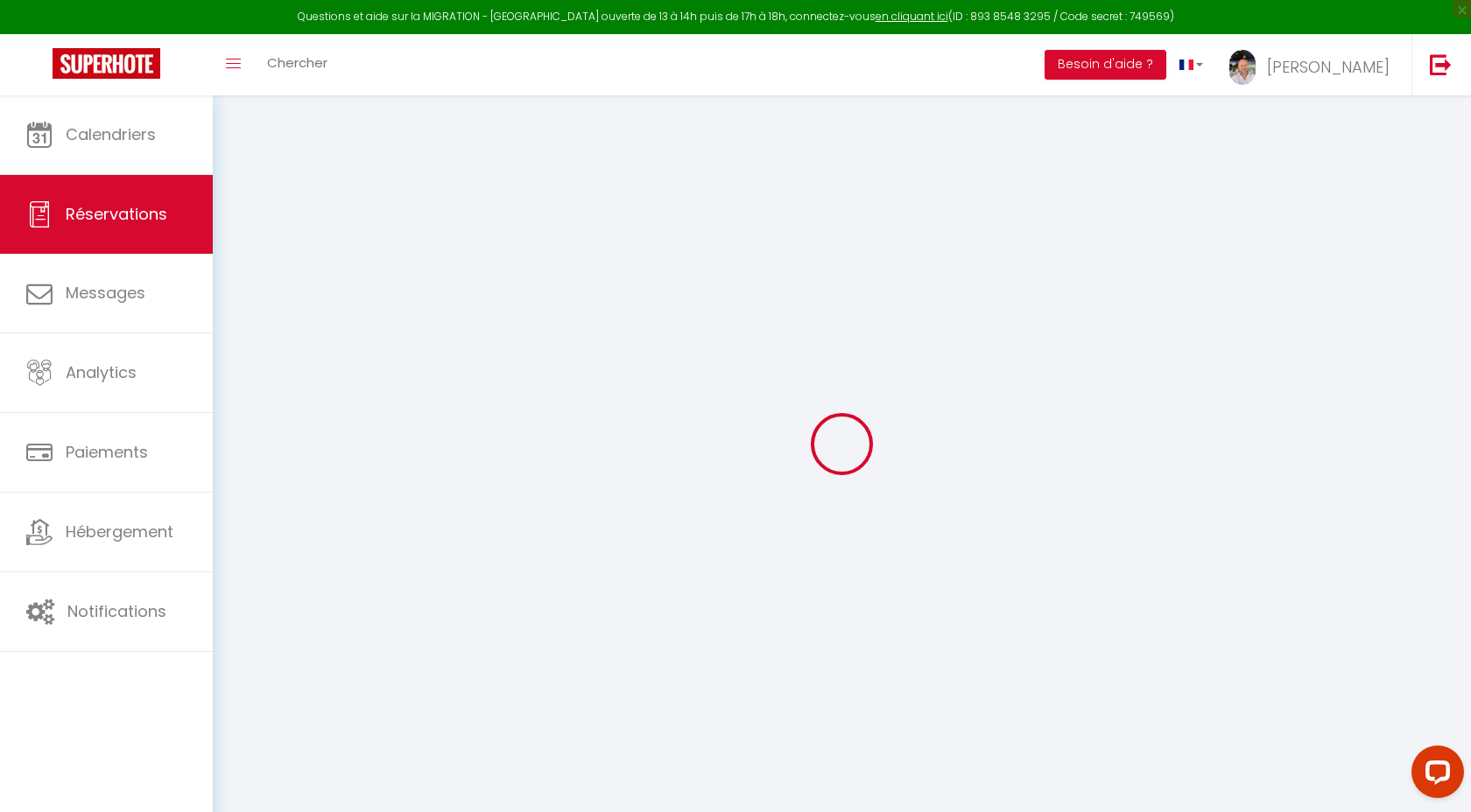
select select
select select "15"
checkbox input "false"
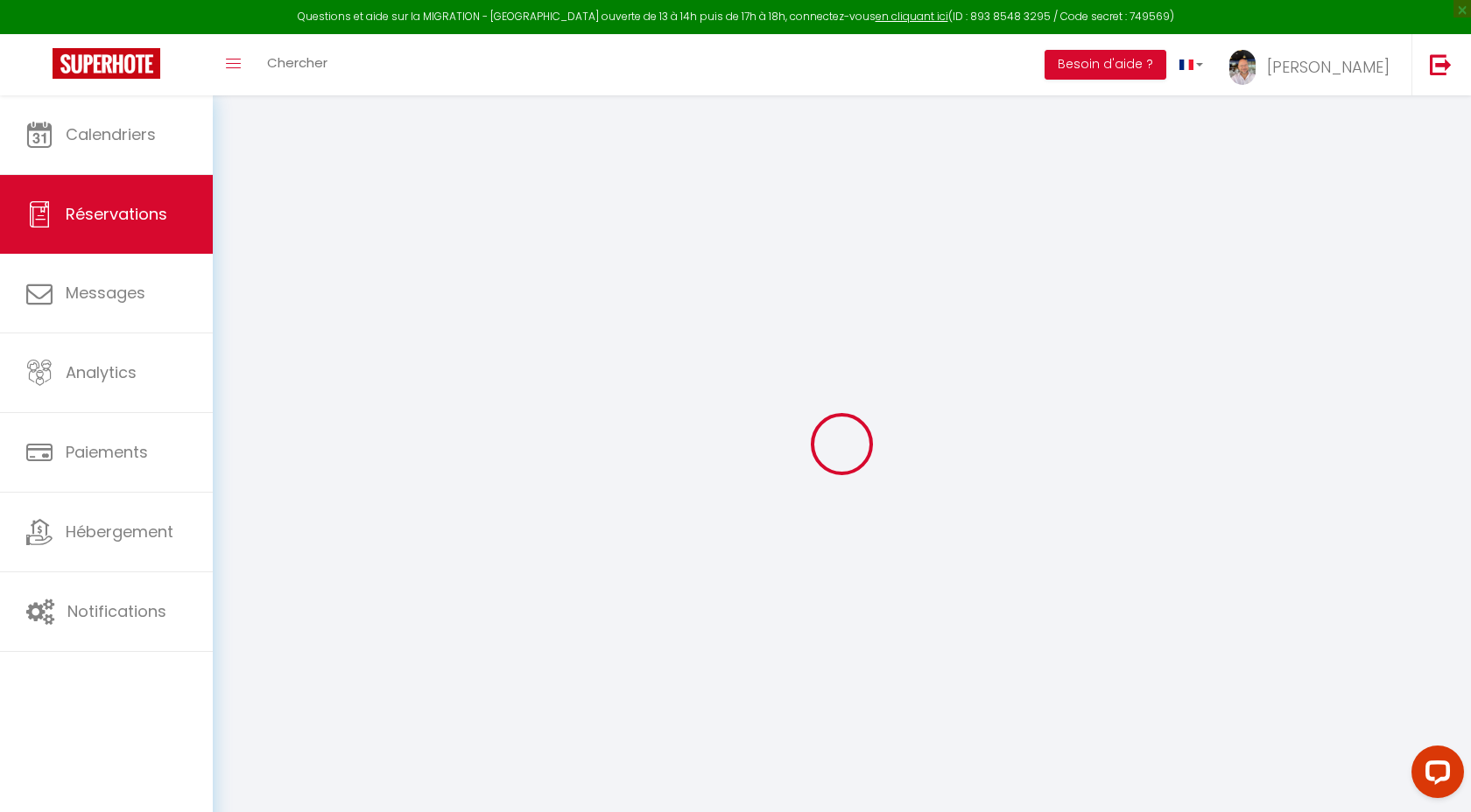
select select
checkbox input "false"
select select
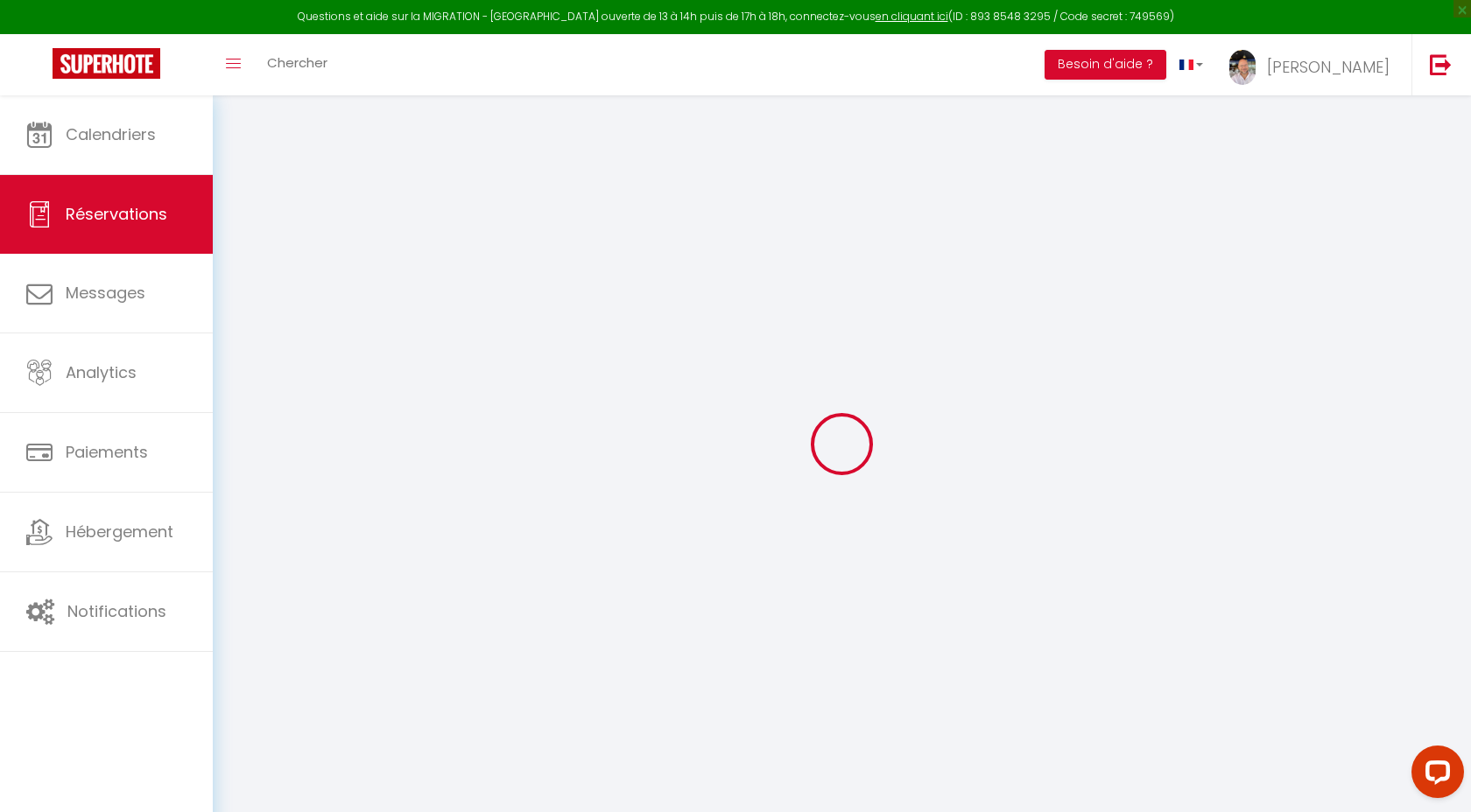
select select
checkbox input "false"
select select
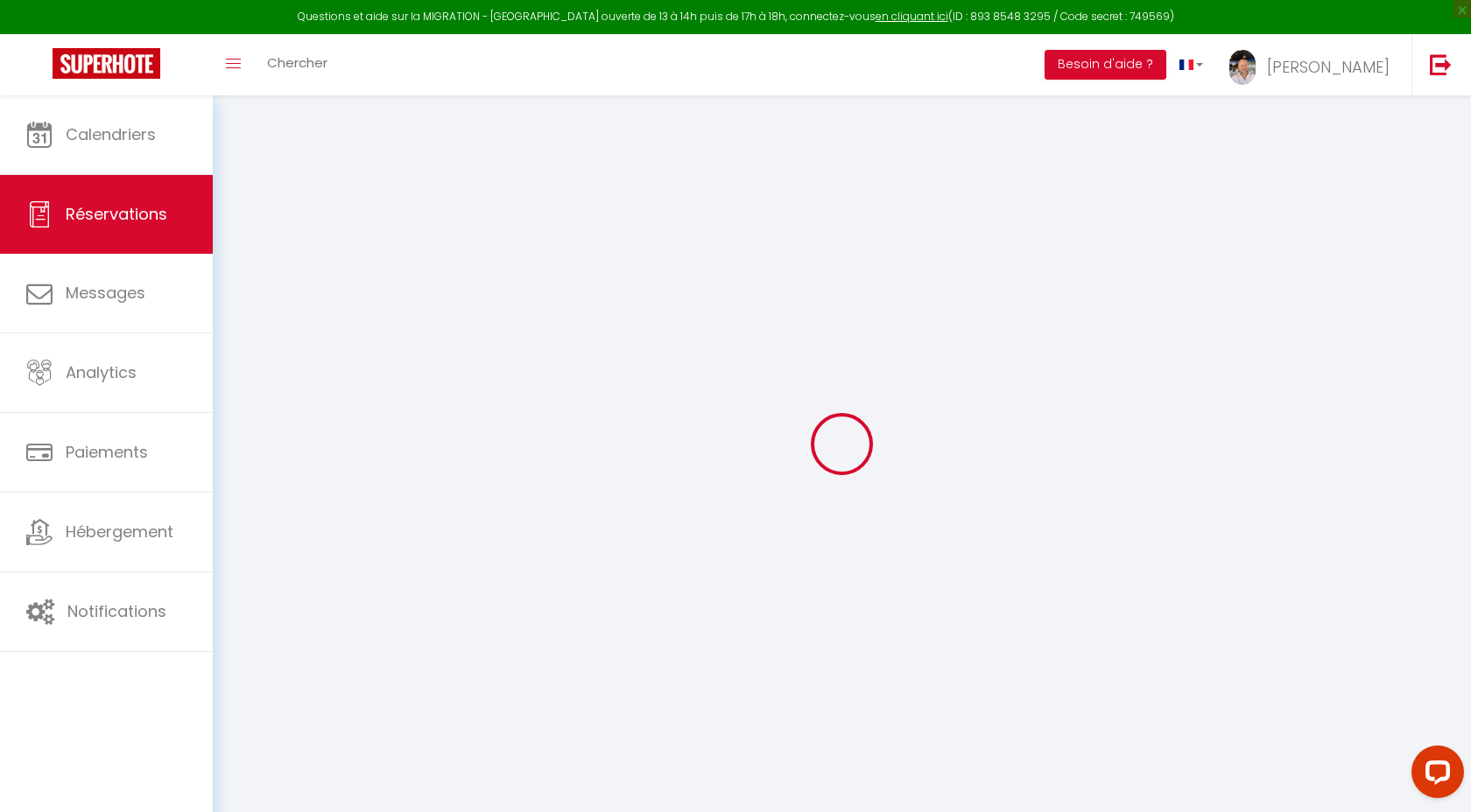
select select
checkbox input "false"
type textarea "Nous habitons en [GEOGRAPHIC_DATA], nous venons passer 3 jours sur [GEOGRAPHIC_…"
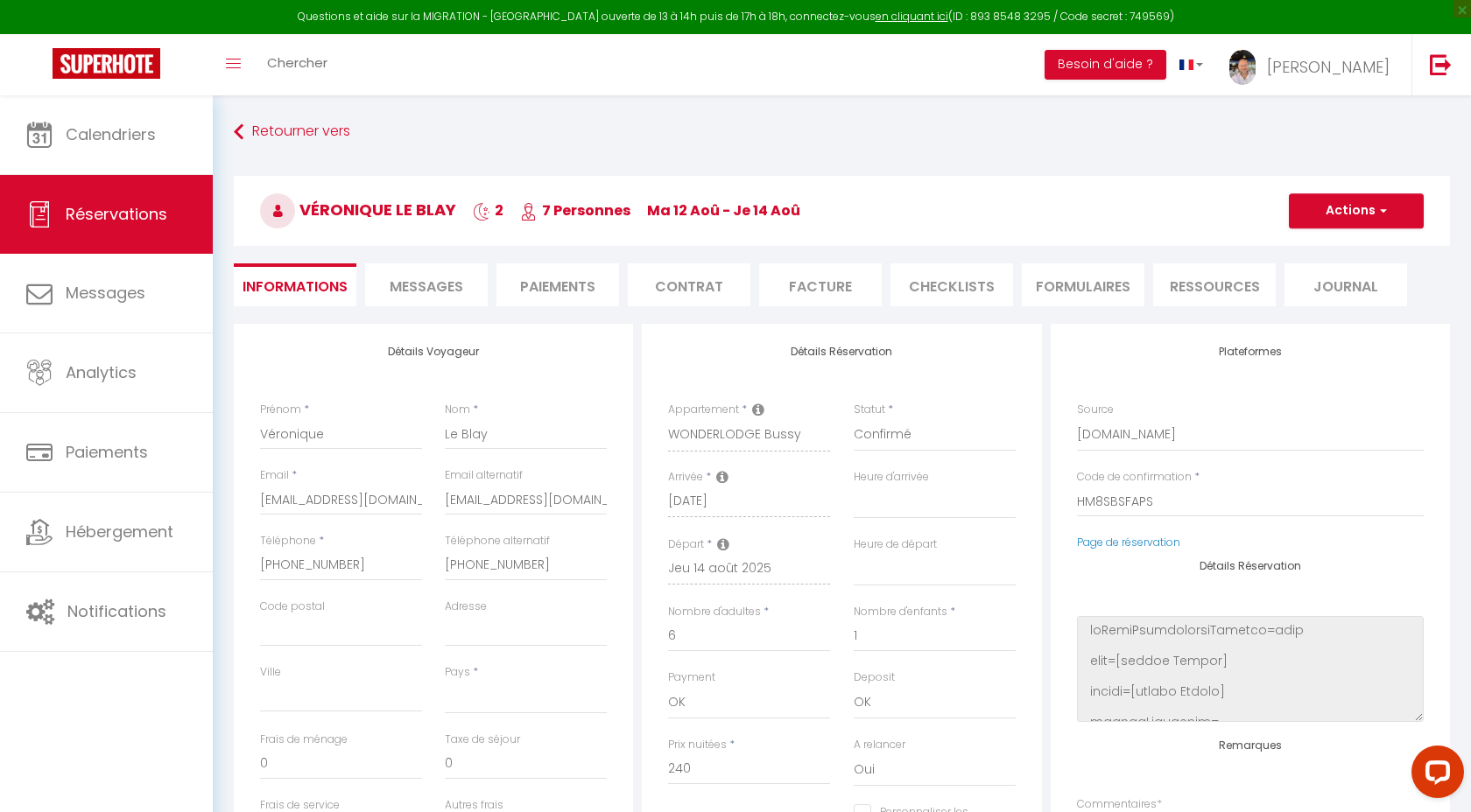
select select
type input "90"
select select
checkbox input "false"
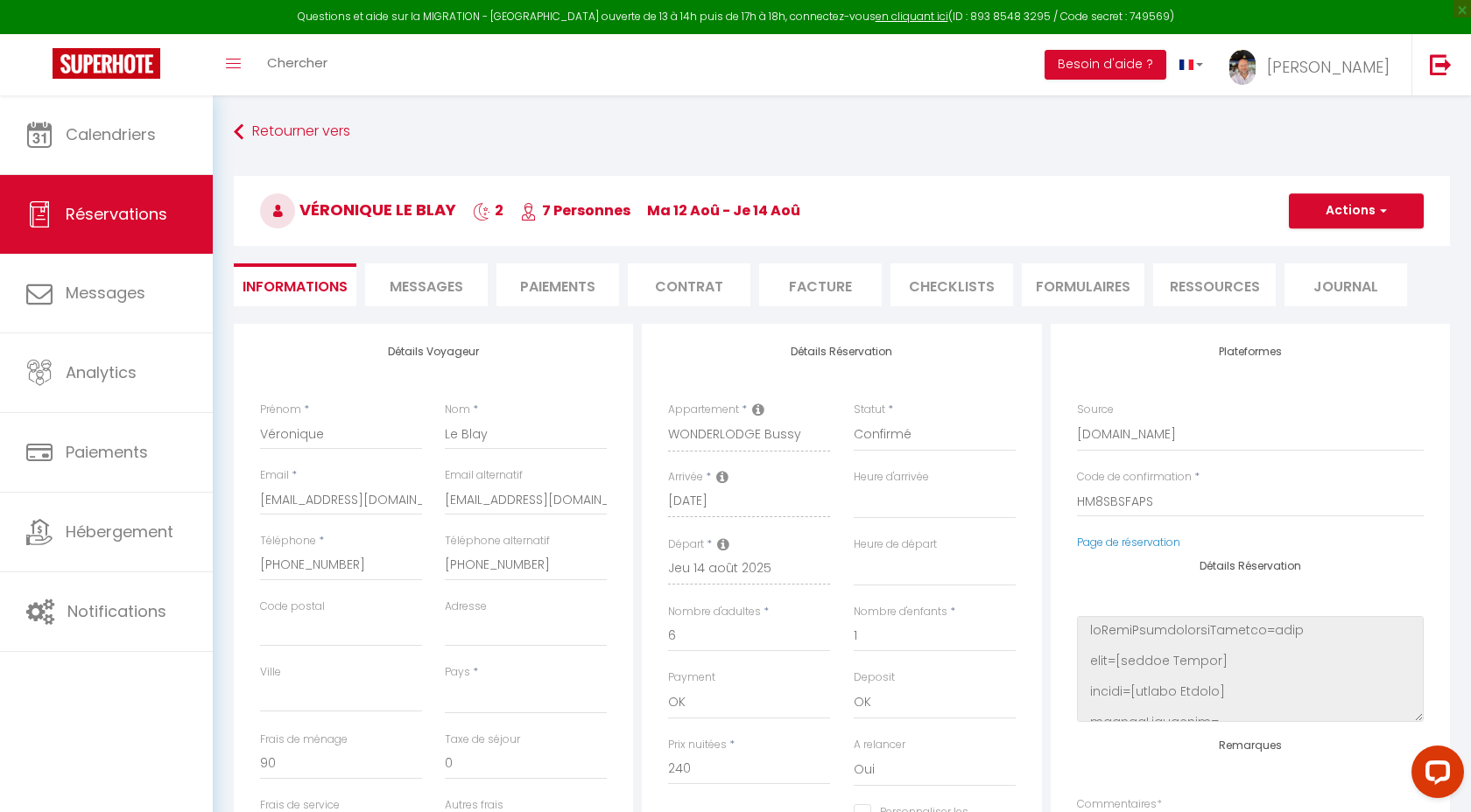
select select
checkbox input "false"
select select "18:00"
select select "11:00"
click at [436, 284] on span "Messages" at bounding box center [426, 286] width 74 height 20
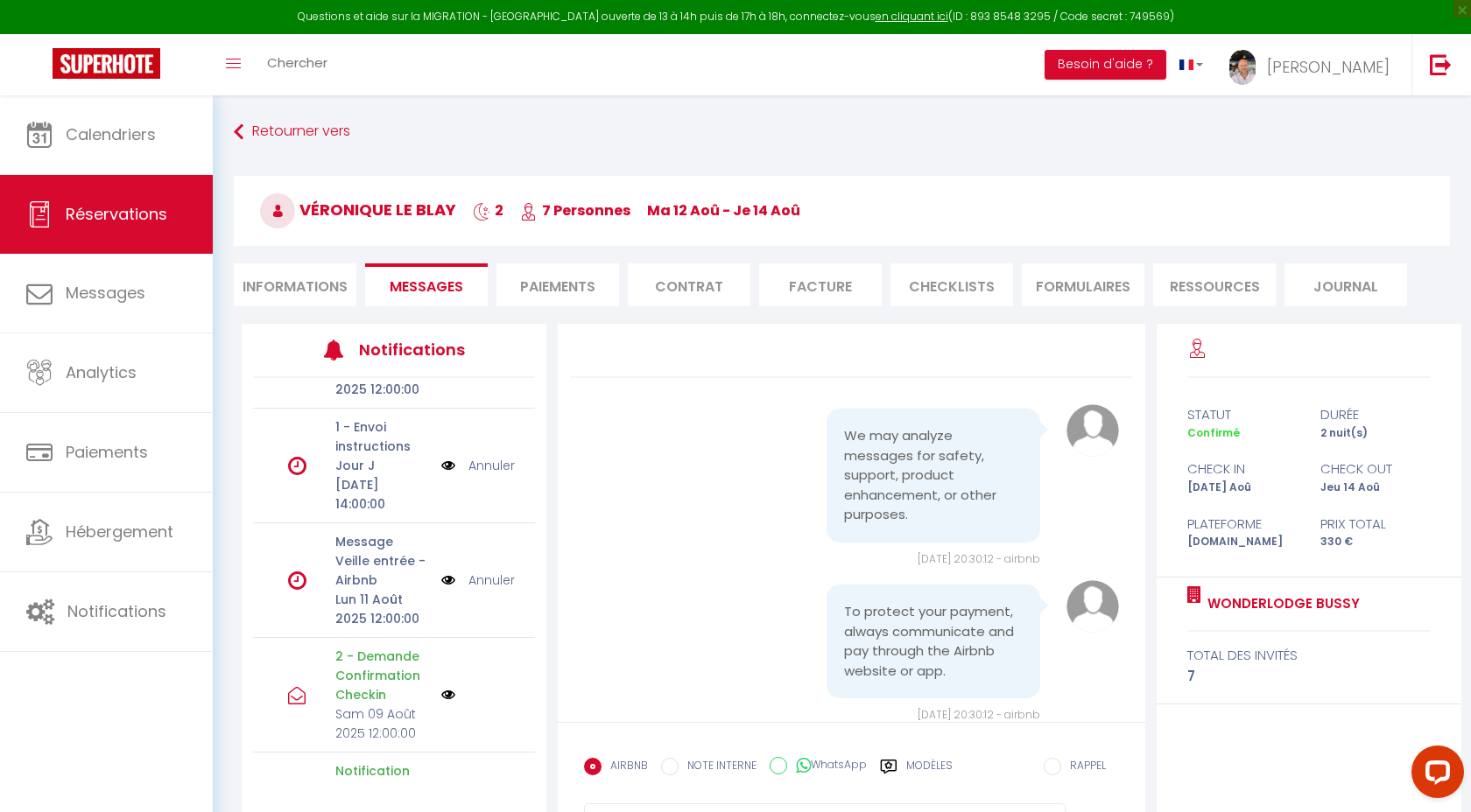
scroll to position [226, 0]
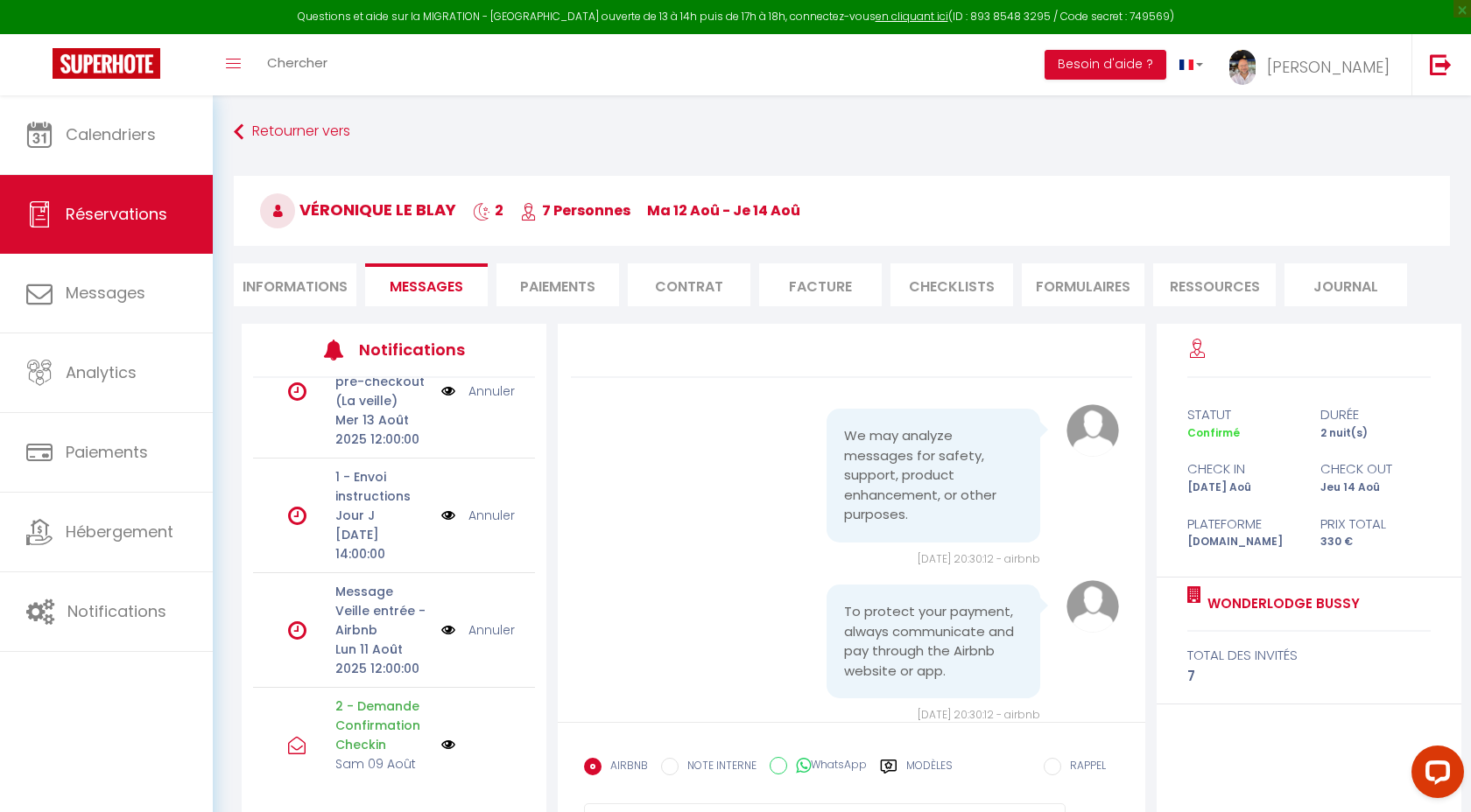
click at [446, 506] on img at bounding box center [448, 516] width 14 height 19
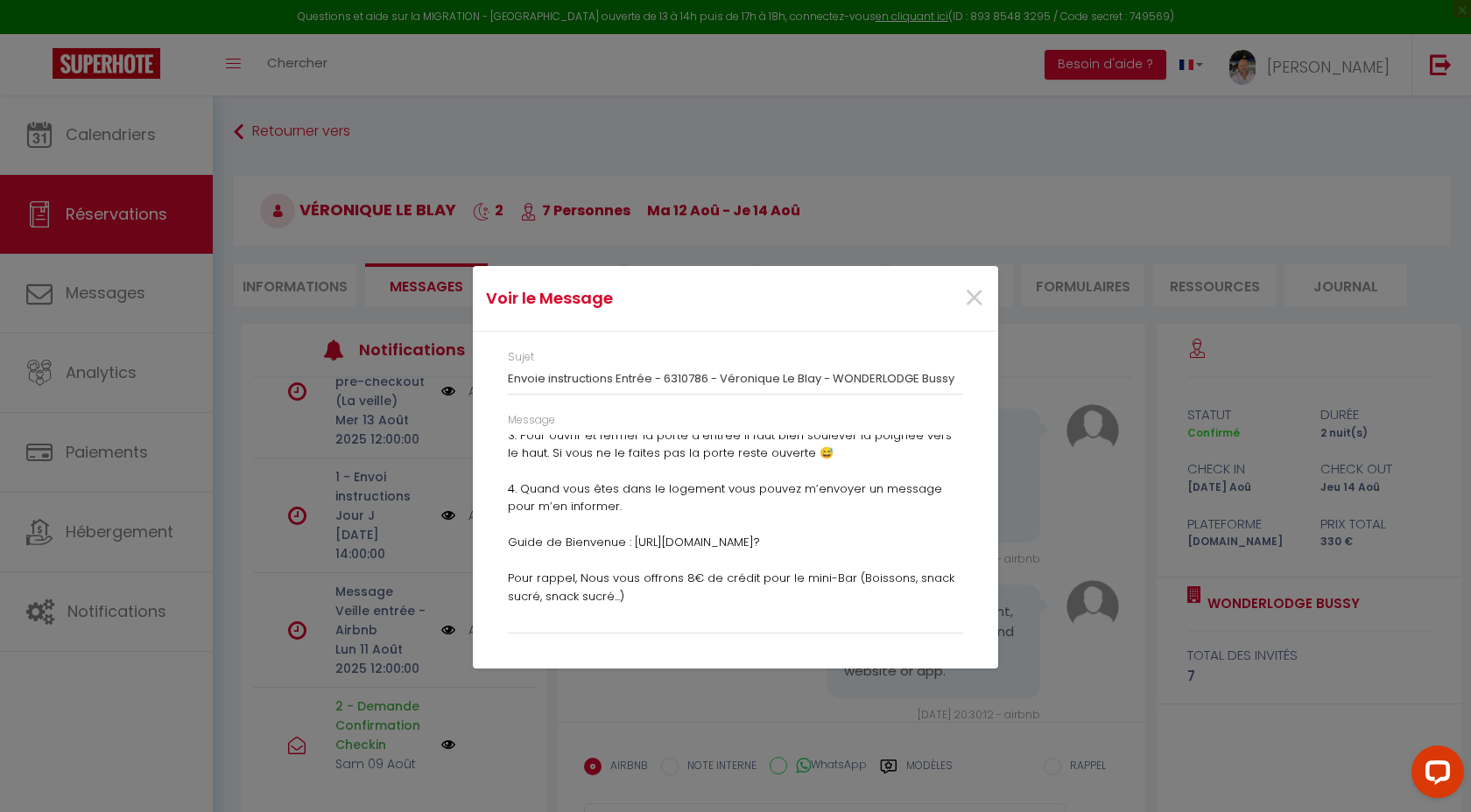
scroll to position [240, 0]
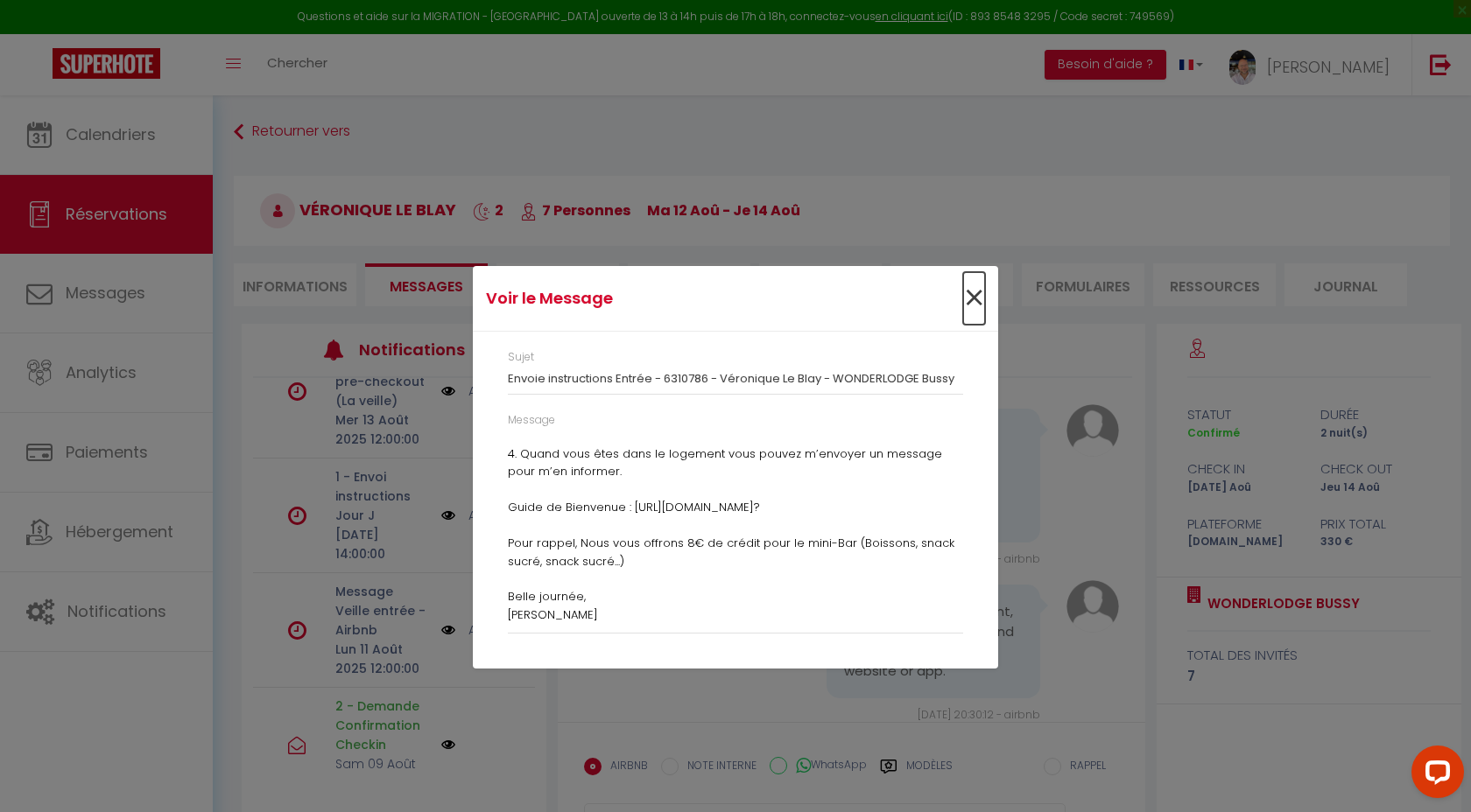
click at [971, 297] on span "×" at bounding box center [973, 298] width 22 height 53
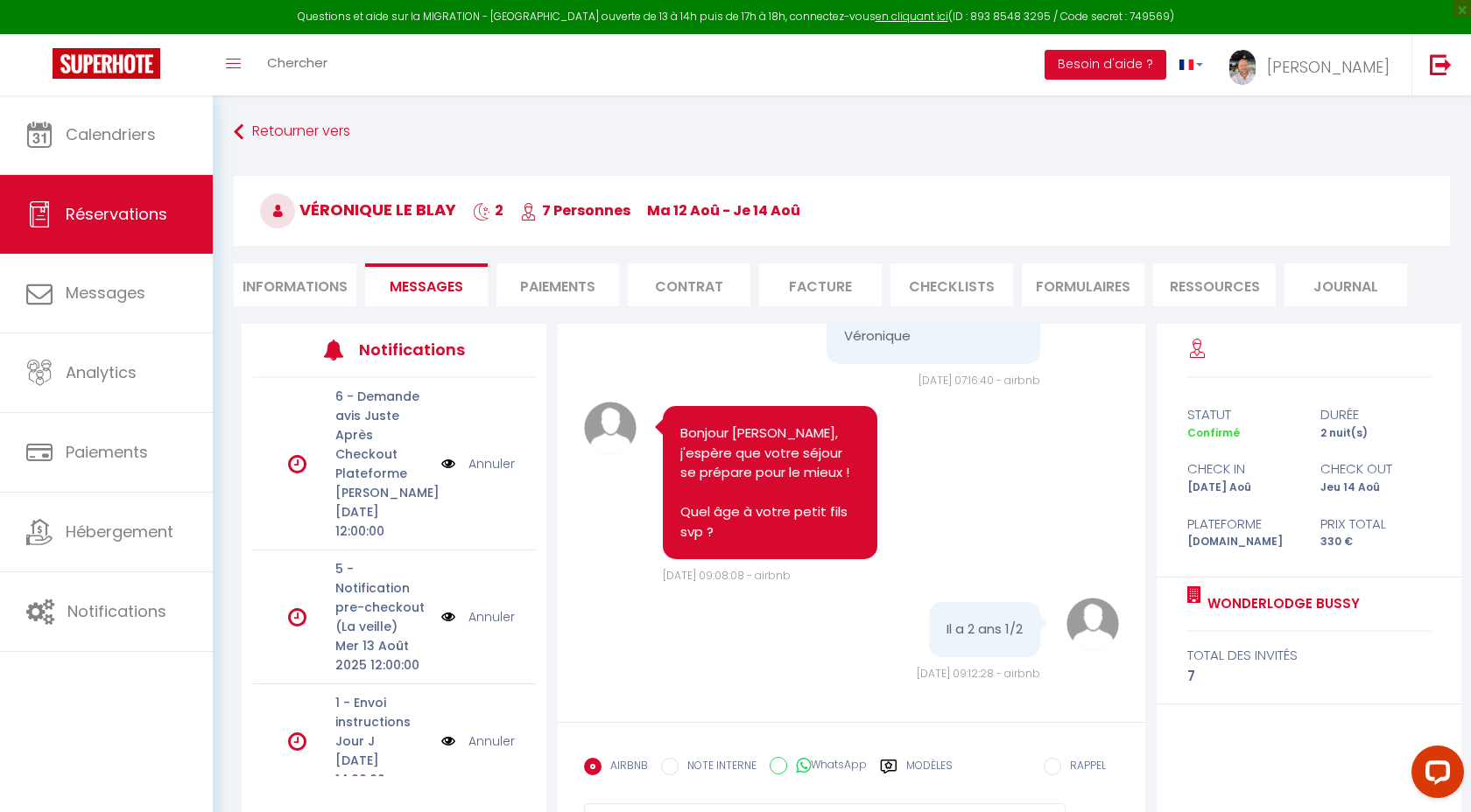
scroll to position [95, 0]
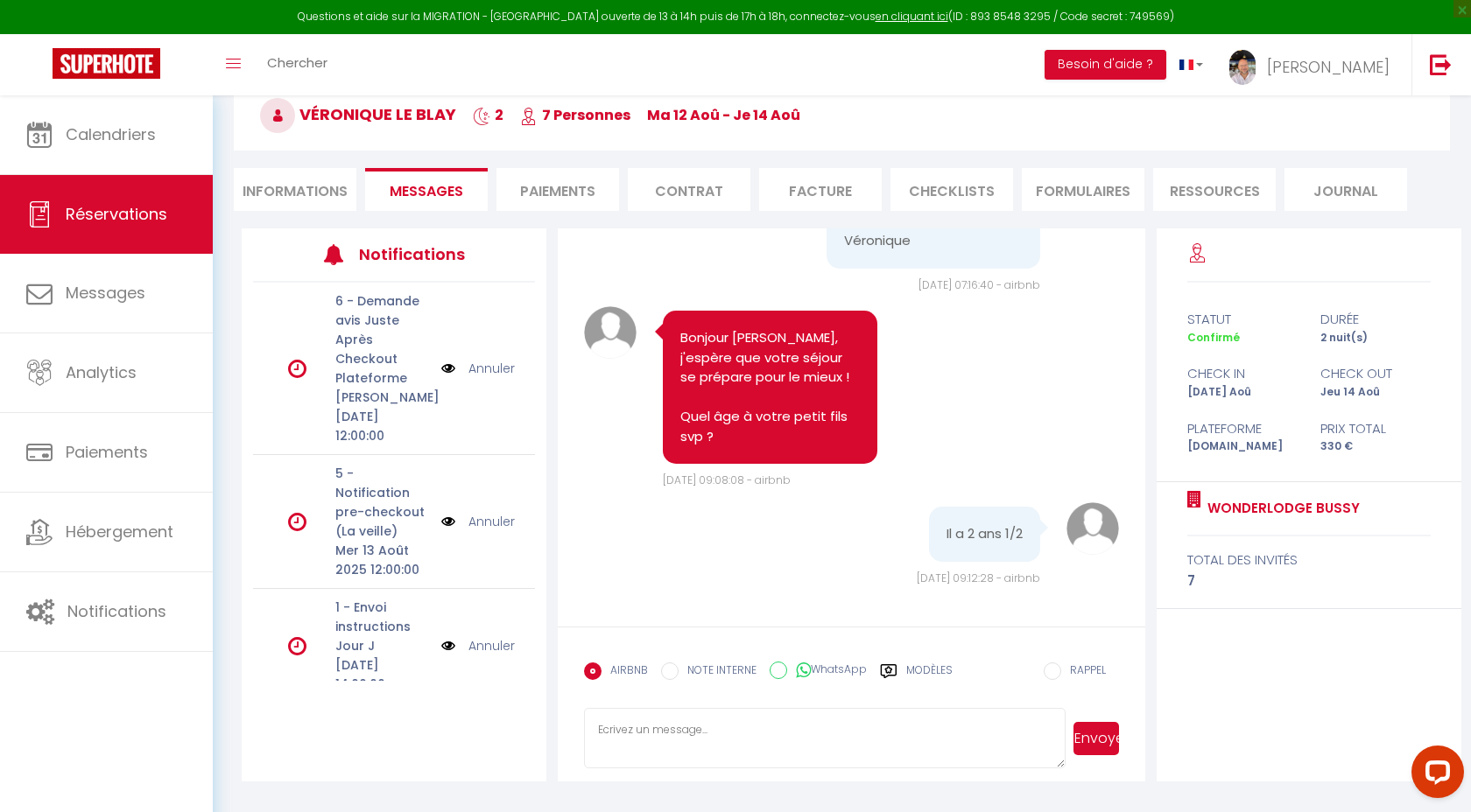
click at [703, 742] on textarea at bounding box center [824, 738] width 481 height 61
drag, startPoint x: 760, startPoint y: 731, endPoint x: 873, endPoint y: 734, distance: 113.0
click at [873, 734] on textarea "merci, nous avons un lit enfant posé à terre" at bounding box center [824, 738] width 481 height 61
click at [854, 729] on textarea "merci, nous avons un lit enfant au sol que nous vous préparerons pour lui." at bounding box center [824, 738] width 481 height 61
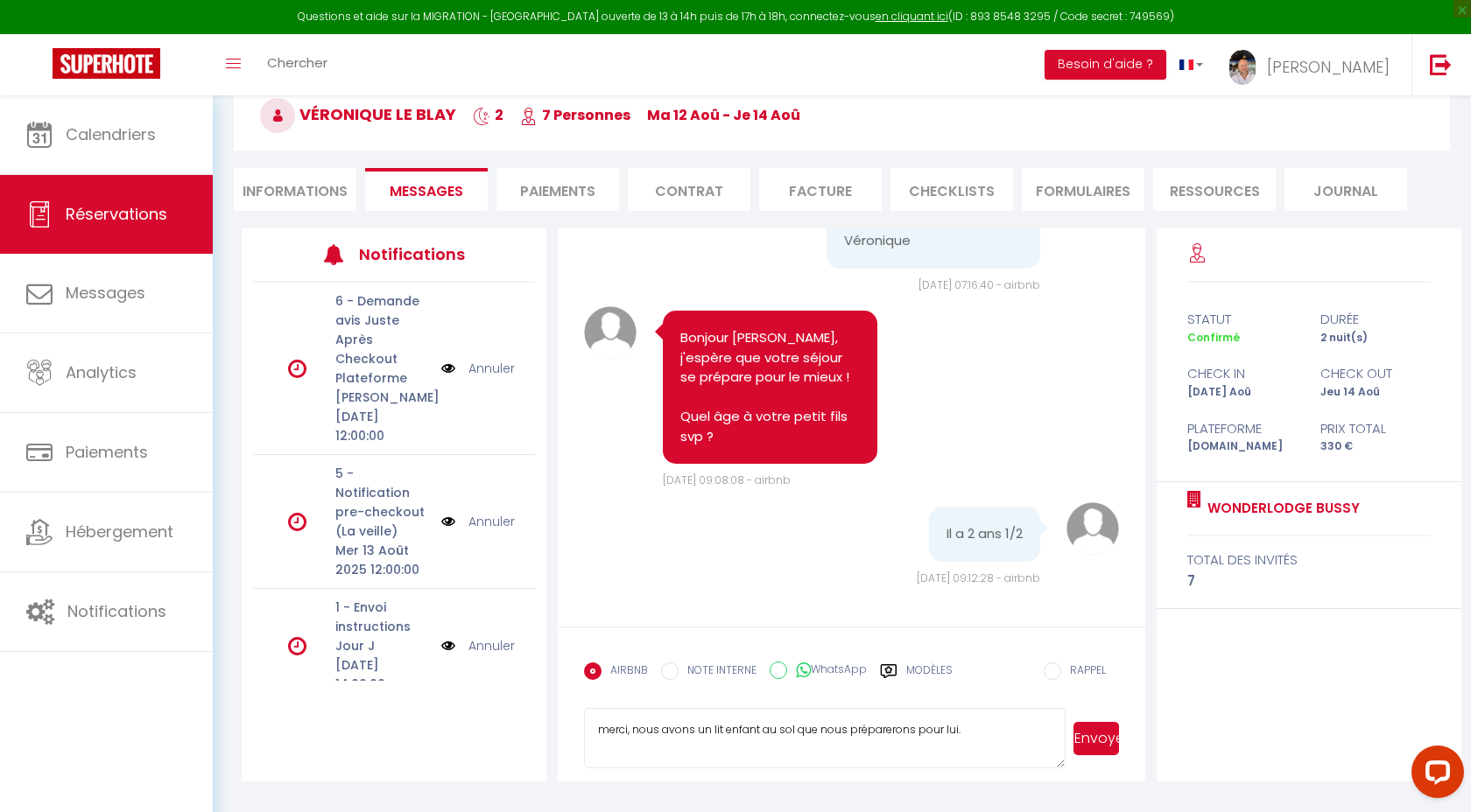
click at [997, 738] on textarea "merci, nous avons un lit enfant au sol que nous préparerons pour lui." at bounding box center [824, 738] width 481 height 61
type textarea "merci, nous avons un lit enfant au sol que nous préparerons pour lui. vous souh…"
click at [1074, 749] on button "Envoyer" at bounding box center [1096, 737] width 45 height 33
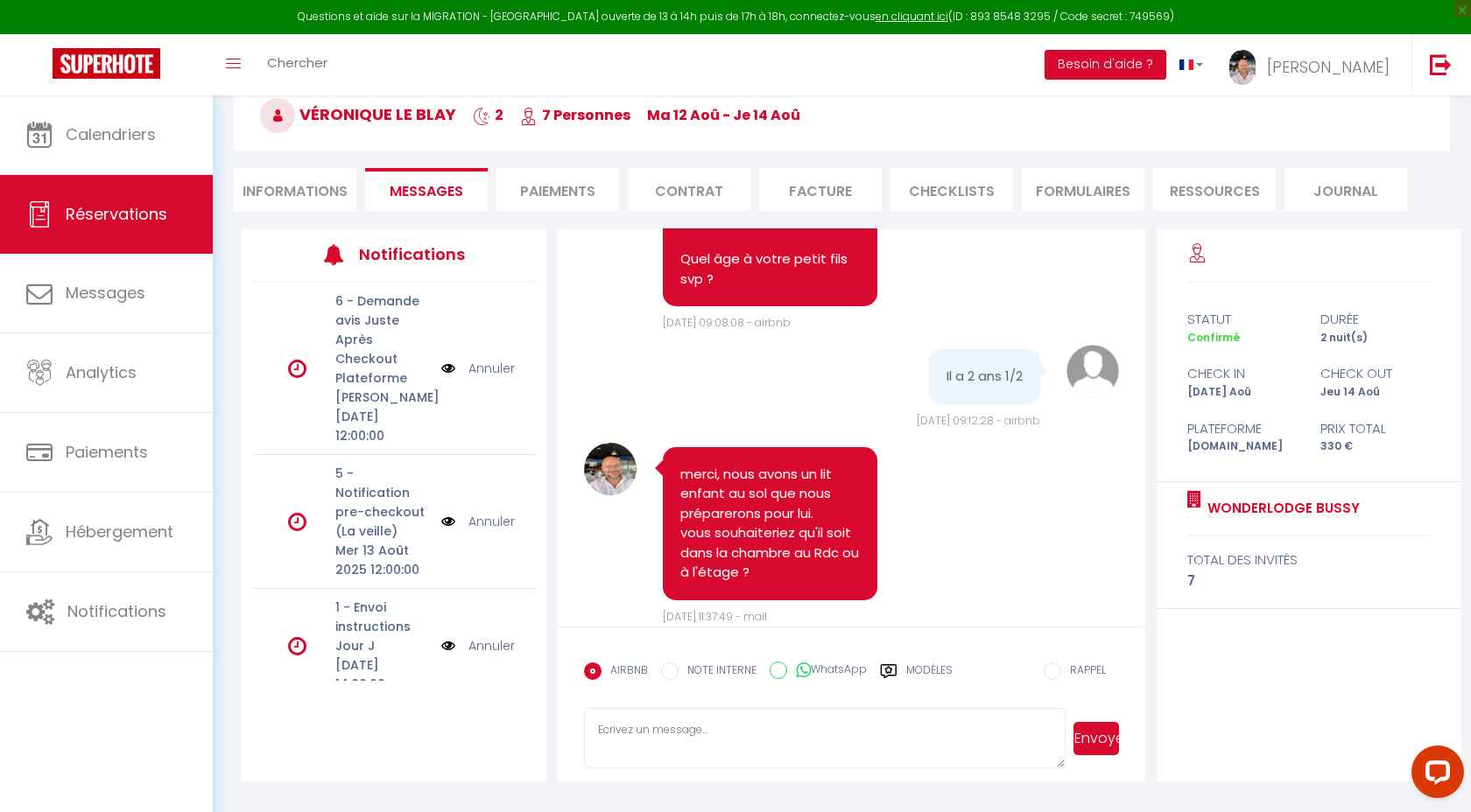
scroll to position [2967, 0]
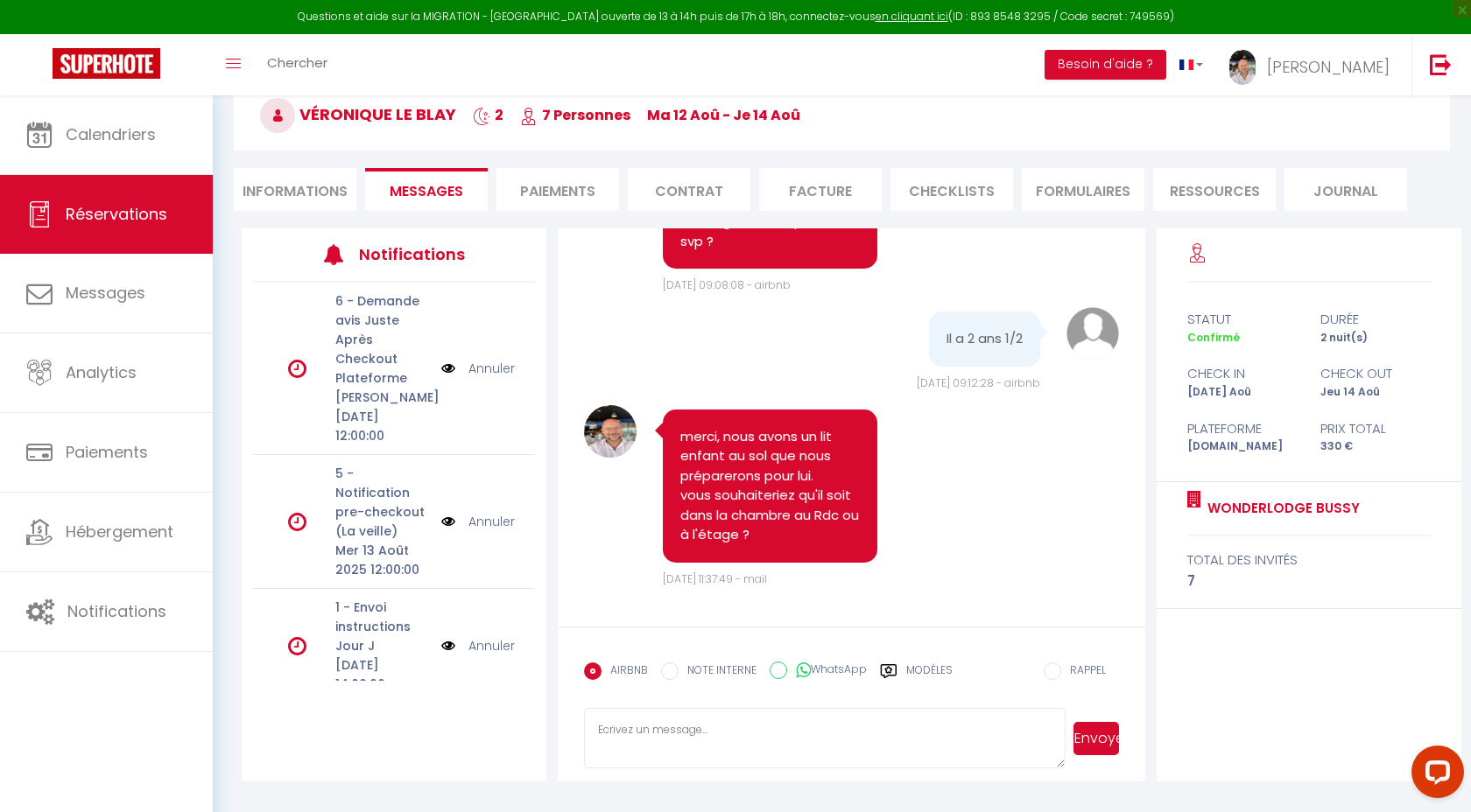
click at [784, 729] on textarea at bounding box center [824, 738] width 481 height 61
click at [837, 736] on textarea at bounding box center [824, 738] width 481 height 61
type textarea "(chambre [PERSON_NAME] ou Simba?)"
click at [1103, 742] on button "Envoyer" at bounding box center [1096, 737] width 45 height 33
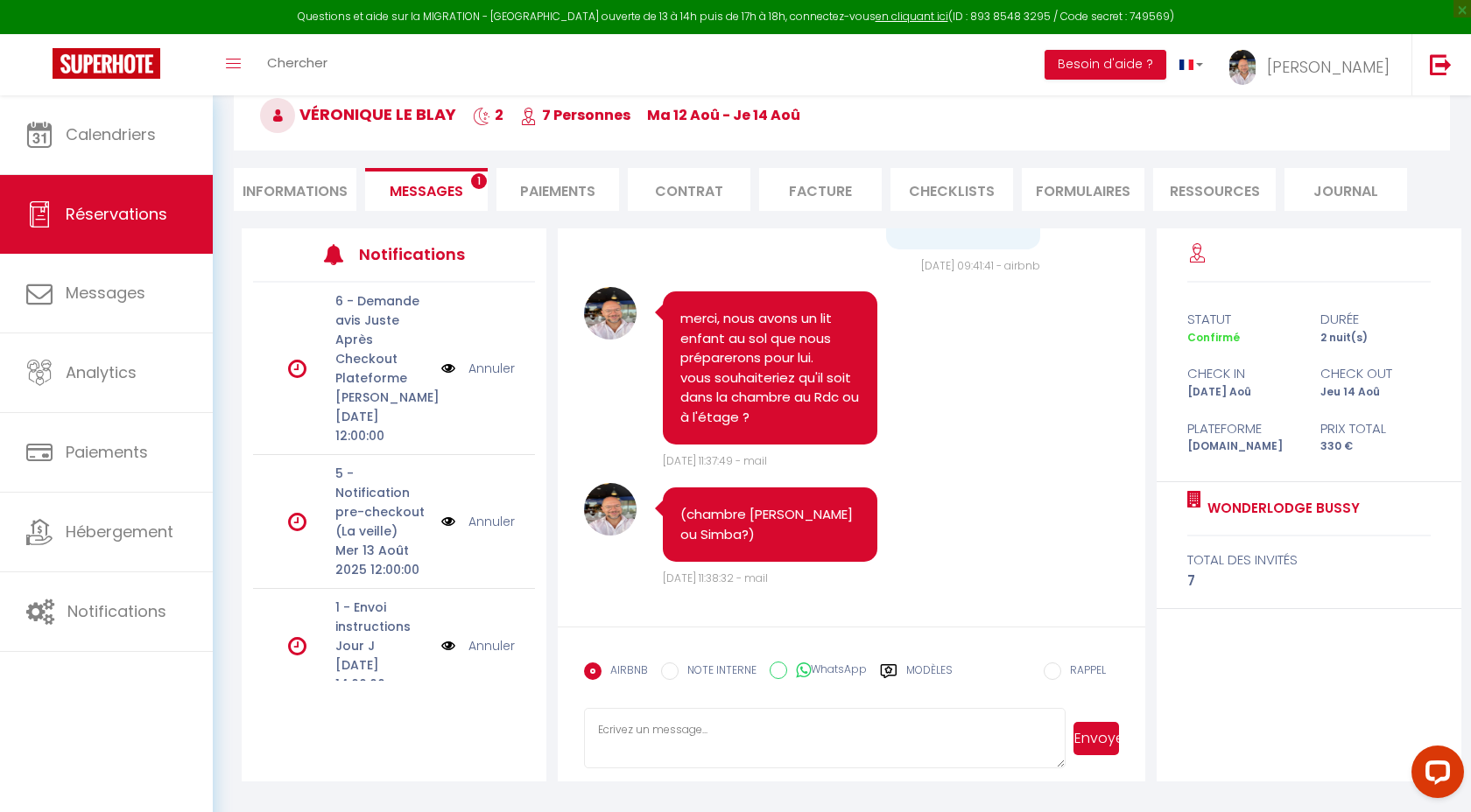
scroll to position [3201, 0]
click at [443, 185] on span "Messages" at bounding box center [426, 191] width 74 height 20
click at [316, 200] on li "Informations" at bounding box center [295, 189] width 123 height 42
select select
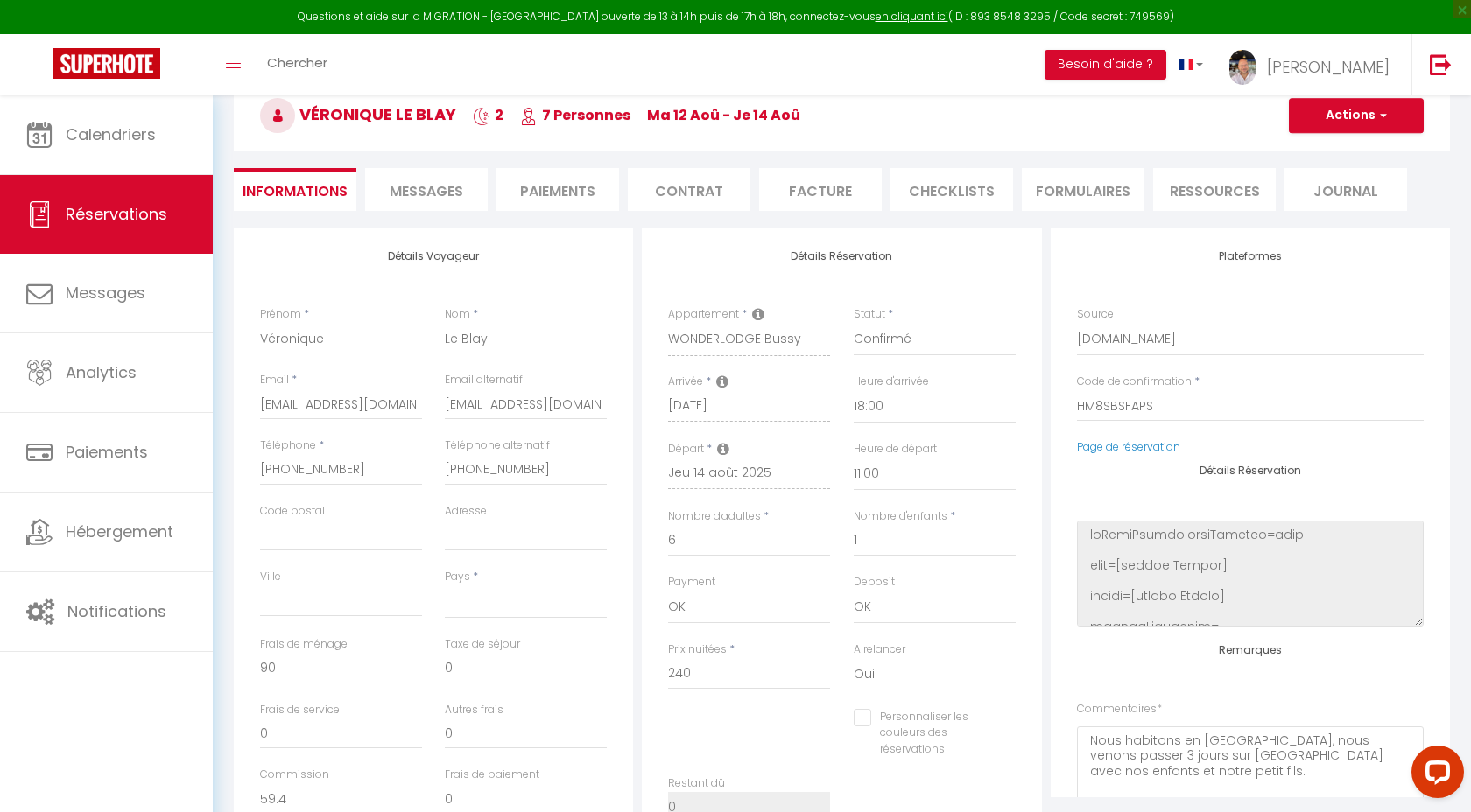
click at [453, 196] on span "Messages" at bounding box center [426, 191] width 74 height 20
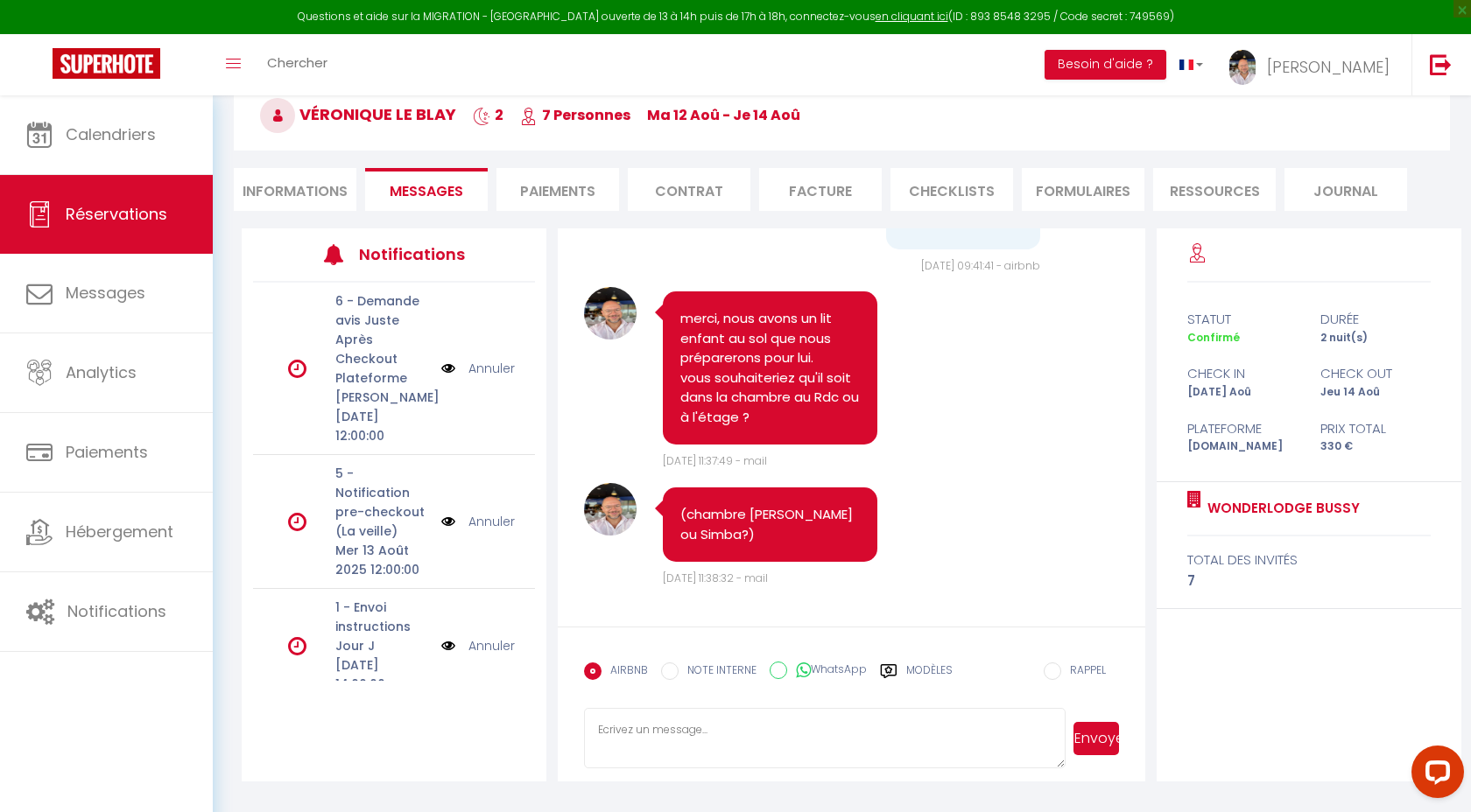
scroll to position [3201, 0]
click at [703, 730] on textarea at bounding box center [824, 738] width 481 height 61
type textarea "t"
click at [727, 741] on textarea at bounding box center [824, 738] width 481 height 61
type textarea "le mieux serait celle du RDC qui est plus grande, plus fraiche et à côté de la …"
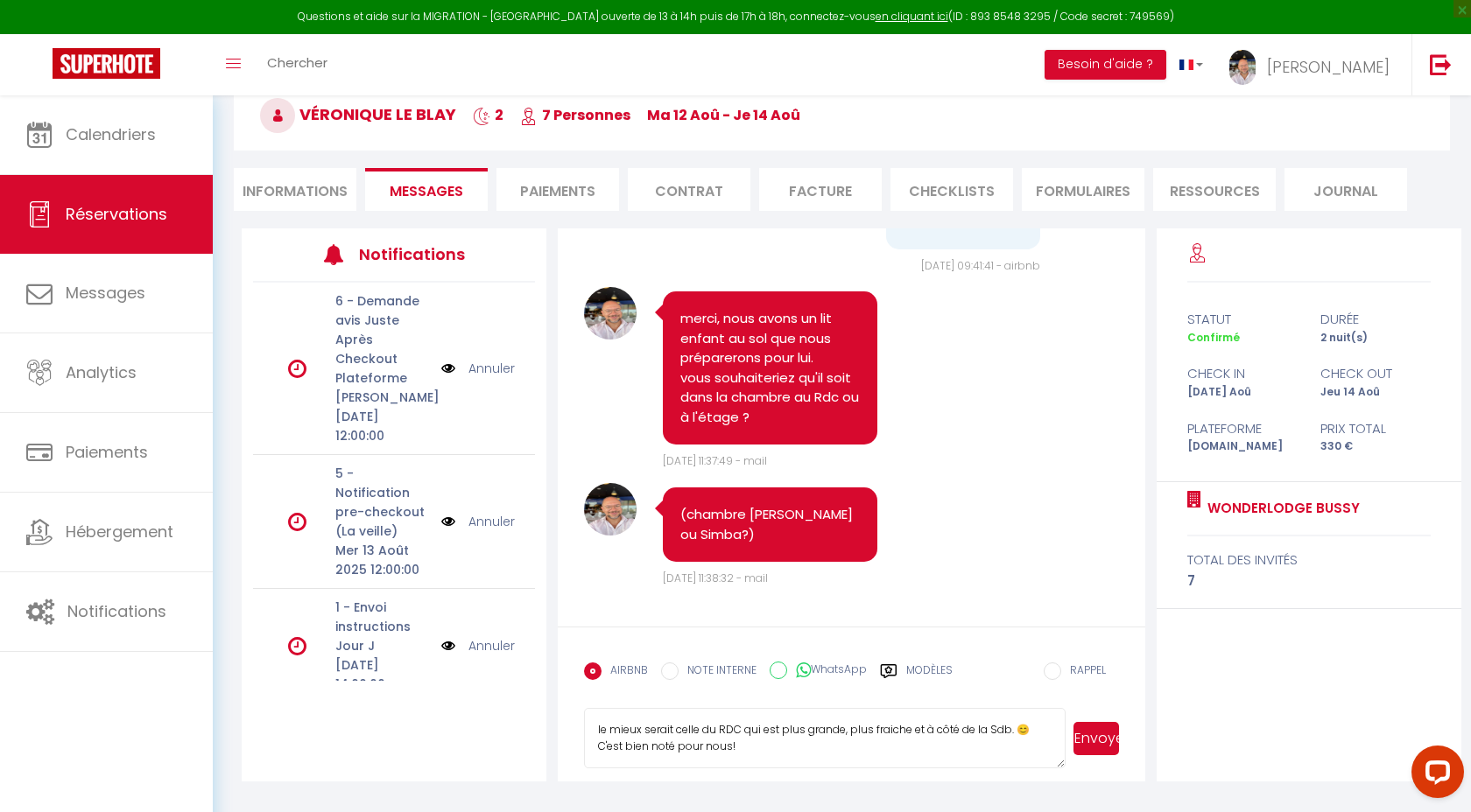
click at [1106, 740] on button "Envoyer" at bounding box center [1096, 737] width 45 height 33
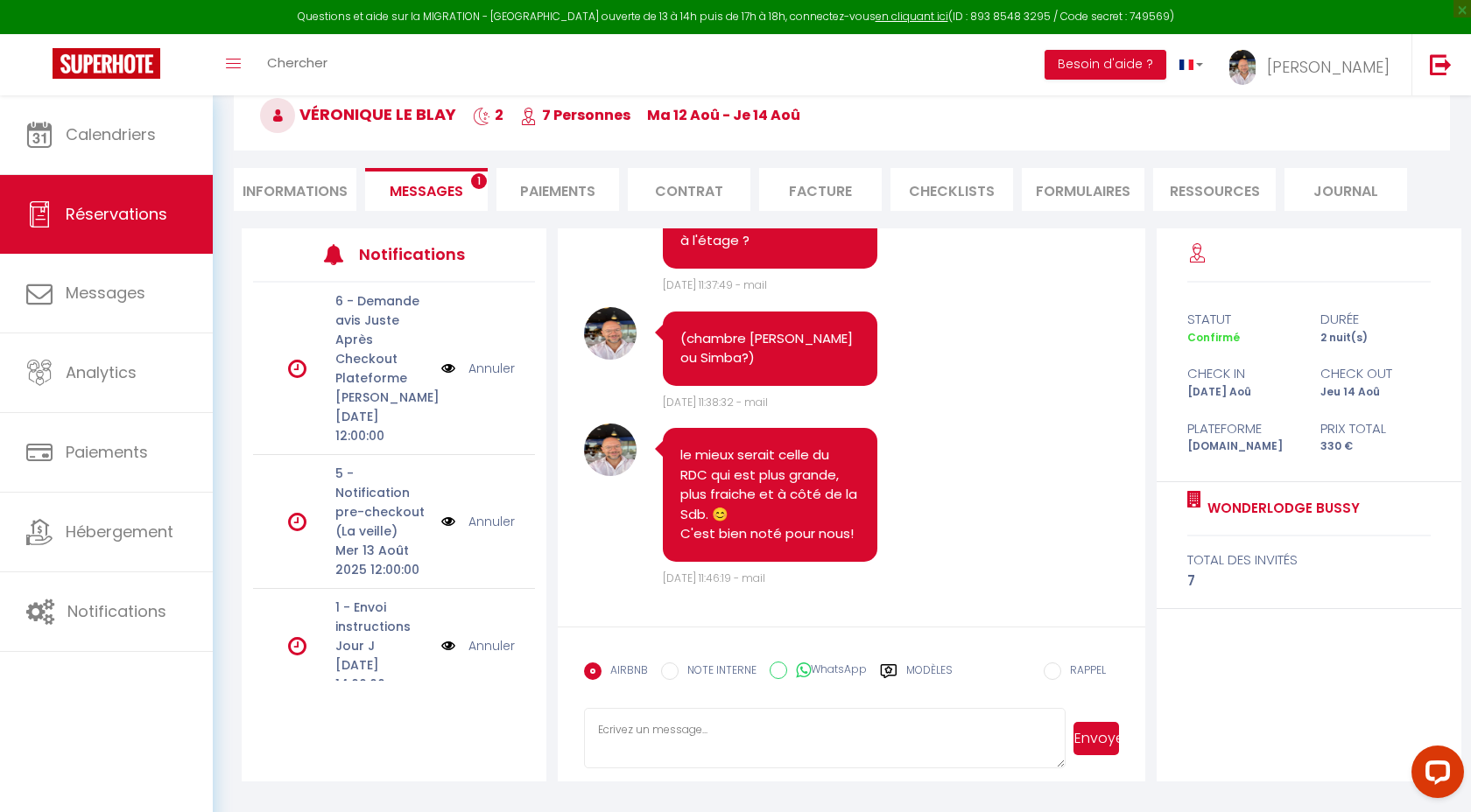
scroll to position [3553, 0]
click at [736, 728] on textarea at bounding box center [824, 738] width 481 height 61
click at [795, 731] on textarea "une boite à clefs, on vous envoie les intructions" at bounding box center [824, 738] width 481 height 61
click at [884, 729] on textarea "une boite à clefs, on vous envoie les instructions" at bounding box center [824, 738] width 481 height 61
type textarea "une boite à clefs, on vous envoie les instructions [DATE] avant votre arrivée p…"
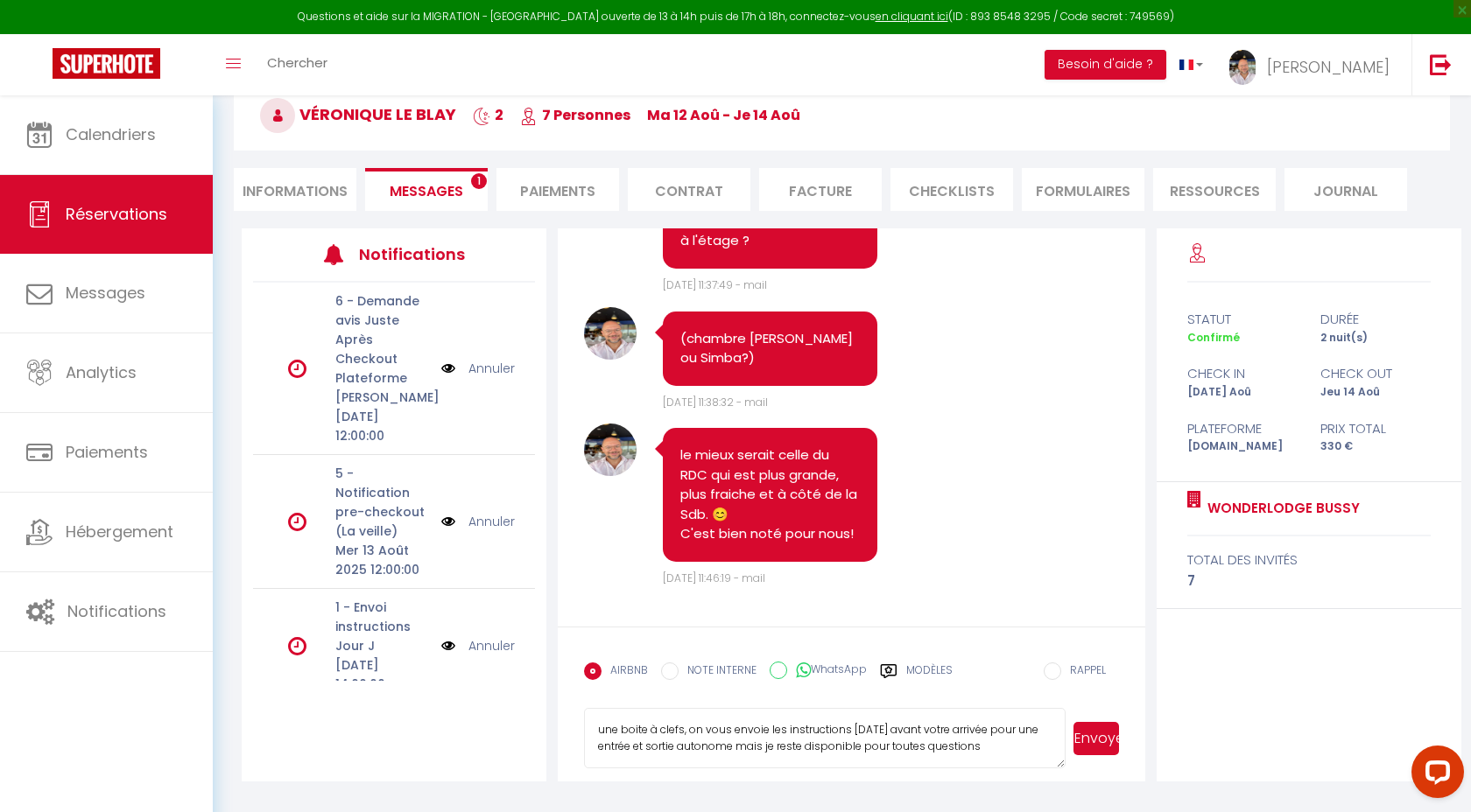
click at [1103, 735] on button "Envoyer" at bounding box center [1096, 737] width 45 height 33
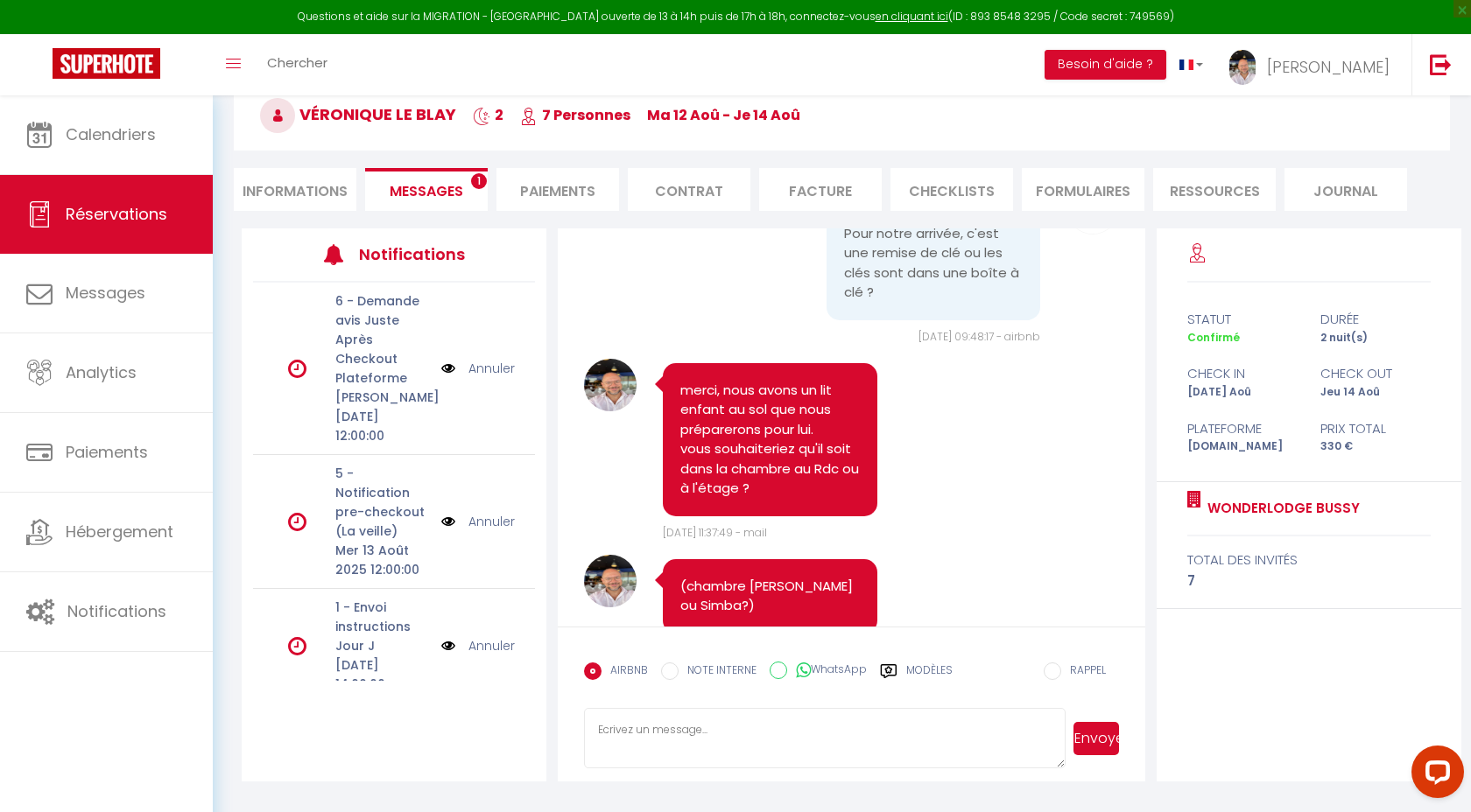
scroll to position [3166, 0]
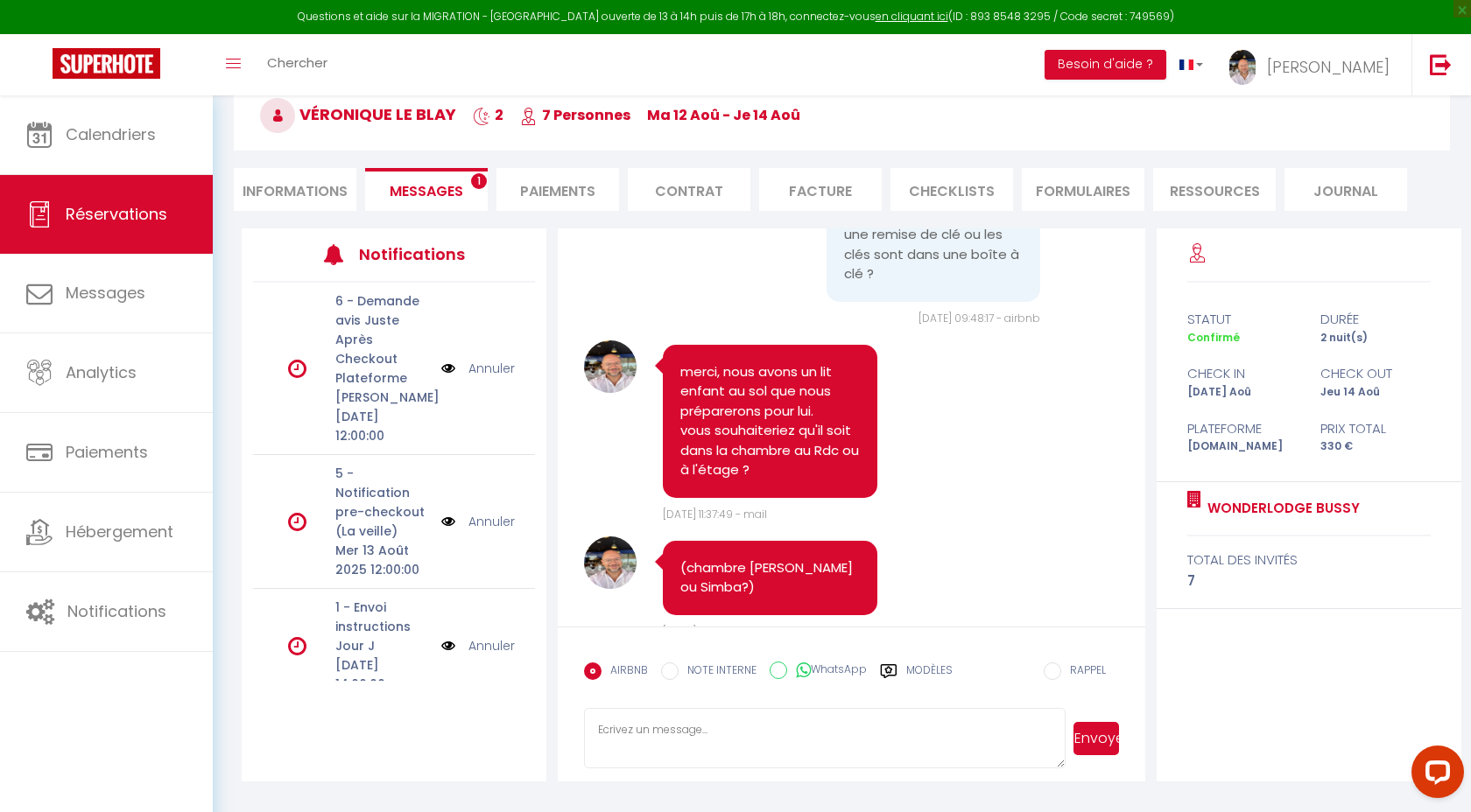
click at [976, 326] on span "[DATE] 09:48:17 - airbnb" at bounding box center [979, 318] width 122 height 15
